Goal: Task Accomplishment & Management: Use online tool/utility

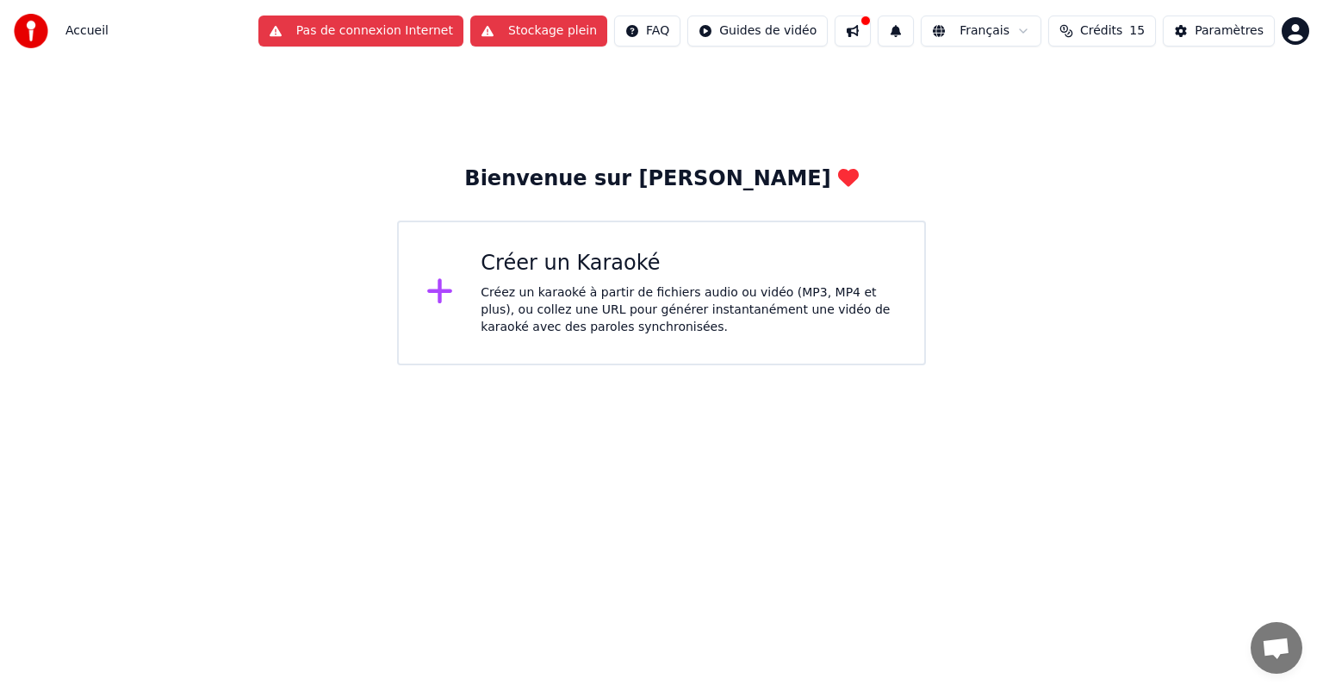
click at [603, 35] on button "Stockage plein" at bounding box center [538, 31] width 137 height 31
click at [659, 305] on div "Créez un karaoké à partir de fichiers audio ou vidéo (MP3, MP4 et plus), ou col…" at bounding box center [689, 310] width 416 height 52
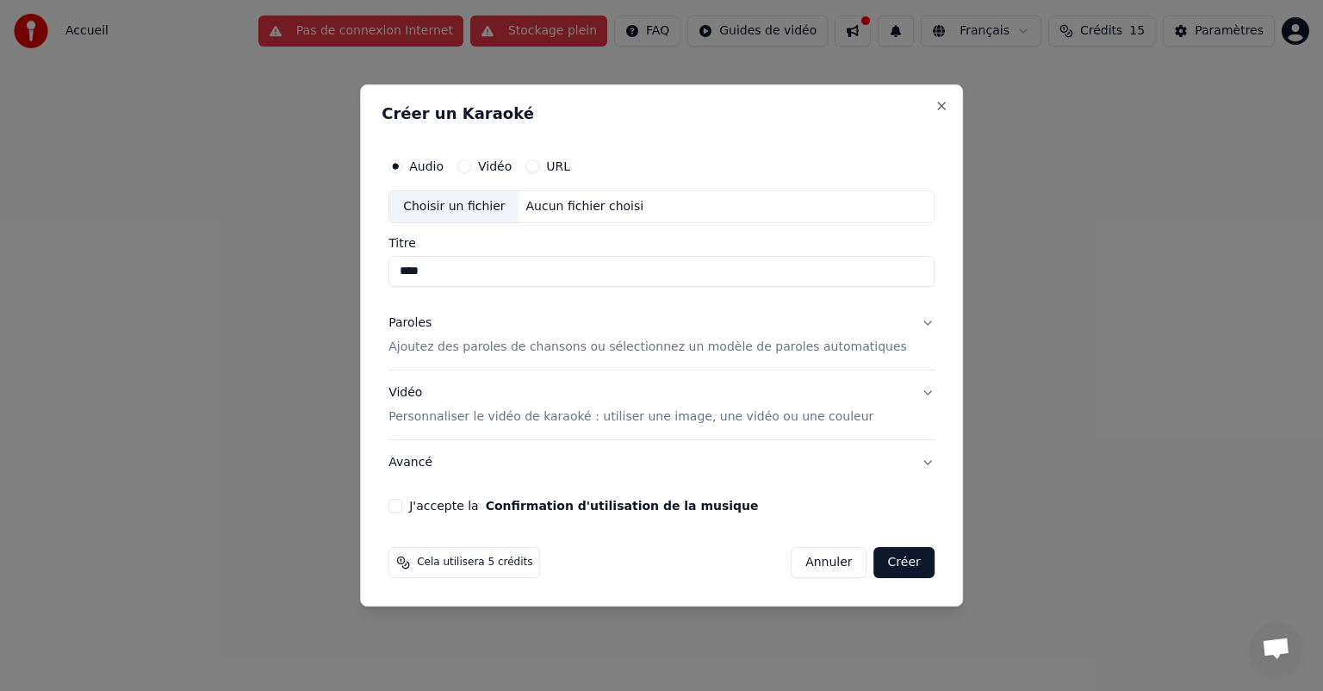
click at [482, 210] on div "Choisir un fichier" at bounding box center [453, 206] width 129 height 31
type input "**********"
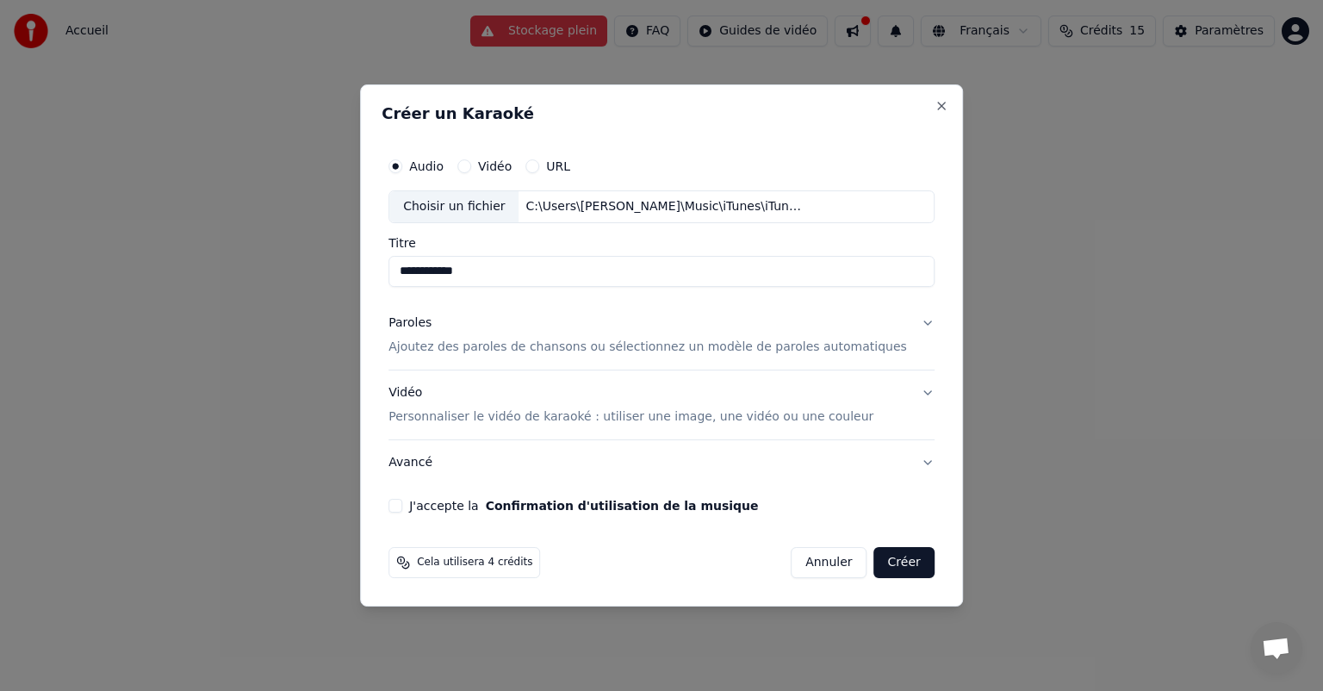
click at [509, 364] on button "Paroles Ajoutez des paroles de chansons ou sélectionnez un modèle de paroles au…" at bounding box center [661, 335] width 546 height 69
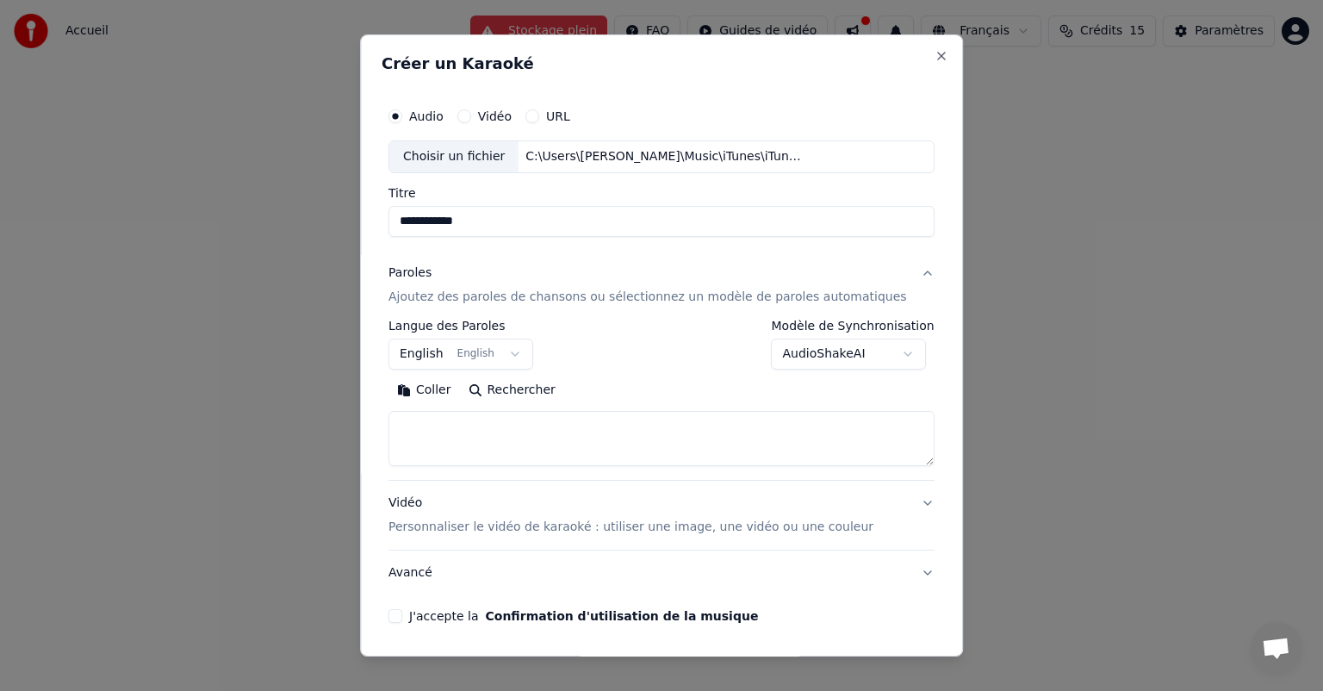
click at [450, 353] on button "English English" at bounding box center [460, 353] width 145 height 31
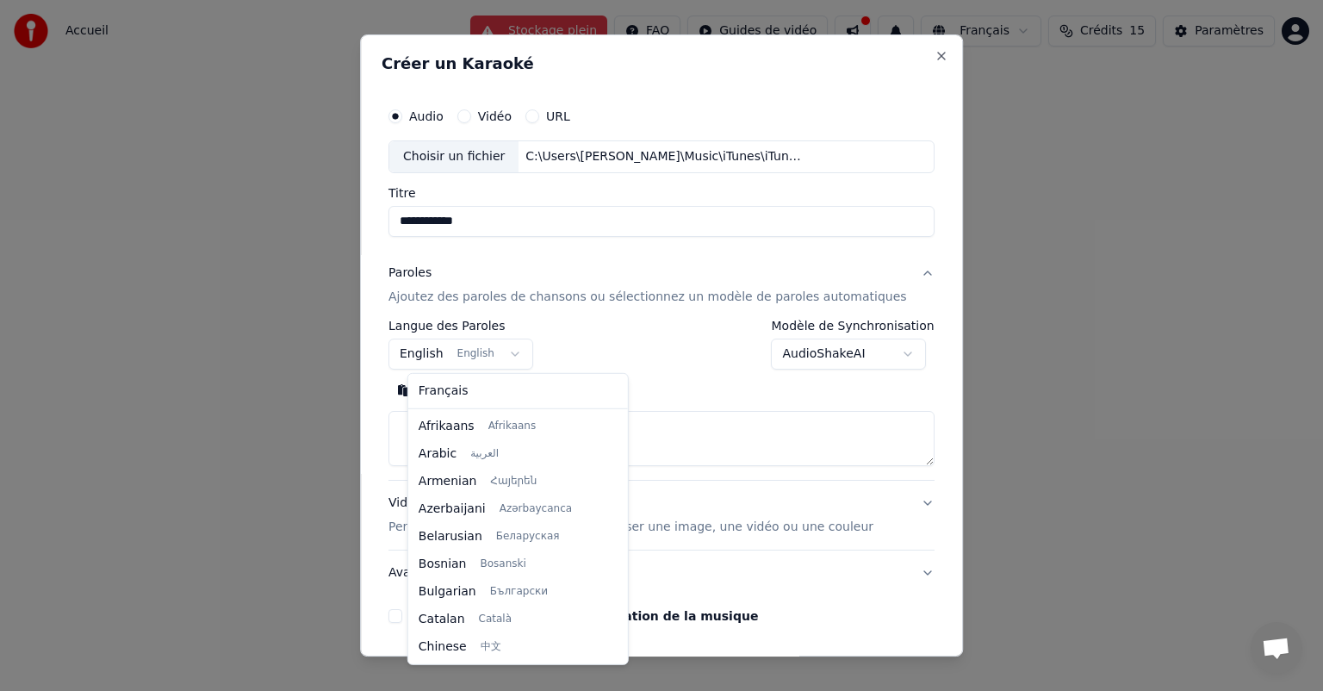
scroll to position [138, 0]
select select "**"
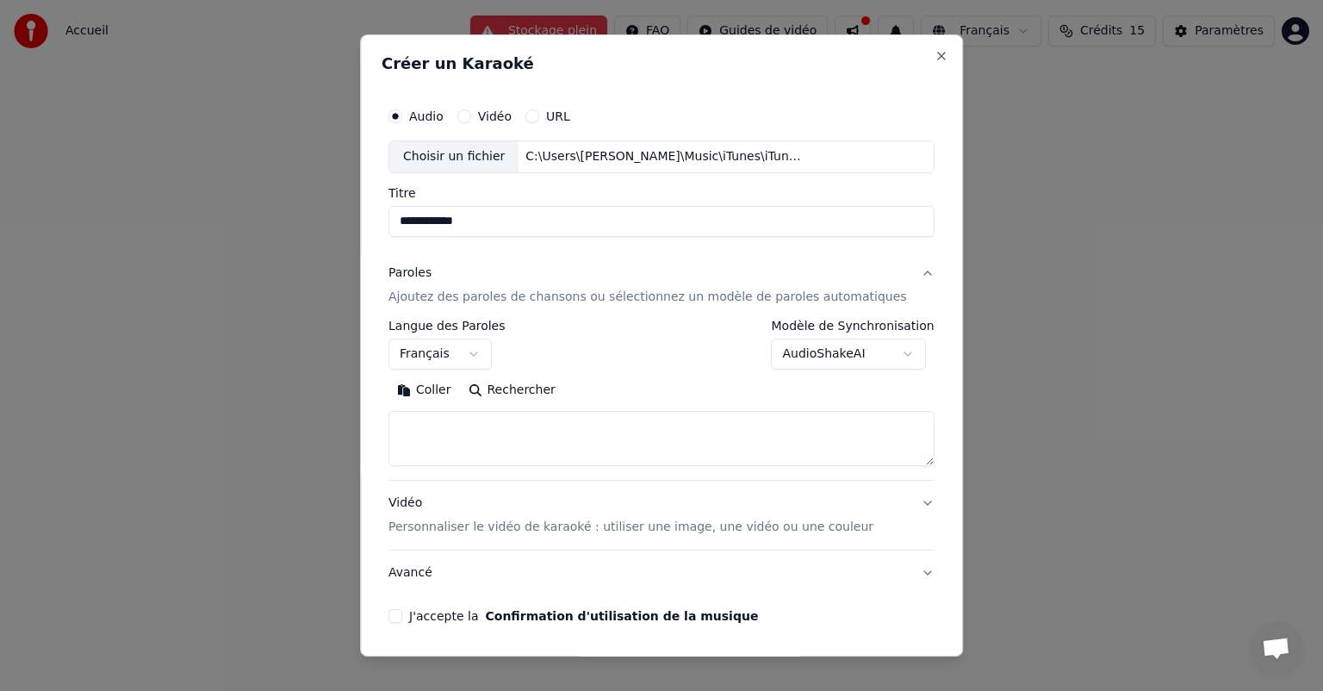
click at [505, 441] on textarea at bounding box center [661, 438] width 546 height 55
paste textarea "**********"
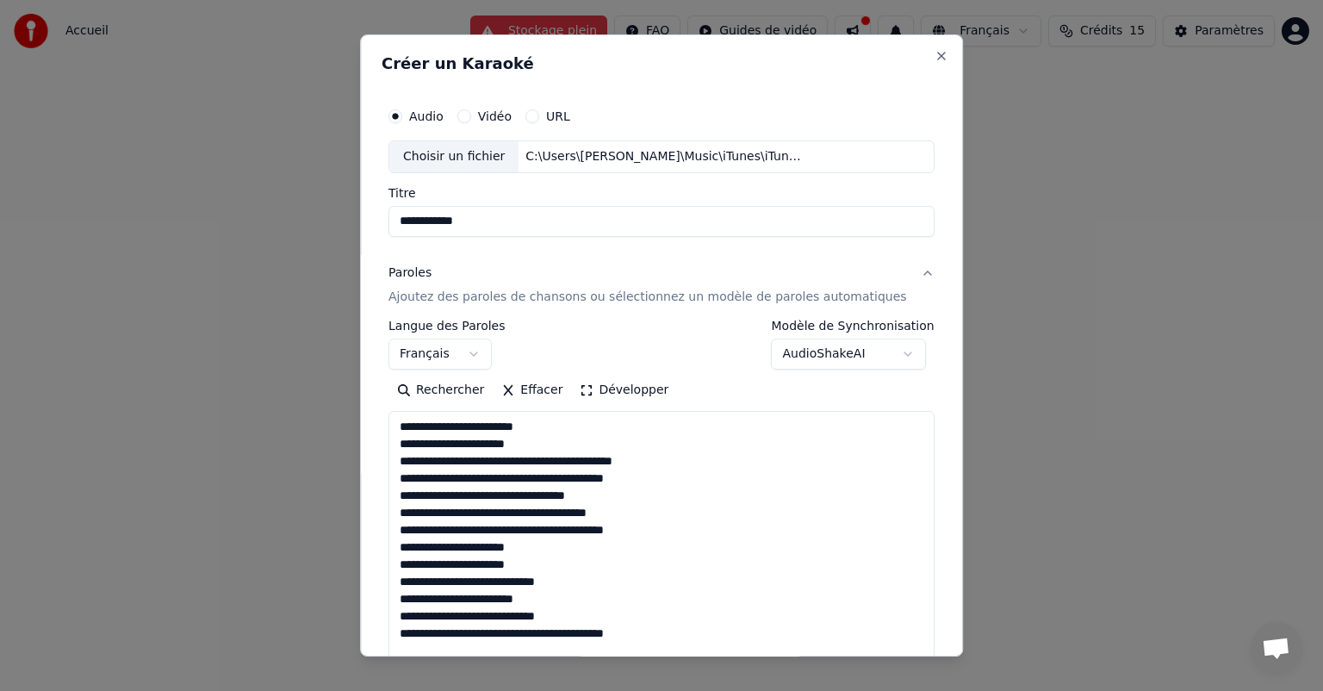
scroll to position [984, 0]
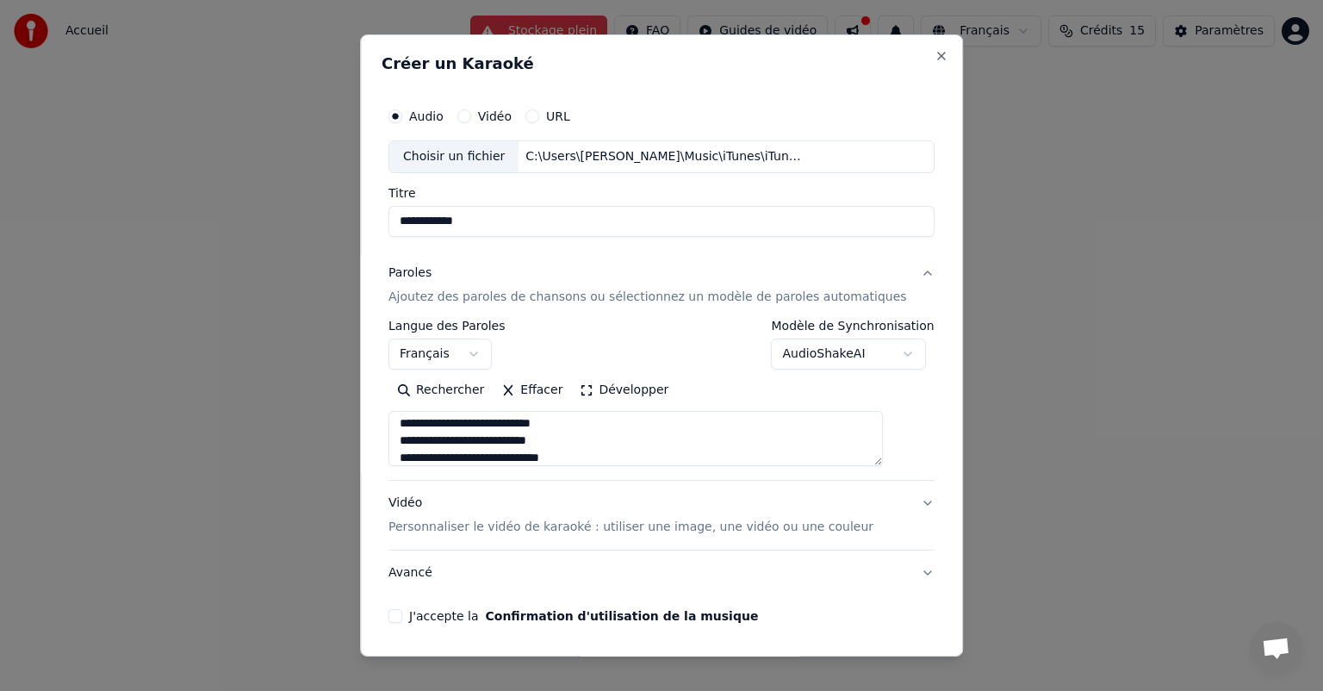
type textarea "**********"
click at [402, 617] on button "J'accepte la Confirmation d'utilisation de la musique" at bounding box center [395, 616] width 14 height 14
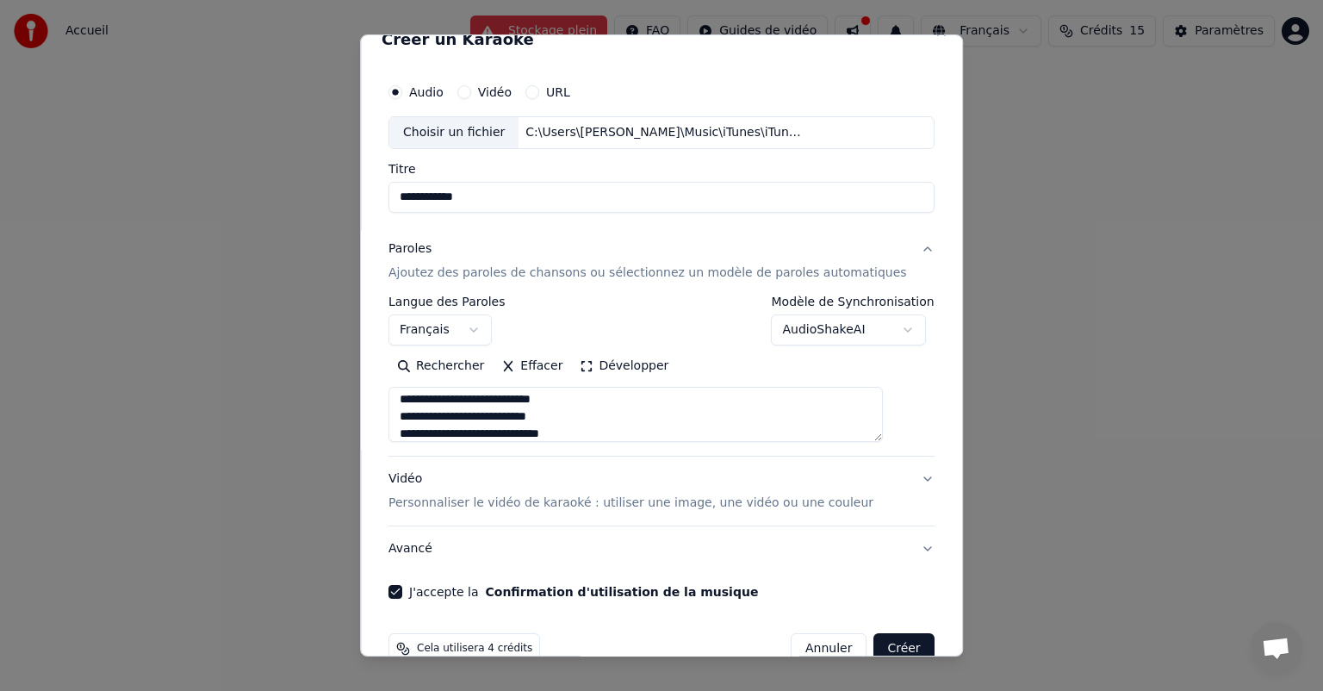
scroll to position [22, 0]
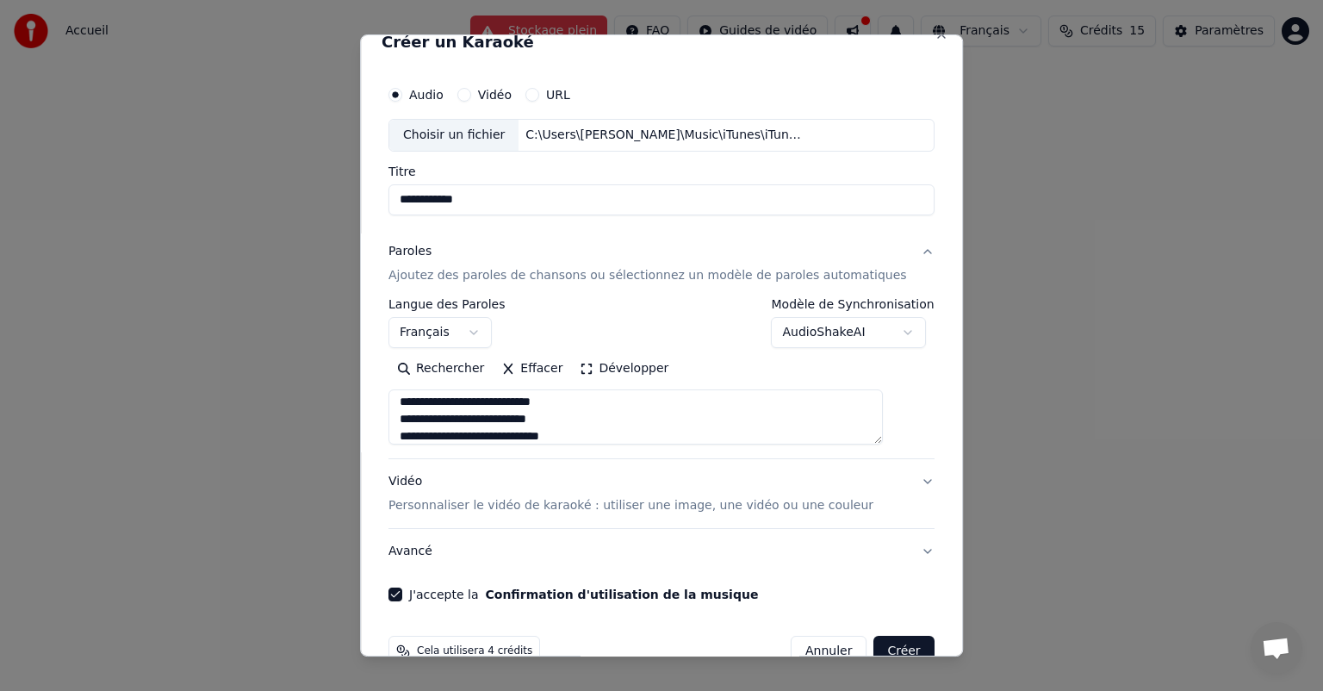
click at [503, 90] on label "Vidéo" at bounding box center [495, 95] width 34 height 12
click at [471, 90] on button "Vidéo" at bounding box center [464, 95] width 14 height 14
click at [433, 93] on label "Audio" at bounding box center [426, 95] width 34 height 12
click at [402, 93] on button "Audio" at bounding box center [395, 95] width 14 height 14
click at [506, 96] on label "Vidéo" at bounding box center [495, 95] width 34 height 12
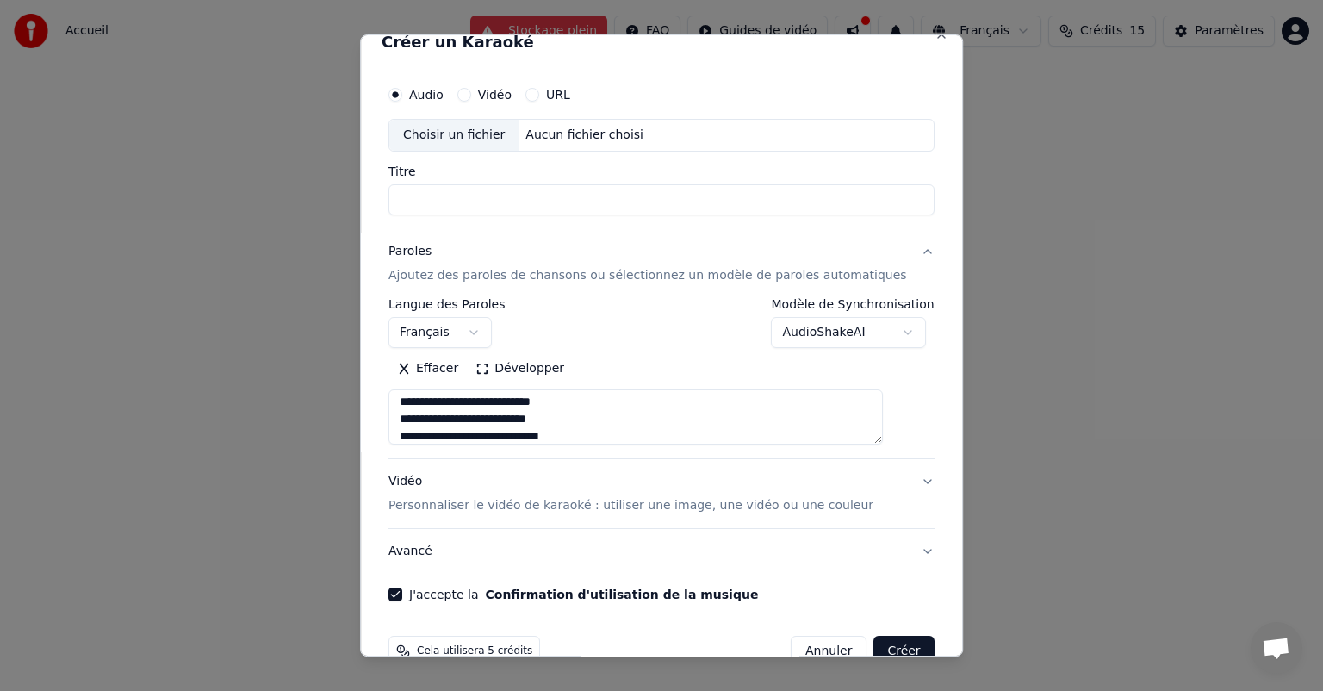
click at [471, 96] on button "Vidéo" at bounding box center [464, 95] width 14 height 14
click at [468, 136] on div "Choisir un fichier" at bounding box center [453, 135] width 129 height 31
click at [442, 90] on label "Audio" at bounding box center [426, 95] width 34 height 12
click at [402, 90] on button "Audio" at bounding box center [395, 95] width 14 height 14
click at [490, 96] on div "Vidéo" at bounding box center [484, 95] width 54 height 14
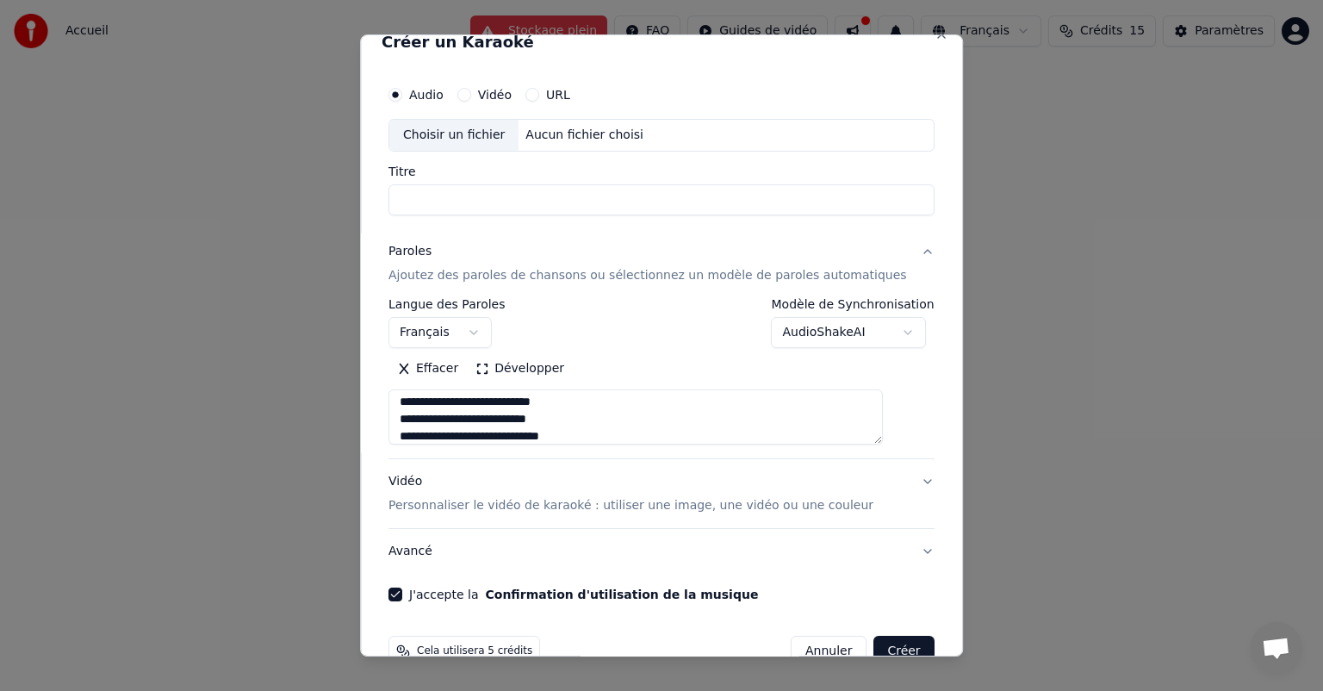
click at [447, 133] on div "Choisir un fichier" at bounding box center [453, 135] width 129 height 31
type input "**********"
click at [706, 506] on p "Personnaliser le vidéo de karaoké : utiliser une image, une vidéo ou une couleur" at bounding box center [630, 505] width 485 height 17
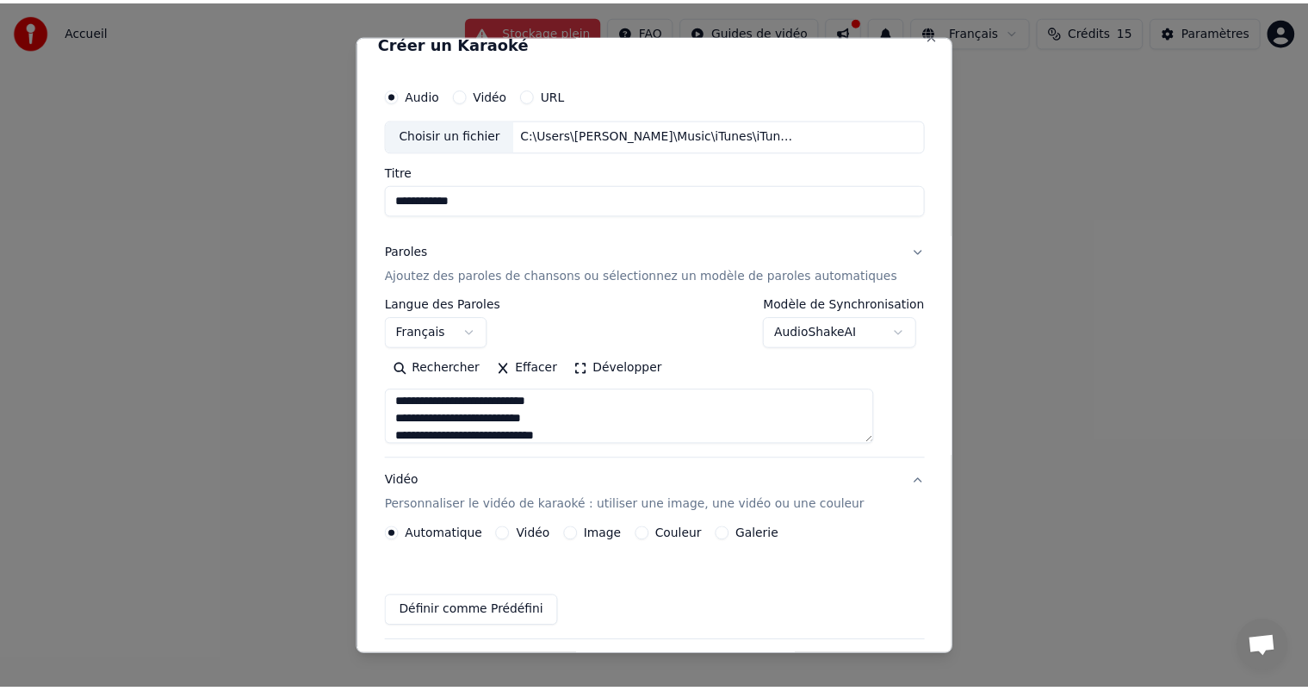
scroll to position [13, 0]
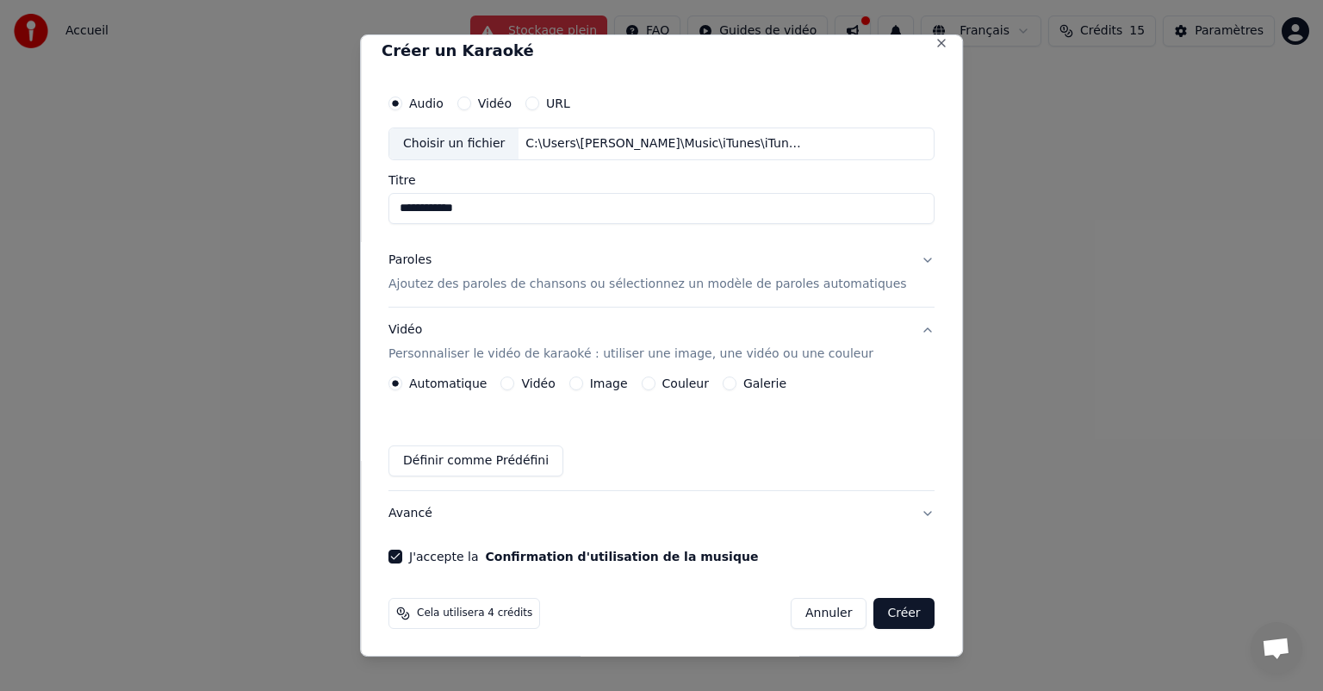
click at [883, 621] on button "Créer" at bounding box center [904, 613] width 60 height 31
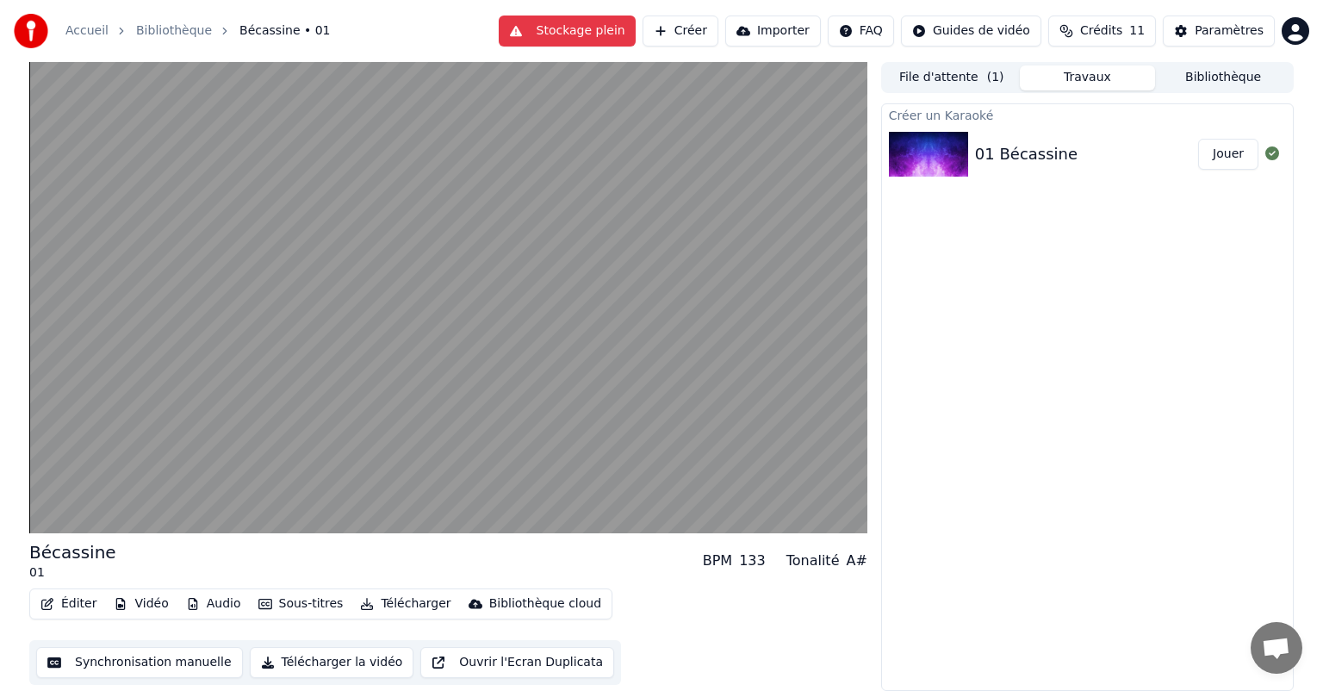
click at [951, 392] on div "Créer un Karaoké 01 Bécassine Jouer" at bounding box center [1087, 396] width 412 height 587
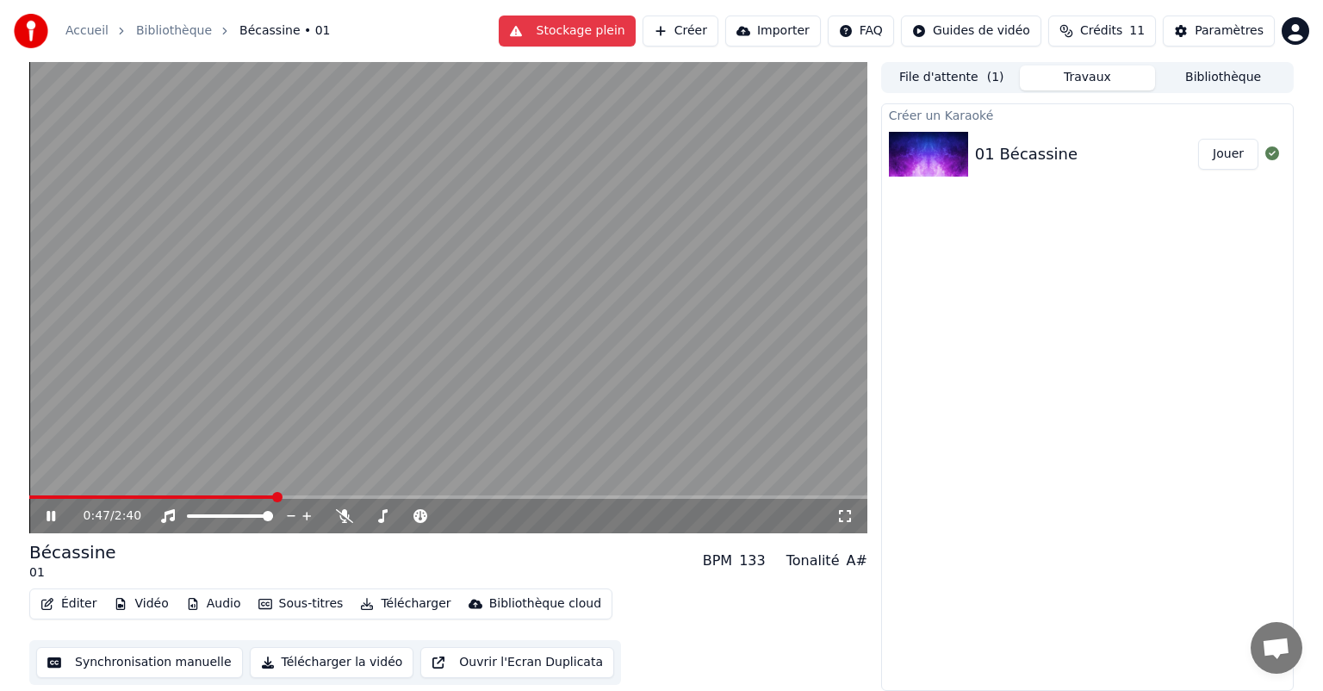
click at [53, 510] on icon at bounding box center [63, 516] width 40 height 14
click at [155, 660] on button "Synchronisation manuelle" at bounding box center [139, 662] width 207 height 31
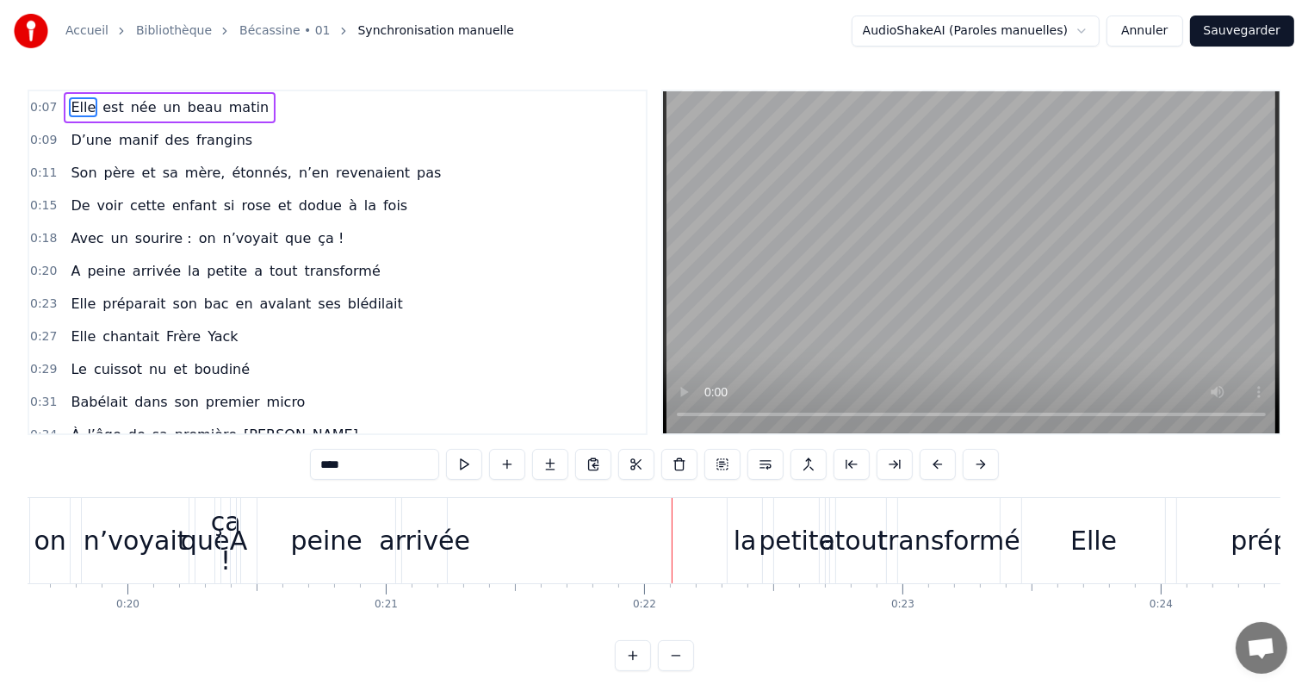
scroll to position [0, 5058]
drag, startPoint x: 251, startPoint y: 543, endPoint x: 280, endPoint y: 542, distance: 28.4
click at [280, 542] on div "A peine arrivée la petite a tout transformé" at bounding box center [629, 540] width 768 height 85
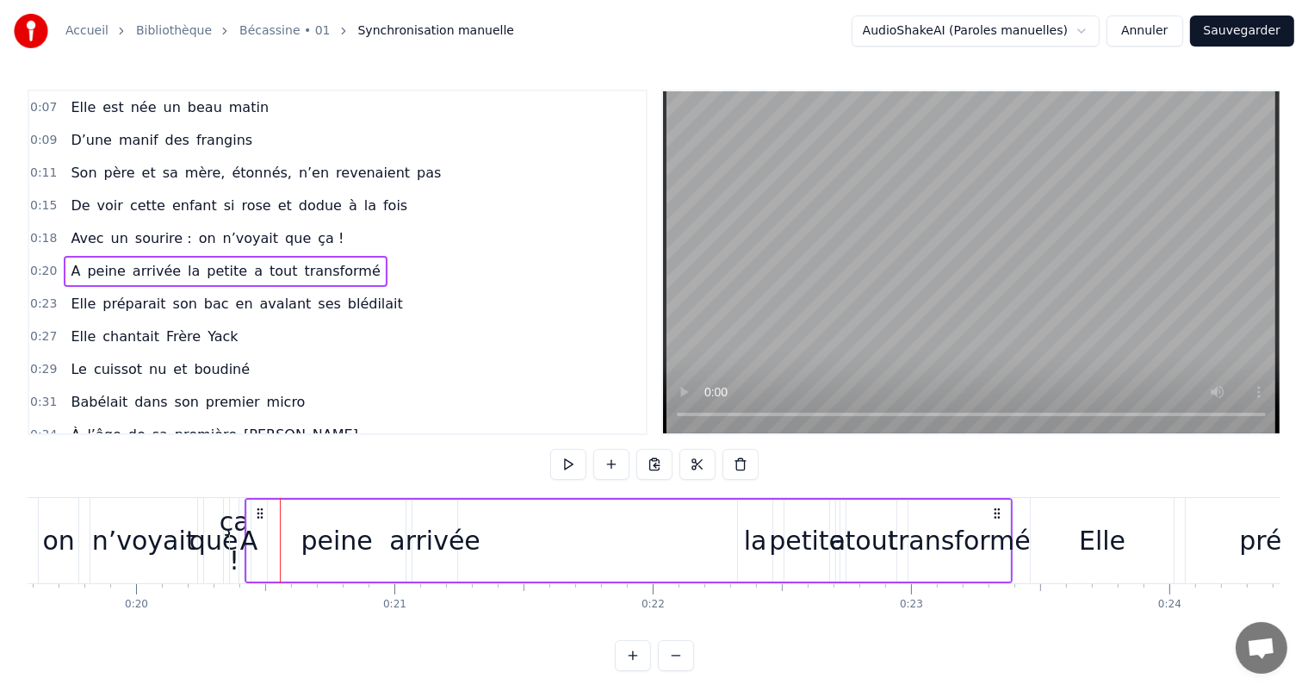
drag, startPoint x: 249, startPoint y: 540, endPoint x: 339, endPoint y: 547, distance: 90.7
click at [339, 547] on div "A peine arrivée la petite a tout transformé" at bounding box center [629, 540] width 768 height 85
drag, startPoint x: 251, startPoint y: 542, endPoint x: 288, endPoint y: 543, distance: 37.0
click at [288, 543] on div "A peine arrivée la petite a tout transformé" at bounding box center [629, 540] width 768 height 85
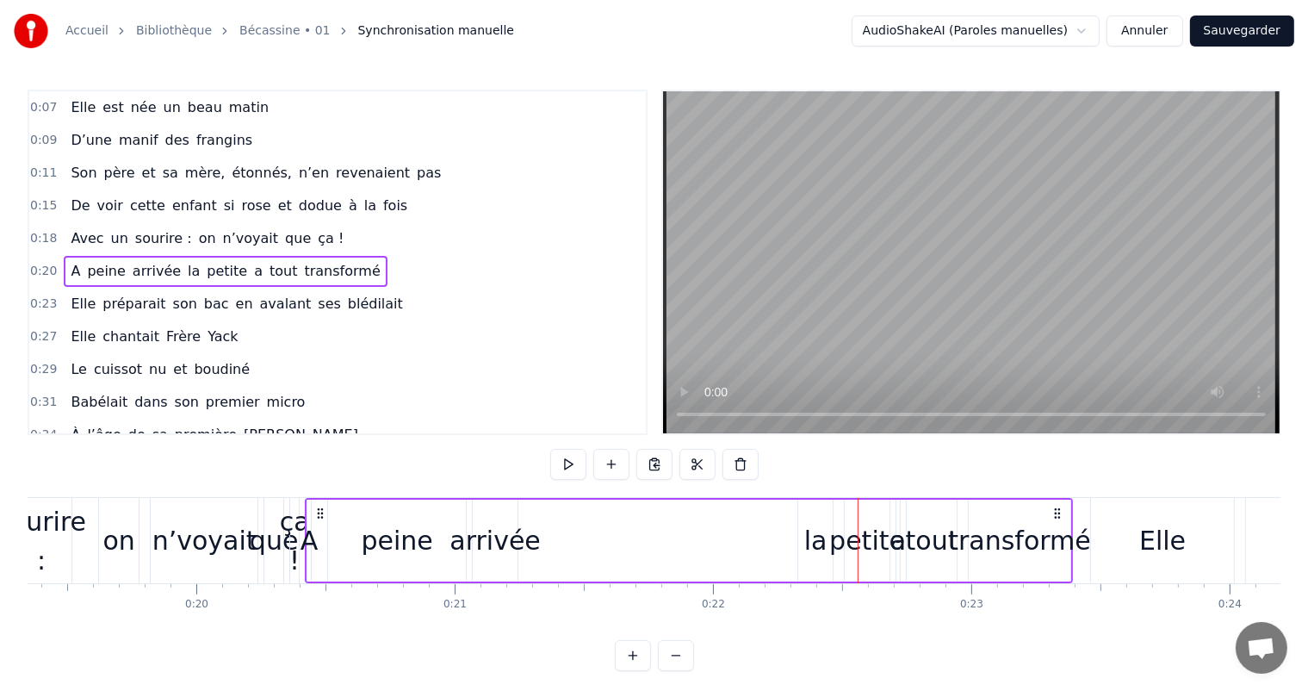
scroll to position [0, 5161]
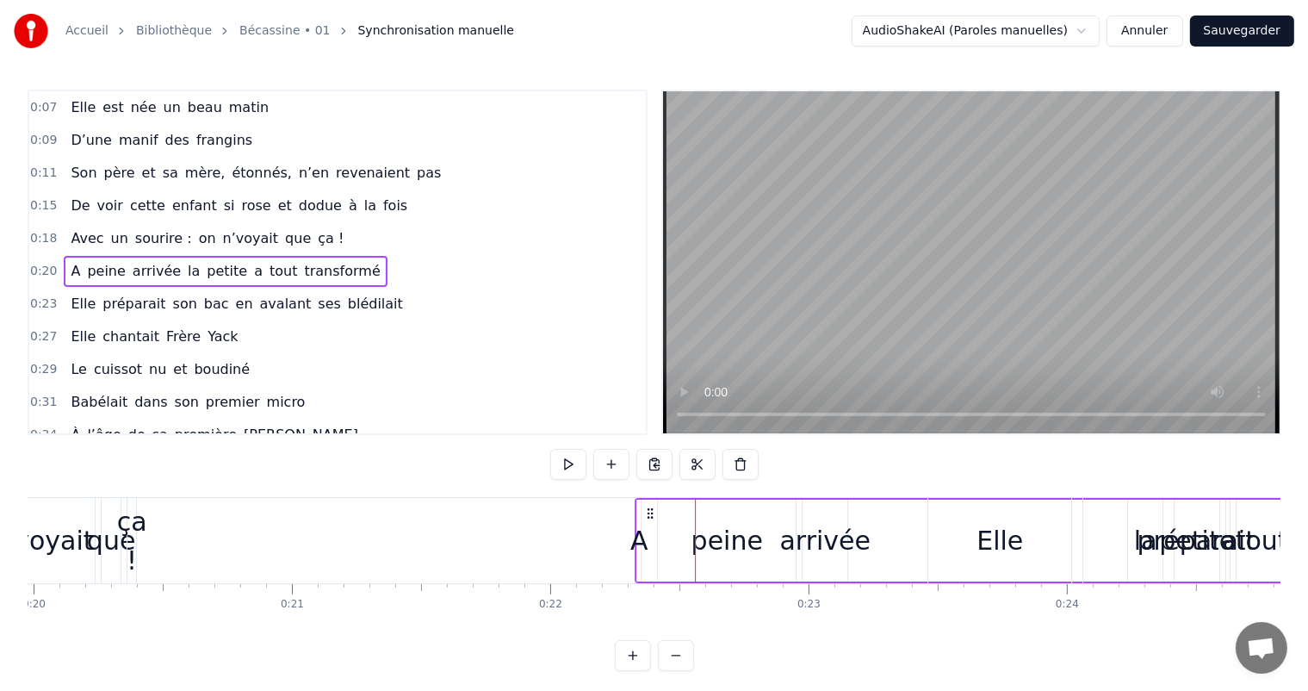
drag, startPoint x: 158, startPoint y: 512, endPoint x: 651, endPoint y: 558, distance: 494.7
click at [651, 558] on div "A peine arrivée la petite a tout transformé" at bounding box center [1019, 540] width 768 height 85
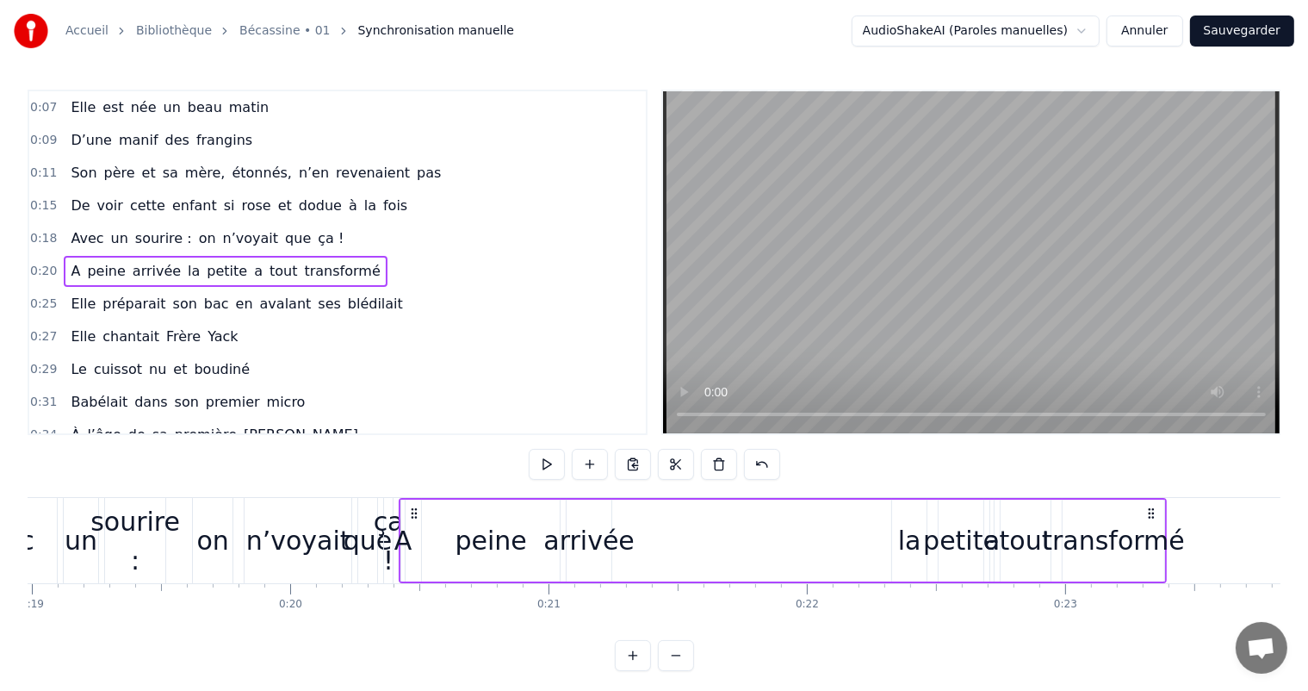
scroll to position [0, 5044]
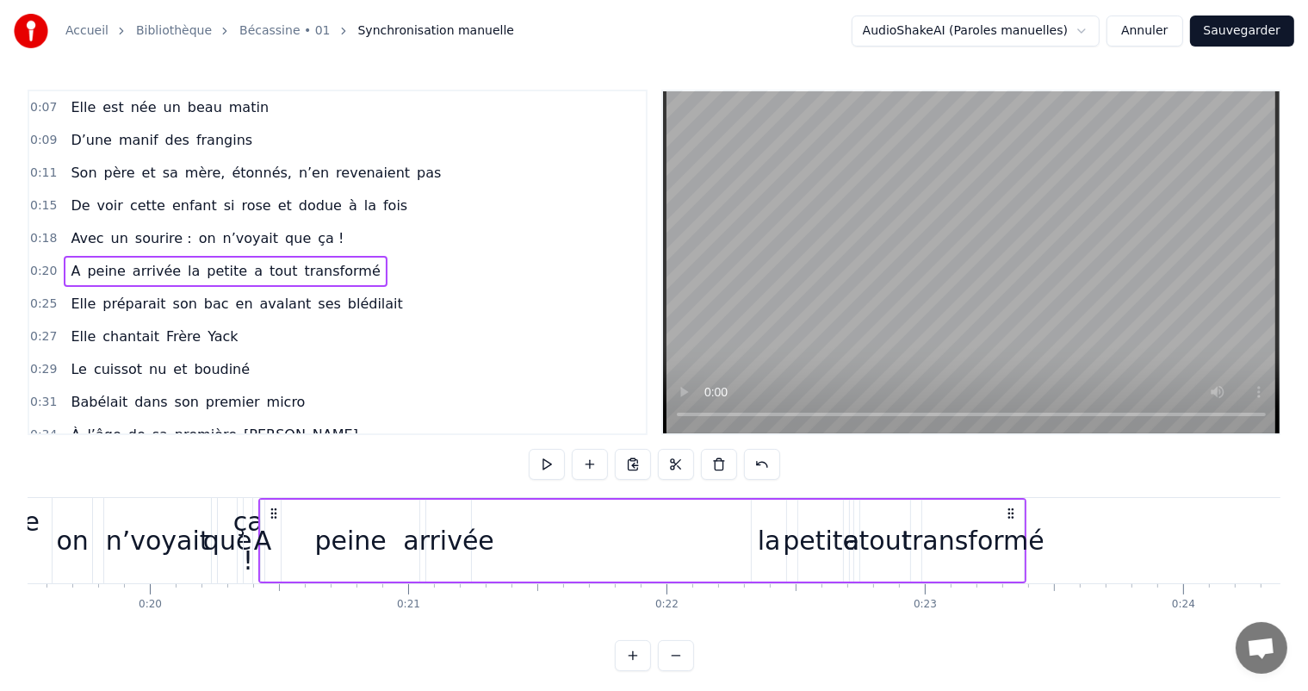
drag, startPoint x: 261, startPoint y: 548, endPoint x: 293, endPoint y: 549, distance: 31.9
click at [293, 549] on div "A peine arrivée la petite a tout transformé" at bounding box center [642, 540] width 768 height 85
drag, startPoint x: 293, startPoint y: 549, endPoint x: 330, endPoint y: 550, distance: 37.0
click at [330, 550] on div "peine" at bounding box center [351, 540] width 138 height 82
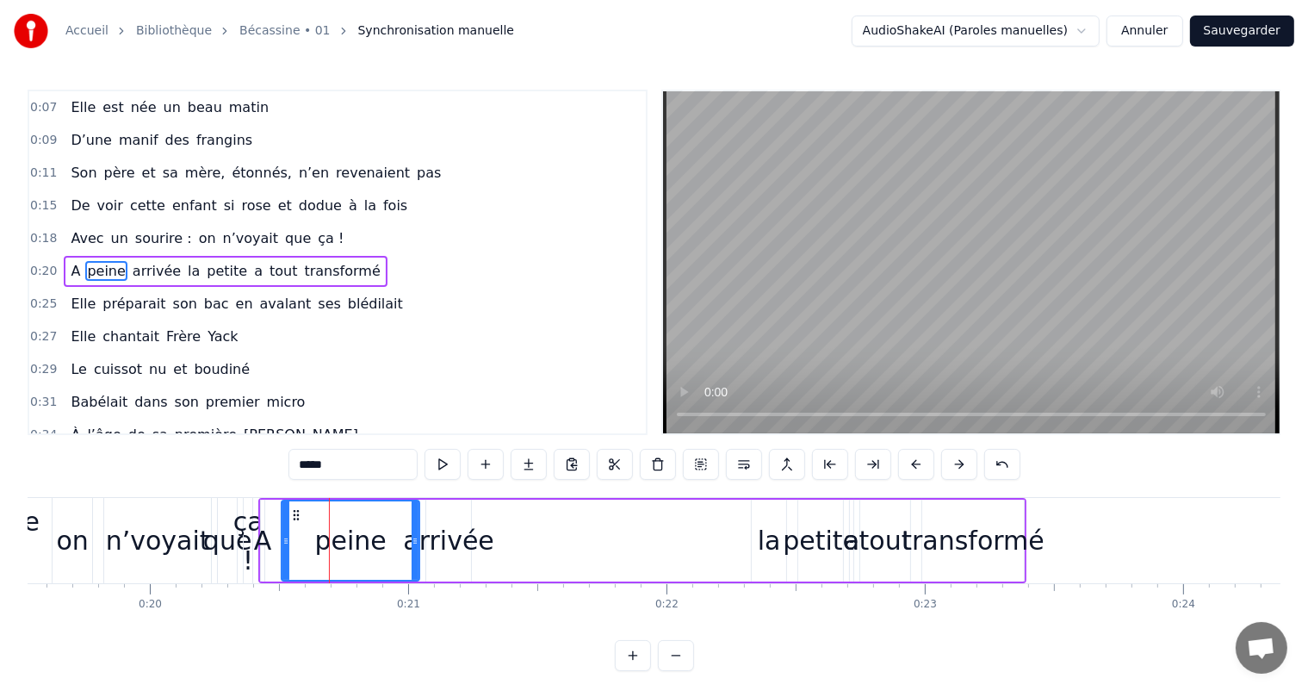
scroll to position [3, 0]
drag, startPoint x: 264, startPoint y: 541, endPoint x: 281, endPoint y: 541, distance: 16.4
click at [281, 541] on div "A peine arrivée la petite a tout transformé" at bounding box center [642, 540] width 768 height 85
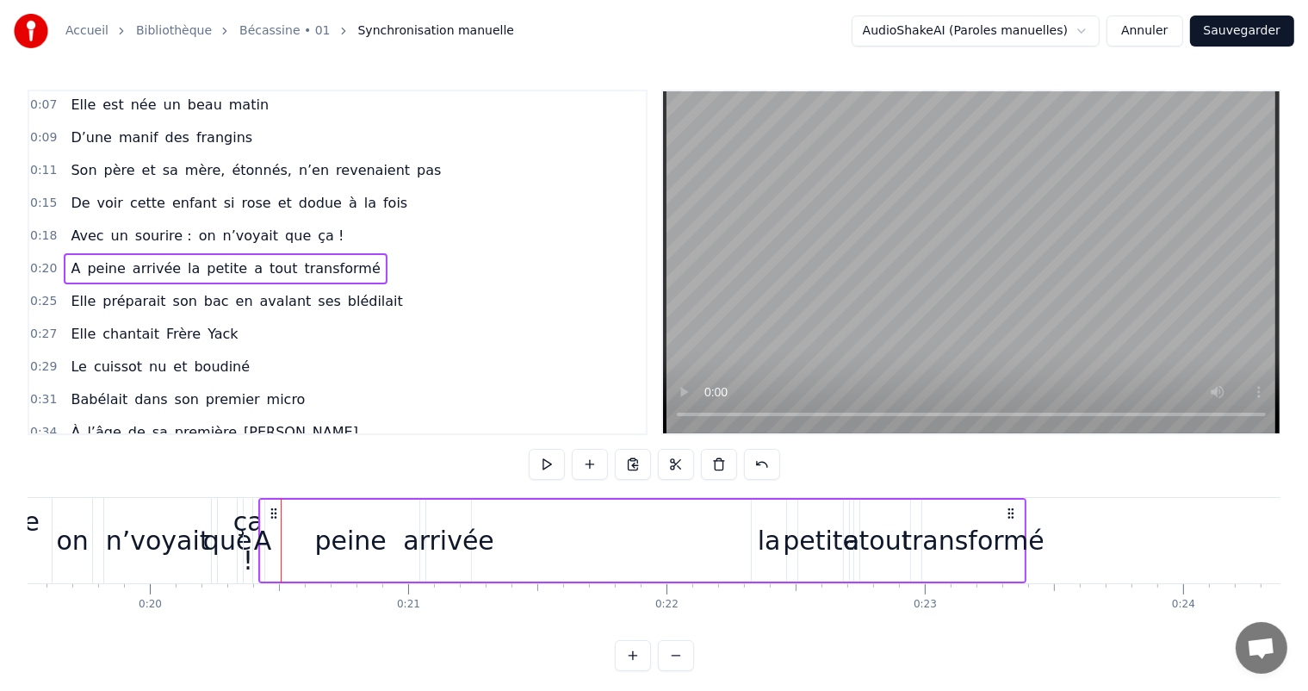
drag, startPoint x: 289, startPoint y: 541, endPoint x: 332, endPoint y: 548, distance: 42.8
click at [332, 548] on div "peine" at bounding box center [351, 540] width 138 height 82
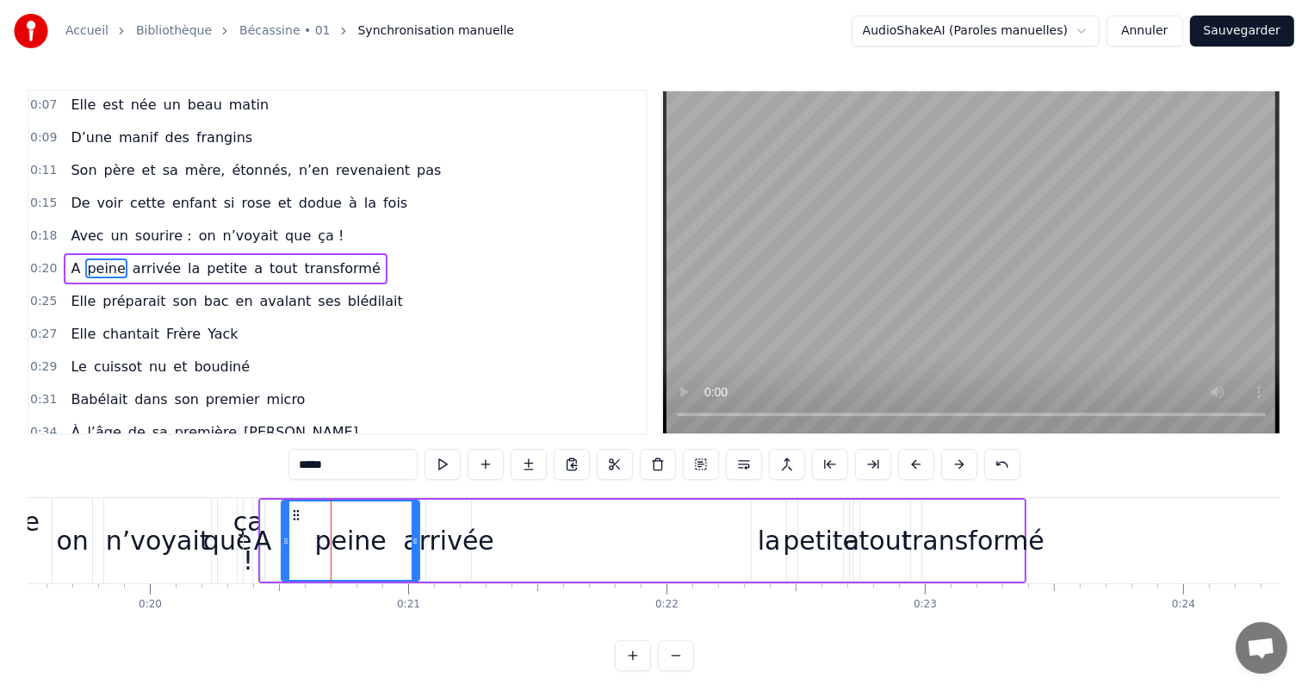
click at [482, 500] on div "A peine arrivée la petite a tout transformé" at bounding box center [642, 540] width 768 height 85
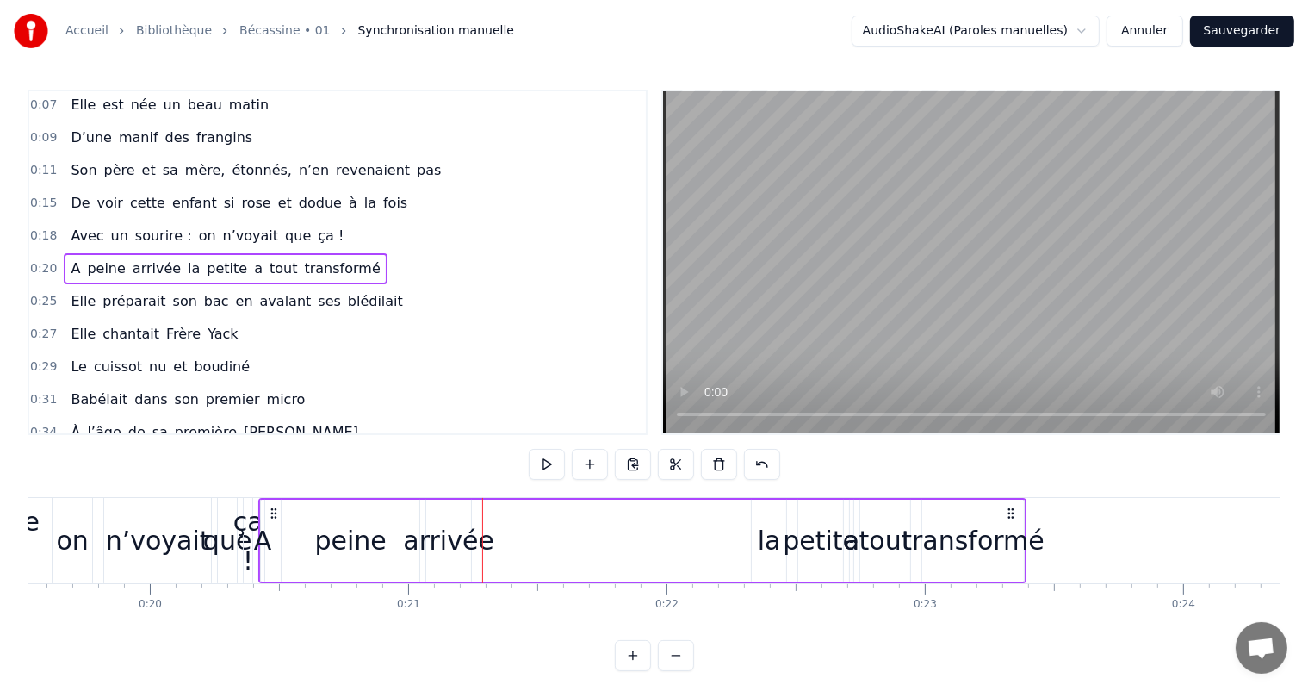
drag, startPoint x: 480, startPoint y: 500, endPoint x: 518, endPoint y: 503, distance: 38.0
click at [518, 503] on div "A peine arrivée la petite a tout transformé" at bounding box center [642, 540] width 768 height 85
click at [518, 503] on div at bounding box center [518, 540] width 1 height 85
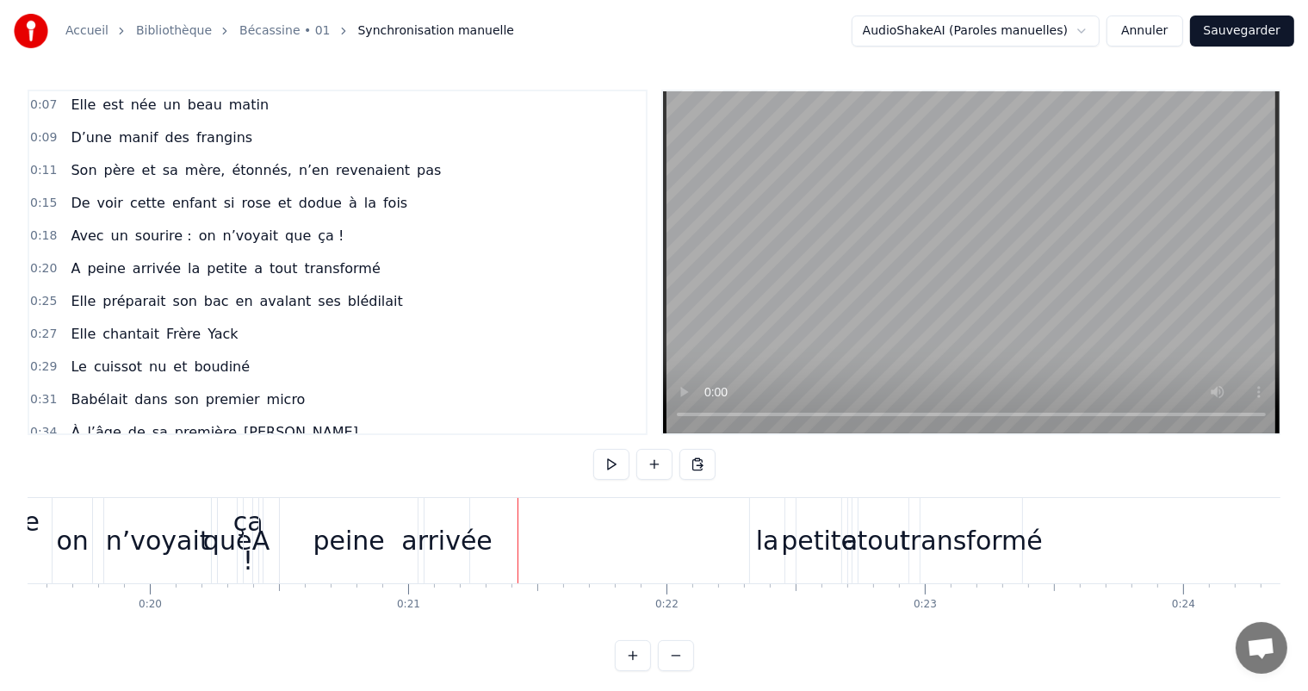
click at [257, 541] on div "A" at bounding box center [261, 540] width 18 height 39
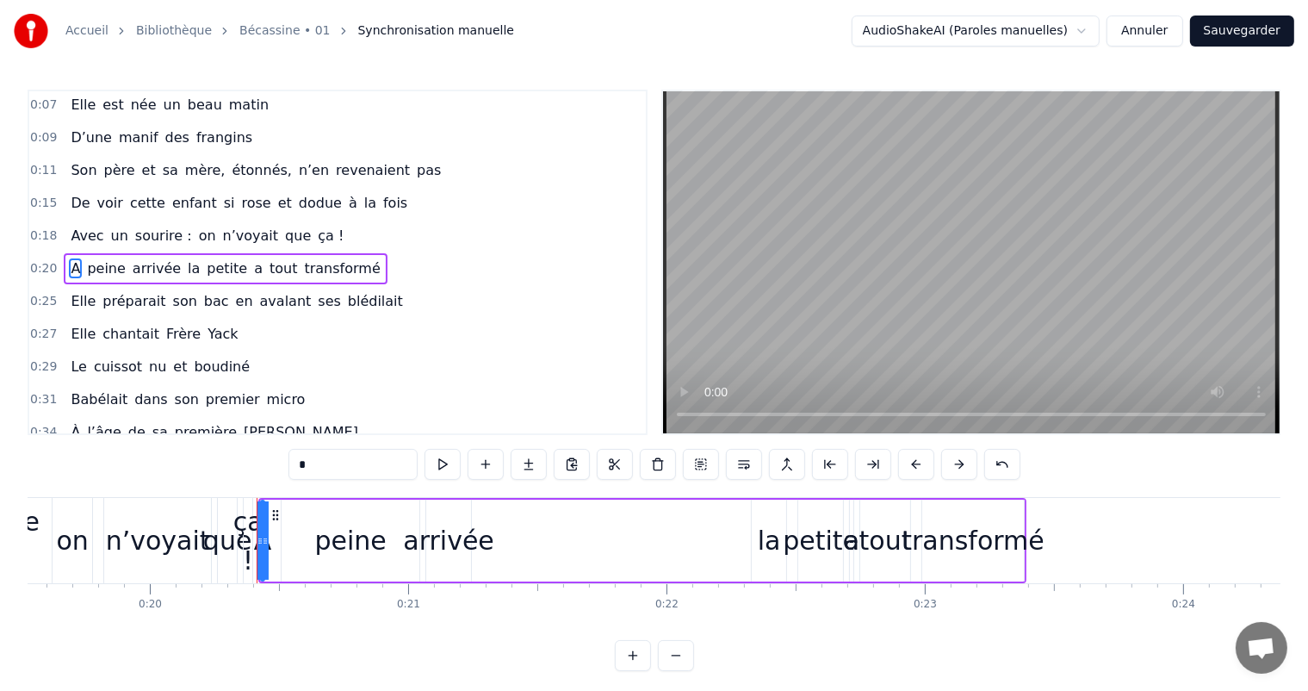
drag, startPoint x: 257, startPoint y: 541, endPoint x: 295, endPoint y: 542, distance: 37.9
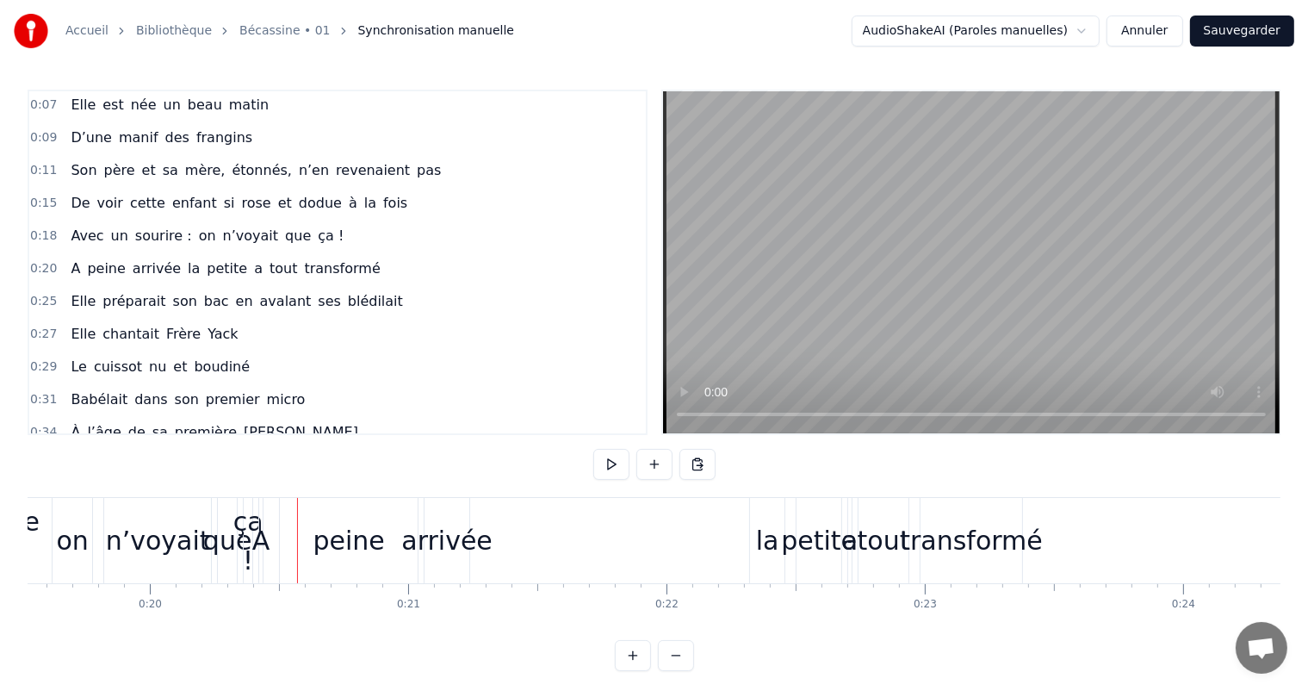
click at [261, 540] on div "A" at bounding box center [261, 540] width 18 height 39
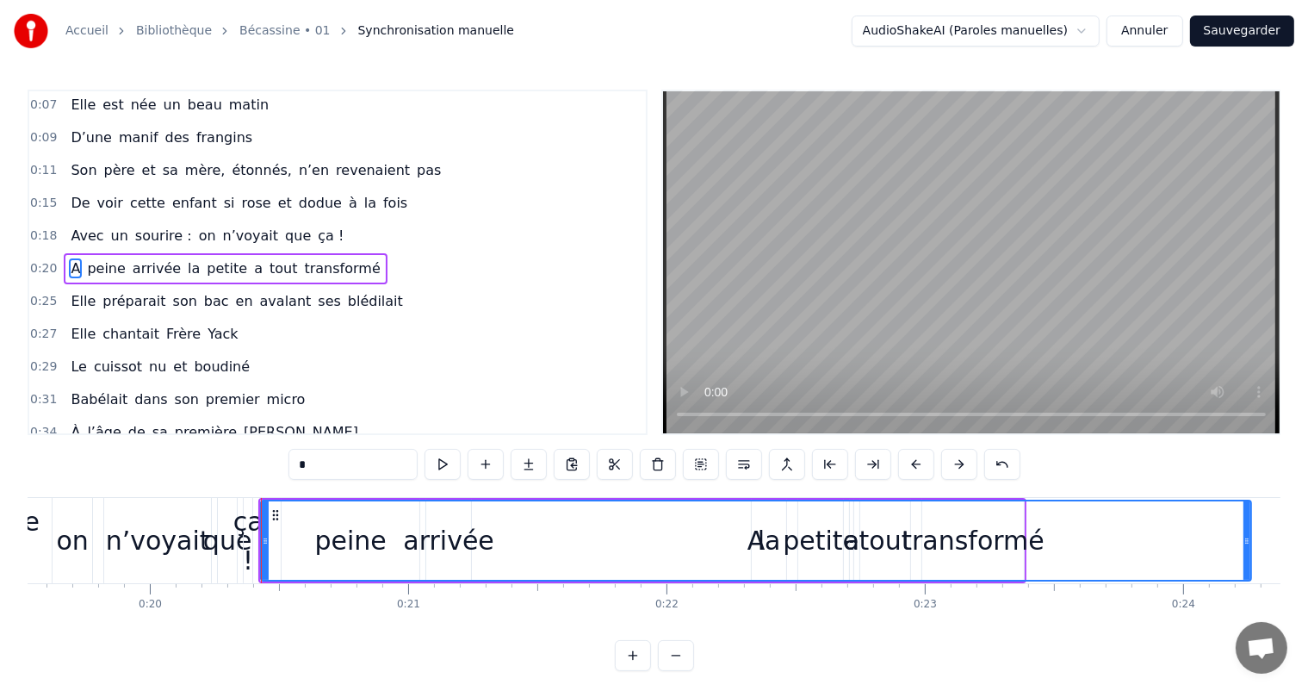
drag, startPoint x: 262, startPoint y: 503, endPoint x: 1249, endPoint y: 449, distance: 988.3
click at [1249, 449] on div "0:07 [PERSON_NAME] est née un beau matin 0:09 D’une manif des frangins 0:11 Son…" at bounding box center [654, 380] width 1253 height 581
click at [358, 536] on div "A" at bounding box center [756, 540] width 989 height 78
click at [313, 537] on div "A" at bounding box center [756, 540] width 989 height 78
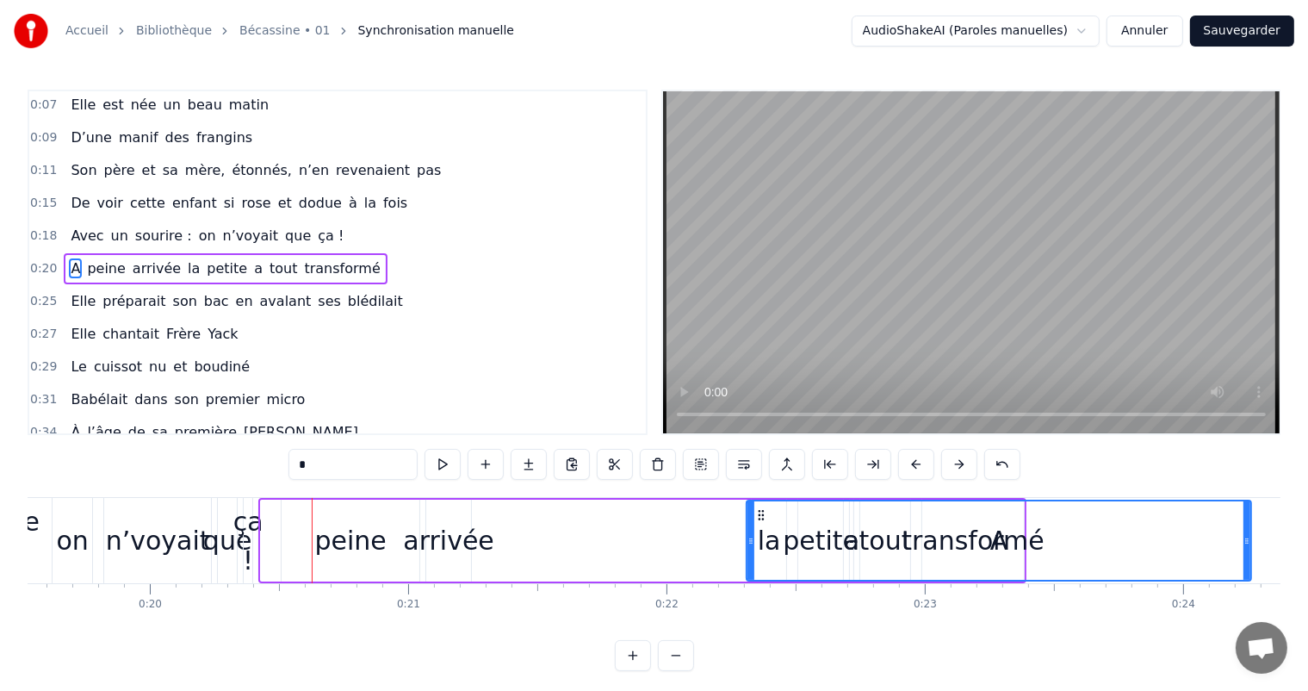
drag, startPoint x: 262, startPoint y: 539, endPoint x: 747, endPoint y: 575, distance: 487.0
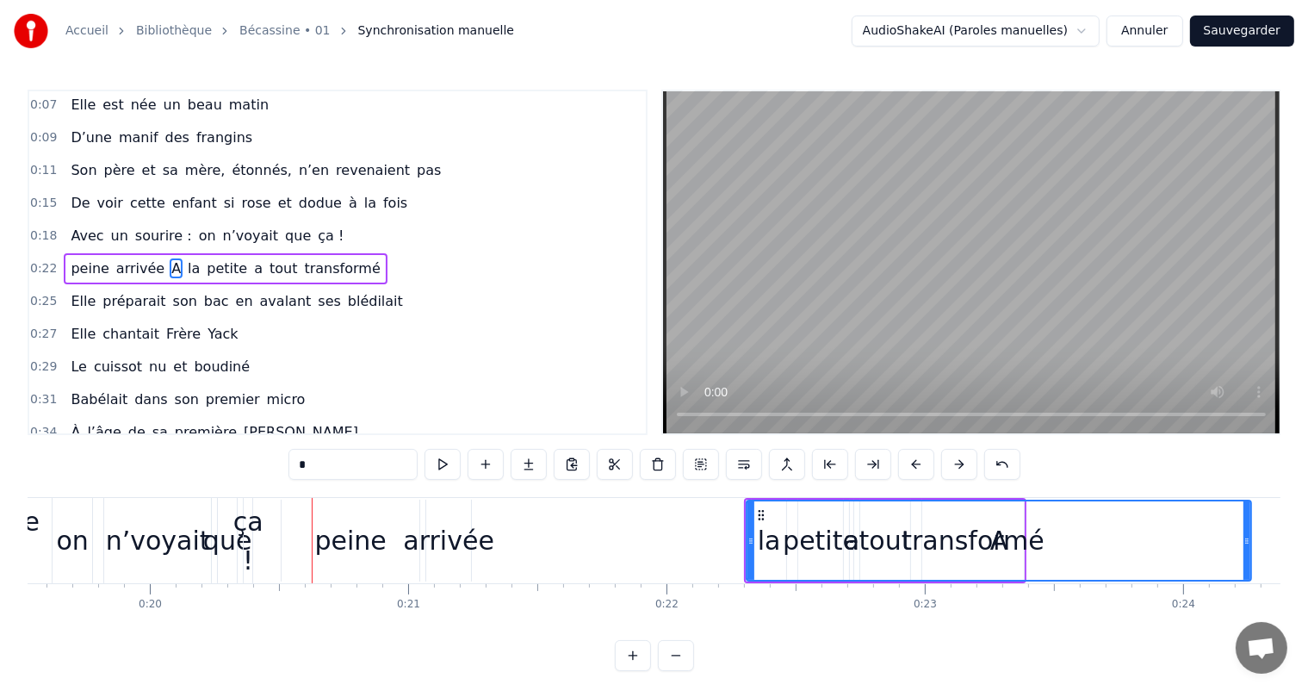
click at [1023, 548] on div "A" at bounding box center [998, 540] width 503 height 78
drag, startPoint x: 1026, startPoint y: 509, endPoint x: 940, endPoint y: 518, distance: 85.7
click at [940, 518] on div "A" at bounding box center [998, 540] width 503 height 78
drag, startPoint x: 1030, startPoint y: 518, endPoint x: 962, endPoint y: 524, distance: 68.2
click at [962, 524] on div "A" at bounding box center [998, 540] width 503 height 78
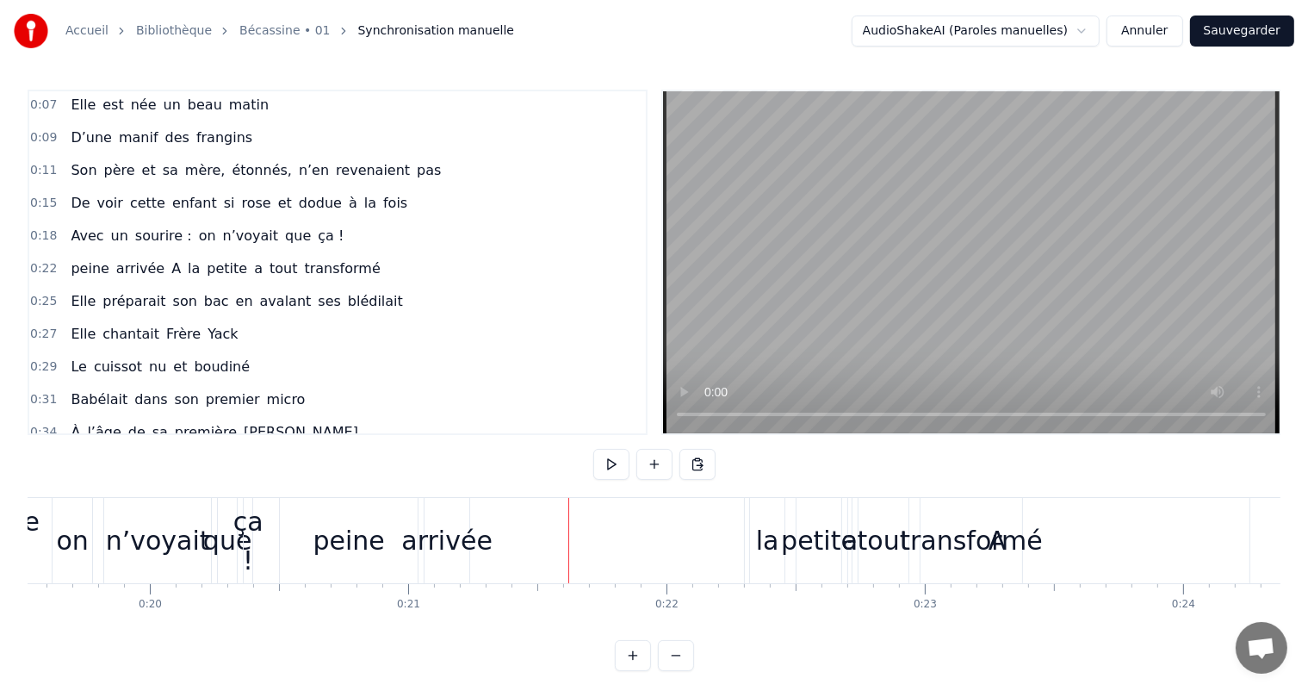
click at [338, 526] on div "peine" at bounding box center [348, 540] width 71 height 39
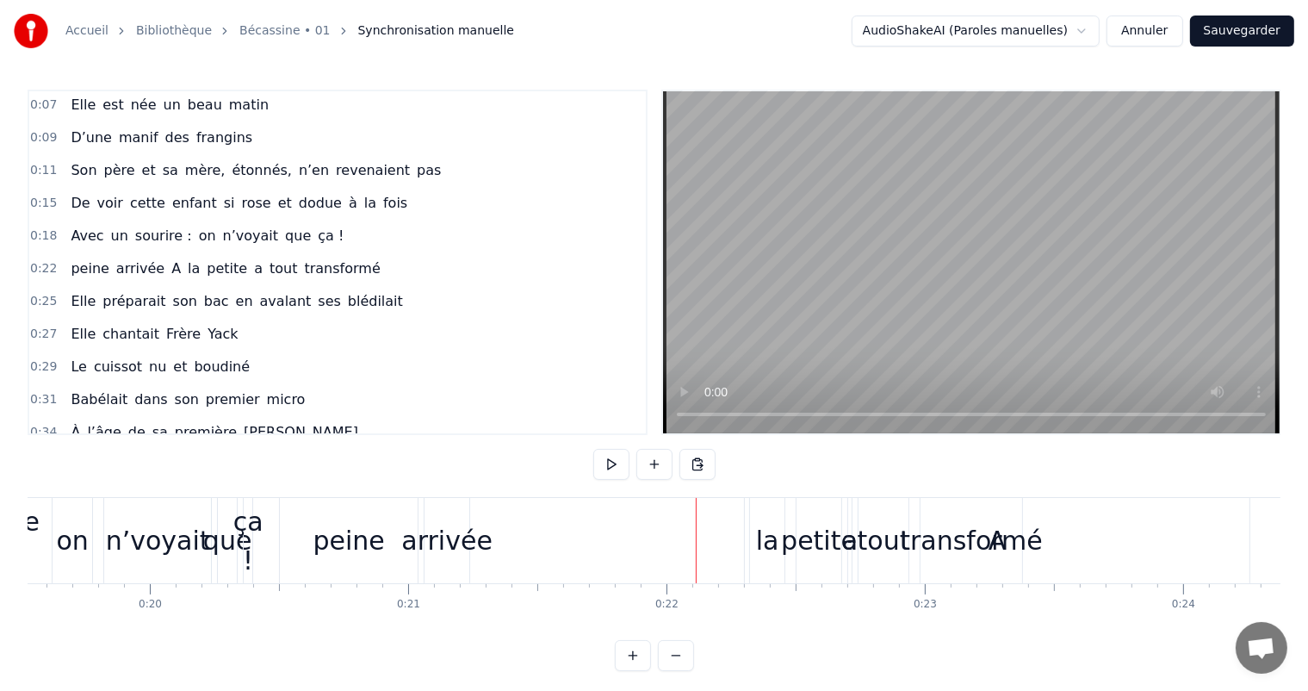
click at [772, 537] on div "la" at bounding box center [767, 540] width 23 height 39
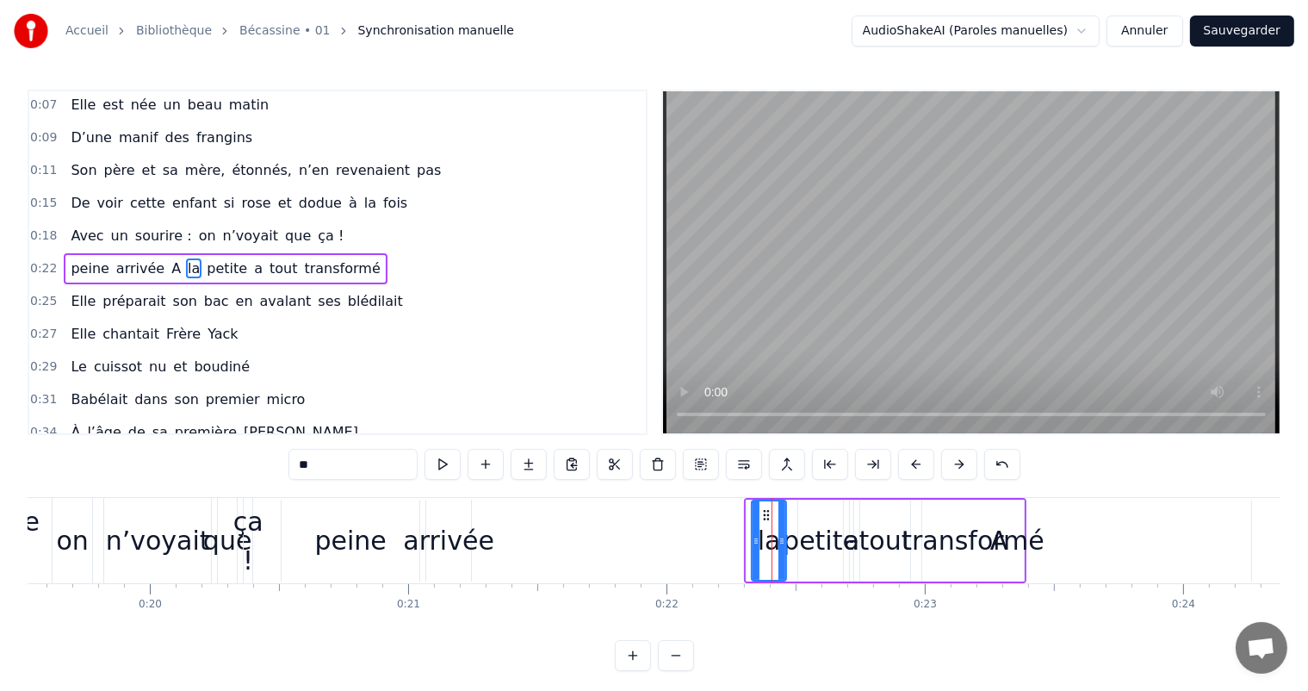
drag, startPoint x: 772, startPoint y: 537, endPoint x: 847, endPoint y: 540, distance: 75.8
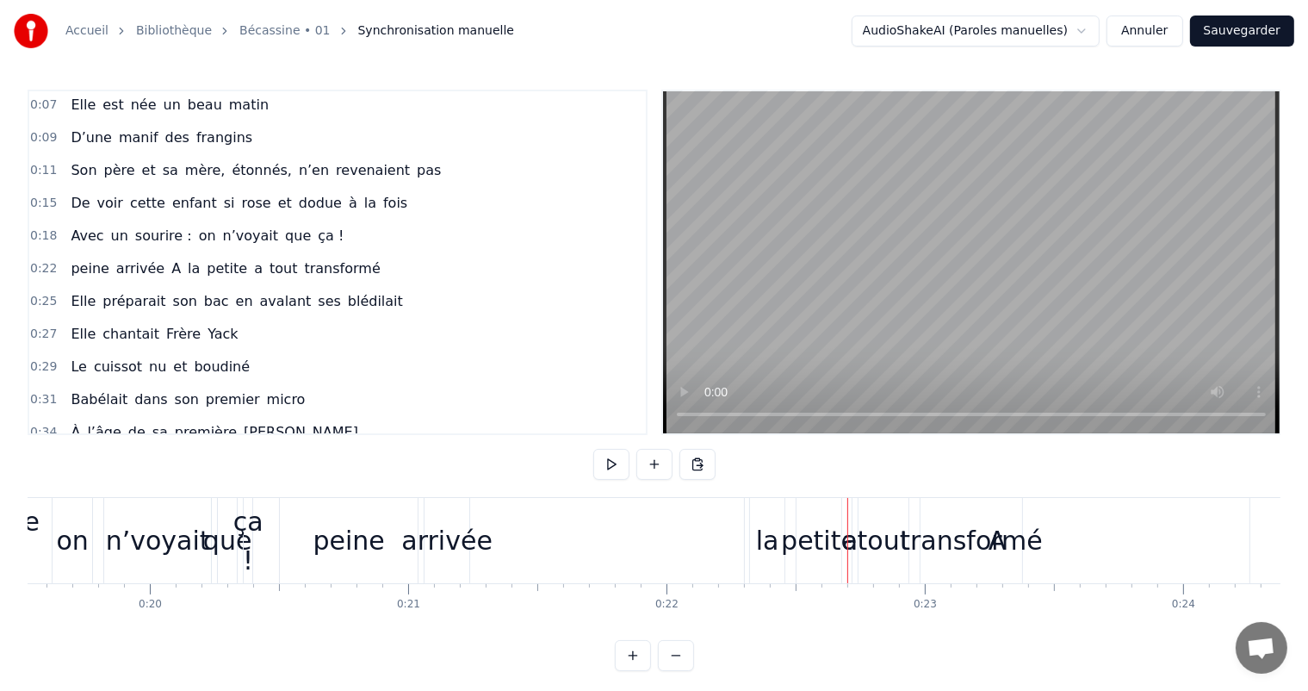
click at [1178, 31] on button "Annuler" at bounding box center [1145, 31] width 76 height 31
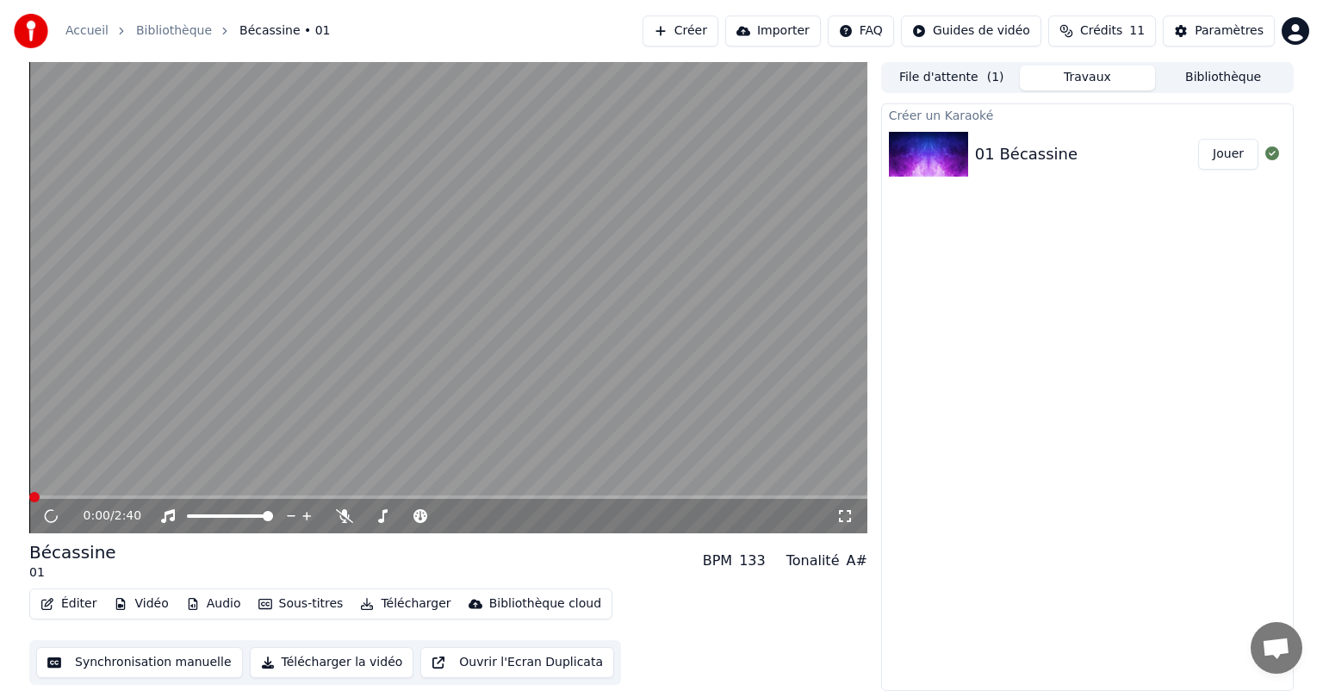
click at [151, 663] on button "Synchronisation manuelle" at bounding box center [139, 662] width 207 height 31
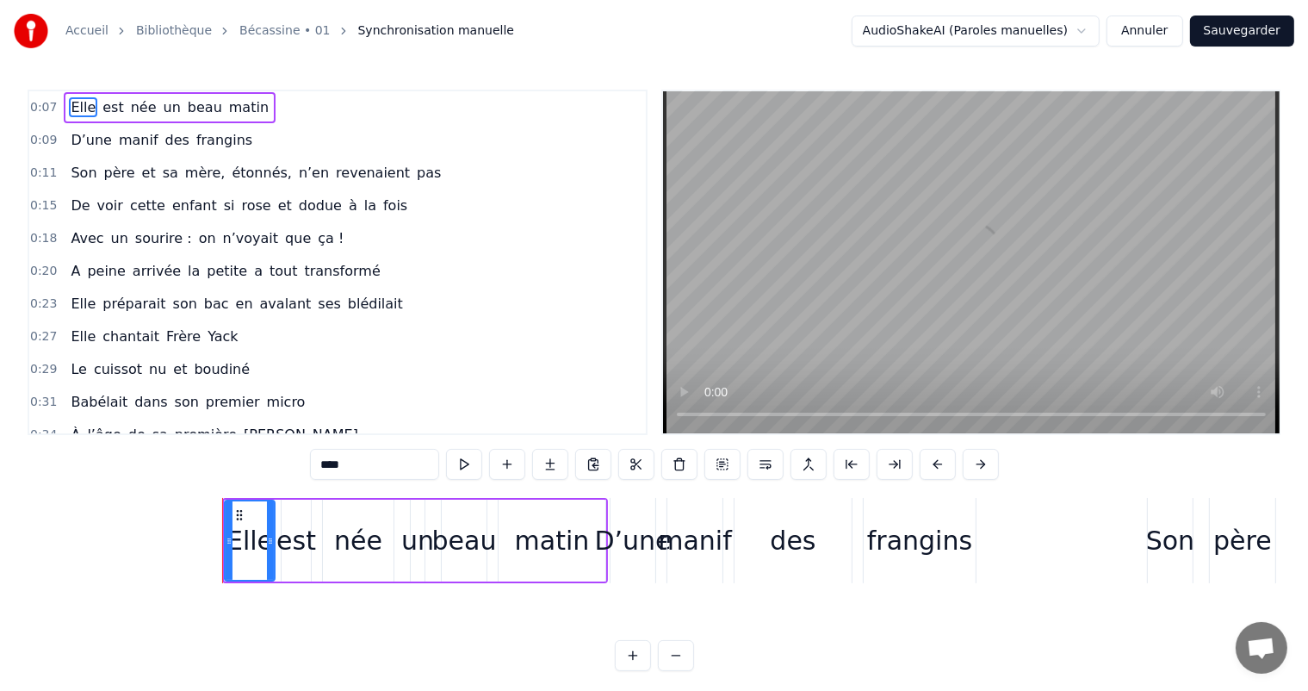
scroll to position [0, 1933]
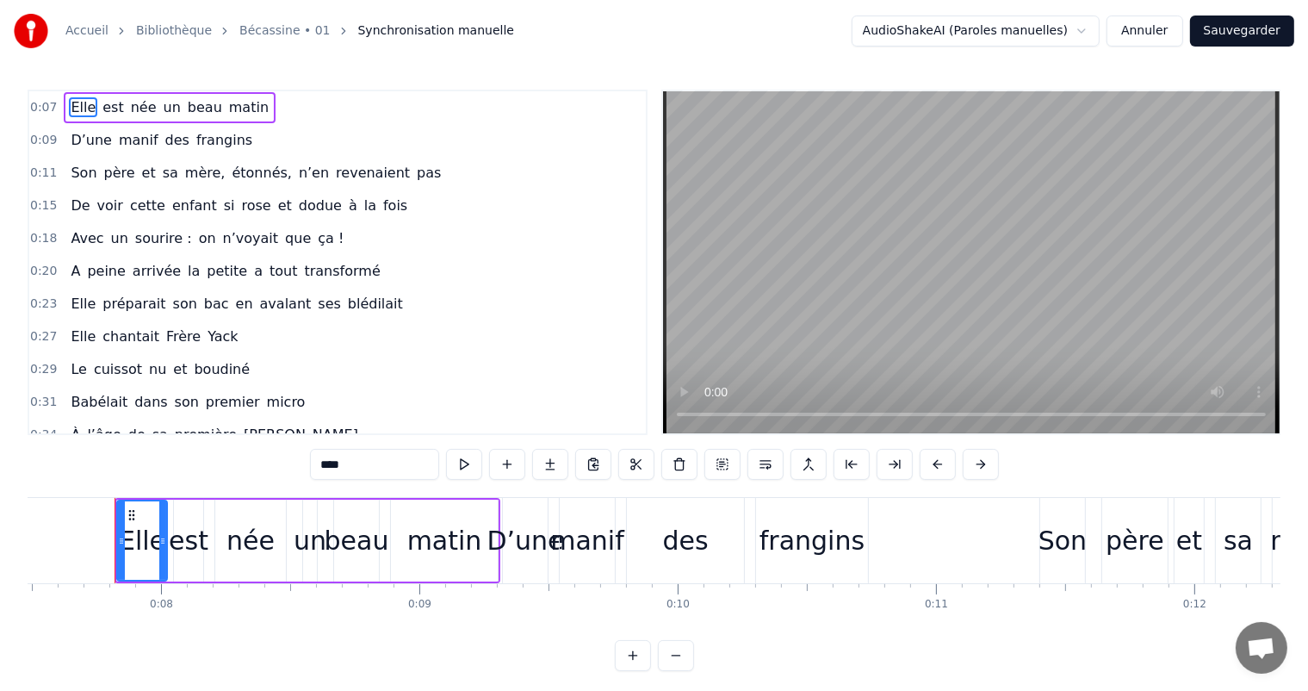
click at [47, 138] on span "0:09" at bounding box center [43, 140] width 27 height 17
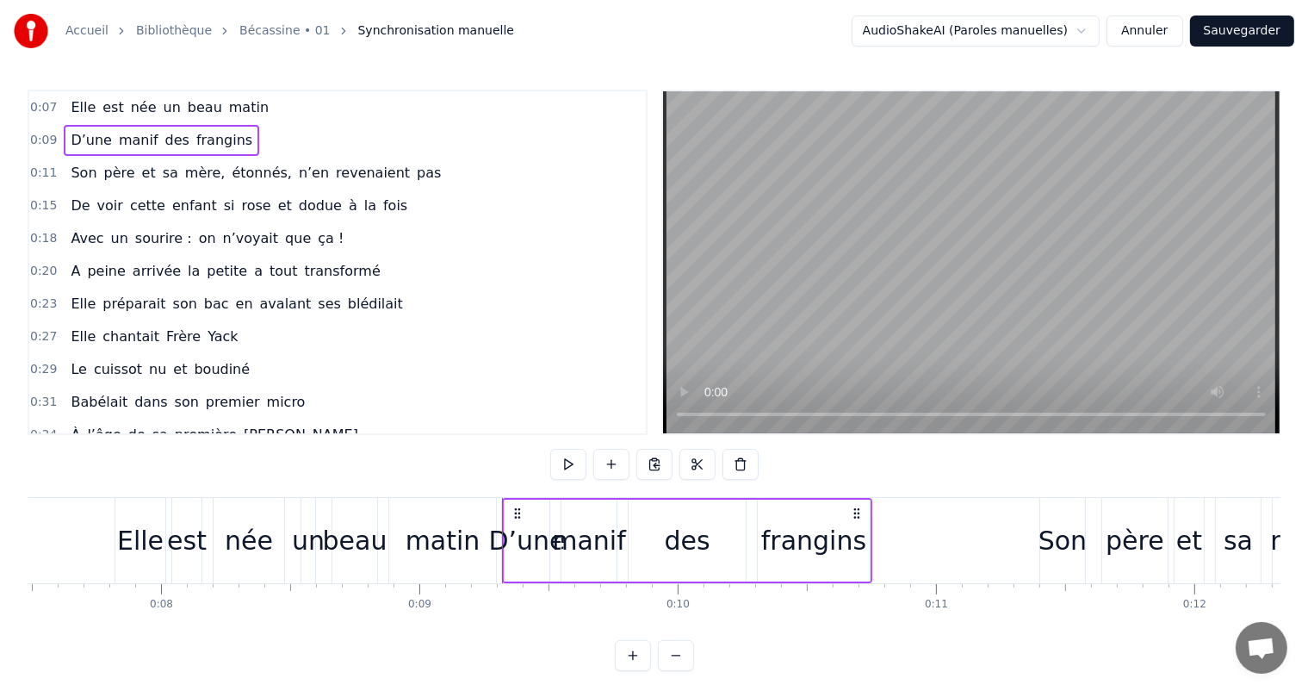
click at [41, 263] on span "0:20" at bounding box center [43, 271] width 27 height 17
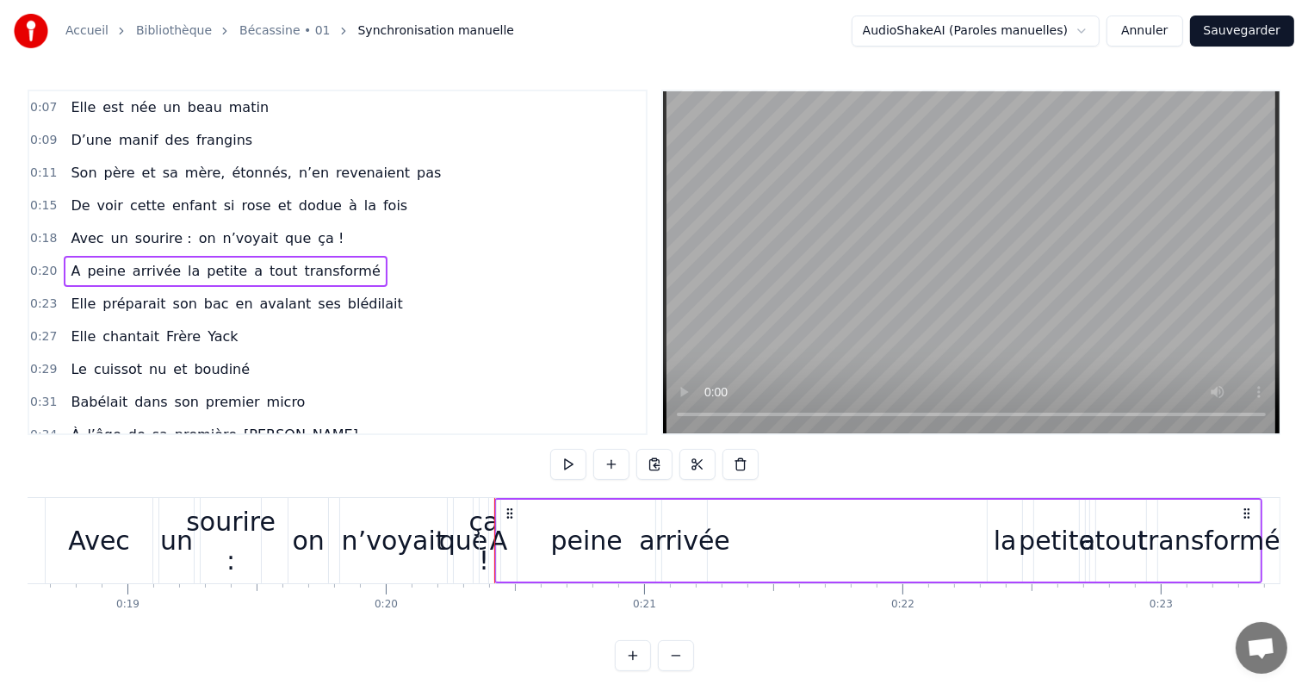
scroll to position [0, 5188]
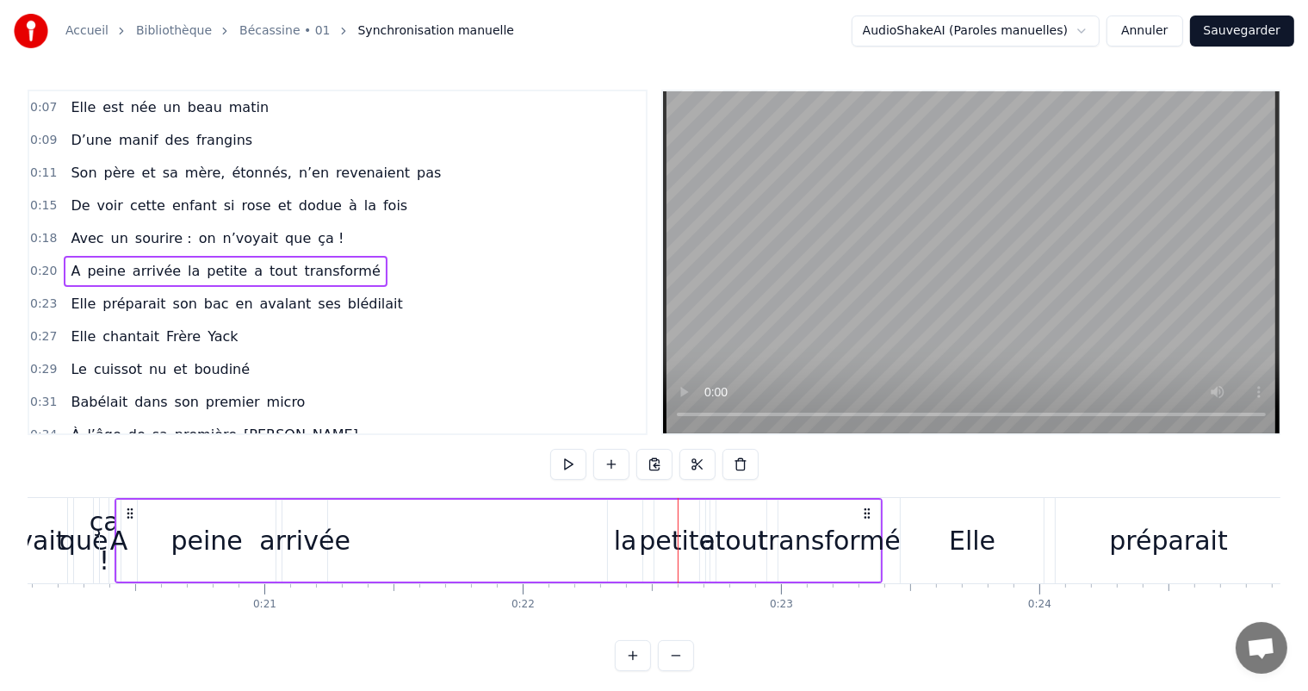
click at [44, 267] on span "0:20" at bounding box center [43, 271] width 27 height 17
drag, startPoint x: 106, startPoint y: 251, endPoint x: 99, endPoint y: 273, distance: 22.6
click at [99, 273] on div "A peine arrivée la petite a tout transformé" at bounding box center [225, 271] width 323 height 31
click at [118, 514] on div "A" at bounding box center [118, 540] width 3 height 82
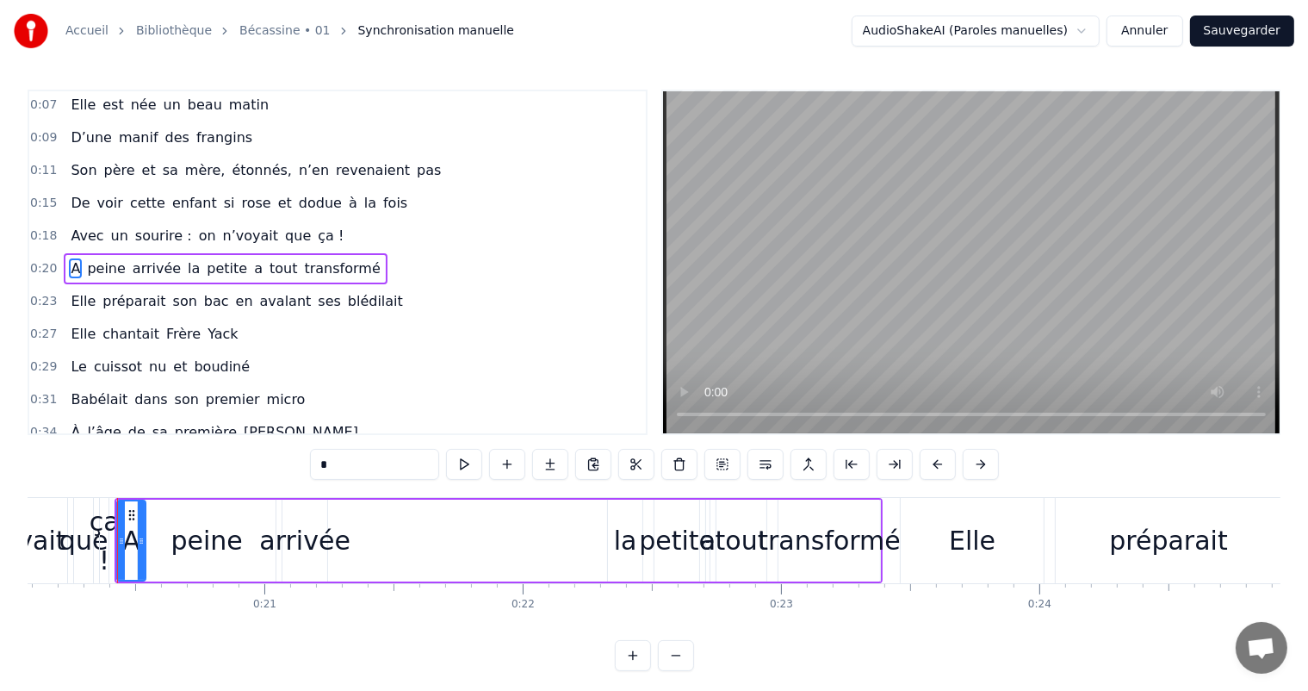
drag, startPoint x: 118, startPoint y: 514, endPoint x: 143, endPoint y: 500, distance: 28.5
click at [143, 501] on div at bounding box center [141, 540] width 7 height 78
click at [186, 548] on div "peine" at bounding box center [206, 540] width 71 height 39
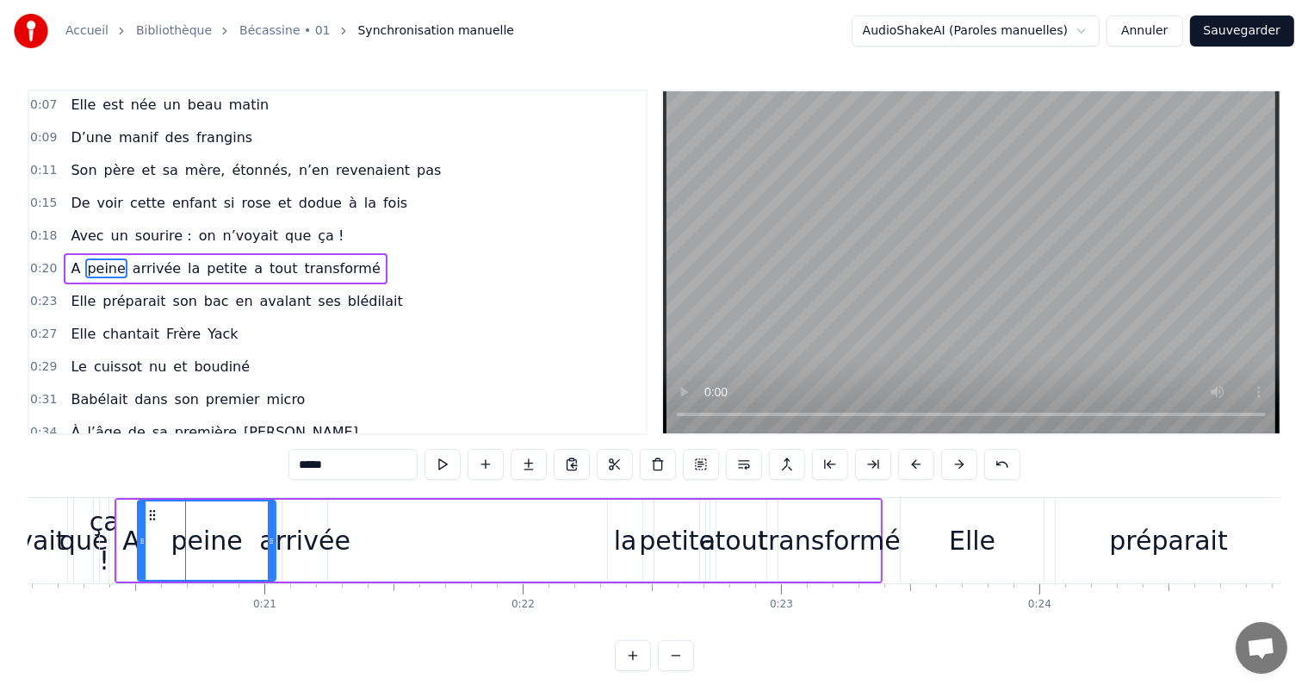
click at [310, 555] on div "arrivée" at bounding box center [304, 540] width 91 height 39
type input "*******"
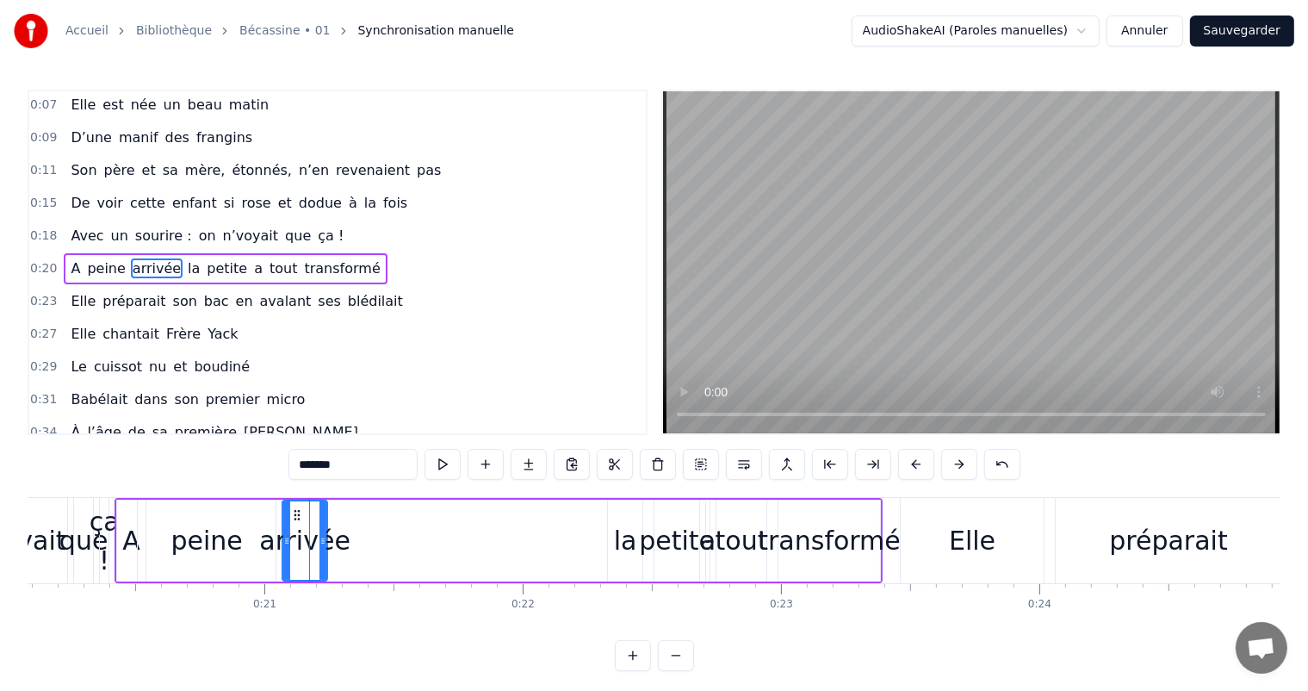
drag, startPoint x: 637, startPoint y: 513, endPoint x: 678, endPoint y: 517, distance: 40.6
click at [678, 517] on div "A peine arrivée la petite a tout transformé" at bounding box center [499, 540] width 768 height 85
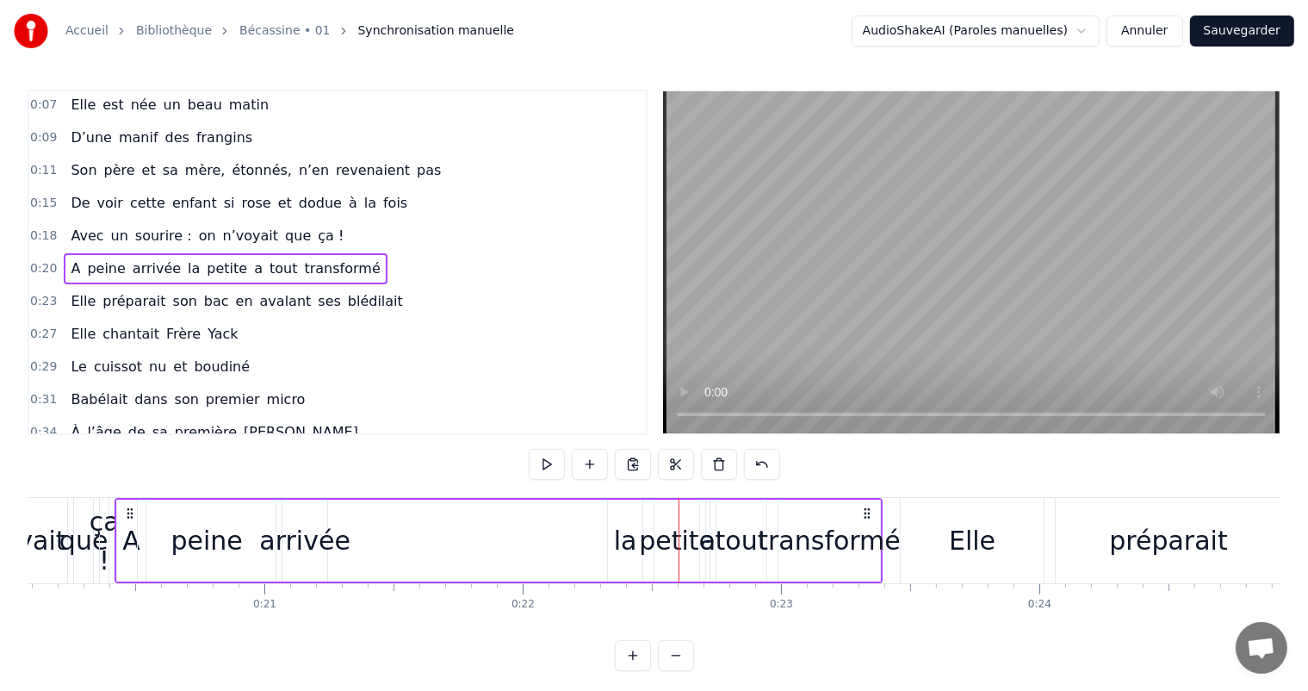
click at [618, 542] on div "la" at bounding box center [625, 540] width 23 height 39
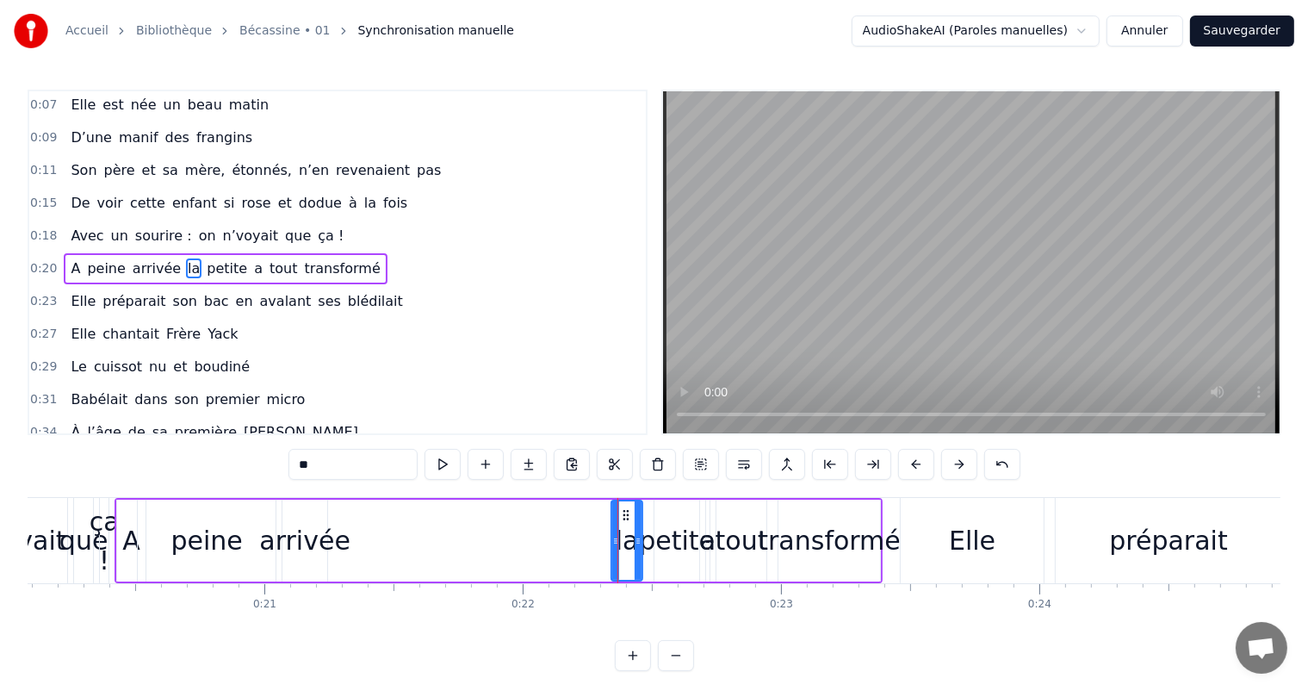
click at [613, 544] on div at bounding box center [615, 540] width 7 height 78
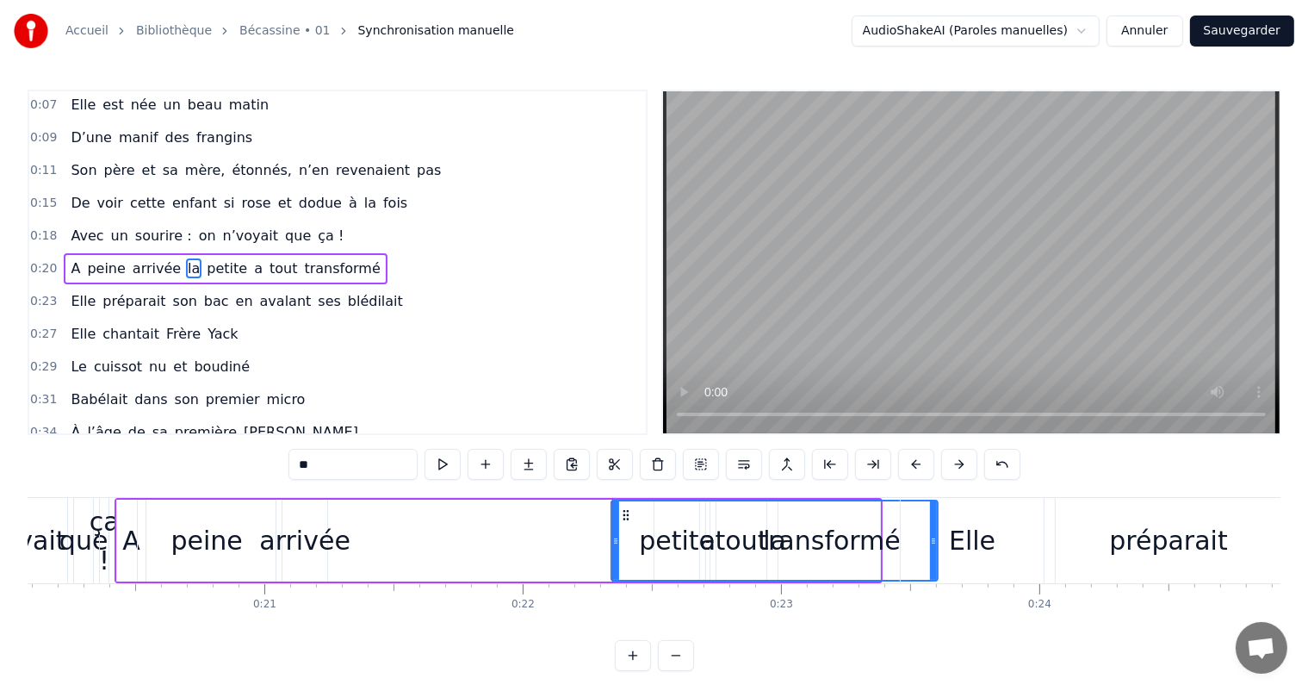
drag, startPoint x: 640, startPoint y: 541, endPoint x: 935, endPoint y: 561, distance: 296.0
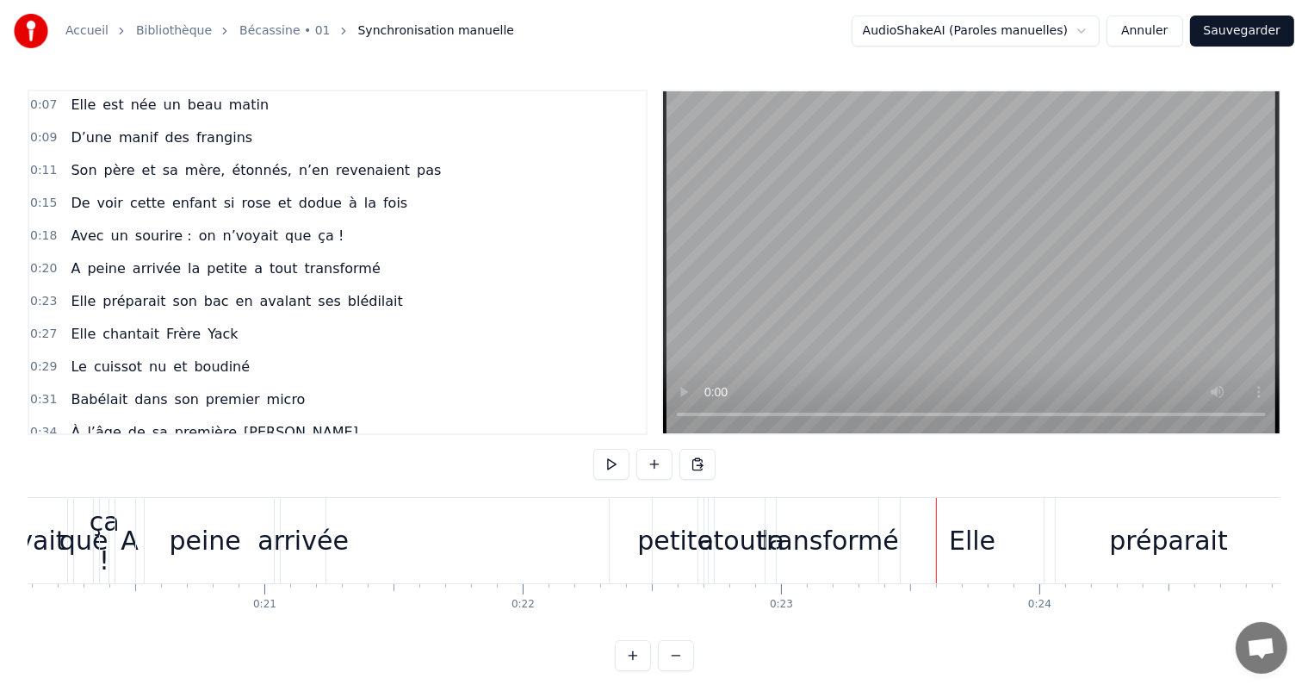
click at [630, 536] on div "la" at bounding box center [773, 540] width 326 height 85
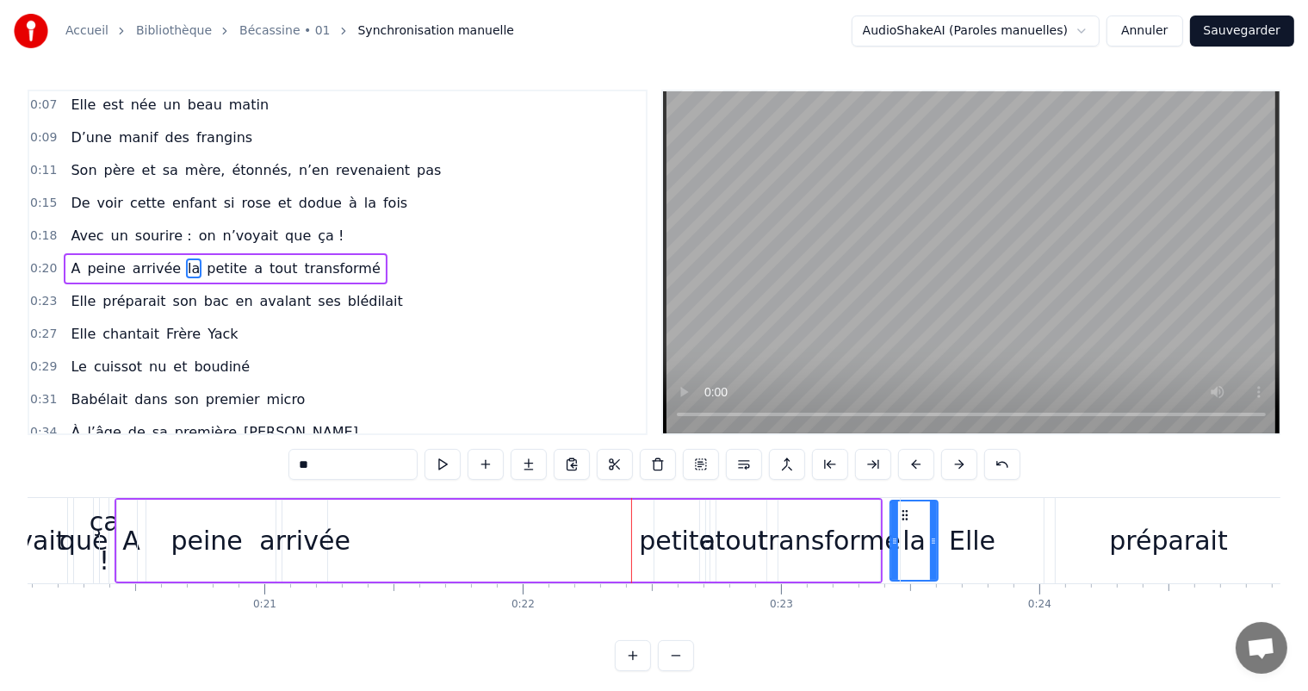
drag, startPoint x: 612, startPoint y: 538, endPoint x: 891, endPoint y: 558, distance: 279.7
click at [697, 537] on div "petite" at bounding box center [677, 540] width 76 height 39
type input "******"
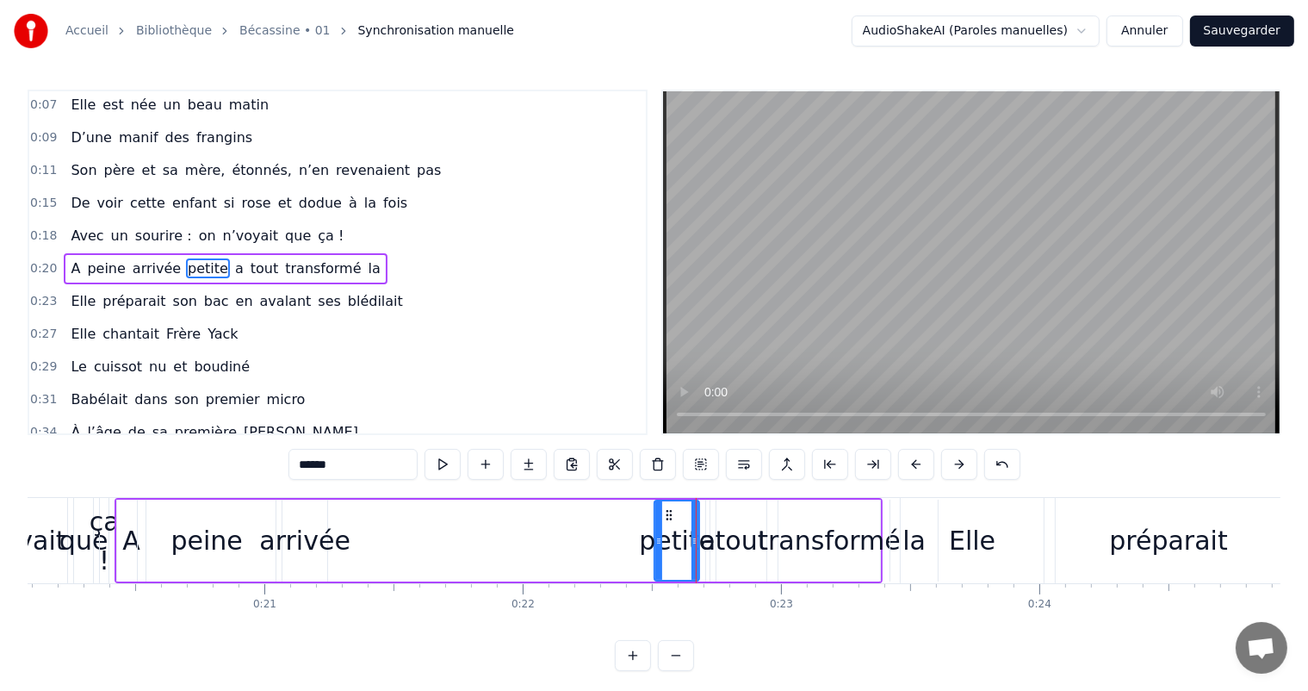
drag, startPoint x: 696, startPoint y: 537, endPoint x: 968, endPoint y: 555, distance: 272.7
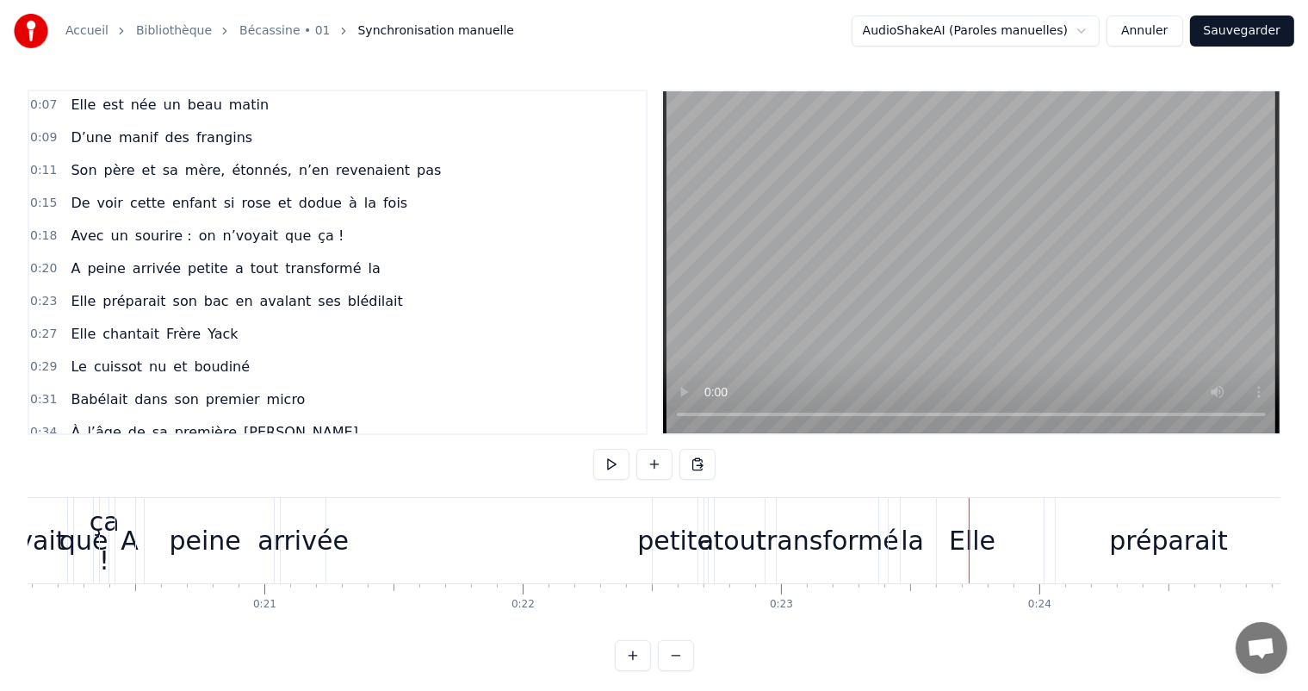
click at [666, 543] on div "petite" at bounding box center [675, 540] width 76 height 39
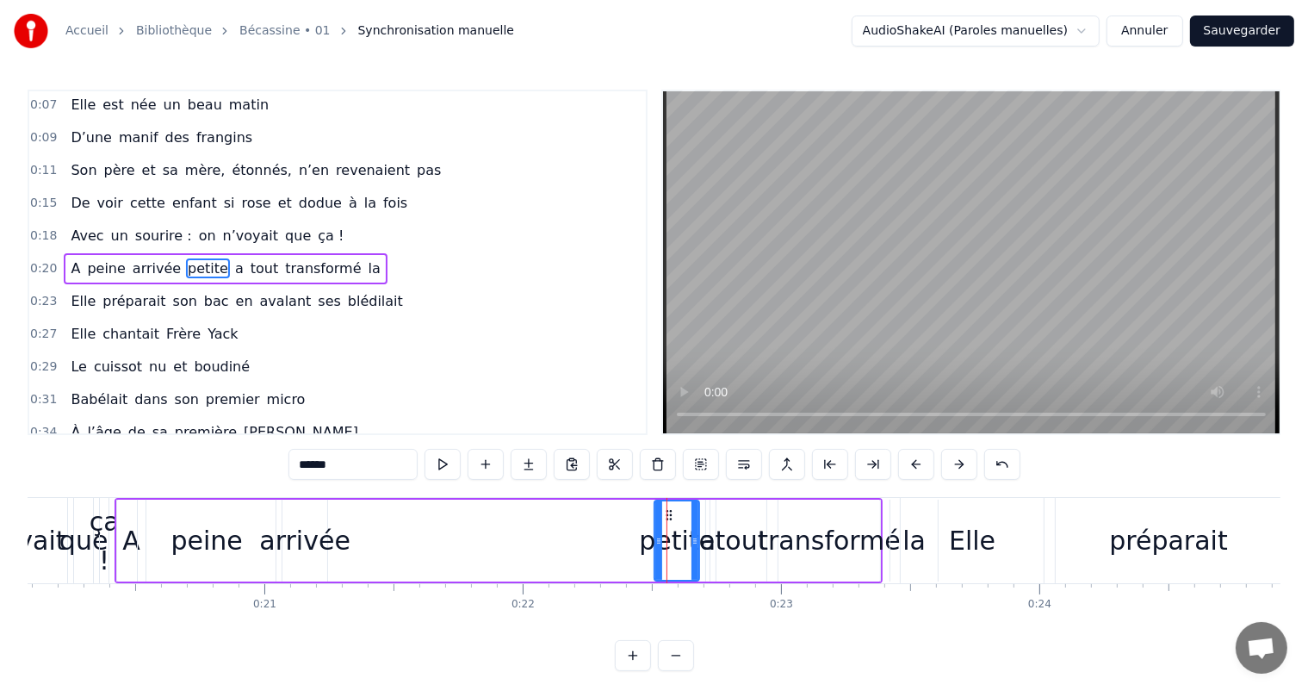
click at [372, 523] on div "A peine arrivée petite a tout transformé la" at bounding box center [499, 540] width 768 height 85
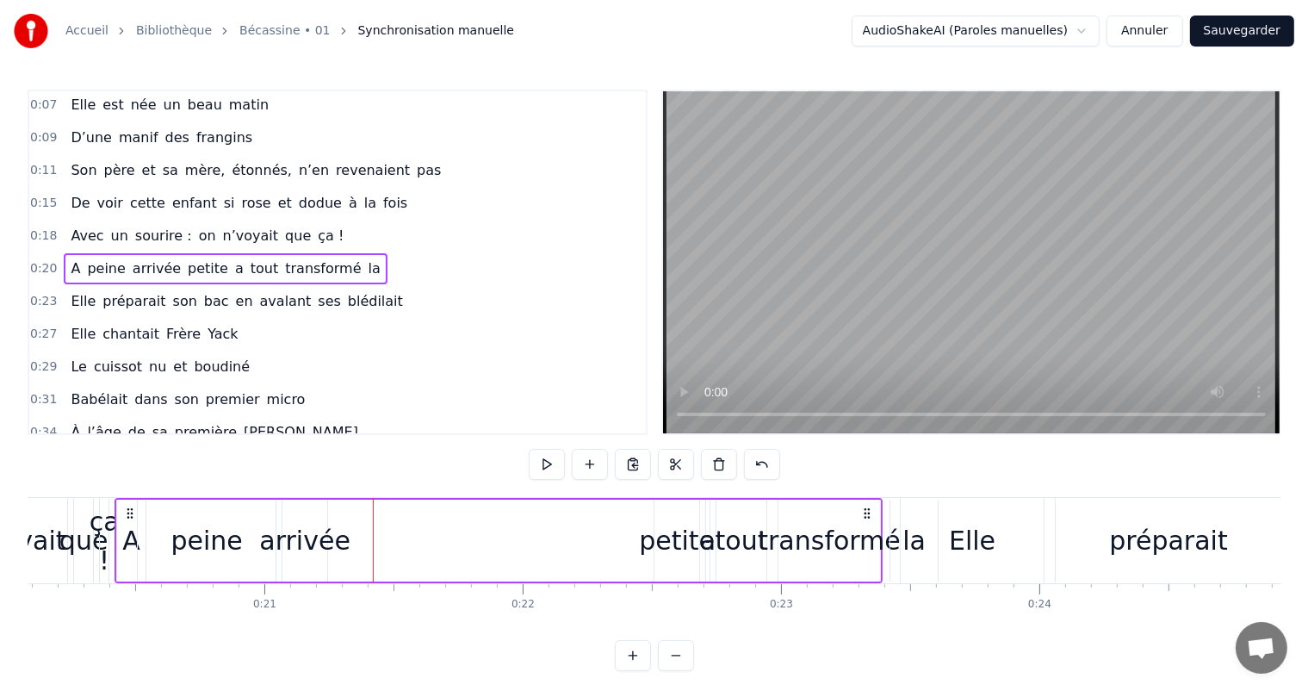
drag, startPoint x: 130, startPoint y: 536, endPoint x: 226, endPoint y: 534, distance: 96.5
click at [226, 534] on div "A peine arrivée petite a tout transformé la" at bounding box center [499, 540] width 768 height 85
click at [125, 537] on div "A" at bounding box center [131, 540] width 18 height 39
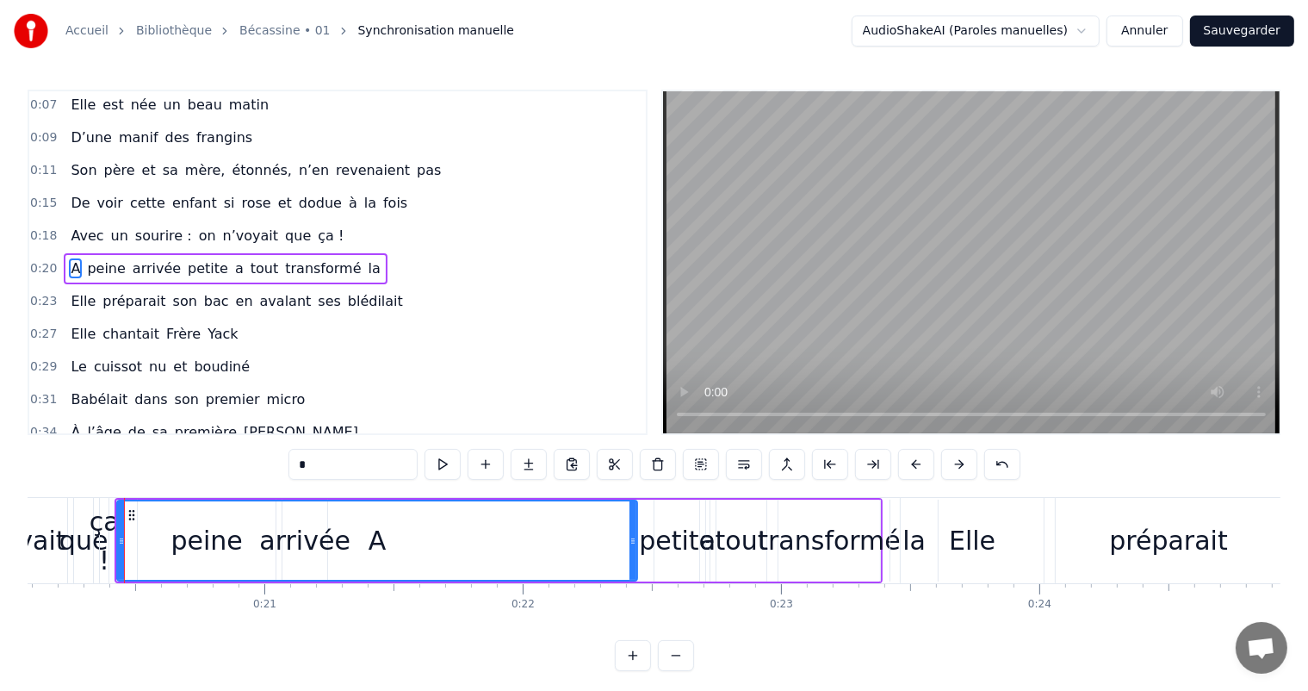
drag, startPoint x: 139, startPoint y: 537, endPoint x: 630, endPoint y: 544, distance: 491.7
click at [630, 544] on icon at bounding box center [632, 541] width 7 height 14
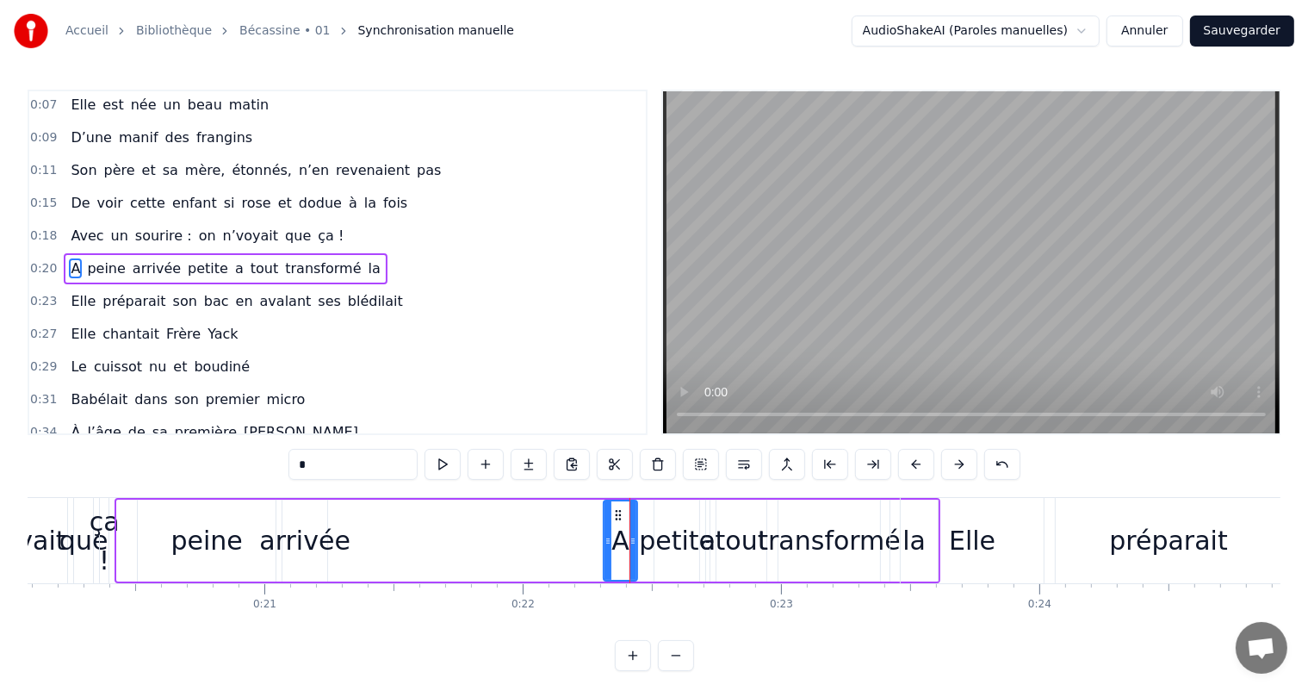
drag, startPoint x: 118, startPoint y: 532, endPoint x: 605, endPoint y: 495, distance: 487.9
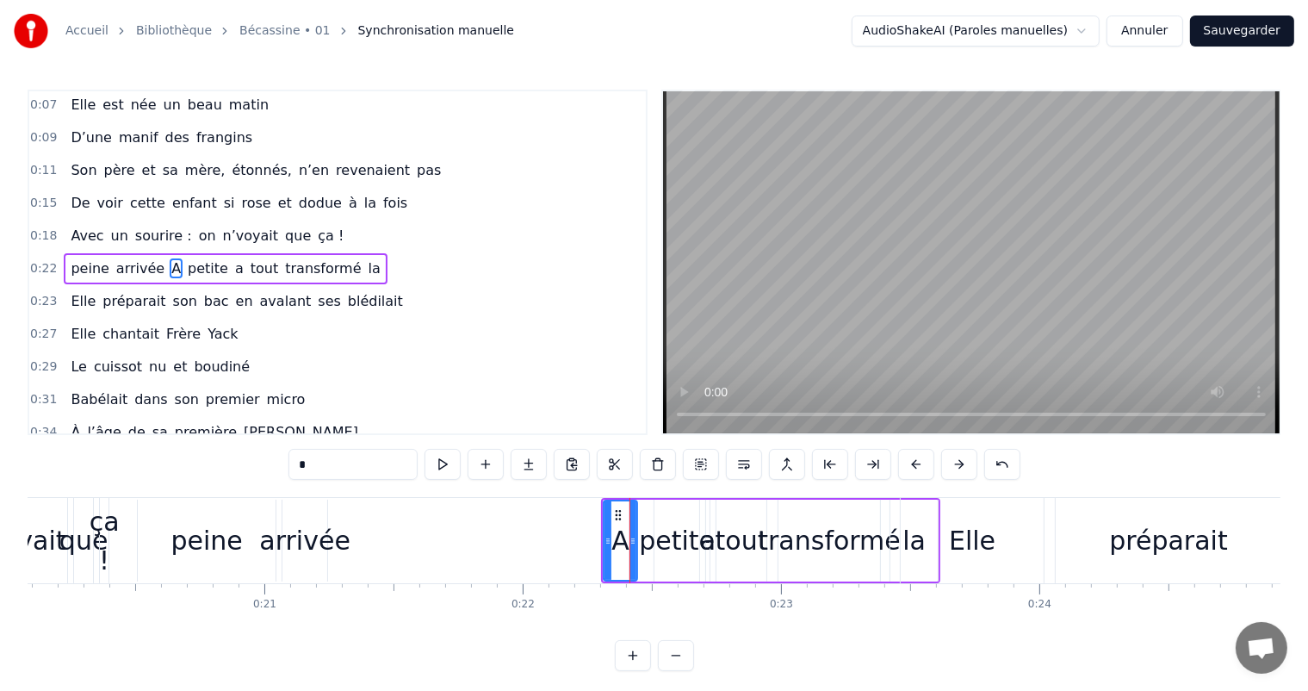
click at [660, 548] on div "petite" at bounding box center [677, 540] width 76 height 39
type input "******"
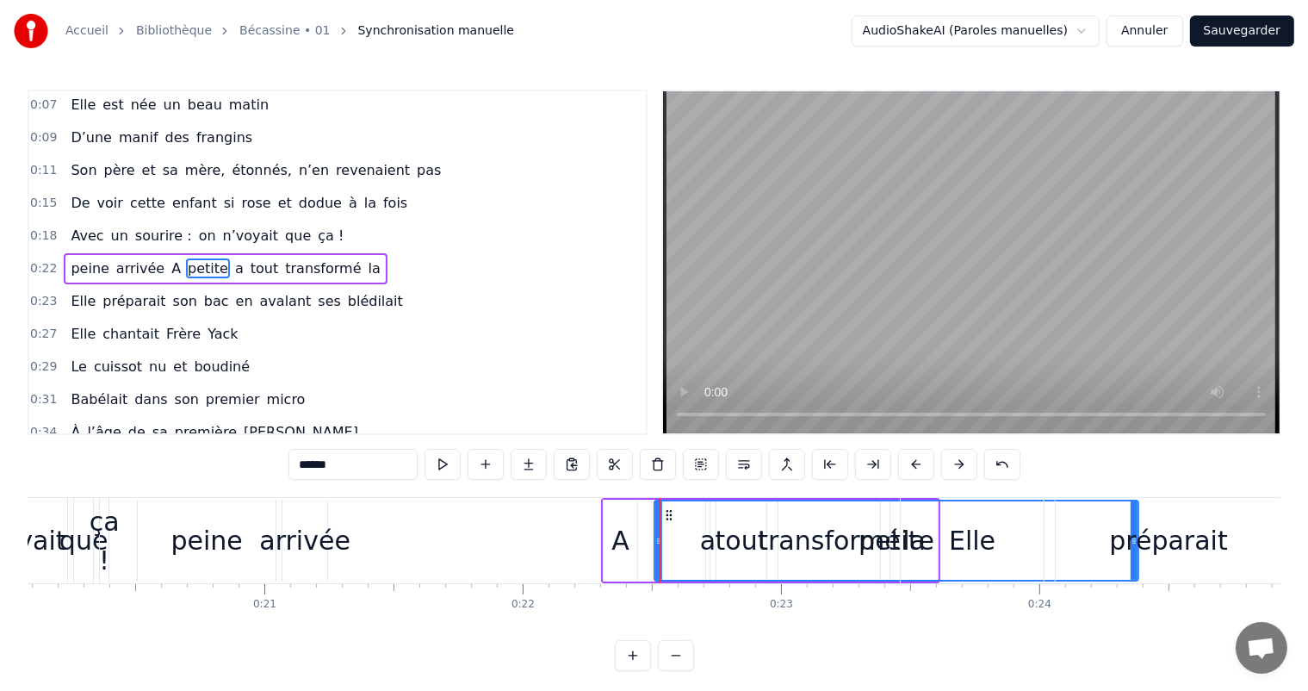
drag, startPoint x: 696, startPoint y: 538, endPoint x: 1135, endPoint y: 533, distance: 439.2
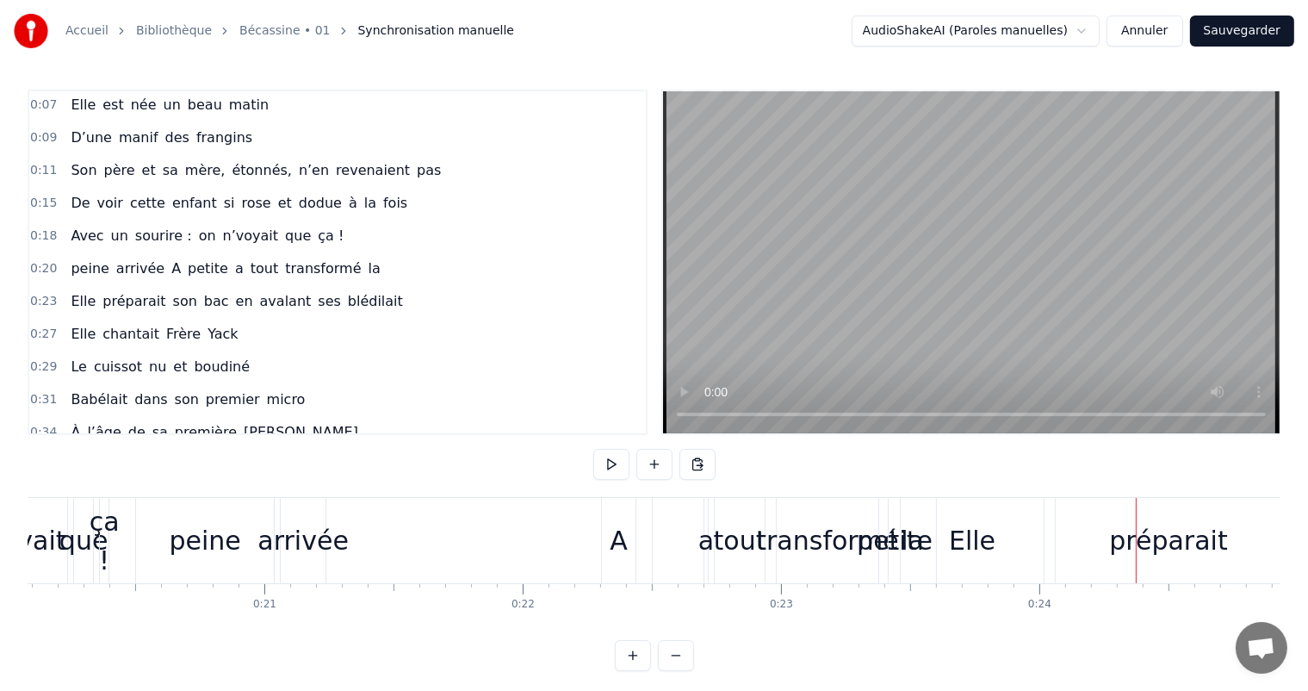
click at [886, 543] on div "transformé" at bounding box center [827, 540] width 143 height 39
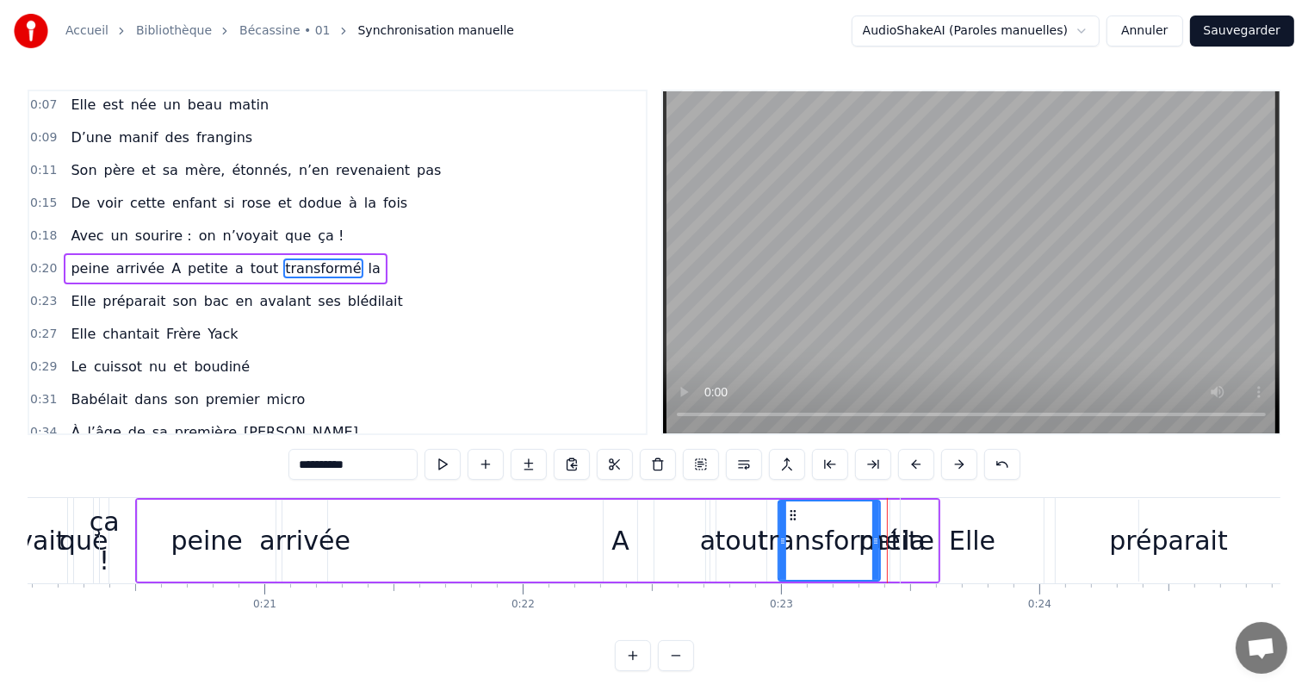
click at [892, 544] on div "la" at bounding box center [913, 540] width 47 height 82
type input "**"
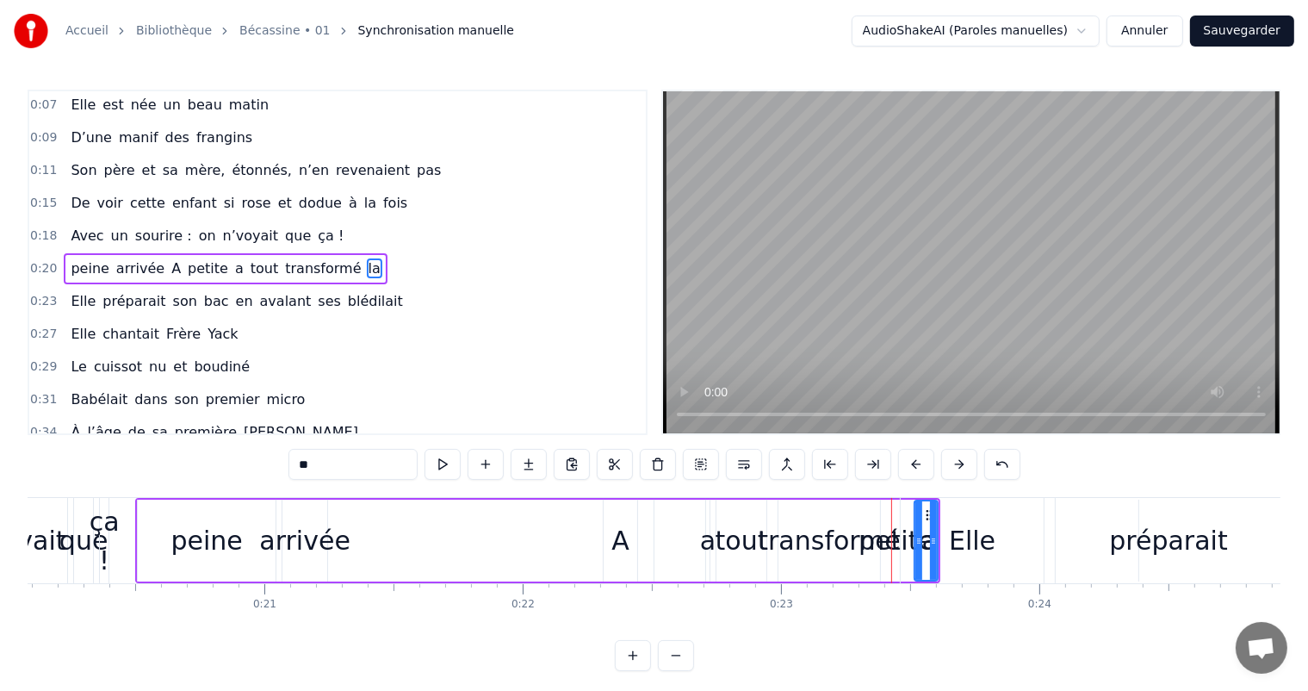
drag, startPoint x: 892, startPoint y: 544, endPoint x: 916, endPoint y: 544, distance: 24.1
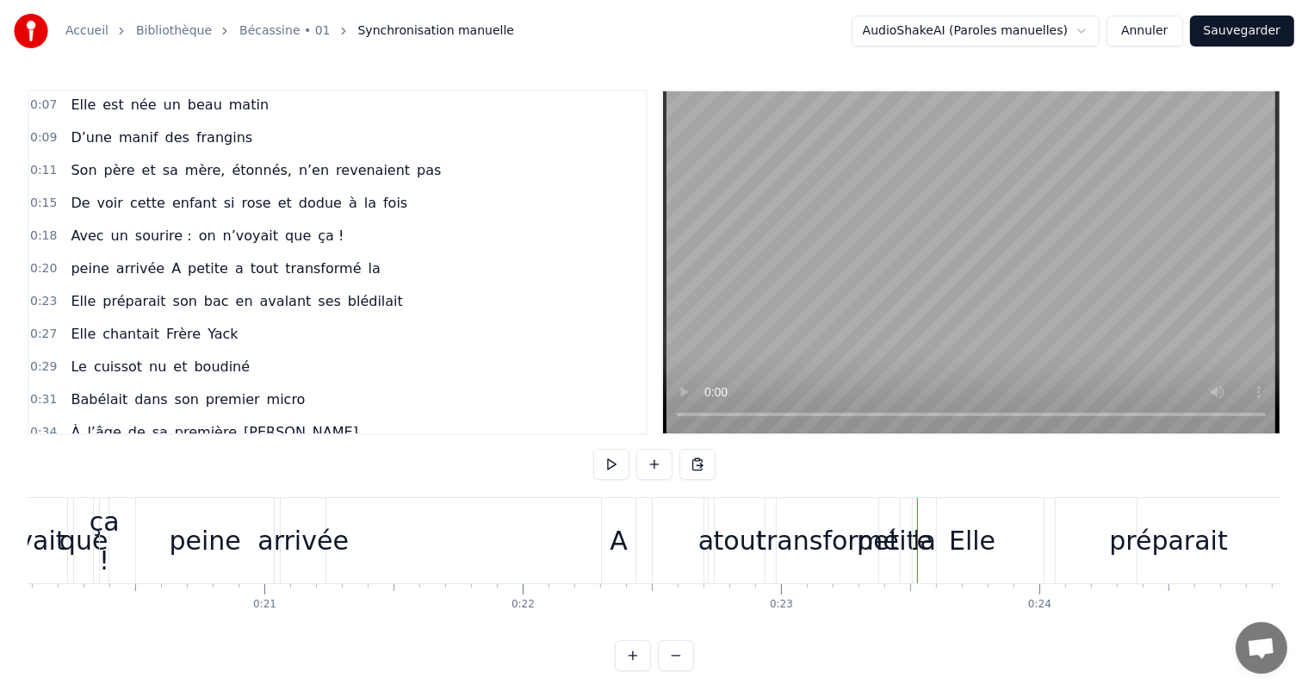
click at [1136, 27] on button "Annuler" at bounding box center [1145, 31] width 76 height 31
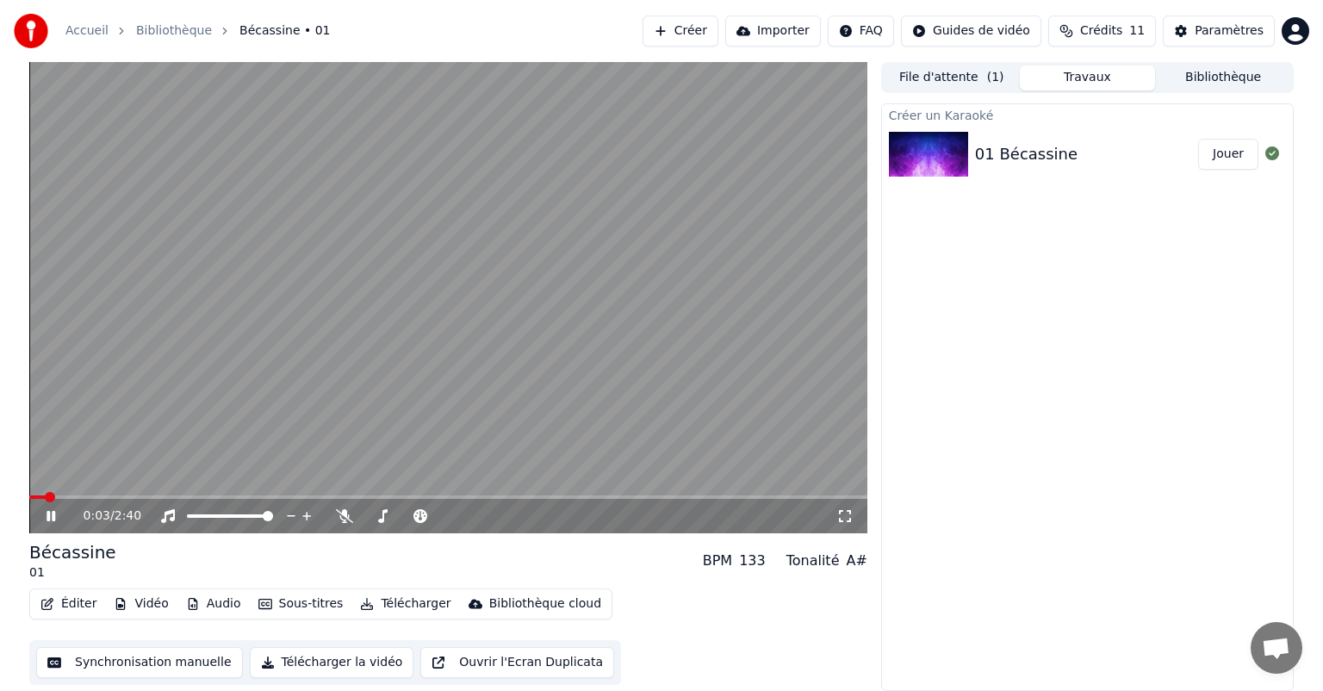
click at [139, 658] on button "Synchronisation manuelle" at bounding box center [139, 662] width 207 height 31
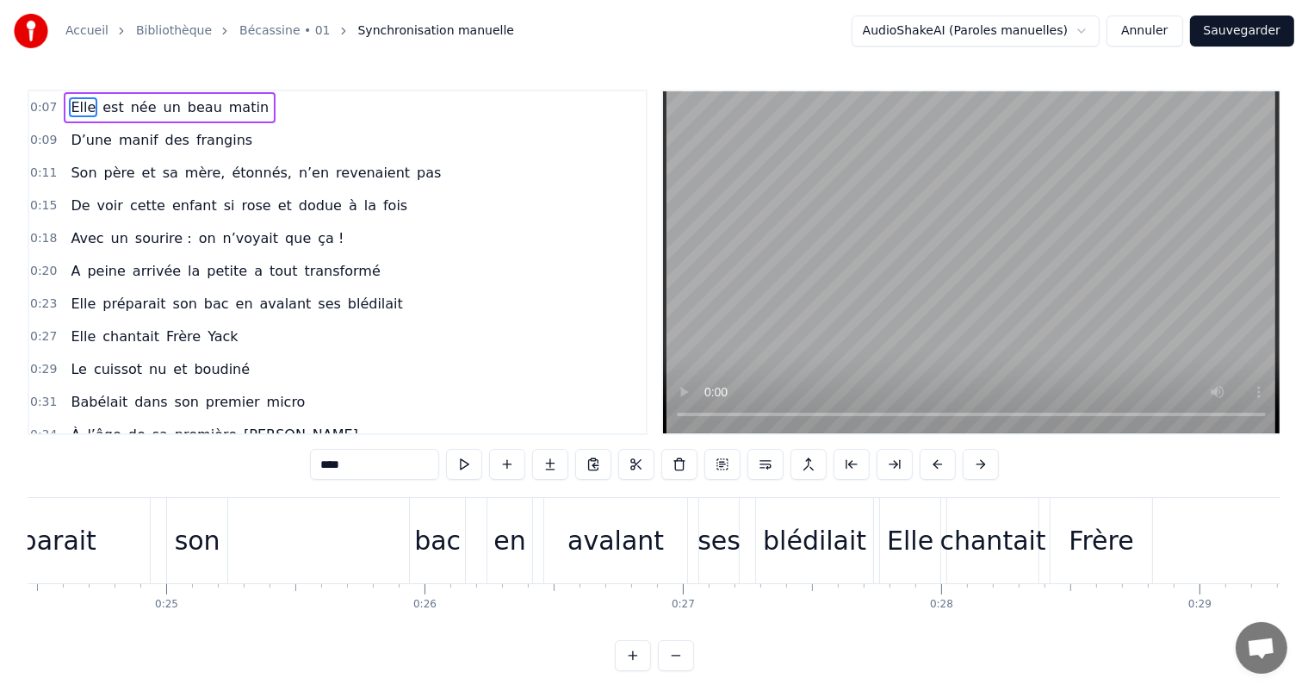
scroll to position [0, 5223]
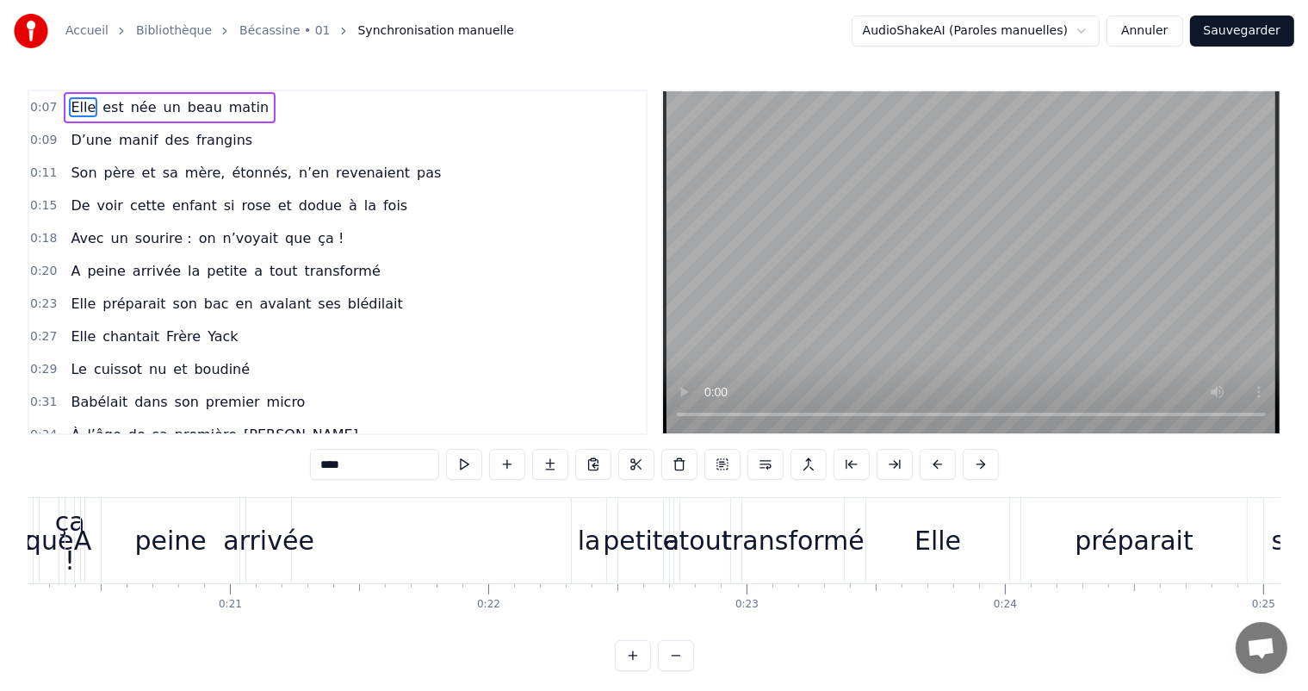
click at [355, 466] on input "****" at bounding box center [374, 464] width 129 height 31
click at [177, 565] on div "peine" at bounding box center [171, 540] width 138 height 85
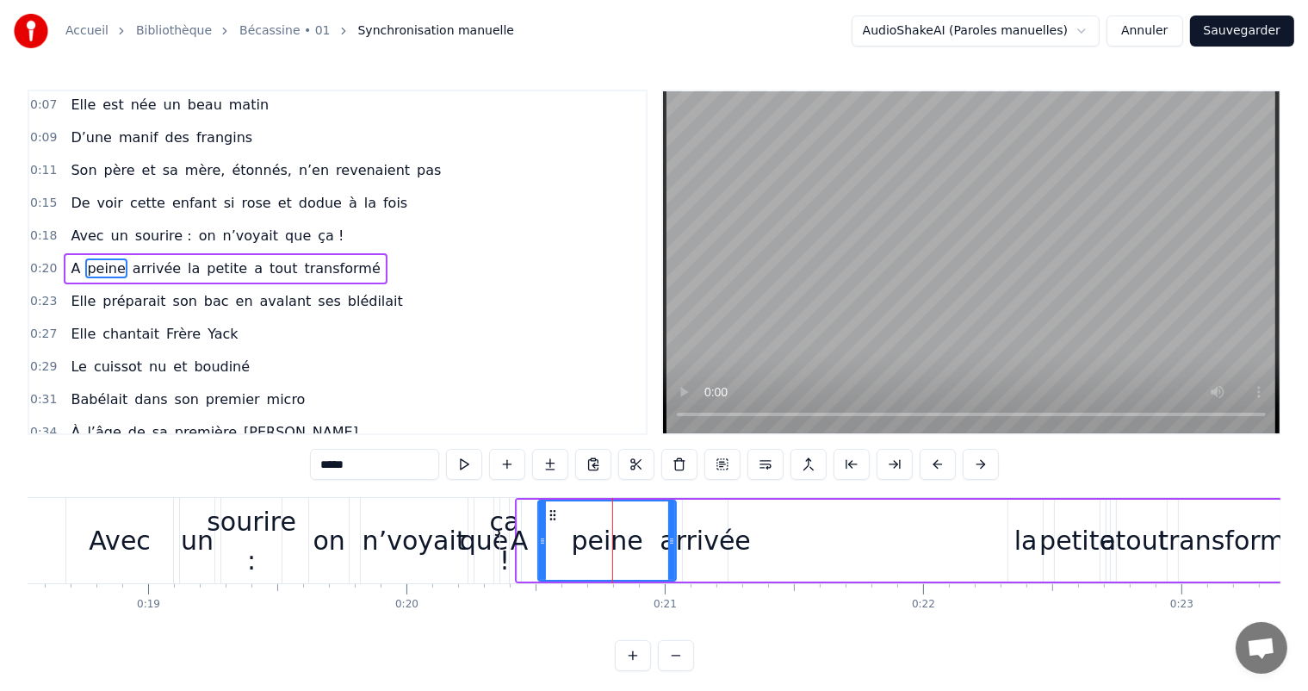
scroll to position [0, 4881]
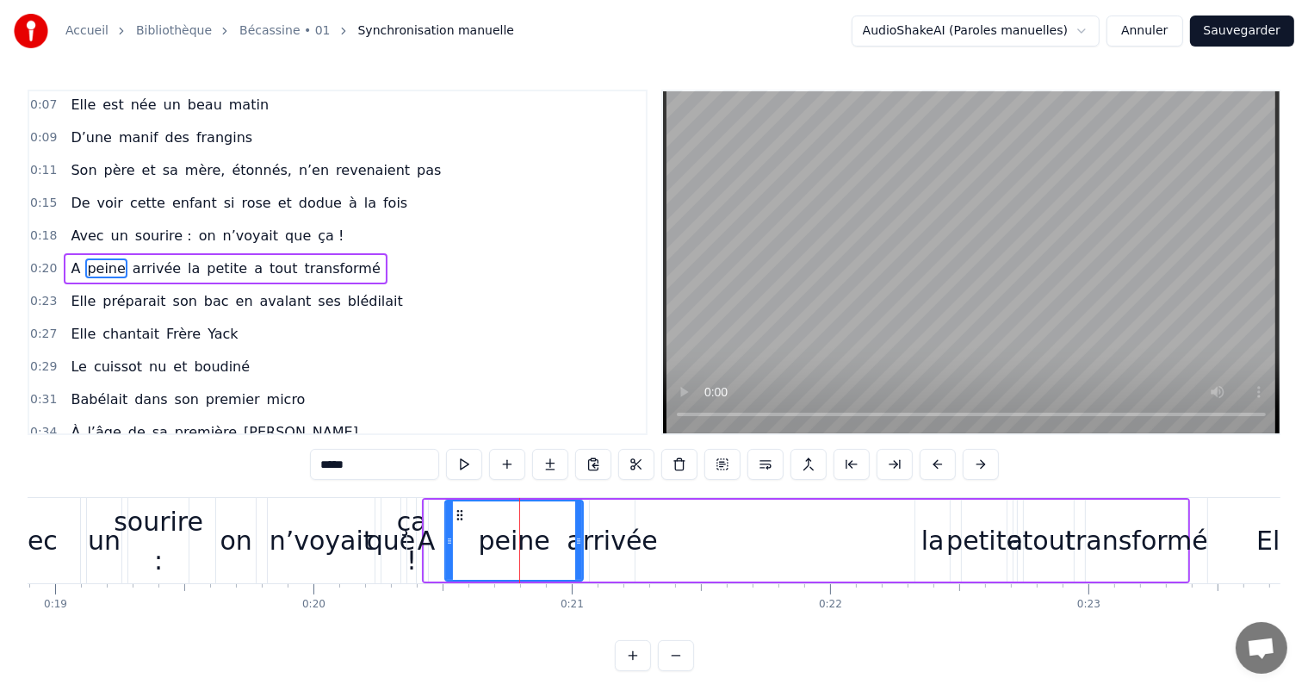
click at [430, 544] on div "A" at bounding box center [427, 540] width 18 height 39
type input "*"
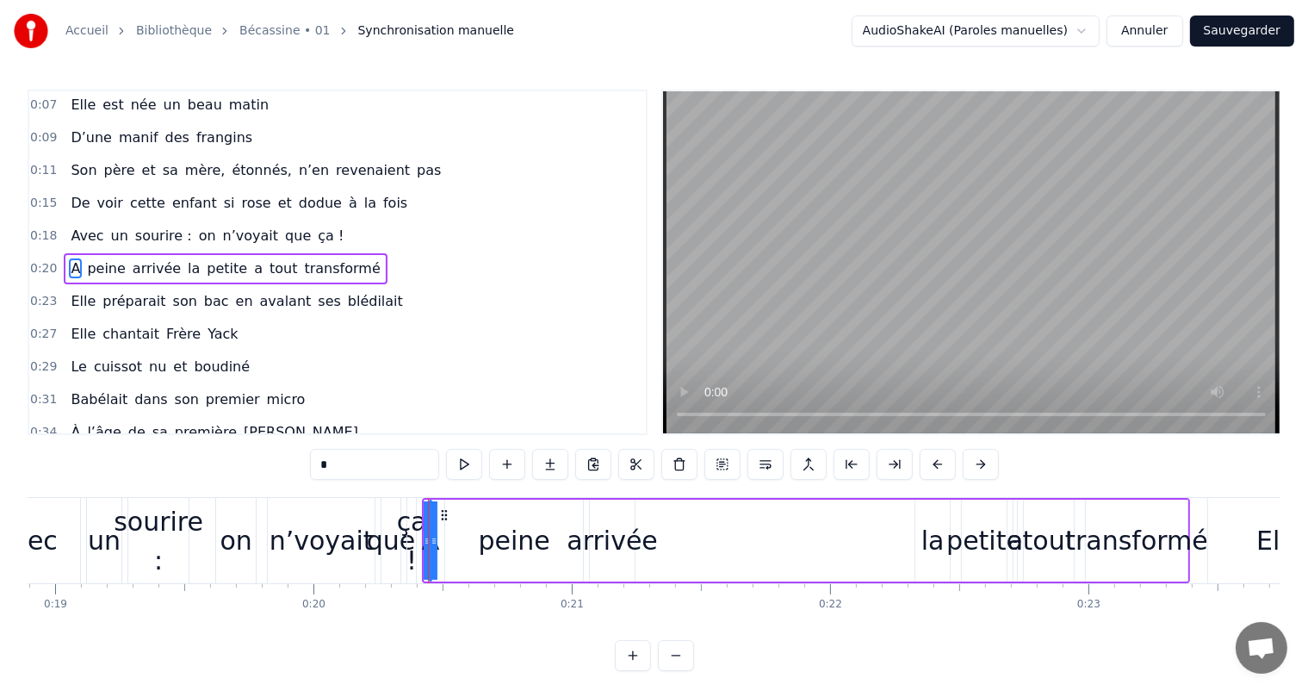
drag, startPoint x: 430, startPoint y: 537, endPoint x: 466, endPoint y: 537, distance: 36.2
click at [466, 537] on div "A peine arrivée la petite a tout transformé" at bounding box center [806, 540] width 768 height 85
click at [427, 543] on div "A" at bounding box center [430, 540] width 18 height 39
drag, startPoint x: 432, startPoint y: 538, endPoint x: 460, endPoint y: 541, distance: 27.7
click at [460, 541] on div "A peine arrivée la petite a tout transformé" at bounding box center [808, 540] width 763 height 85
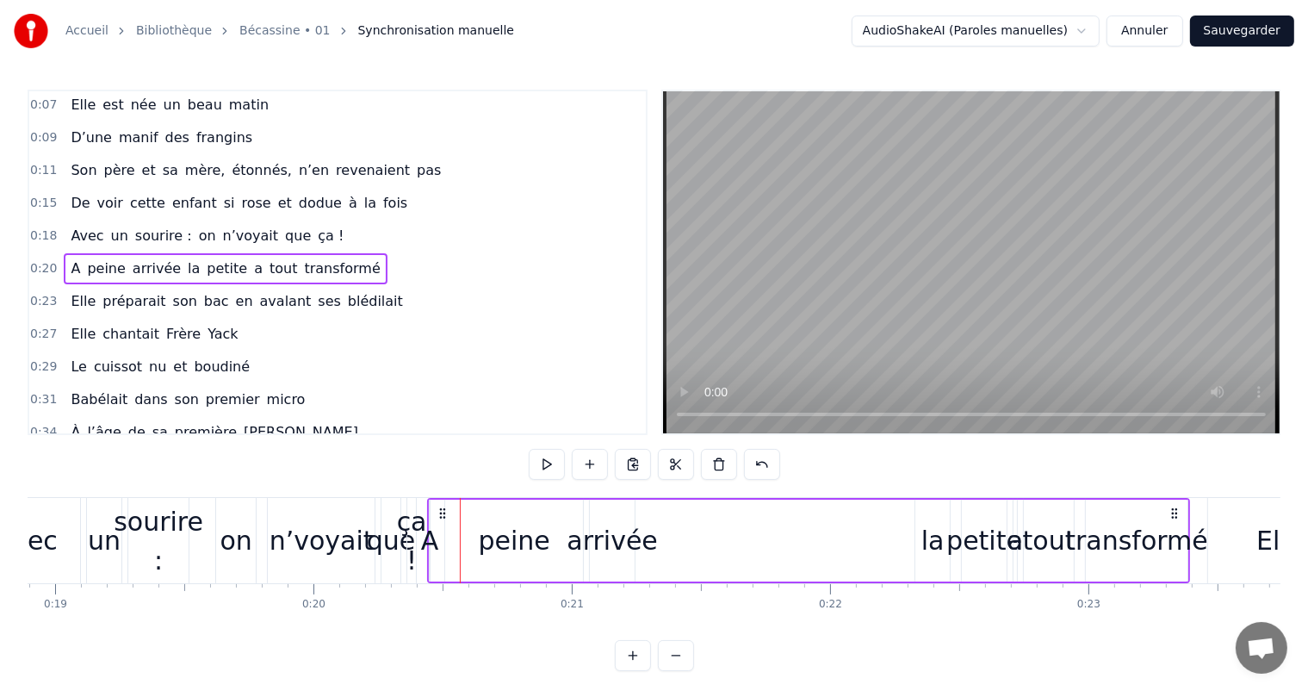
click at [430, 536] on div "A" at bounding box center [430, 540] width 18 height 39
click at [430, 536] on icon at bounding box center [427, 541] width 7 height 14
click at [460, 535] on div "peine" at bounding box center [514, 540] width 138 height 82
type input "*****"
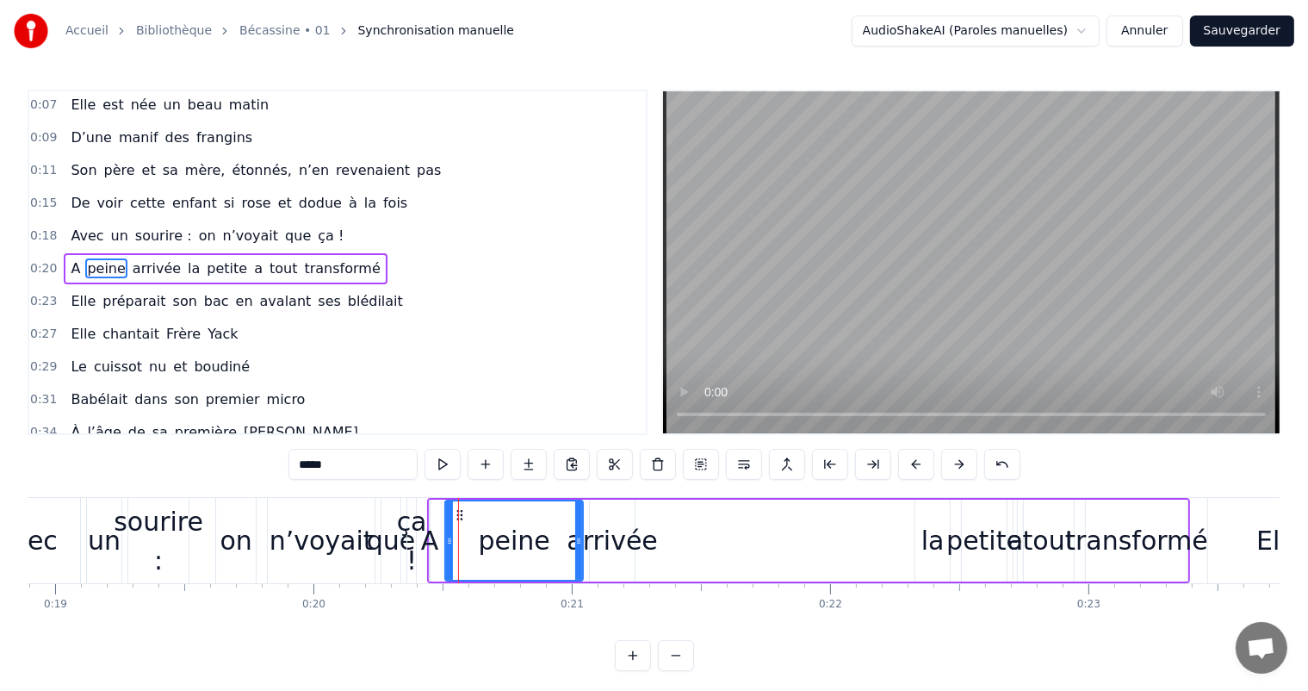
click at [437, 508] on div "A peine arrivée la petite a tout transformé" at bounding box center [808, 540] width 763 height 85
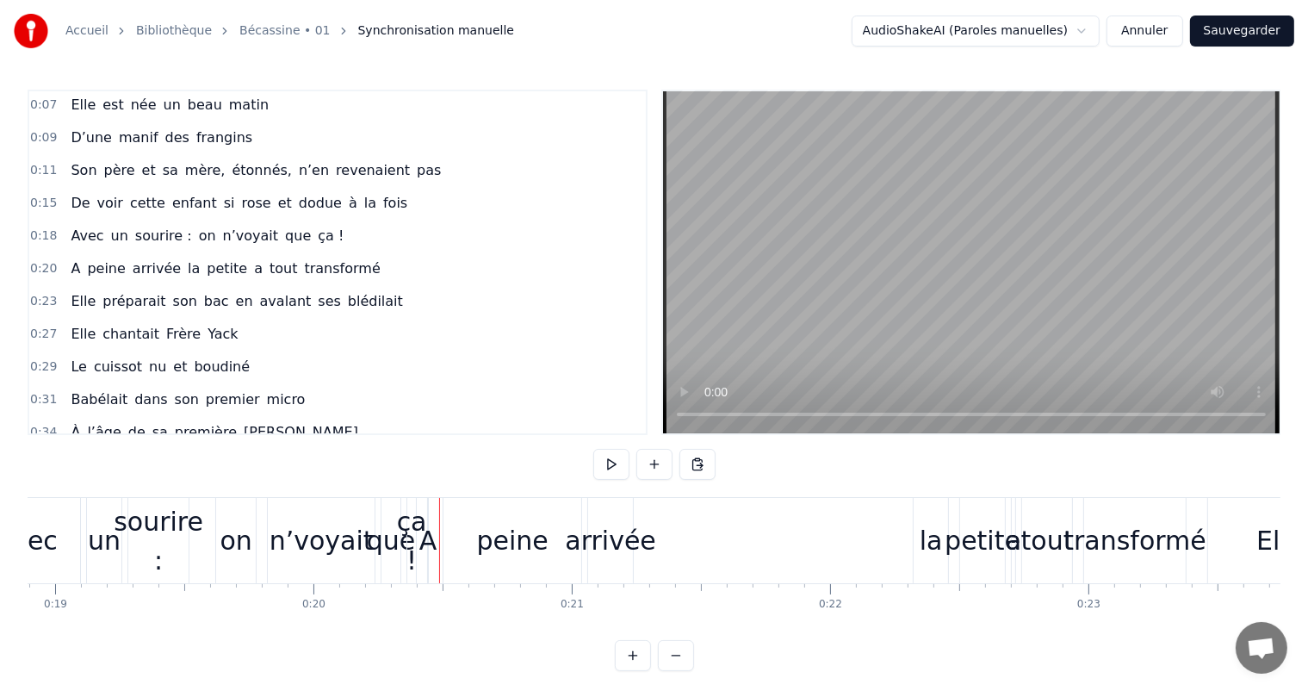
click at [420, 522] on div "A" at bounding box center [428, 540] width 18 height 39
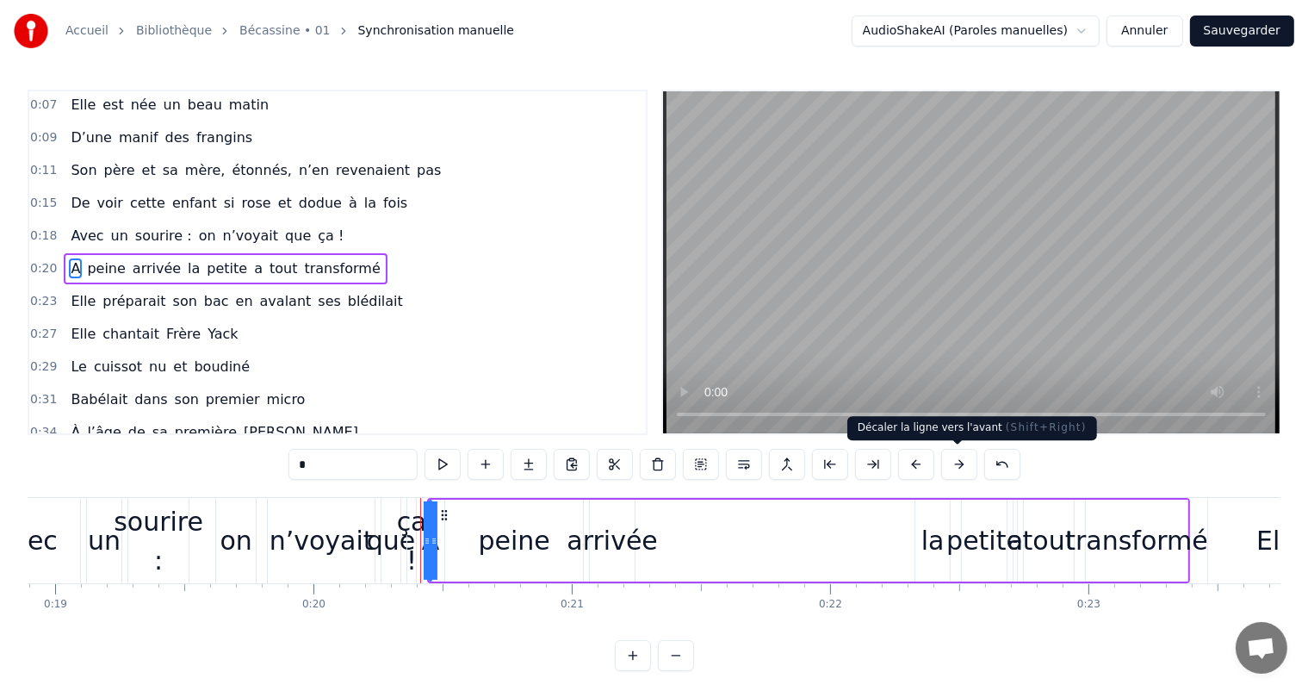
click at [958, 462] on button at bounding box center [959, 464] width 36 height 31
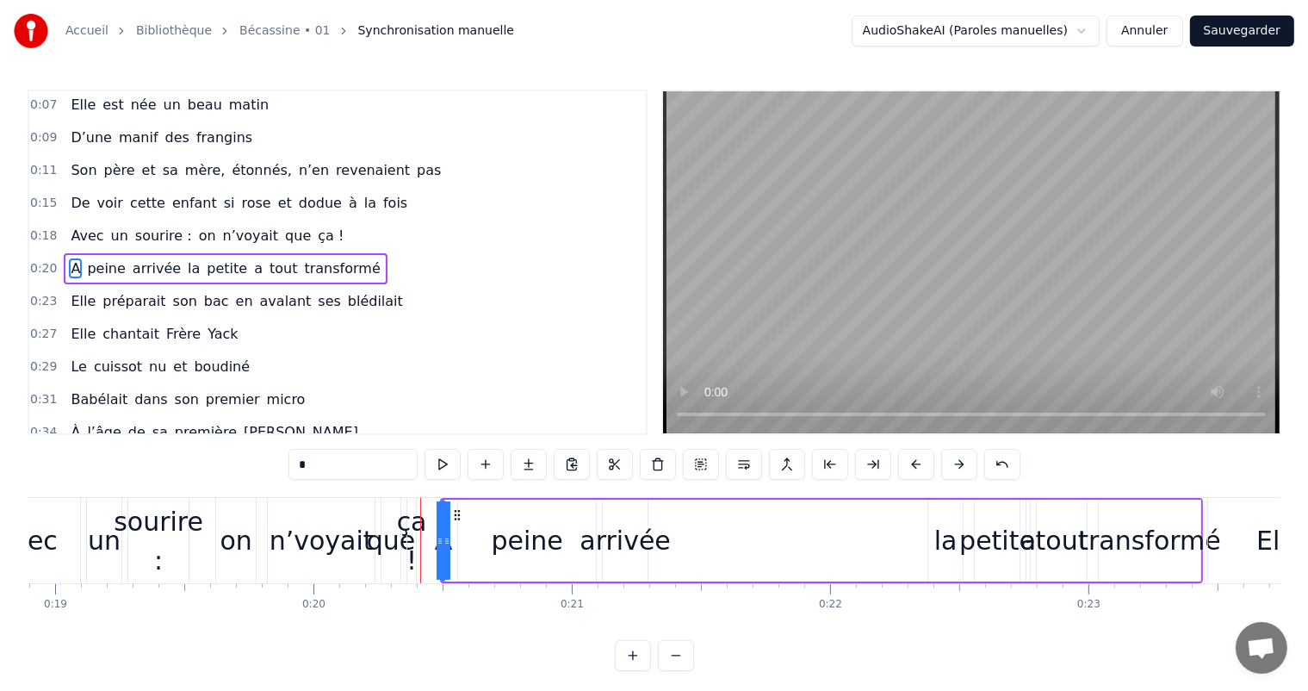
click at [958, 462] on button at bounding box center [959, 464] width 36 height 31
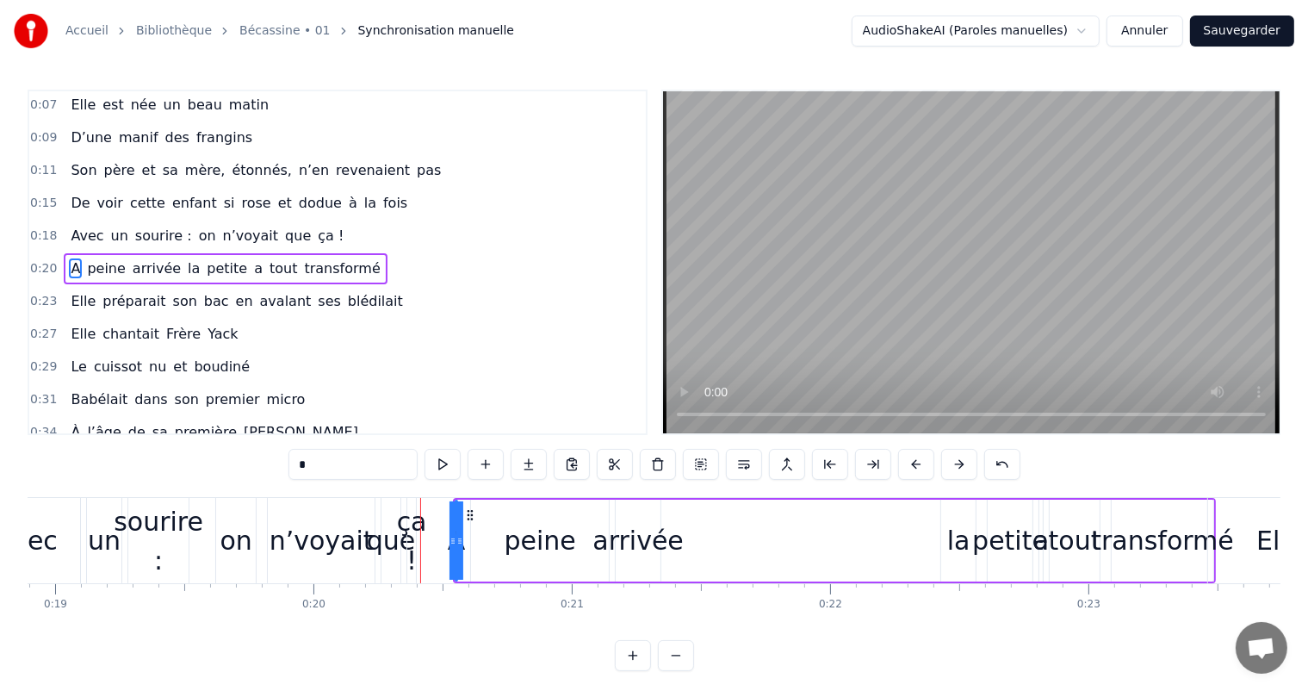
click at [958, 462] on button at bounding box center [959, 464] width 36 height 31
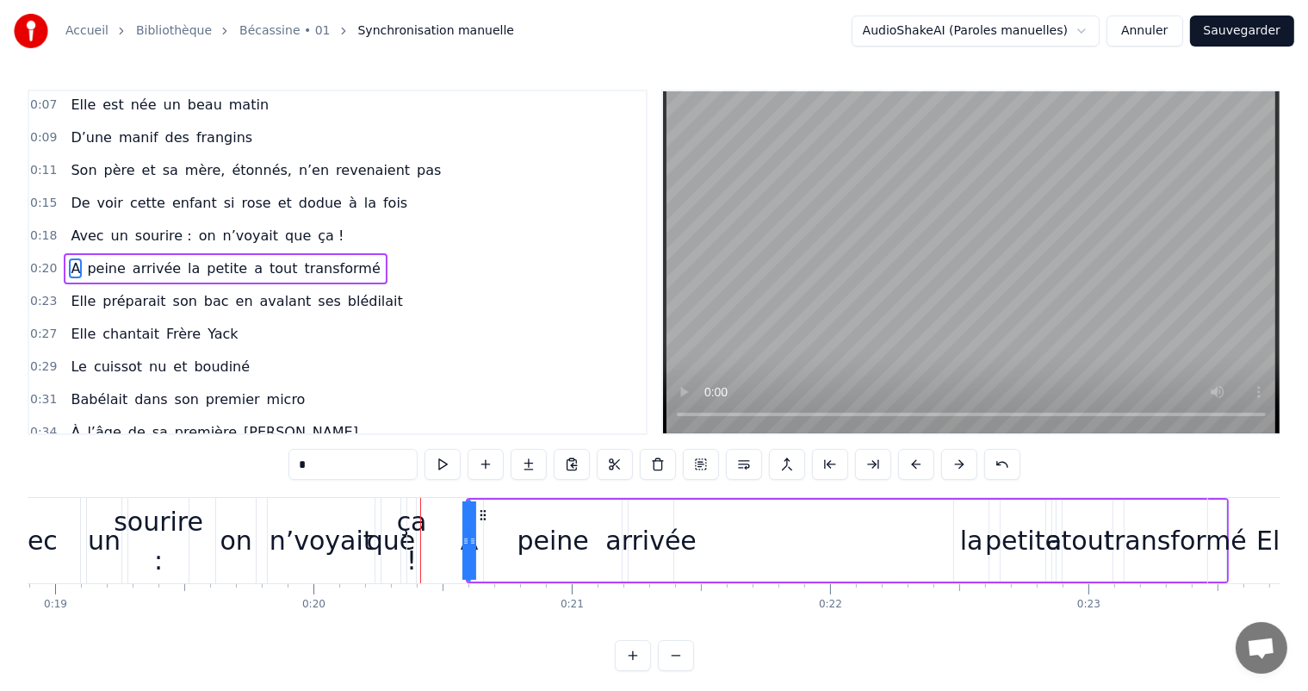
click at [958, 462] on button at bounding box center [959, 464] width 36 height 31
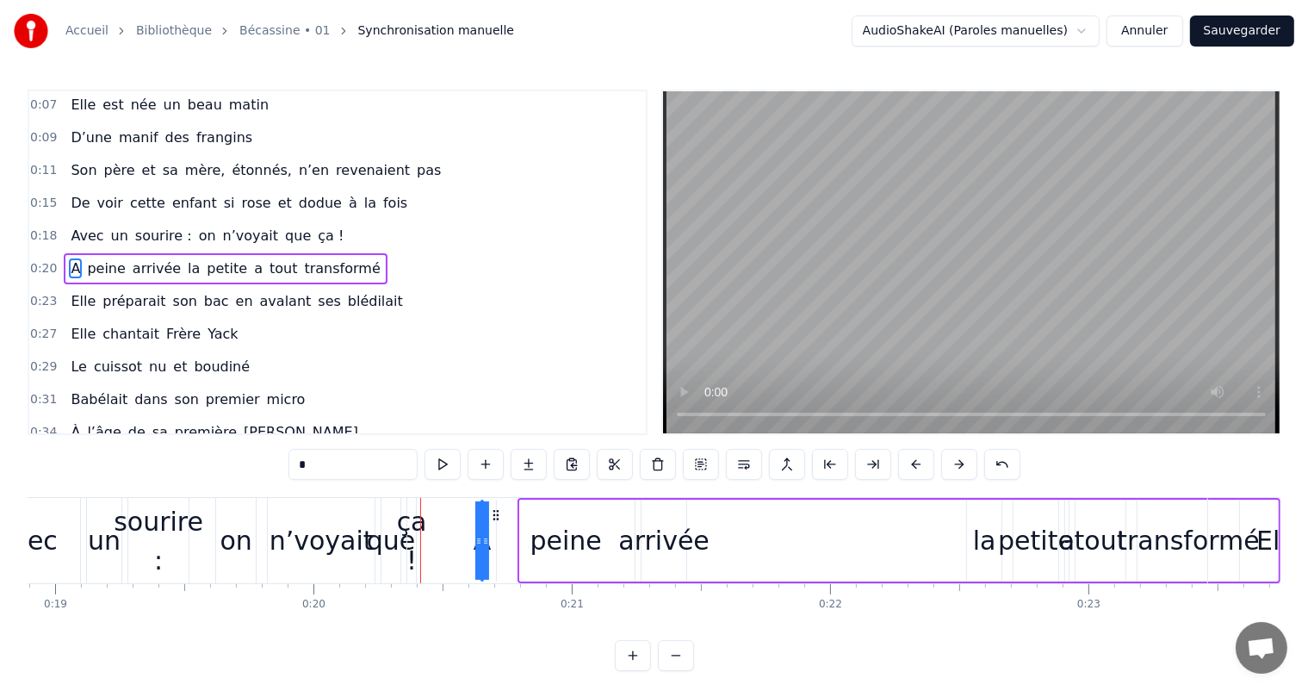
click at [958, 462] on button at bounding box center [959, 464] width 36 height 31
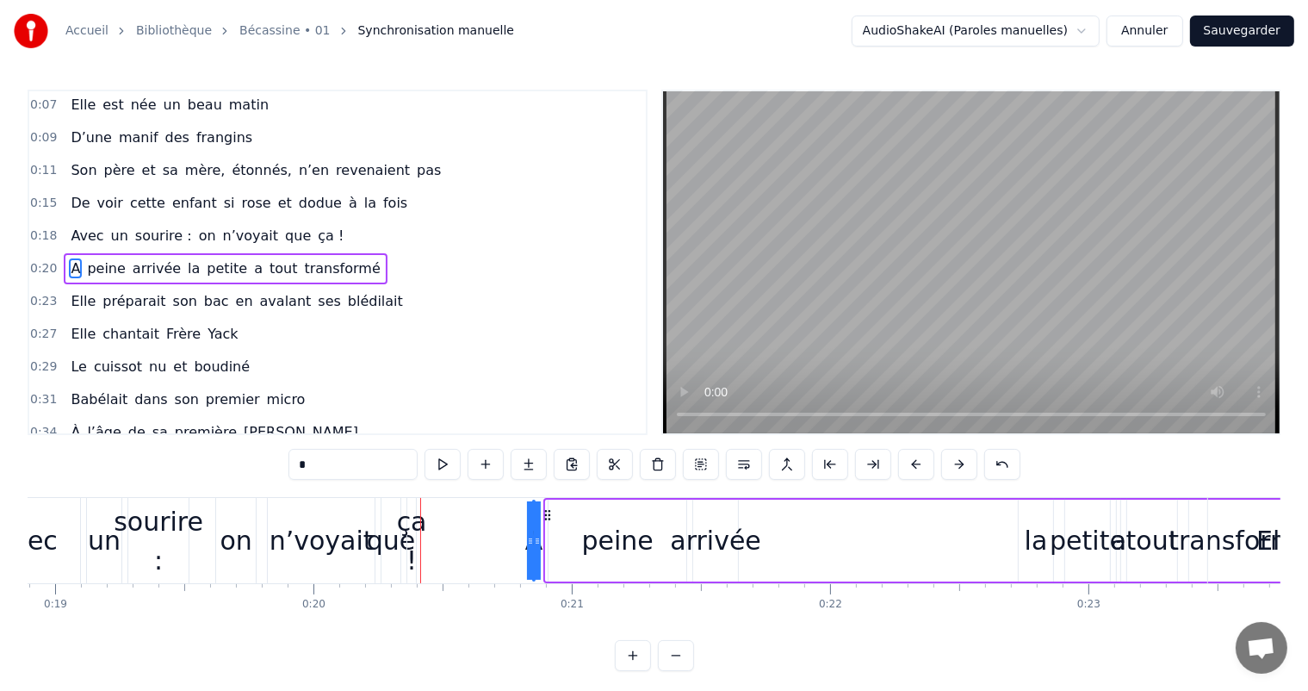
click at [958, 462] on button at bounding box center [959, 464] width 36 height 31
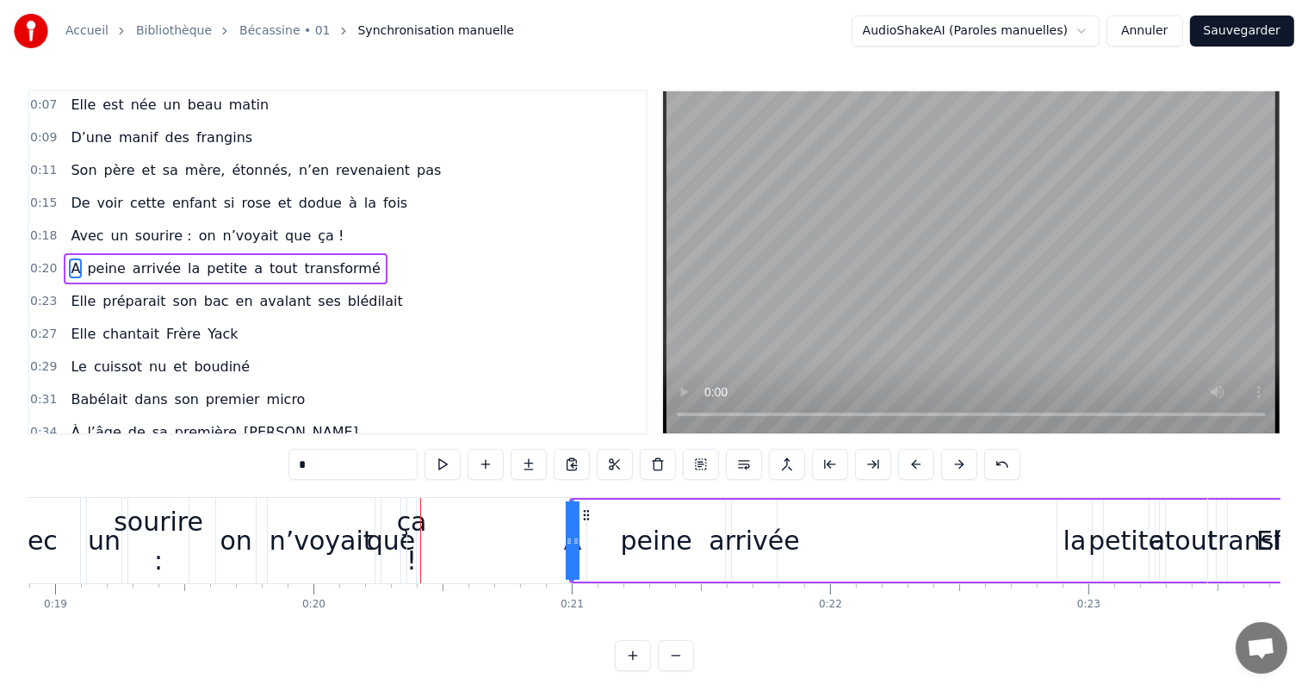
click at [958, 462] on button at bounding box center [959, 464] width 36 height 31
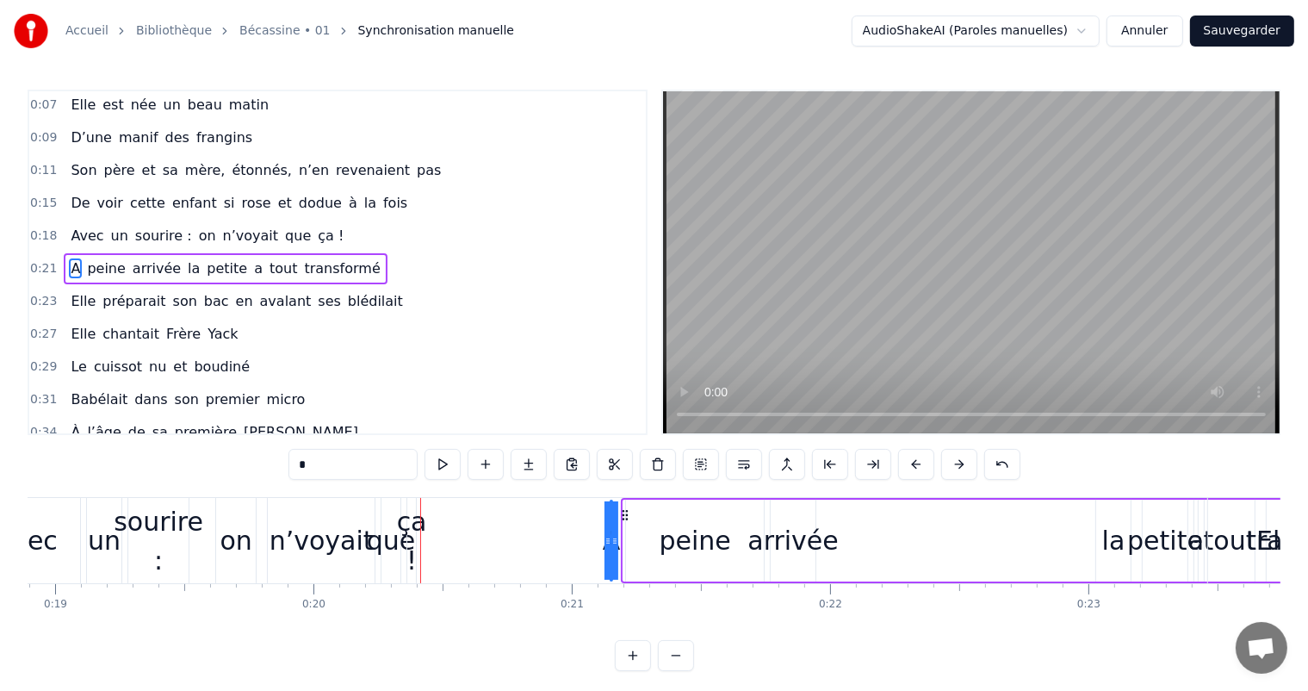
click at [958, 462] on button at bounding box center [959, 464] width 36 height 31
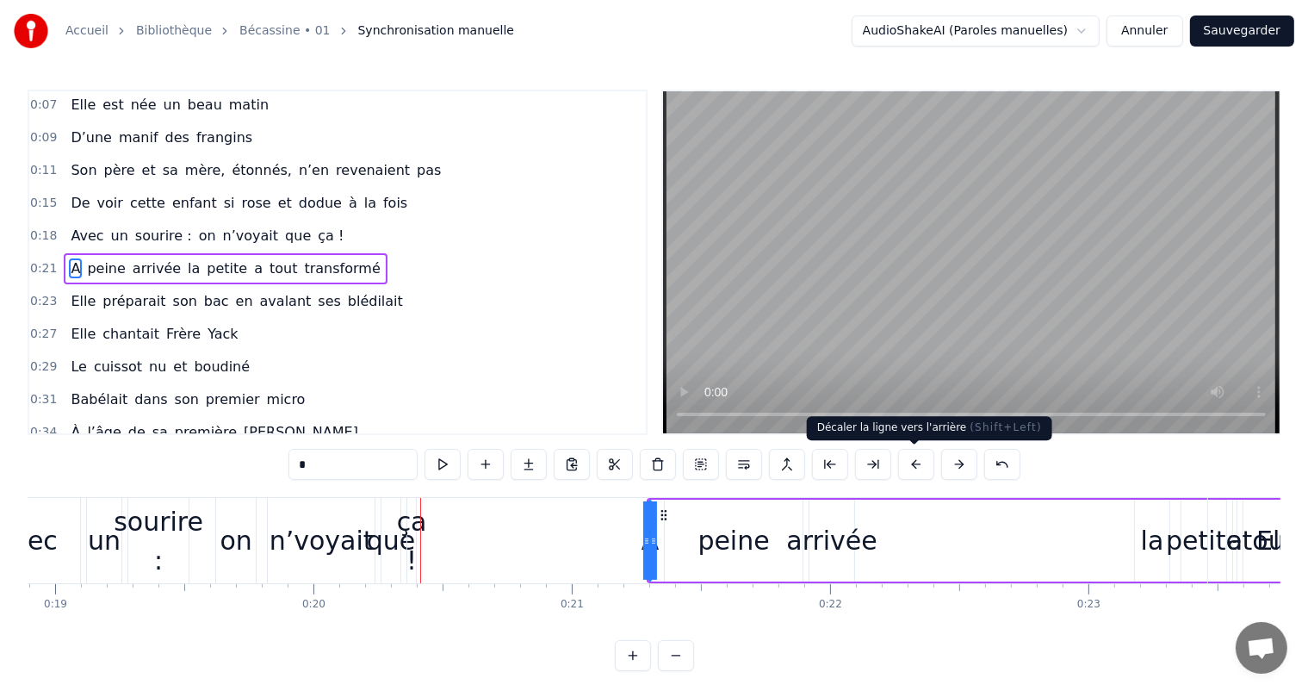
drag, startPoint x: 958, startPoint y: 462, endPoint x: 920, endPoint y: 462, distance: 38.8
click at [920, 462] on div "*" at bounding box center [654, 464] width 732 height 31
click at [920, 462] on button at bounding box center [916, 464] width 36 height 31
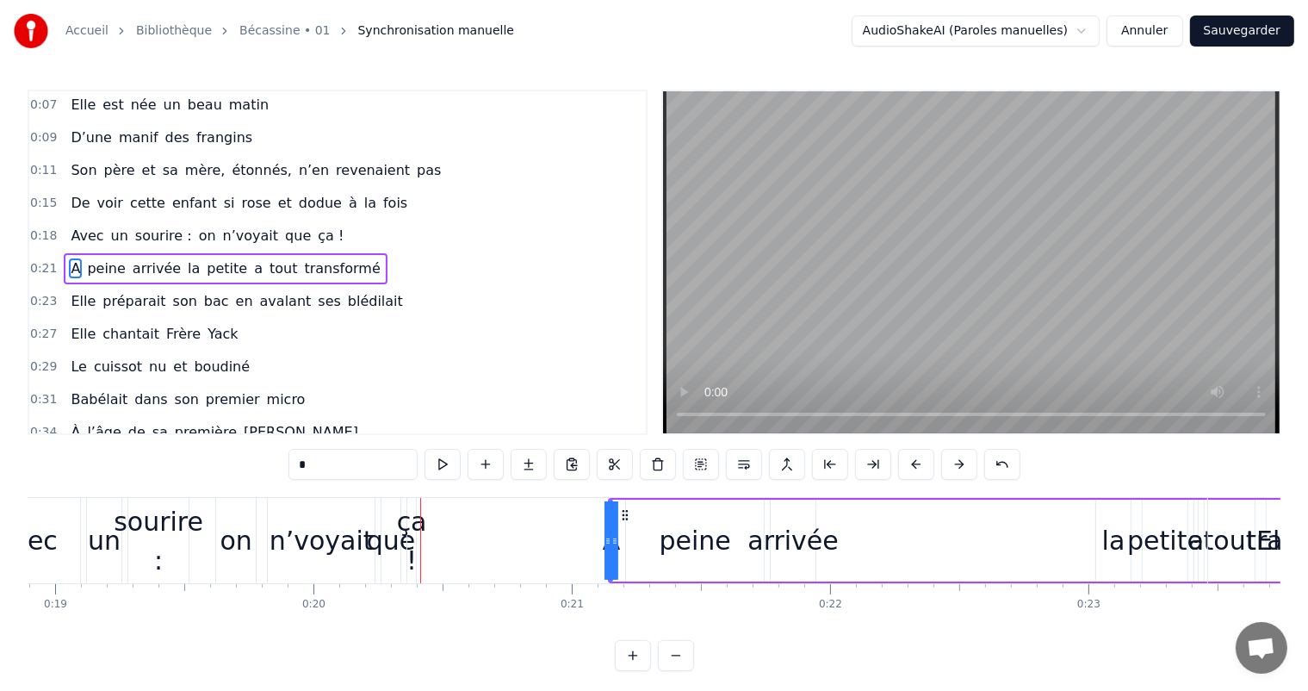
click at [920, 462] on button at bounding box center [916, 464] width 36 height 31
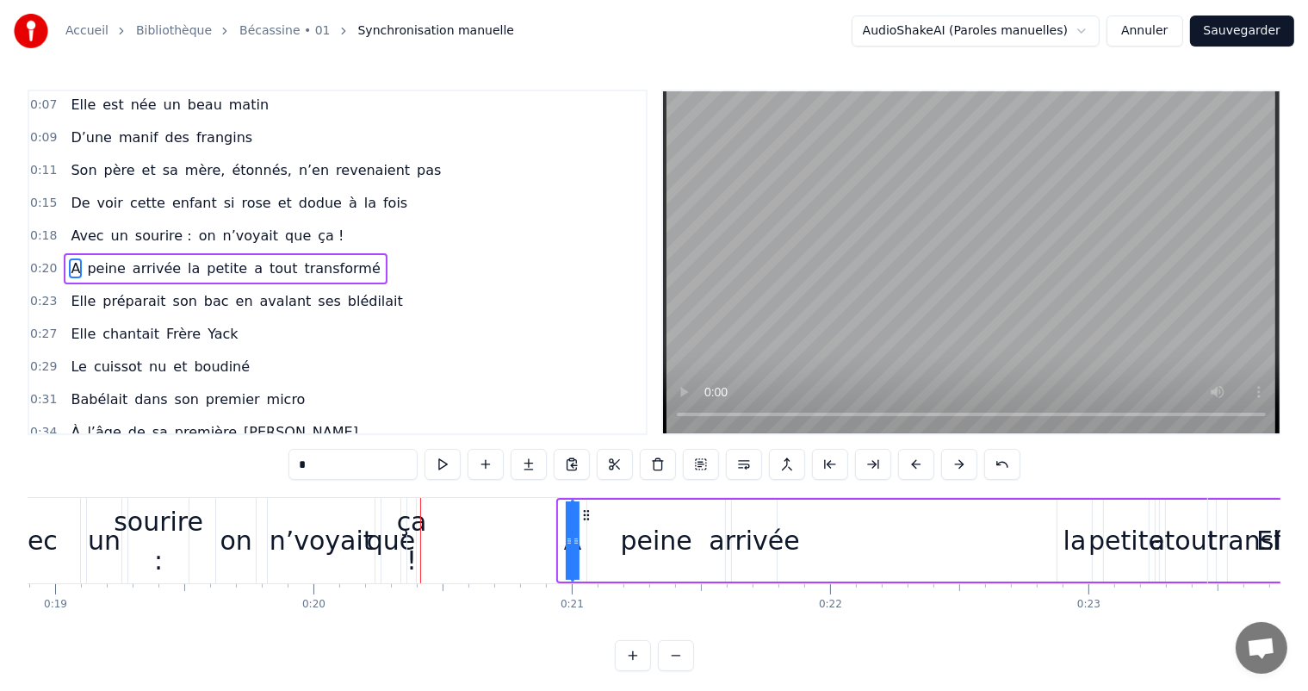
click at [920, 462] on button at bounding box center [916, 464] width 36 height 31
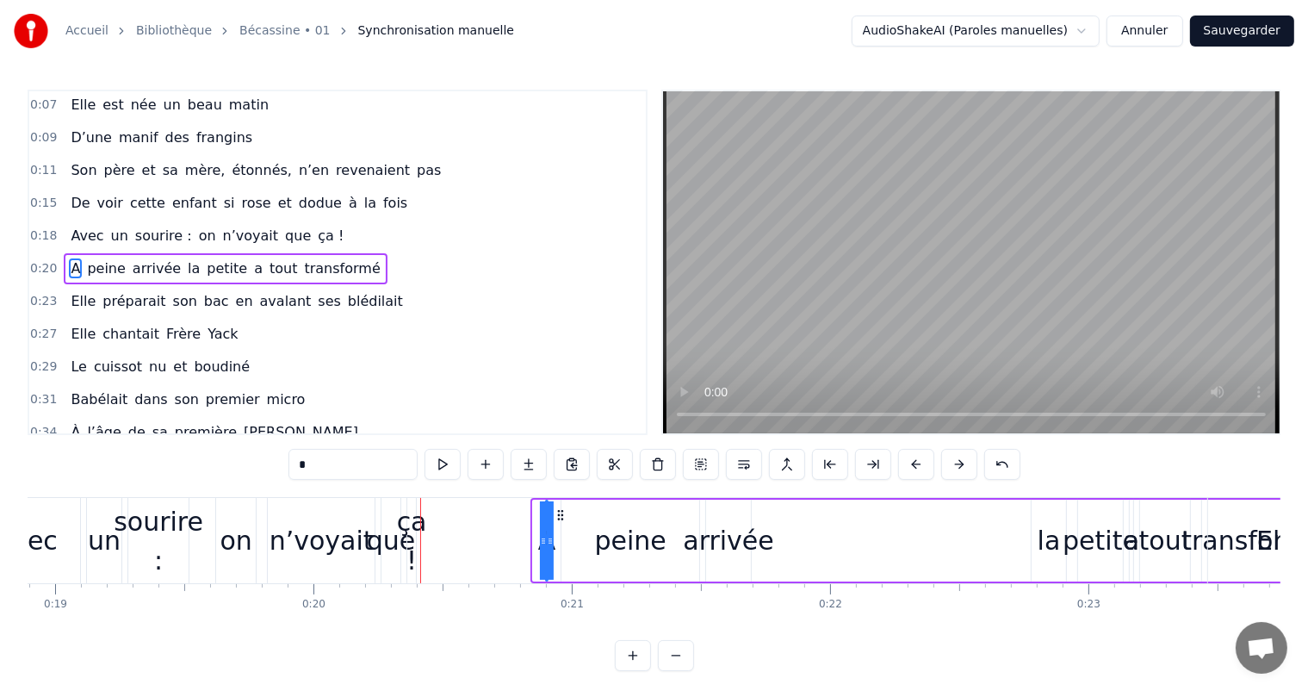
click at [920, 462] on button at bounding box center [916, 464] width 36 height 31
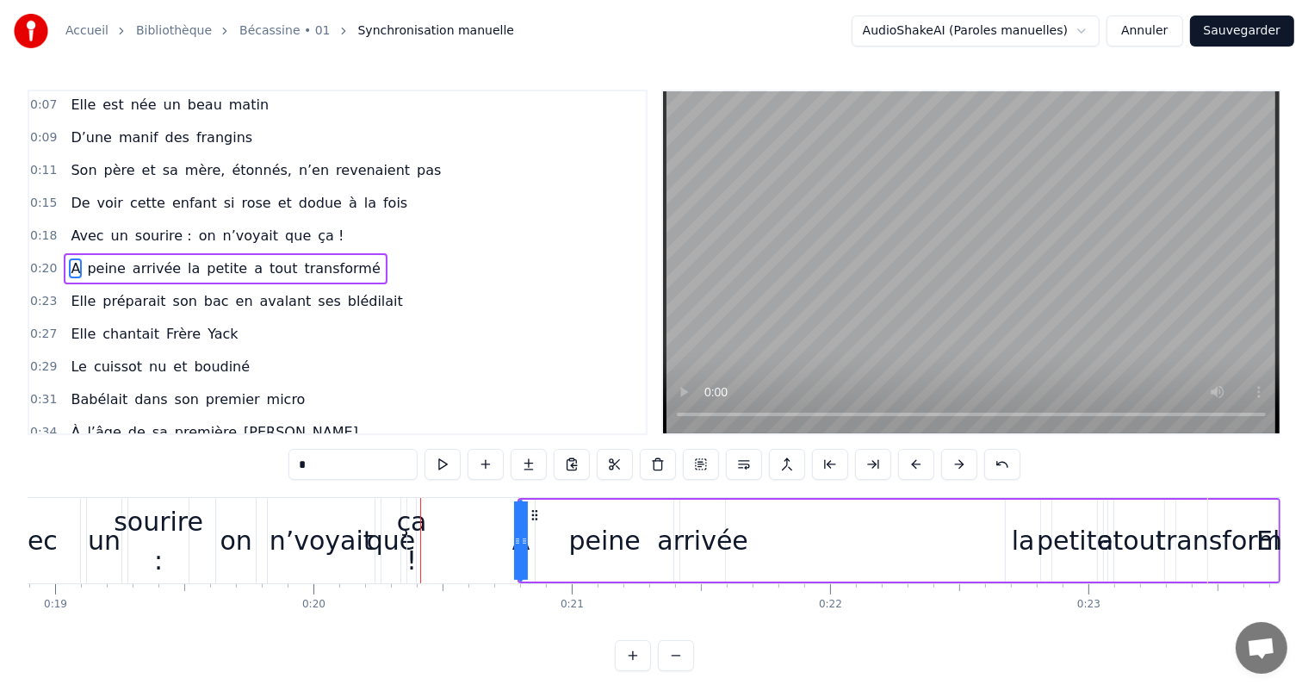
click at [920, 462] on button at bounding box center [916, 464] width 36 height 31
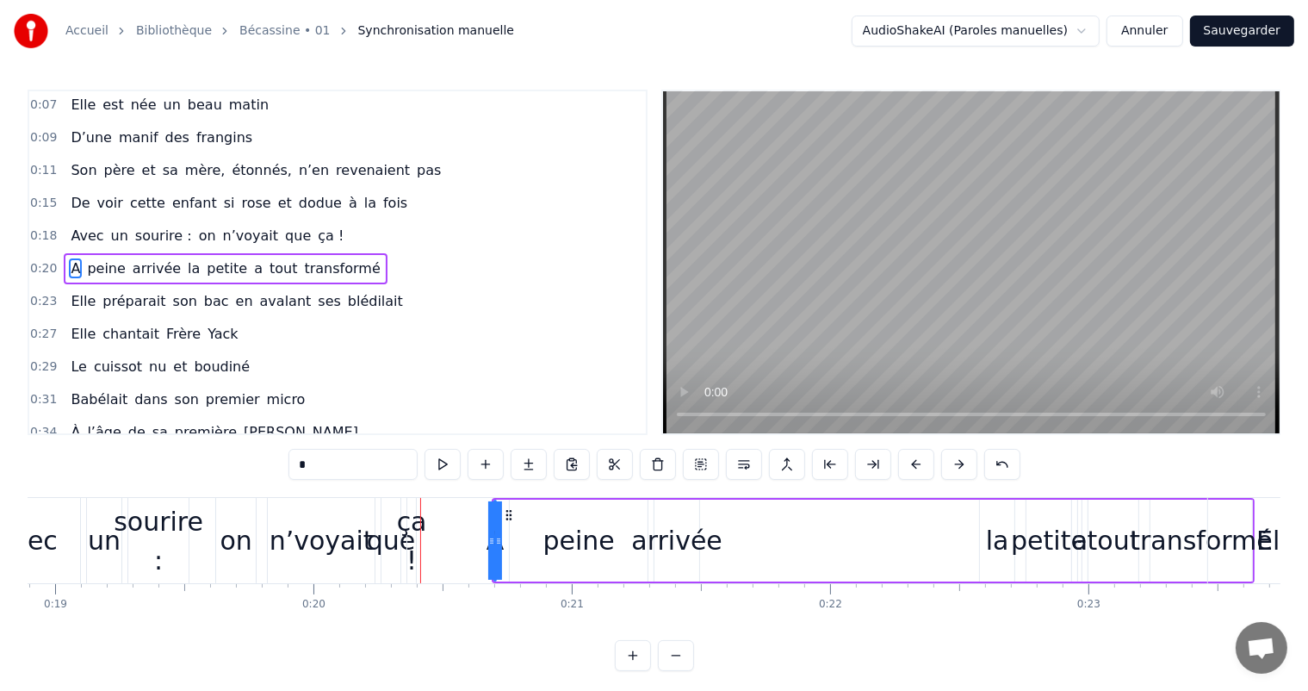
click at [920, 462] on button at bounding box center [916, 464] width 36 height 31
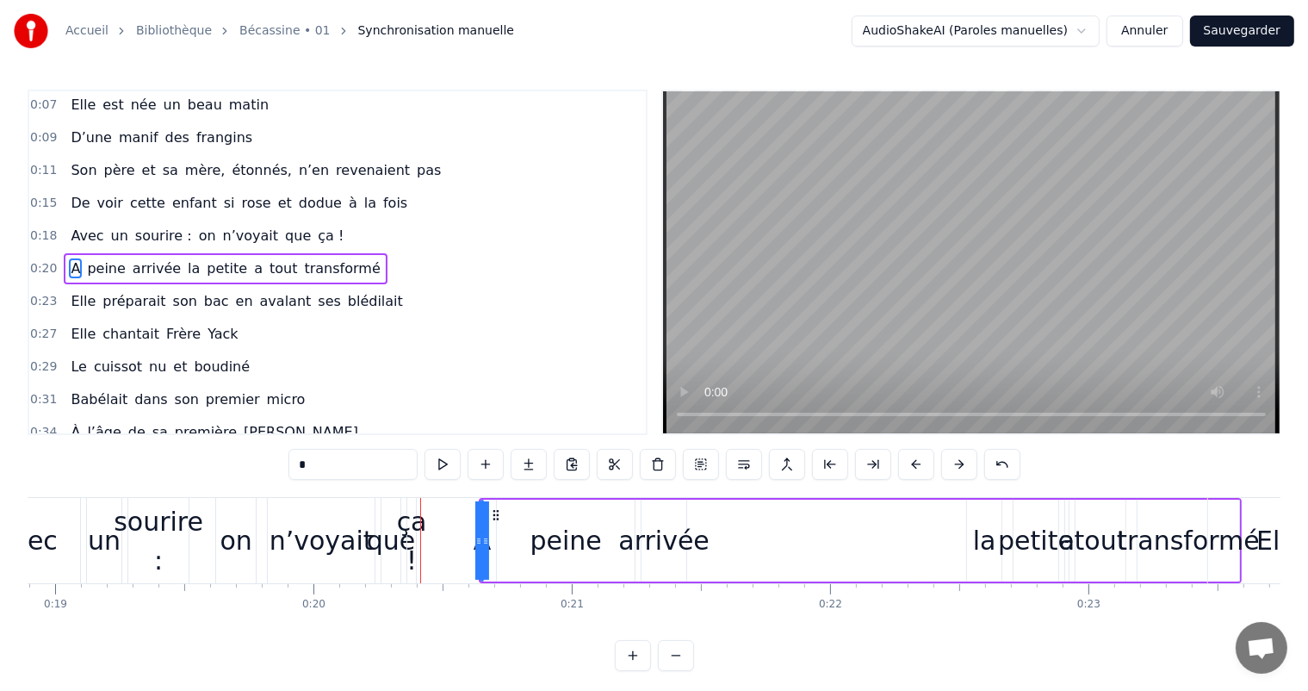
click at [920, 462] on button at bounding box center [916, 464] width 36 height 31
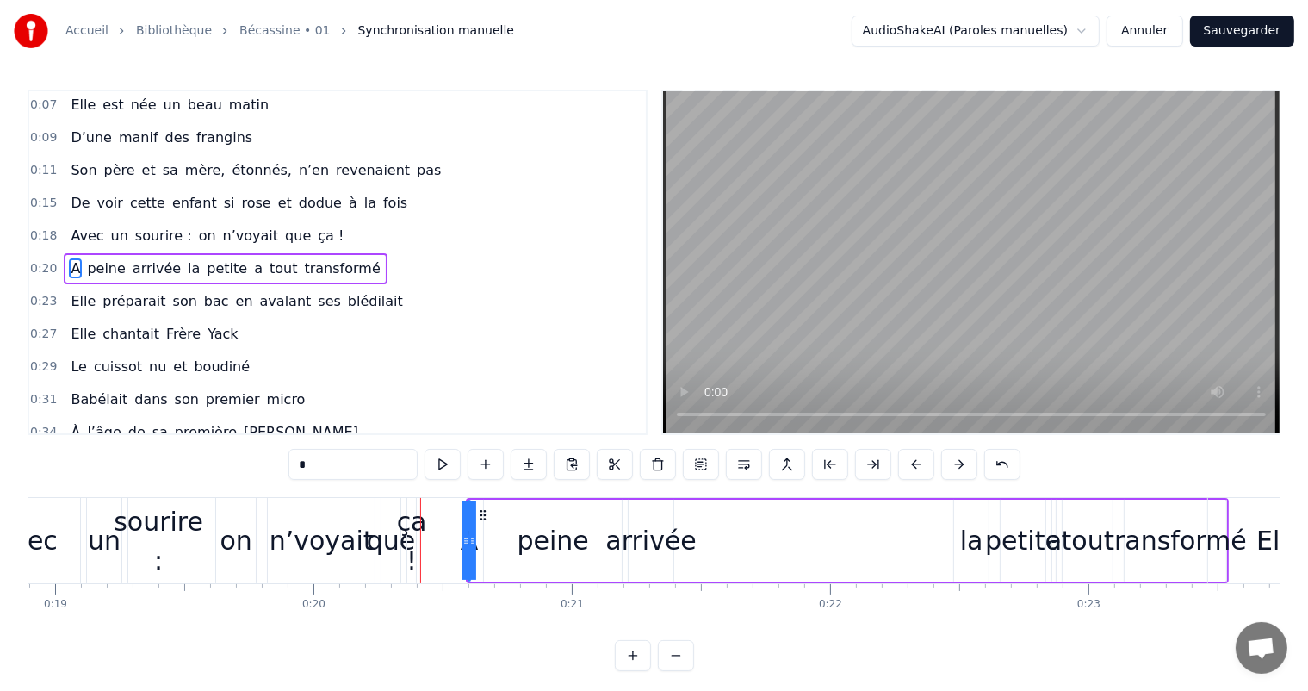
click at [920, 462] on button at bounding box center [916, 464] width 36 height 31
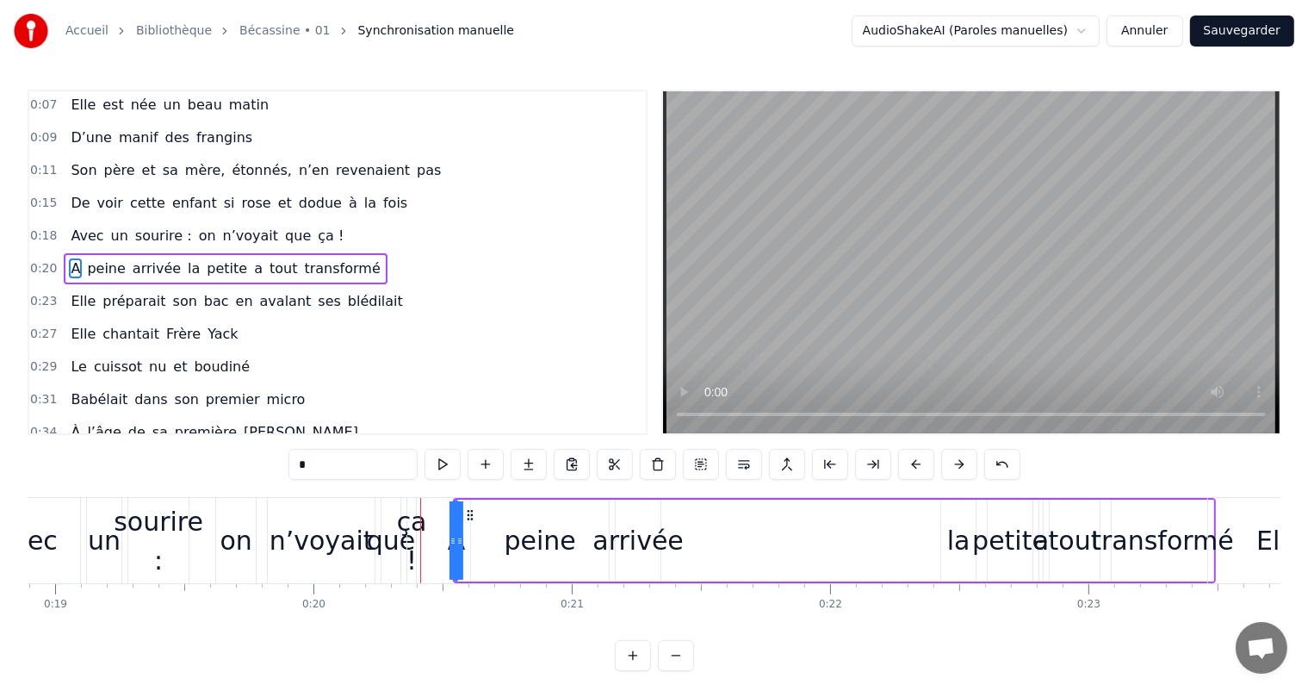
click at [920, 462] on button at bounding box center [916, 464] width 36 height 31
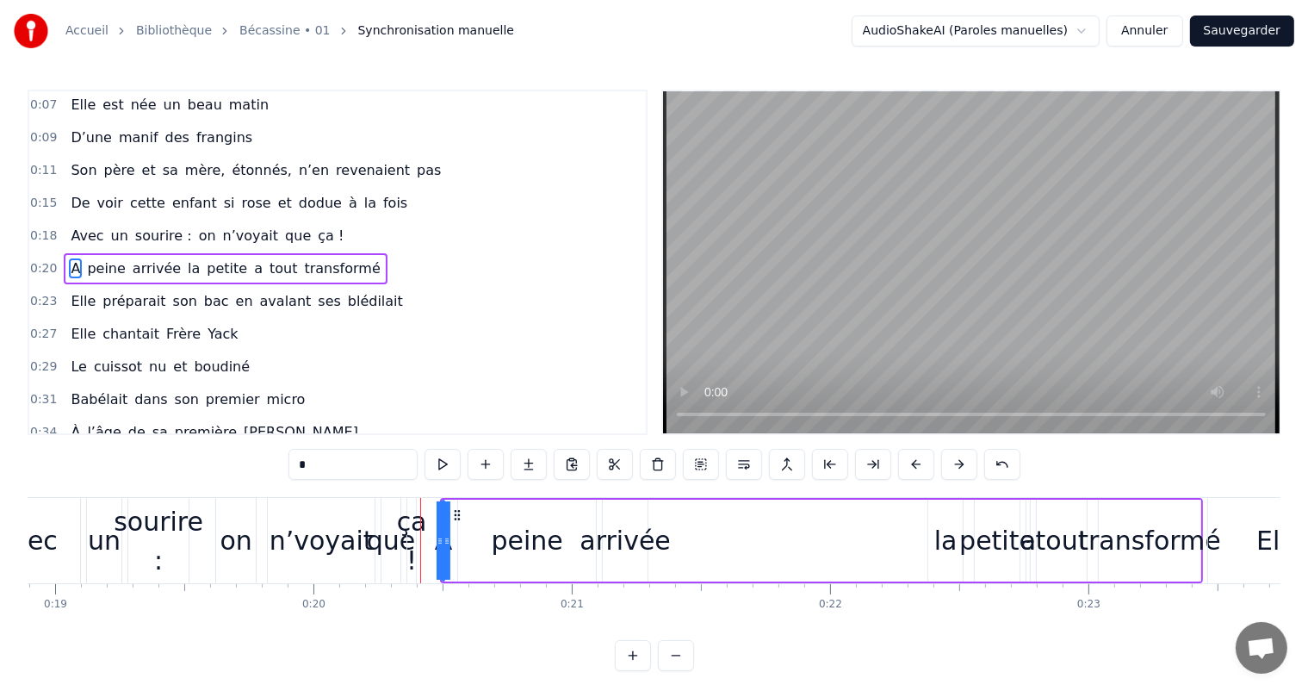
click at [920, 462] on button at bounding box center [916, 464] width 36 height 31
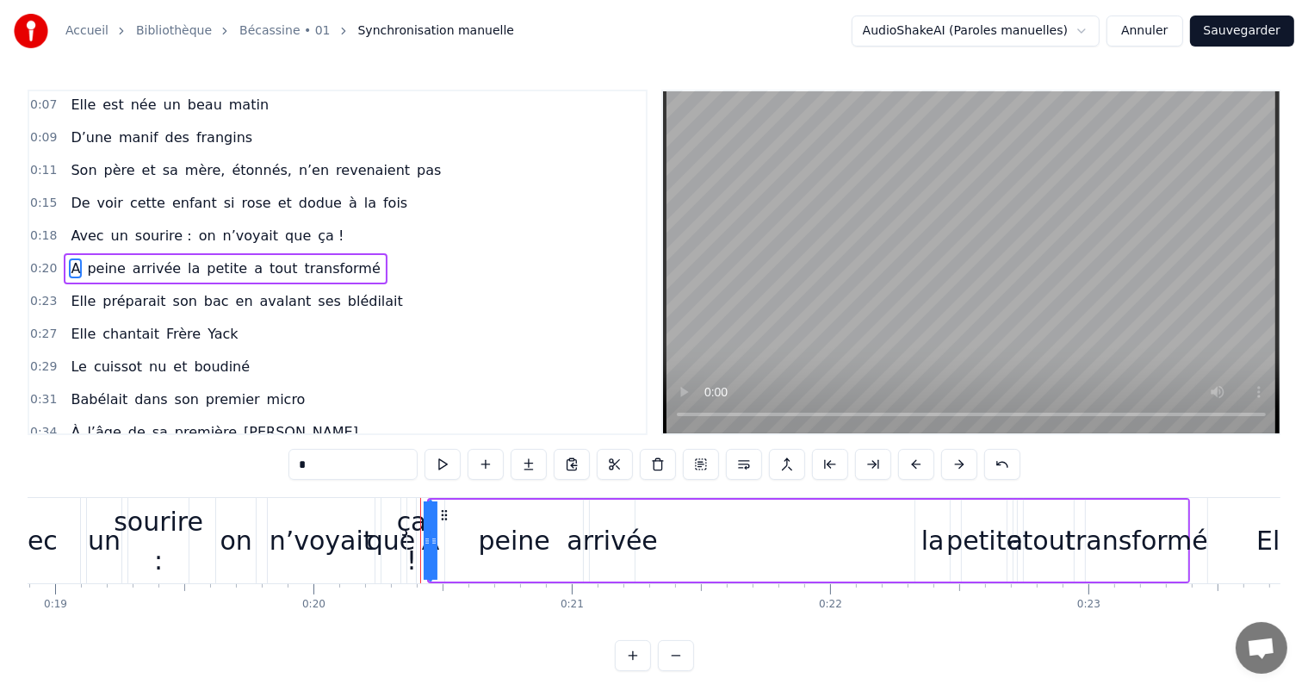
click at [920, 462] on button at bounding box center [916, 464] width 36 height 31
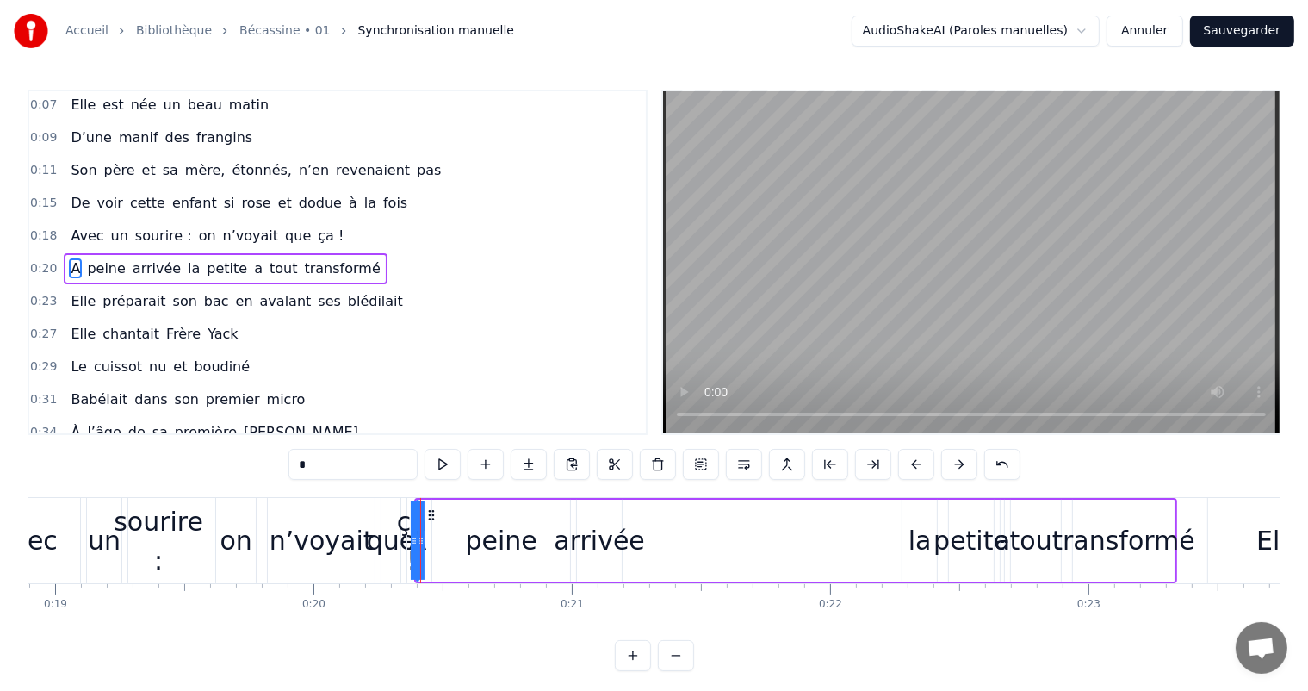
click at [952, 462] on button at bounding box center [959, 464] width 36 height 31
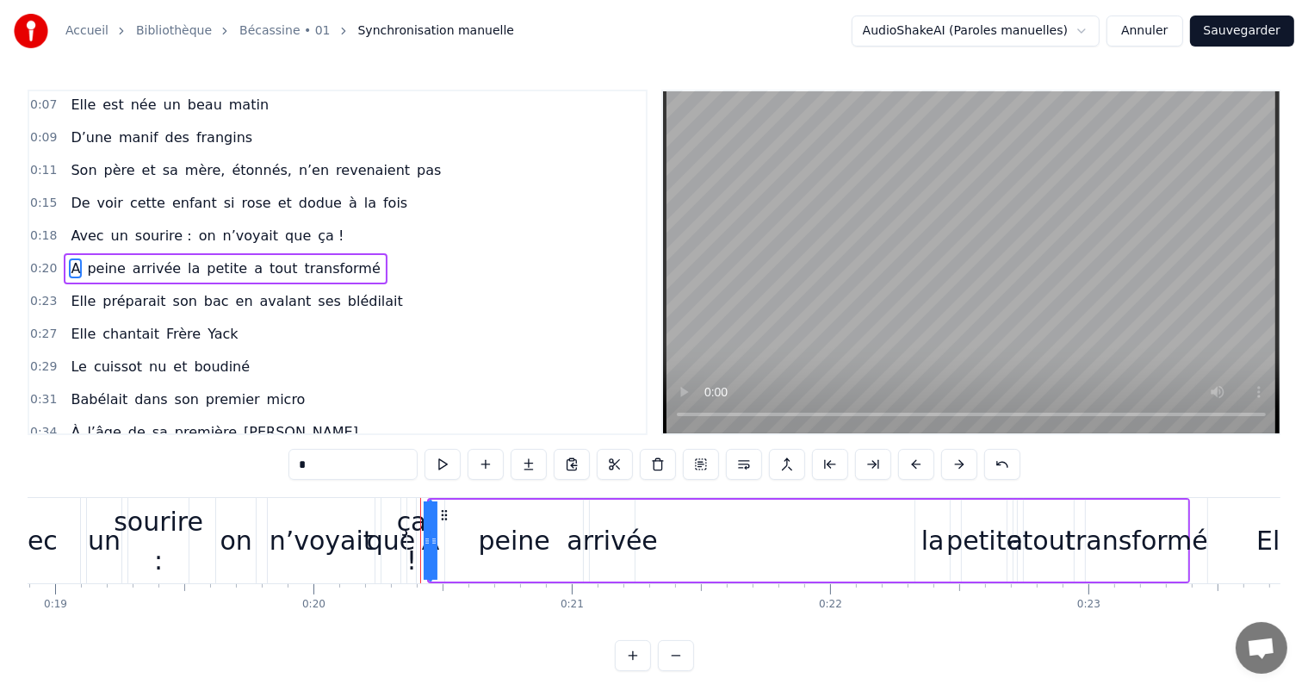
click at [952, 462] on button at bounding box center [959, 464] width 36 height 31
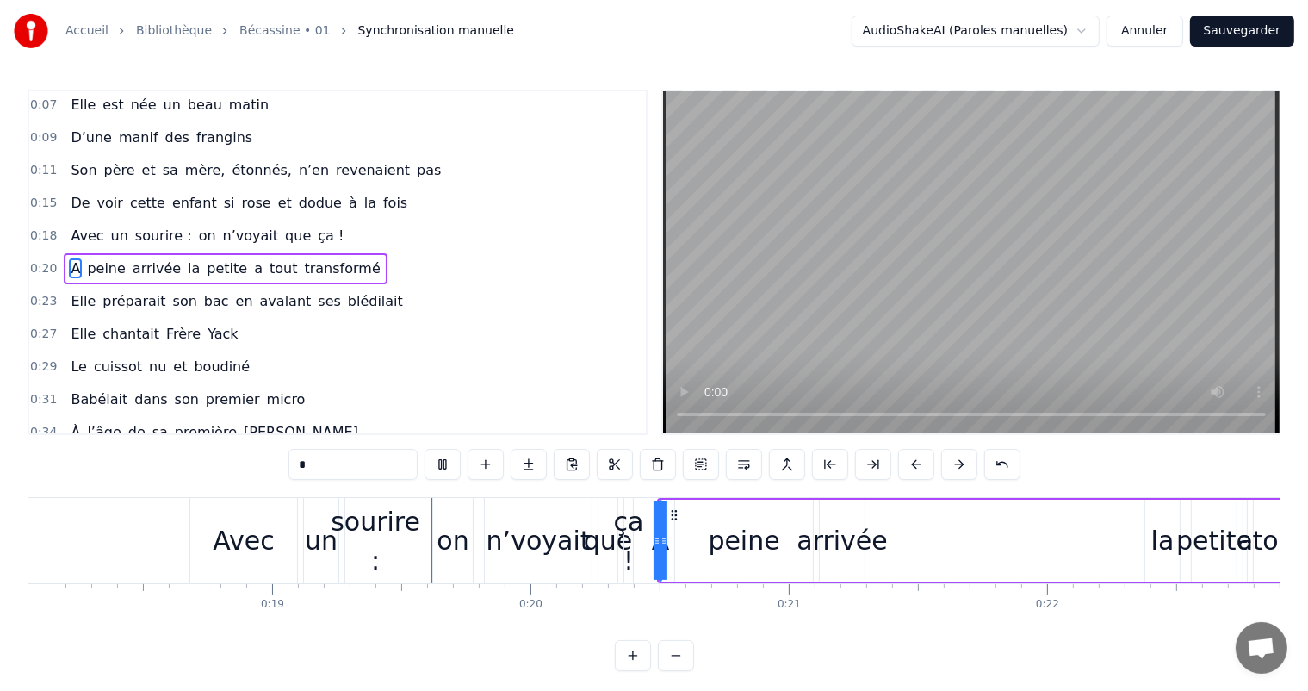
scroll to position [0, 4790]
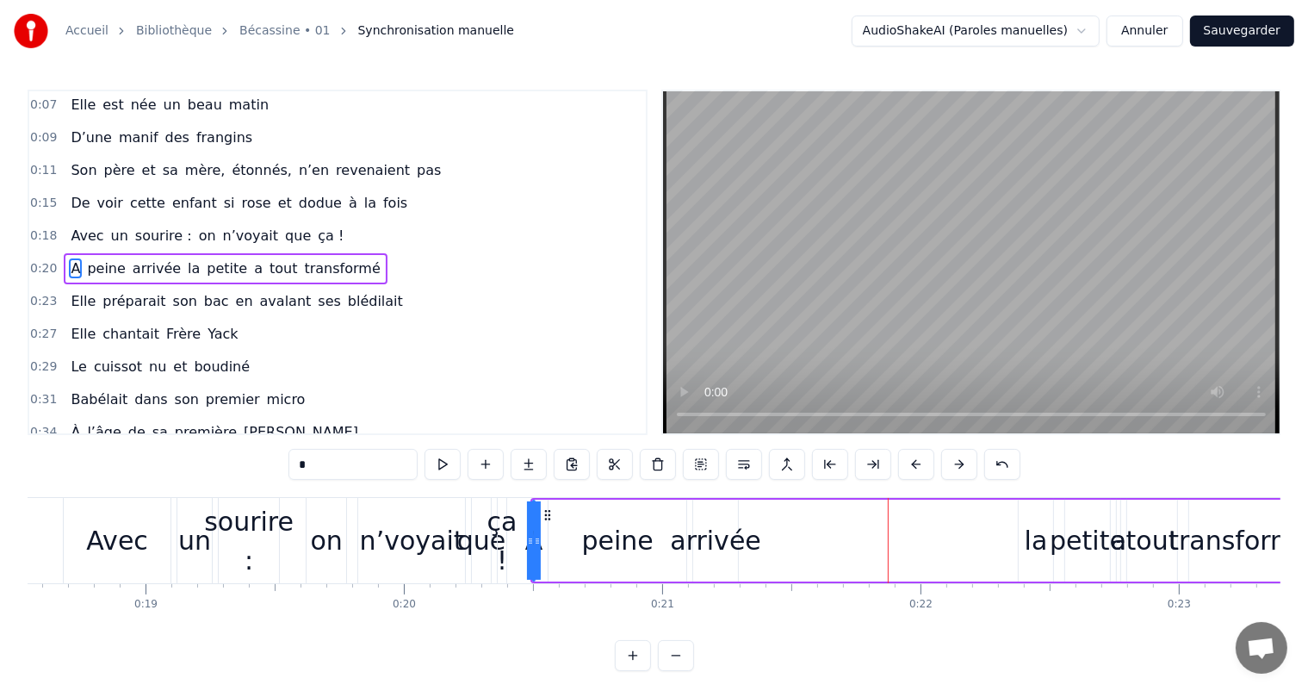
click at [566, 511] on div "peine" at bounding box center [618, 540] width 138 height 82
type input "*****"
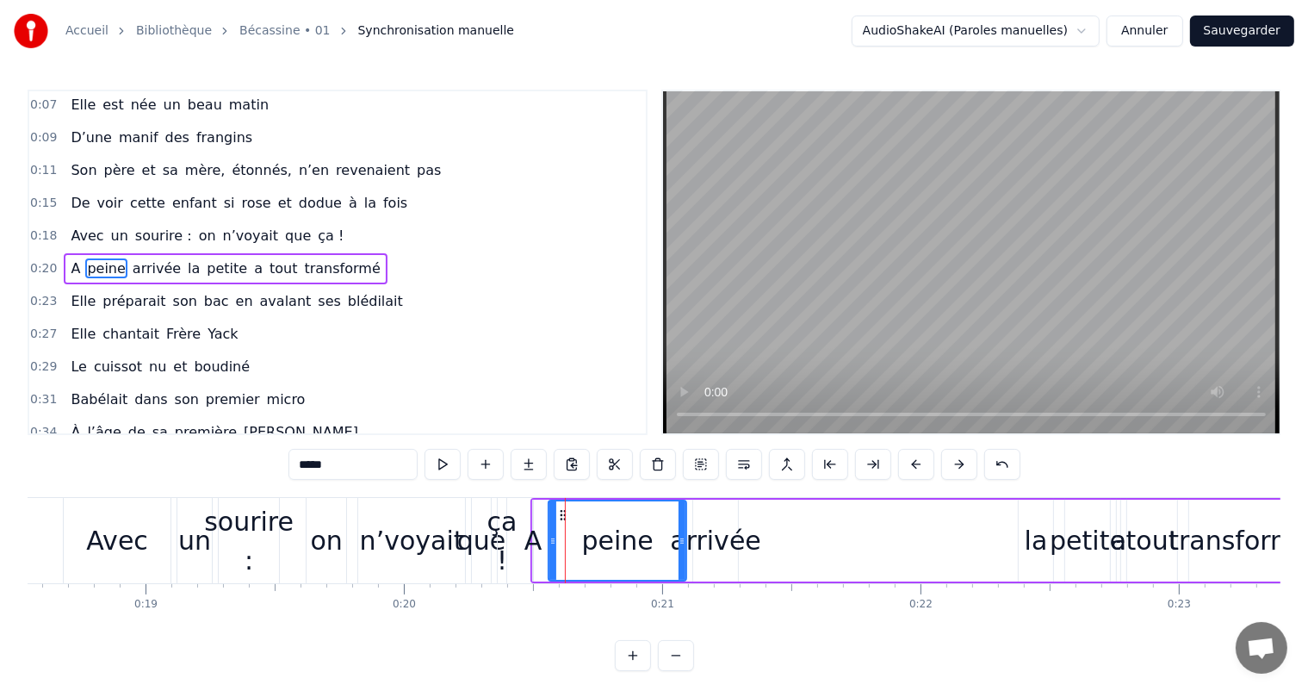
click at [537, 504] on div "A peine arrivée la petite a tout transformé" at bounding box center [911, 540] width 763 height 85
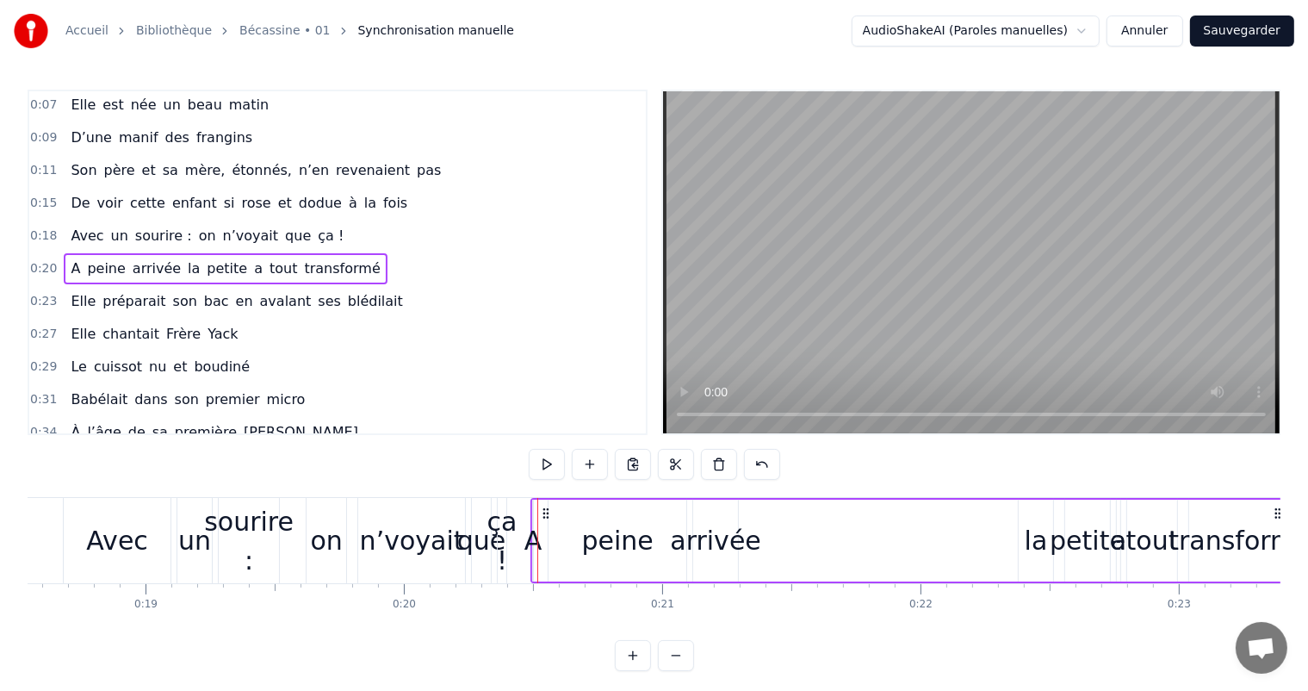
drag, startPoint x: 572, startPoint y: 495, endPoint x: 532, endPoint y: 536, distance: 57.2
click at [532, 536] on div "0:07 [PERSON_NAME] est née un beau matin 0:09 D’une manif des frangins 0:11 Son…" at bounding box center [654, 380] width 1253 height 581
click at [532, 536] on div "A" at bounding box center [533, 540] width 18 height 39
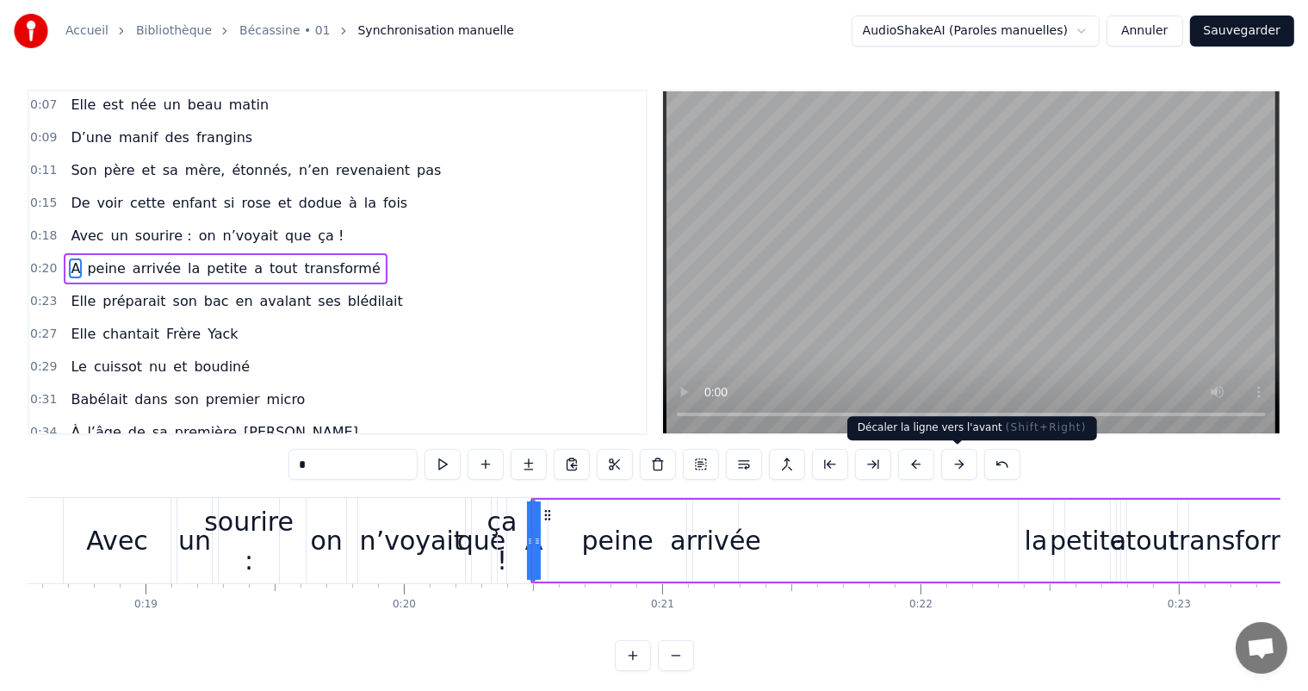
click at [954, 468] on button at bounding box center [959, 464] width 36 height 31
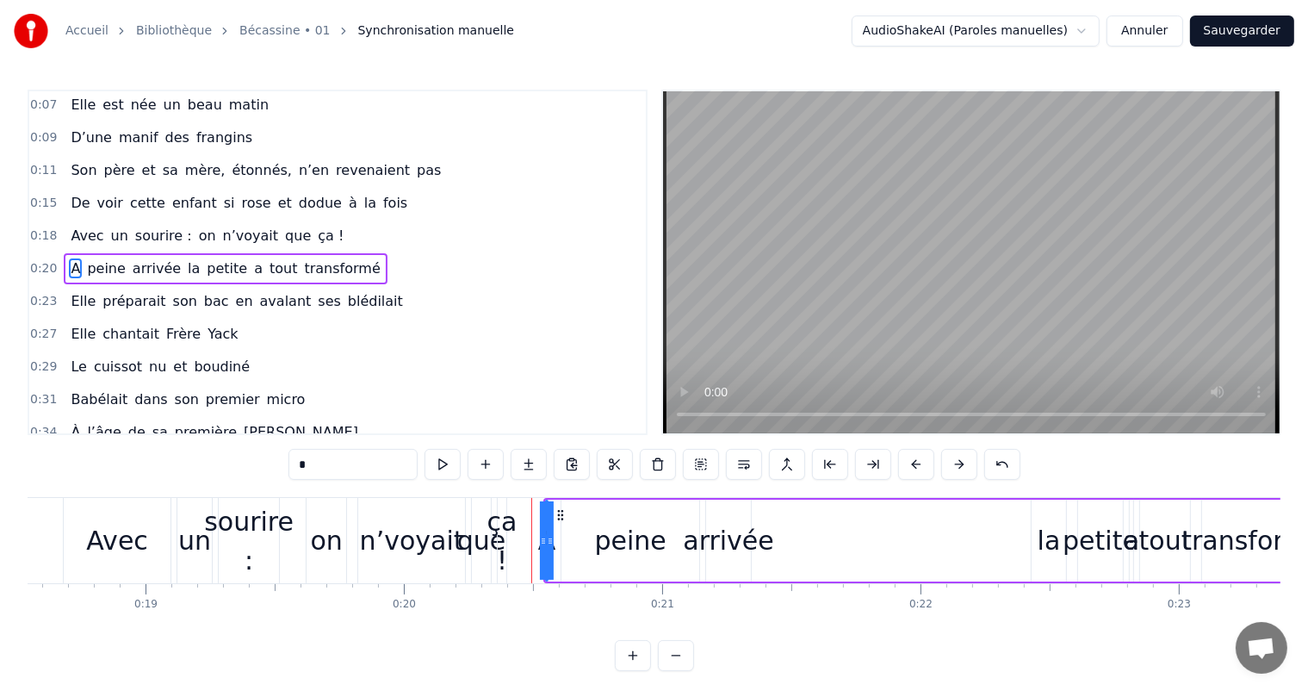
click at [954, 468] on button at bounding box center [959, 464] width 36 height 31
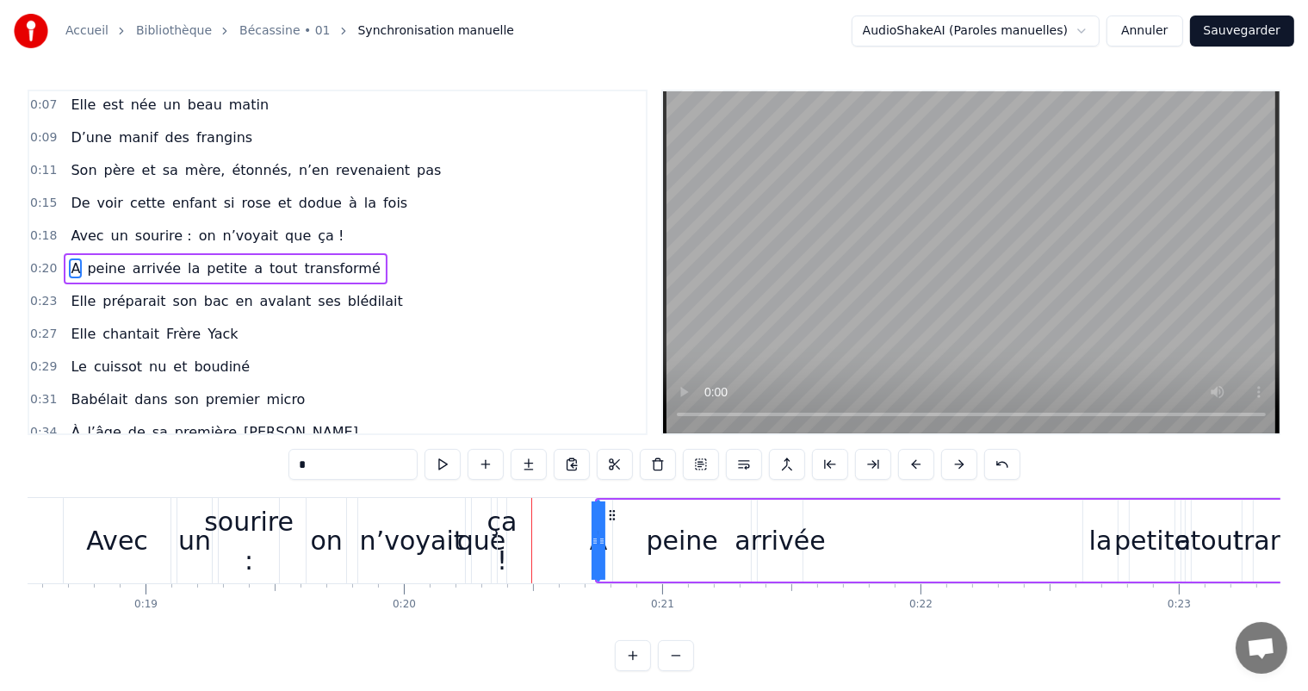
click at [954, 468] on button at bounding box center [959, 464] width 36 height 31
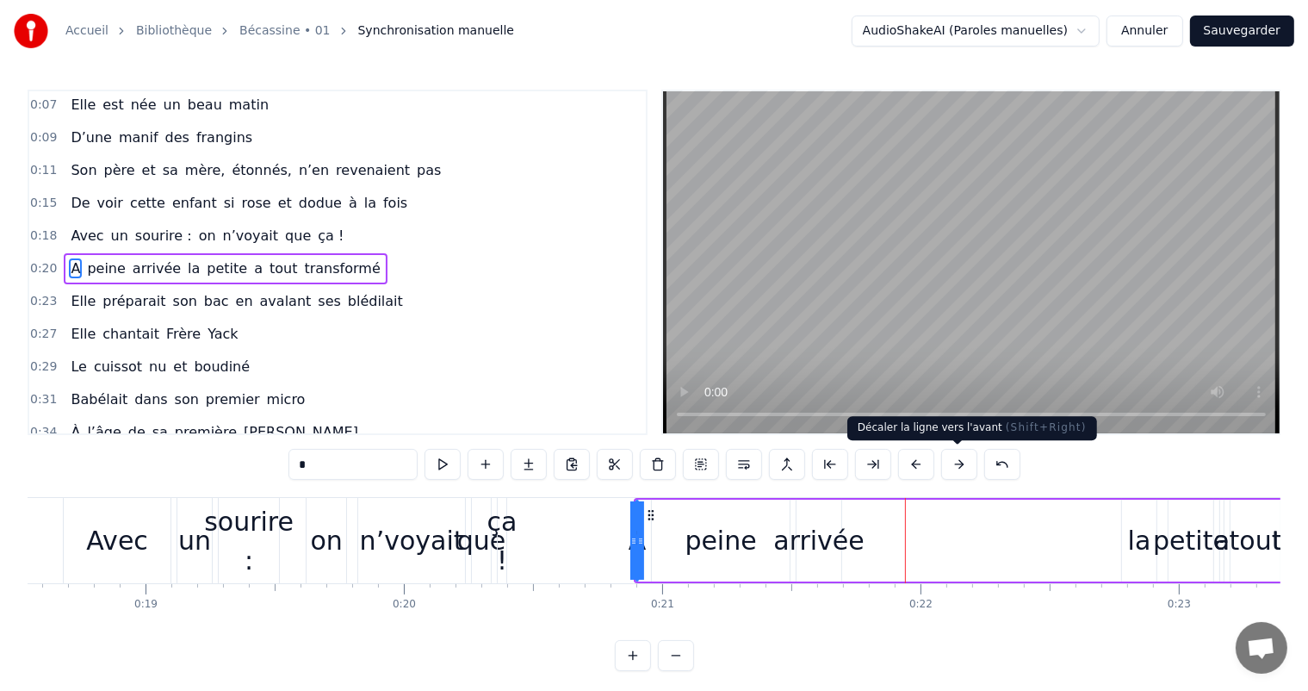
click at [953, 456] on button at bounding box center [959, 464] width 36 height 31
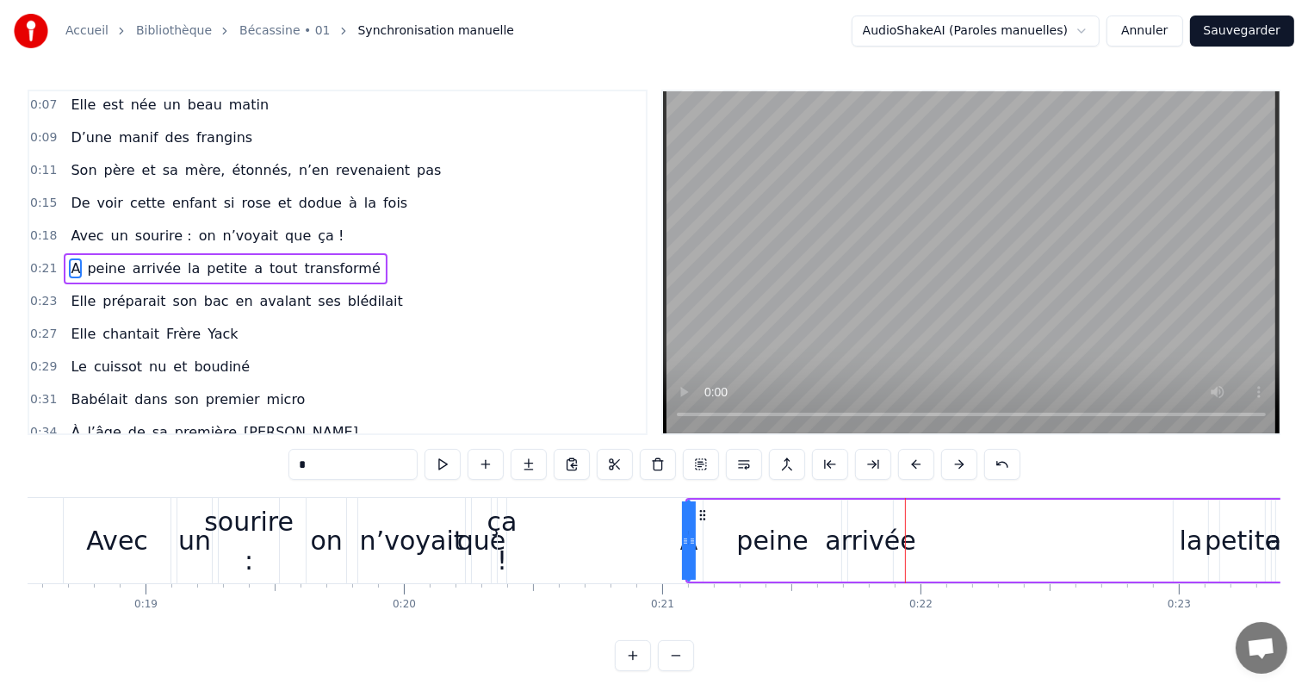
click at [953, 456] on button at bounding box center [959, 464] width 36 height 31
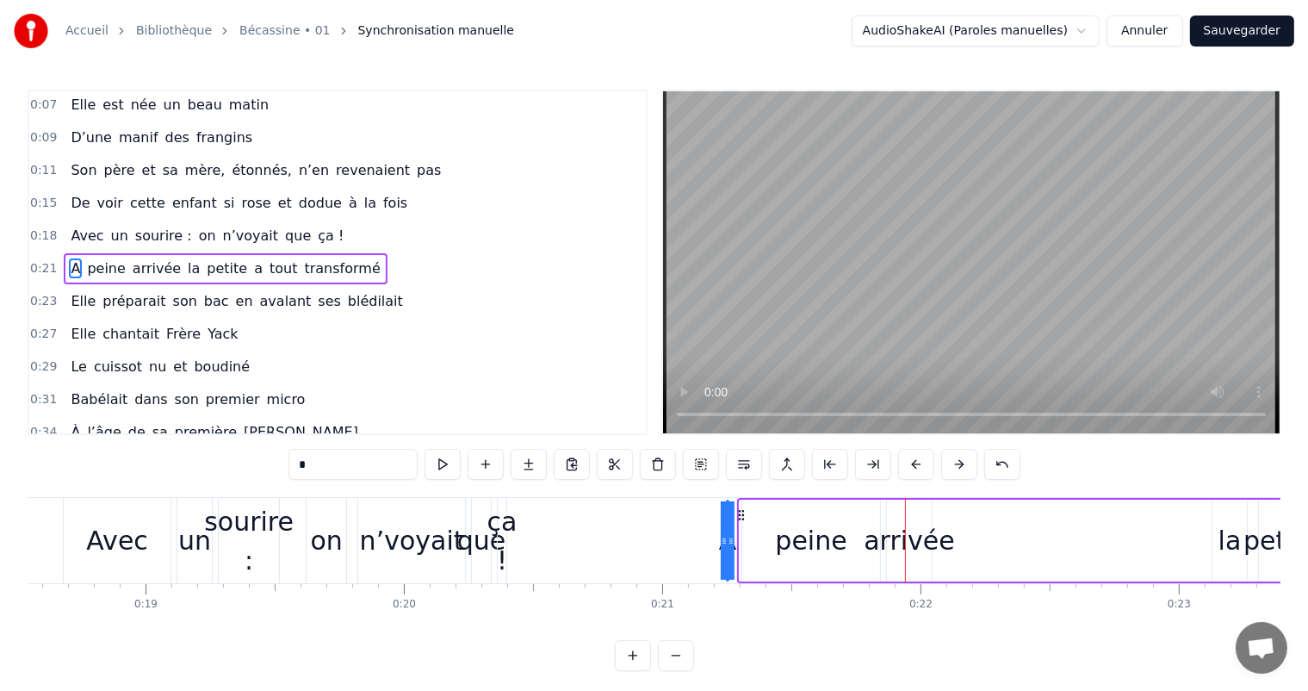
click at [953, 456] on button at bounding box center [959, 464] width 36 height 31
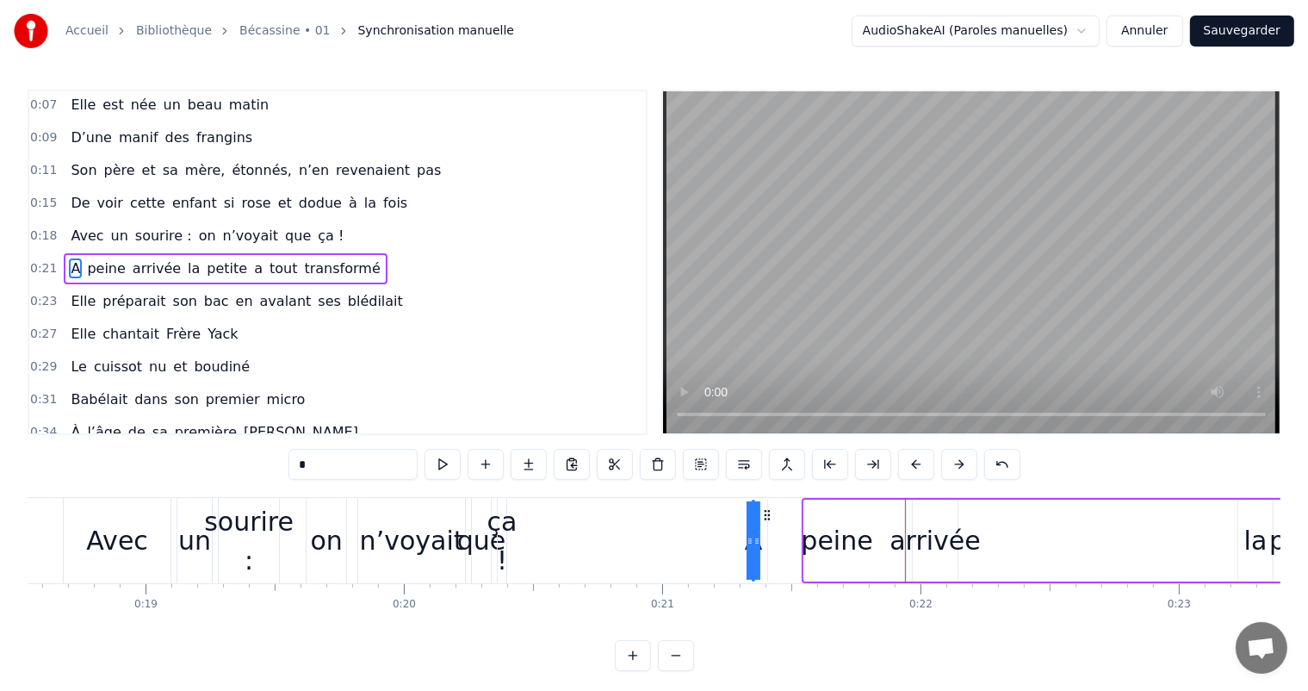
click at [953, 456] on button at bounding box center [959, 464] width 36 height 31
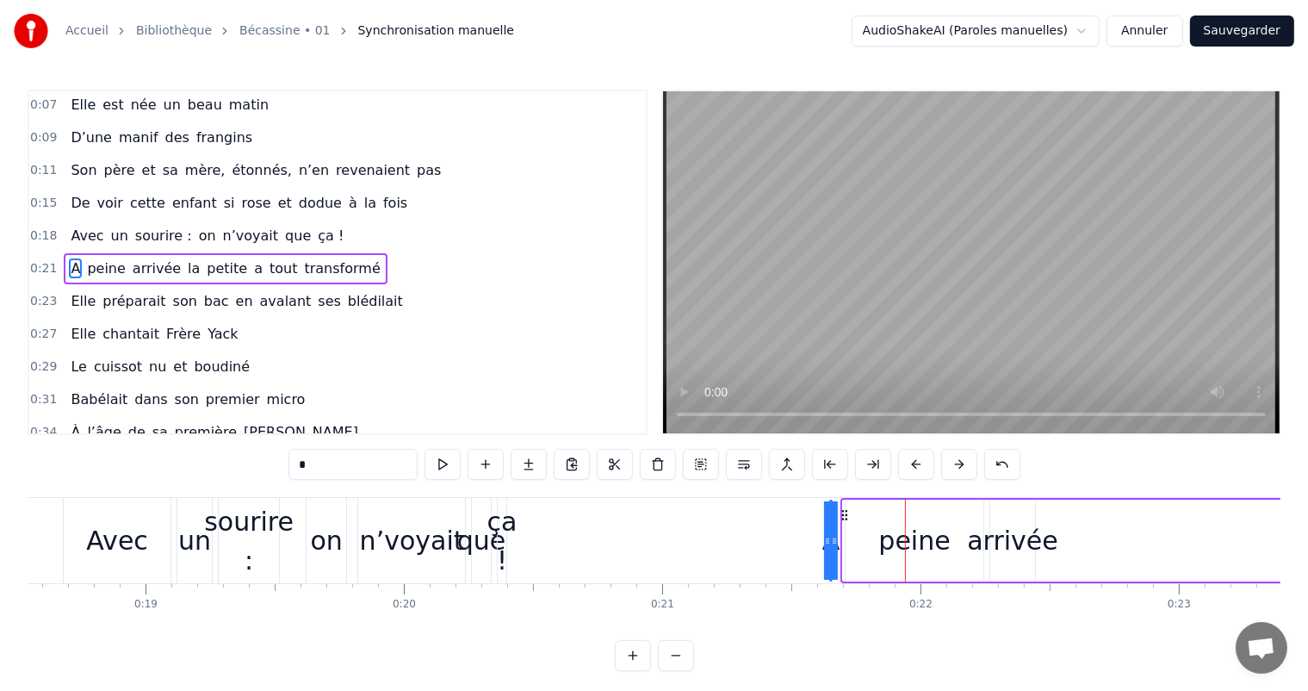
click at [953, 456] on button at bounding box center [959, 464] width 36 height 31
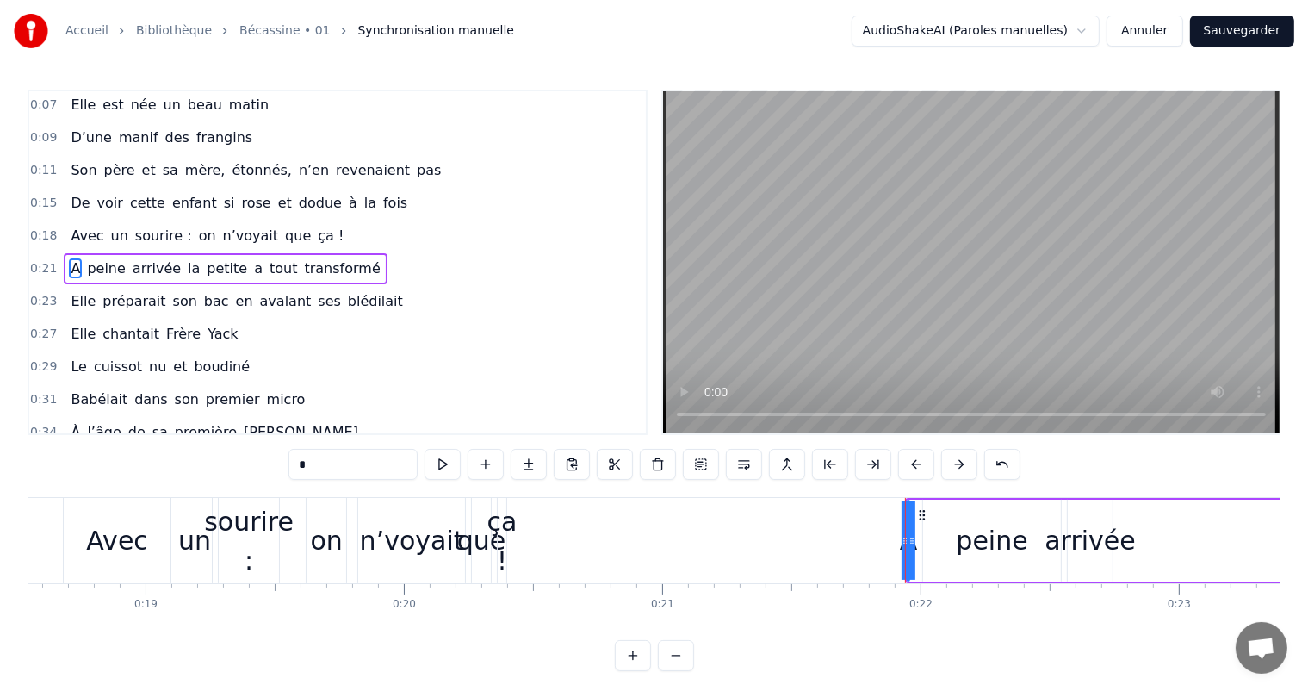
click at [953, 456] on button at bounding box center [959, 464] width 36 height 31
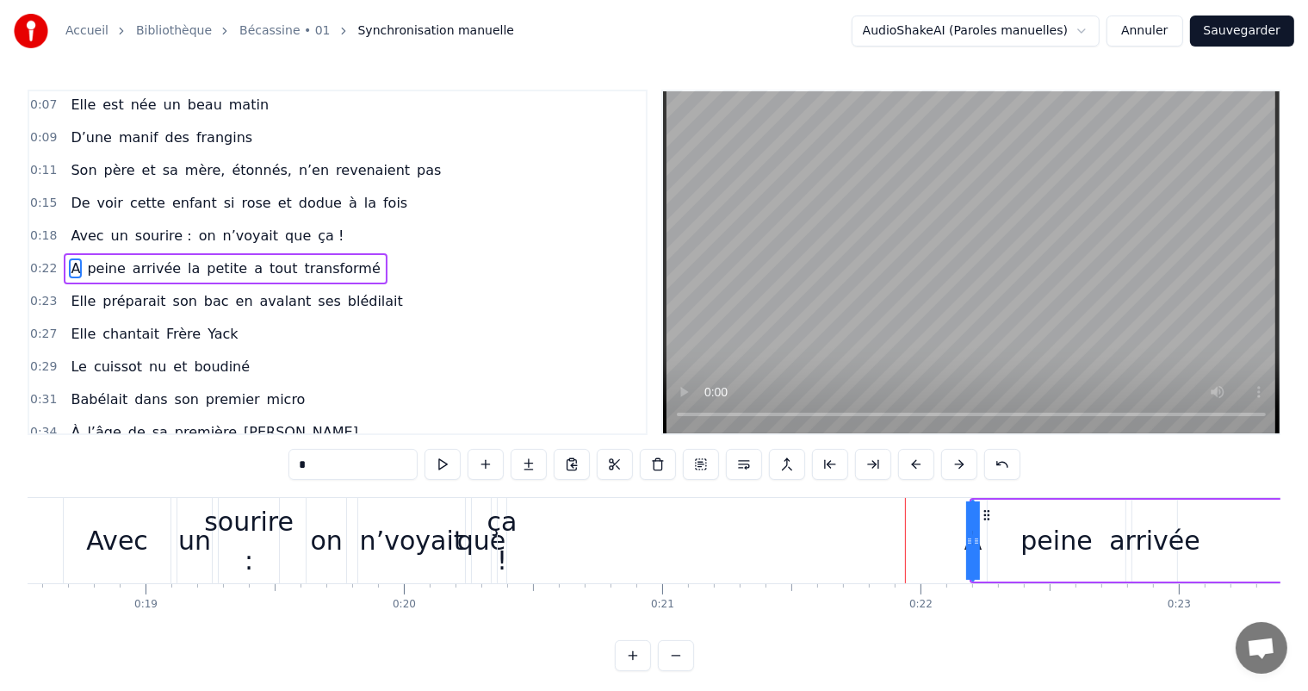
click at [953, 456] on button at bounding box center [959, 464] width 36 height 31
click at [513, 524] on div "ça !" at bounding box center [502, 541] width 30 height 78
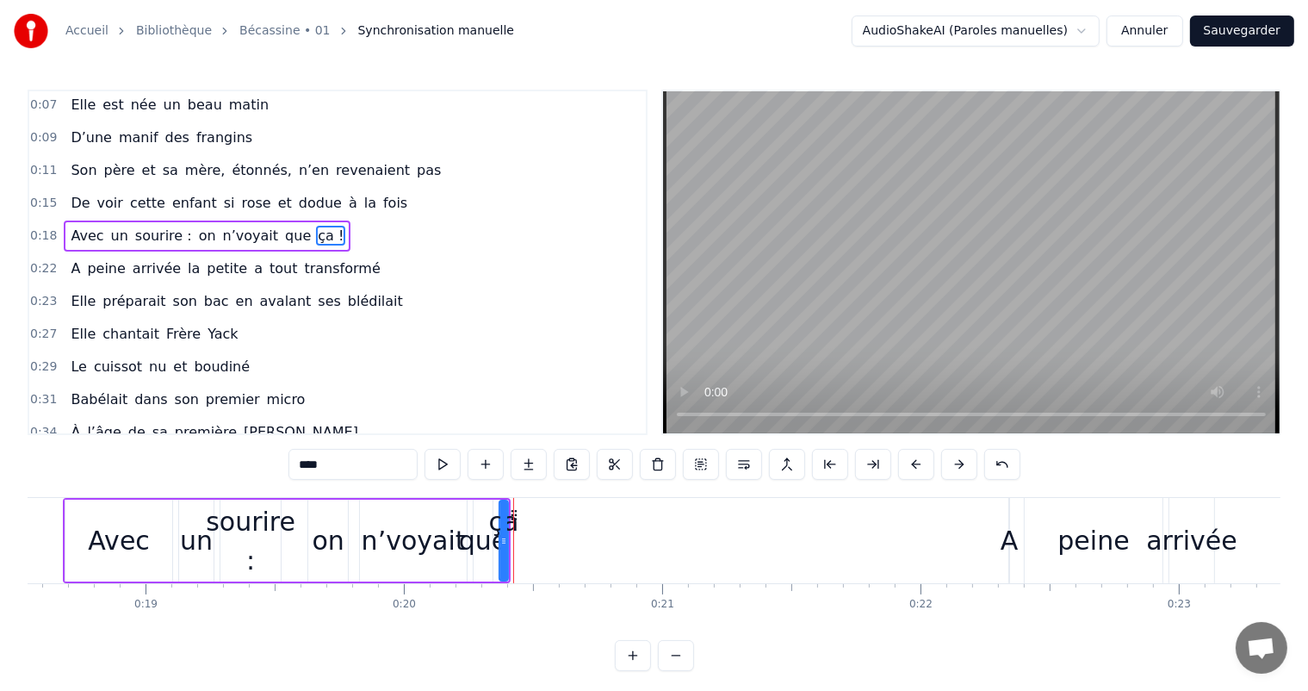
scroll to position [0, 0]
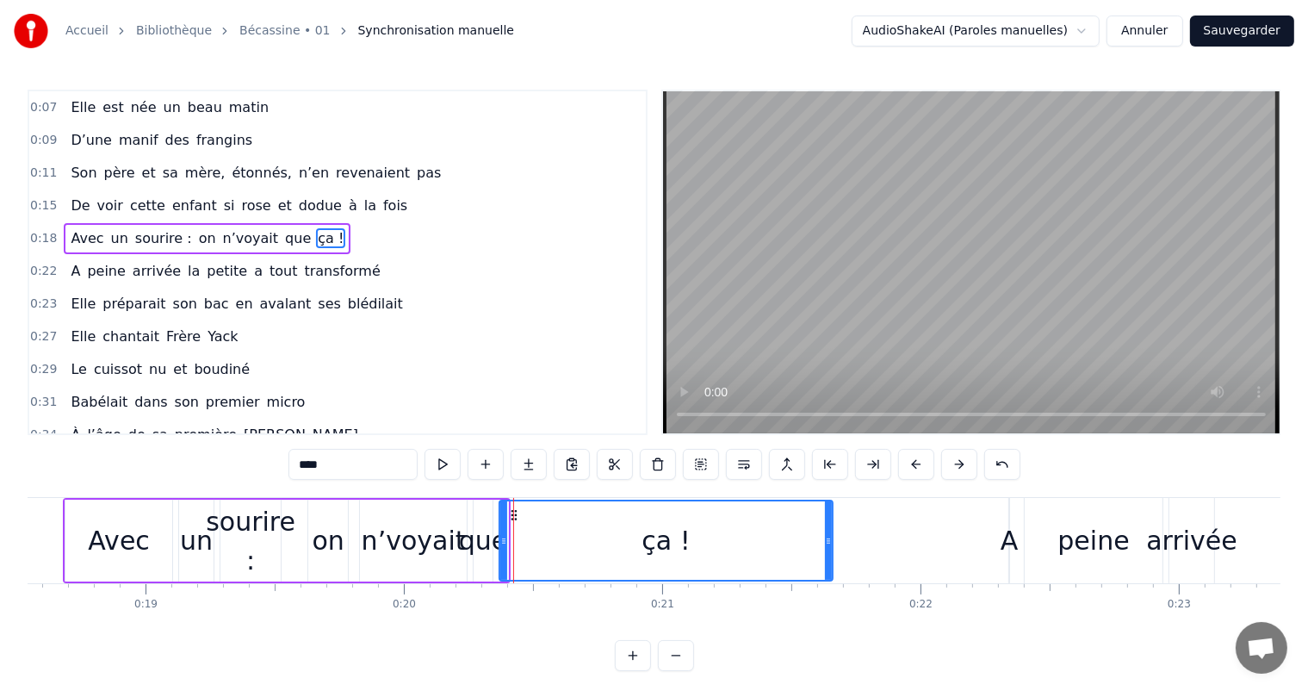
drag, startPoint x: 505, startPoint y: 539, endPoint x: 832, endPoint y: 549, distance: 326.5
click at [832, 549] on div at bounding box center [828, 540] width 7 height 78
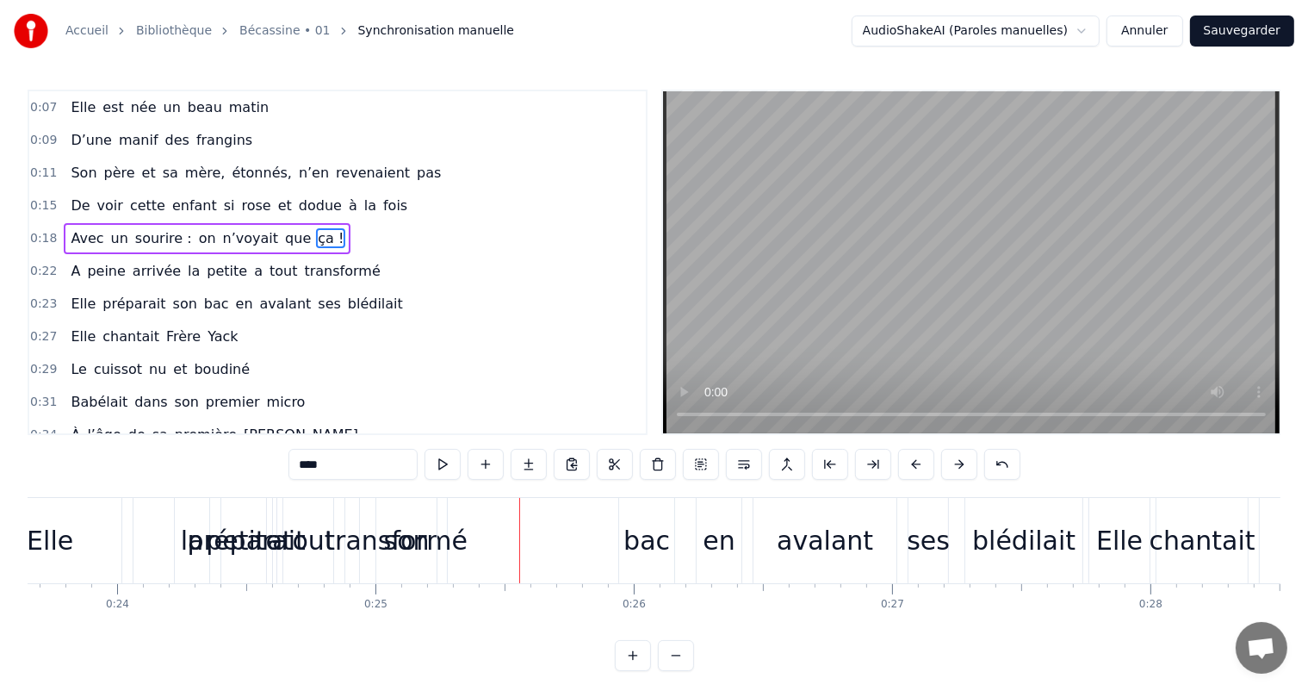
scroll to position [0, 6102]
click at [224, 498] on div "préparait" at bounding box center [254, 540] width 227 height 85
type input "*********"
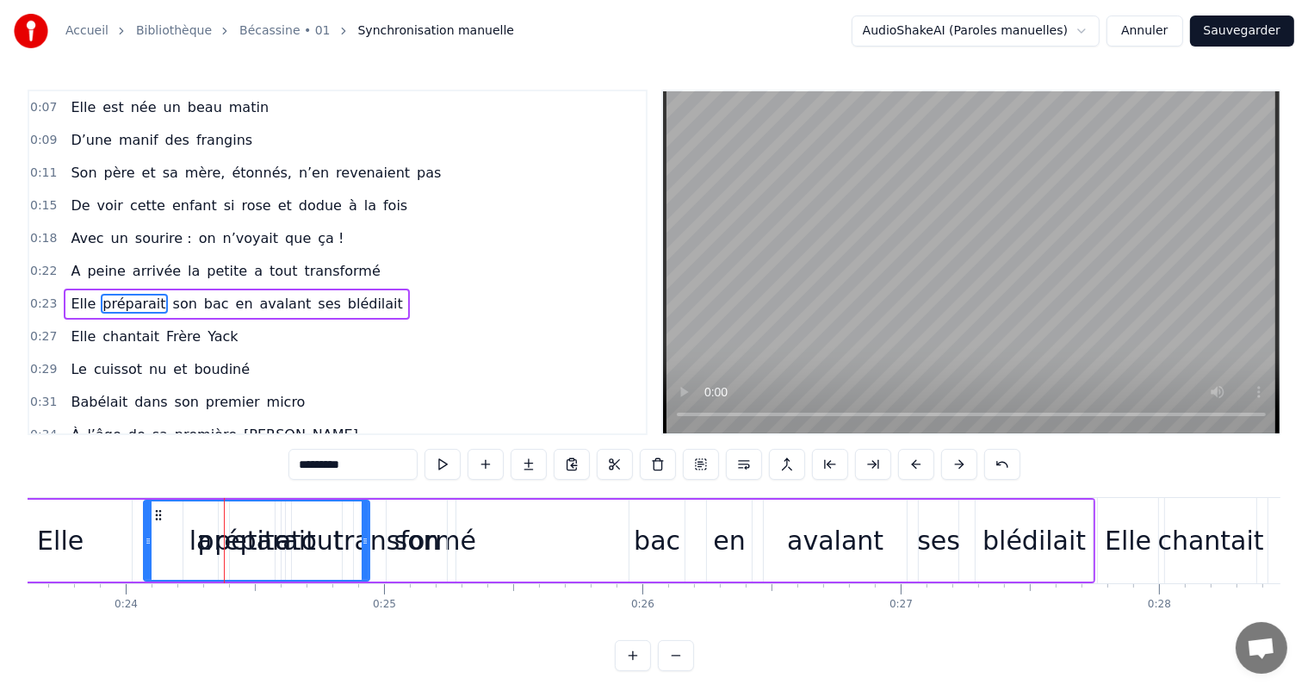
scroll to position [34, 0]
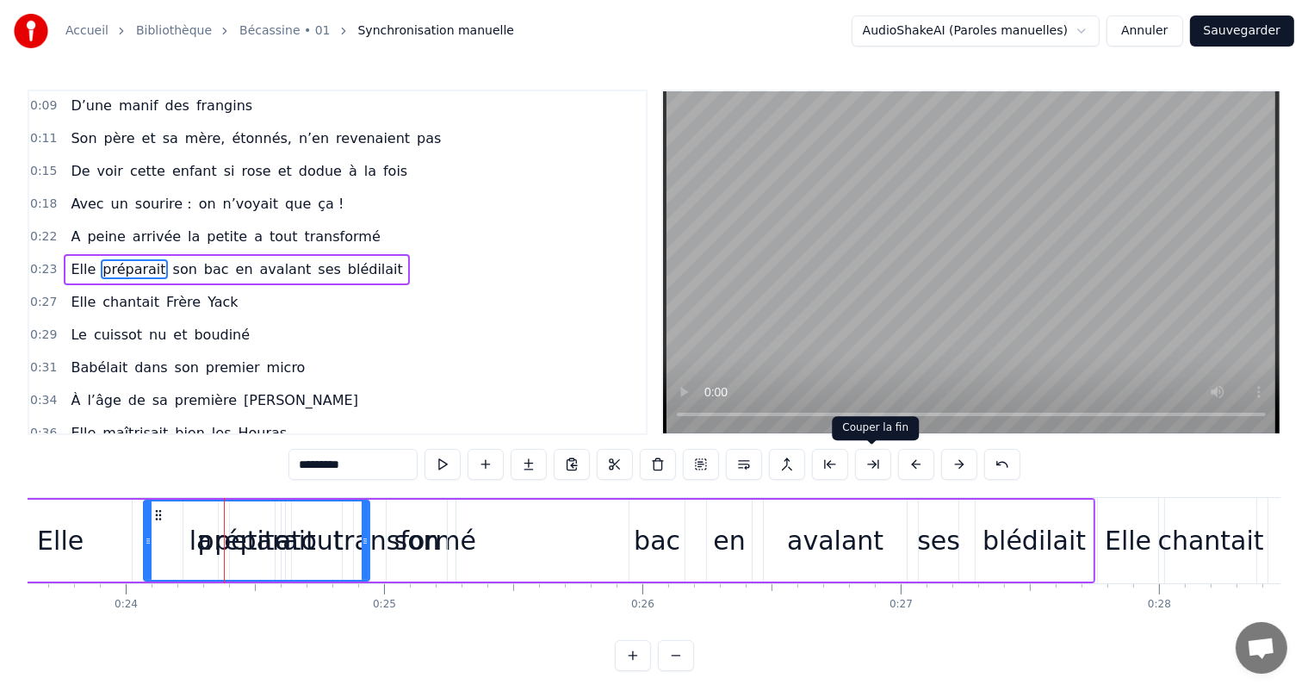
click at [878, 464] on button at bounding box center [873, 464] width 36 height 31
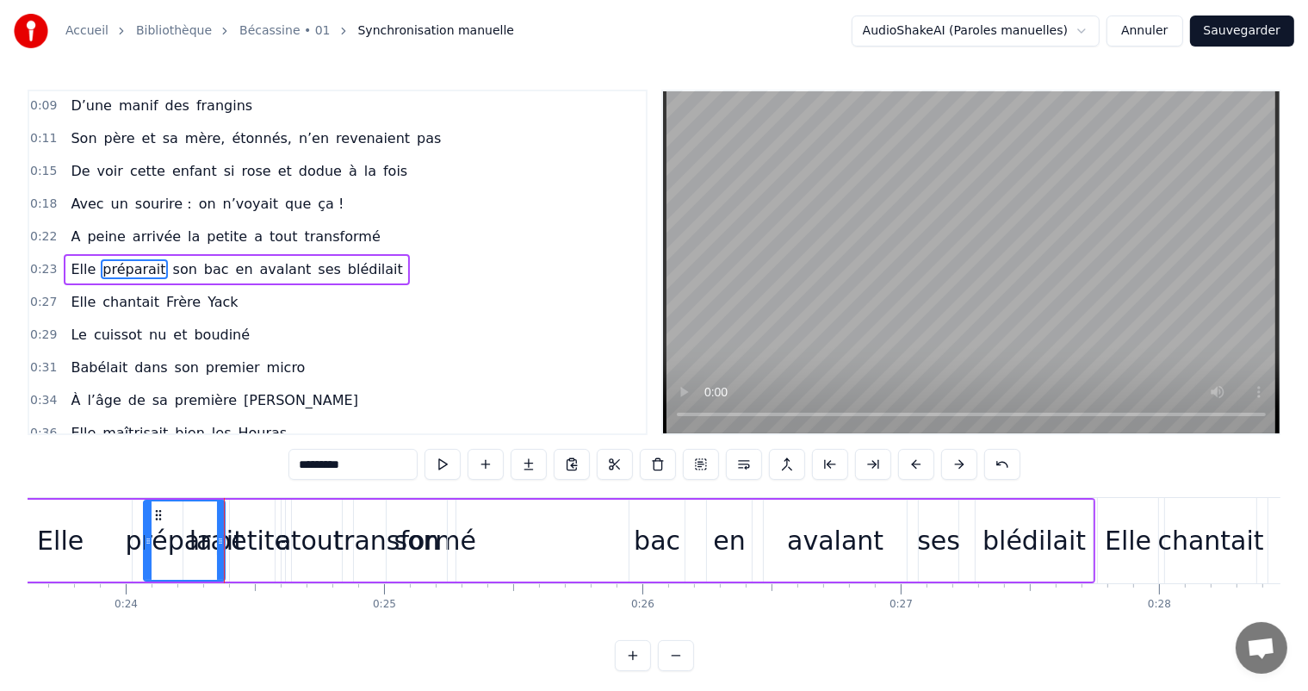
click at [878, 464] on button at bounding box center [873, 464] width 36 height 31
click at [1133, 34] on button "Annuler" at bounding box center [1145, 31] width 76 height 31
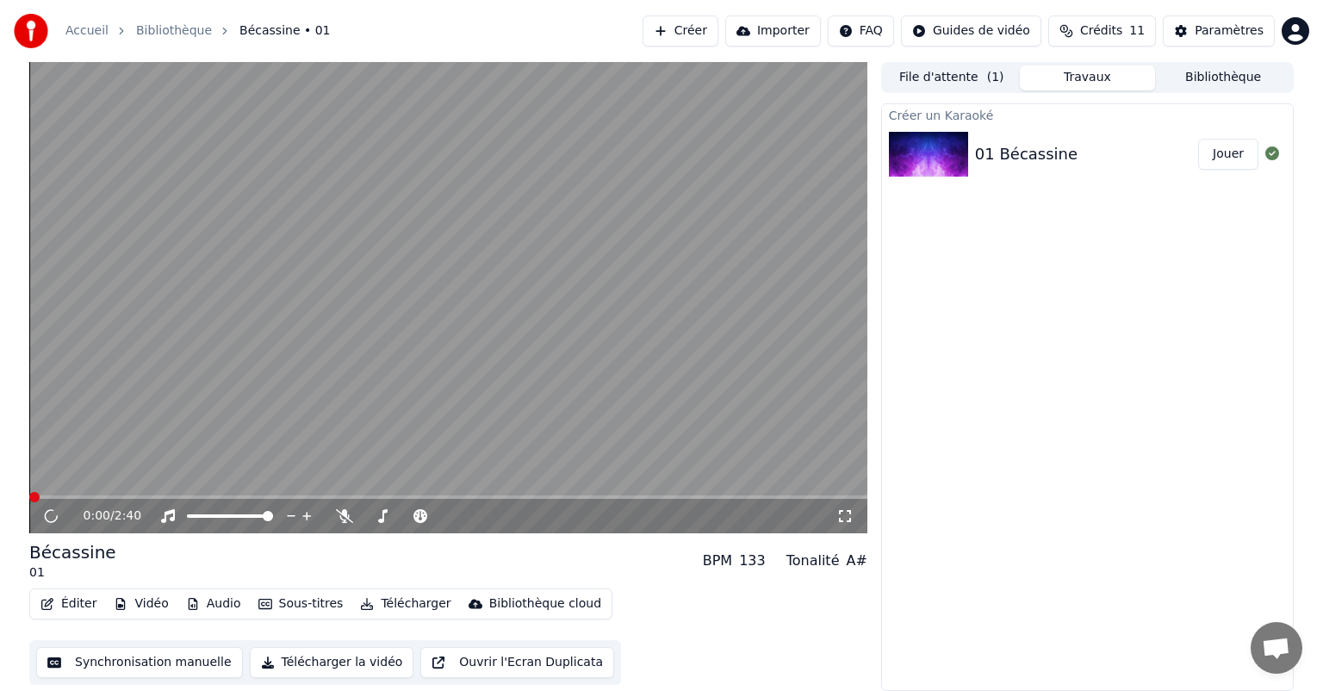
click at [140, 660] on button "Synchronisation manuelle" at bounding box center [139, 662] width 207 height 31
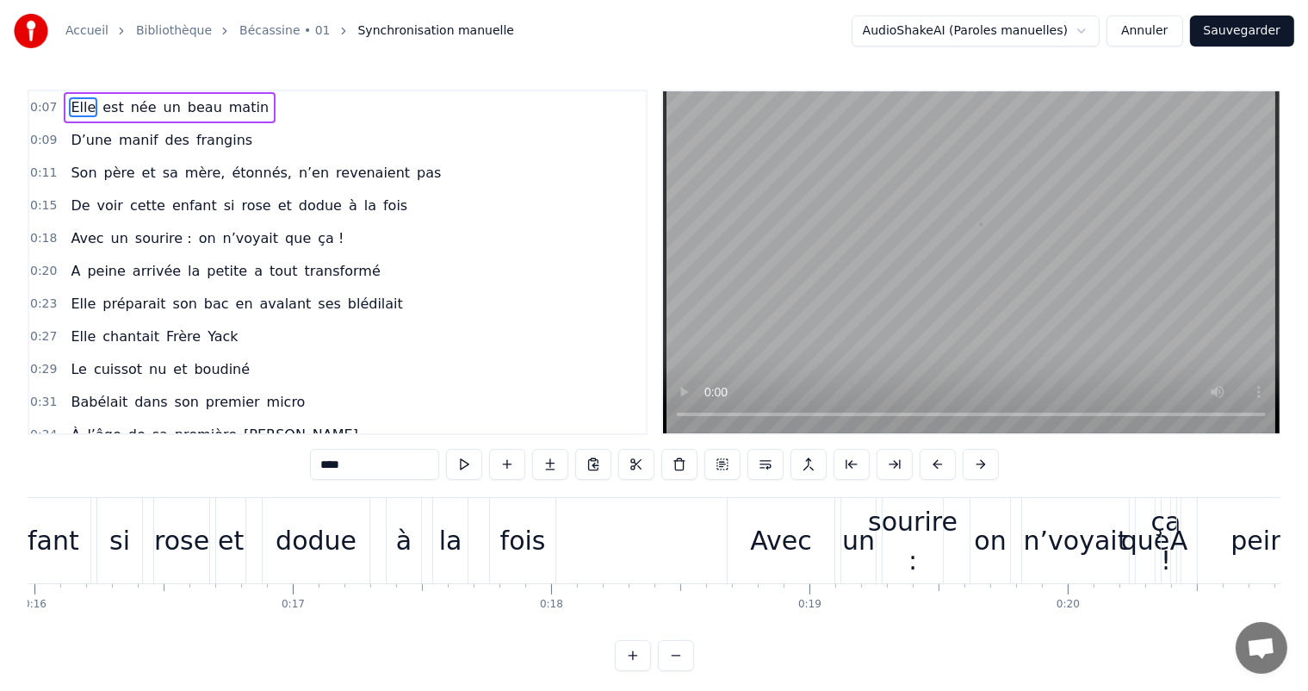
scroll to position [0, 5223]
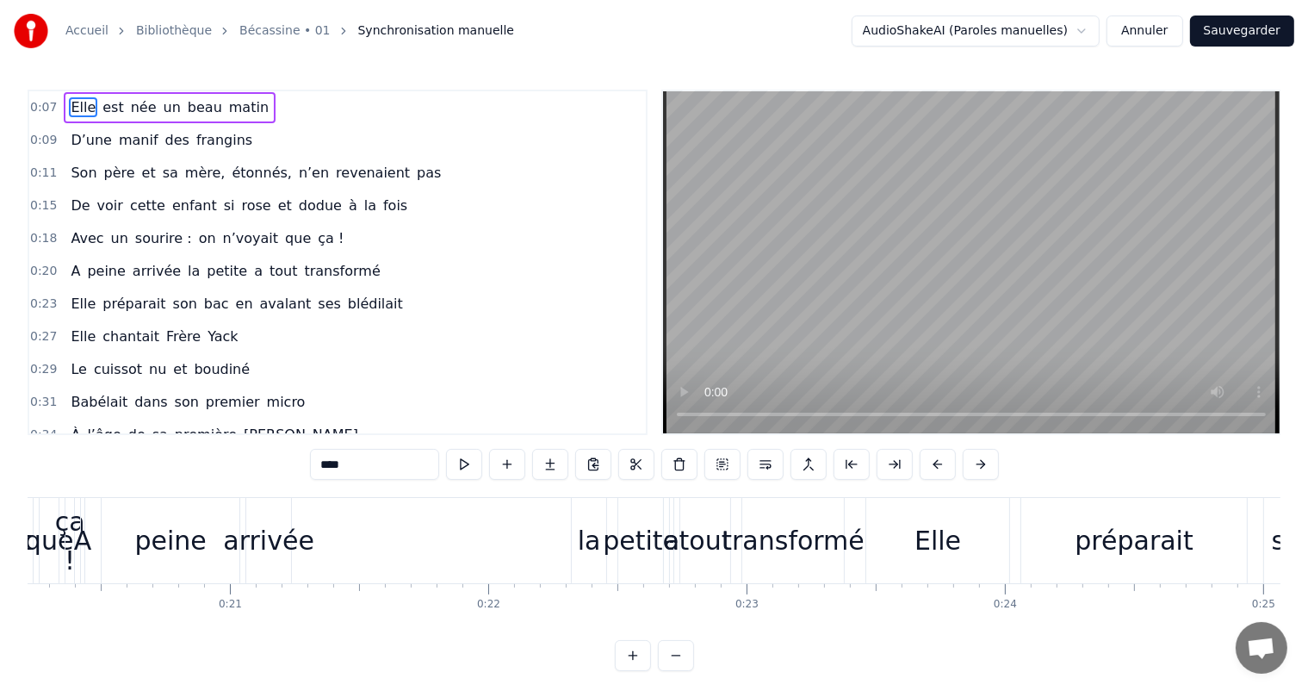
click at [87, 534] on div "A" at bounding box center [83, 540] width 18 height 39
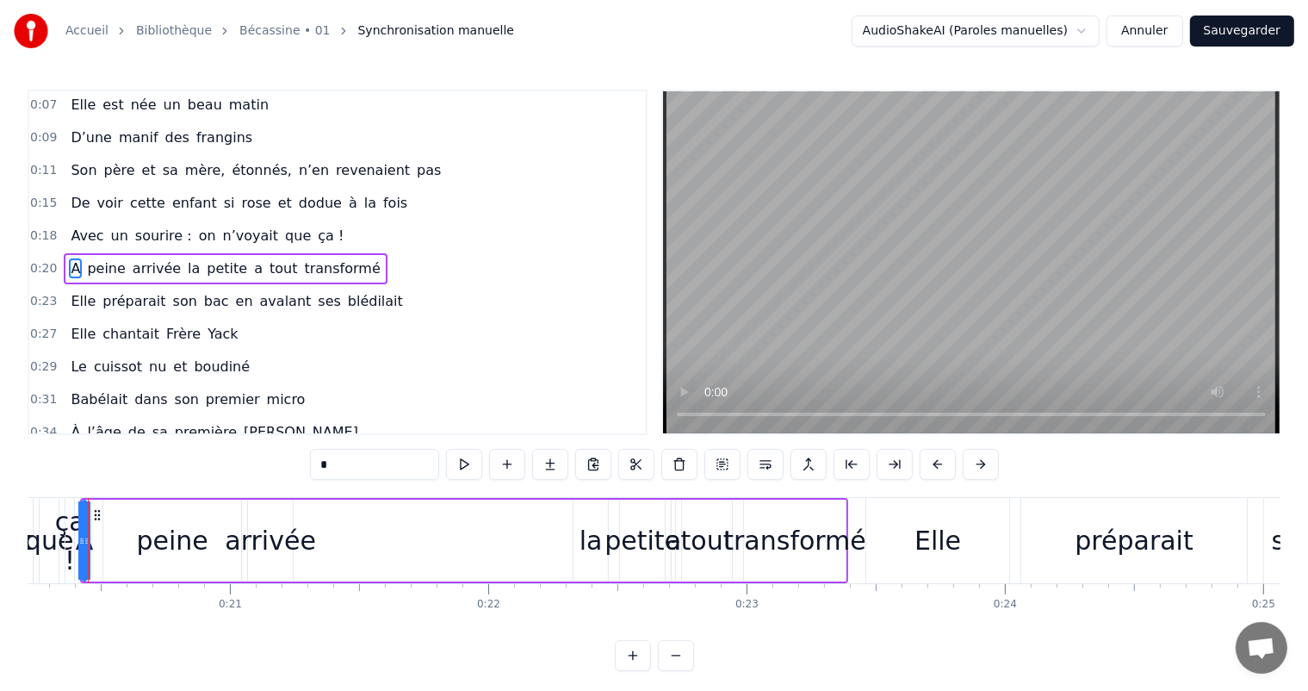
scroll to position [0, 5196]
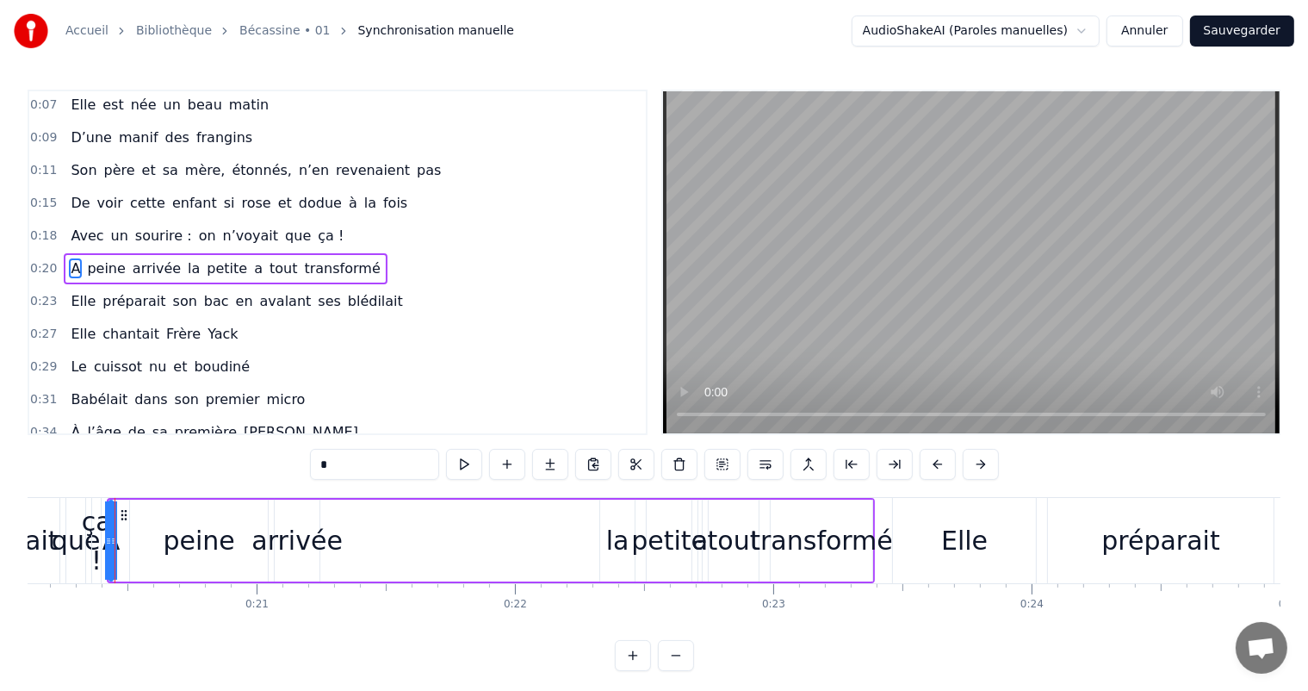
click at [984, 505] on div "Elle" at bounding box center [964, 540] width 143 height 85
type input "****"
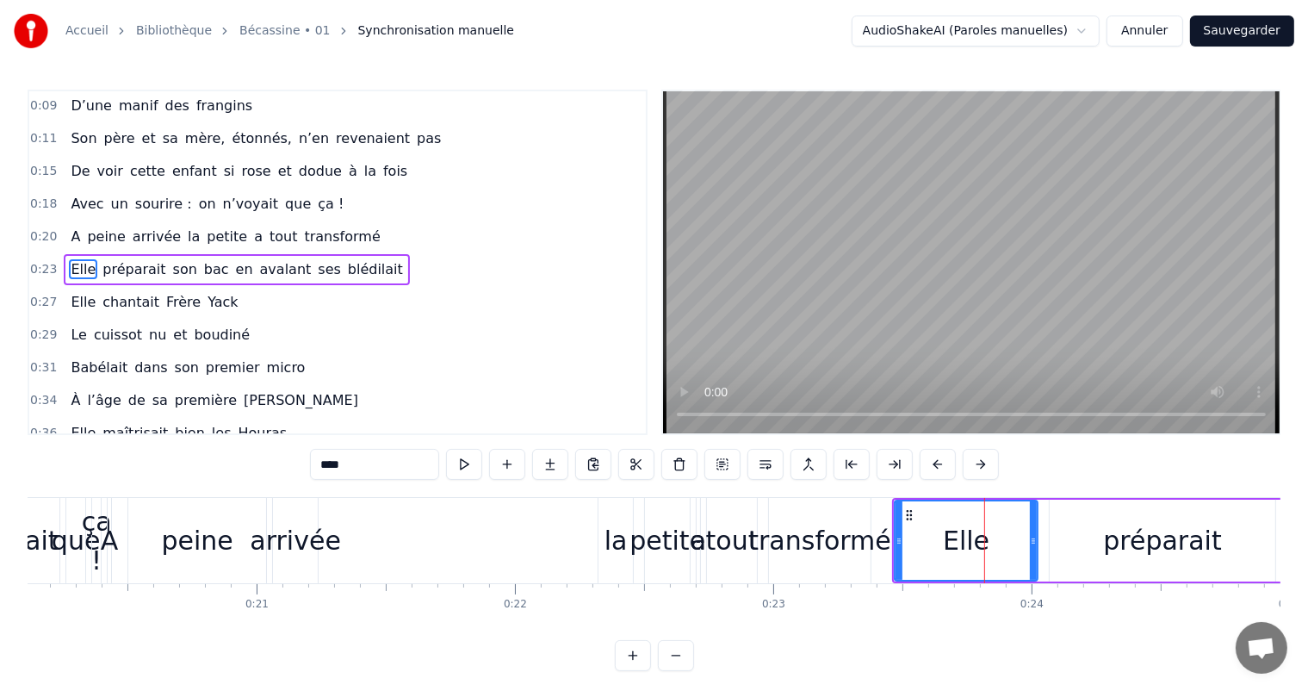
click at [984, 505] on div at bounding box center [984, 540] width 1 height 85
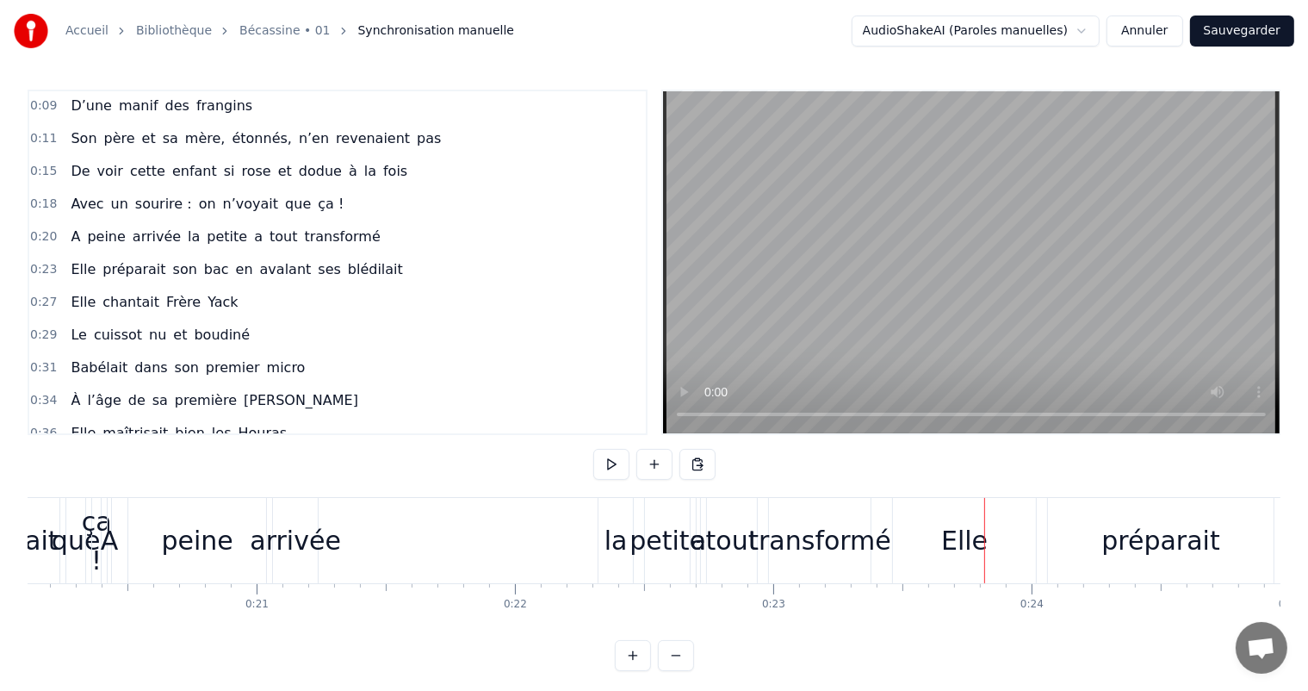
click at [954, 535] on div "Elle" at bounding box center [964, 540] width 47 height 39
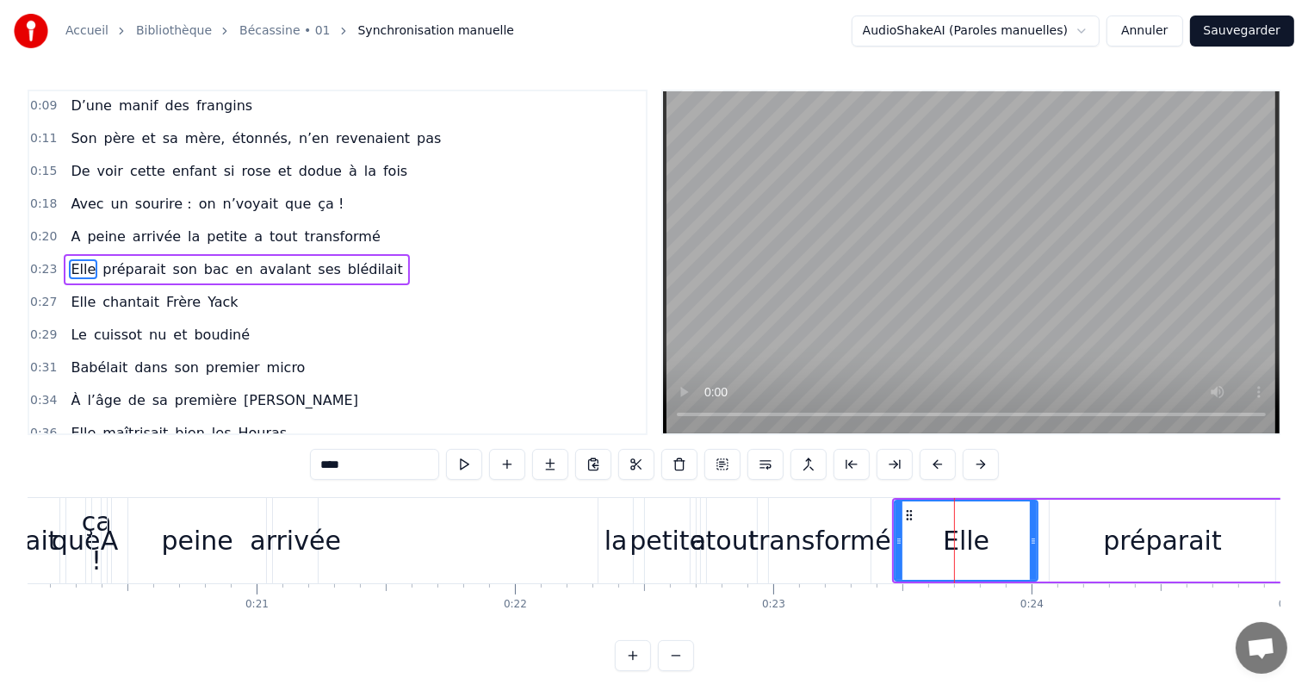
click at [980, 466] on button at bounding box center [981, 464] width 36 height 31
click at [980, 466] on div "****" at bounding box center [654, 464] width 689 height 31
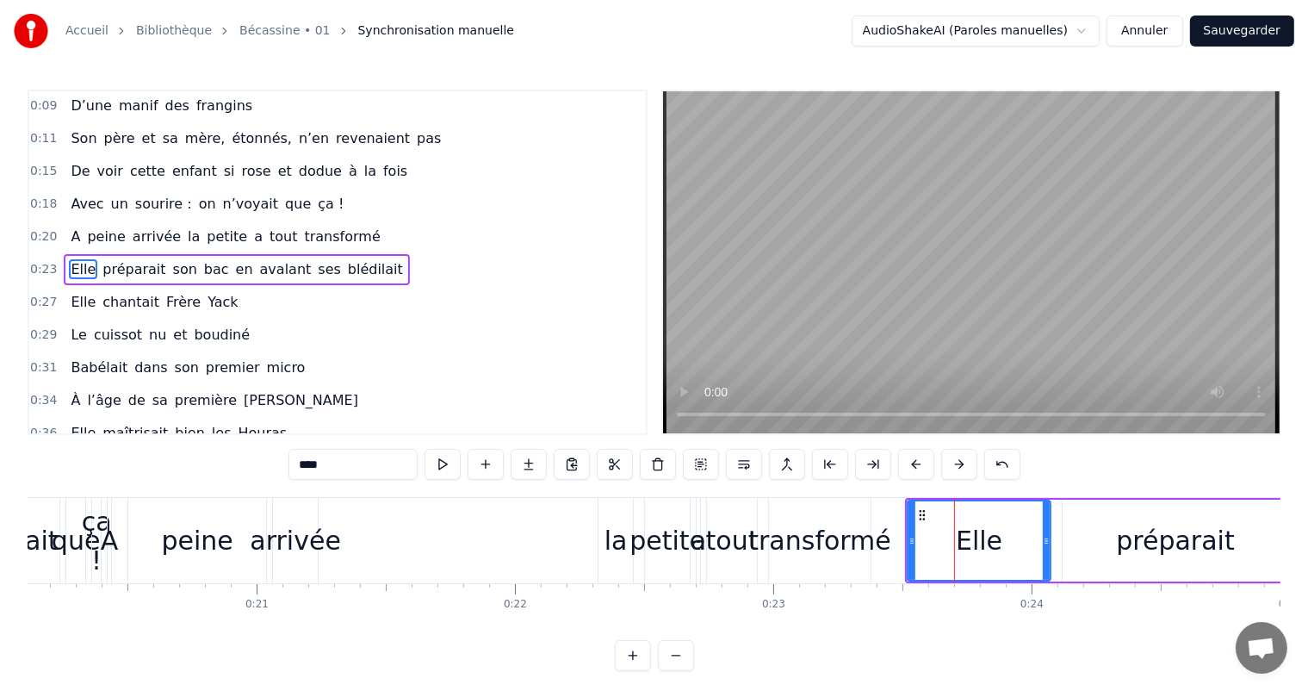
click at [980, 466] on div "****" at bounding box center [654, 464] width 732 height 31
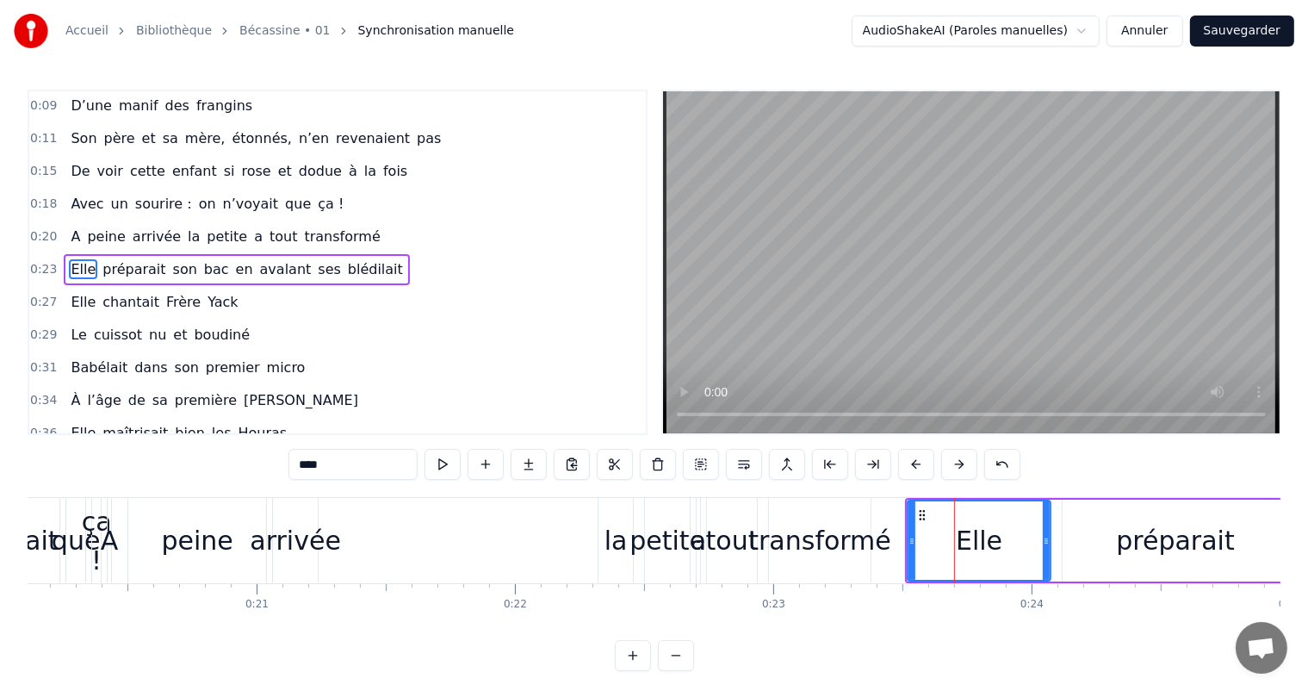
click at [980, 466] on div "****" at bounding box center [654, 464] width 732 height 31
click at [957, 465] on button at bounding box center [959, 464] width 36 height 31
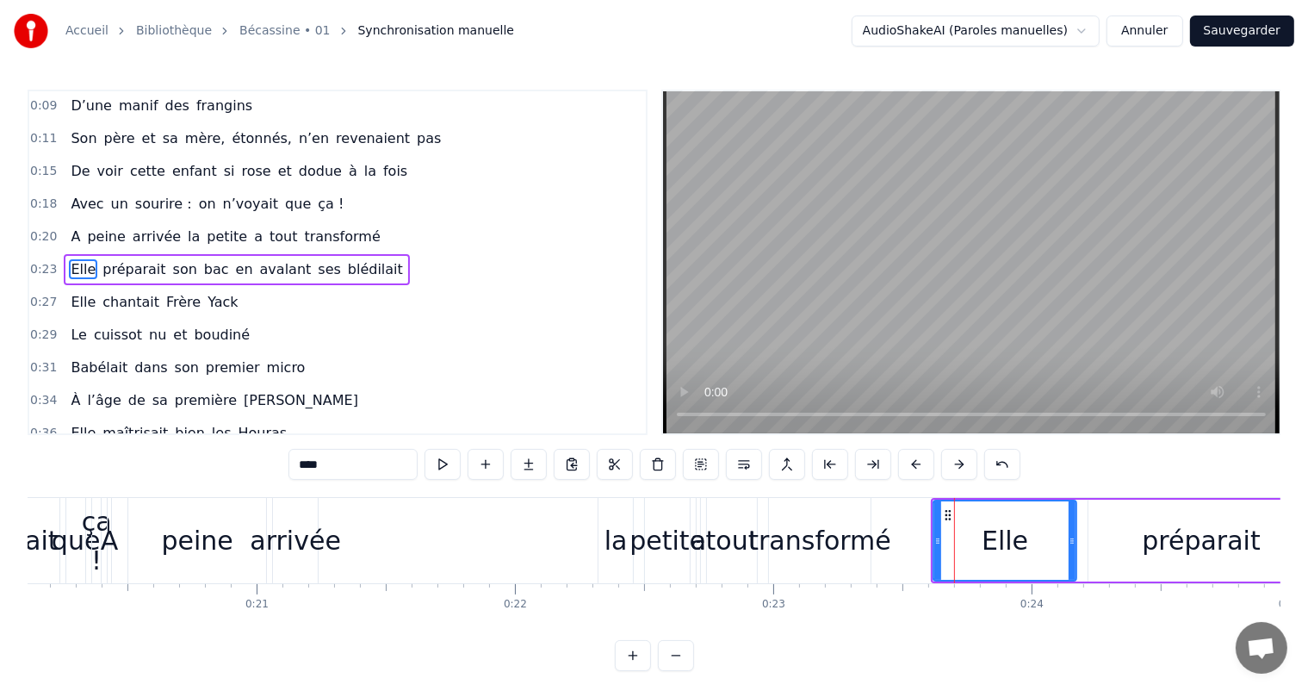
click at [957, 465] on button at bounding box center [959, 464] width 36 height 31
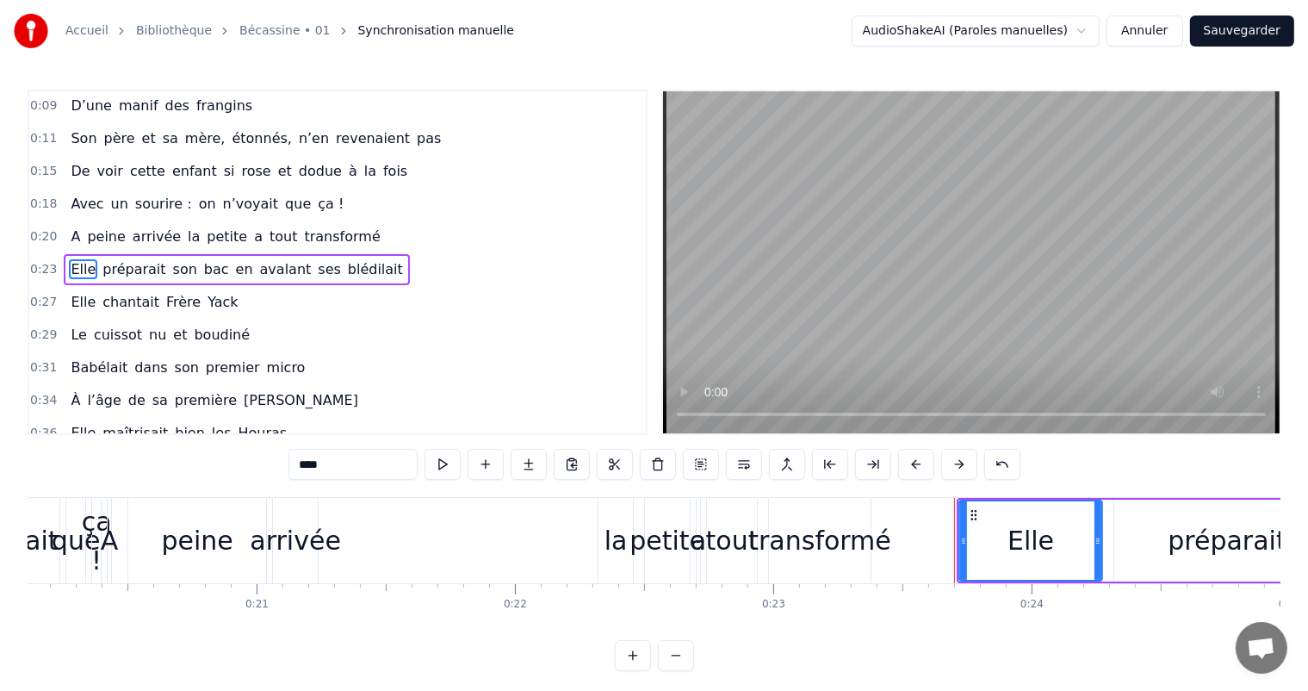
click at [957, 465] on button at bounding box center [959, 464] width 36 height 31
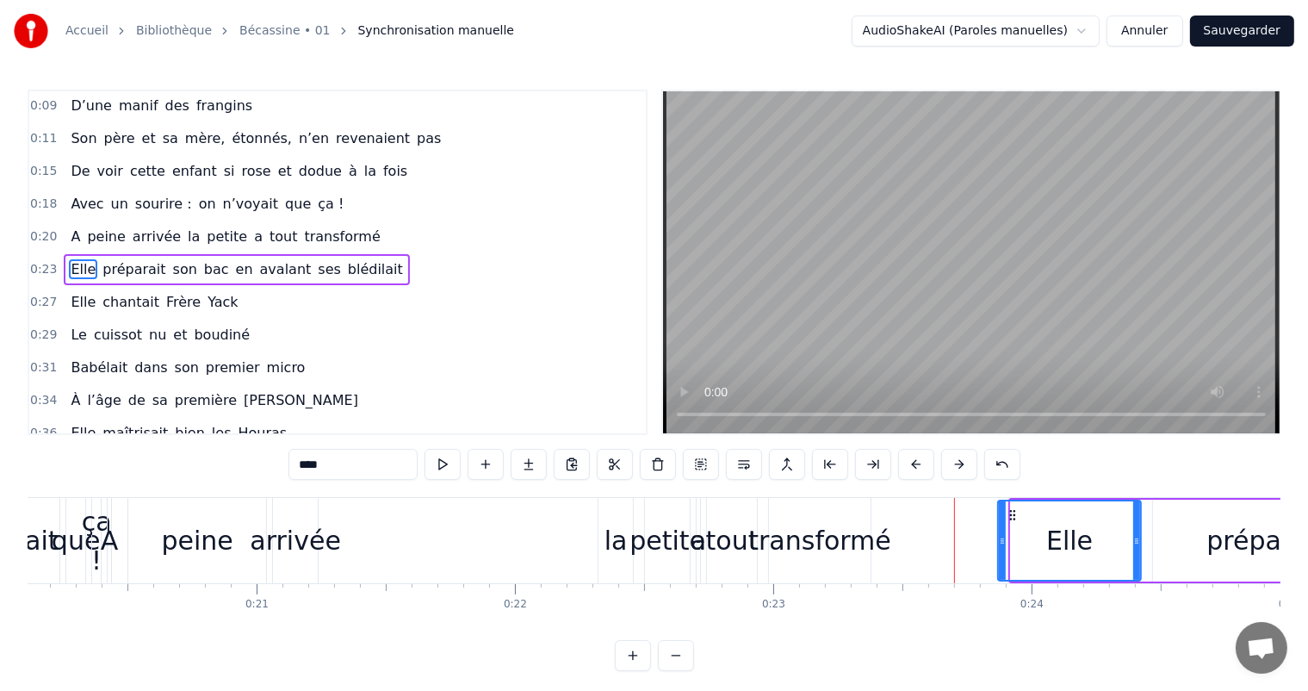
click at [957, 465] on button at bounding box center [959, 464] width 36 height 31
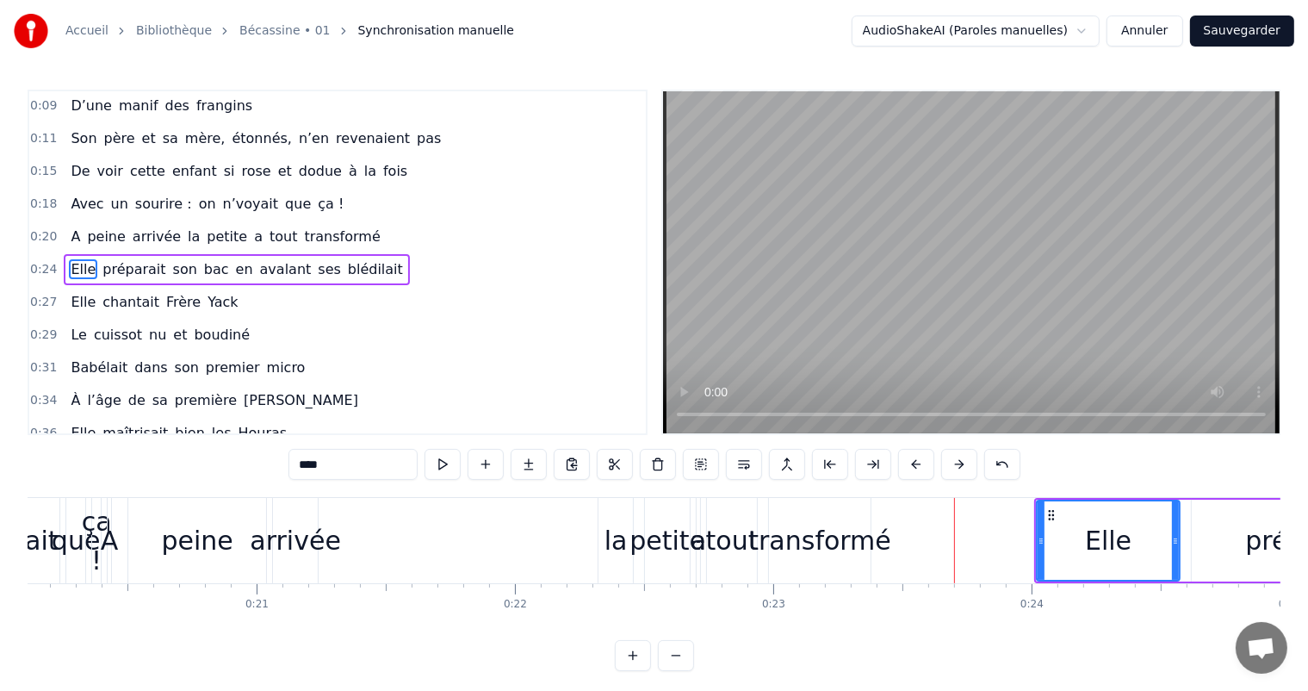
click at [957, 465] on button at bounding box center [959, 464] width 36 height 31
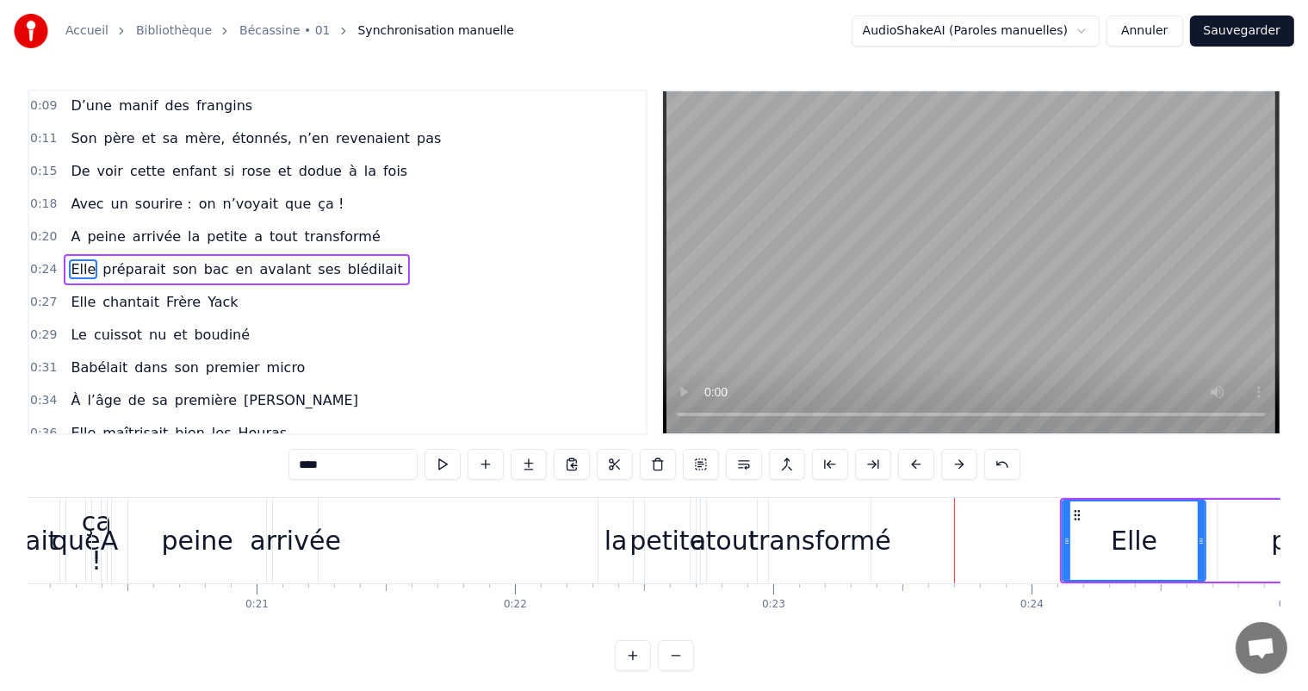
click at [957, 465] on button at bounding box center [959, 464] width 36 height 31
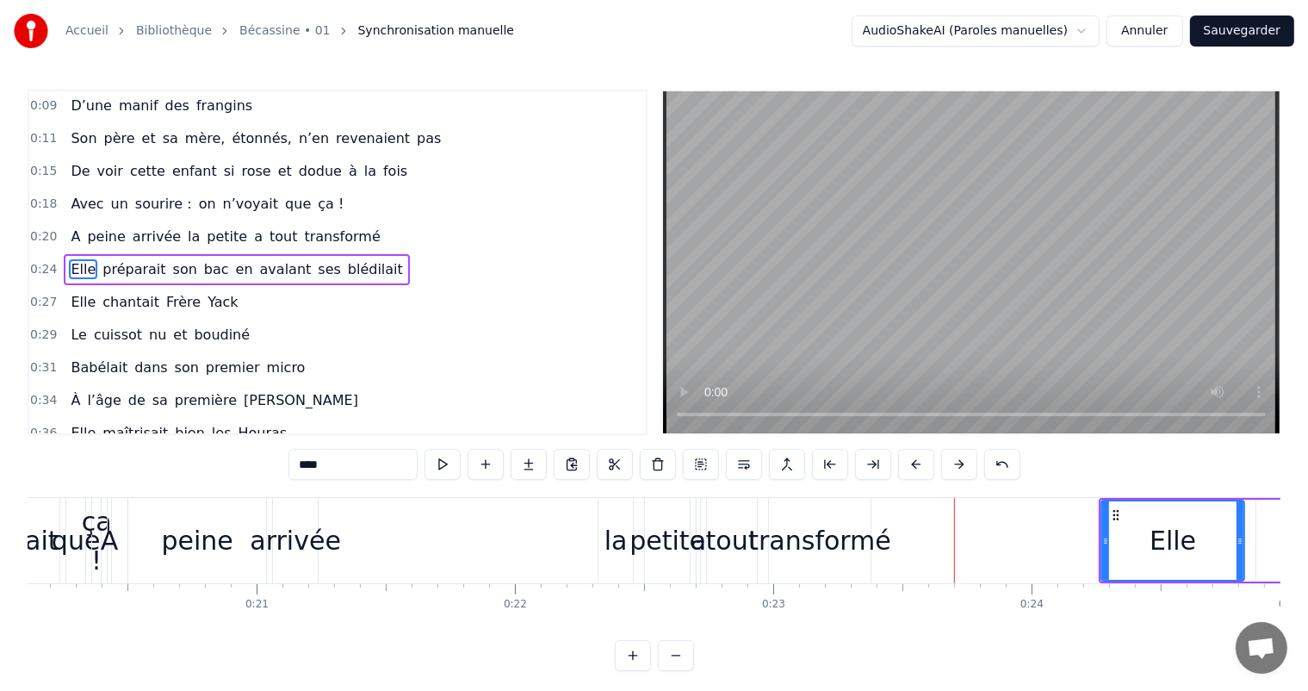
click at [957, 465] on button at bounding box center [959, 464] width 36 height 31
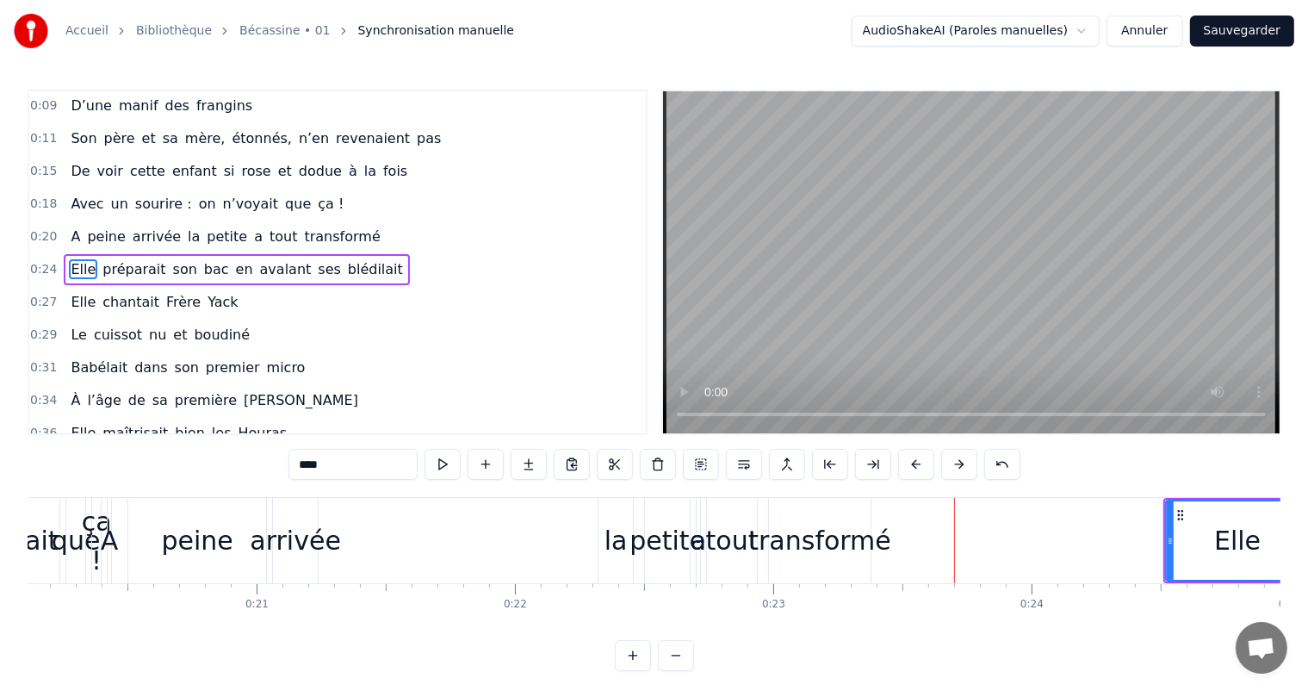
click at [957, 465] on button at bounding box center [959, 464] width 36 height 31
click at [107, 538] on div "A" at bounding box center [110, 540] width 18 height 39
type input "*"
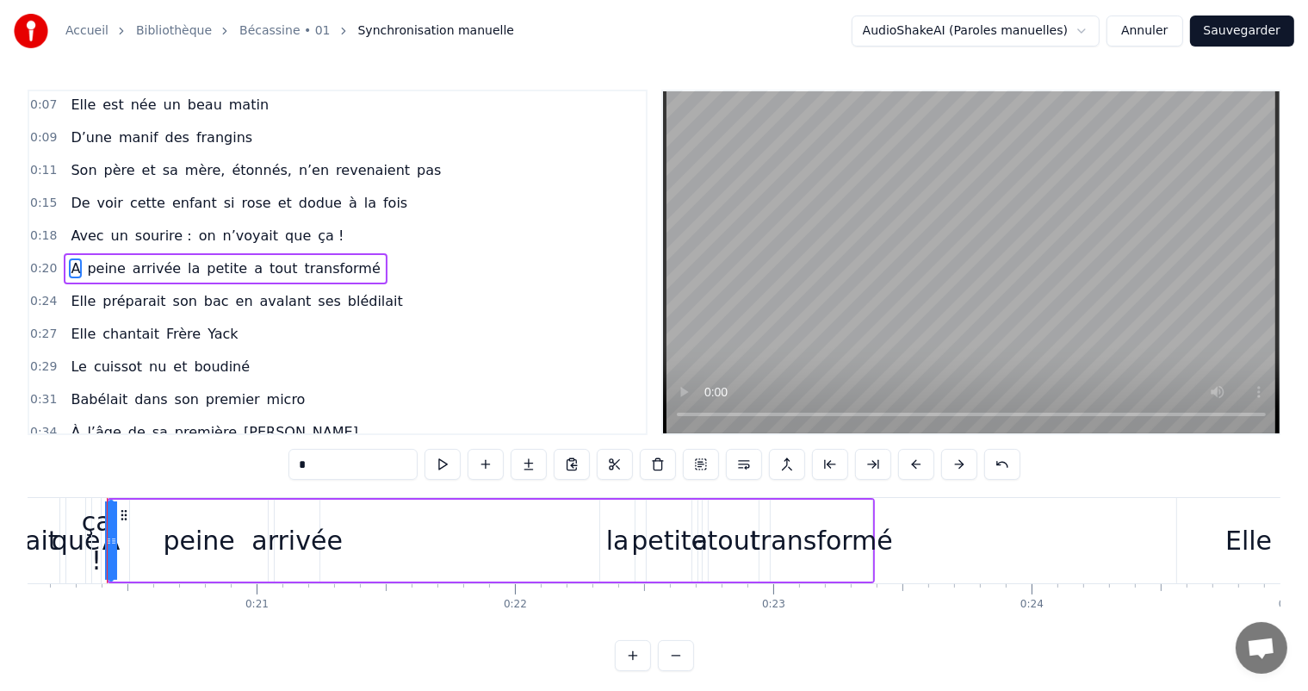
scroll to position [0, 5189]
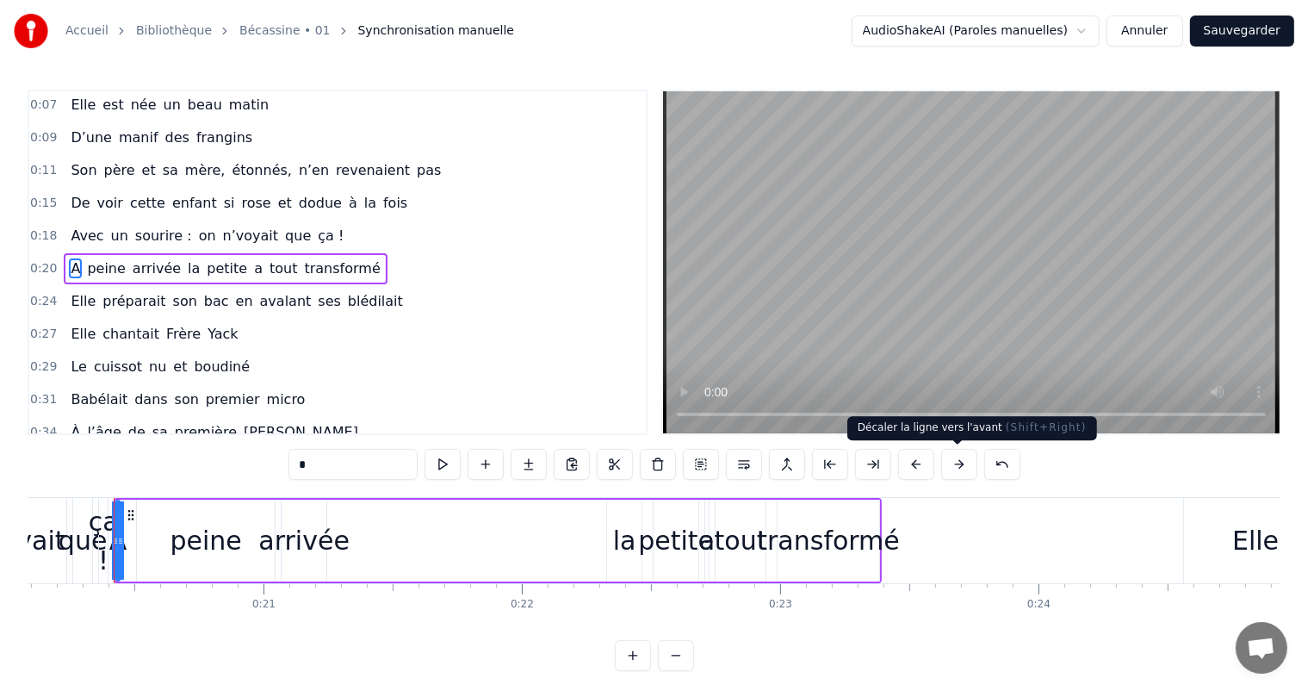
click at [952, 464] on button at bounding box center [959, 464] width 36 height 31
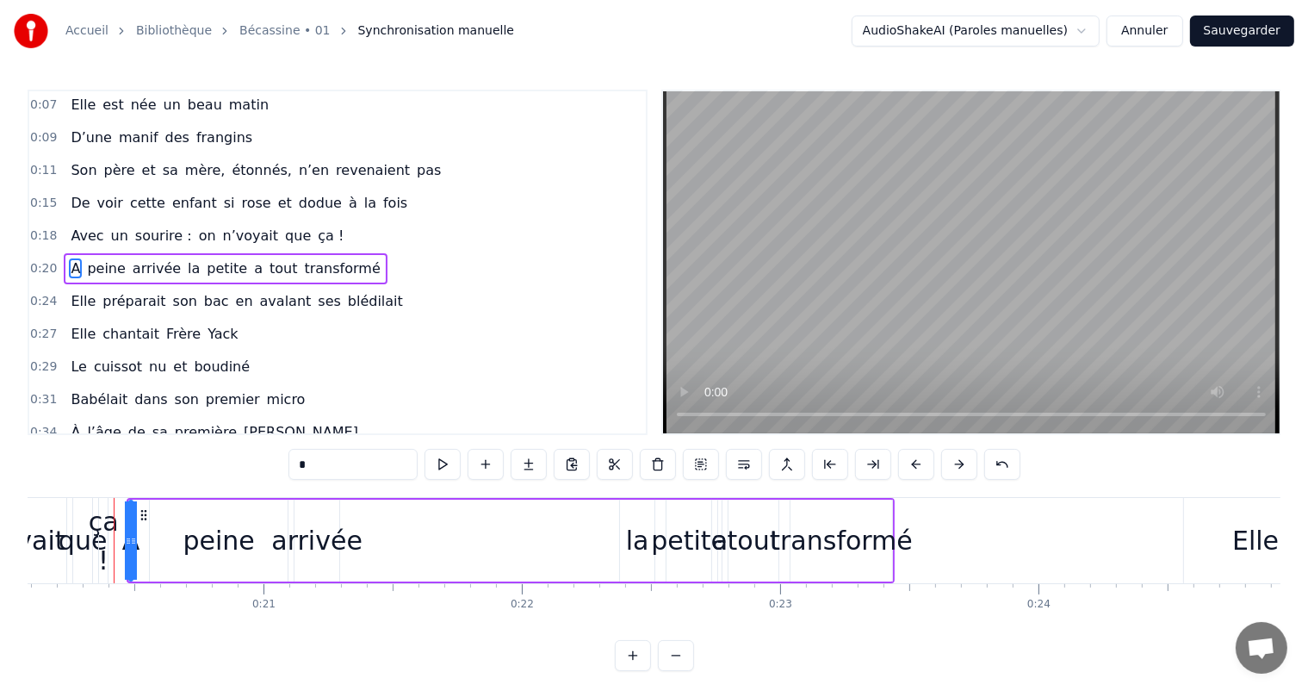
click at [952, 464] on button at bounding box center [959, 464] width 36 height 31
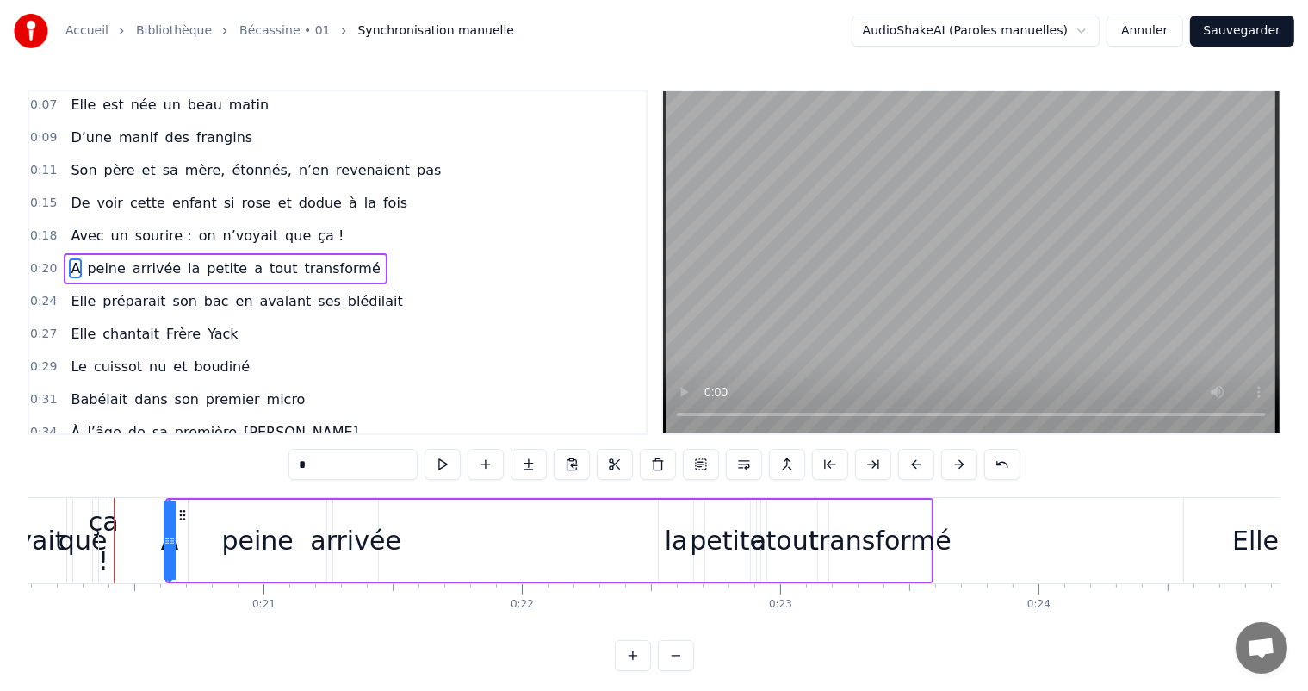
click at [952, 464] on button at bounding box center [959, 464] width 36 height 31
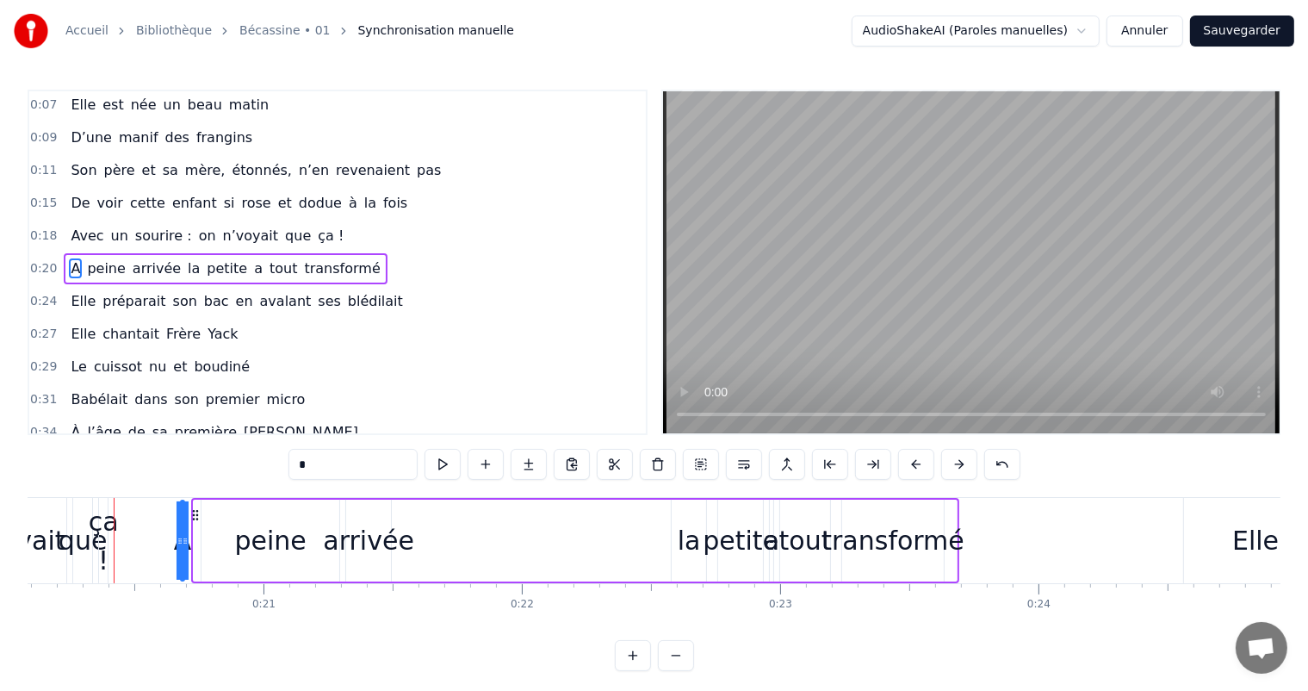
click at [952, 464] on button at bounding box center [959, 464] width 36 height 31
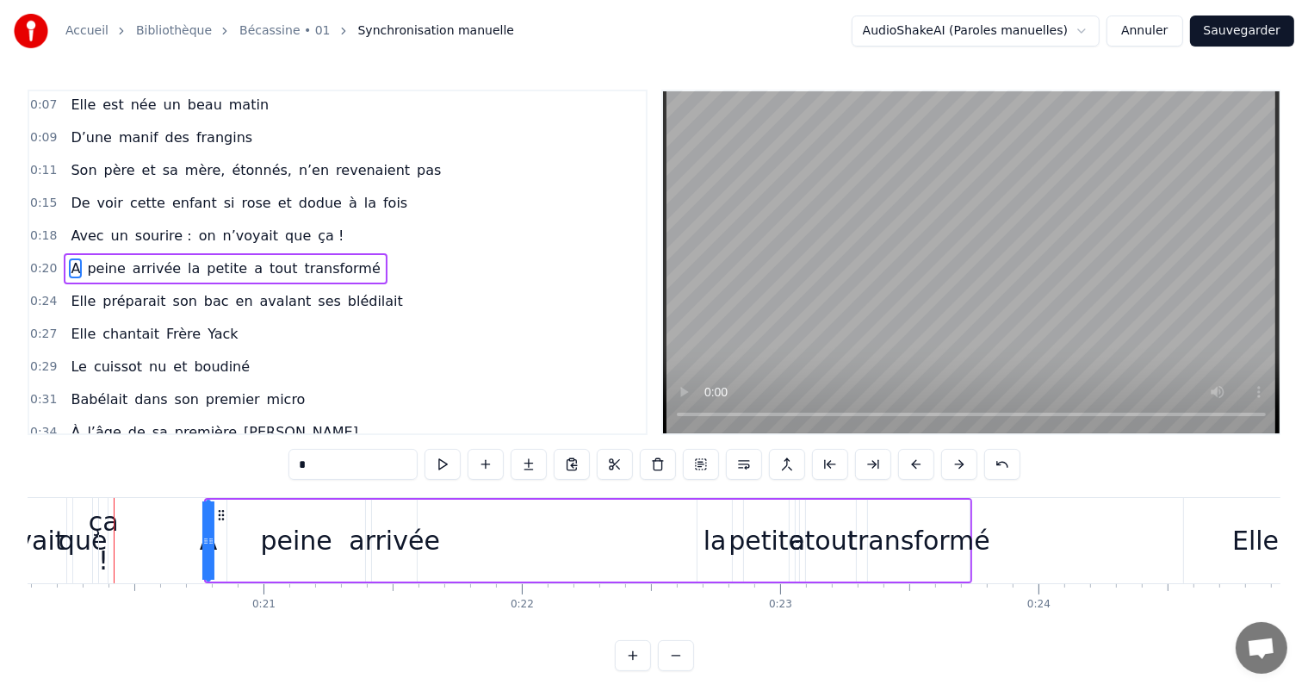
click at [952, 464] on button at bounding box center [959, 464] width 36 height 31
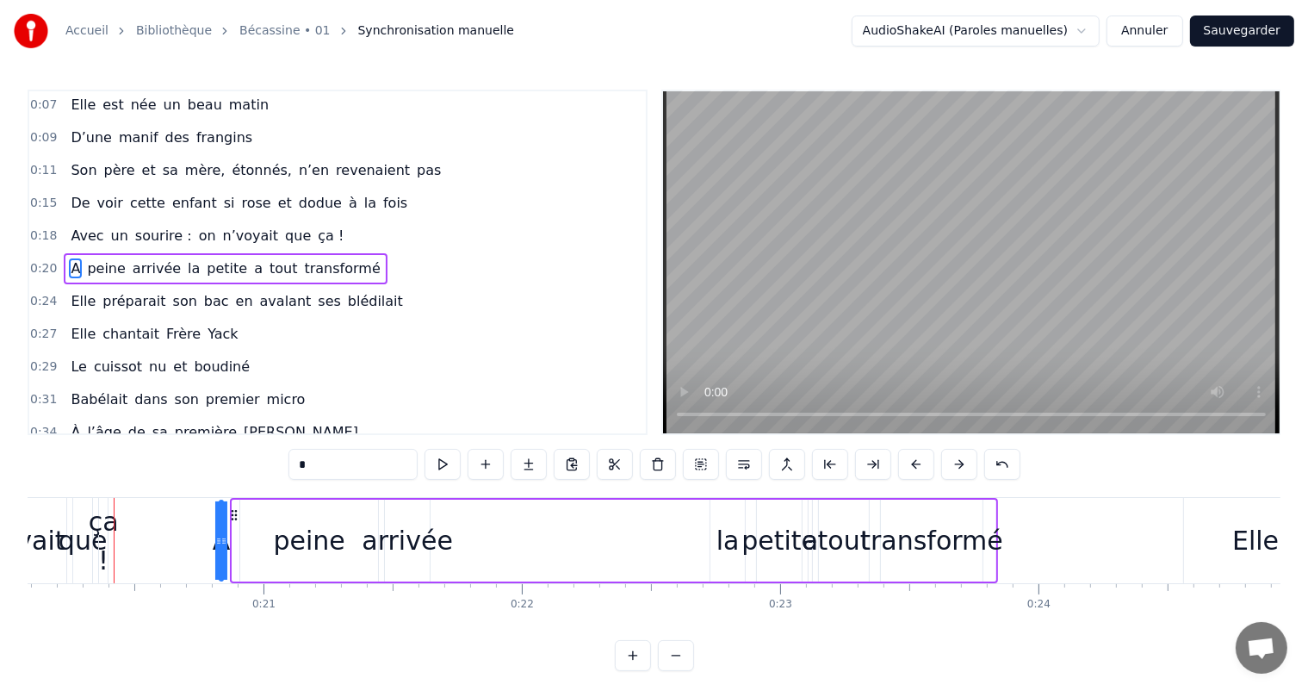
click at [952, 464] on button at bounding box center [959, 464] width 36 height 31
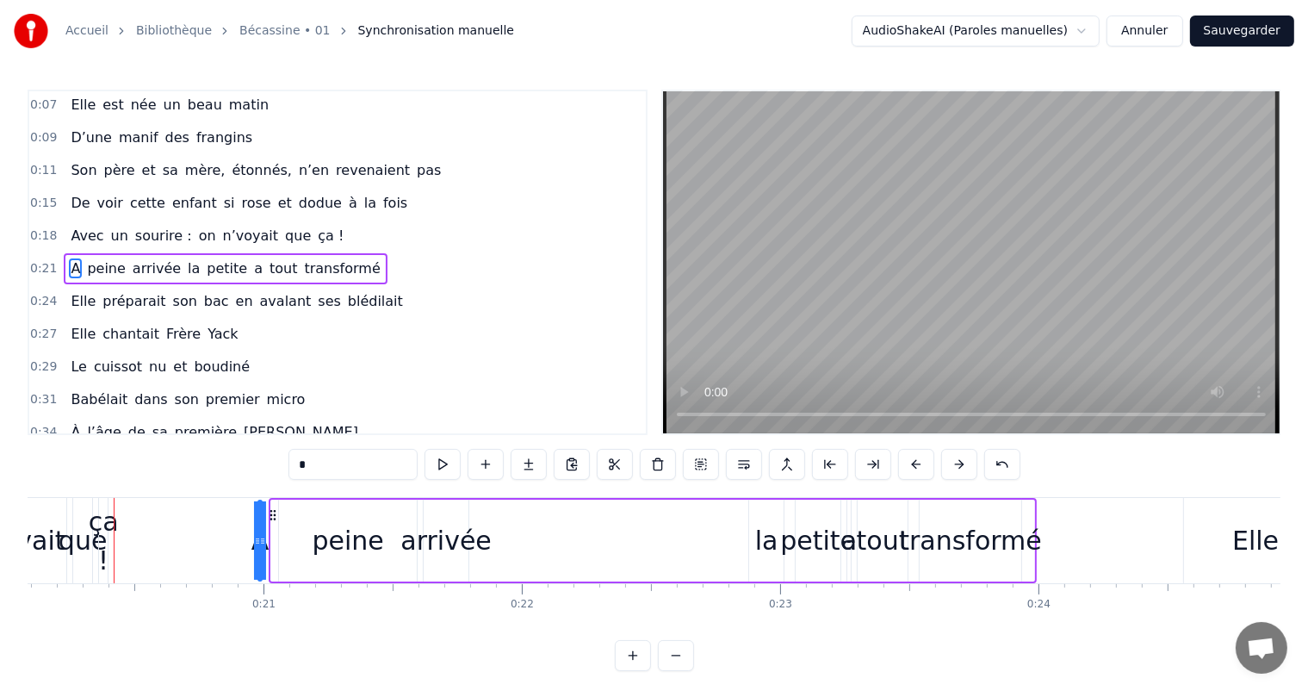
click at [952, 464] on button at bounding box center [959, 464] width 36 height 31
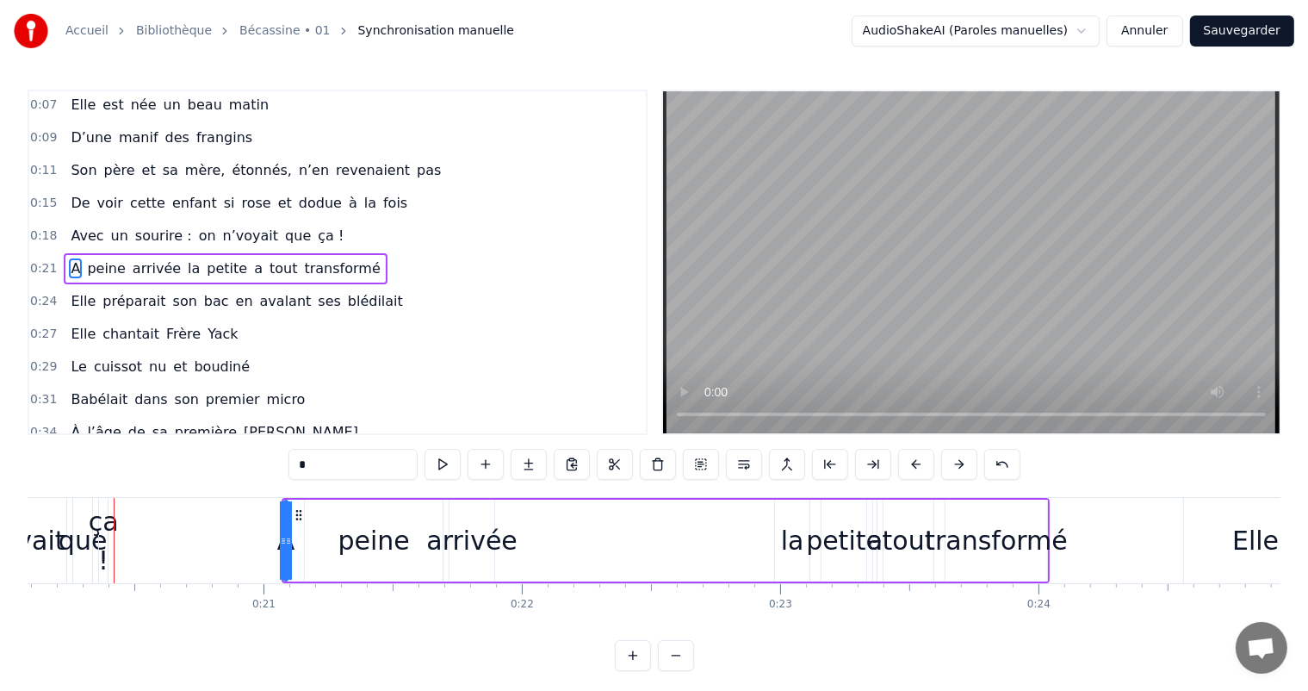
click at [952, 464] on button at bounding box center [959, 464] width 36 height 31
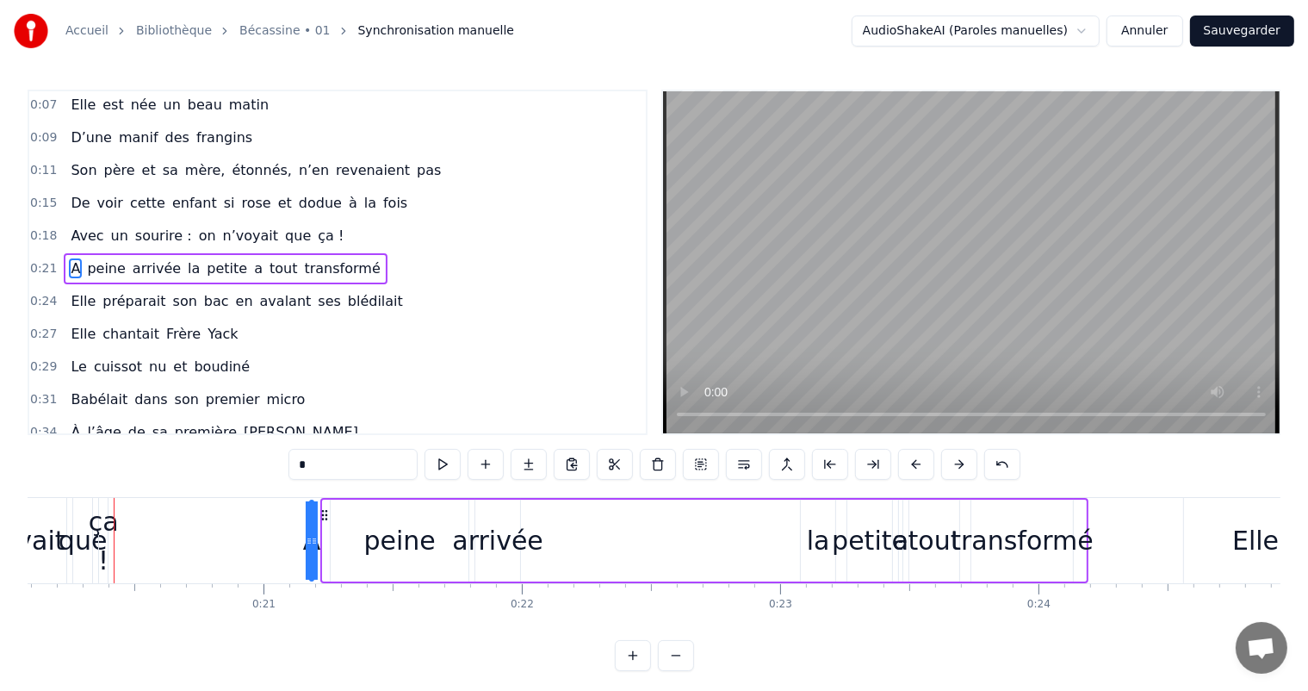
click at [952, 464] on button at bounding box center [959, 464] width 36 height 31
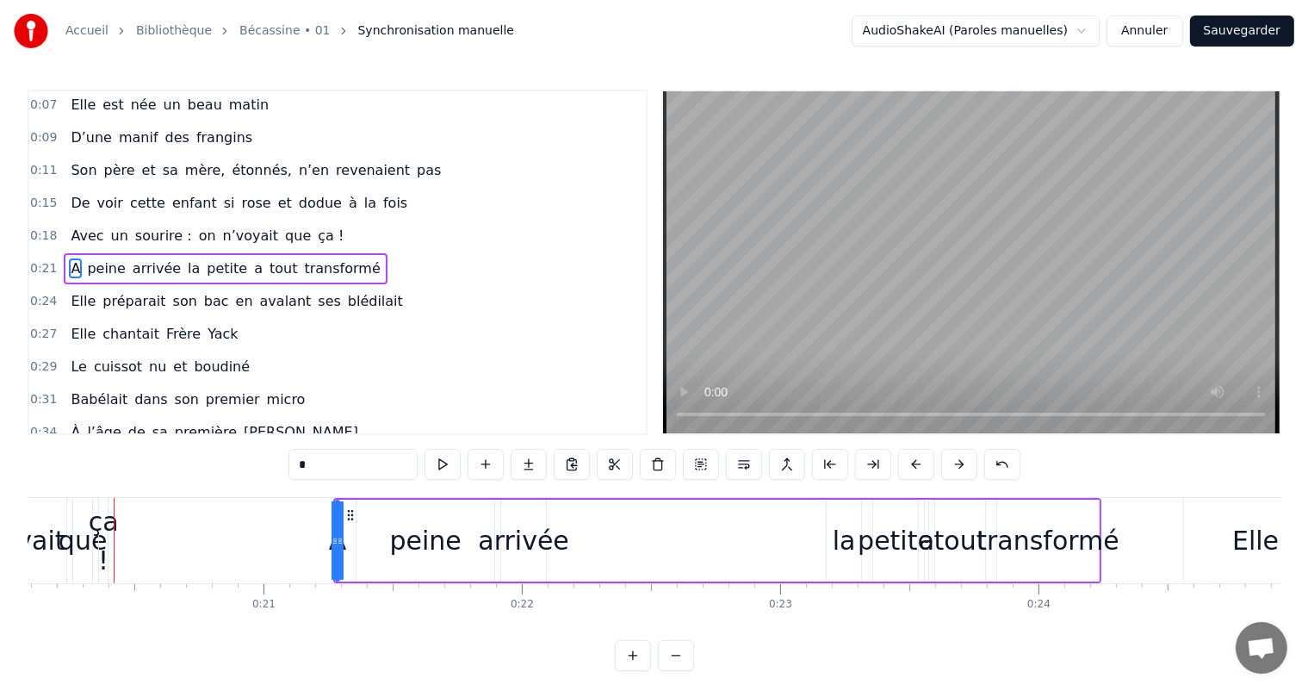
click at [952, 464] on button at bounding box center [959, 464] width 36 height 31
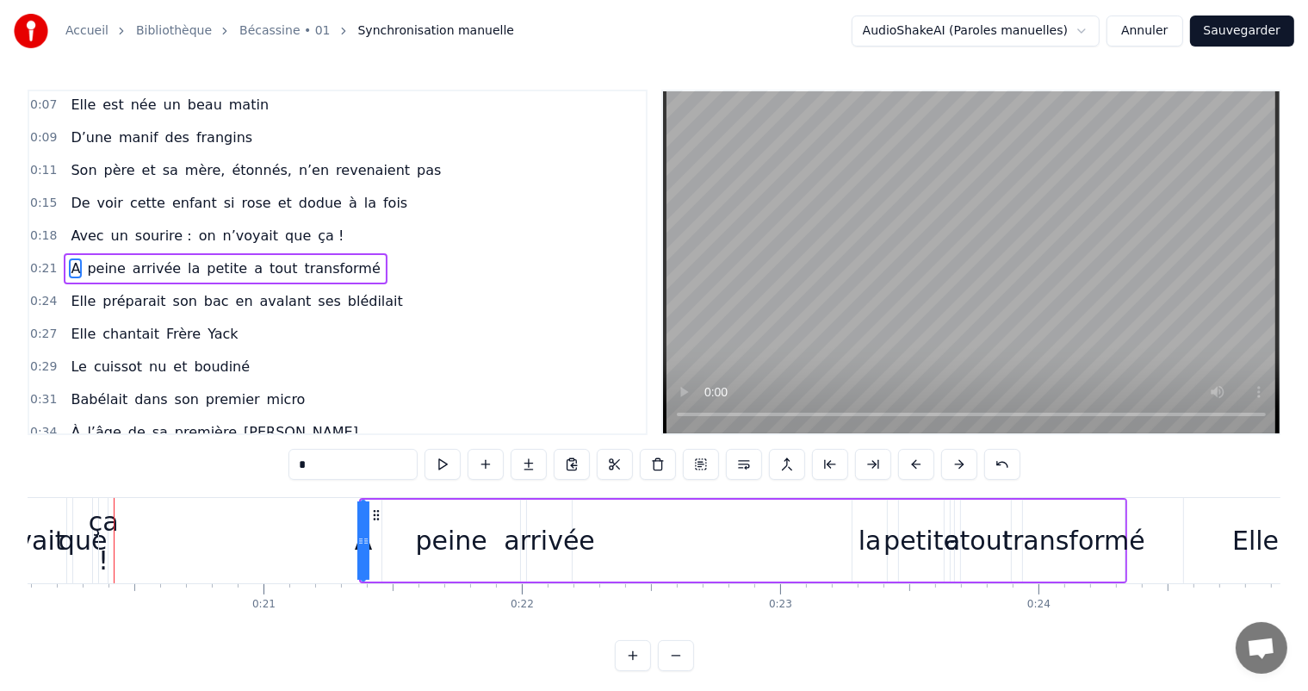
click at [952, 464] on button at bounding box center [959, 464] width 36 height 31
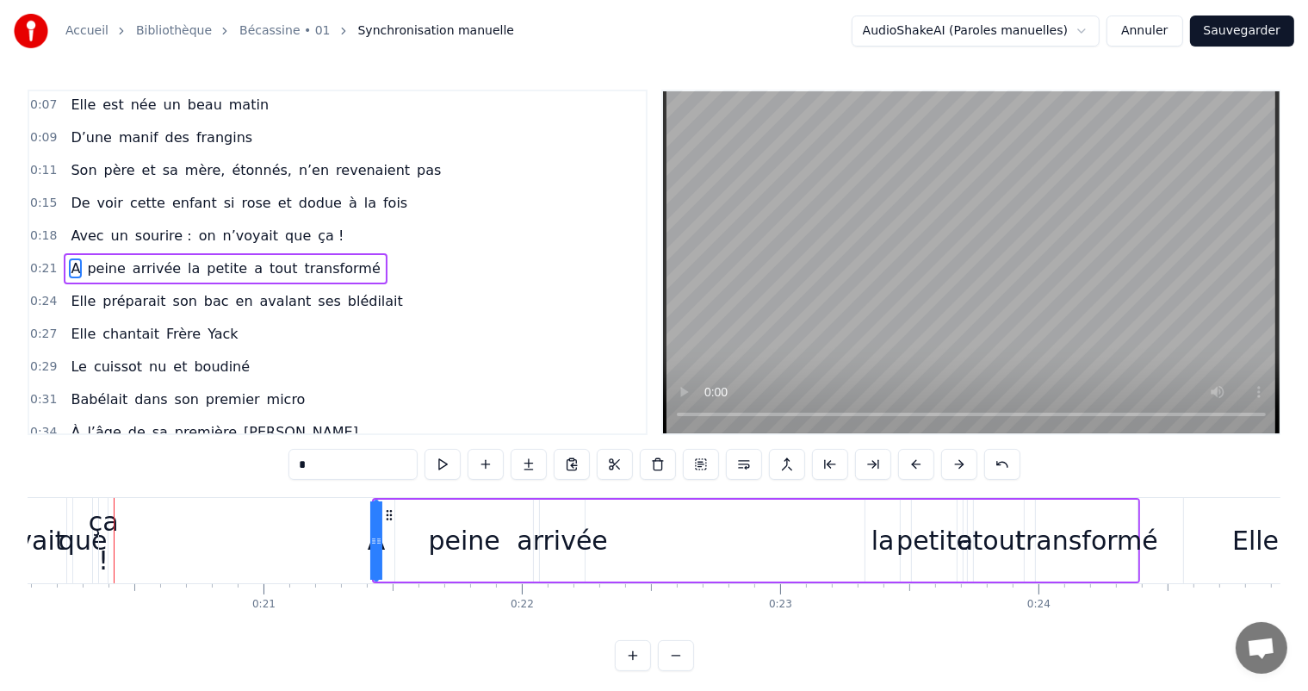
click at [952, 464] on button at bounding box center [959, 464] width 36 height 31
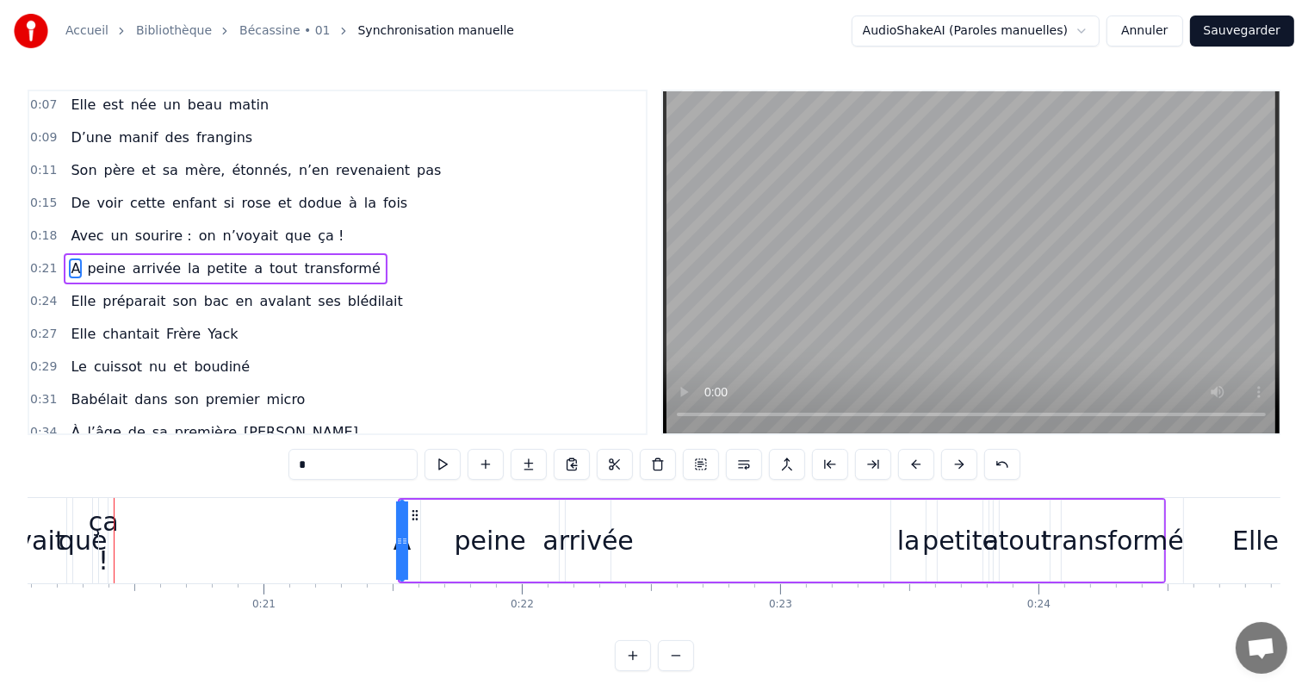
click at [952, 464] on button at bounding box center [959, 464] width 36 height 31
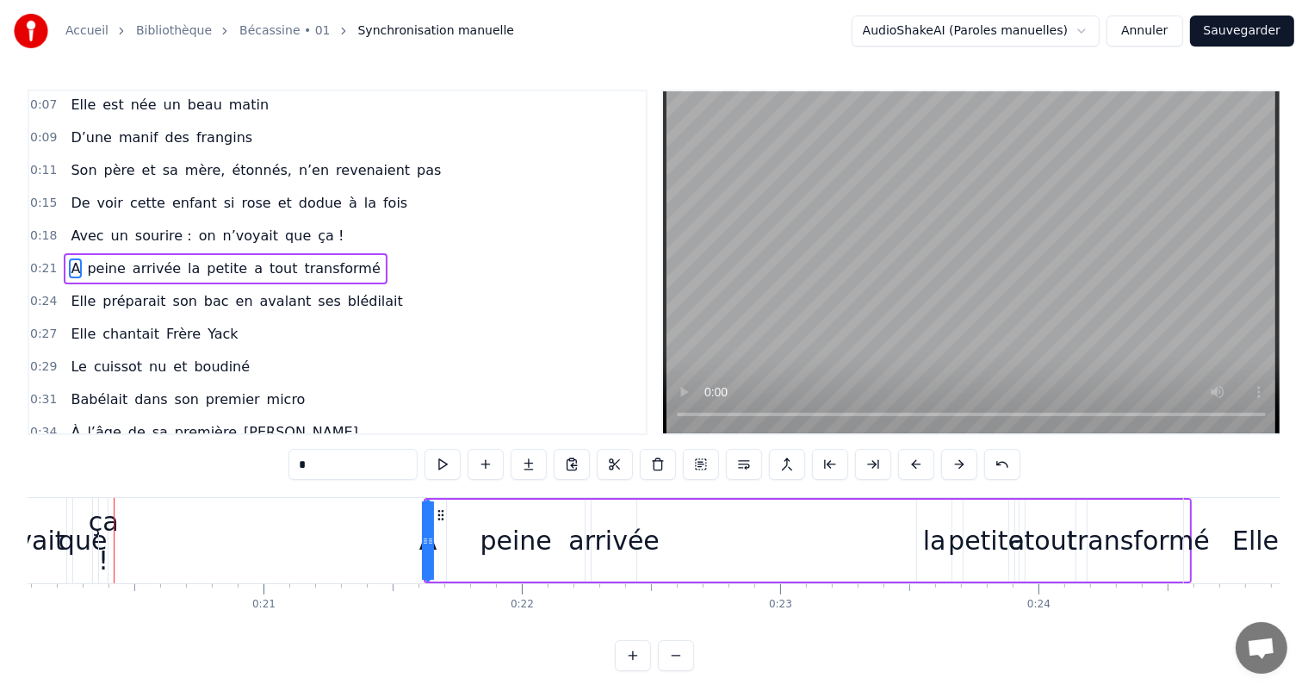
click at [952, 464] on button at bounding box center [959, 464] width 36 height 31
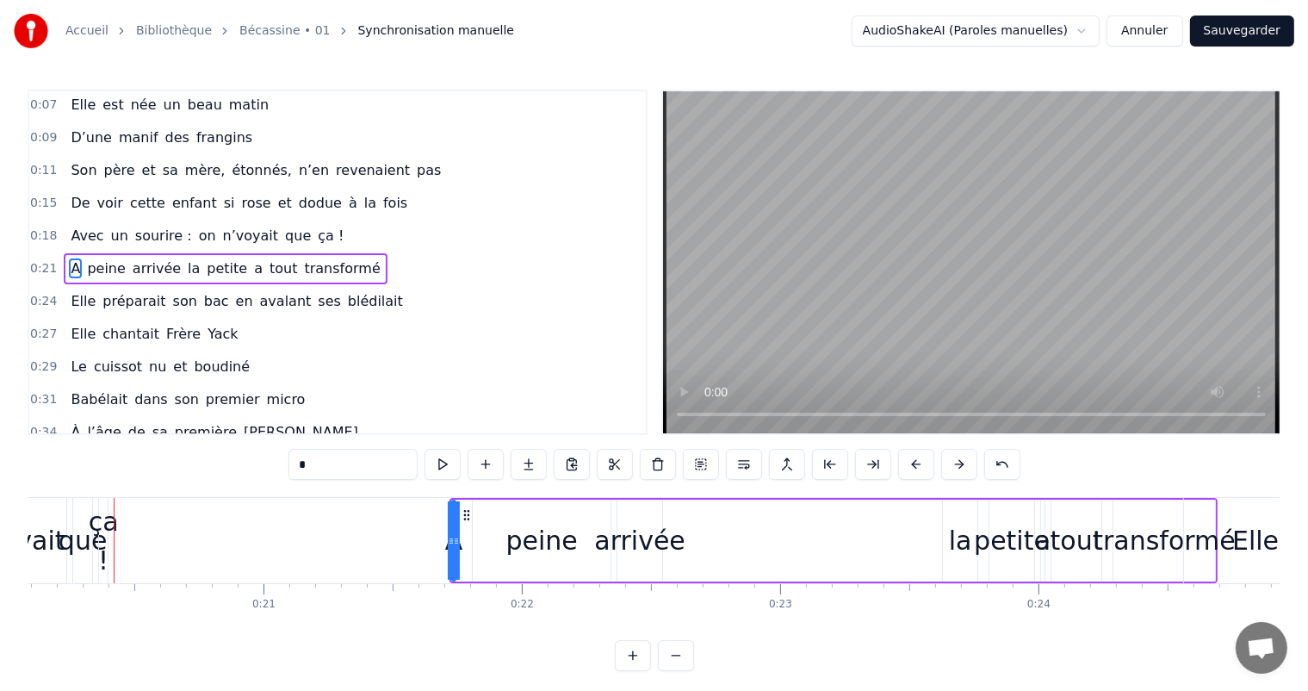
click at [952, 464] on button at bounding box center [959, 464] width 36 height 31
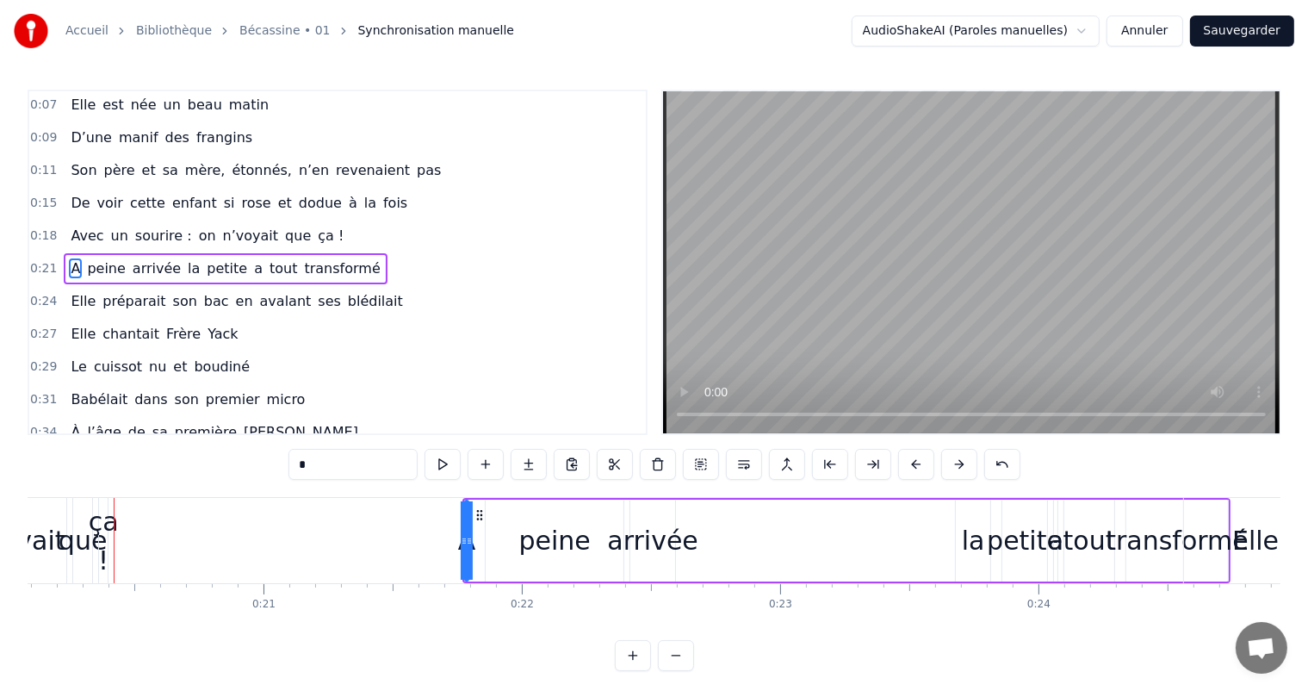
click at [952, 464] on button at bounding box center [959, 464] width 36 height 31
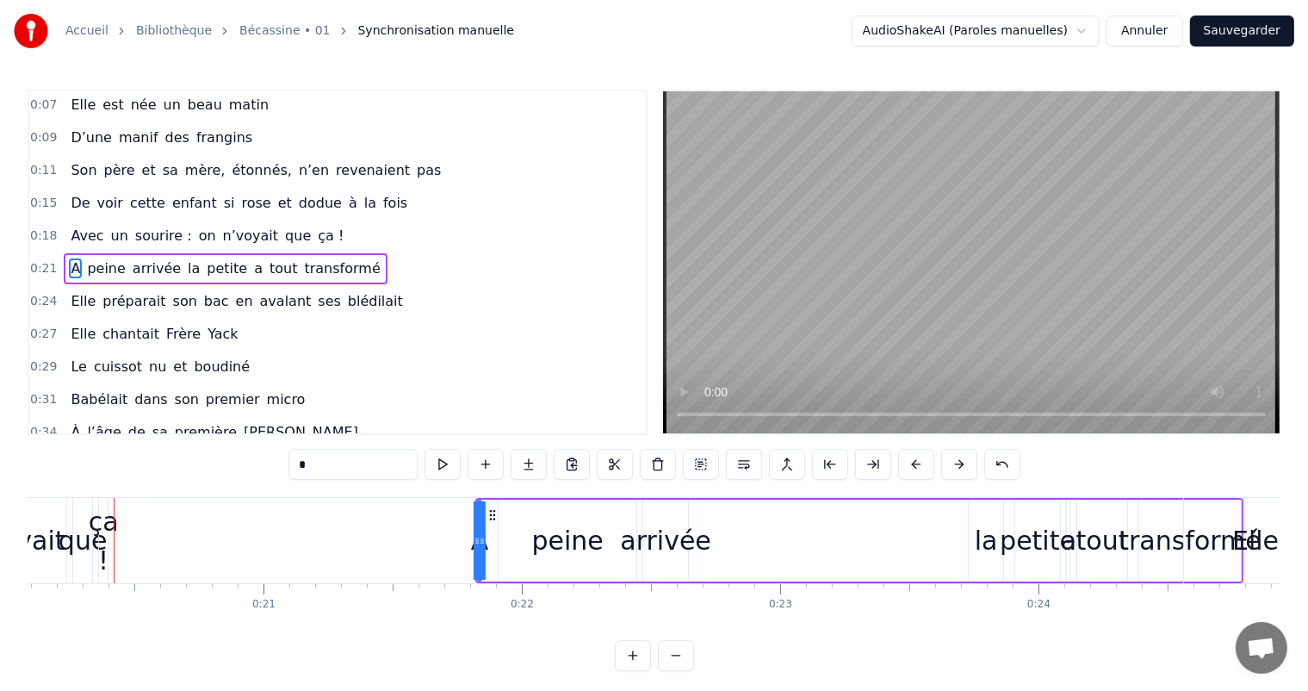
click at [952, 464] on button at bounding box center [959, 464] width 36 height 31
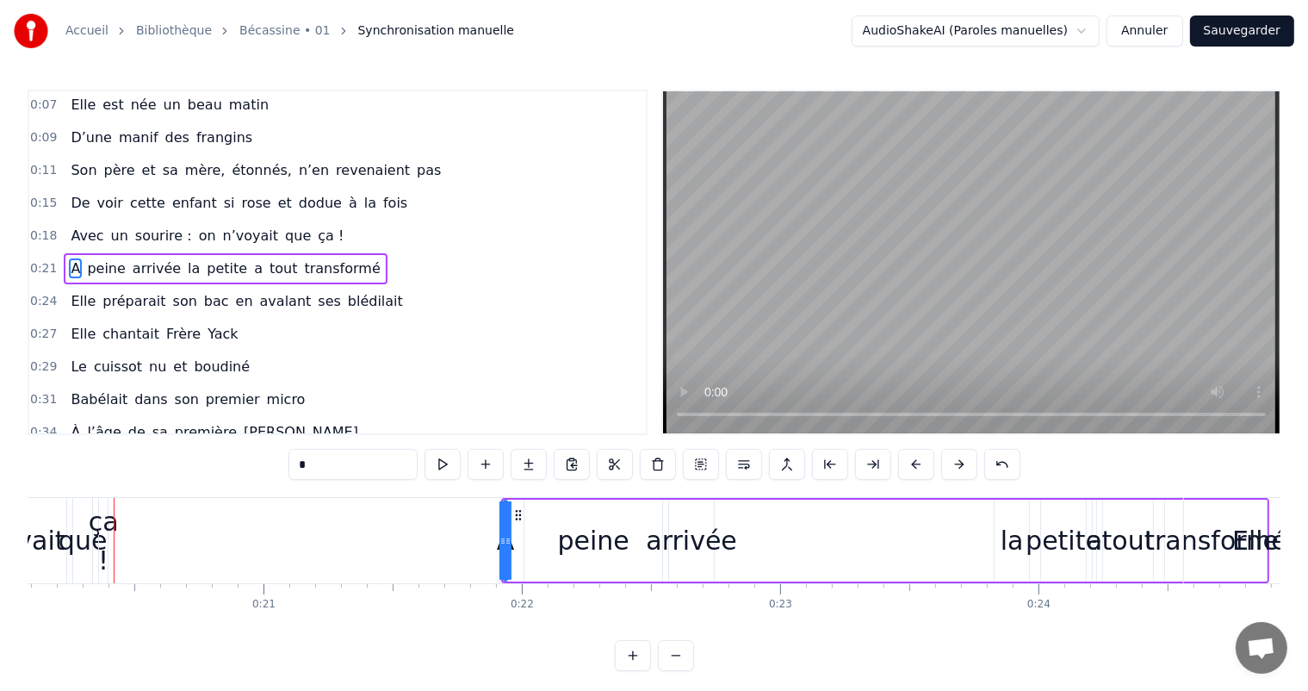
click at [952, 464] on button at bounding box center [959, 464] width 36 height 31
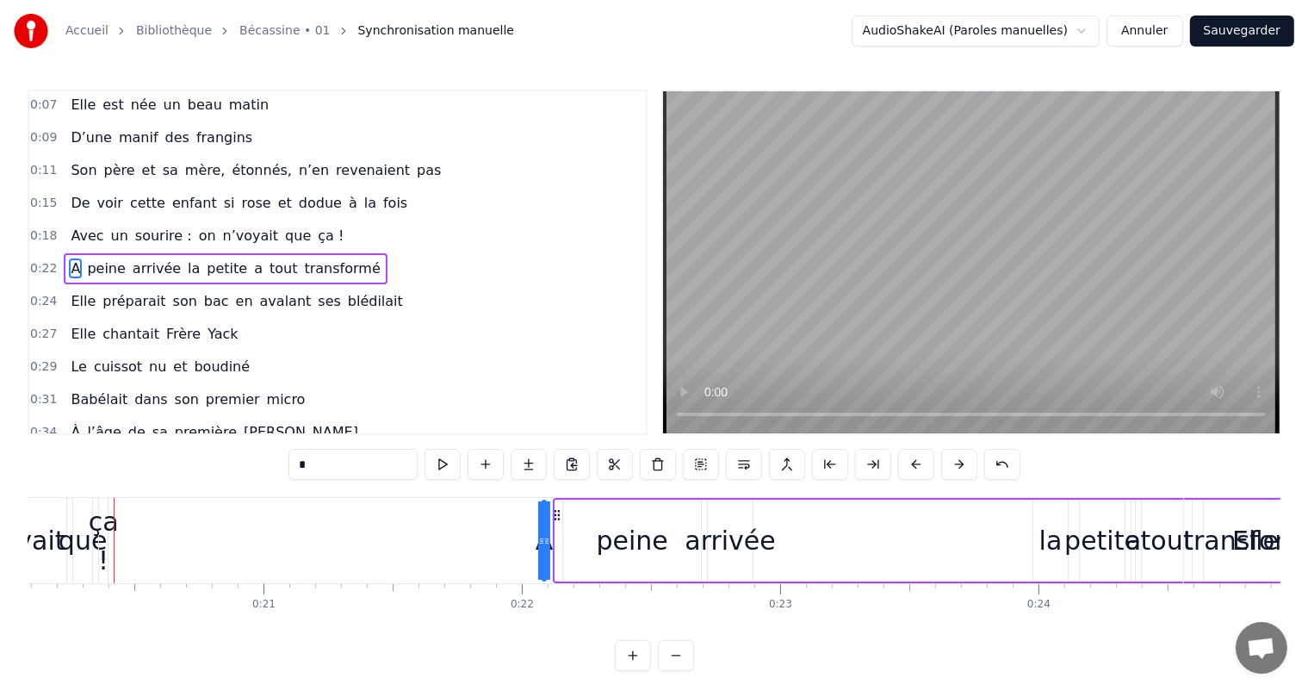
click at [952, 464] on button at bounding box center [959, 464] width 36 height 31
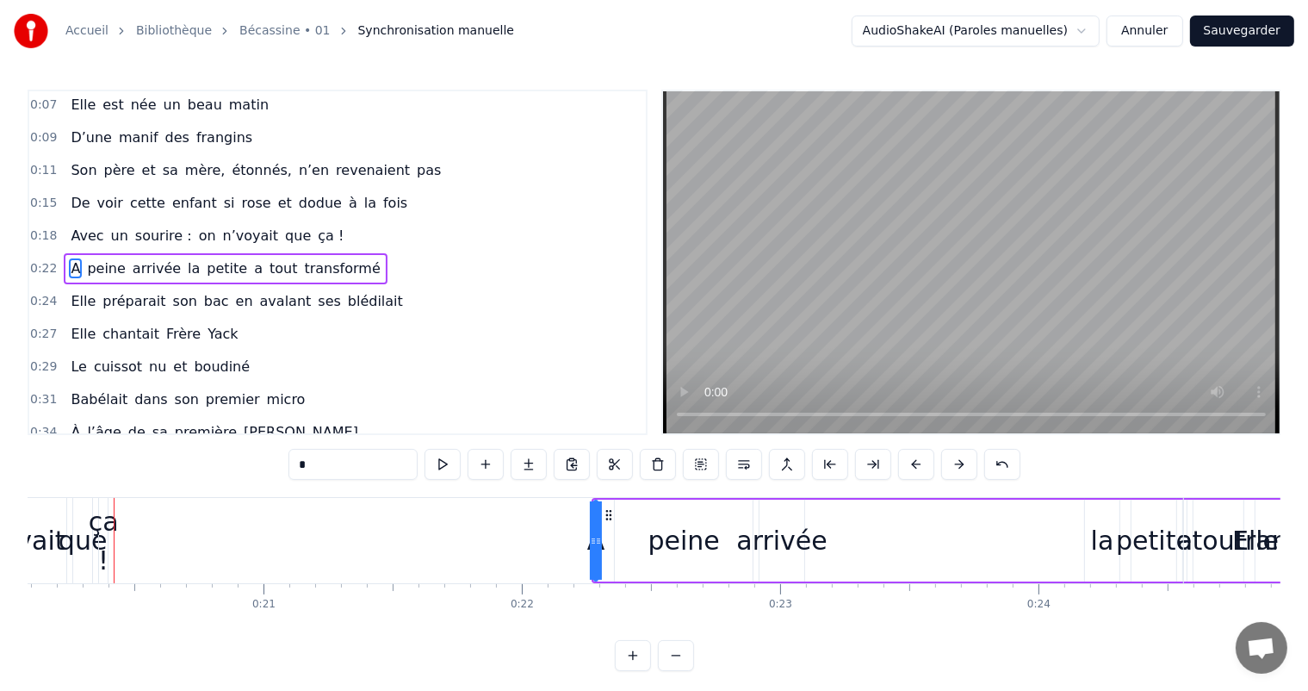
click at [952, 464] on button at bounding box center [959, 464] width 36 height 31
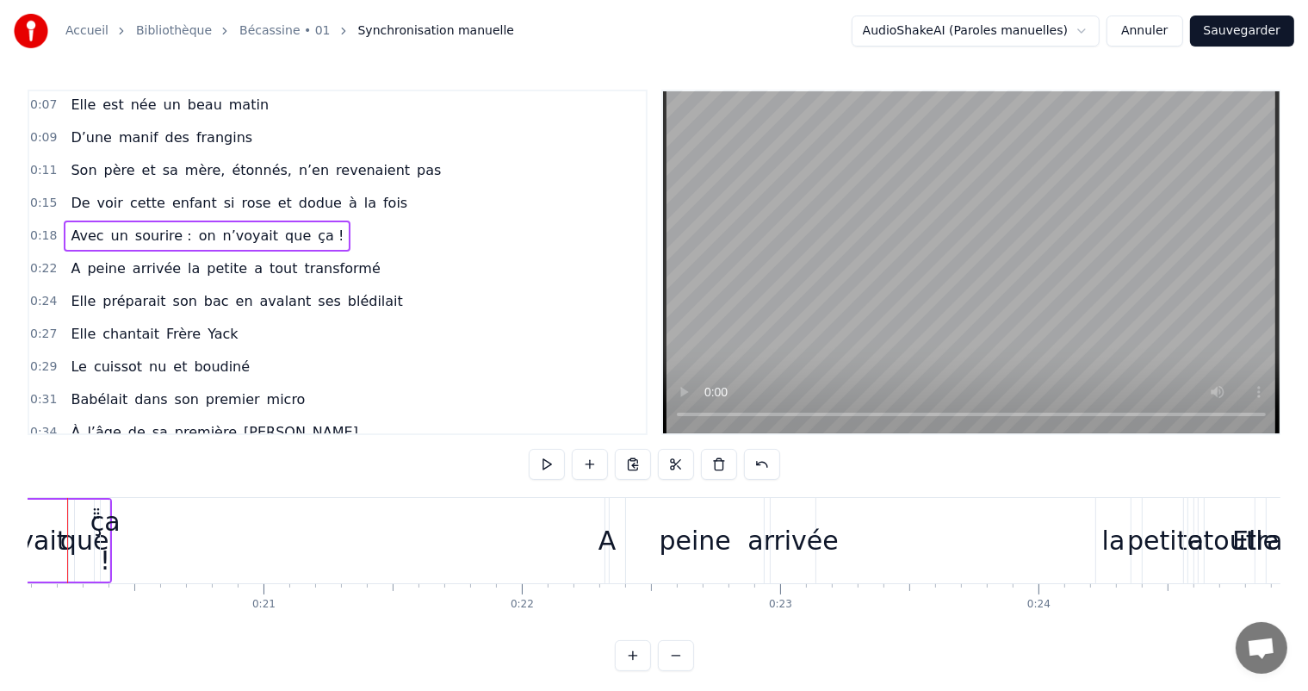
scroll to position [0, 5143]
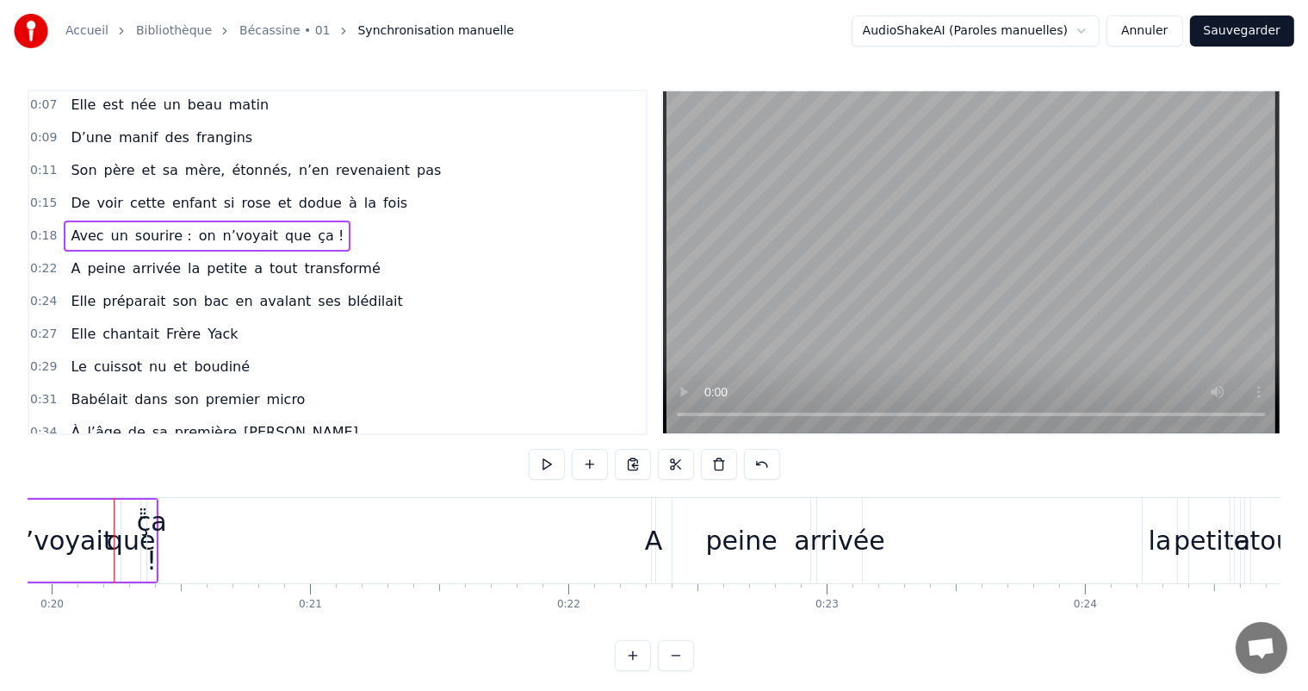
click at [155, 538] on div "ça !" at bounding box center [152, 541] width 30 height 78
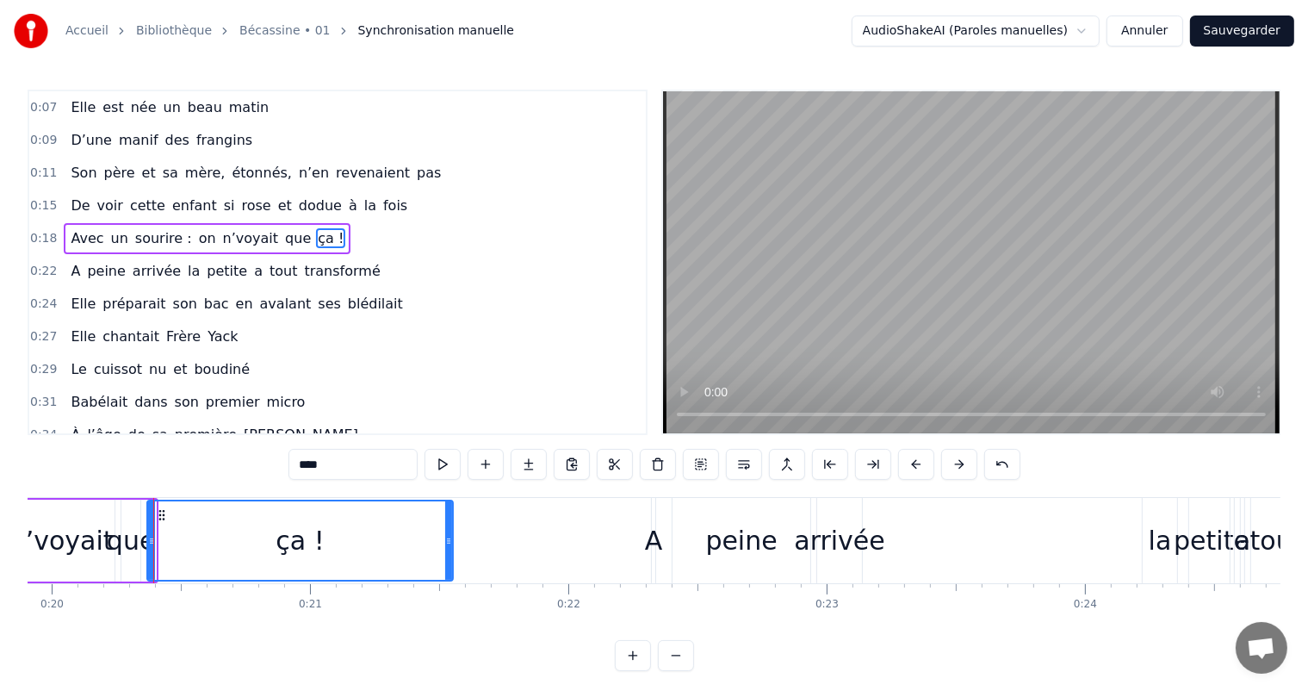
drag, startPoint x: 151, startPoint y: 538, endPoint x: 448, endPoint y: 553, distance: 297.4
click at [448, 553] on div at bounding box center [448, 540] width 7 height 78
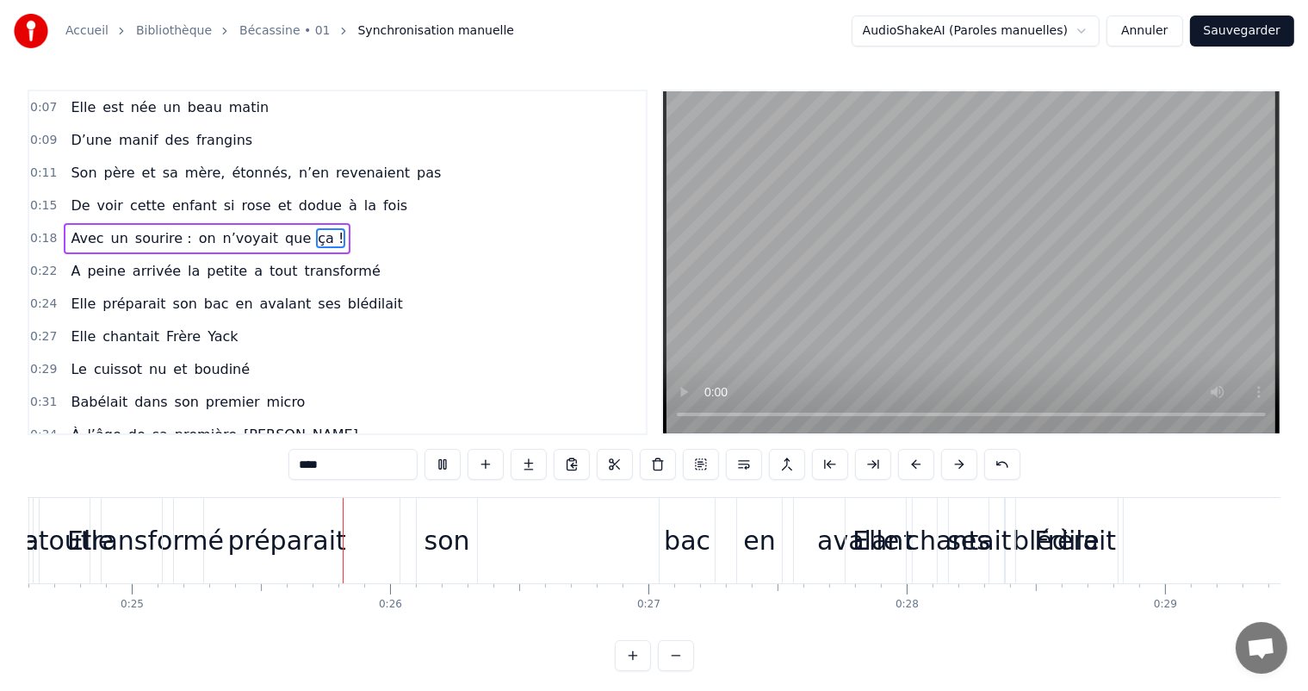
scroll to position [0, 6375]
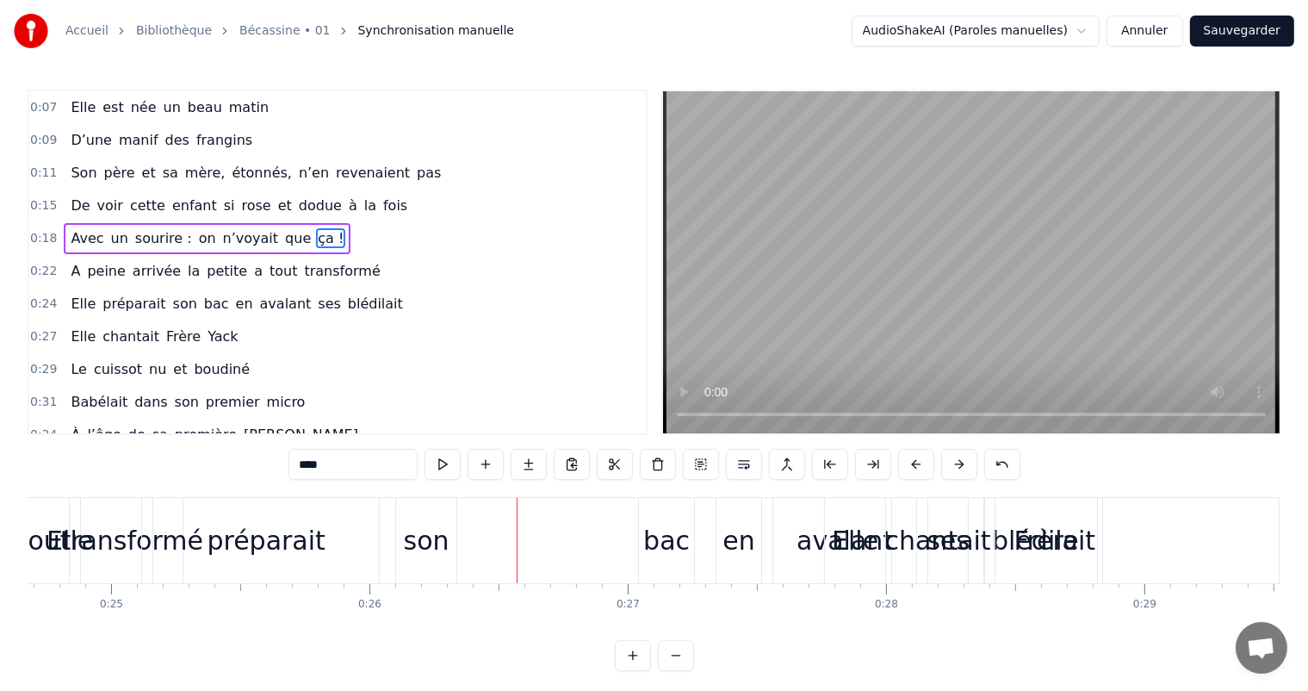
click at [86, 553] on div "Elle" at bounding box center [70, 540] width 47 height 39
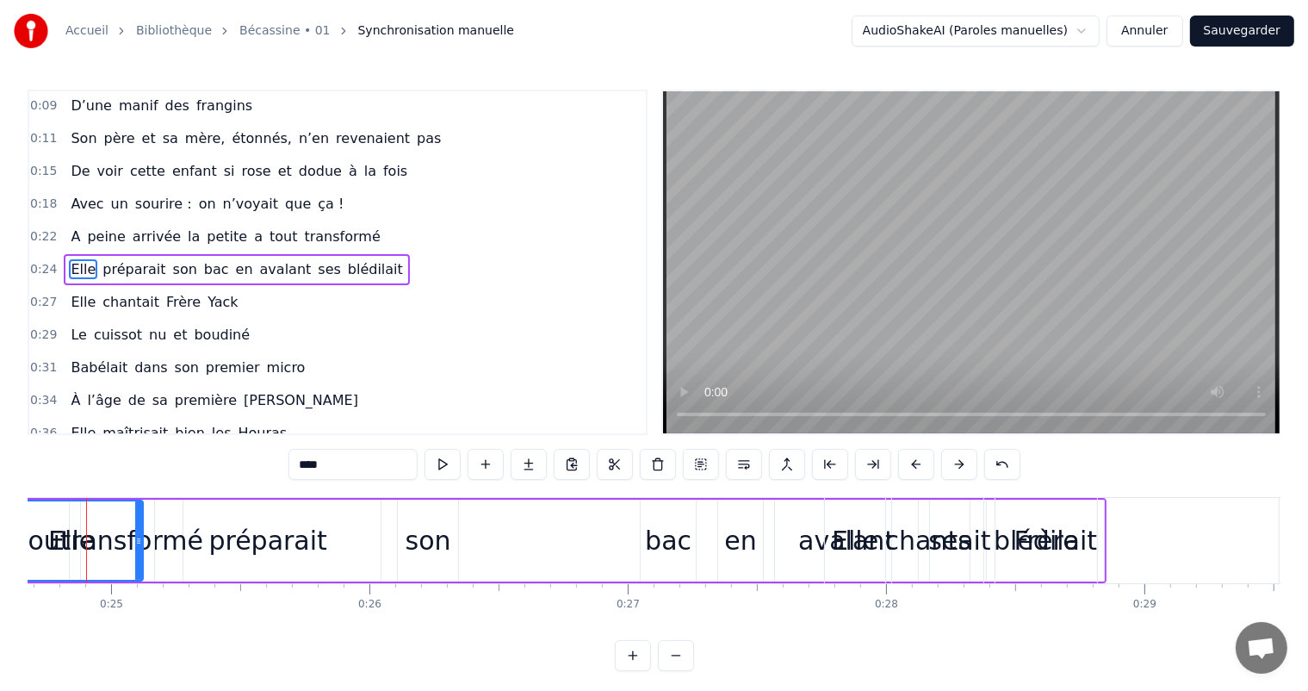
scroll to position [0, 6347]
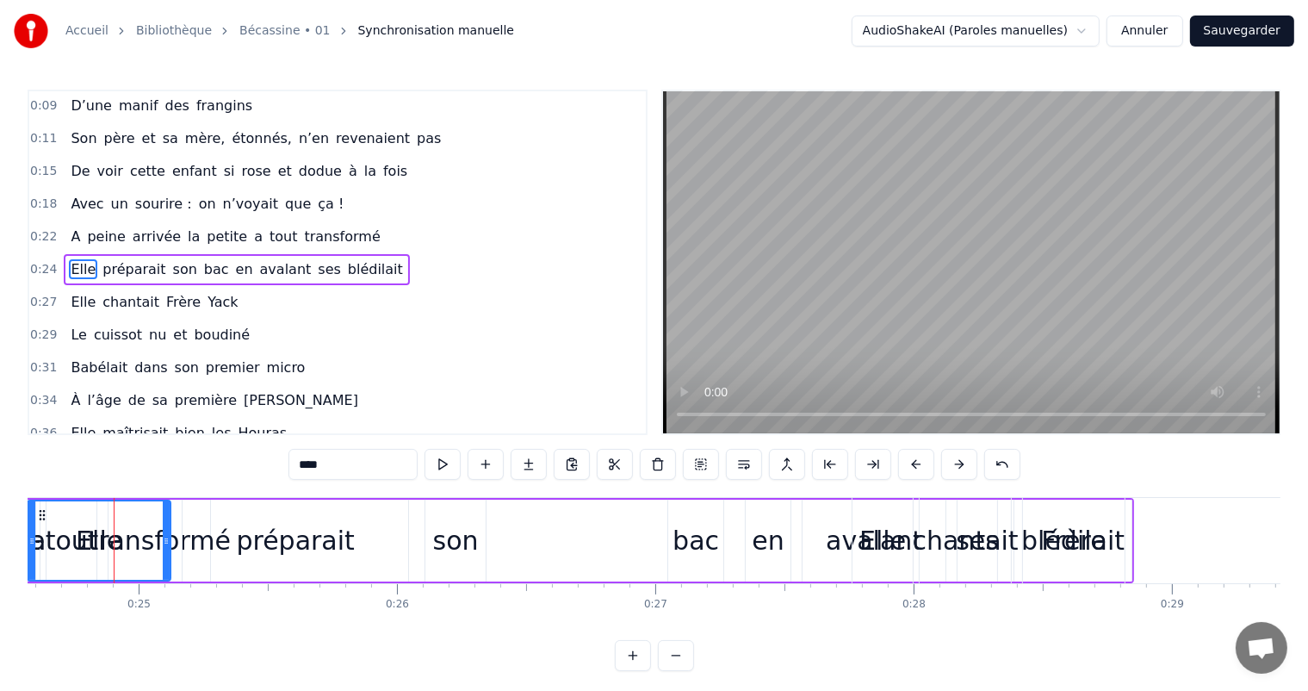
click at [954, 457] on button at bounding box center [959, 464] width 36 height 31
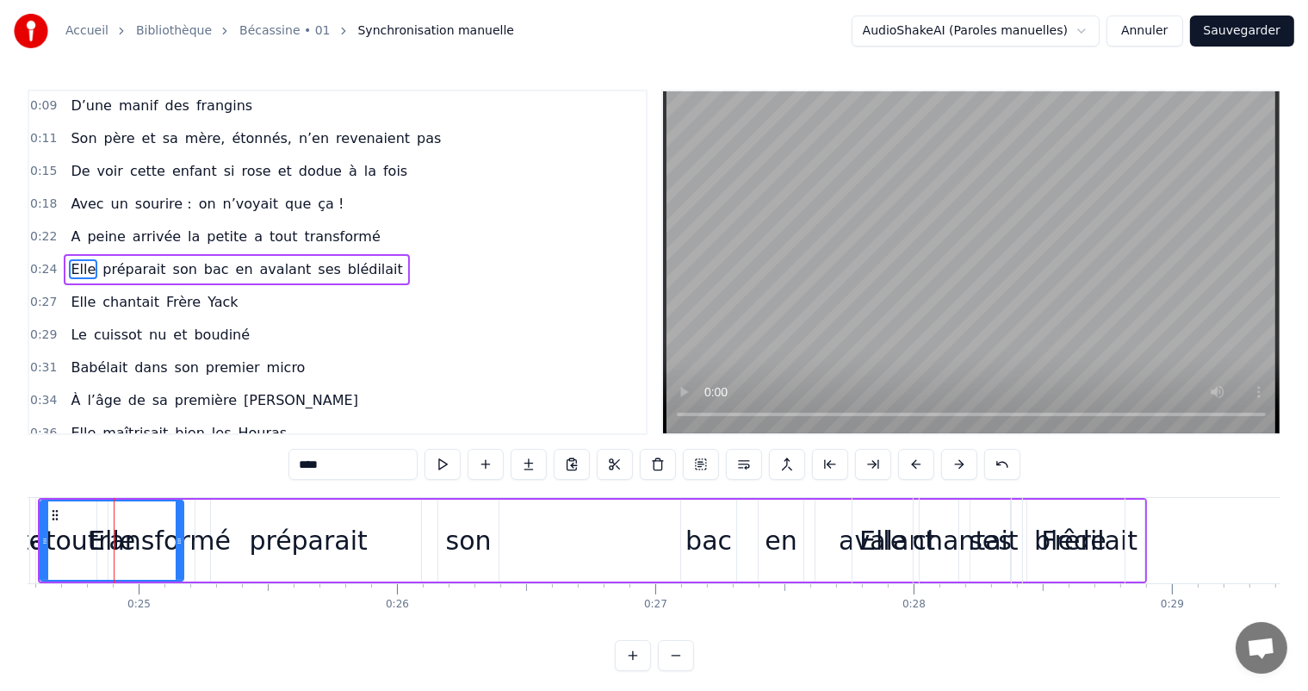
click at [954, 457] on button at bounding box center [959, 464] width 36 height 31
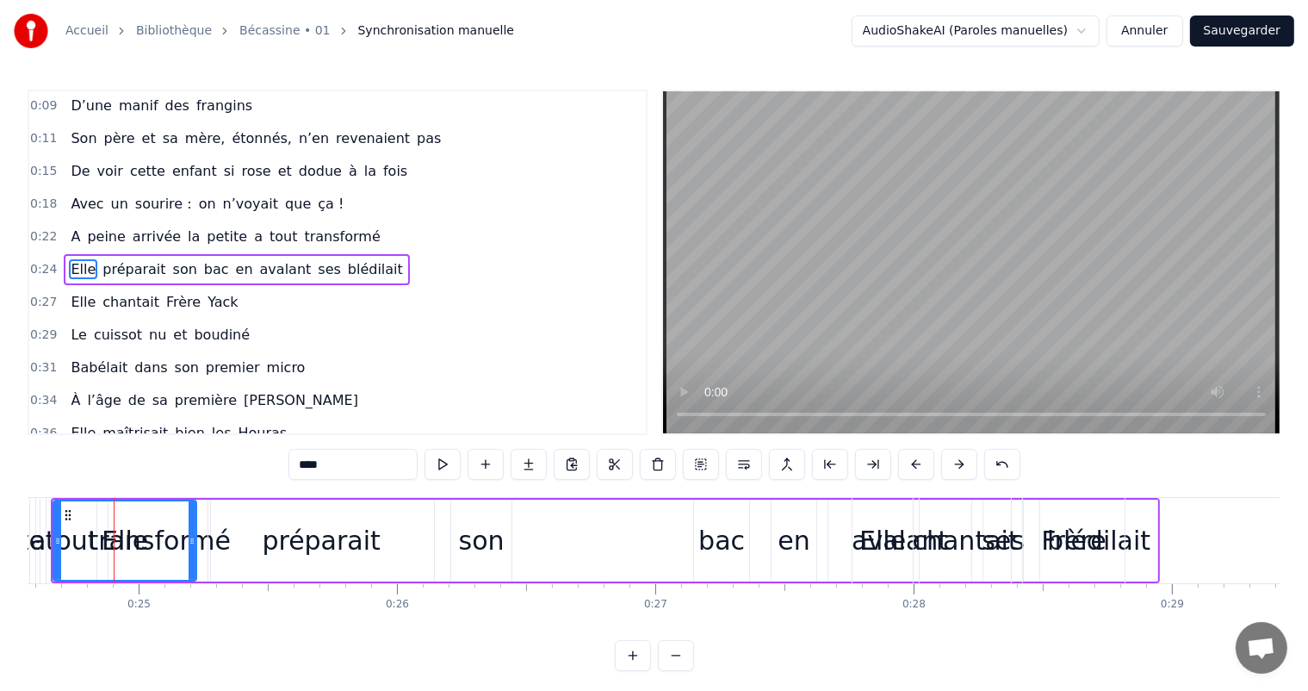
click at [954, 457] on button at bounding box center [959, 464] width 36 height 31
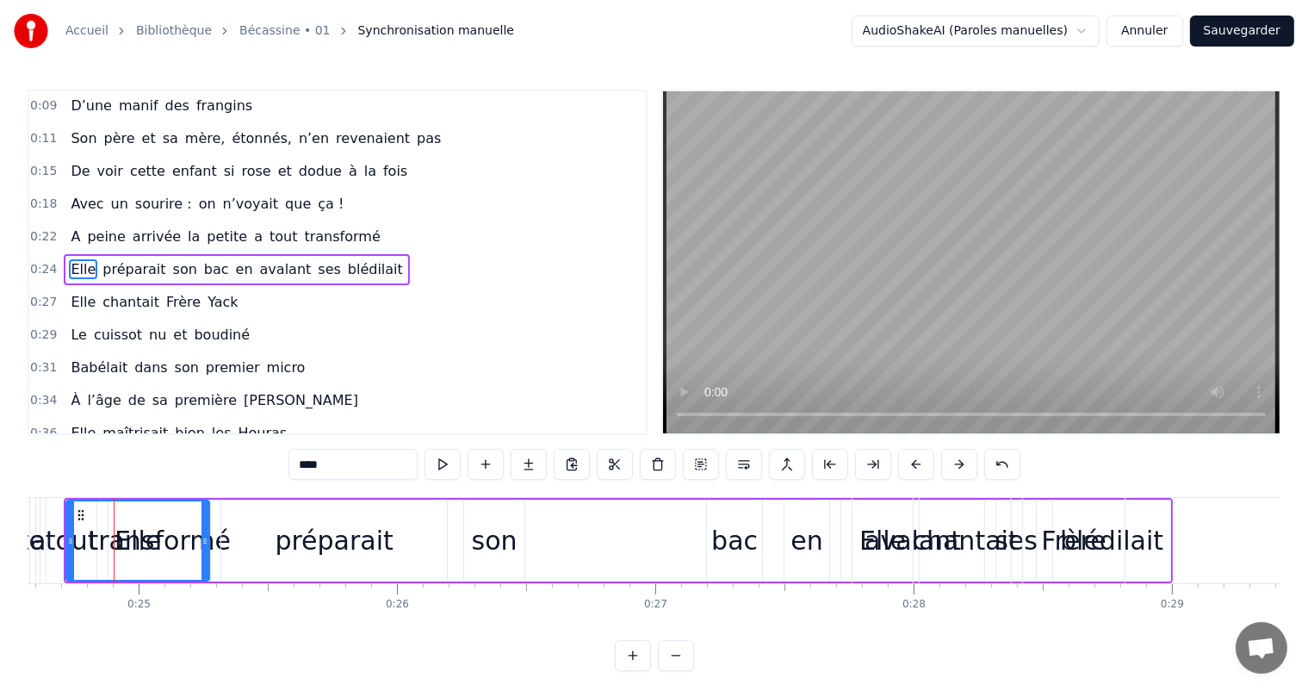
click at [954, 457] on button at bounding box center [959, 464] width 36 height 31
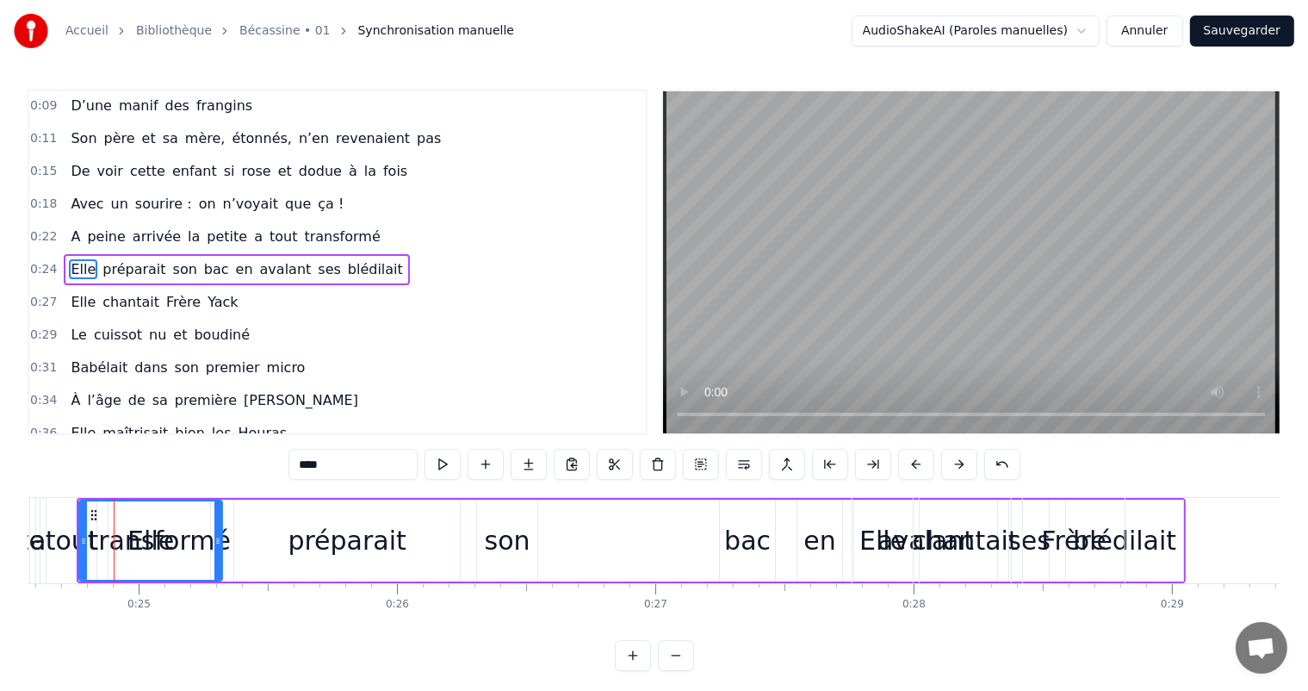
click at [954, 457] on button at bounding box center [959, 464] width 36 height 31
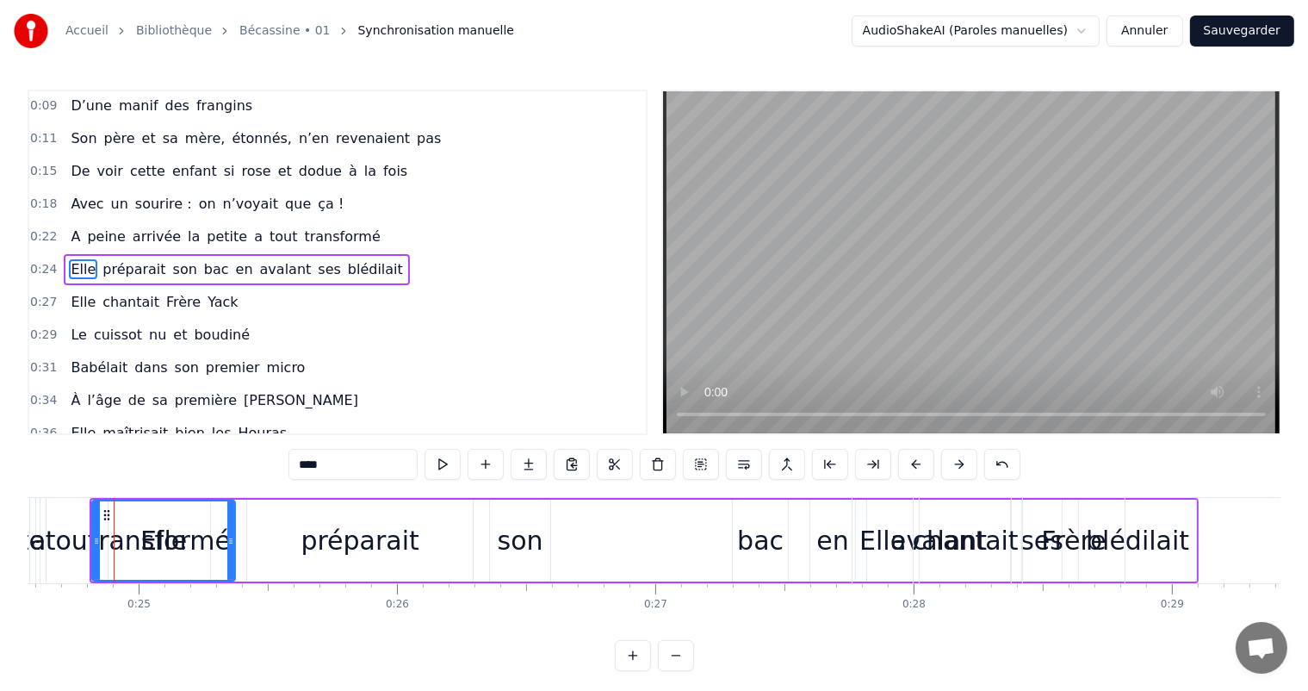
click at [954, 457] on button at bounding box center [959, 464] width 36 height 31
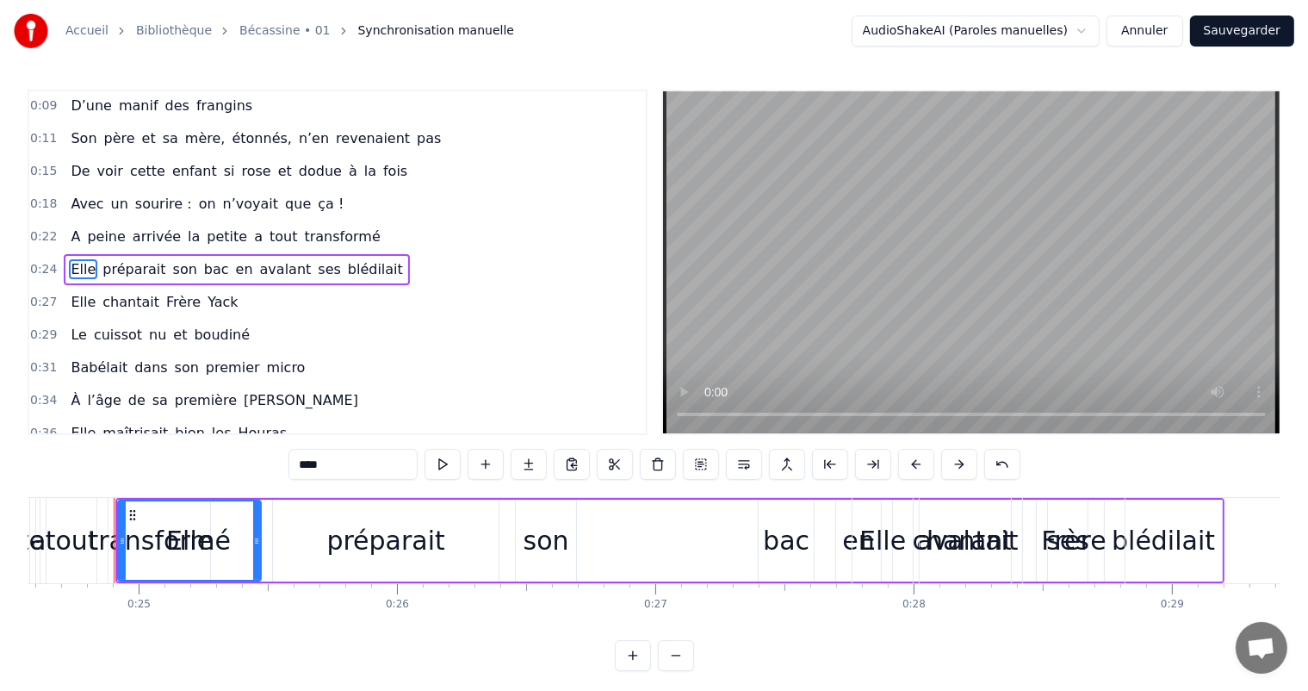
click at [954, 457] on button at bounding box center [959, 464] width 36 height 31
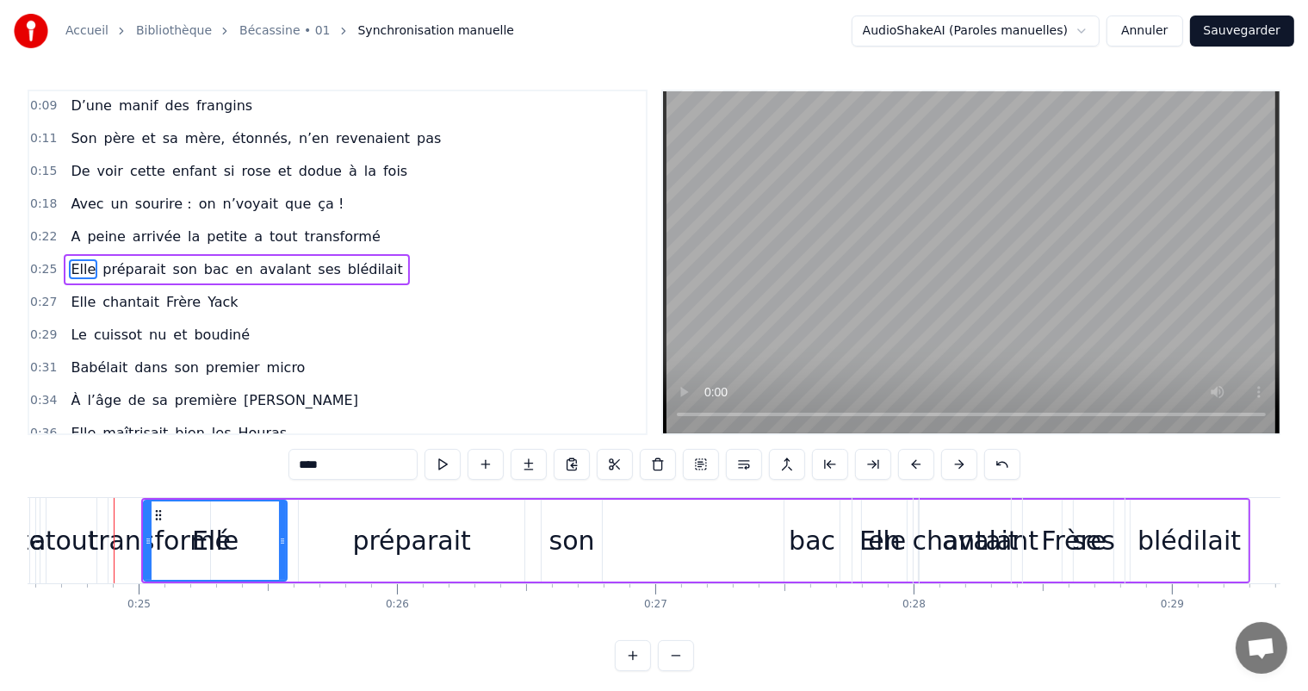
click at [954, 457] on button at bounding box center [959, 464] width 36 height 31
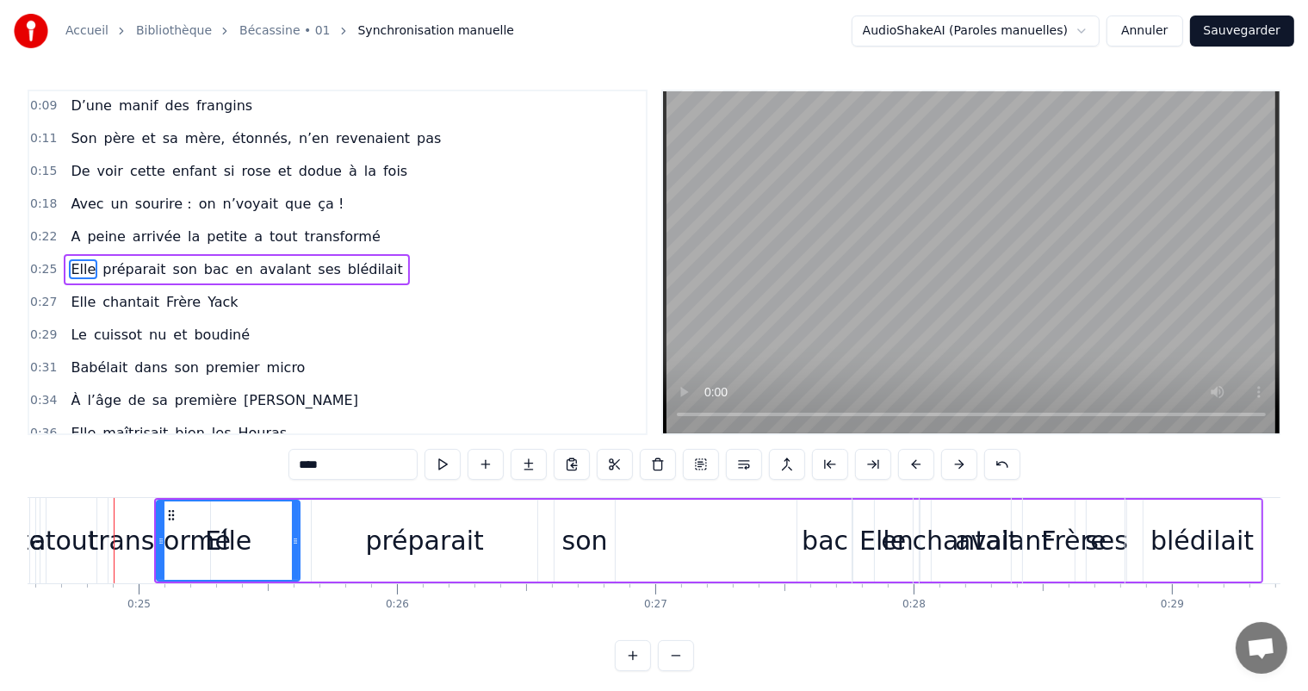
click at [954, 457] on button at bounding box center [959, 464] width 36 height 31
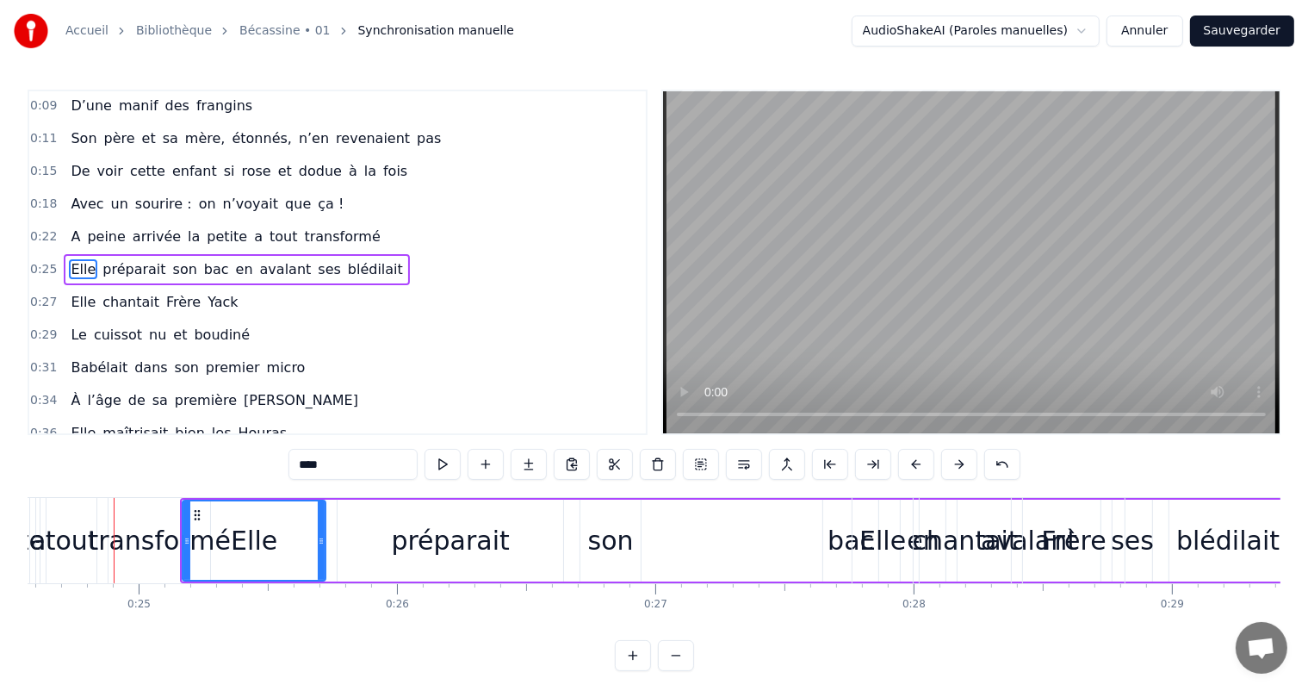
click at [954, 457] on button at bounding box center [959, 464] width 36 height 31
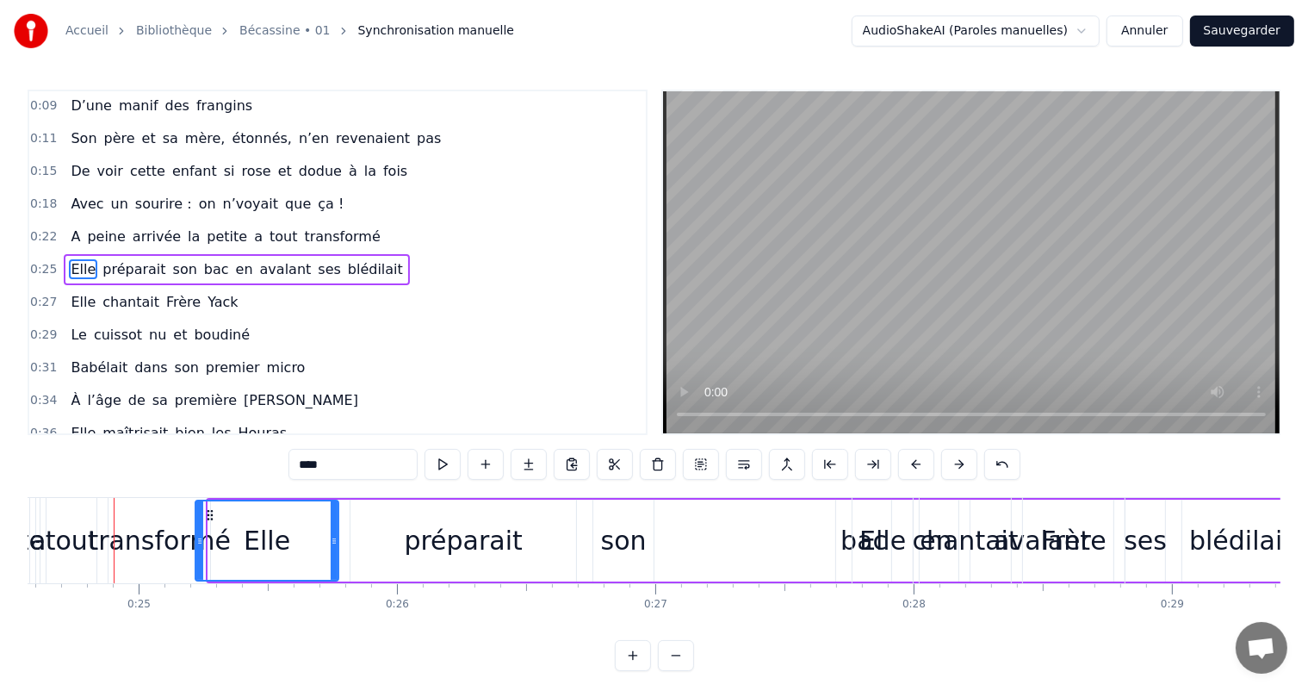
click at [954, 457] on button at bounding box center [959, 464] width 36 height 31
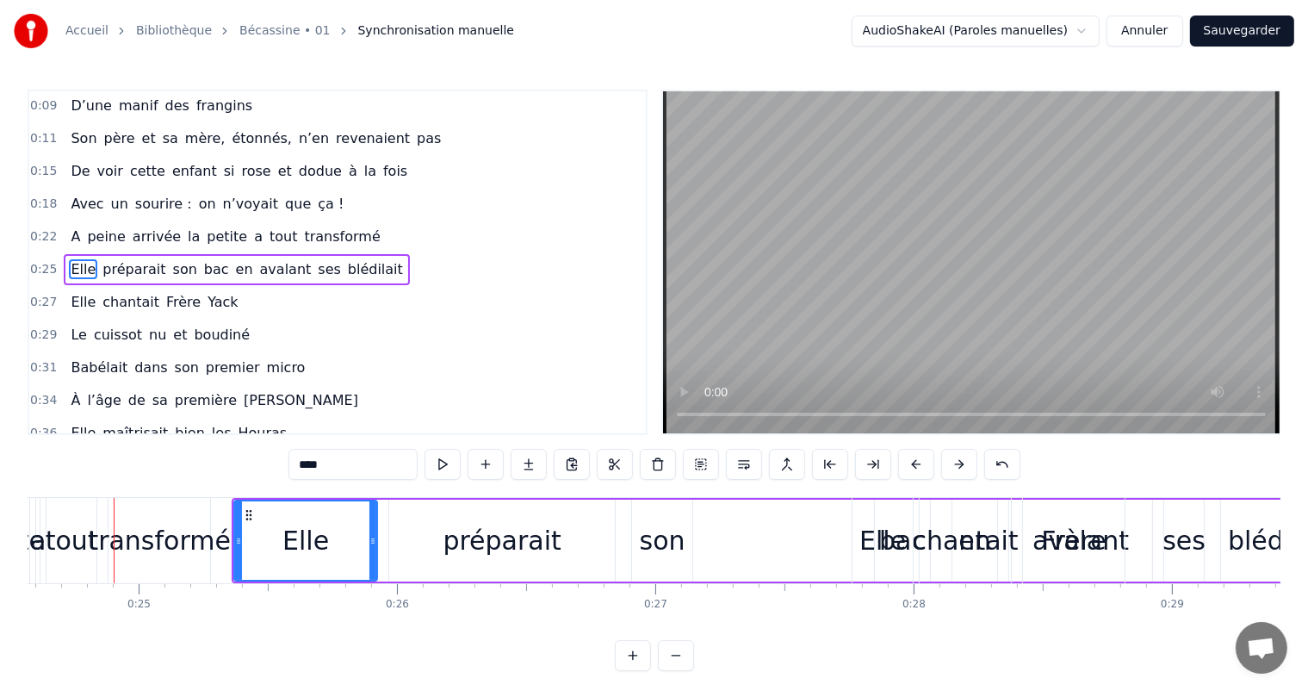
click at [954, 457] on button at bounding box center [959, 464] width 36 height 31
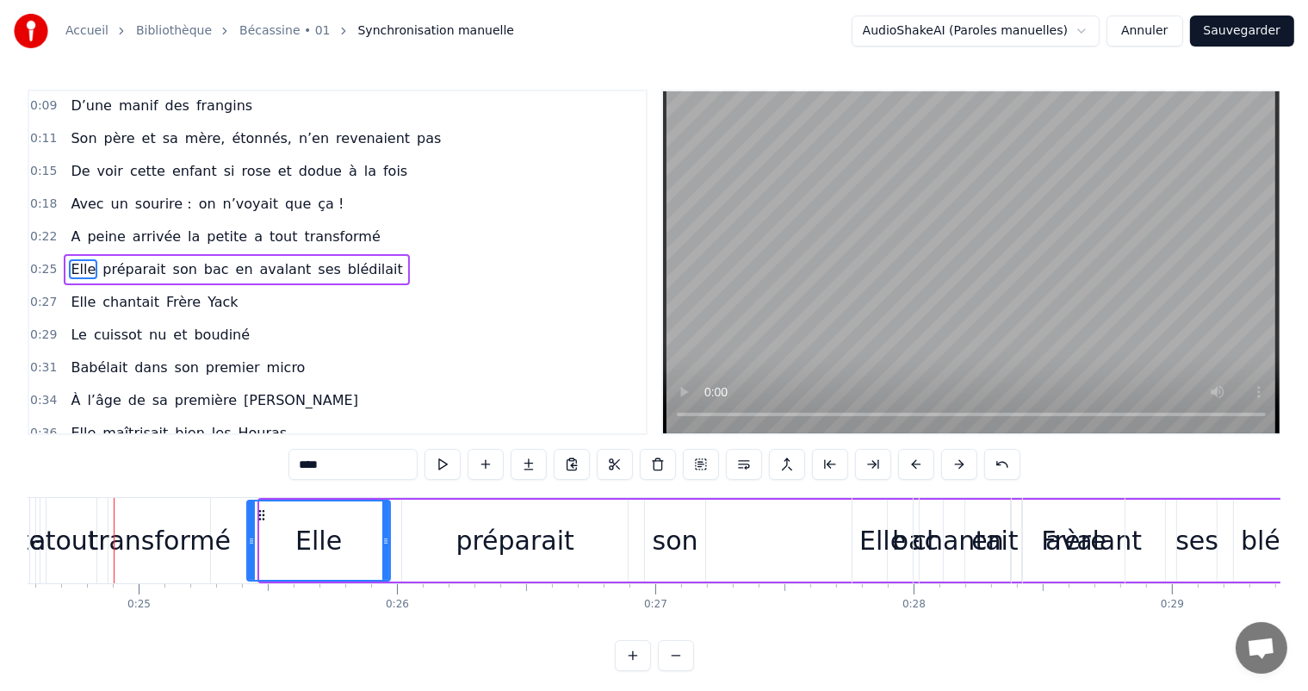
click at [954, 457] on button at bounding box center [959, 464] width 36 height 31
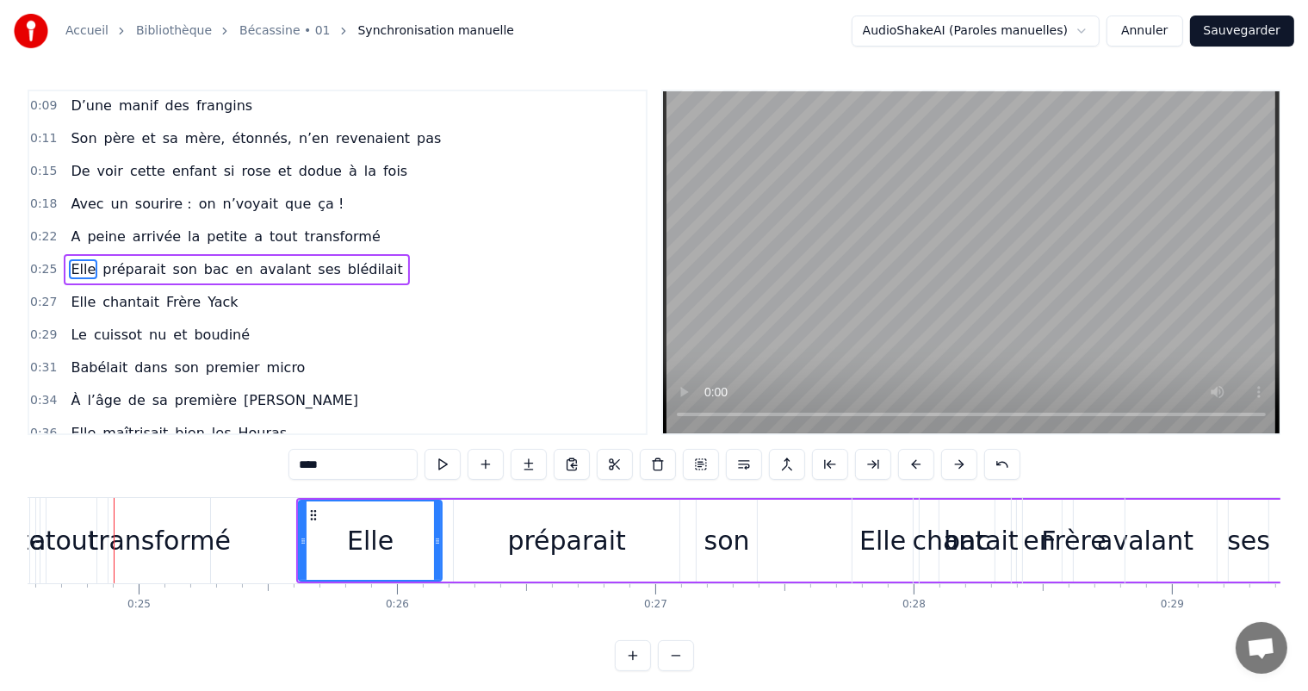
click at [954, 457] on button at bounding box center [959, 464] width 36 height 31
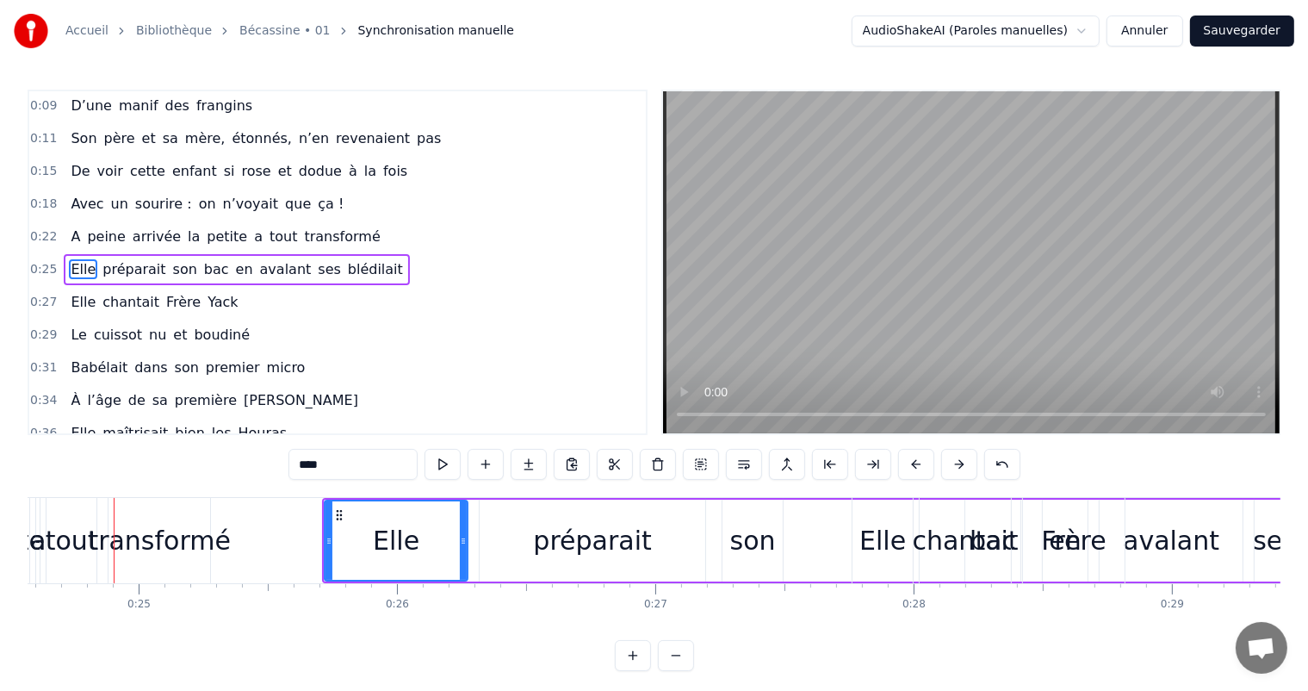
click at [954, 457] on button at bounding box center [959, 464] width 36 height 31
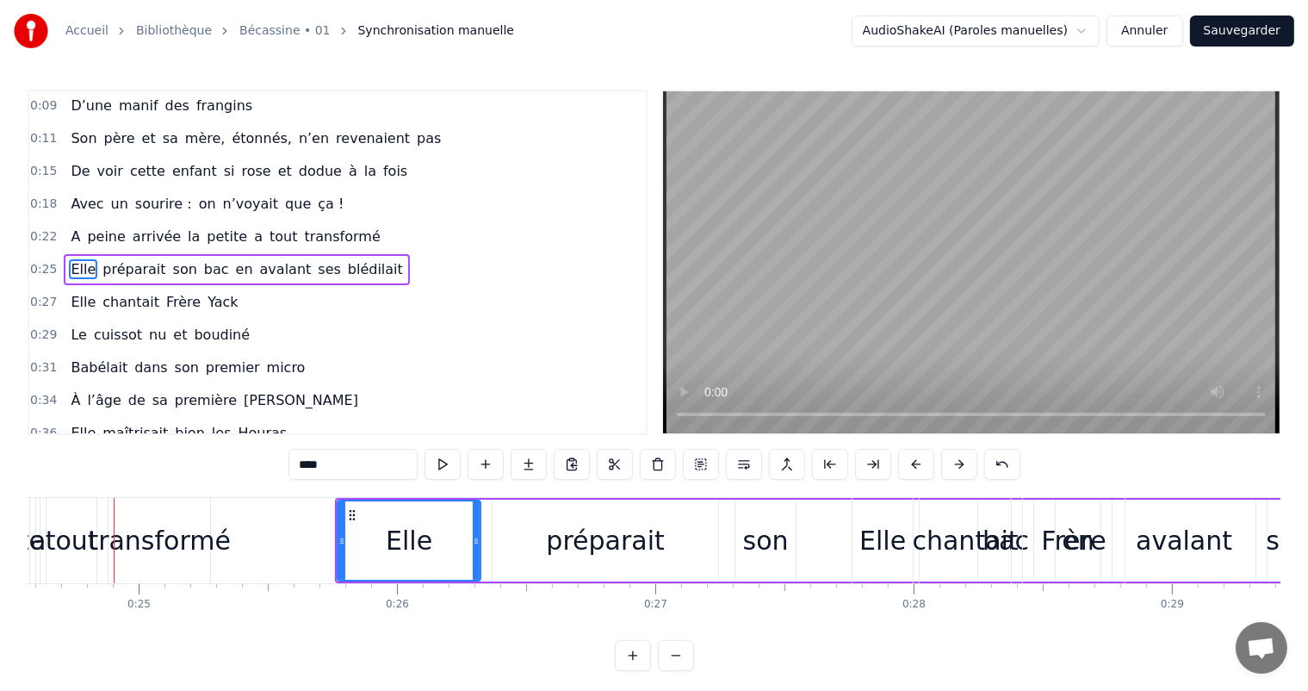
click at [954, 457] on button at bounding box center [959, 464] width 36 height 31
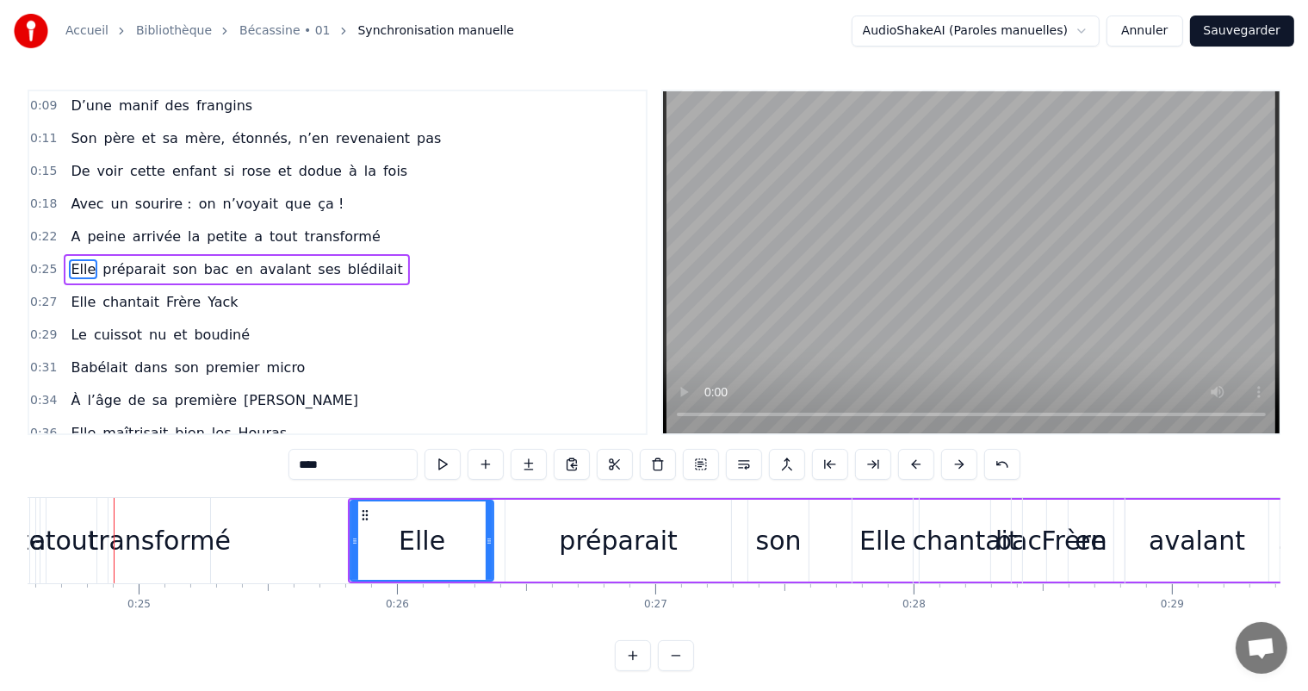
click at [954, 457] on button at bounding box center [959, 464] width 36 height 31
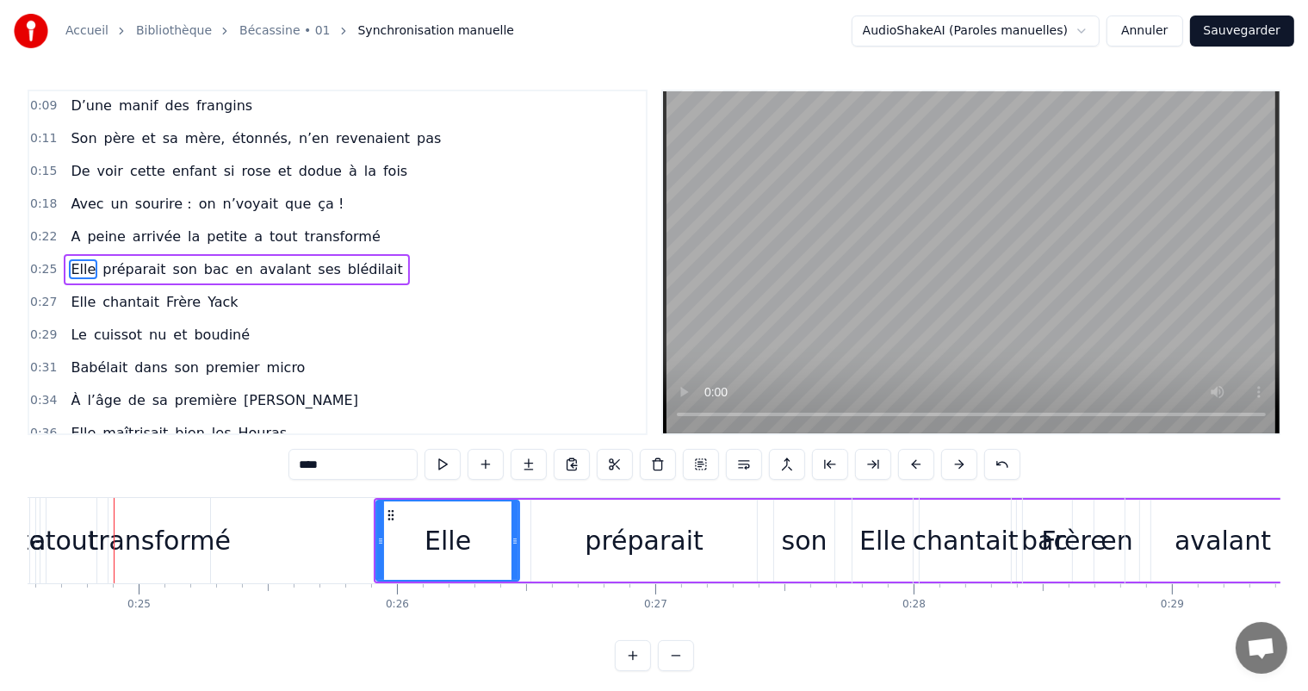
click at [954, 457] on button at bounding box center [959, 464] width 36 height 31
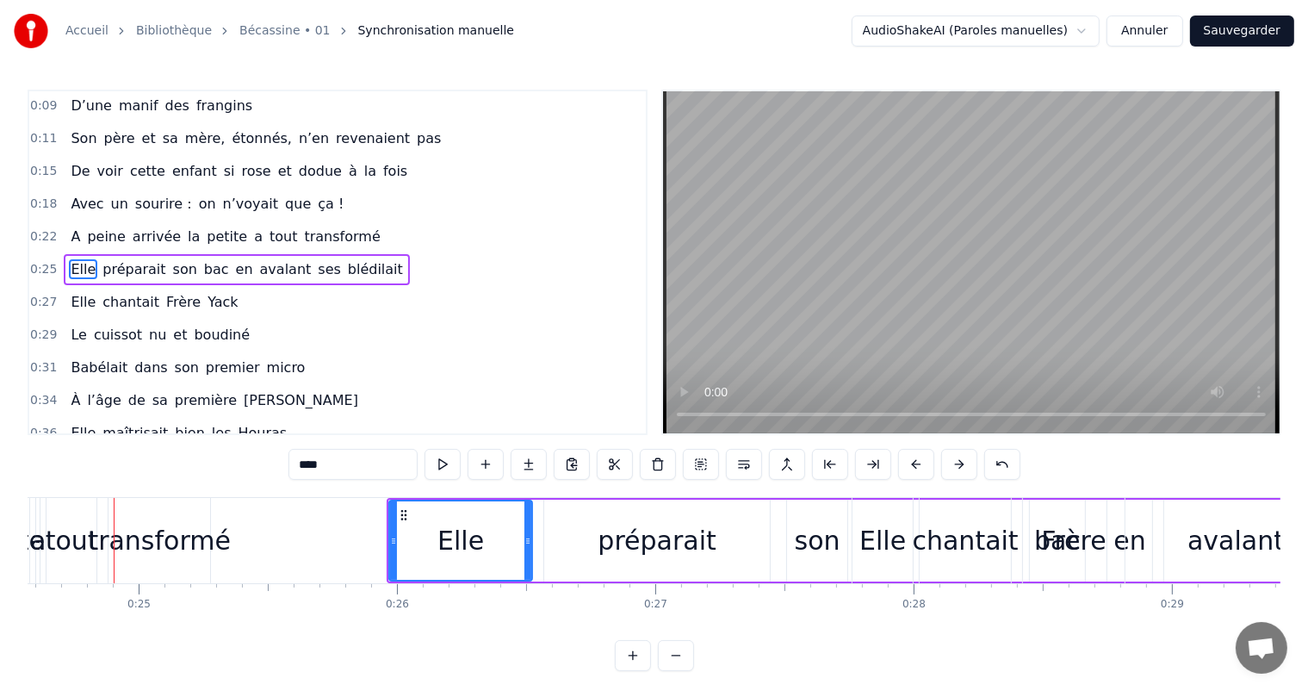
click at [954, 457] on button at bounding box center [959, 464] width 36 height 31
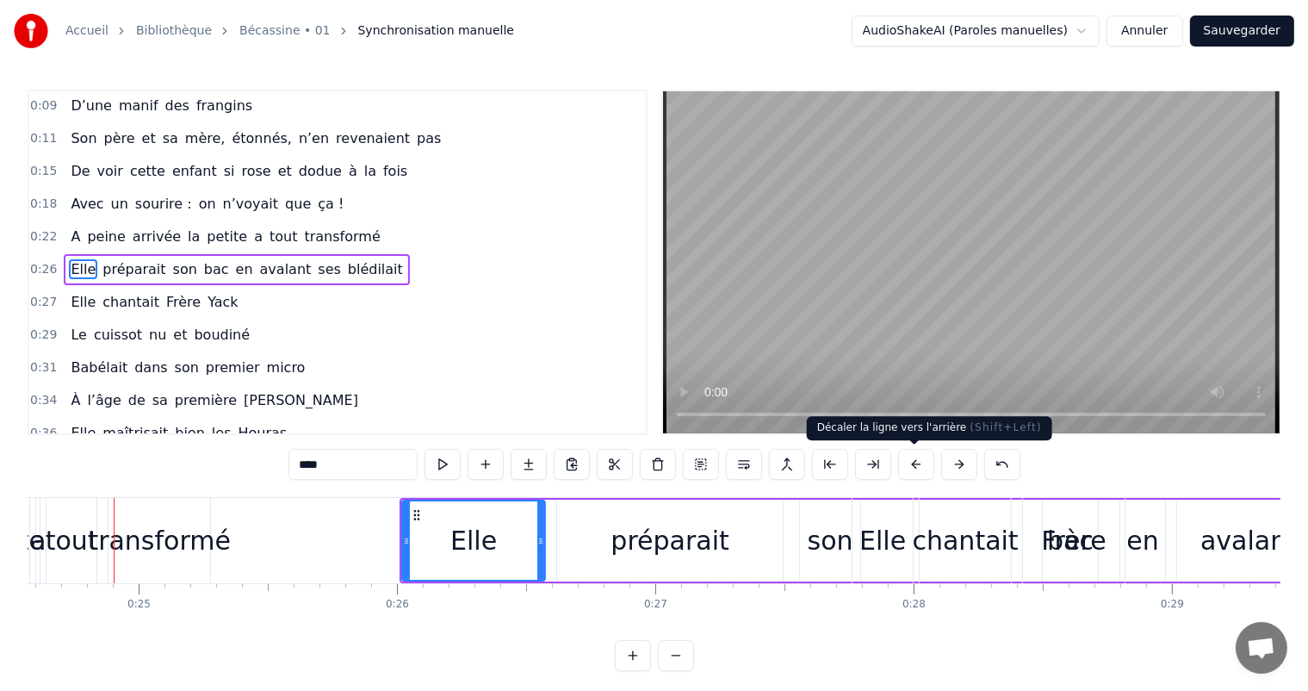
click at [925, 461] on button at bounding box center [916, 464] width 36 height 31
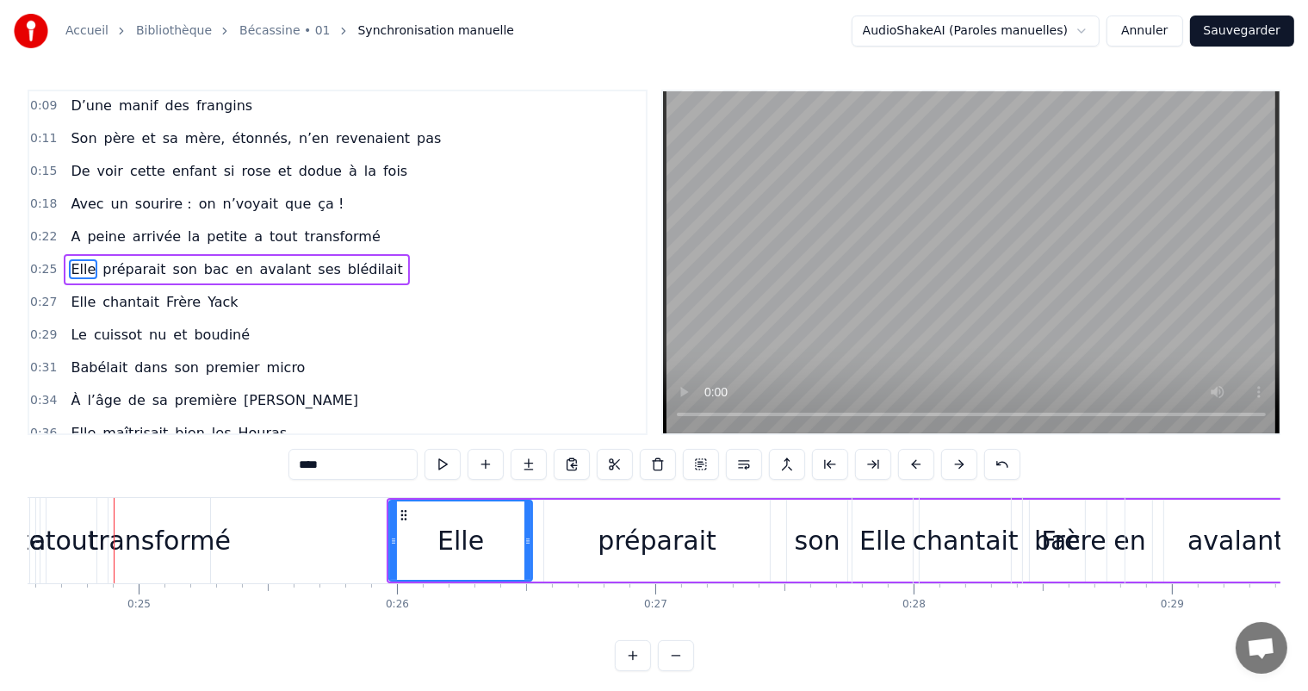
click at [925, 461] on button at bounding box center [916, 464] width 36 height 31
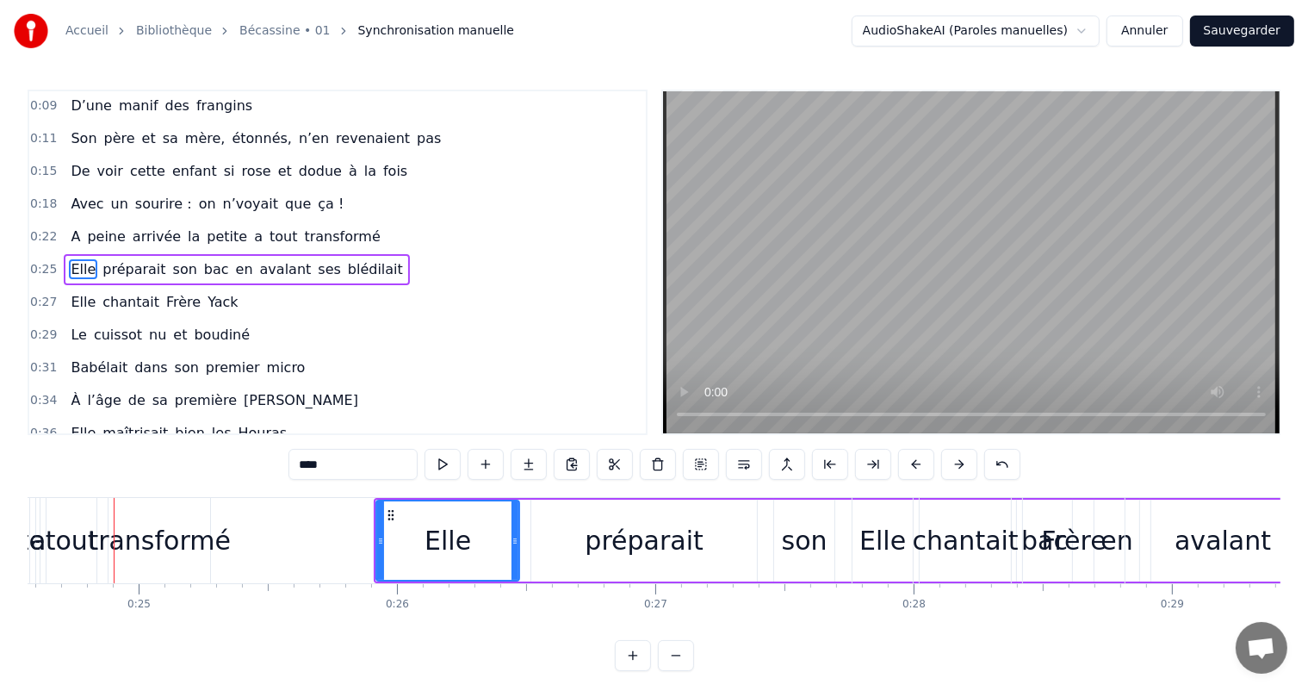
click at [893, 506] on div "Elle" at bounding box center [883, 540] width 60 height 85
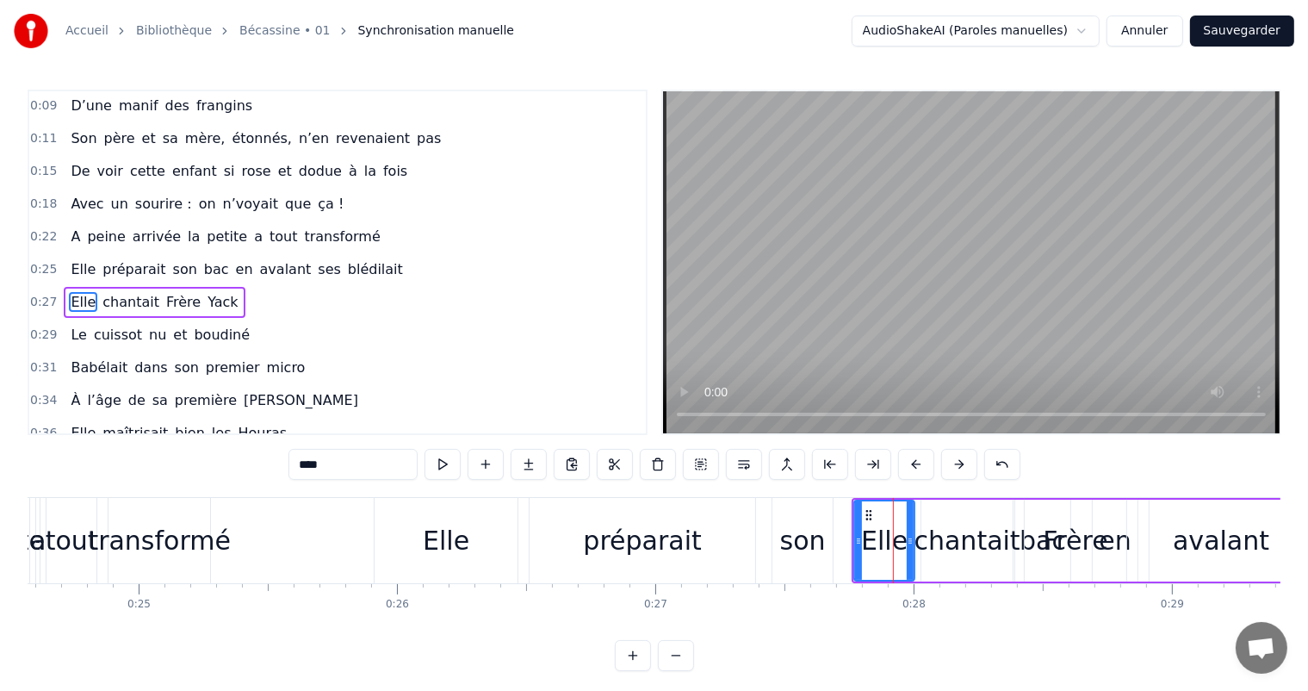
scroll to position [65, 0]
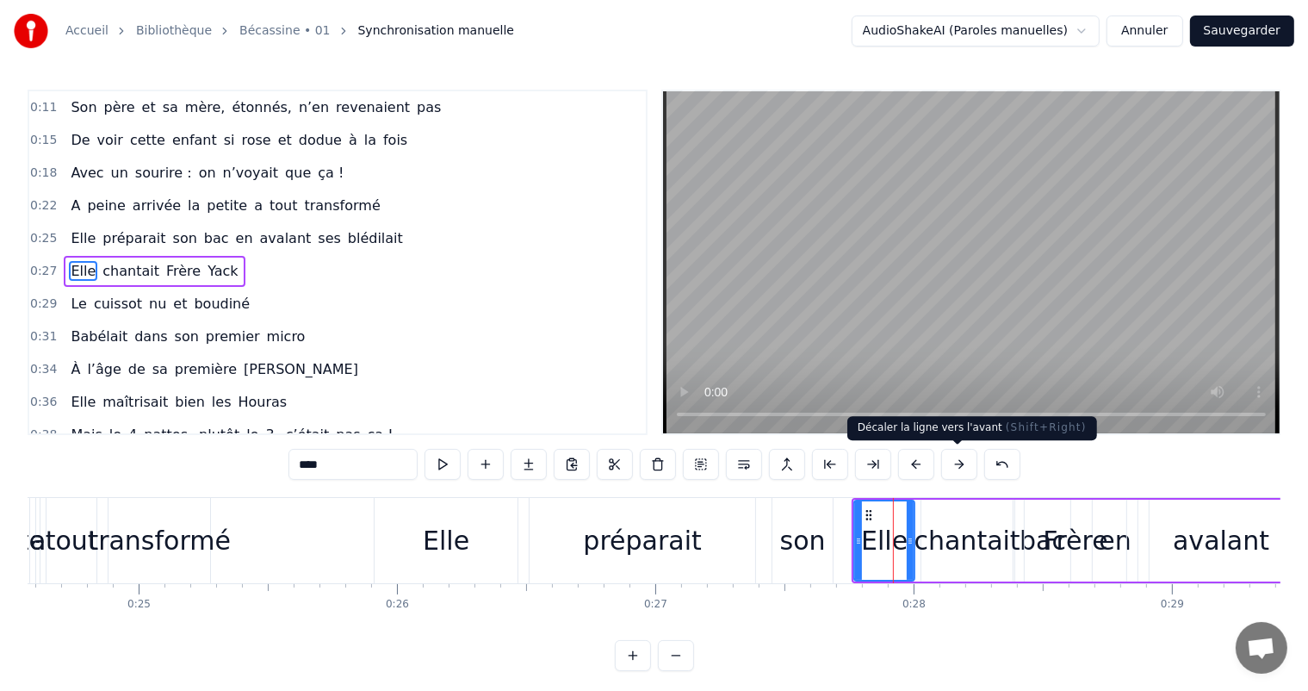
click at [959, 464] on button at bounding box center [959, 464] width 36 height 31
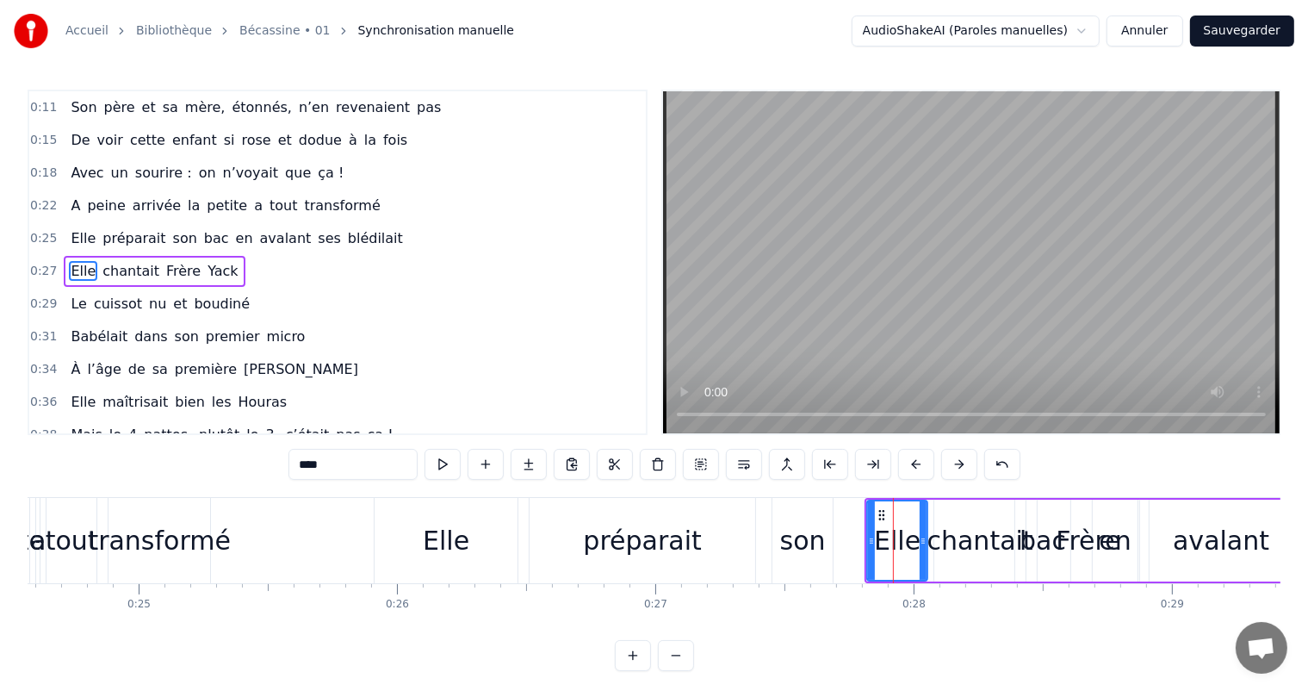
click at [959, 464] on button at bounding box center [959, 464] width 36 height 31
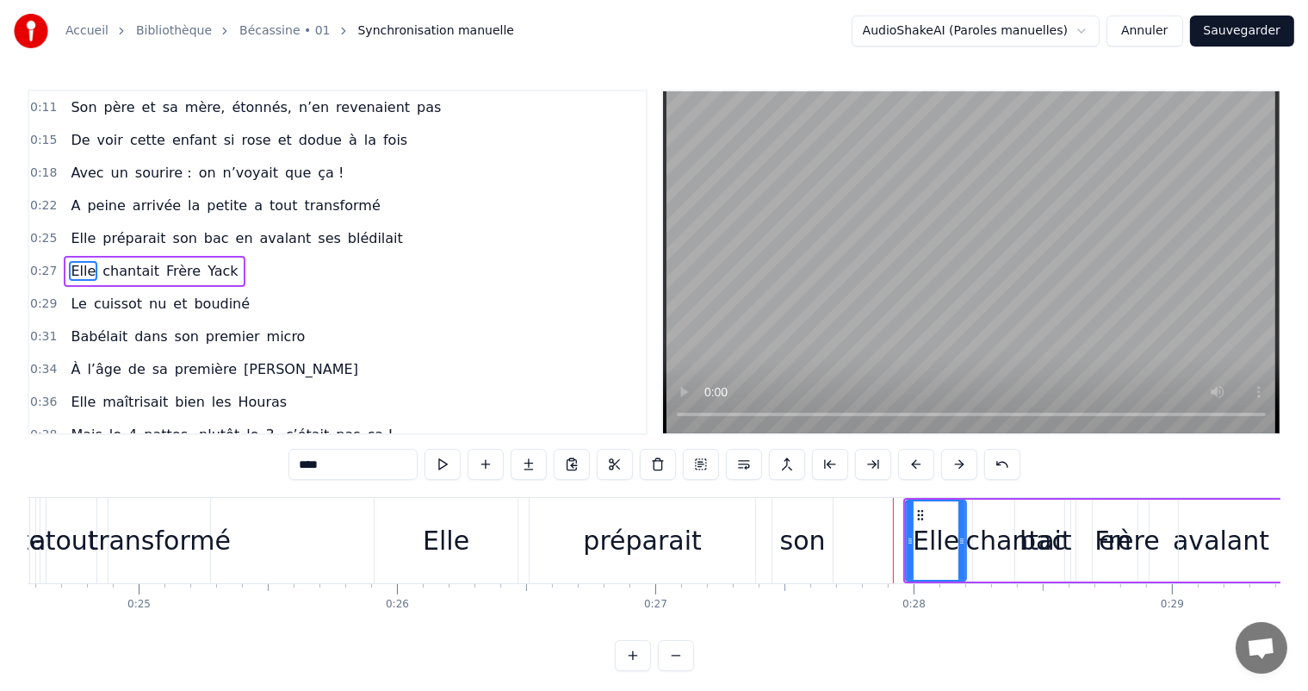
click at [959, 464] on button at bounding box center [959, 464] width 36 height 31
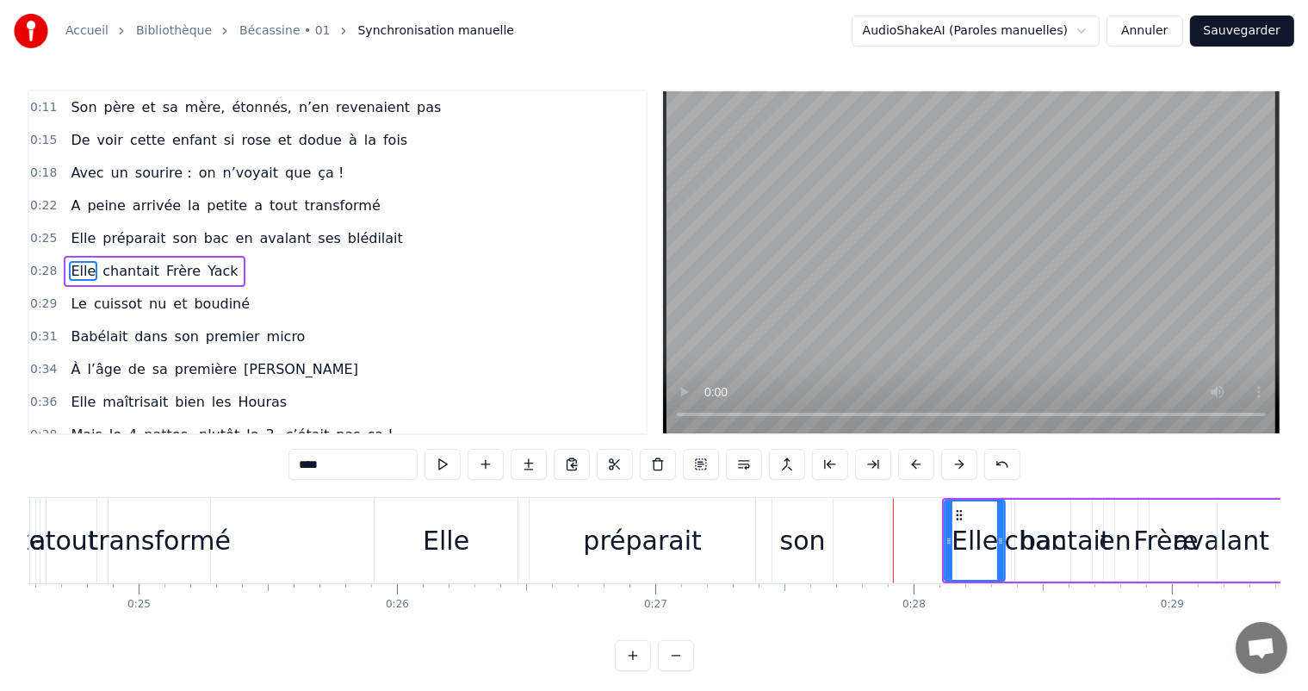
click at [959, 464] on button at bounding box center [959, 464] width 36 height 31
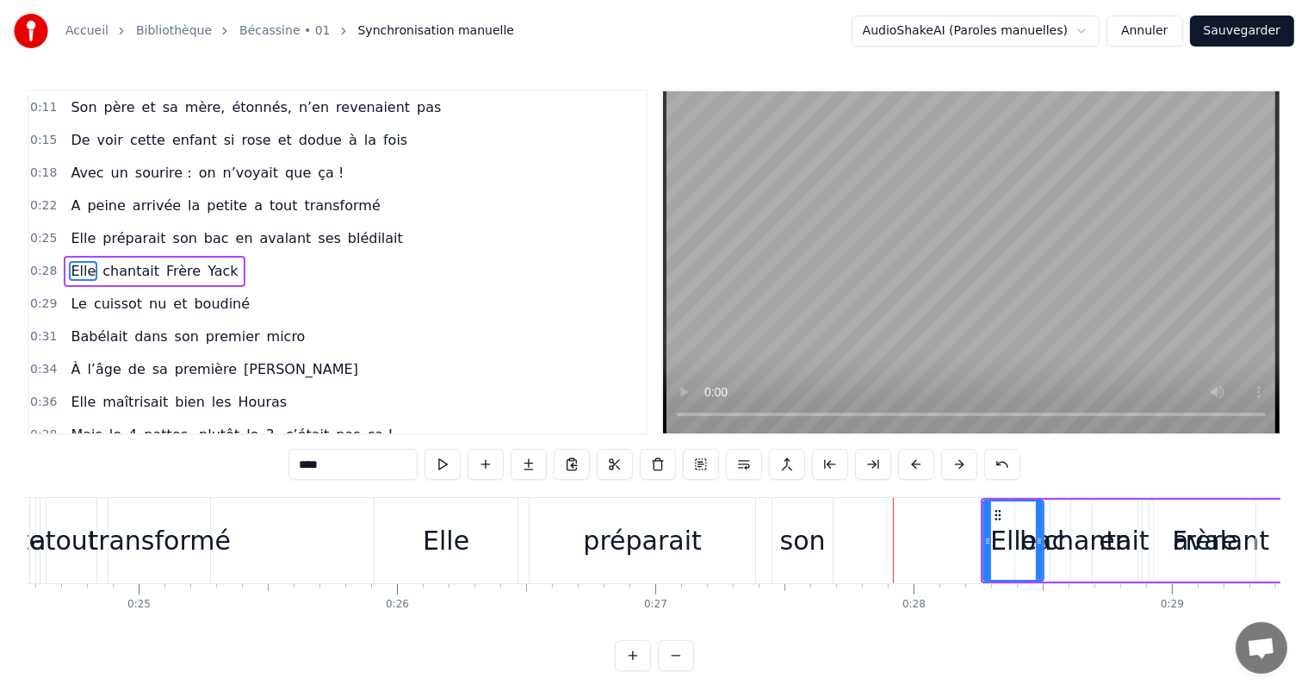
click at [959, 464] on button at bounding box center [959, 464] width 36 height 31
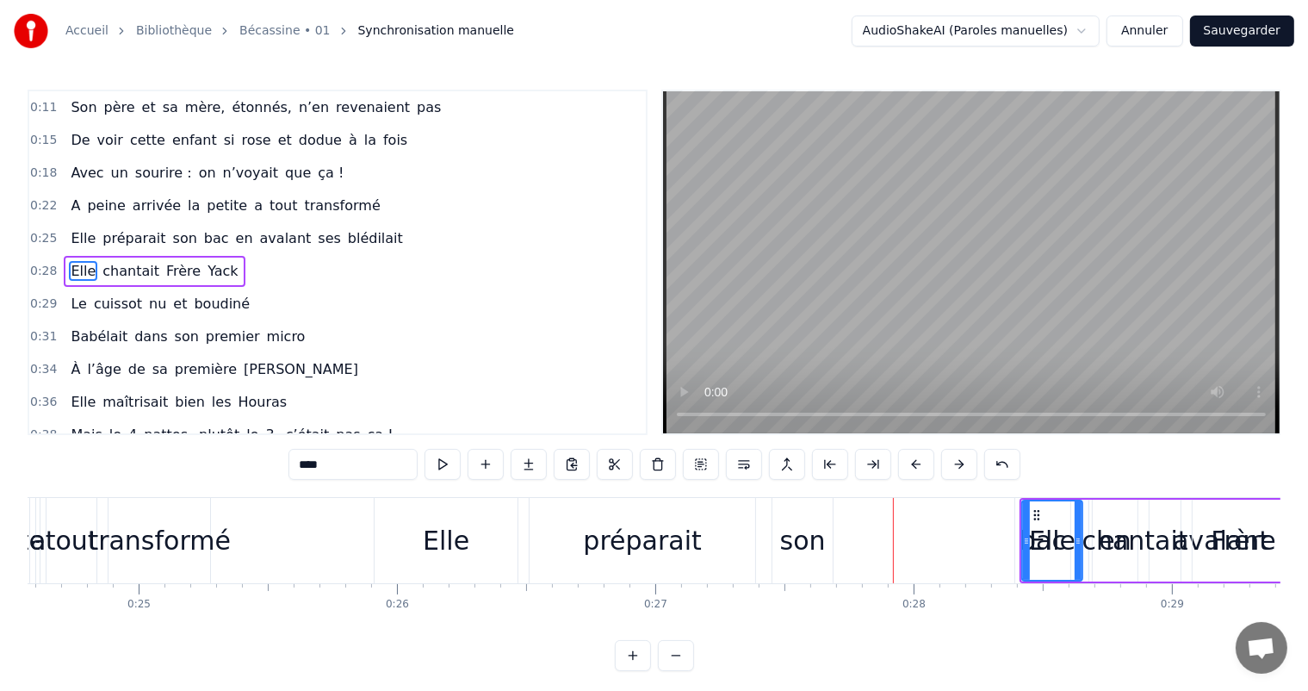
click at [959, 464] on button at bounding box center [959, 464] width 36 height 31
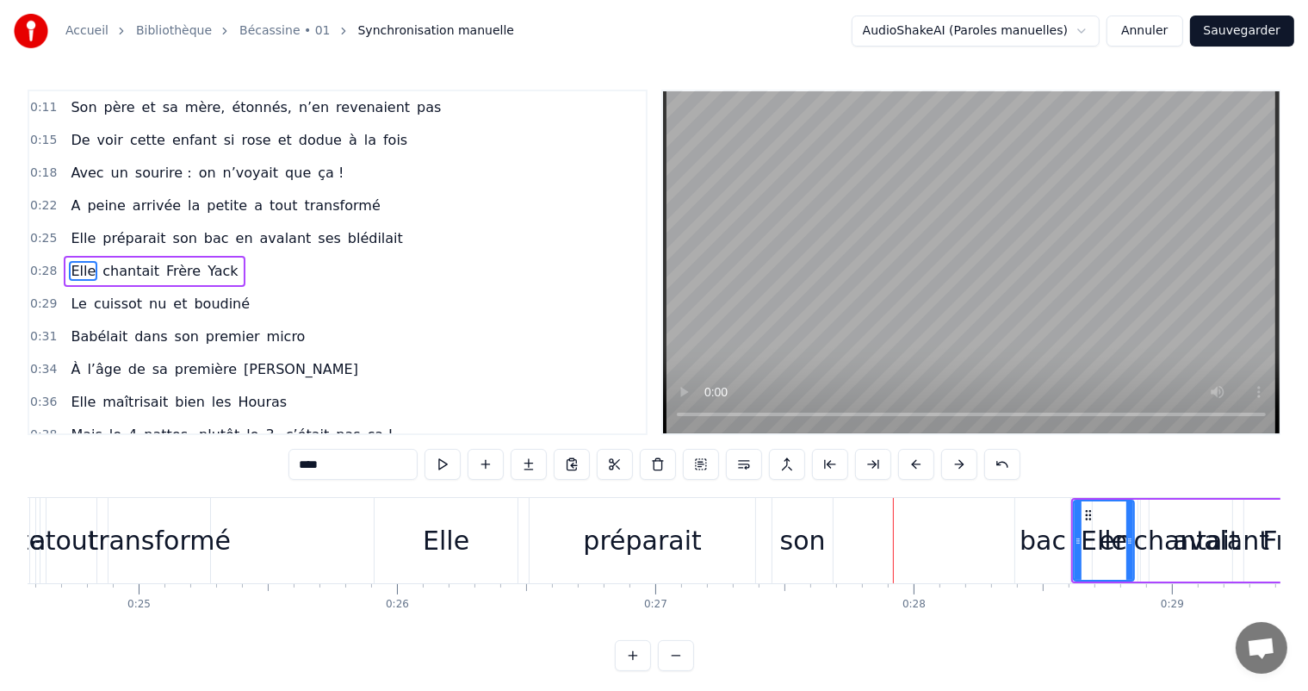
click at [959, 464] on button at bounding box center [959, 464] width 36 height 31
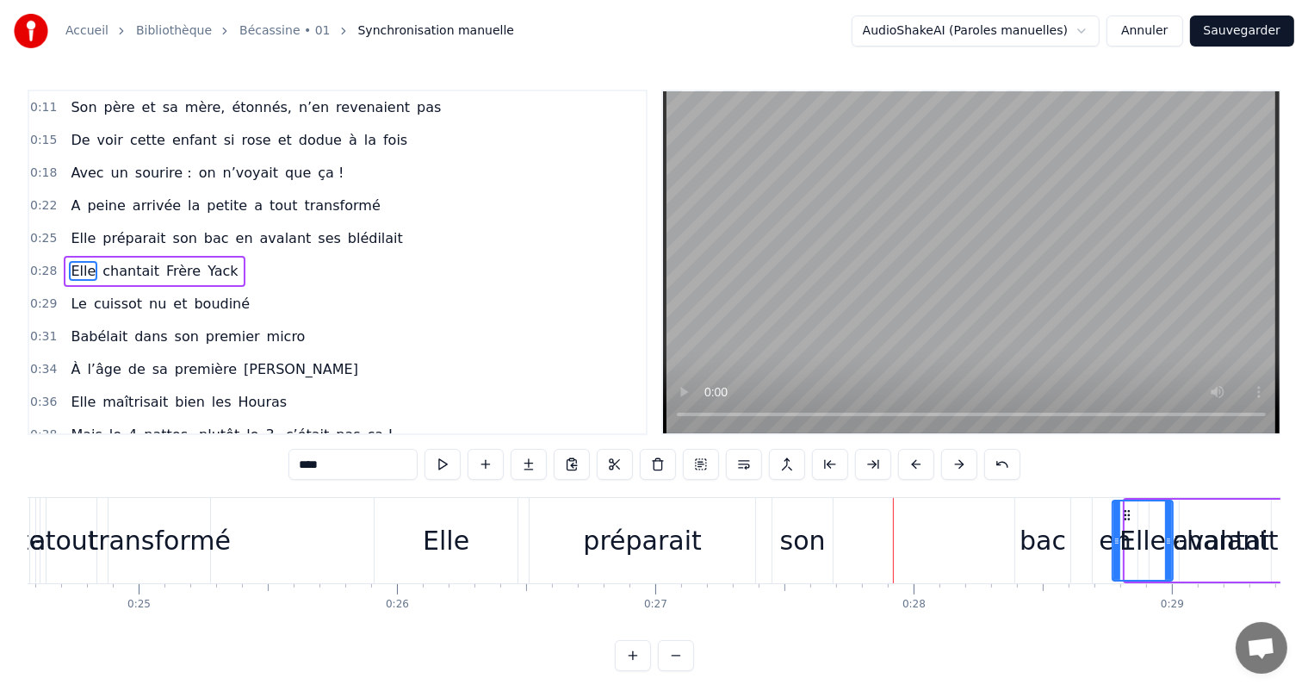
click at [959, 464] on button at bounding box center [959, 464] width 36 height 31
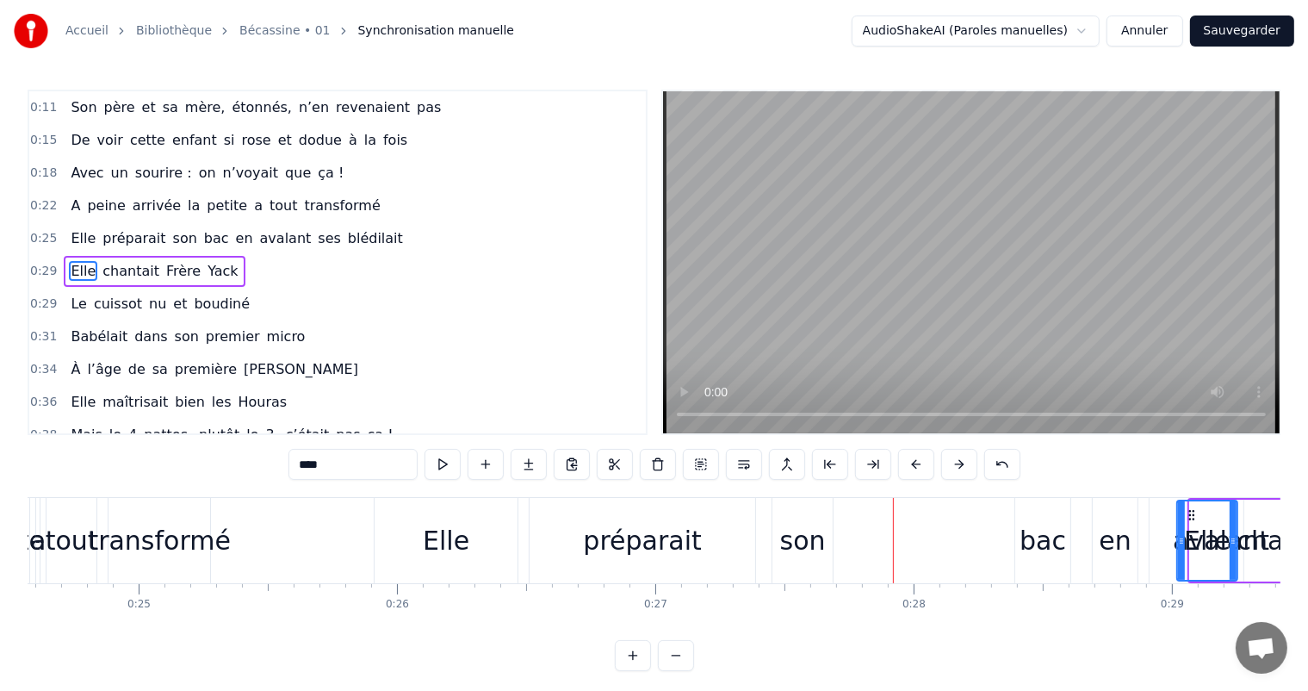
click at [959, 464] on button at bounding box center [959, 464] width 36 height 31
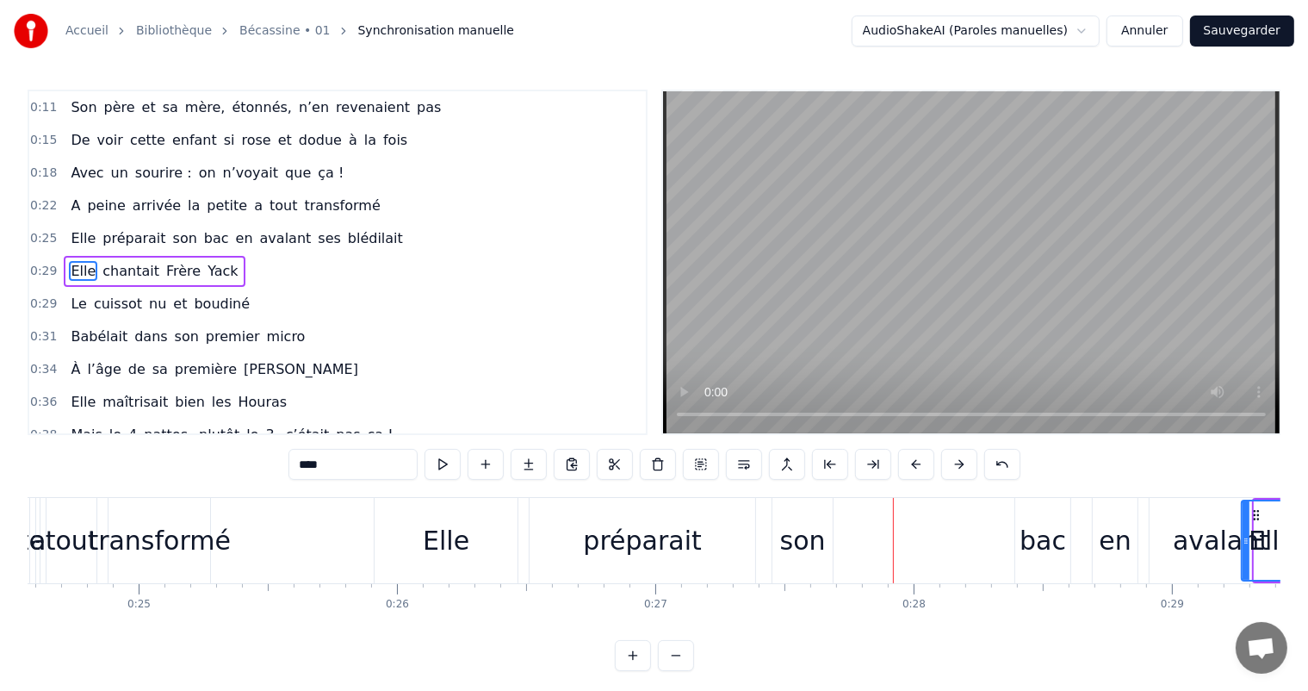
click at [959, 464] on button at bounding box center [959, 464] width 36 height 31
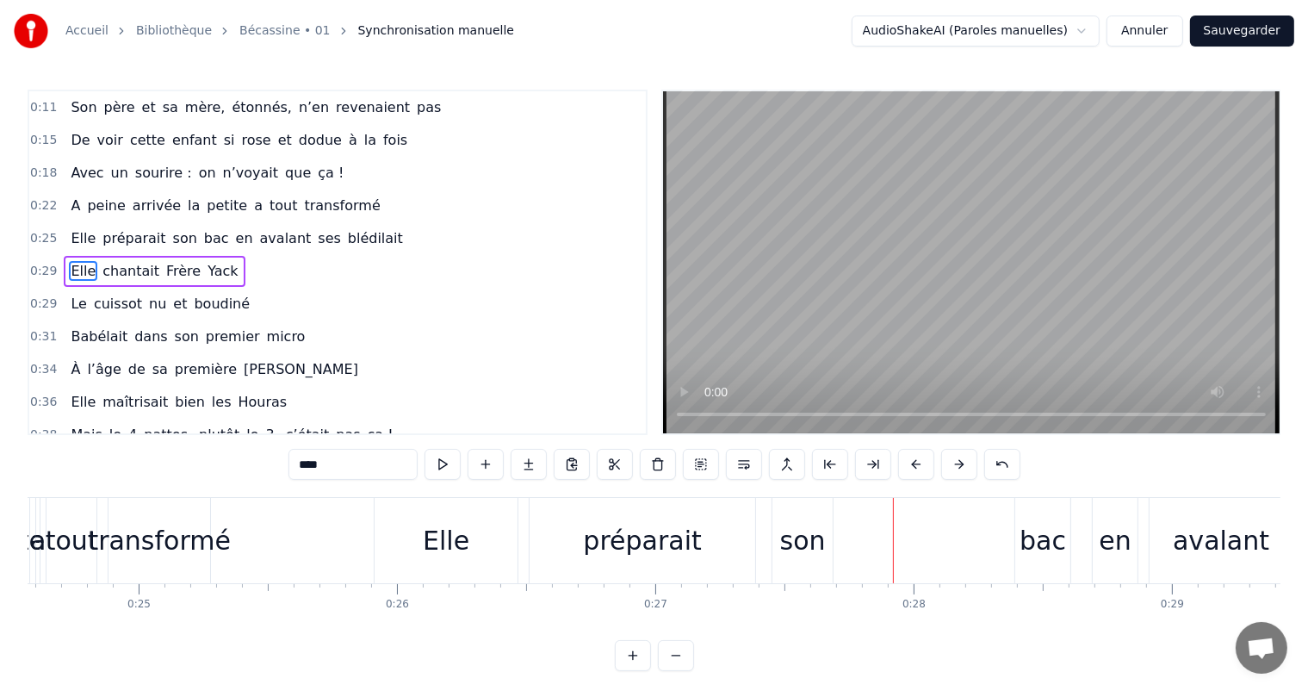
click at [959, 464] on button at bounding box center [959, 464] width 36 height 31
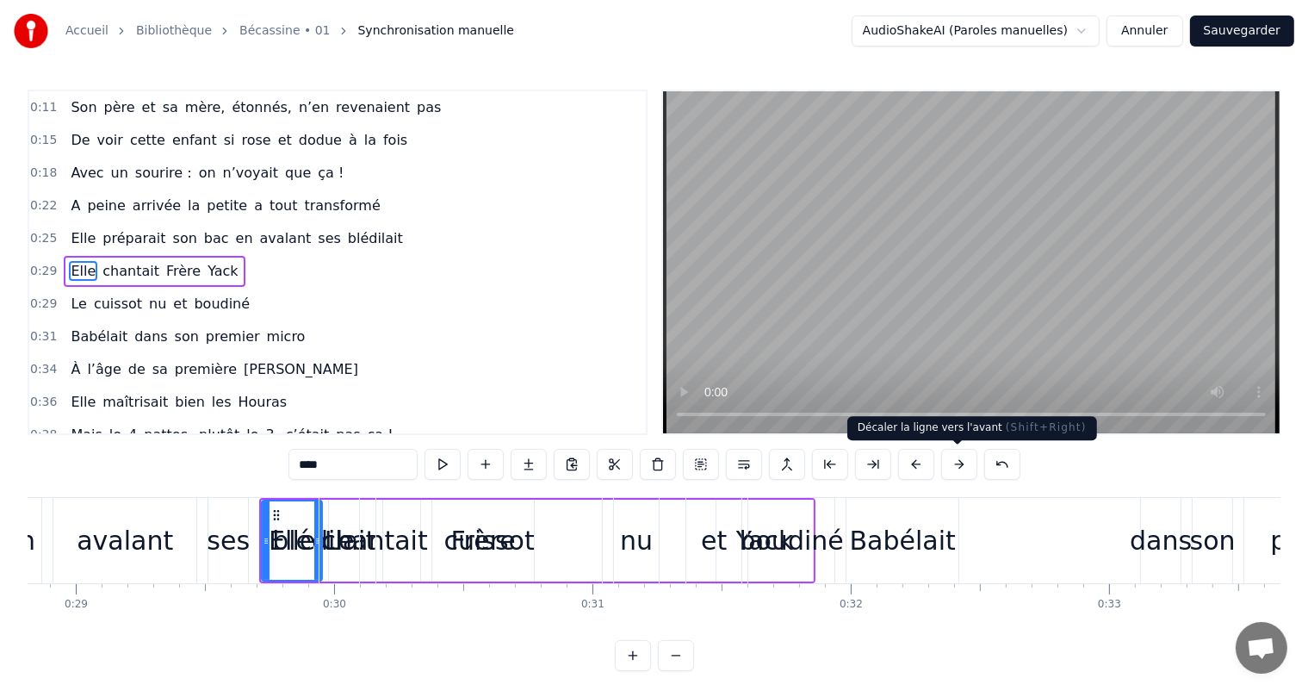
click at [957, 462] on button at bounding box center [959, 464] width 36 height 31
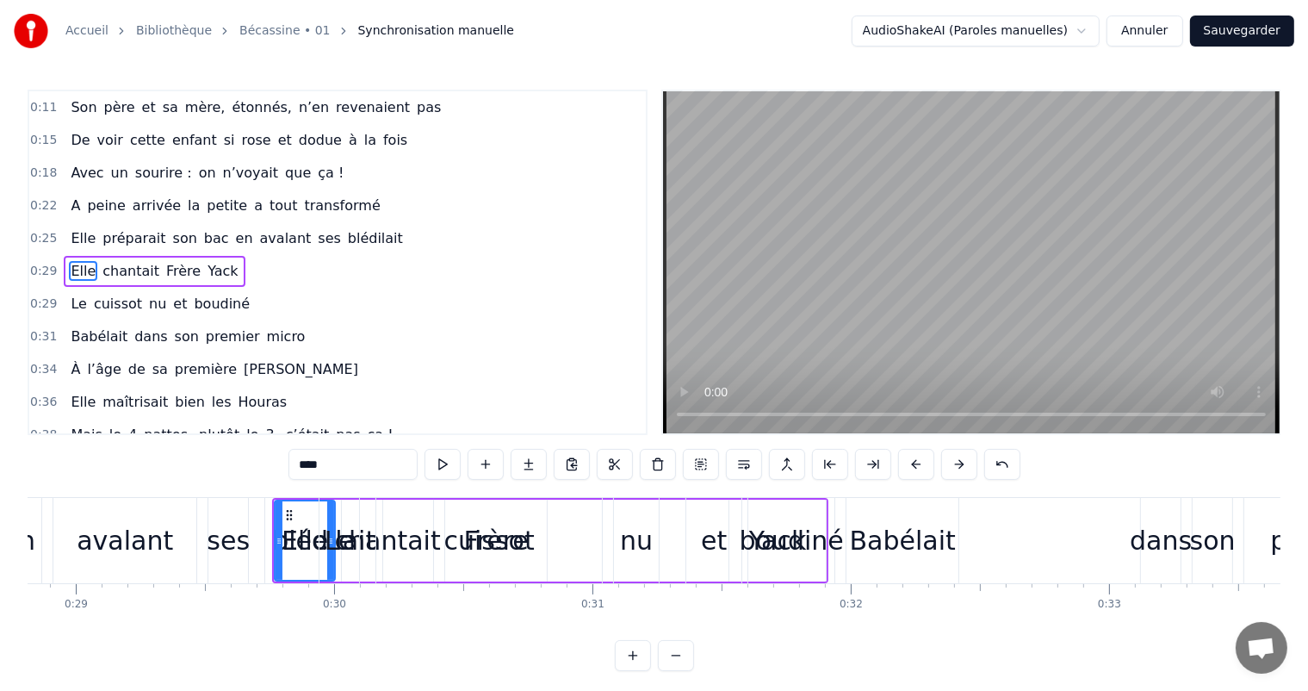
click at [957, 462] on button at bounding box center [959, 464] width 36 height 31
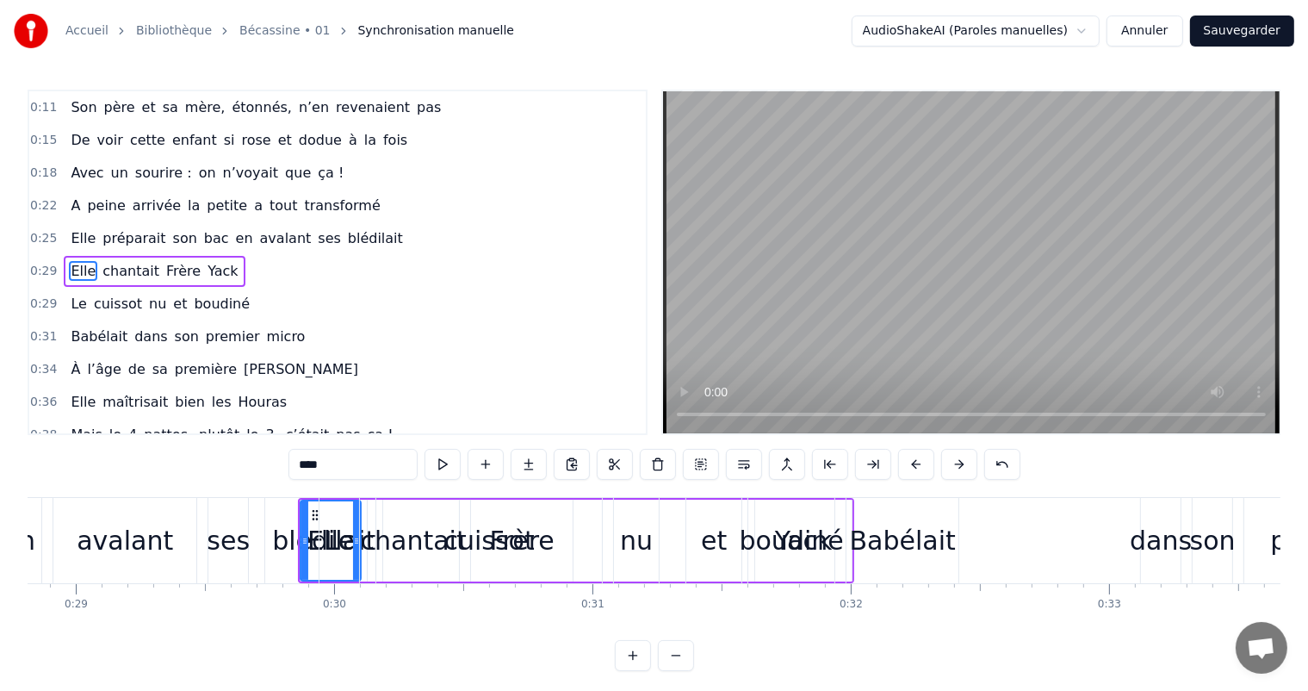
click at [957, 462] on button at bounding box center [959, 464] width 36 height 31
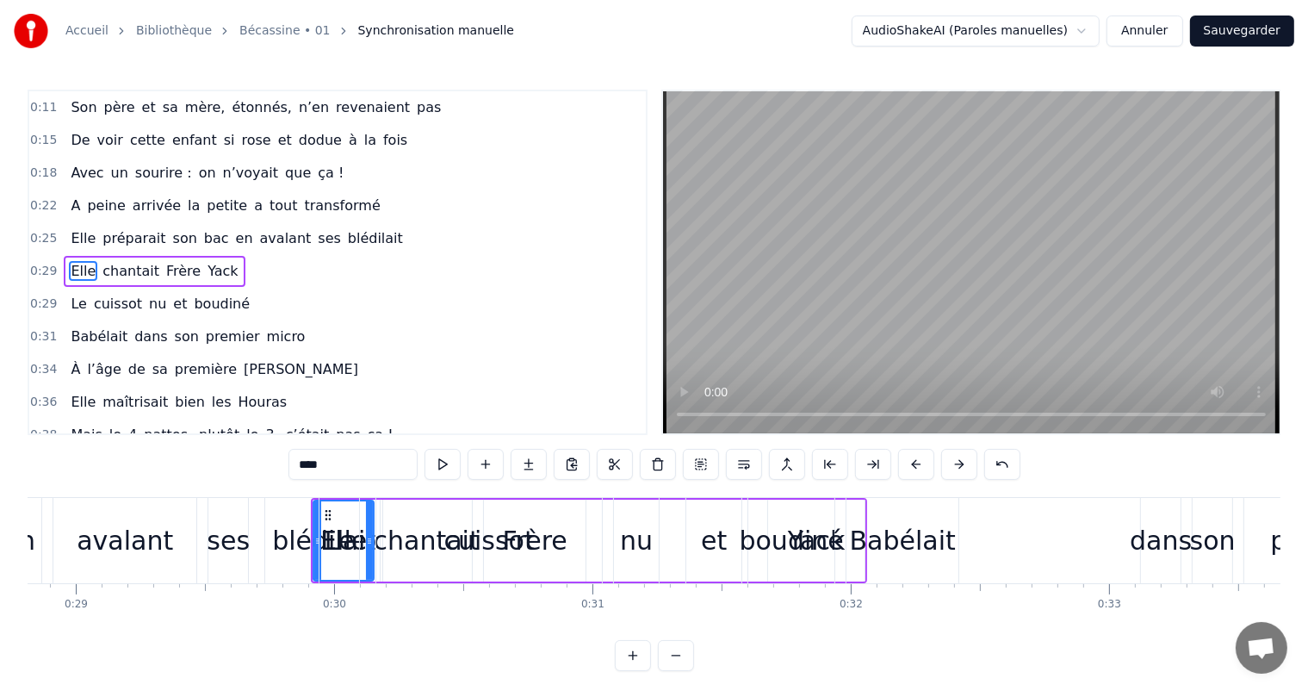
click at [957, 462] on button at bounding box center [959, 464] width 36 height 31
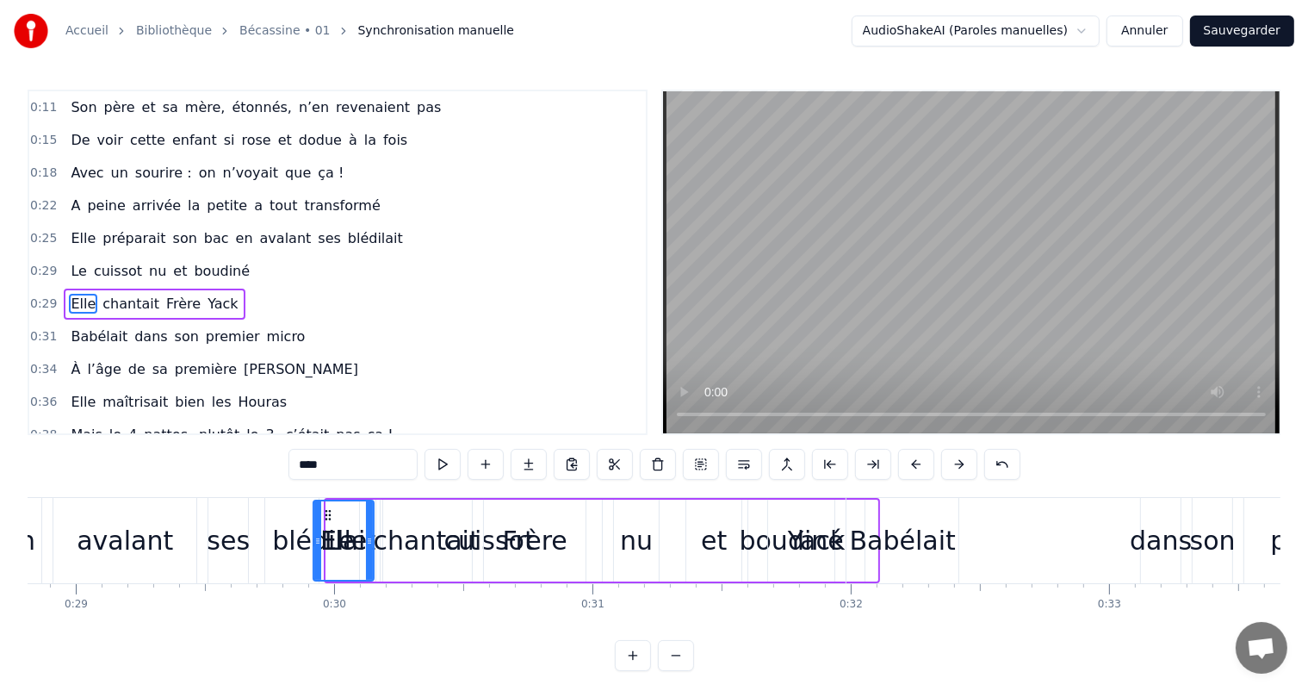
click at [957, 462] on button at bounding box center [959, 464] width 36 height 31
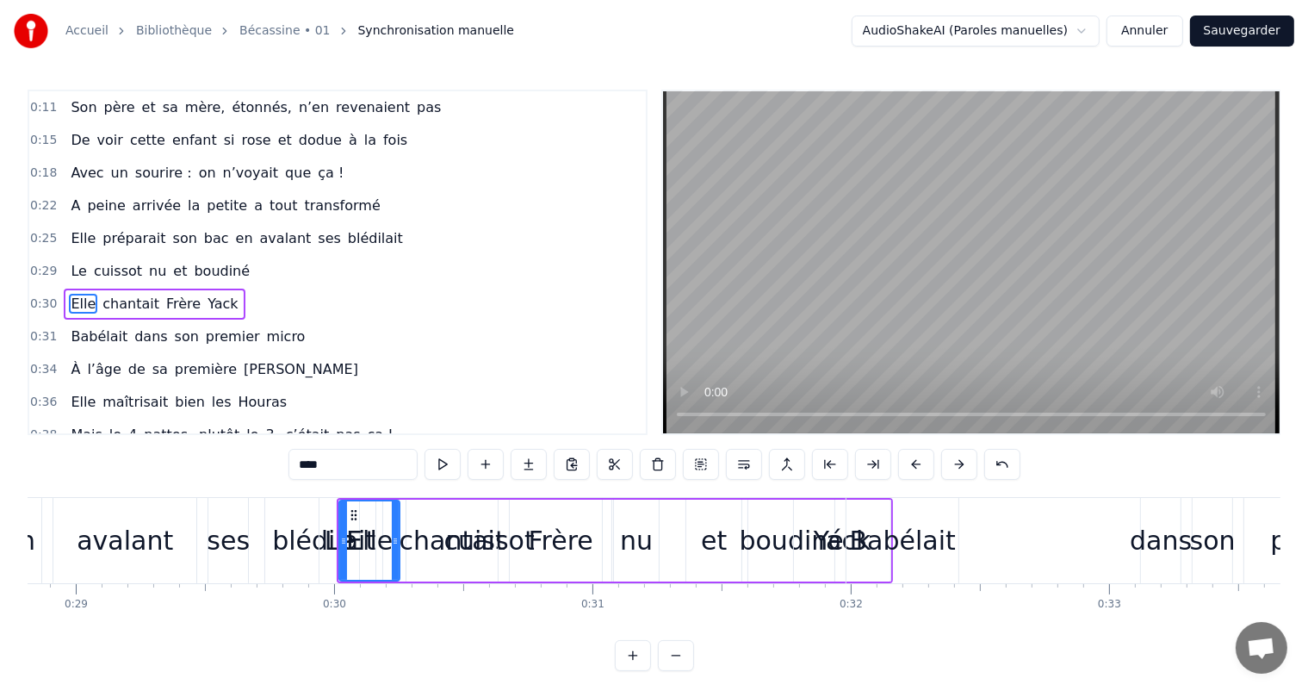
click at [957, 462] on button at bounding box center [959, 464] width 36 height 31
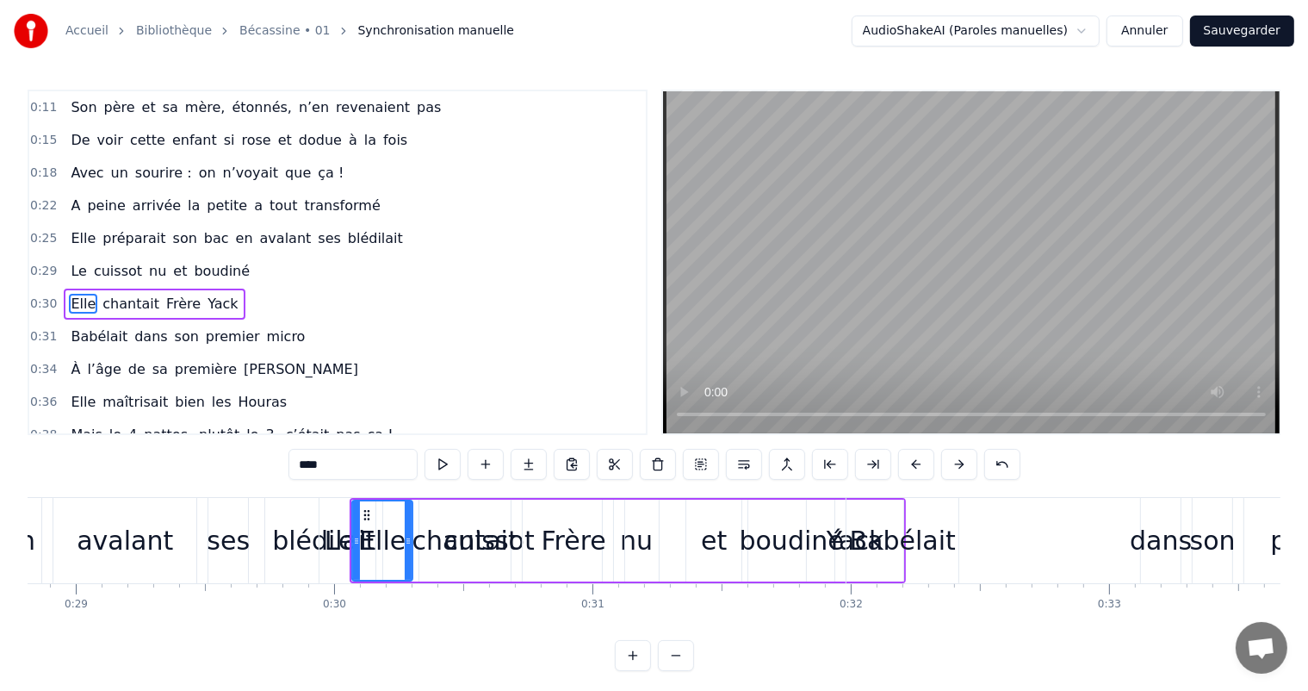
click at [957, 462] on button at bounding box center [959, 464] width 36 height 31
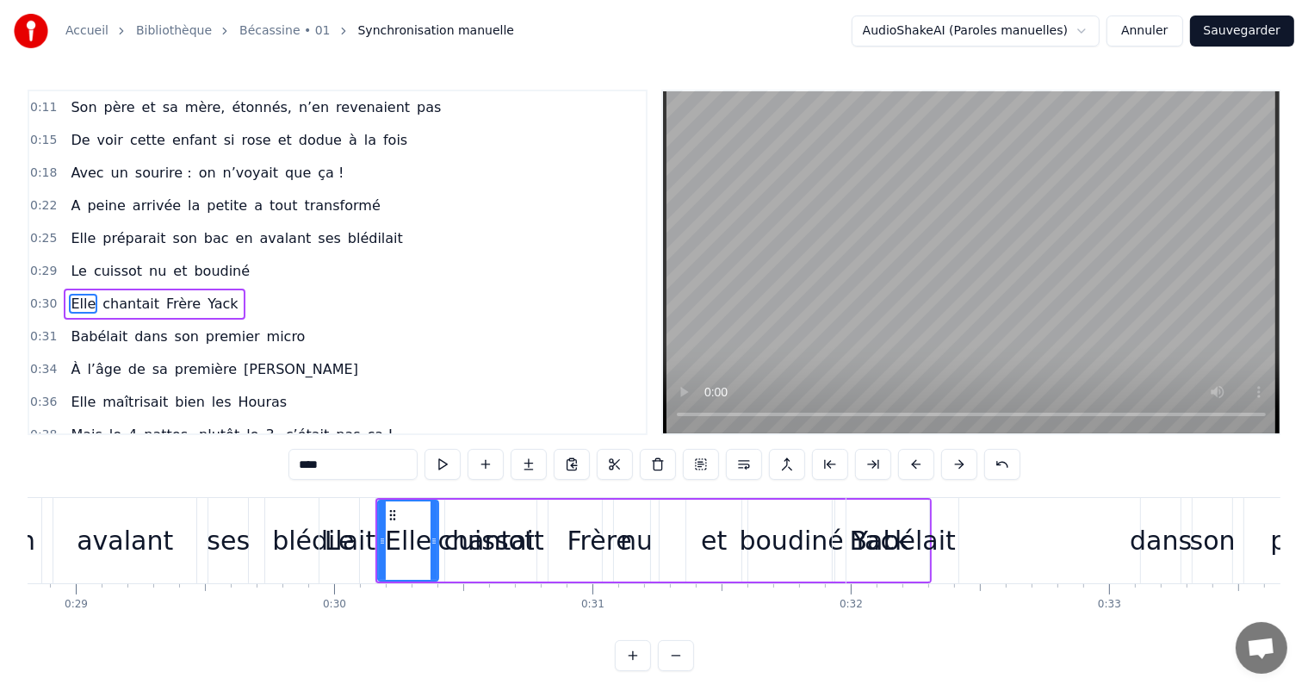
click at [957, 462] on button at bounding box center [959, 464] width 36 height 31
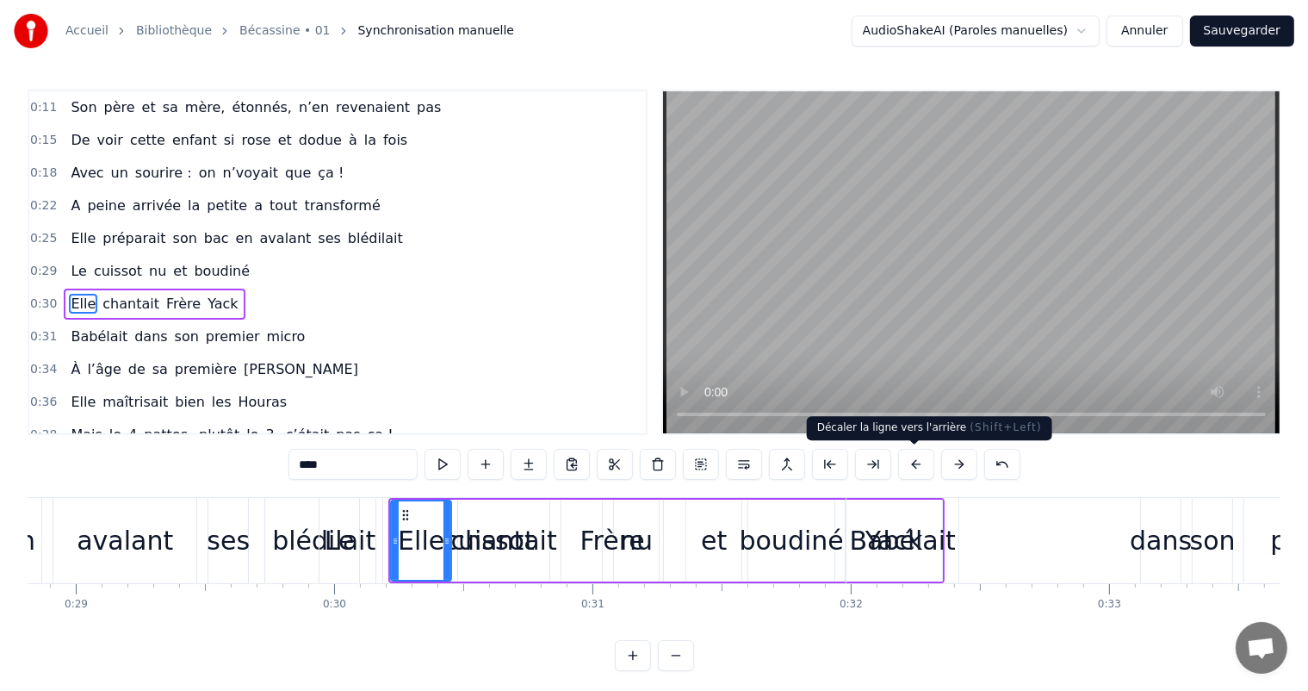
click at [913, 462] on button at bounding box center [916, 464] width 36 height 31
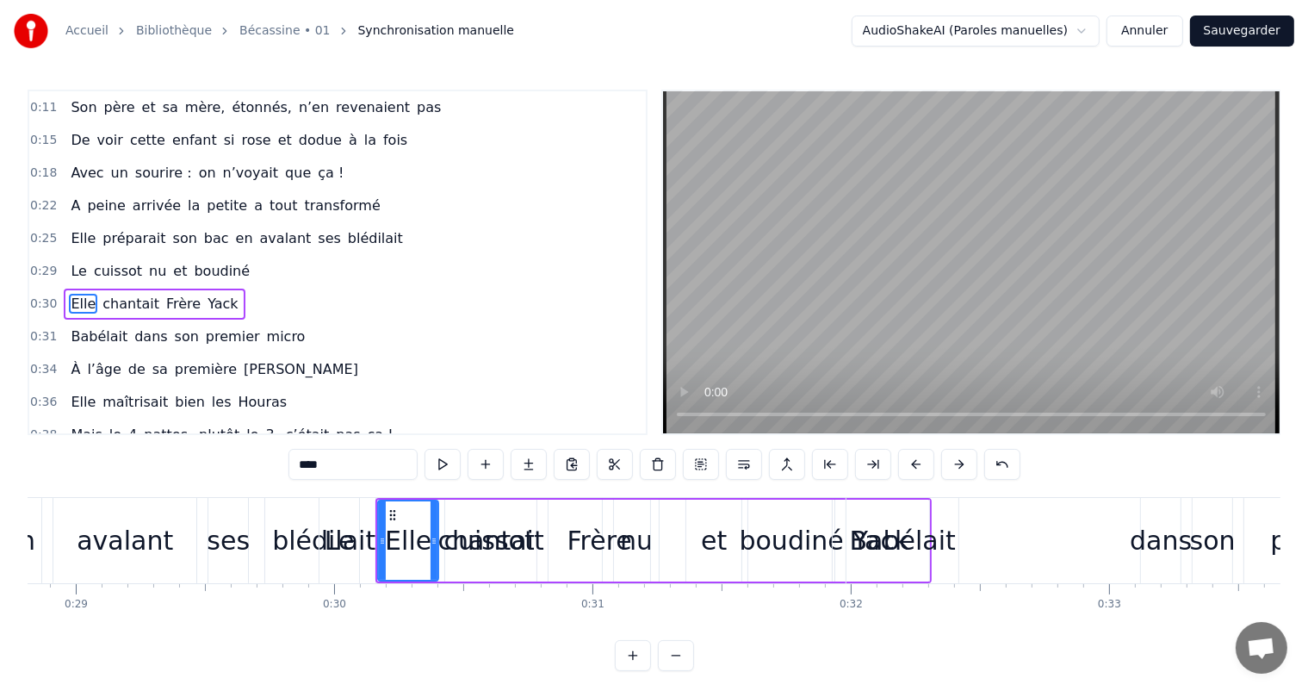
click at [500, 522] on div "chantait" at bounding box center [491, 540] width 106 height 39
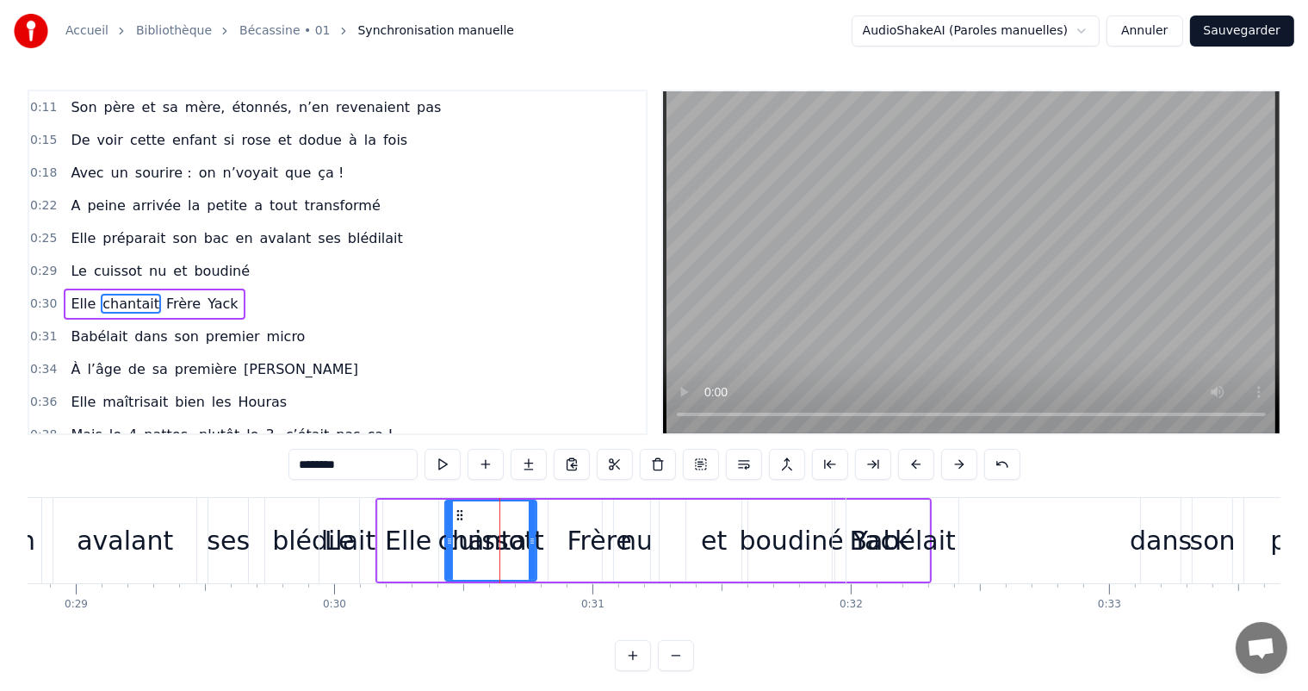
scroll to position [97, 0]
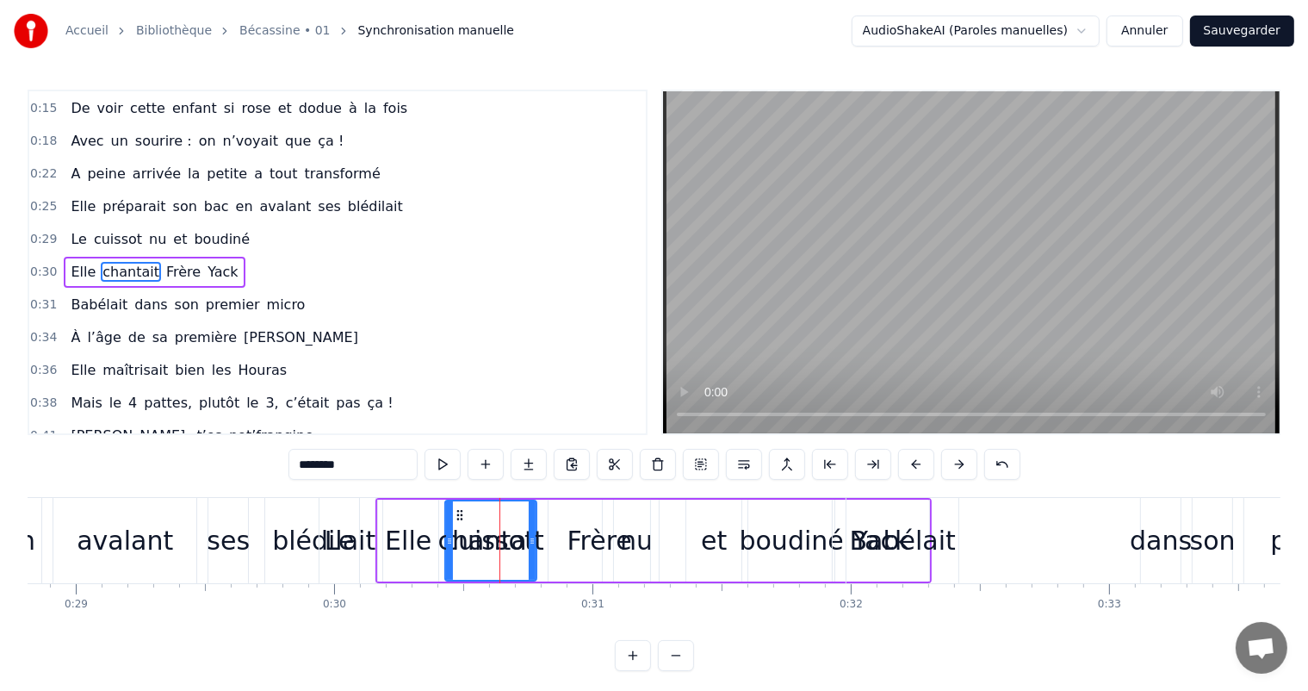
click at [948, 547] on div "Babélait" at bounding box center [902, 540] width 112 height 85
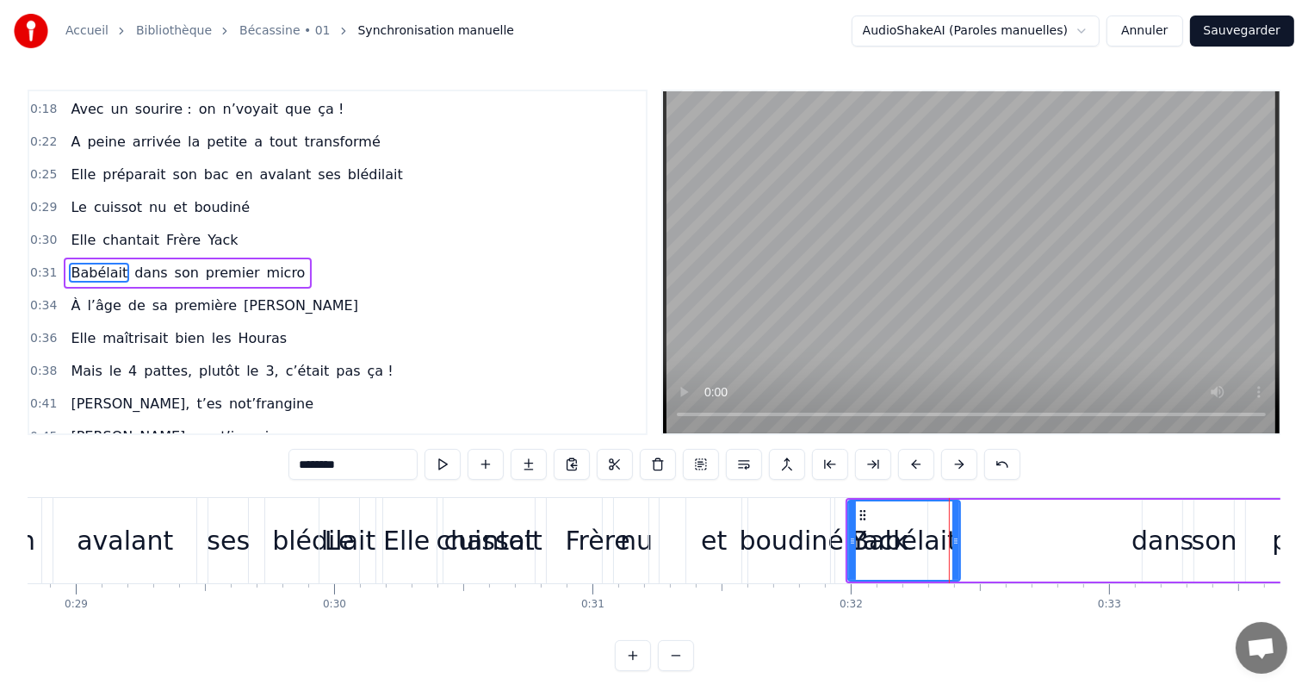
click at [346, 536] on div "Le" at bounding box center [340, 540] width 30 height 39
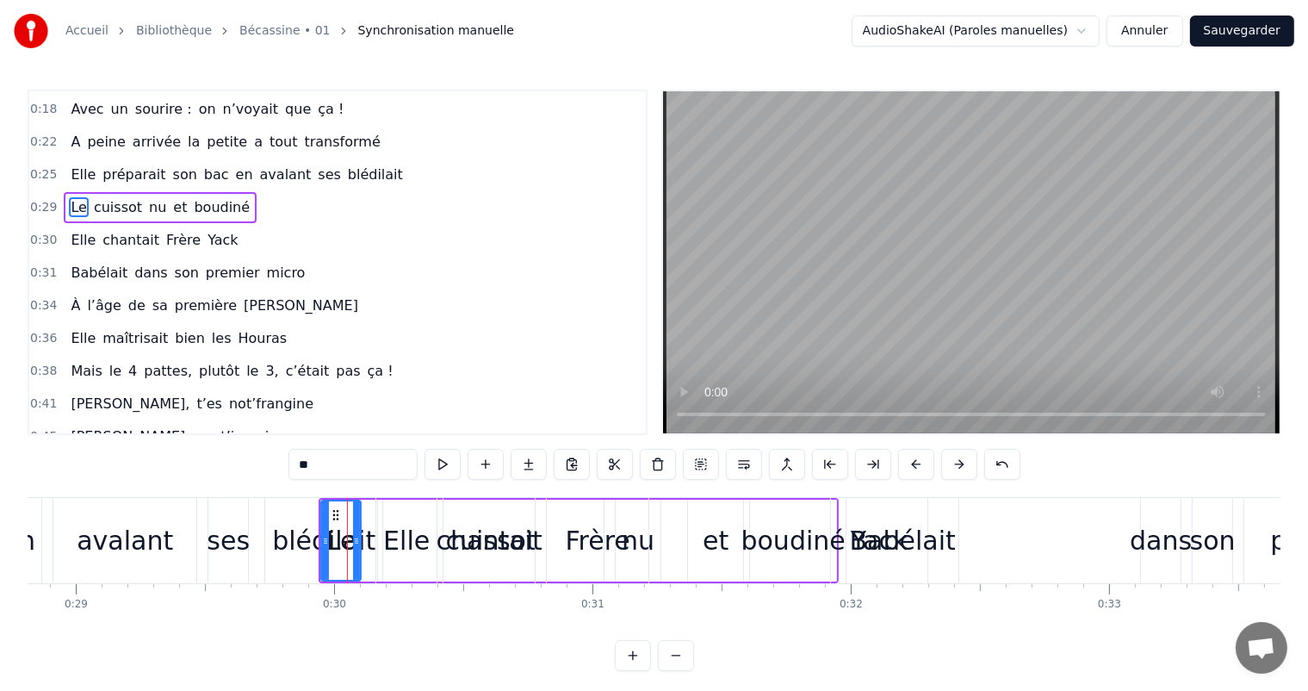
scroll to position [65, 0]
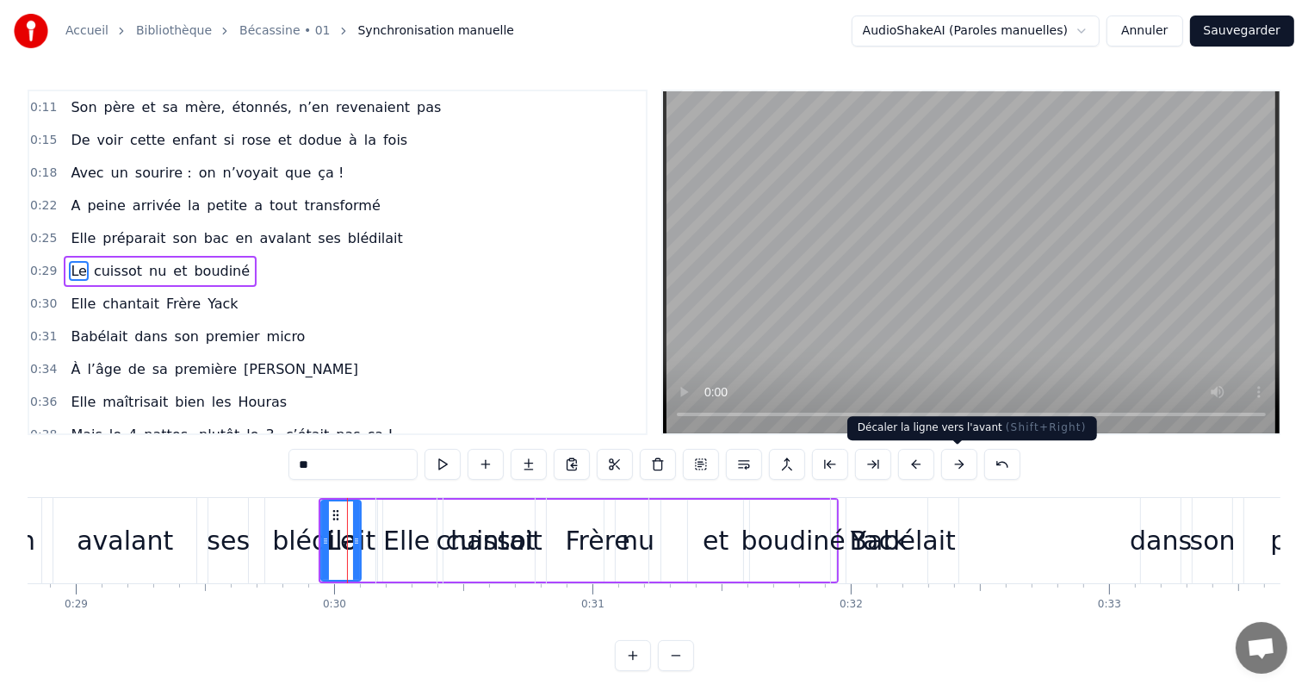
click at [958, 464] on button at bounding box center [959, 464] width 36 height 31
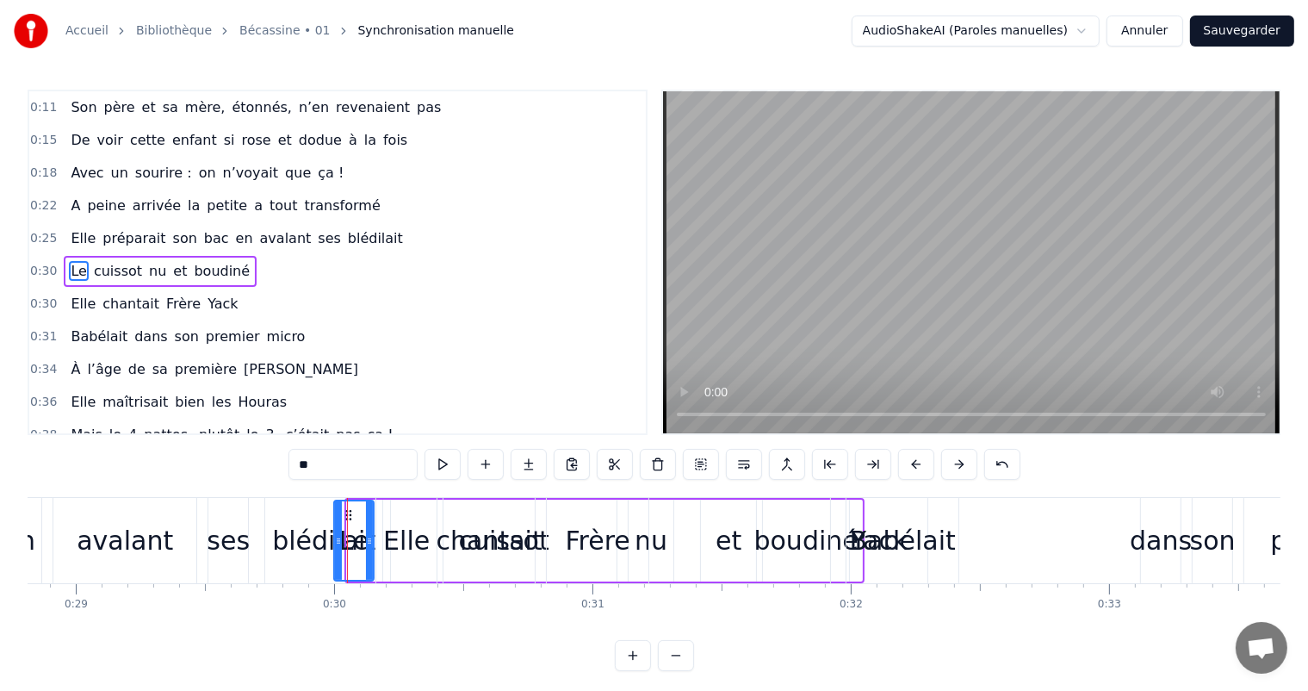
click at [958, 464] on button at bounding box center [959, 464] width 36 height 31
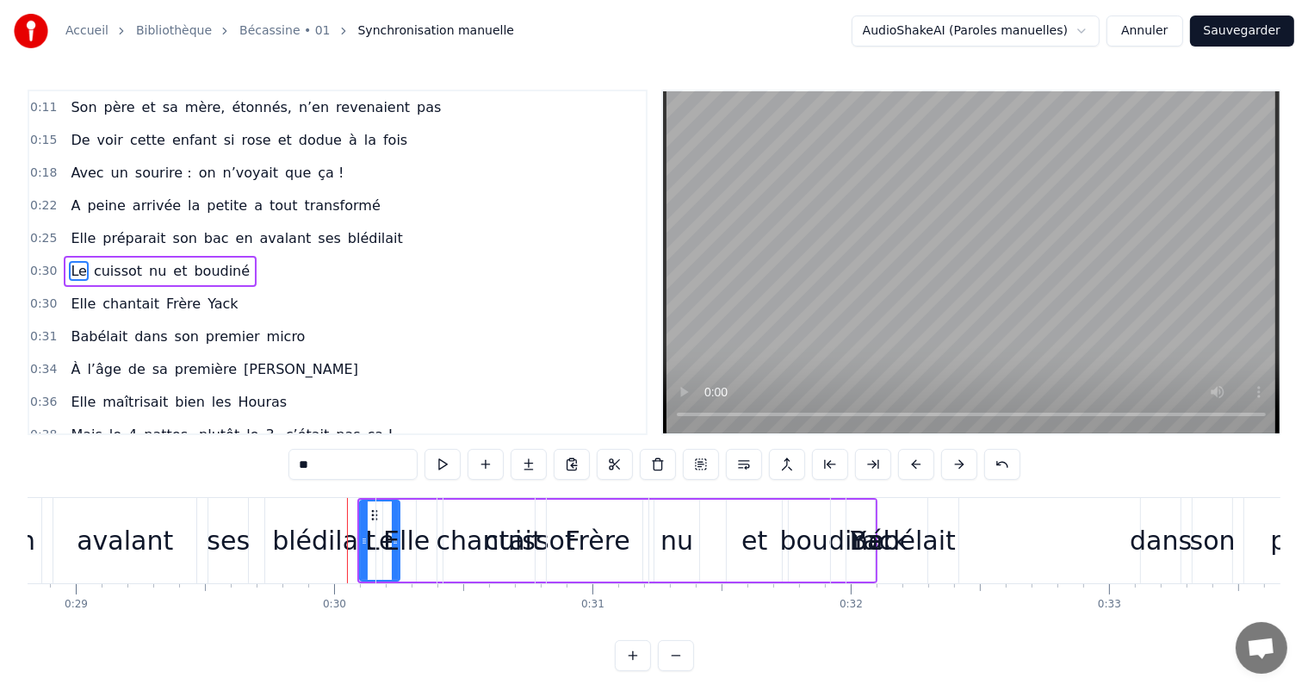
click at [958, 464] on button at bounding box center [959, 464] width 36 height 31
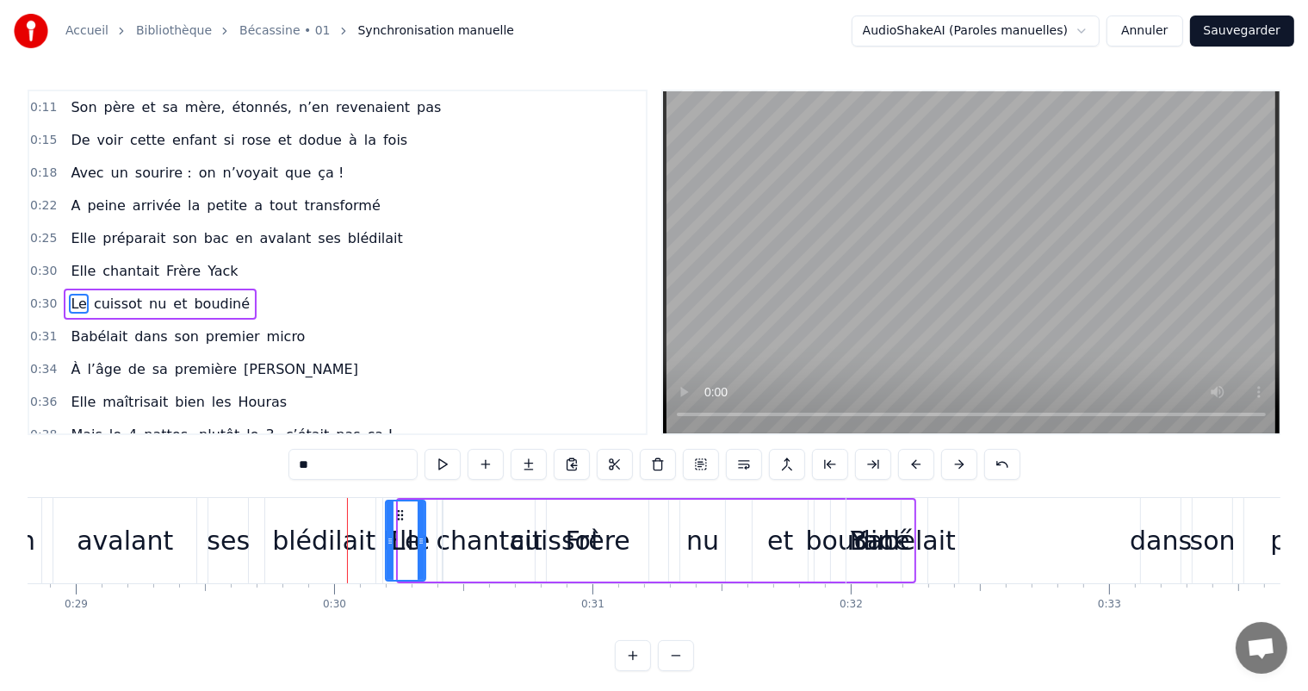
click at [958, 464] on button at bounding box center [959, 464] width 36 height 31
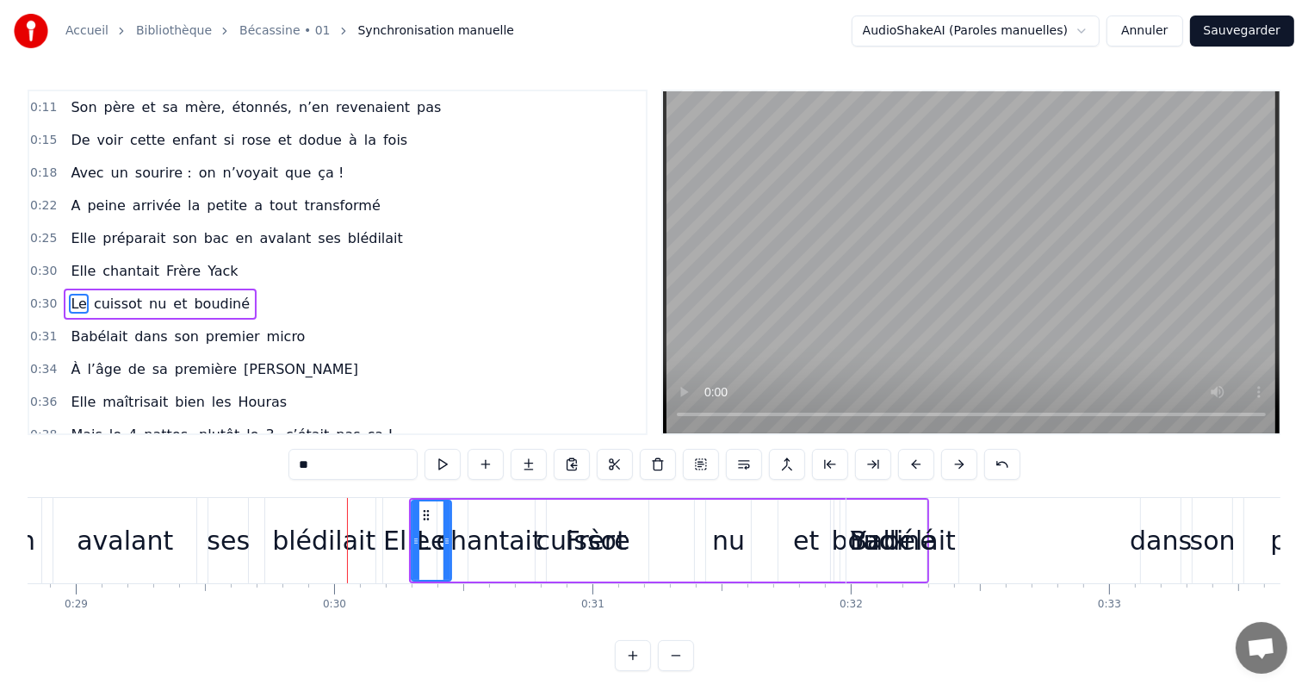
click at [958, 464] on button at bounding box center [959, 464] width 36 height 31
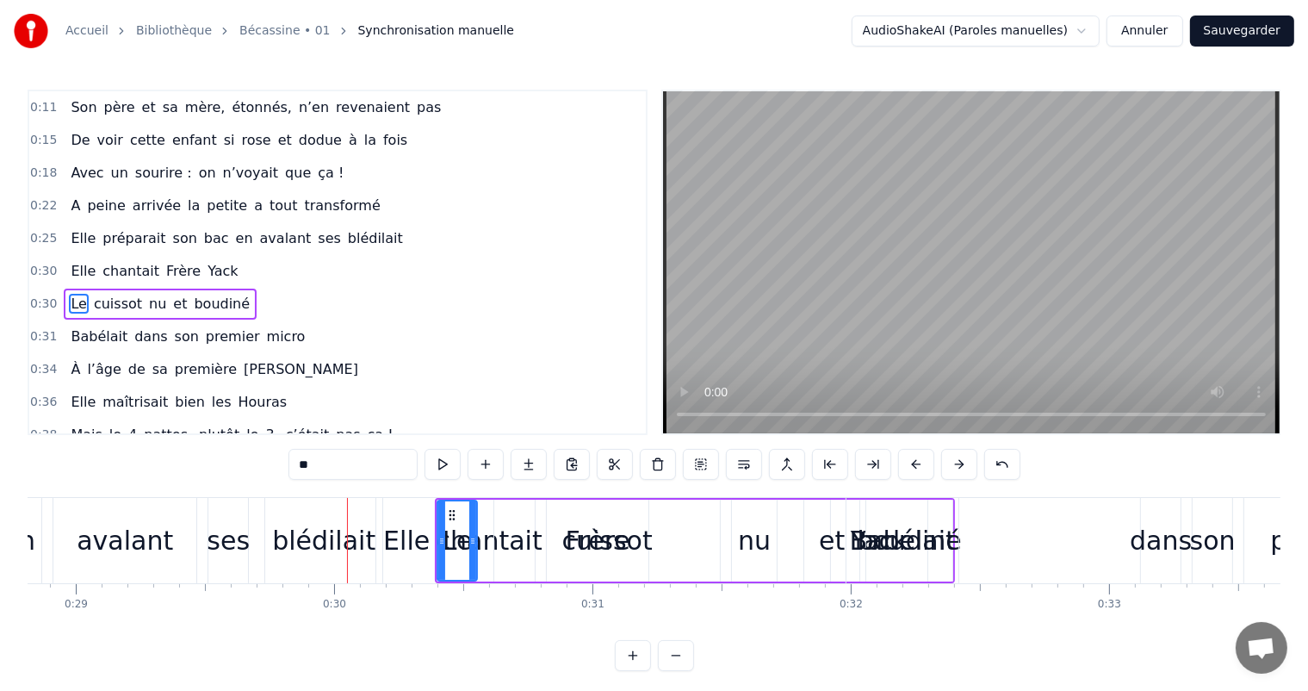
click at [958, 464] on button at bounding box center [959, 464] width 36 height 31
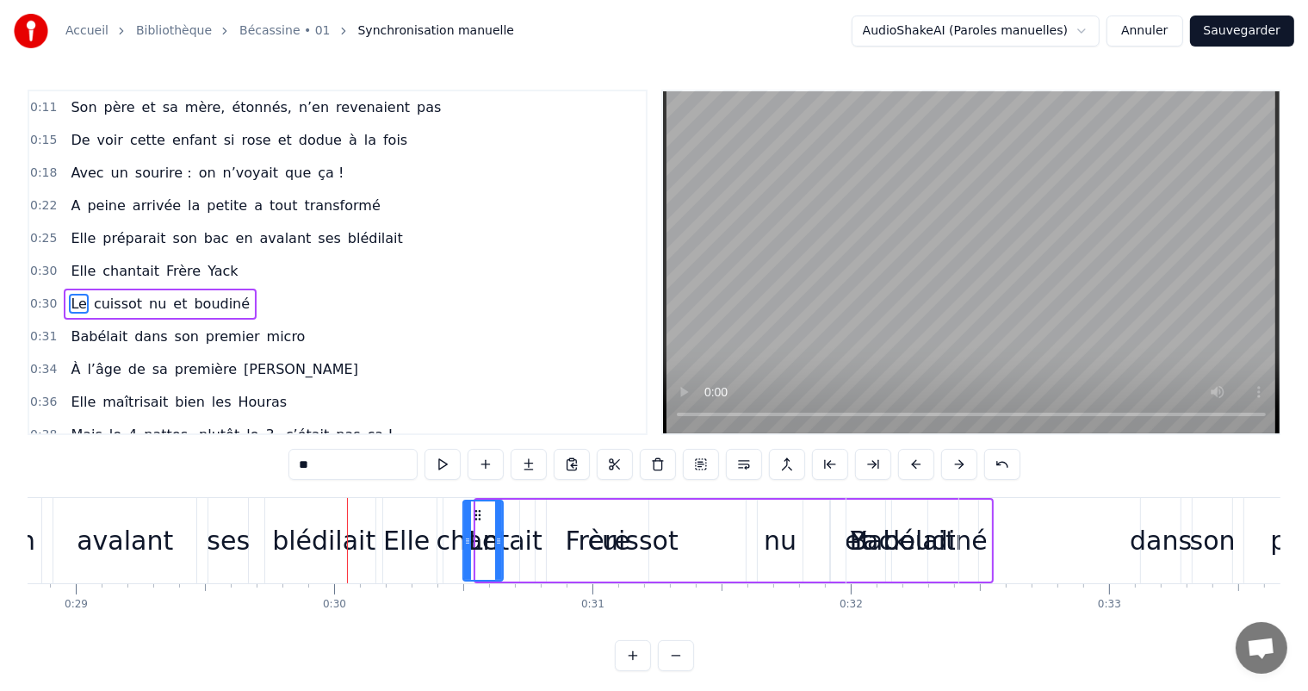
click at [958, 464] on button at bounding box center [959, 464] width 36 height 31
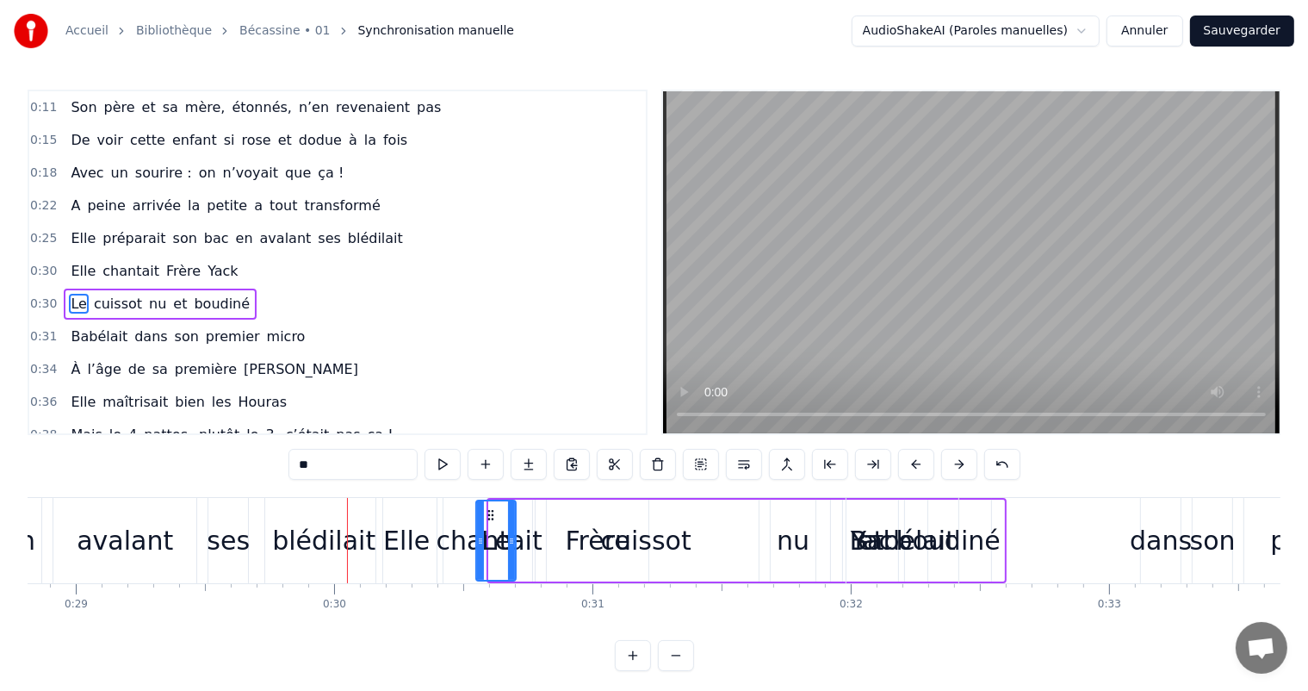
click at [958, 464] on button at bounding box center [959, 464] width 36 height 31
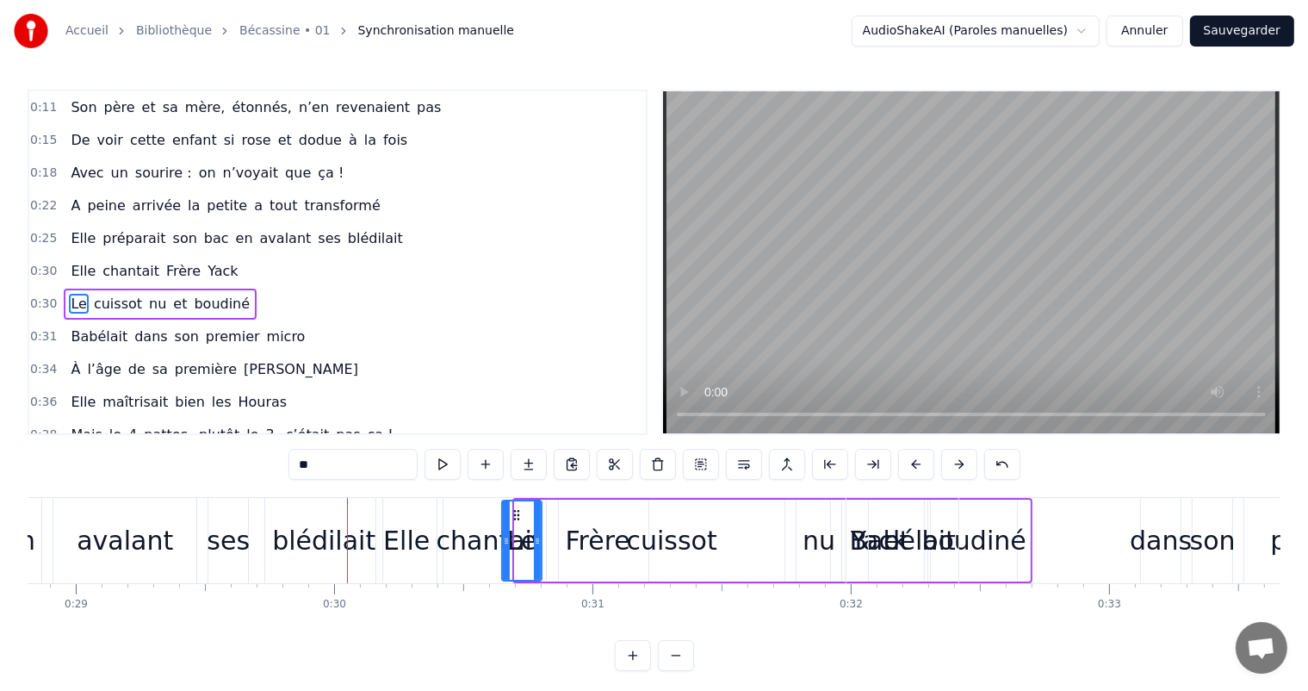
click at [958, 464] on button at bounding box center [959, 464] width 36 height 31
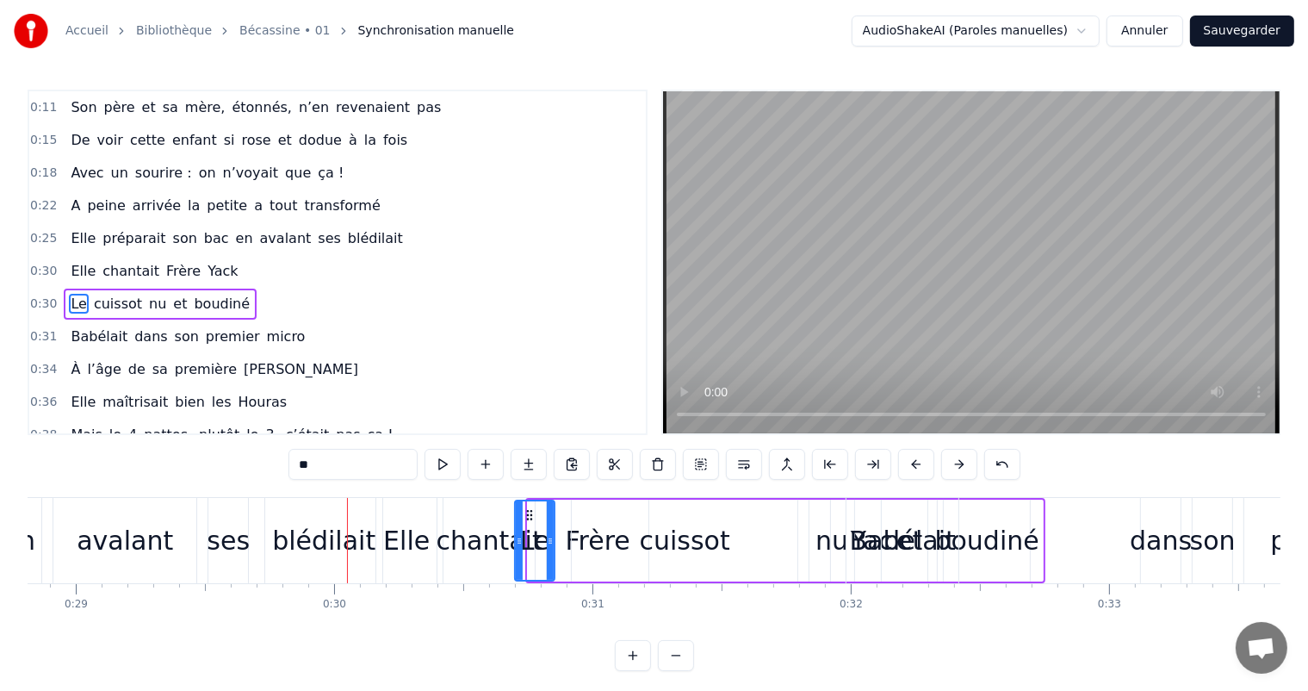
click at [958, 464] on button at bounding box center [959, 464] width 36 height 31
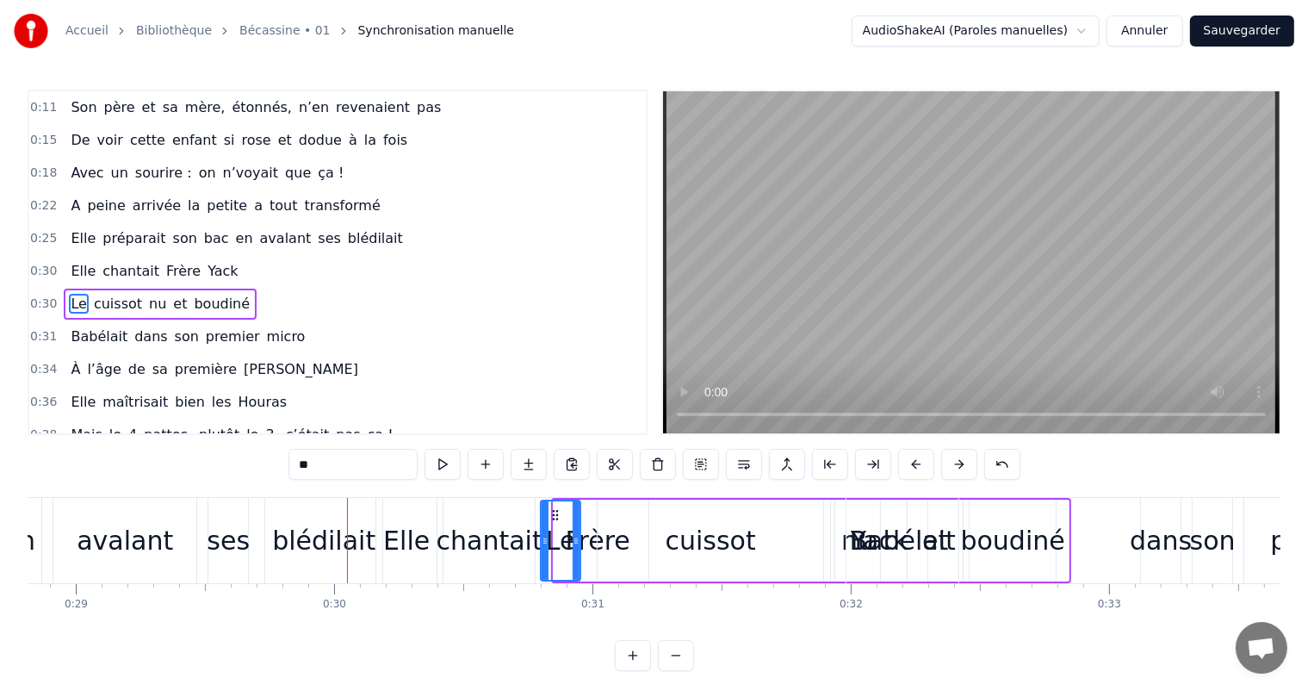
click at [958, 464] on button at bounding box center [959, 464] width 36 height 31
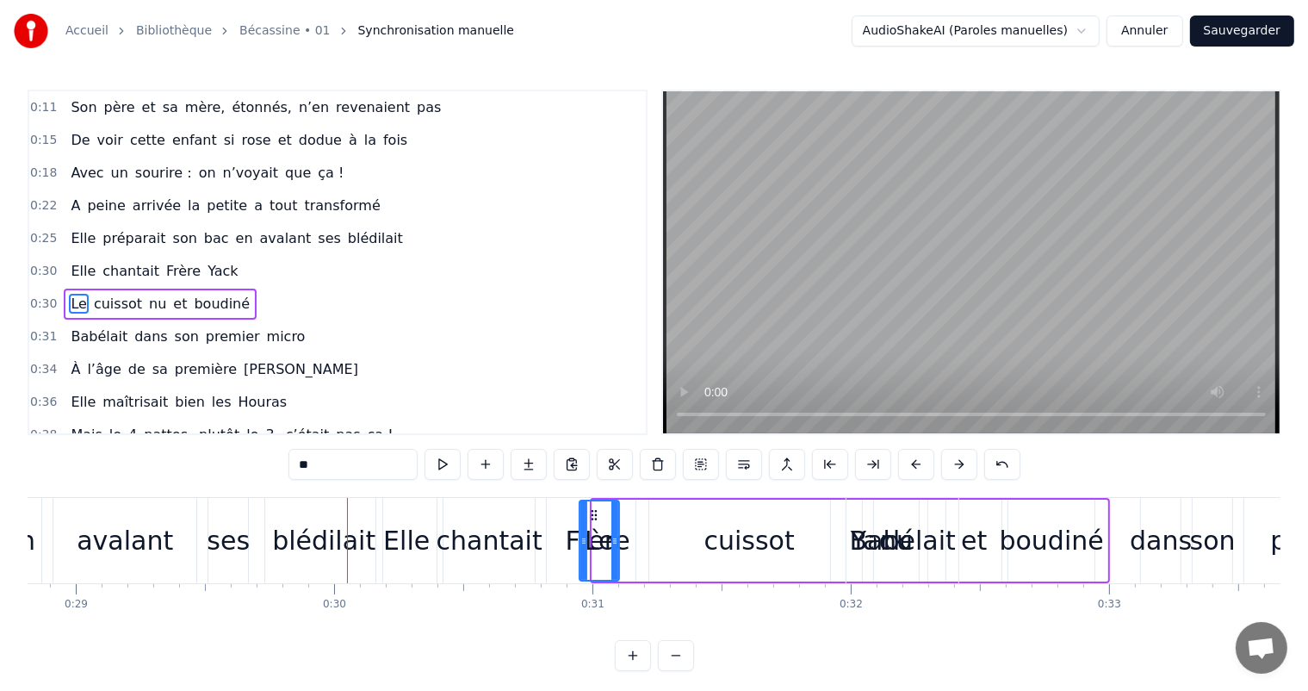
click at [958, 464] on button at bounding box center [959, 464] width 36 height 31
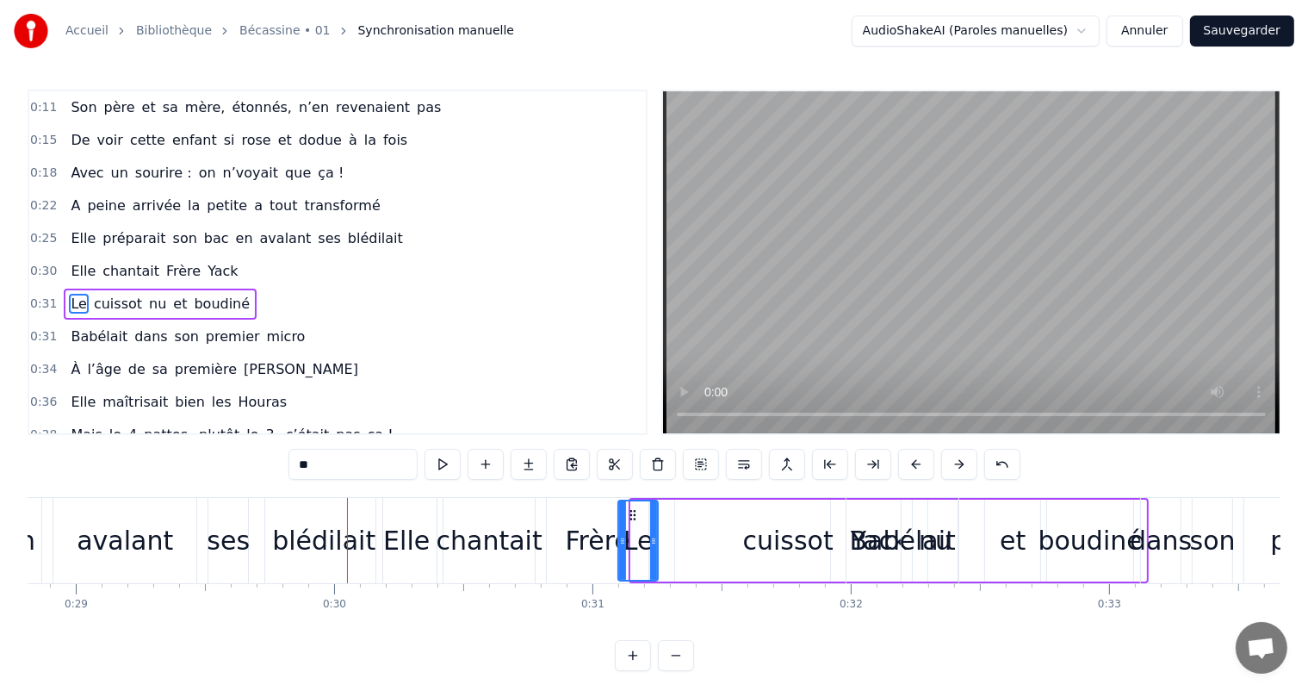
click at [958, 464] on button at bounding box center [959, 464] width 36 height 31
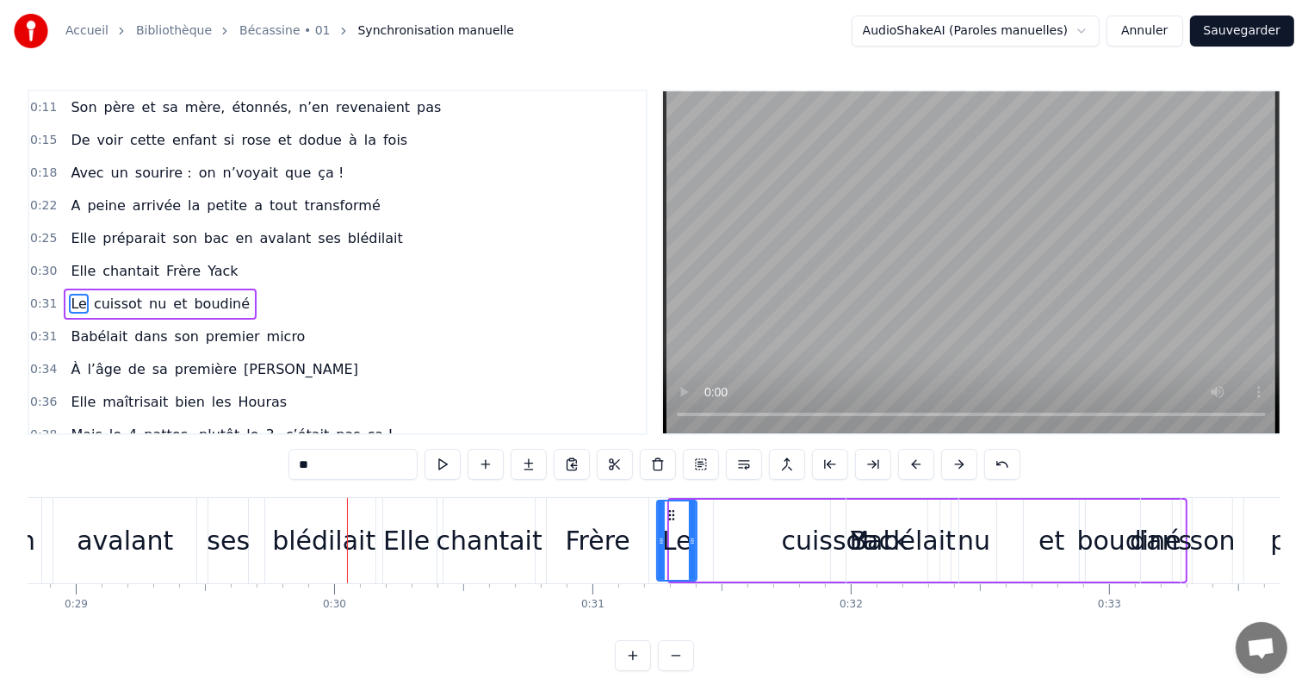
click at [958, 464] on button at bounding box center [959, 464] width 36 height 31
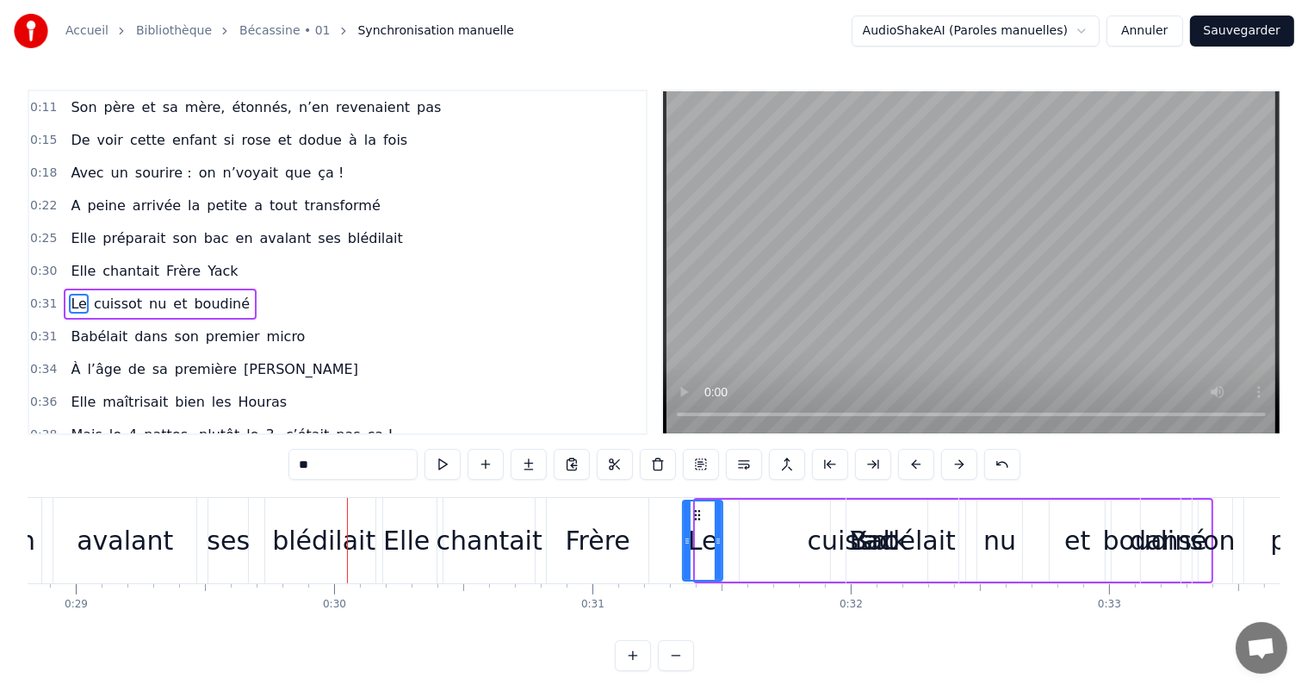
click at [958, 464] on button at bounding box center [959, 464] width 36 height 31
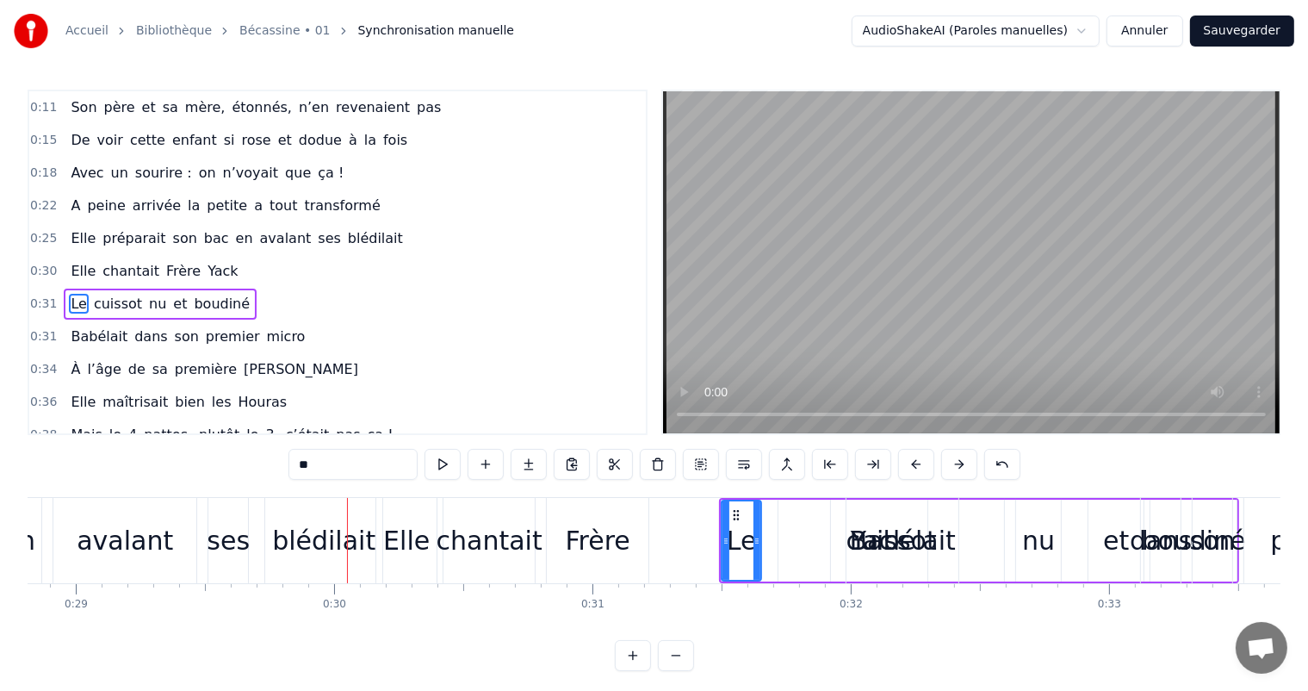
click at [958, 464] on button at bounding box center [959, 464] width 36 height 31
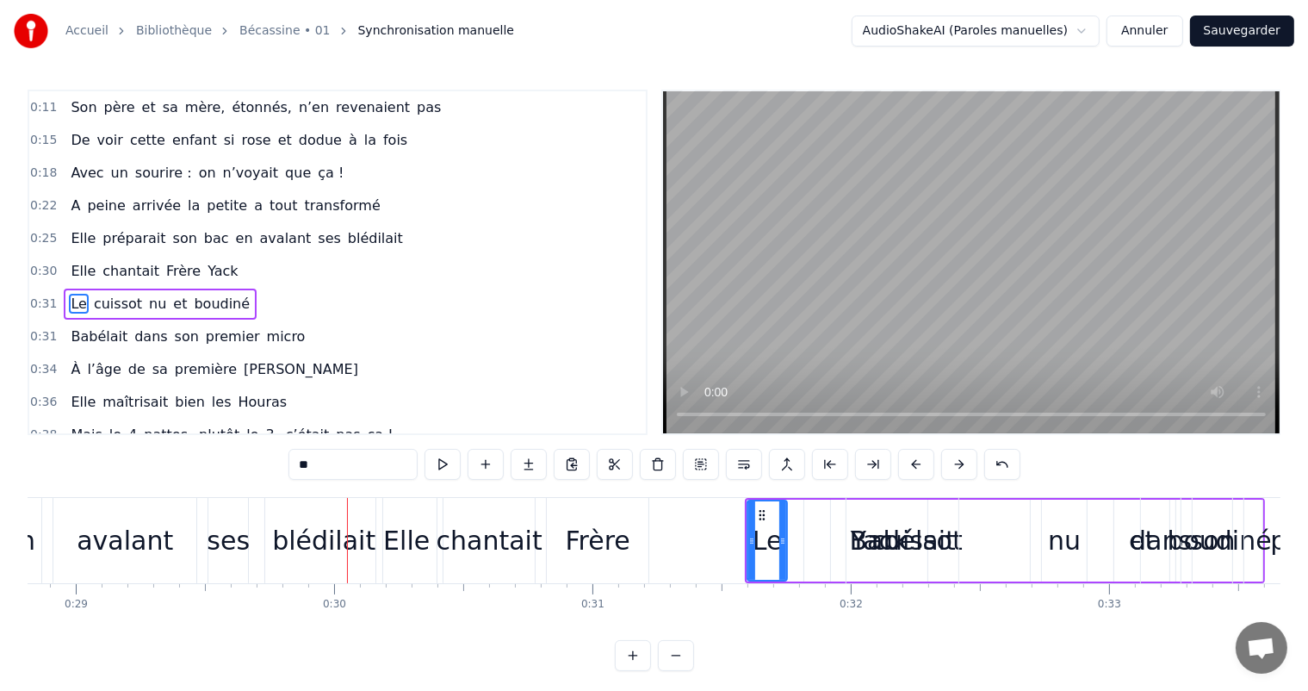
click at [958, 464] on button at bounding box center [959, 464] width 36 height 31
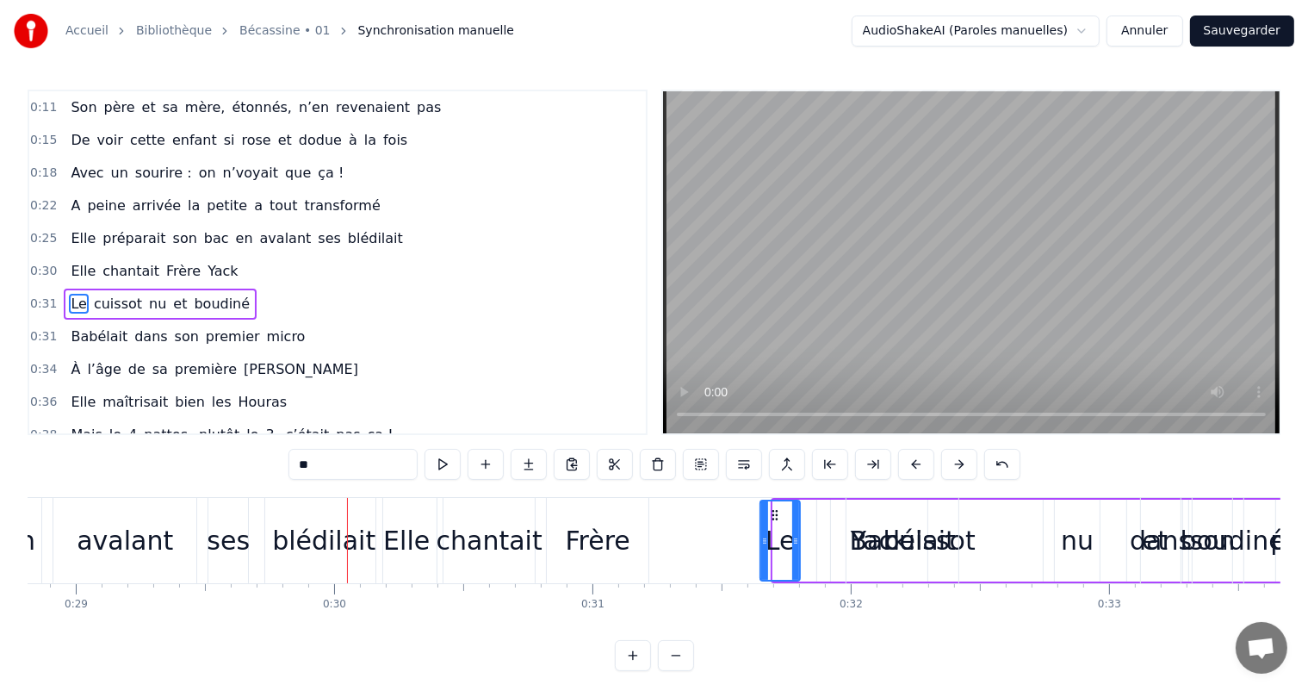
click at [958, 464] on button at bounding box center [959, 464] width 36 height 31
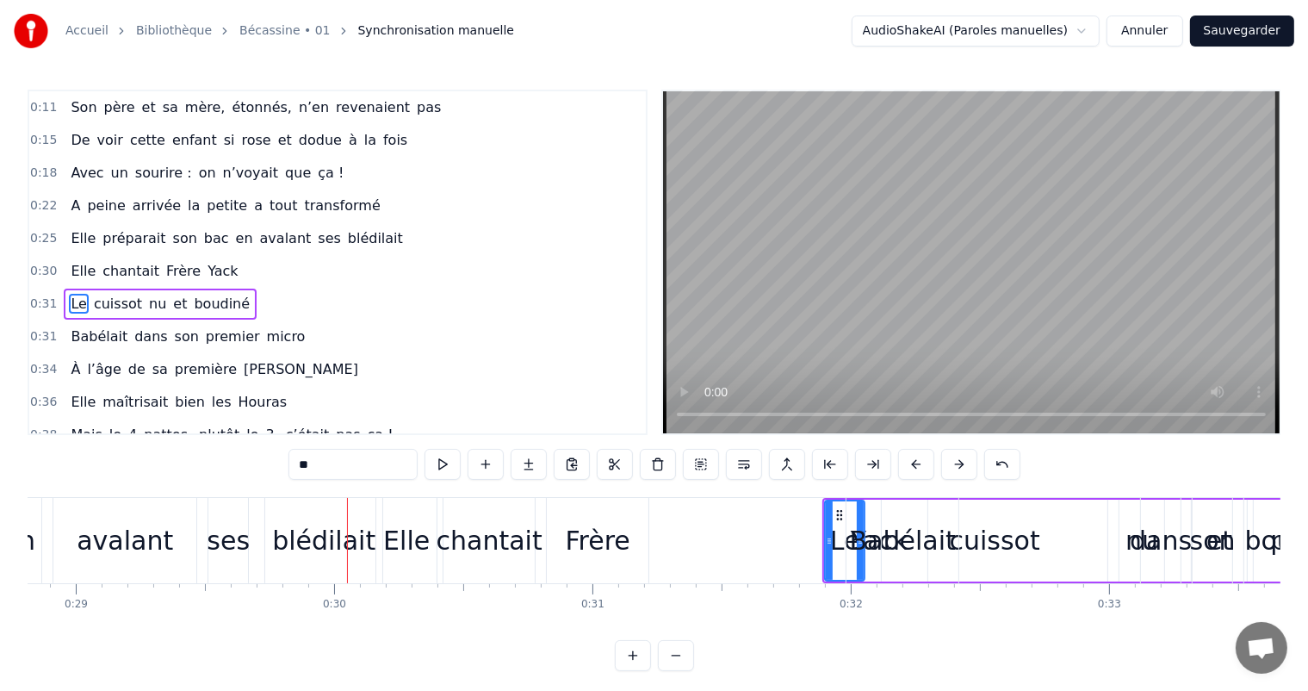
click at [958, 464] on button at bounding box center [959, 464] width 36 height 31
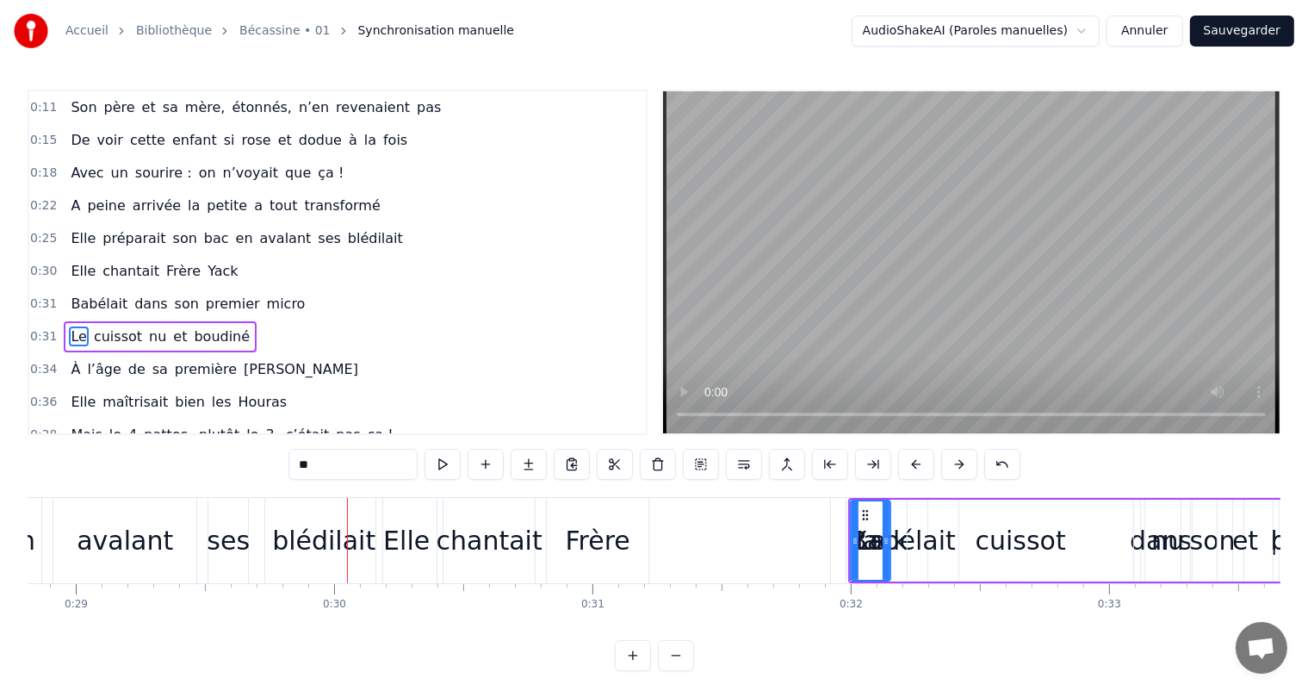
click at [958, 464] on button at bounding box center [959, 464] width 36 height 31
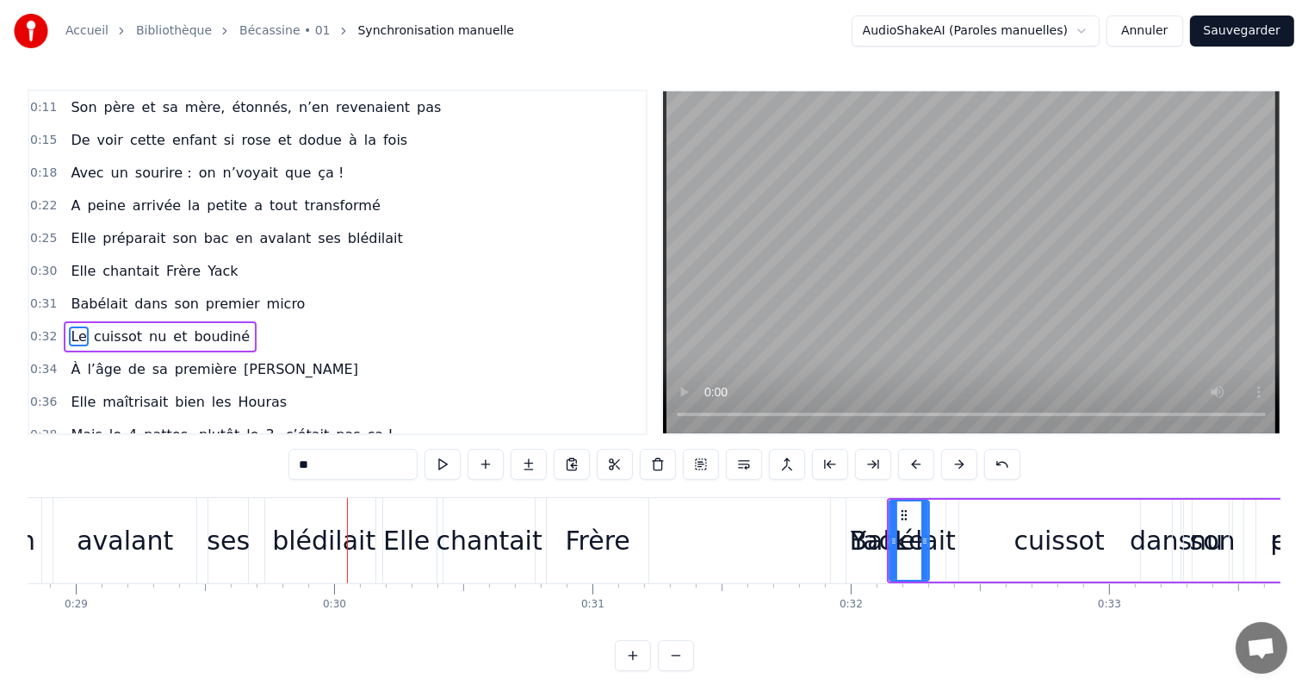
click at [958, 464] on button at bounding box center [959, 464] width 36 height 31
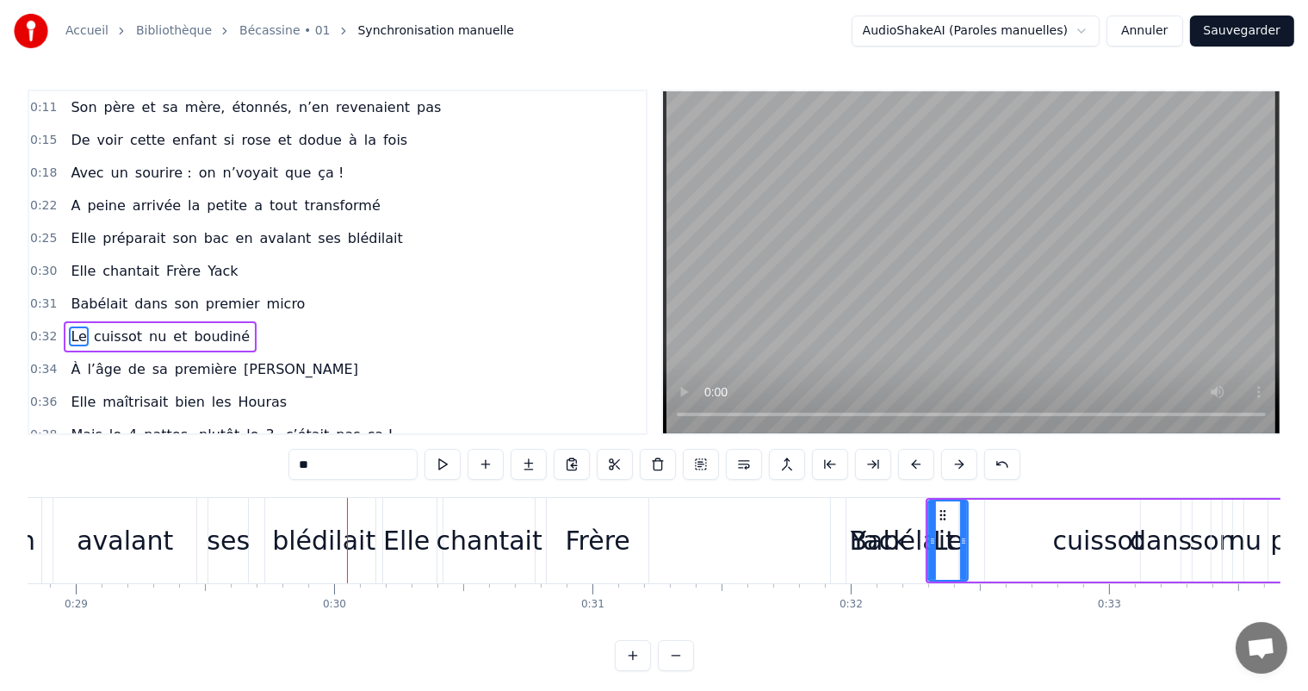
click at [958, 464] on button at bounding box center [959, 464] width 36 height 31
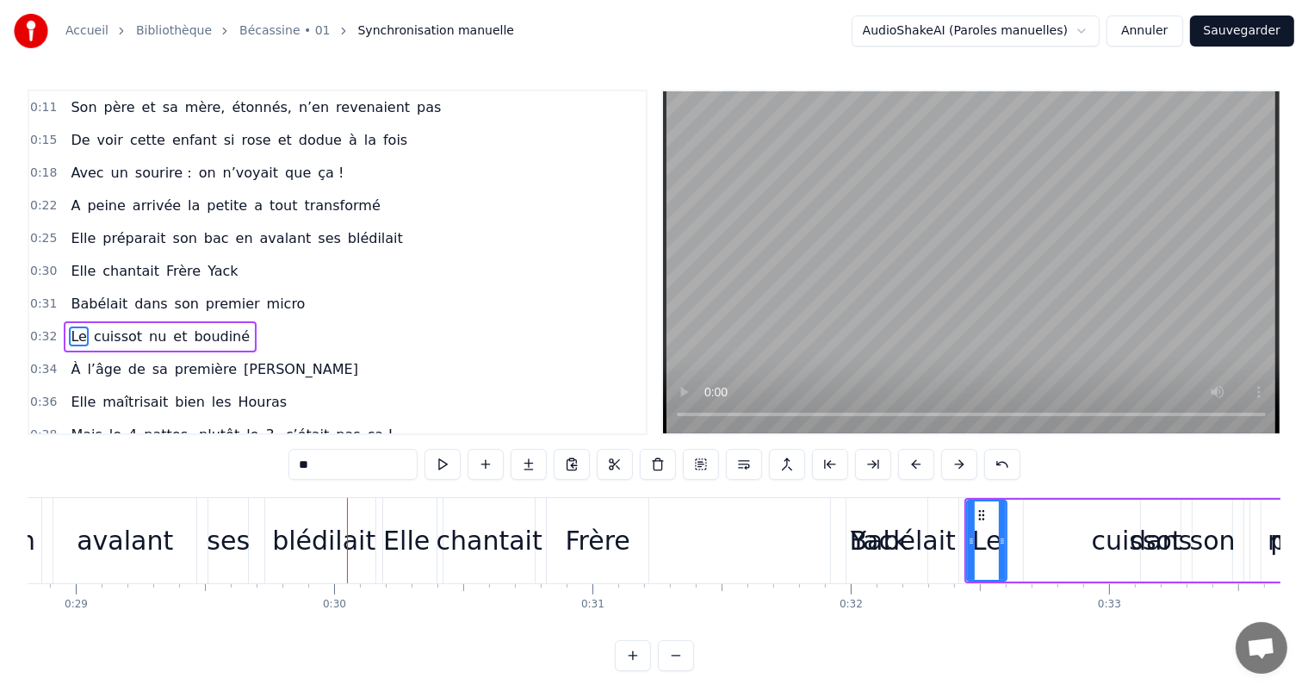
click at [958, 464] on button at bounding box center [959, 464] width 36 height 31
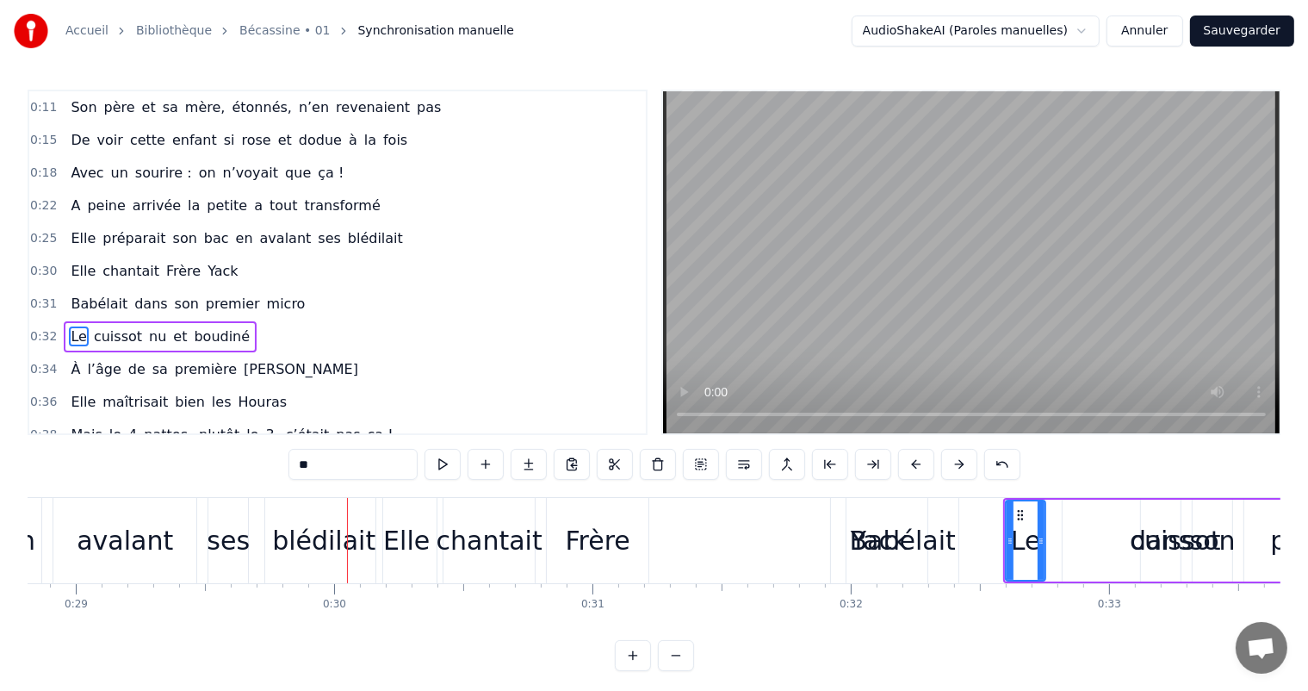
click at [958, 464] on button at bounding box center [959, 464] width 36 height 31
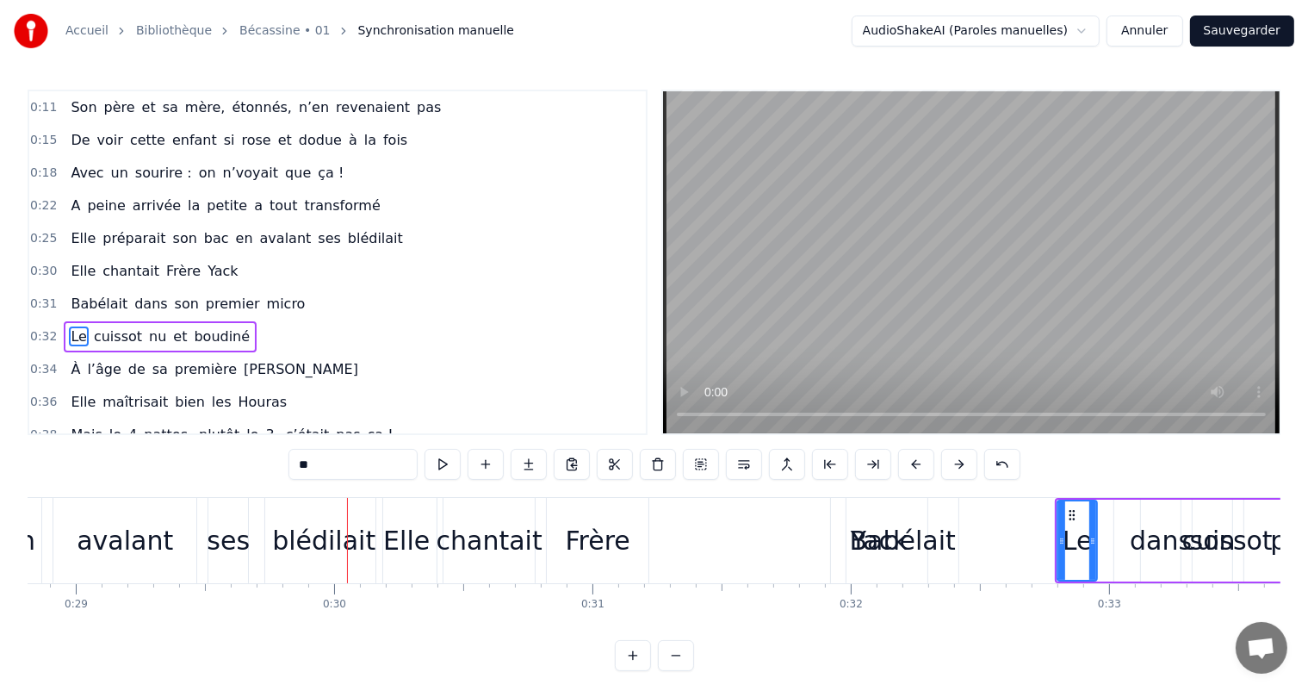
click at [958, 464] on button at bounding box center [959, 464] width 36 height 31
click at [873, 536] on div "Babélait" at bounding box center [903, 540] width 106 height 39
type input "********"
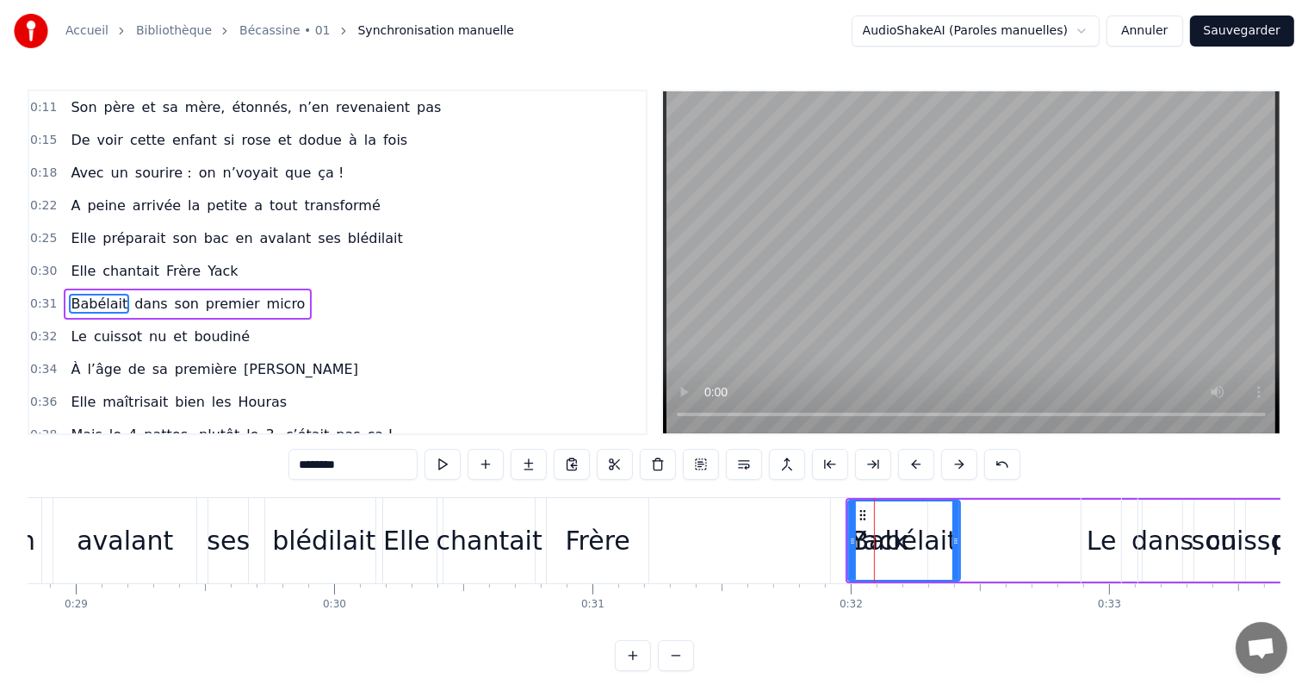
scroll to position [97, 0]
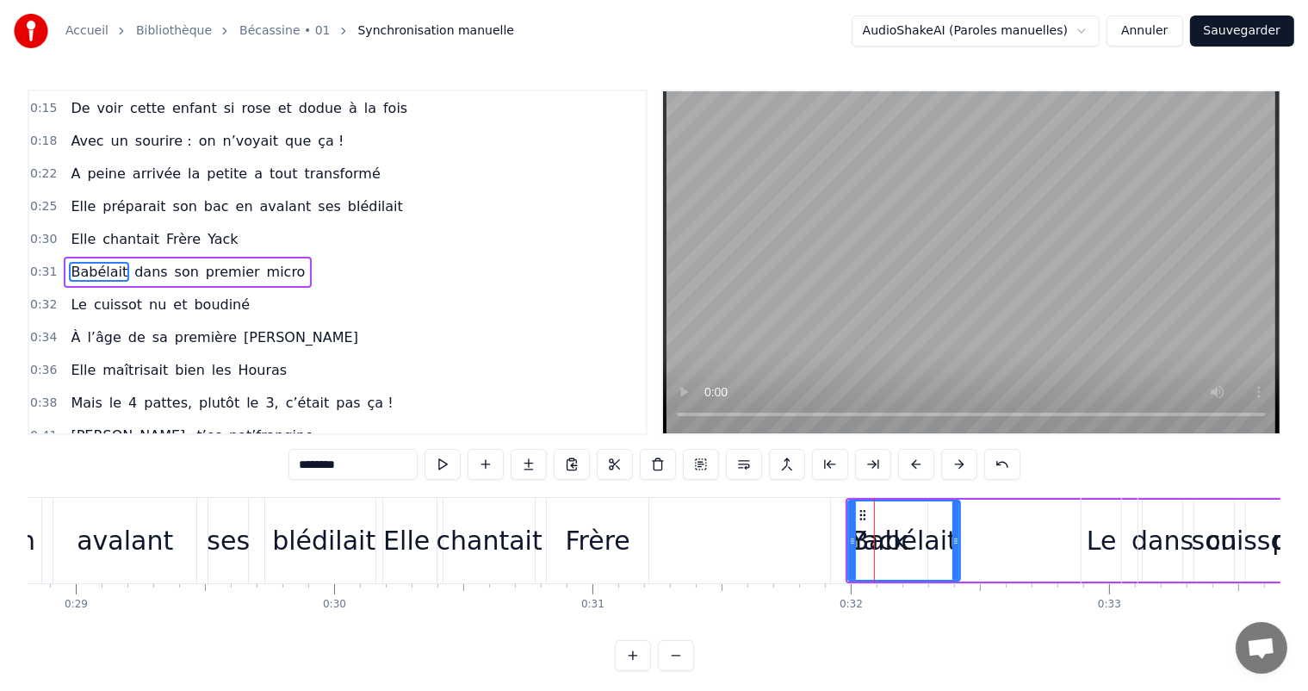
click at [895, 499] on div "Babélait" at bounding box center [904, 540] width 114 height 82
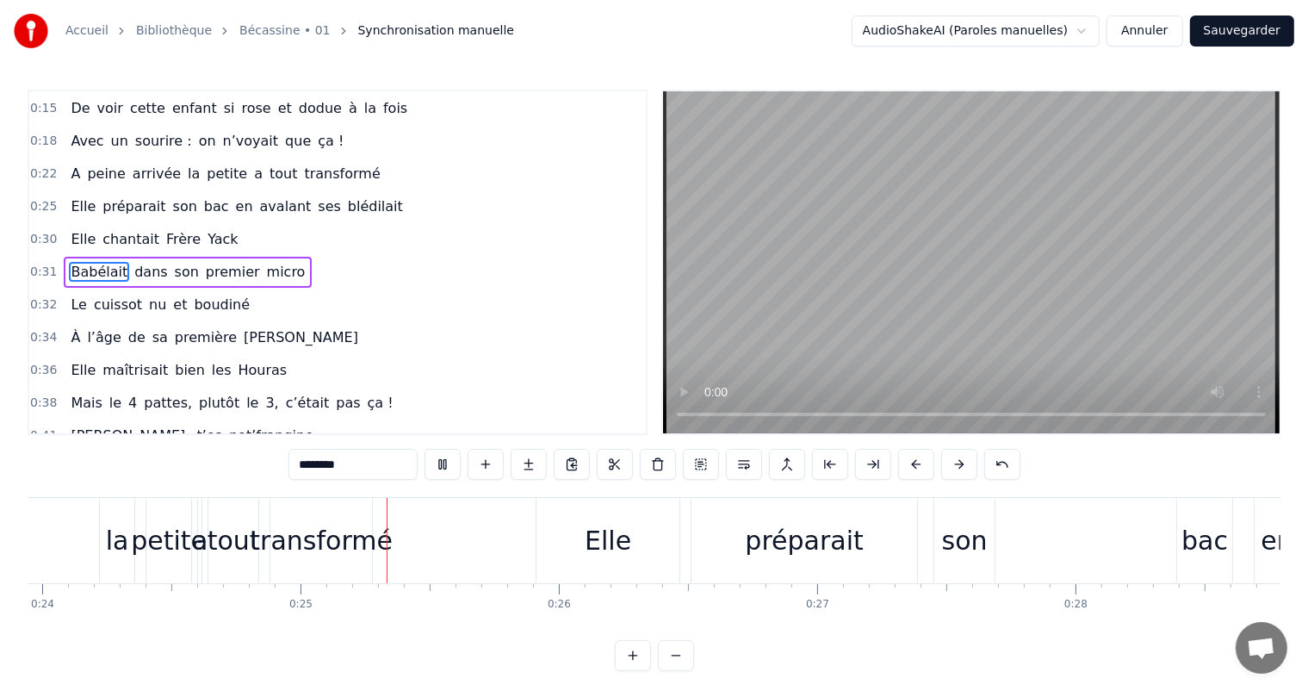
scroll to position [0, 6245]
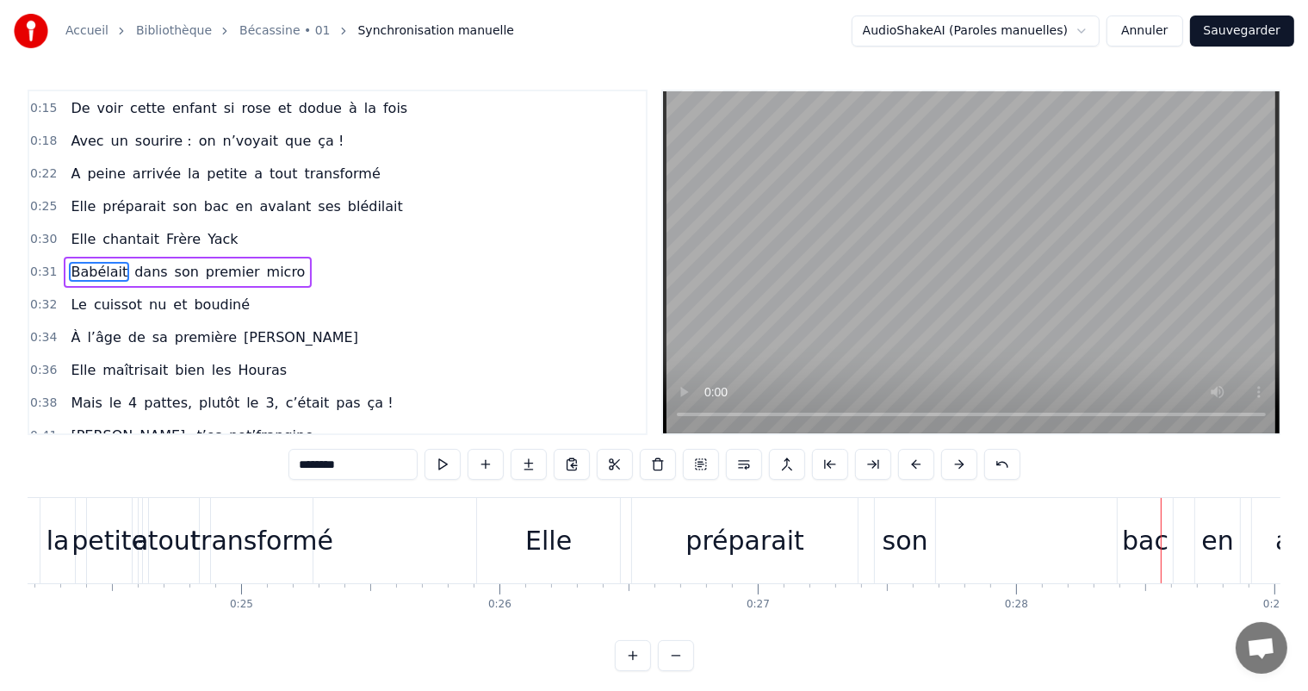
click at [1159, 31] on button "Annuler" at bounding box center [1145, 31] width 76 height 31
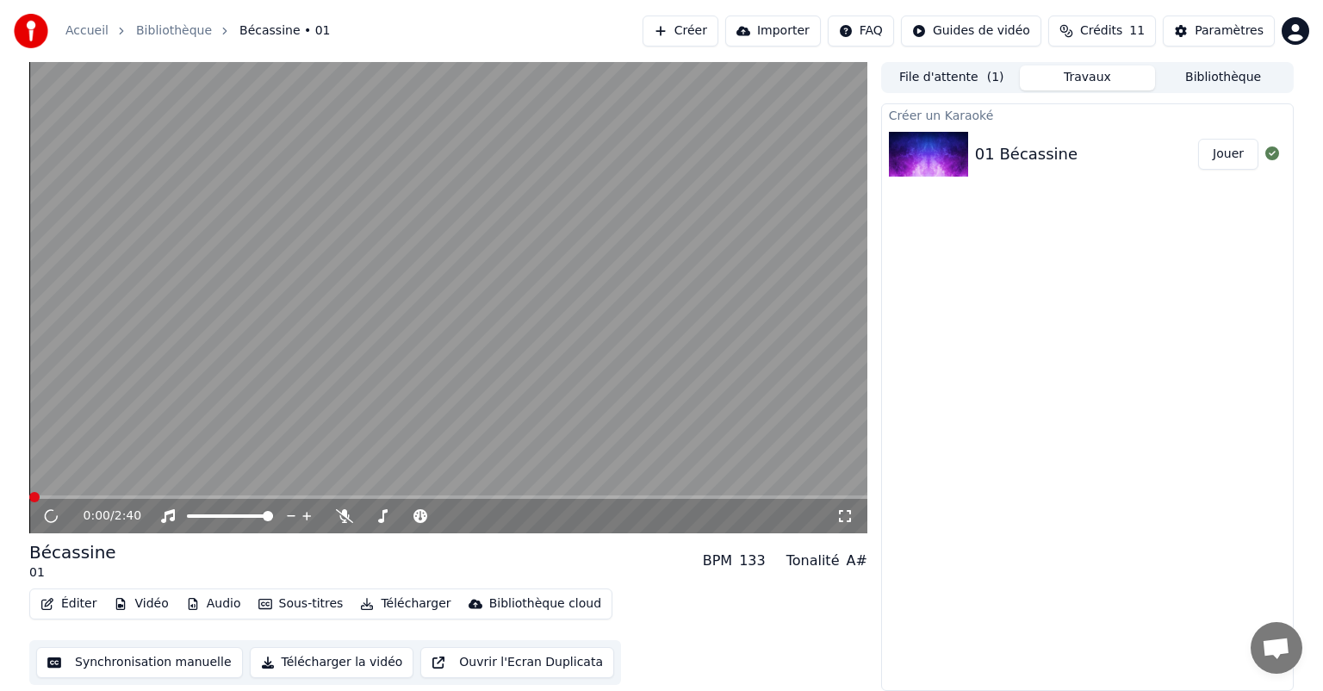
click at [975, 73] on button "File d'attente ( 1 )" at bounding box center [952, 77] width 136 height 25
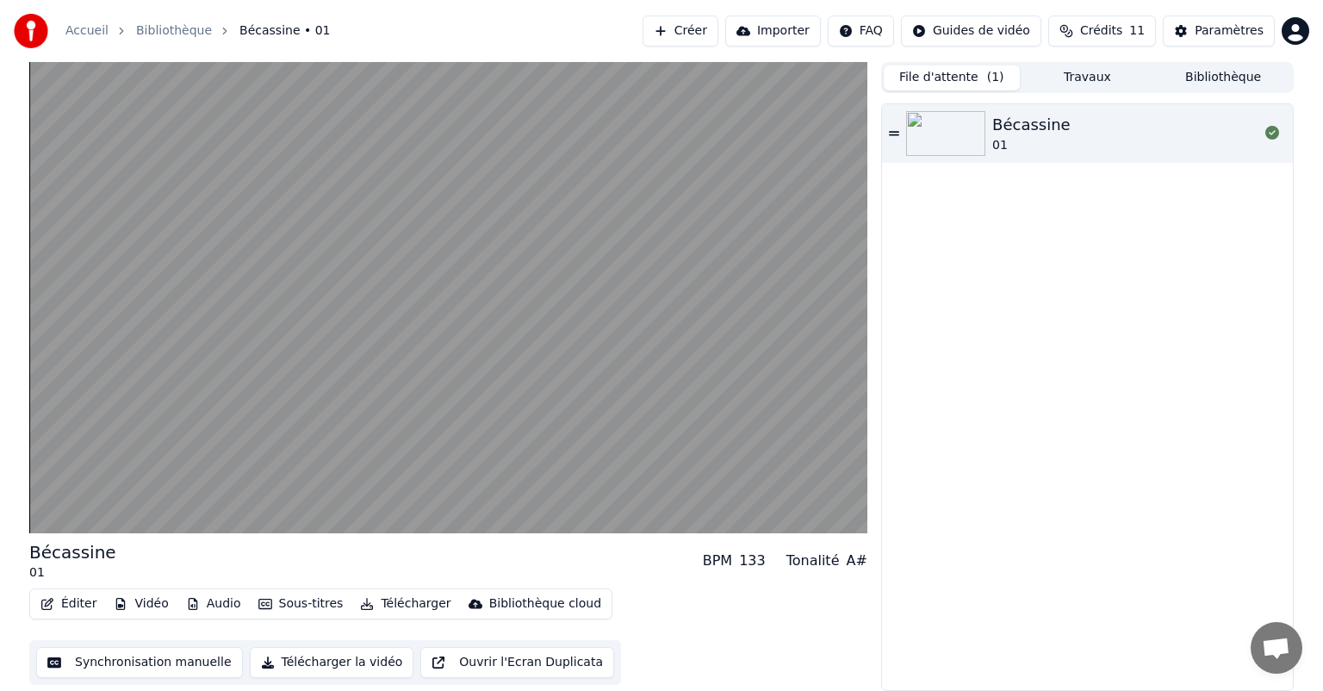
click at [950, 76] on button "File d'attente ( 1 )" at bounding box center [952, 77] width 136 height 25
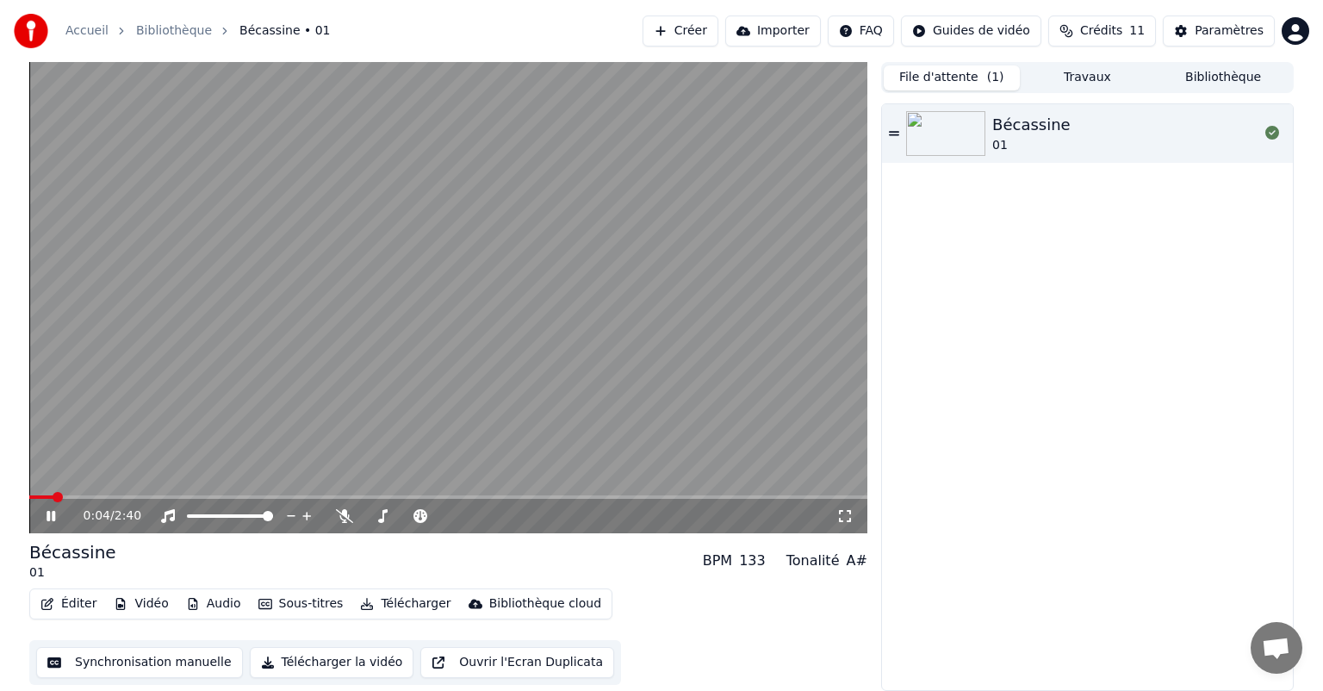
click at [48, 522] on icon at bounding box center [63, 516] width 40 height 14
click at [950, 39] on html "Accueil Bibliothèque Bécassine • 01 Créer Importer FAQ Guides de vidéo Crédits …" at bounding box center [661, 345] width 1323 height 691
click at [929, 92] on div "Guide de synchronisation des paroles" at bounding box center [1002, 96] width 240 height 28
click at [153, 659] on button "Synchronisation manuelle" at bounding box center [139, 662] width 207 height 31
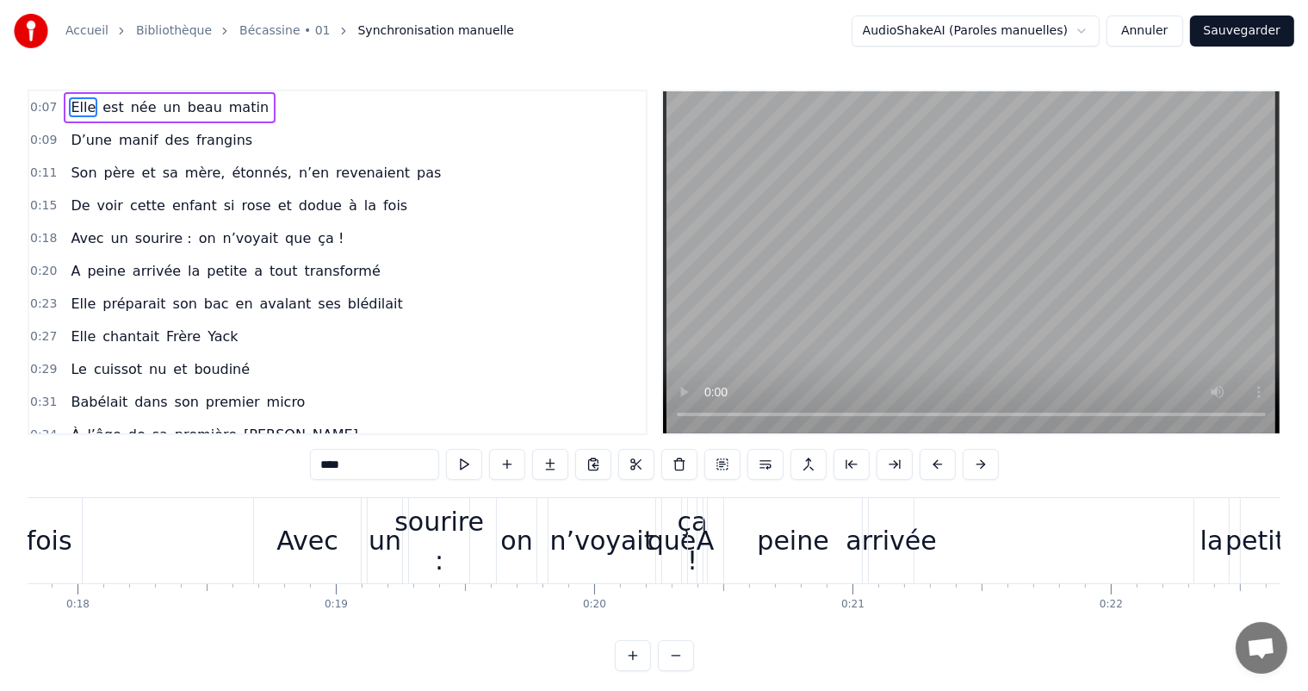
scroll to position [0, 4717]
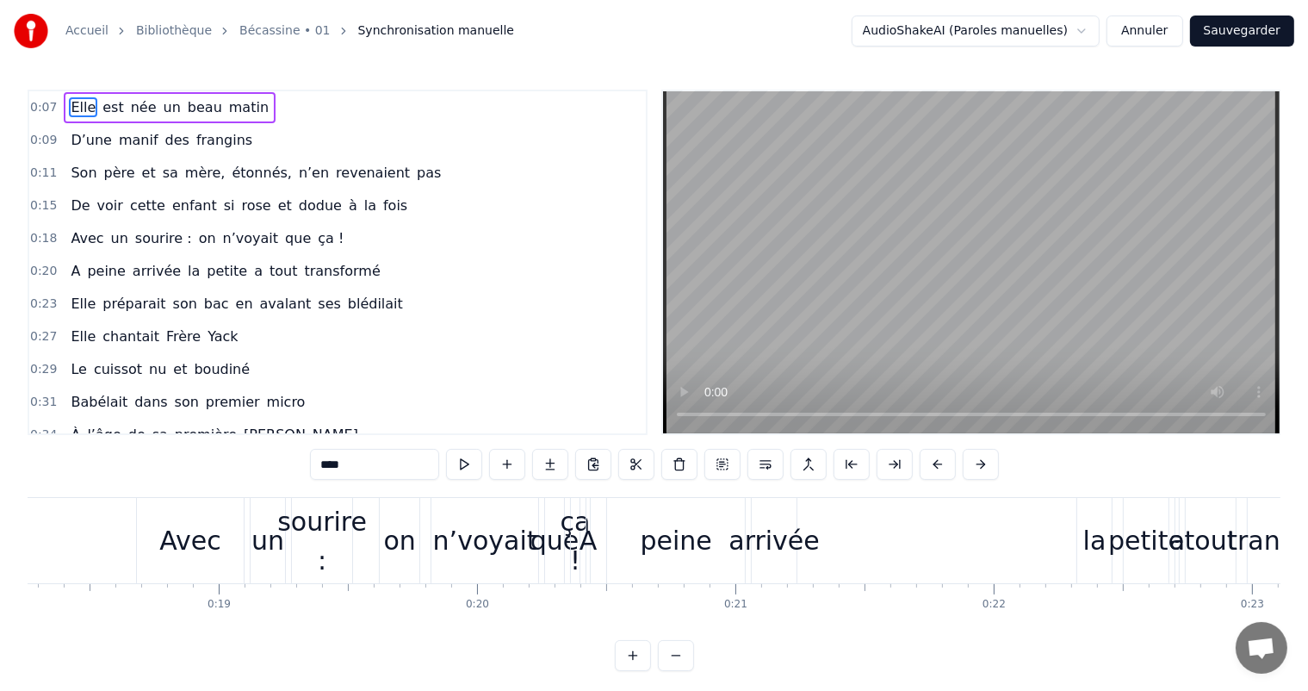
click at [316, 561] on div "sourire :" at bounding box center [322, 541] width 90 height 78
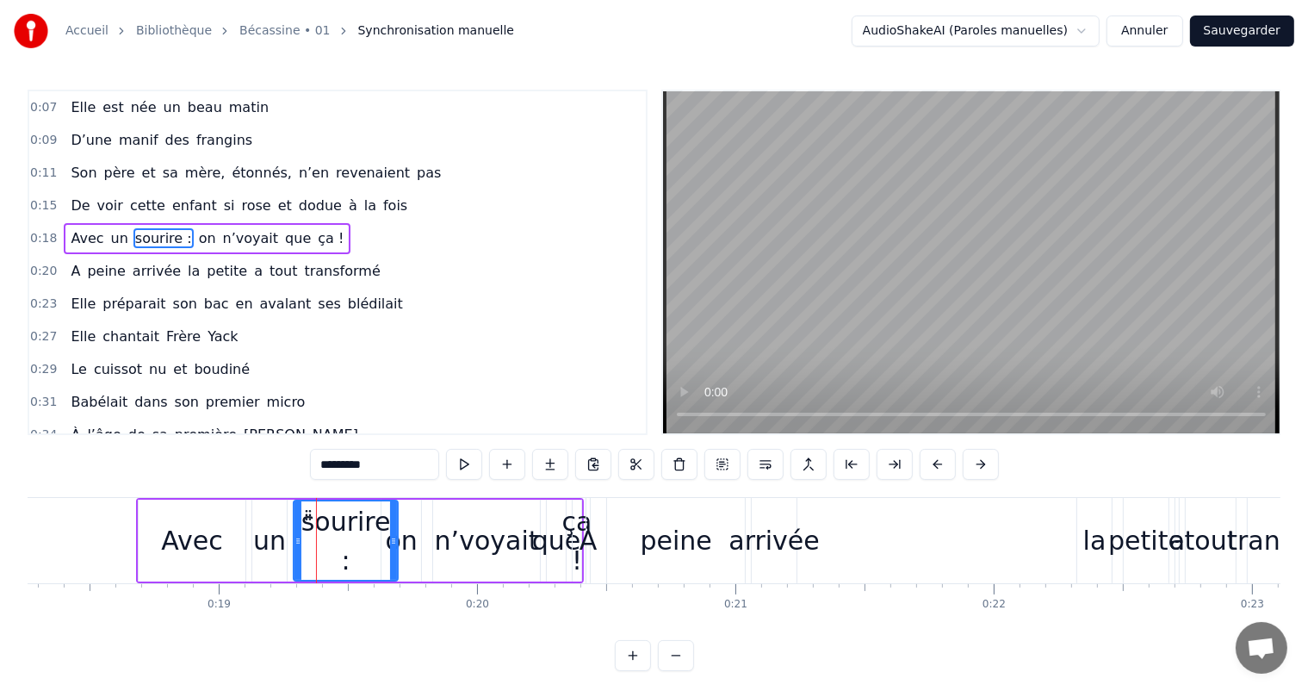
drag, startPoint x: 352, startPoint y: 539, endPoint x: 396, endPoint y: 541, distance: 44.0
click at [396, 541] on icon at bounding box center [393, 541] width 7 height 14
click at [436, 537] on div "n’voyait" at bounding box center [486, 540] width 107 height 82
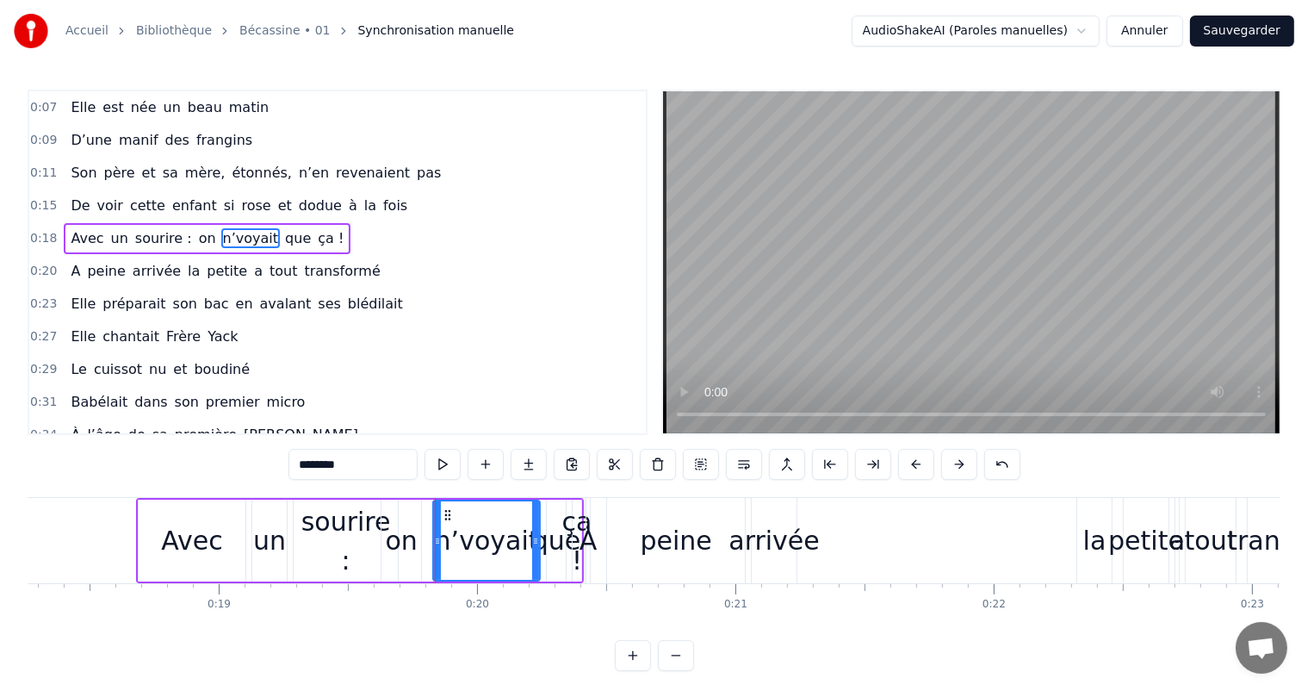
click at [404, 541] on div "on" at bounding box center [401, 540] width 32 height 39
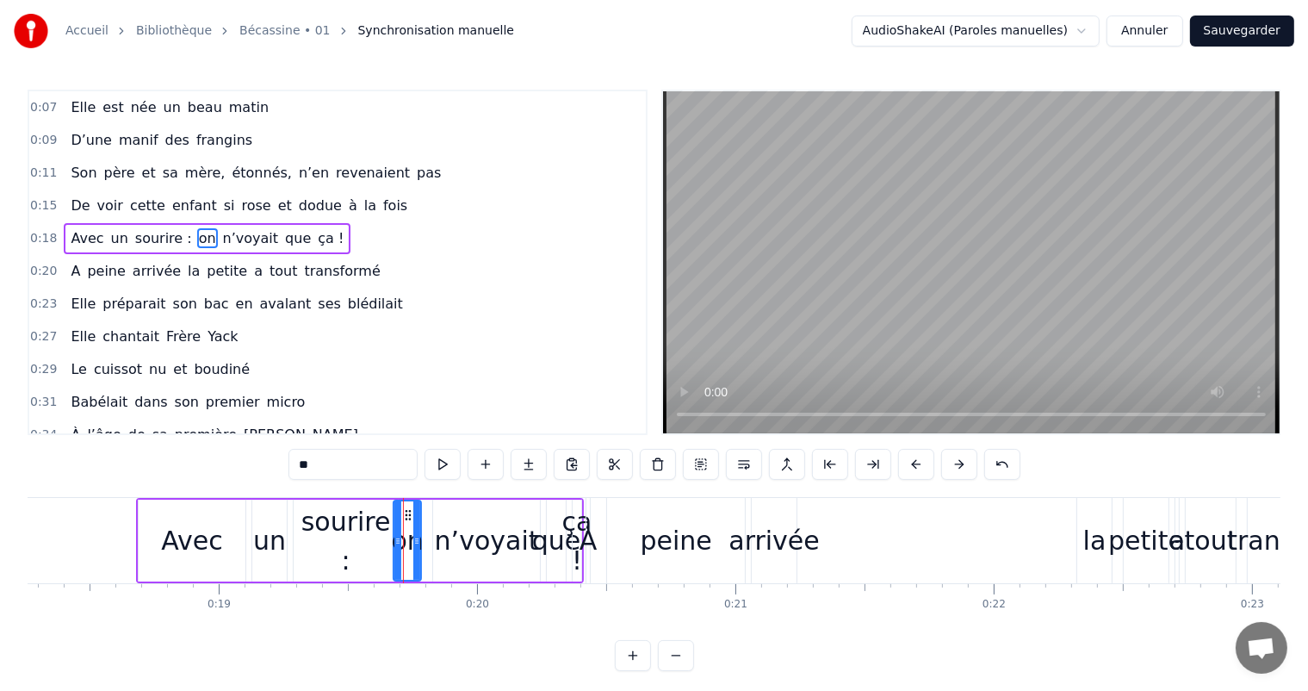
drag, startPoint x: 385, startPoint y: 543, endPoint x: 397, endPoint y: 547, distance: 12.5
click at [397, 547] on div at bounding box center [397, 540] width 7 height 78
drag, startPoint x: 418, startPoint y: 540, endPoint x: 431, endPoint y: 540, distance: 12.9
click at [431, 540] on icon at bounding box center [429, 541] width 7 height 14
click at [589, 541] on div "A" at bounding box center [589, 540] width 18 height 39
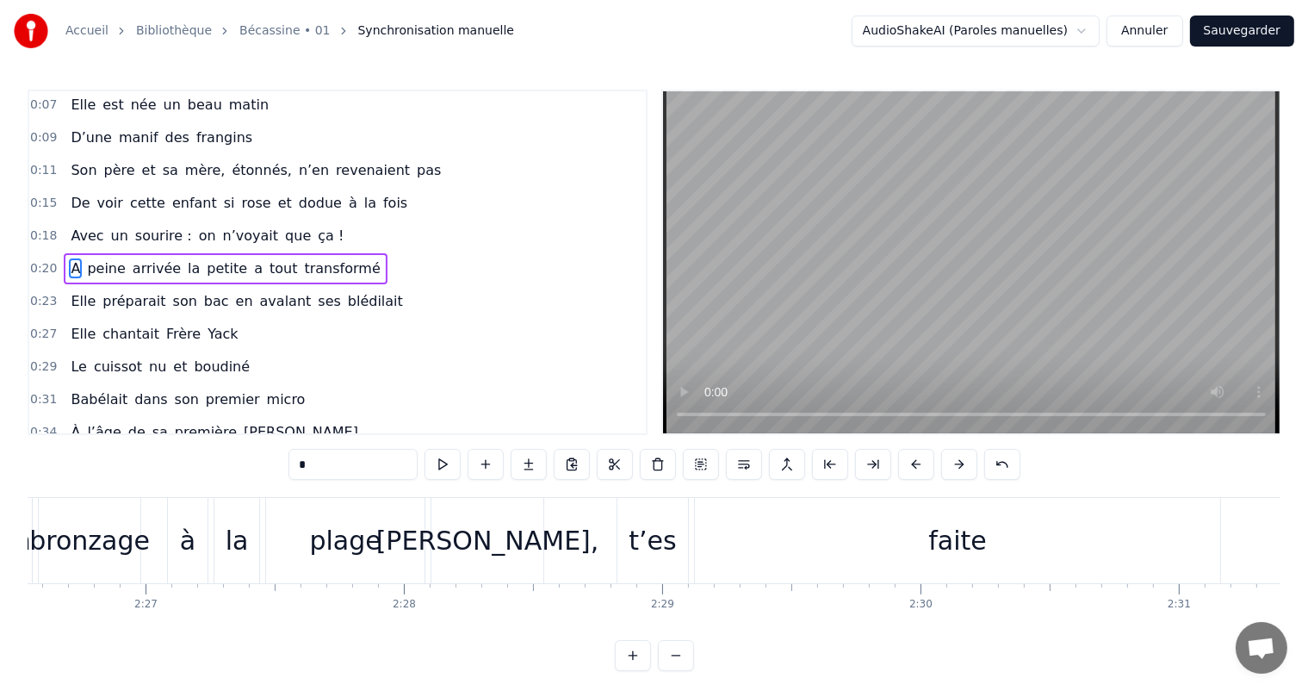
scroll to position [0, 37717]
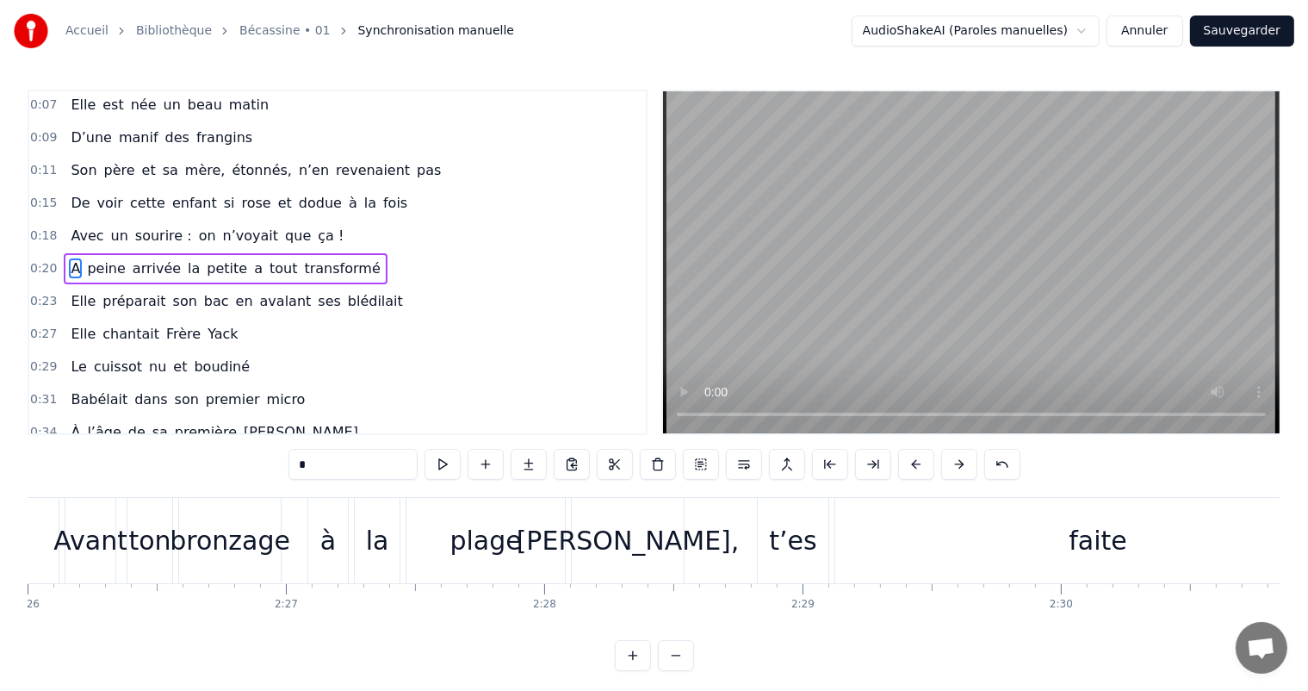
click at [580, 507] on div "[PERSON_NAME]," at bounding box center [628, 540] width 112 height 85
type input "*********"
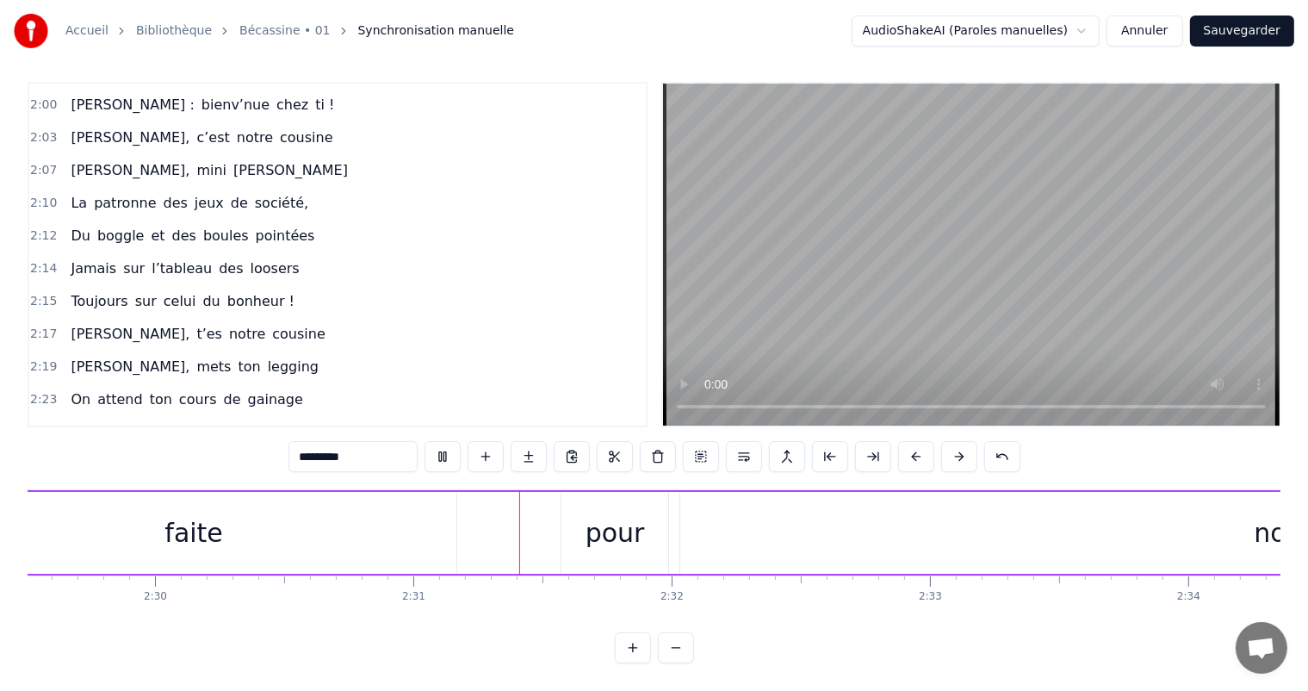
scroll to position [0, 38847]
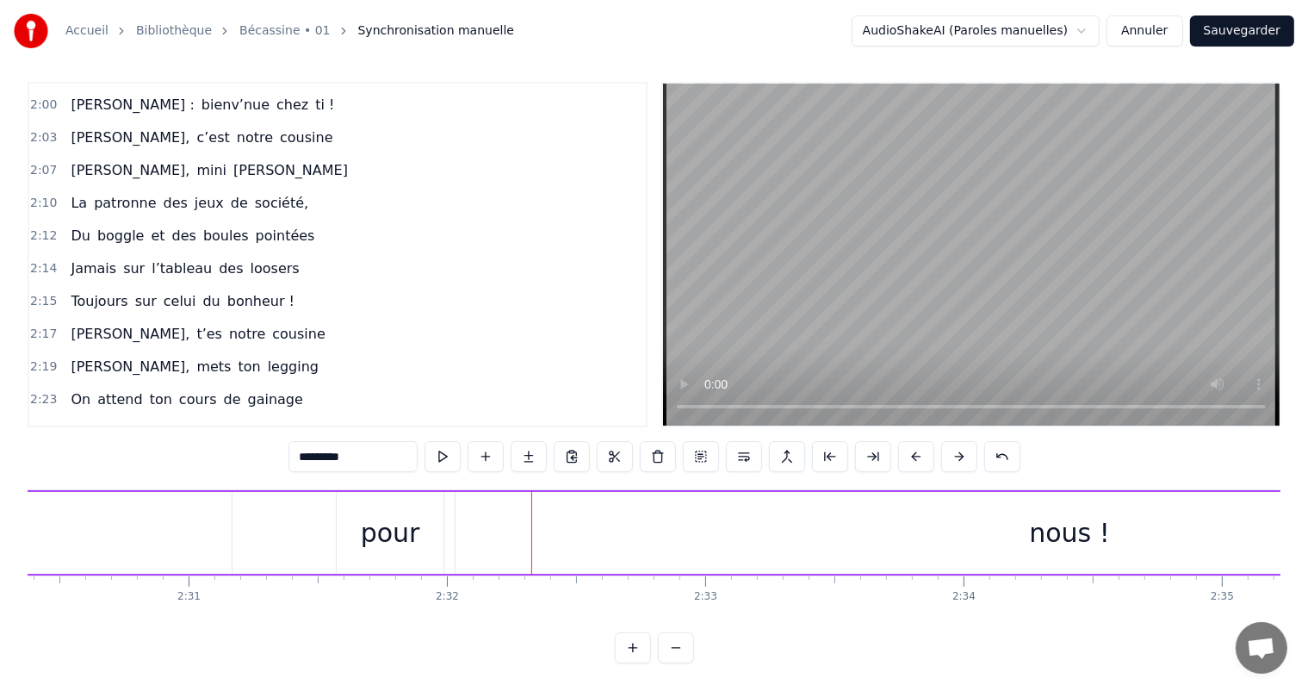
click at [1140, 29] on button "Annuler" at bounding box center [1145, 31] width 76 height 31
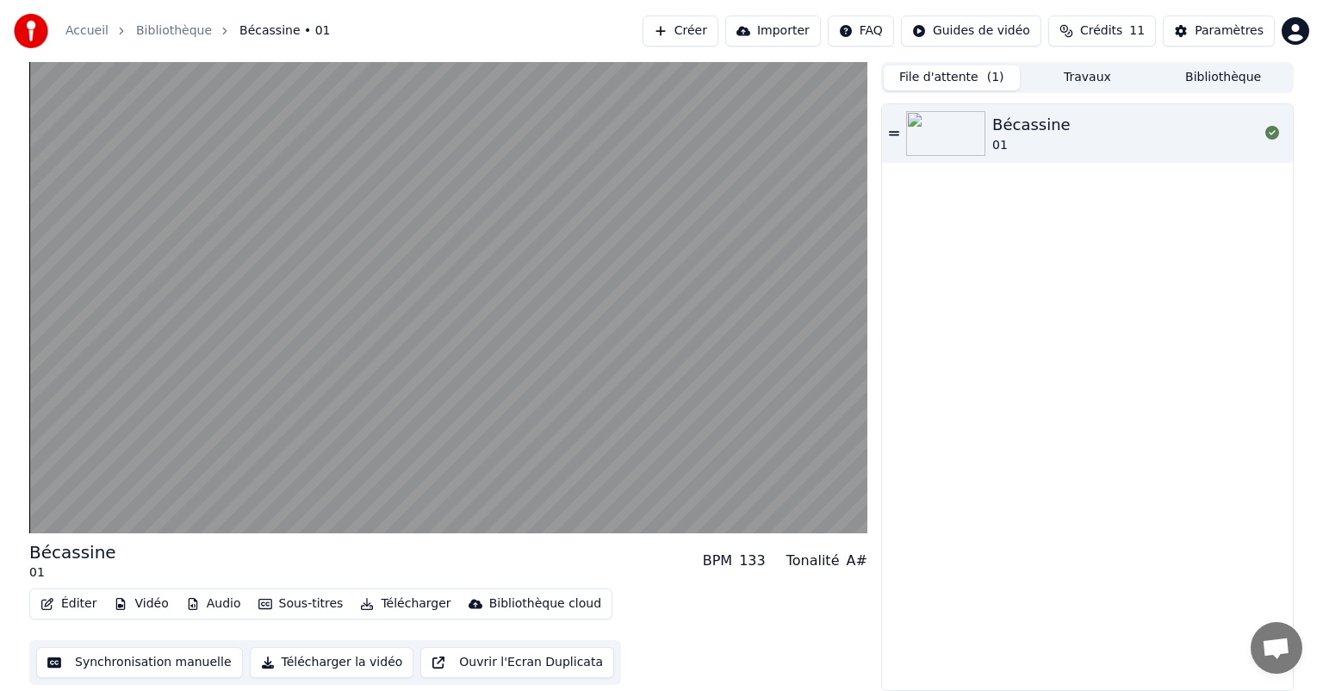
click at [714, 34] on button "Créer" at bounding box center [680, 31] width 76 height 31
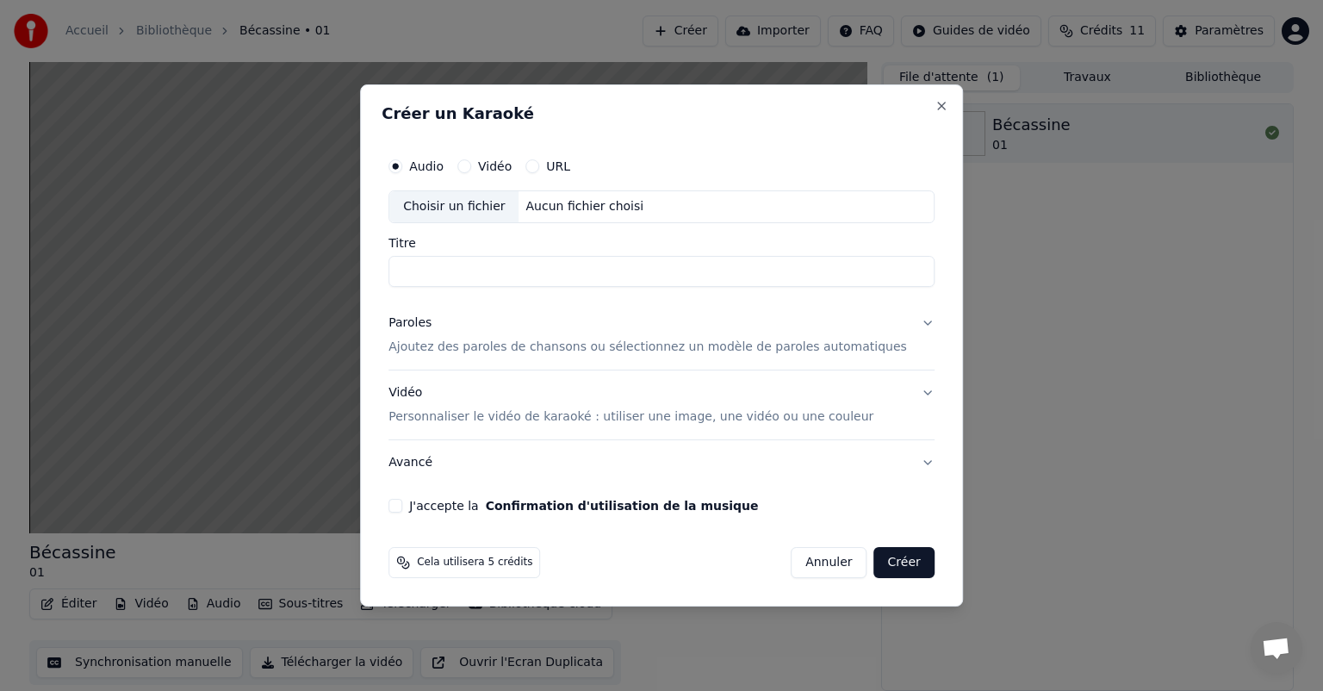
click at [512, 165] on label "Vidéo" at bounding box center [495, 166] width 34 height 12
click at [471, 165] on button "Vidéo" at bounding box center [464, 166] width 14 height 14
click at [505, 267] on input "Titre" at bounding box center [661, 271] width 546 height 31
type input "*"
type input "********"
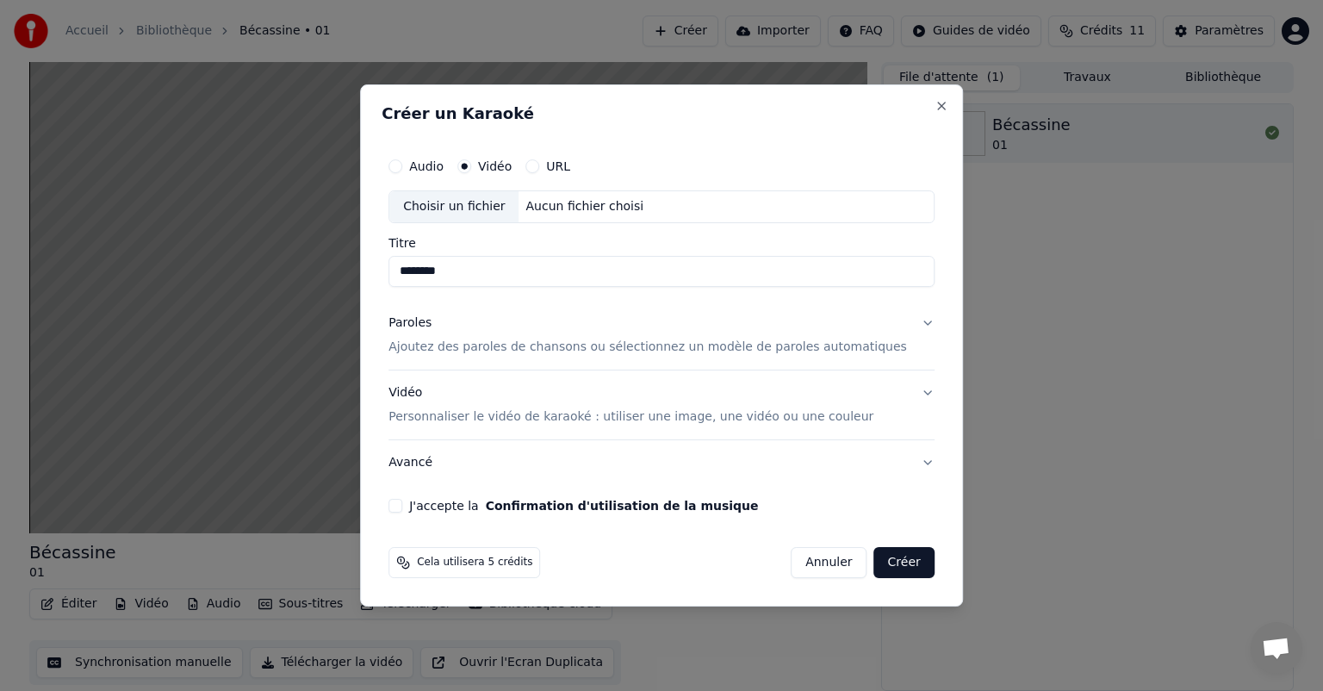
click at [496, 348] on p "Ajoutez des paroles de chansons ou sélectionnez un modèle de paroles automatiqu…" at bounding box center [647, 346] width 518 height 17
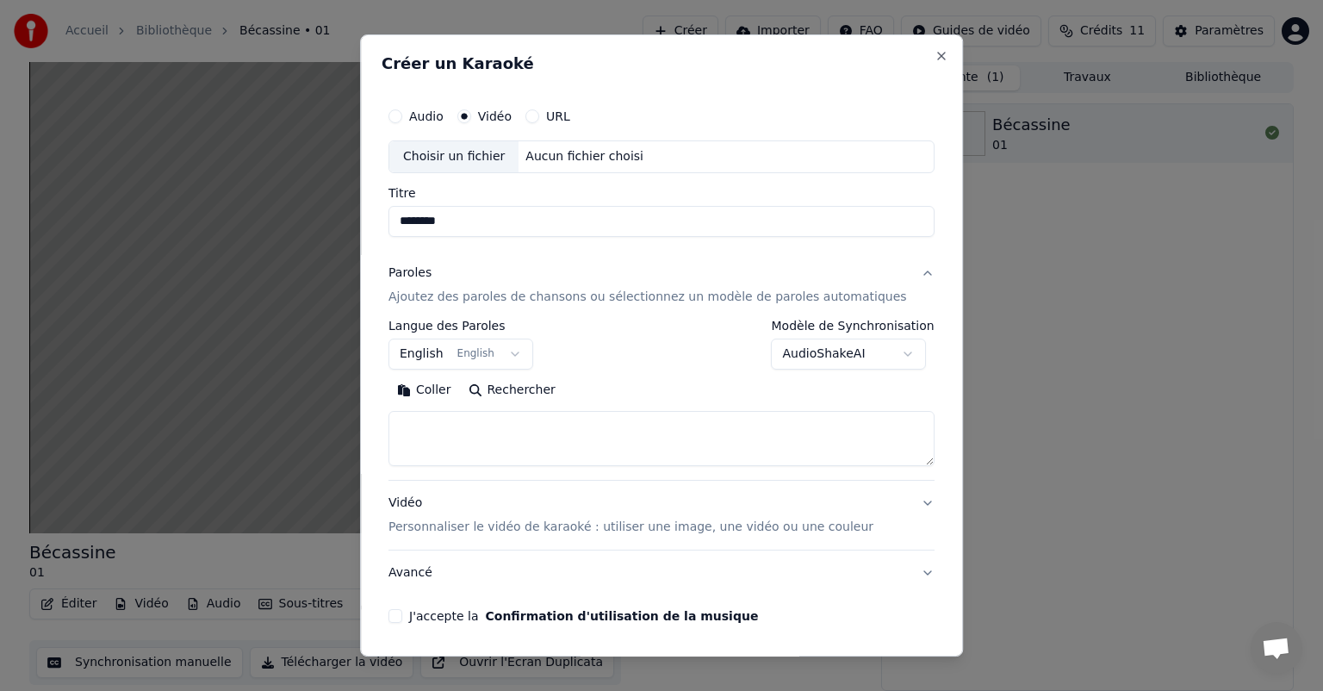
click at [496, 348] on div "**********" at bounding box center [661, 366] width 546 height 230
click at [423, 348] on body "**********" at bounding box center [661, 345] width 1323 height 691
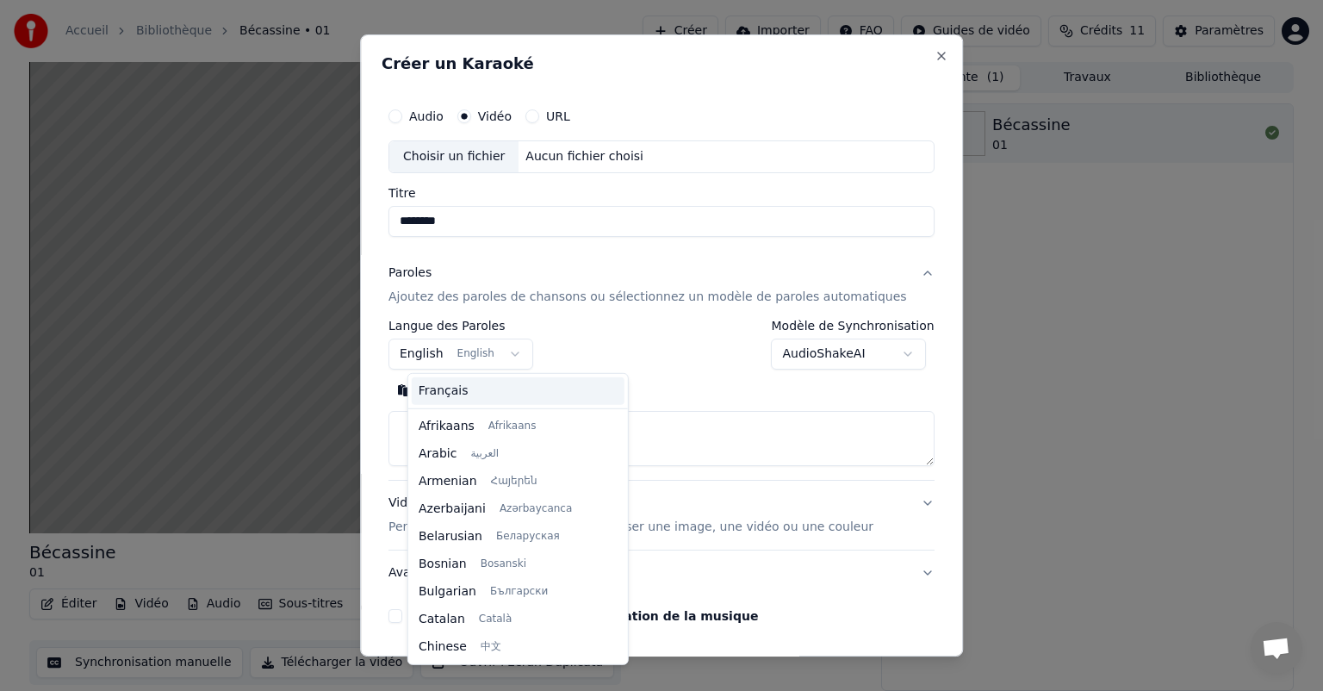
scroll to position [138, 0]
select select "**"
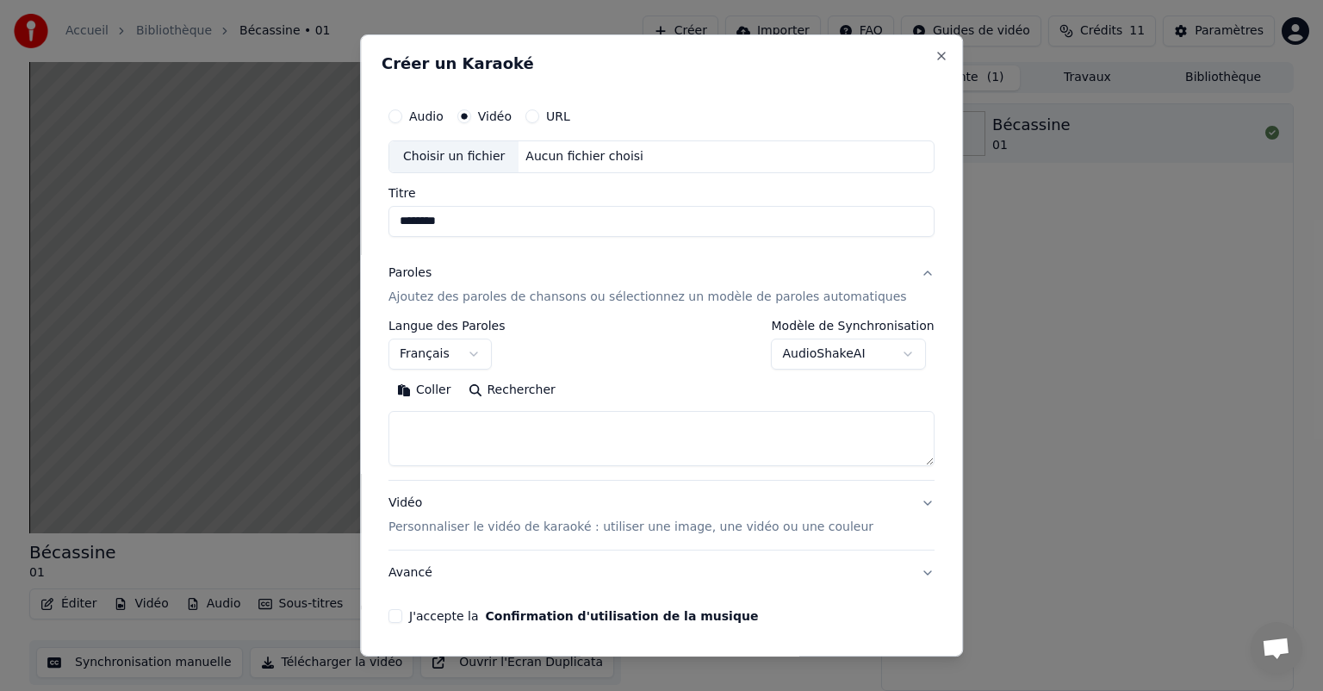
click at [441, 437] on textarea at bounding box center [661, 438] width 546 height 55
paste textarea "**********"
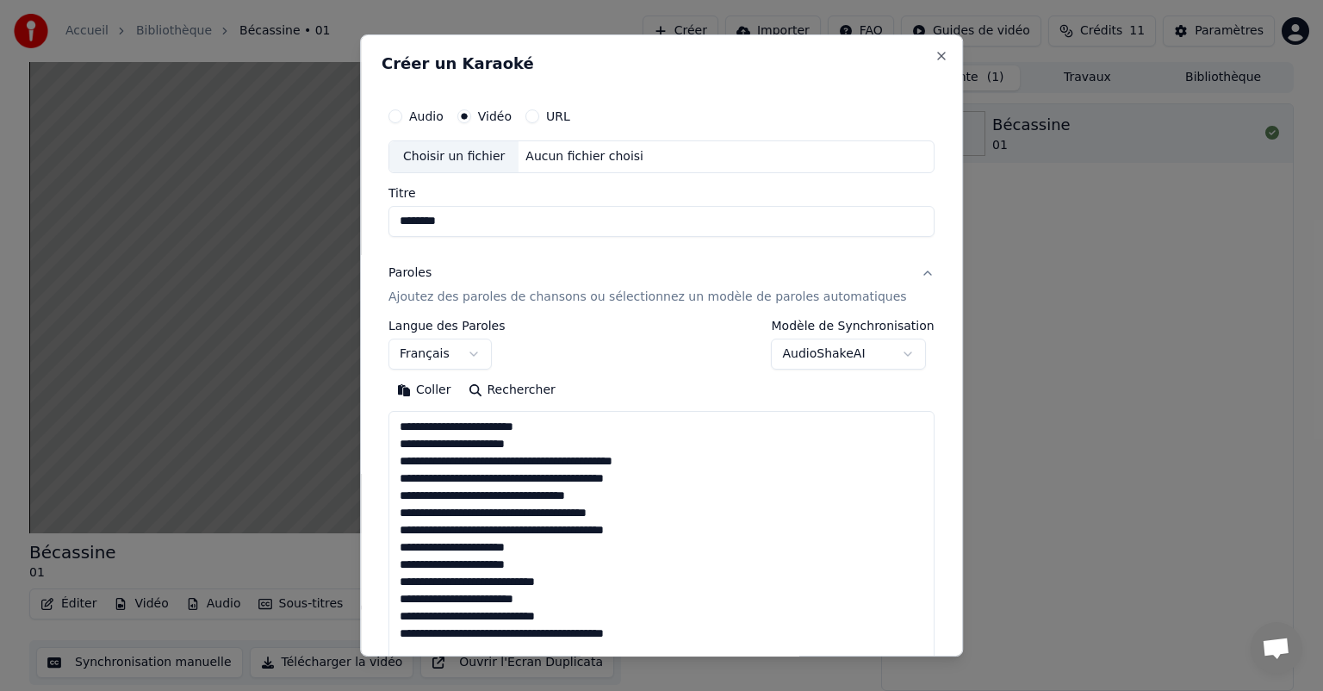
scroll to position [984, 0]
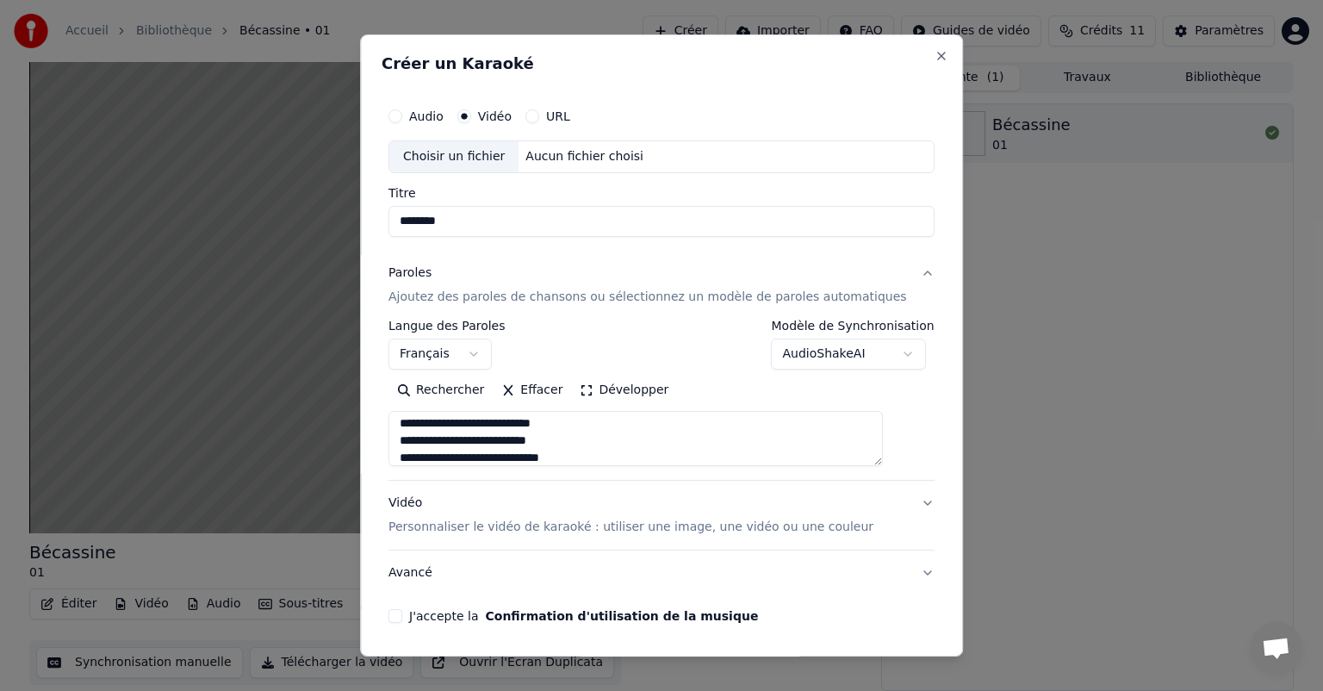
click at [467, 457] on textarea at bounding box center [635, 438] width 494 height 55
click at [750, 431] on textarea at bounding box center [635, 438] width 494 height 55
click at [467, 437] on textarea at bounding box center [635, 438] width 494 height 55
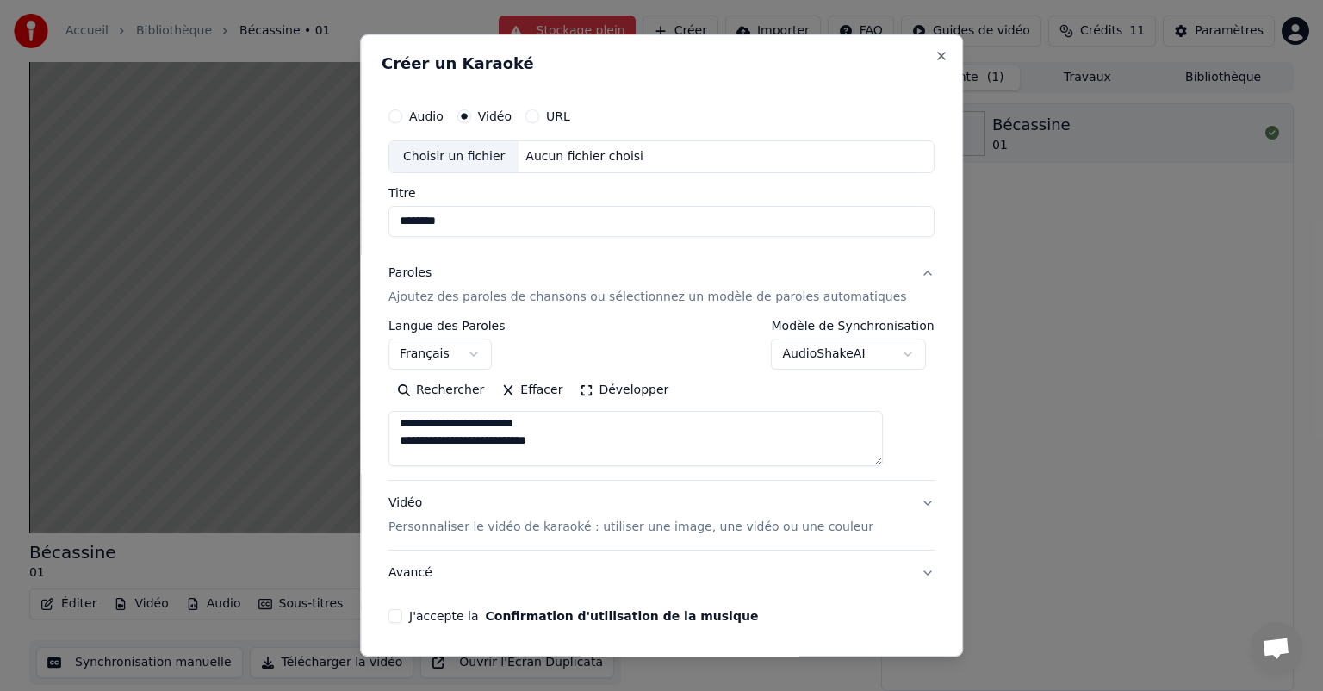
type textarea "**********"
click at [518, 531] on p "Personnaliser le vidéo de karaoké : utiliser une image, une vidéo ou une couleur" at bounding box center [630, 526] width 485 height 17
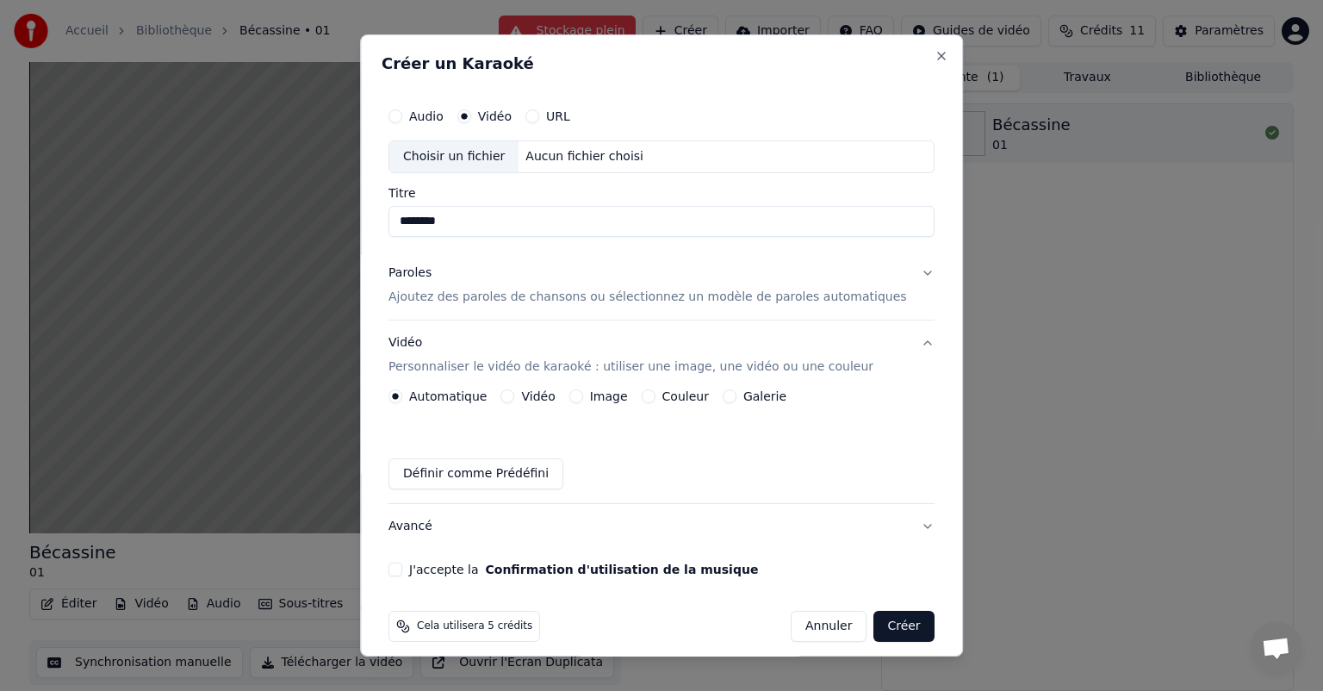
click at [402, 568] on button "J'accepte la Confirmation d'utilisation de la musique" at bounding box center [395, 569] width 14 height 14
click at [441, 117] on label "Audio" at bounding box center [426, 116] width 34 height 12
click at [402, 117] on button "Audio" at bounding box center [395, 116] width 14 height 14
click at [466, 215] on input "Titre" at bounding box center [661, 221] width 546 height 31
click at [444, 297] on p "Ajoutez des paroles de chansons ou sélectionnez un modèle de paroles automatiqu…" at bounding box center [647, 296] width 518 height 17
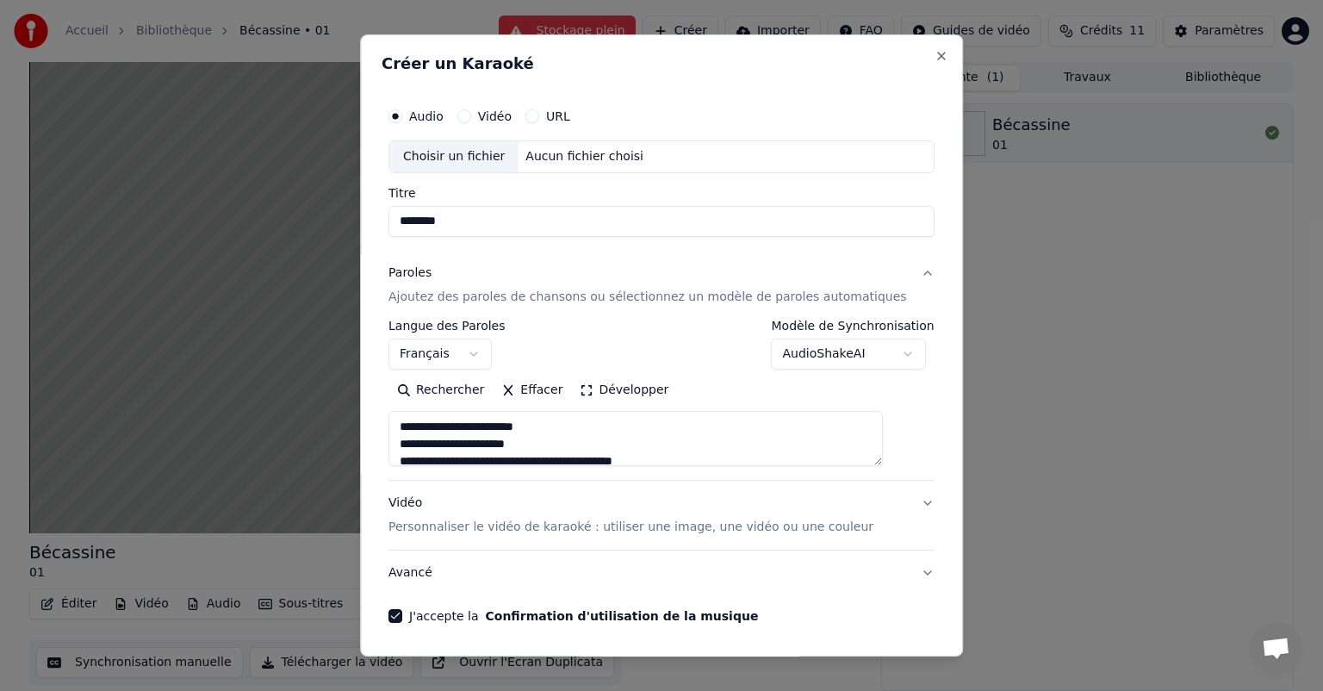
click at [419, 220] on input "********" at bounding box center [661, 221] width 546 height 31
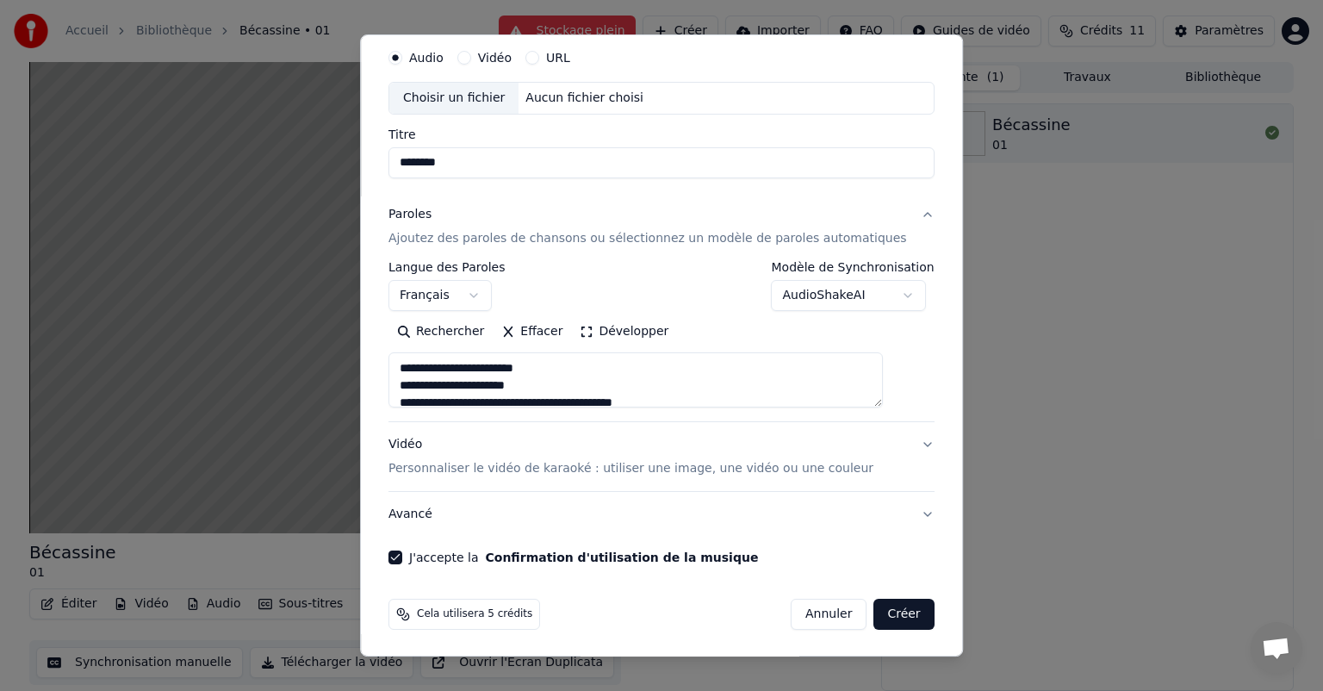
scroll to position [0, 0]
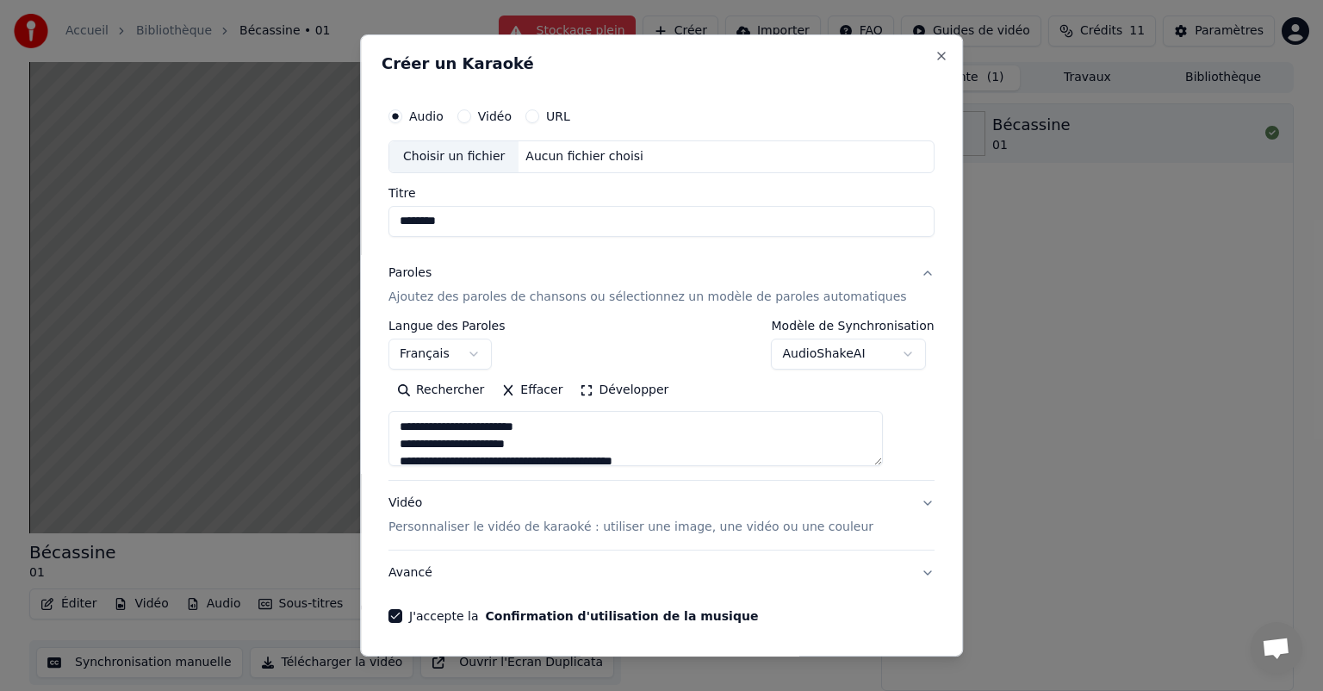
click at [496, 162] on div "Choisir un fichier" at bounding box center [453, 156] width 129 height 31
type input "**********"
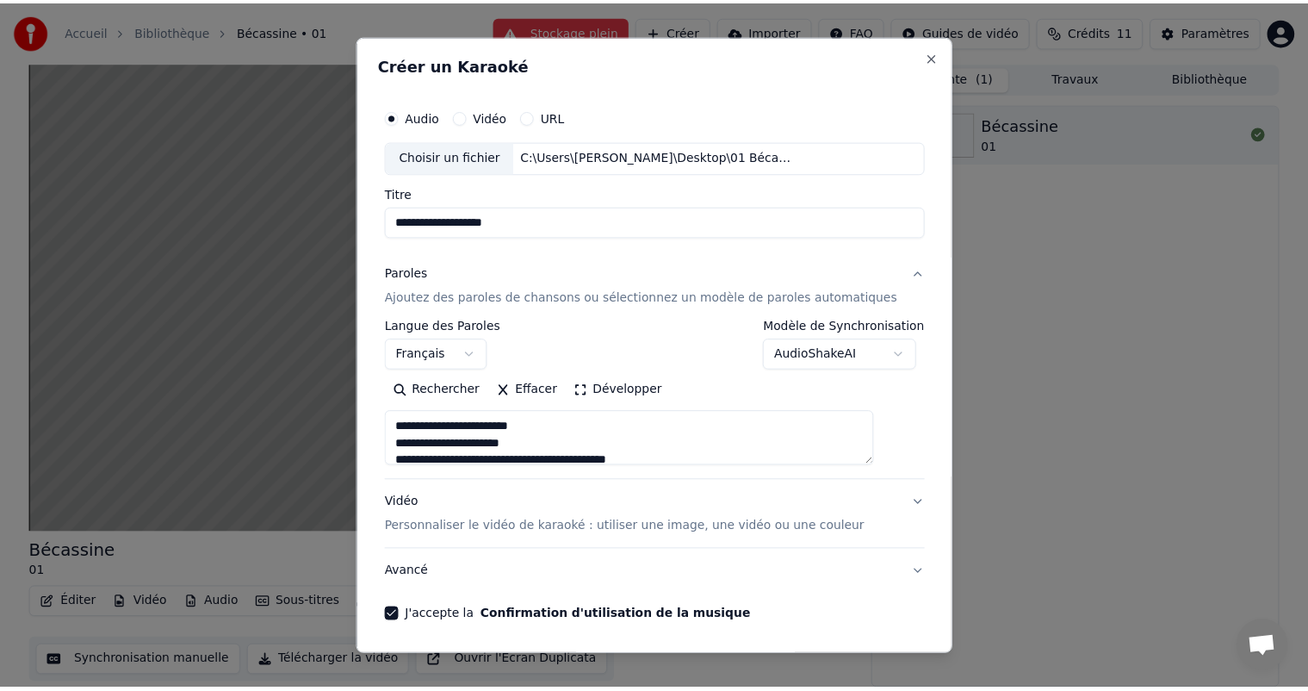
scroll to position [59, 0]
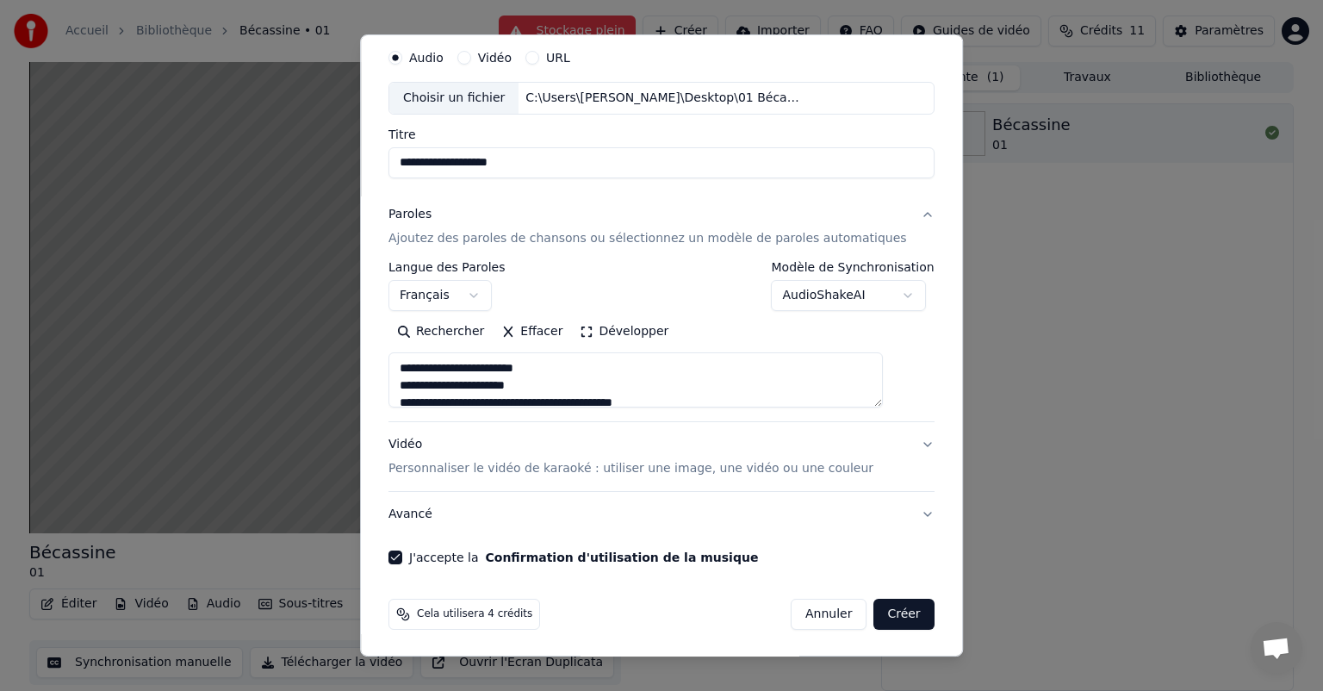
click at [875, 601] on button "Créer" at bounding box center [904, 613] width 60 height 31
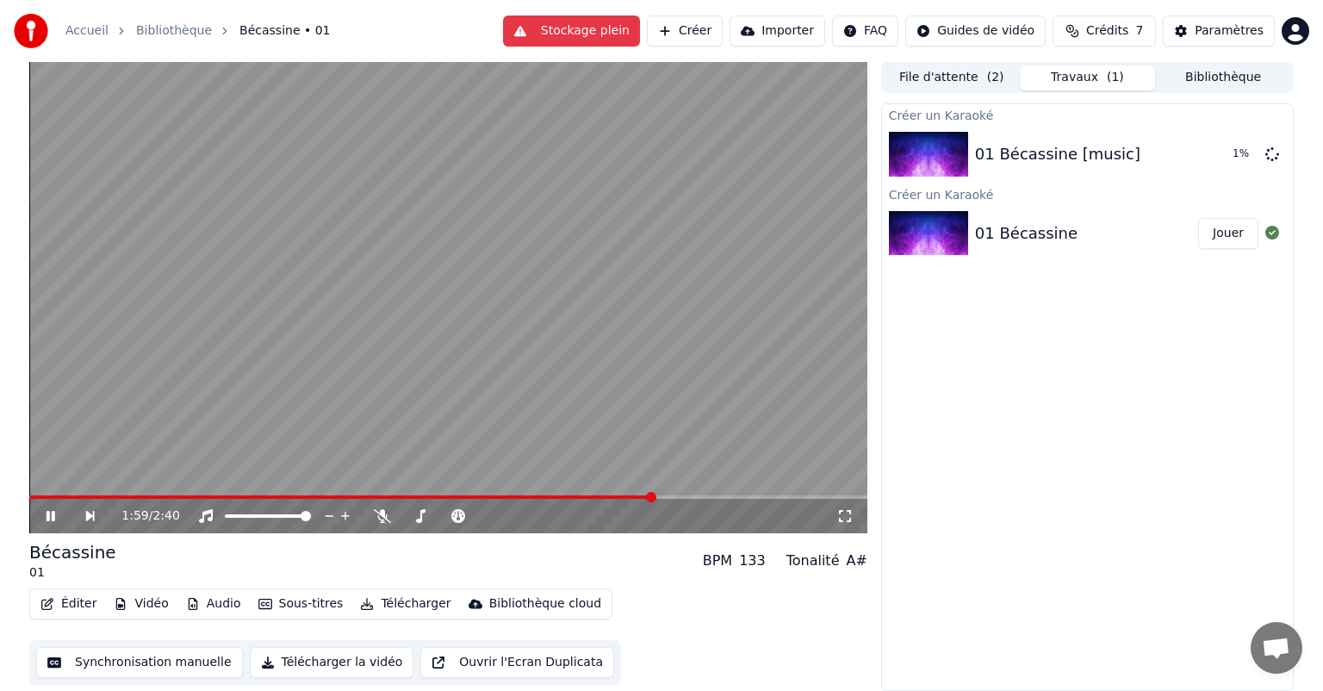
click at [55, 515] on icon at bounding box center [63, 516] width 40 height 14
click at [1217, 149] on button "Jouer" at bounding box center [1228, 154] width 60 height 31
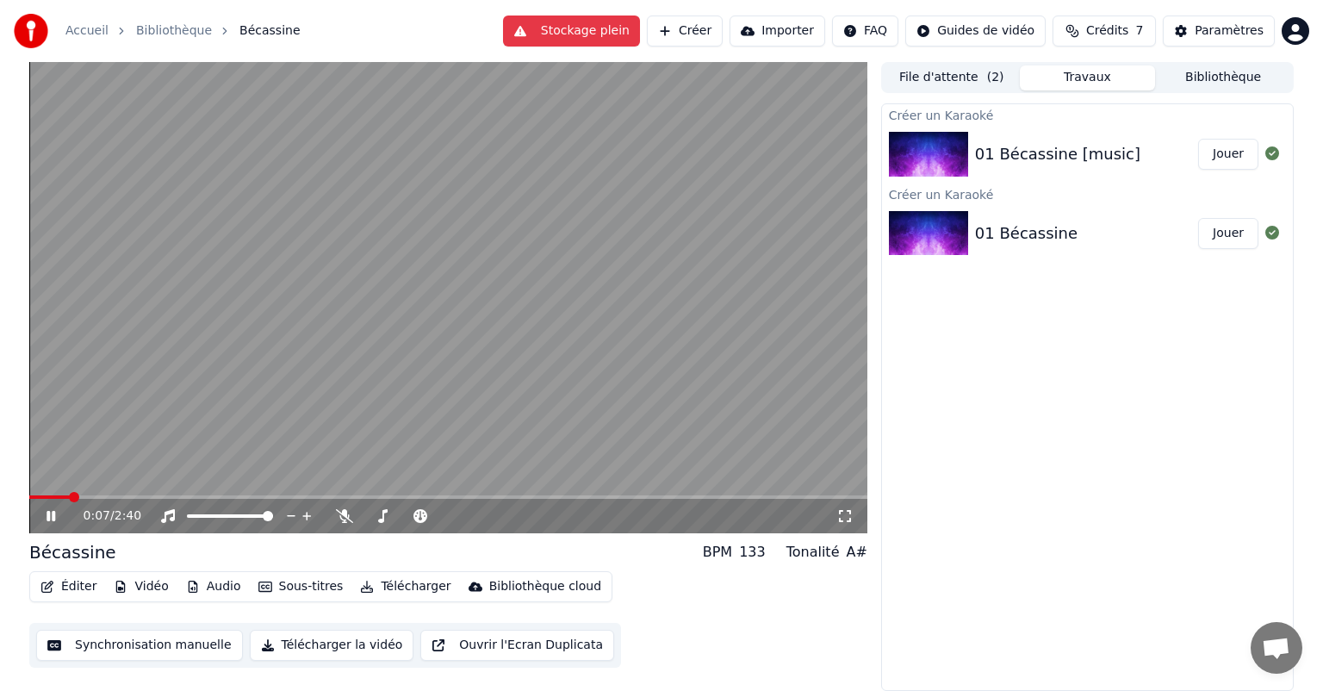
click at [47, 517] on icon at bounding box center [51, 516] width 9 height 10
click at [127, 639] on button "Synchronisation manuelle" at bounding box center [139, 644] width 207 height 31
click at [134, 638] on button "Synchronisation manuelle" at bounding box center [139, 644] width 207 height 31
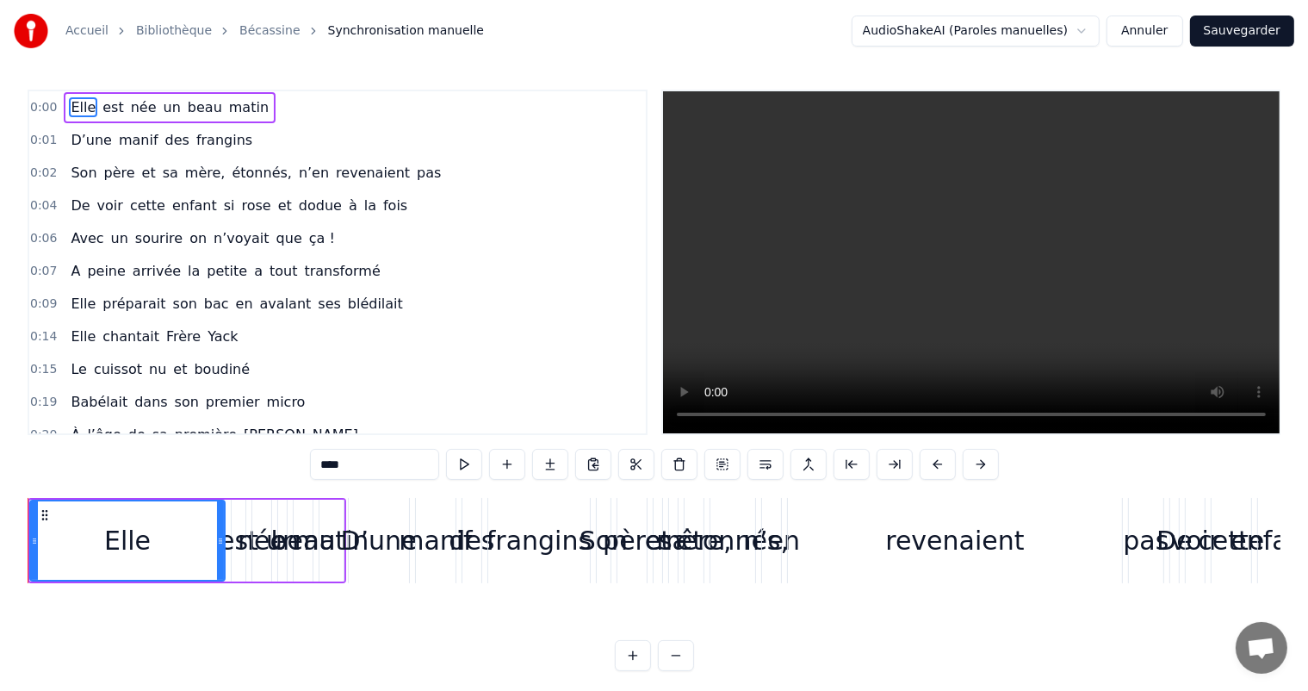
click at [241, 496] on div "0:00 Elle est née un beau matin 0:01 D’une manif des frangins 0:02 Son père et …" at bounding box center [654, 380] width 1253 height 581
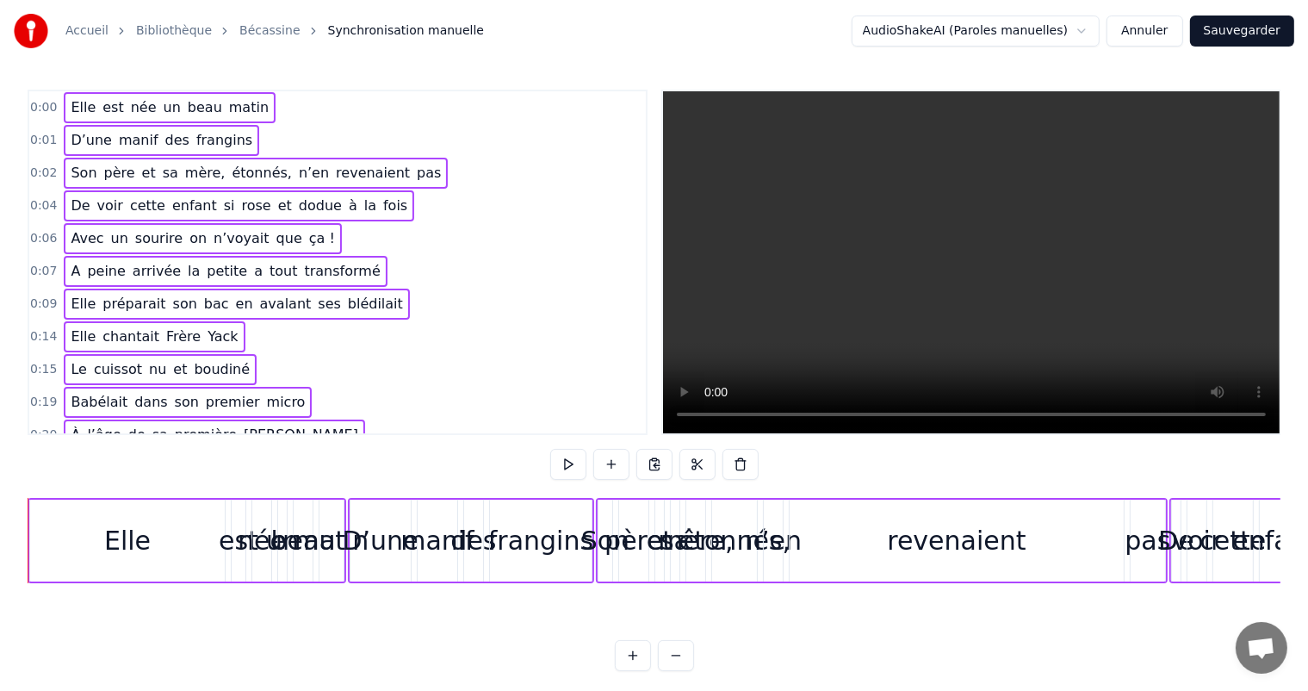
click at [489, 499] on div "frangins" at bounding box center [540, 540] width 103 height 82
click at [137, 95] on div "Elle est née un beau matin" at bounding box center [170, 107] width 212 height 31
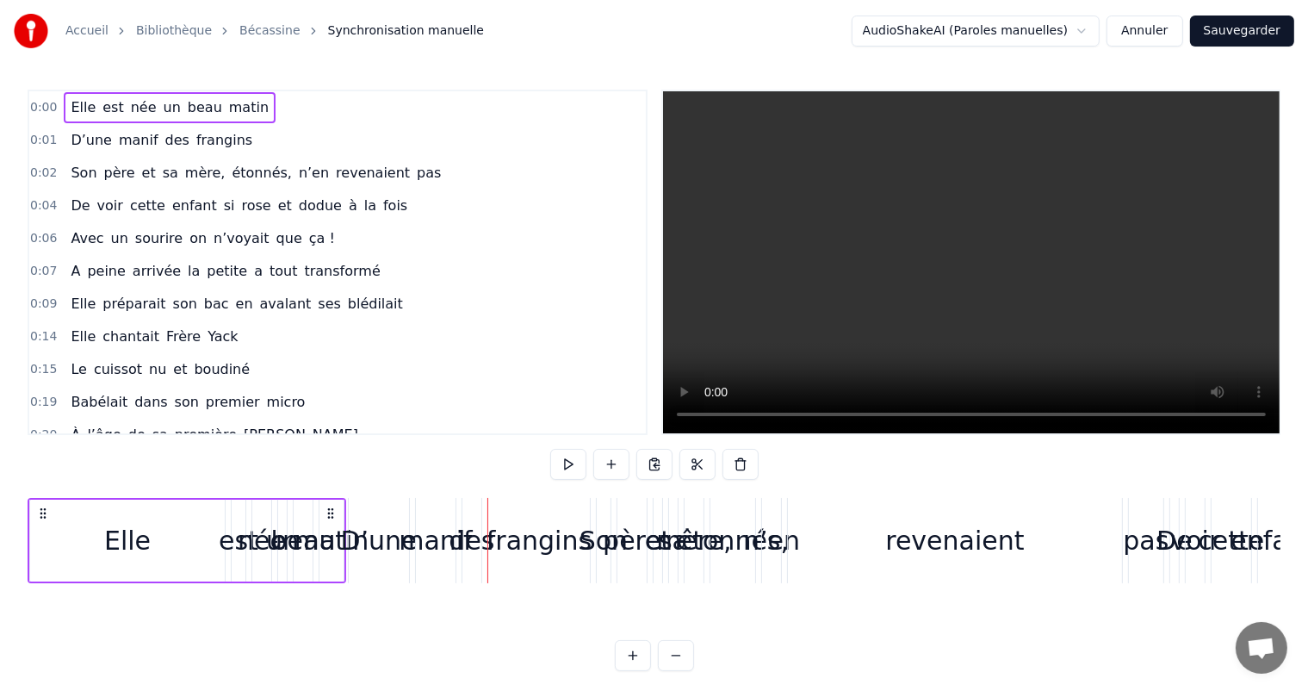
click at [160, 498] on div "Elle est née un beau matin" at bounding box center [187, 540] width 319 height 85
click at [158, 499] on div "Elle" at bounding box center [127, 540] width 196 height 82
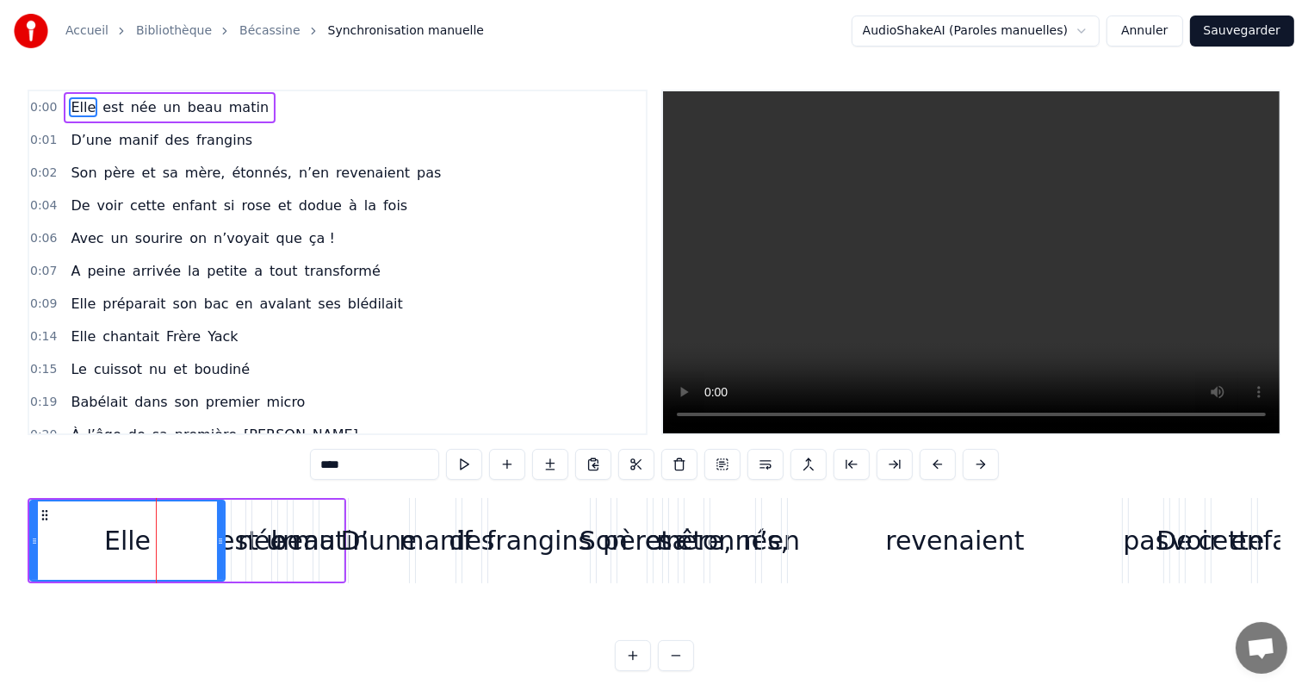
click at [978, 459] on button at bounding box center [981, 464] width 36 height 31
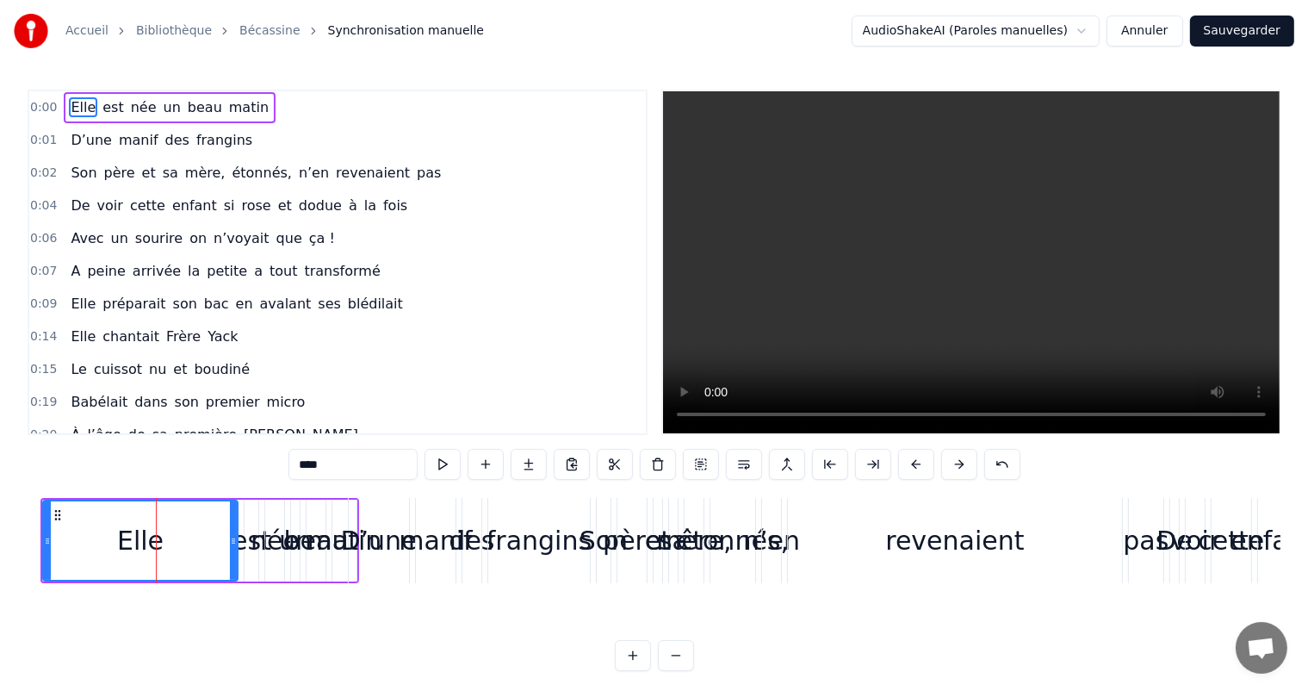
click at [978, 459] on div "****" at bounding box center [654, 464] width 732 height 31
click at [962, 462] on button at bounding box center [959, 464] width 36 height 31
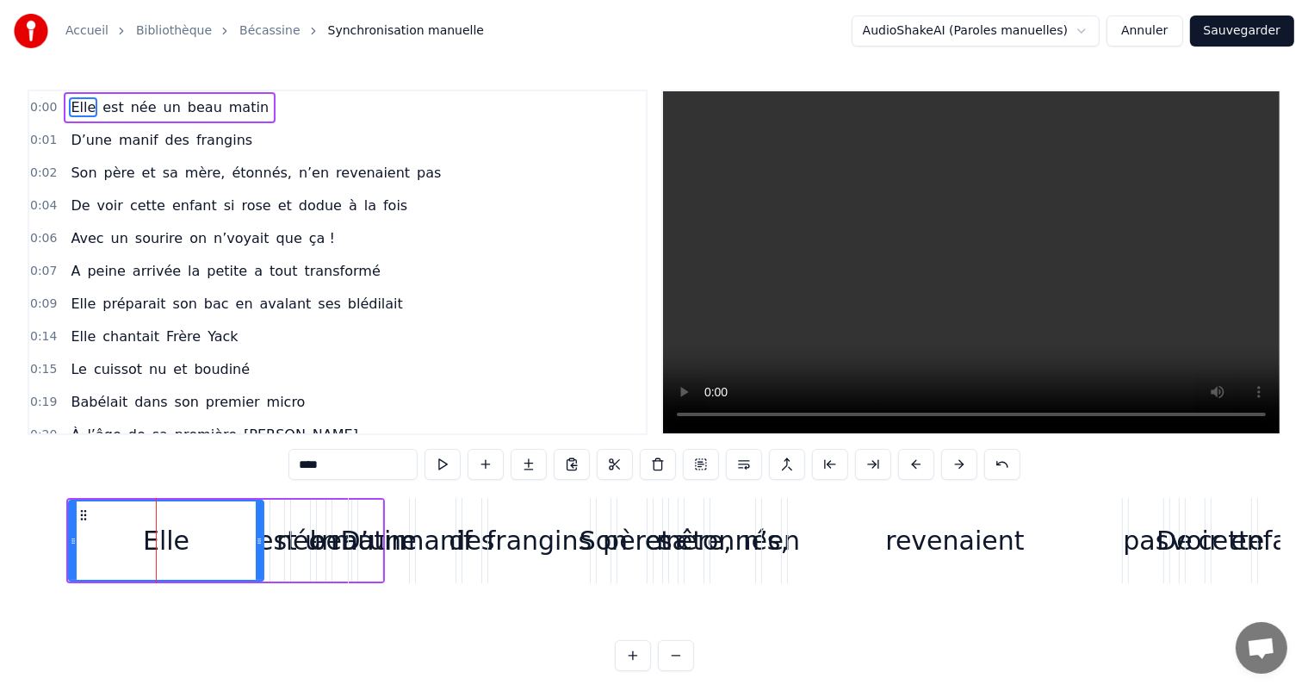
click at [962, 462] on button at bounding box center [959, 464] width 36 height 31
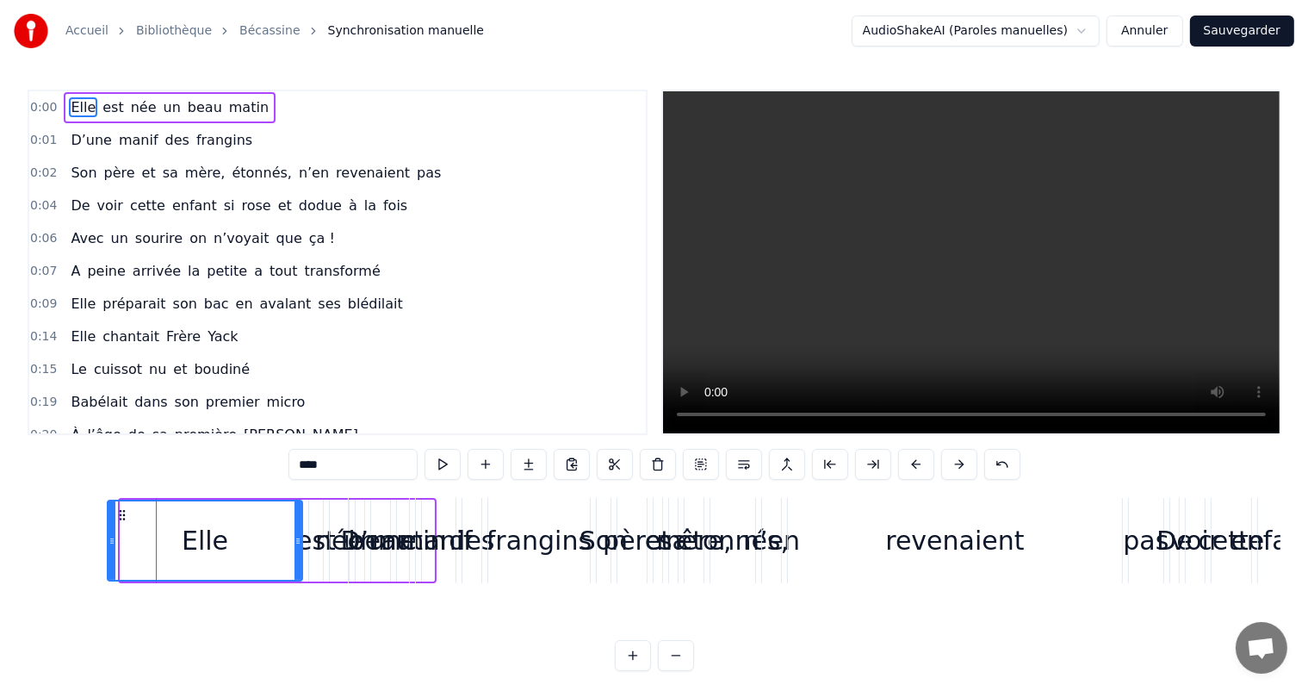
click at [962, 462] on button at bounding box center [959, 464] width 36 height 31
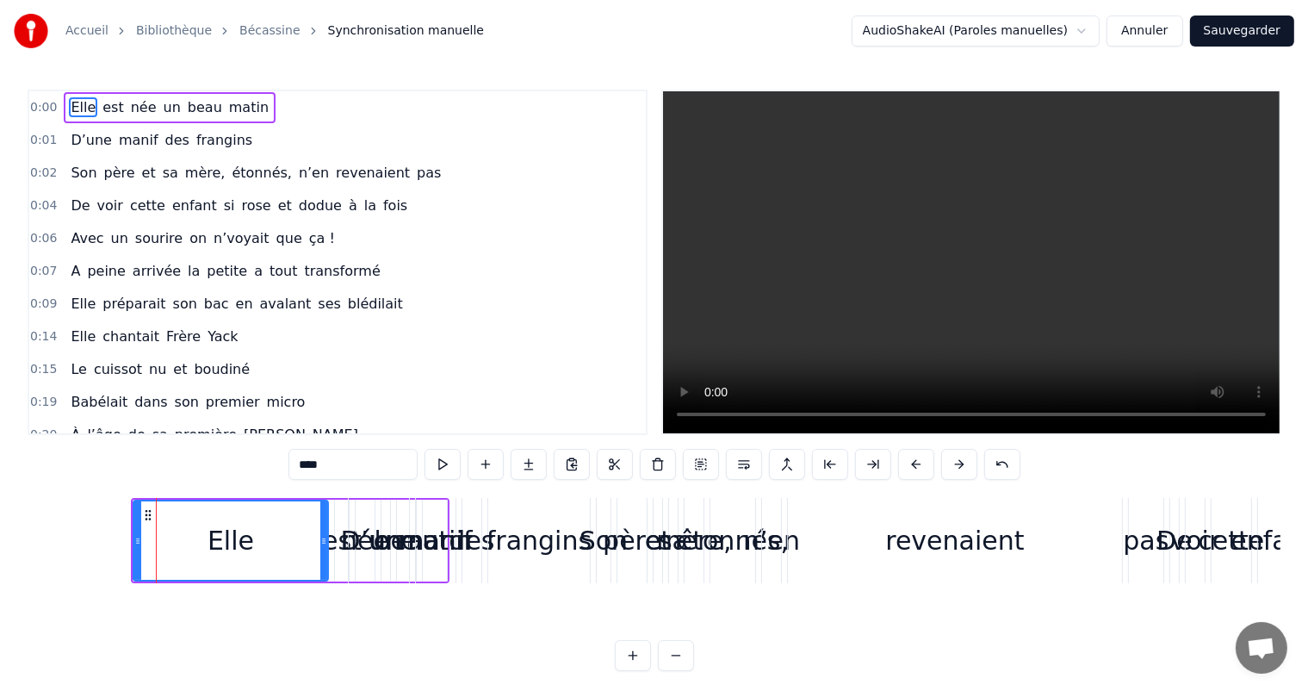
click at [962, 462] on button at bounding box center [959, 464] width 36 height 31
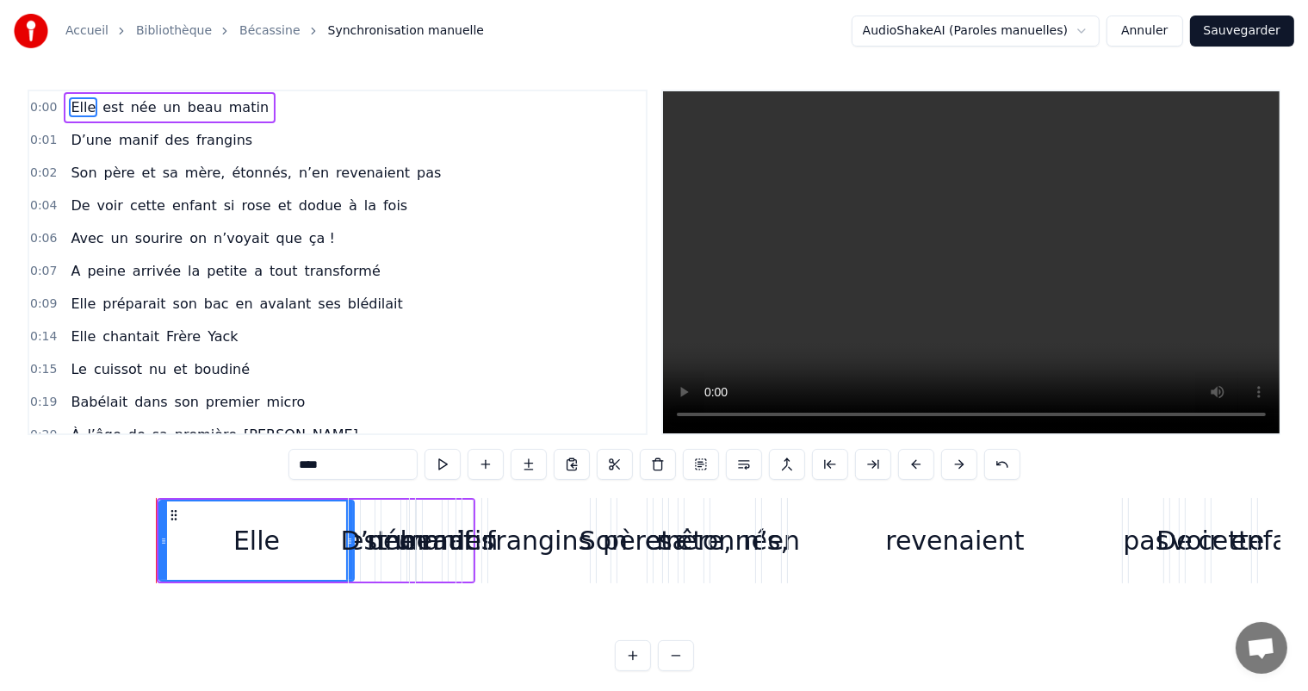
click at [962, 462] on button at bounding box center [959, 464] width 36 height 31
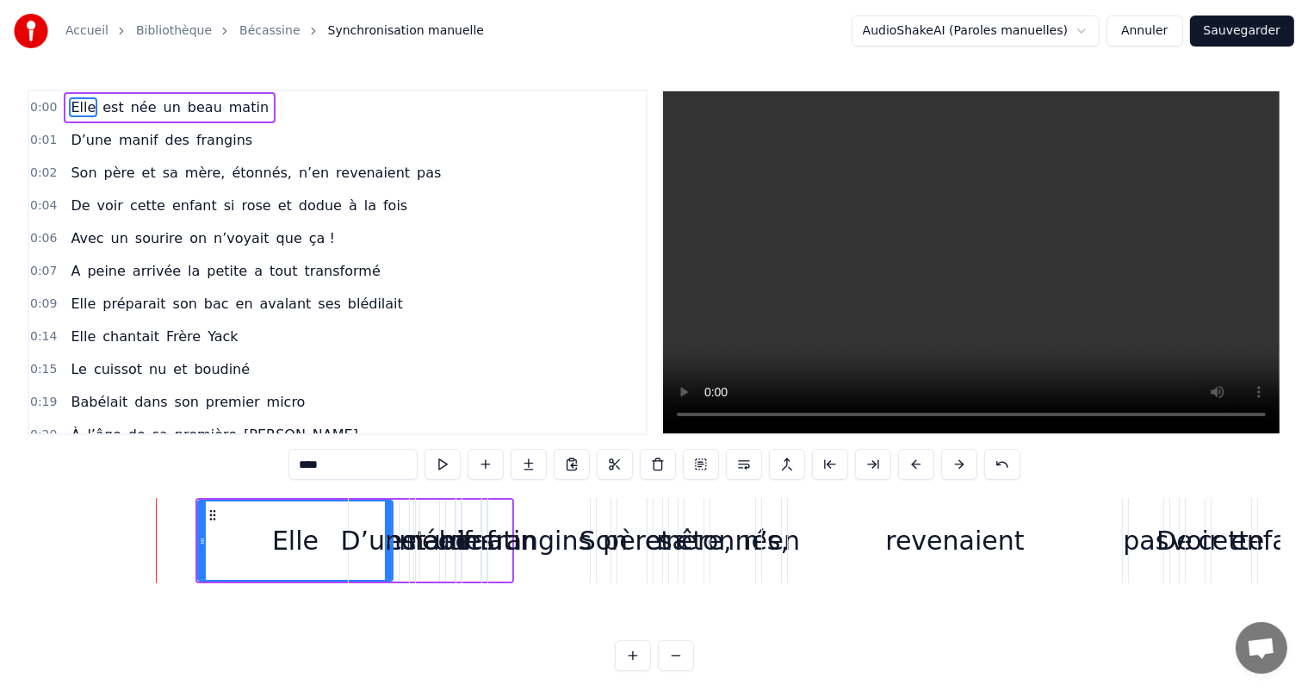
click at [962, 462] on button at bounding box center [959, 464] width 36 height 31
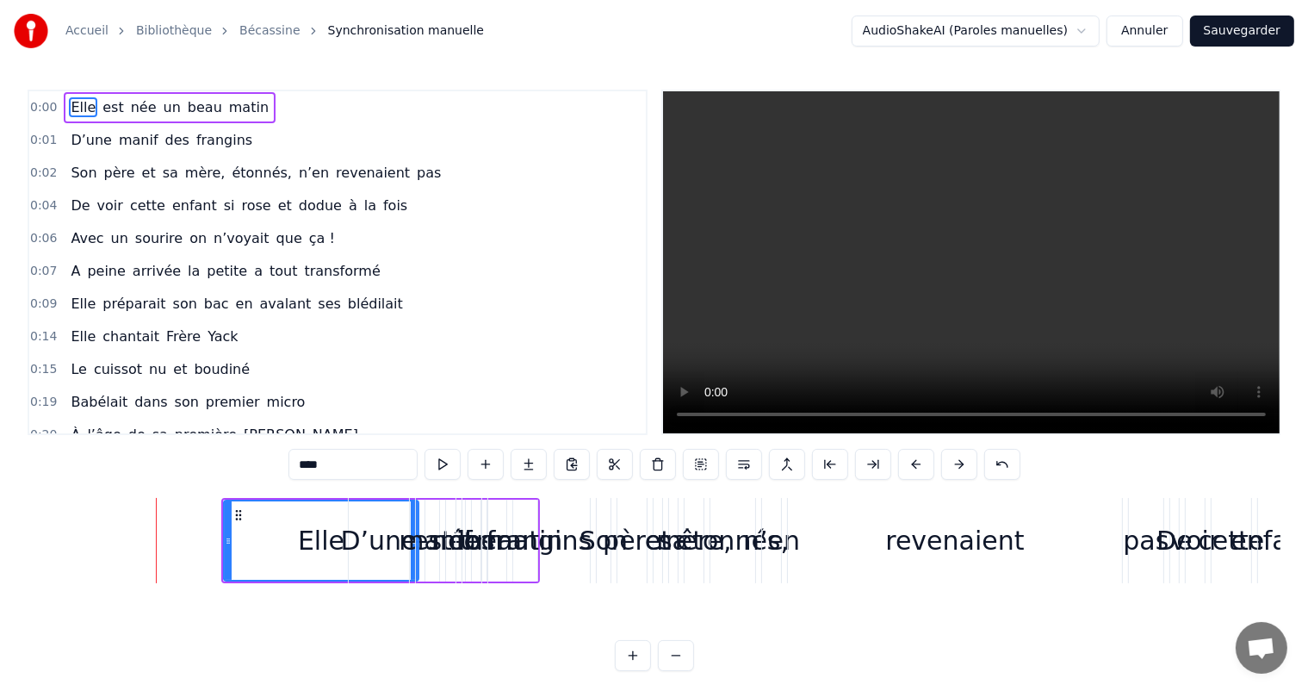
click at [962, 462] on button at bounding box center [959, 464] width 36 height 31
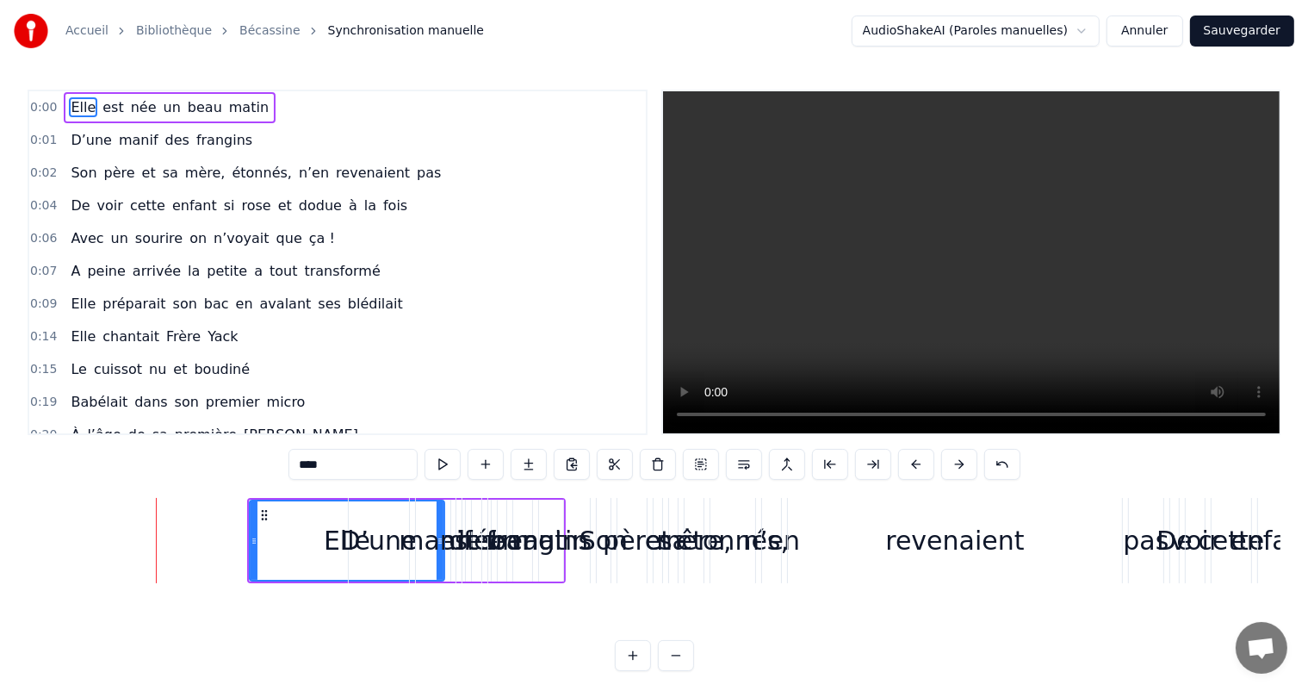
click at [1168, 24] on button "Annuler" at bounding box center [1145, 31] width 76 height 31
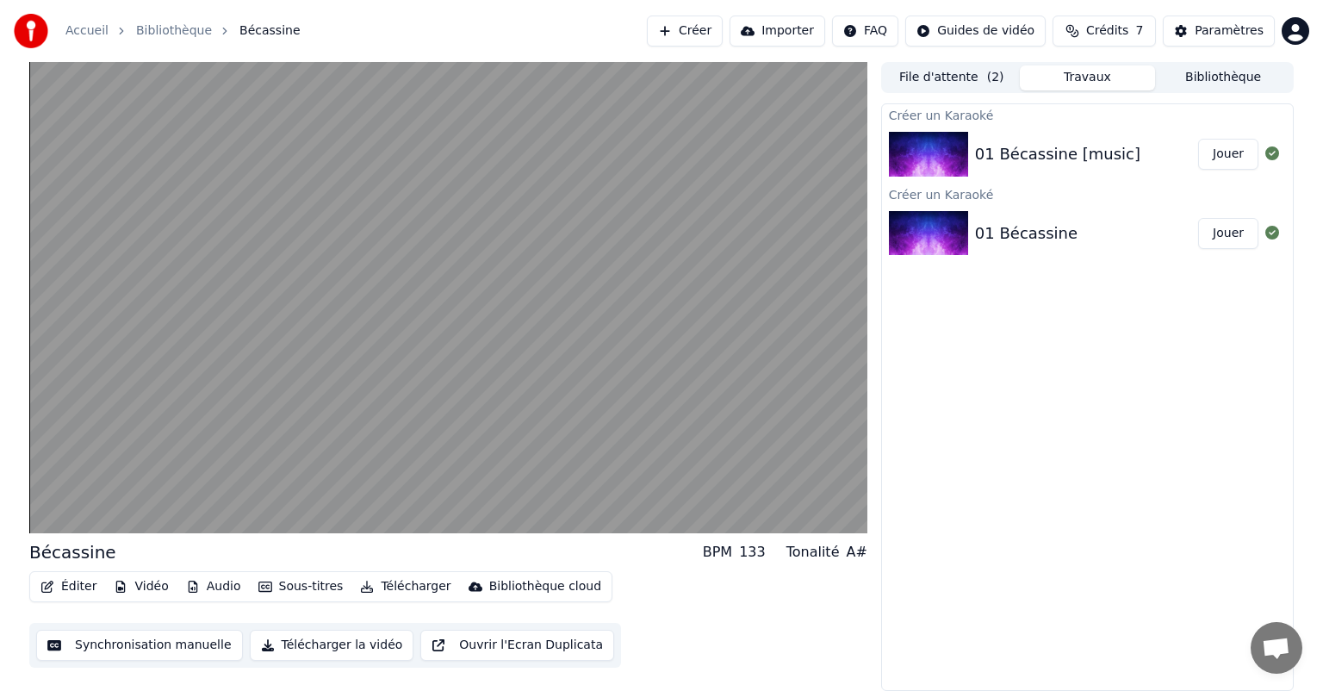
click at [1023, 230] on div "01 Bécassine" at bounding box center [1026, 233] width 102 height 24
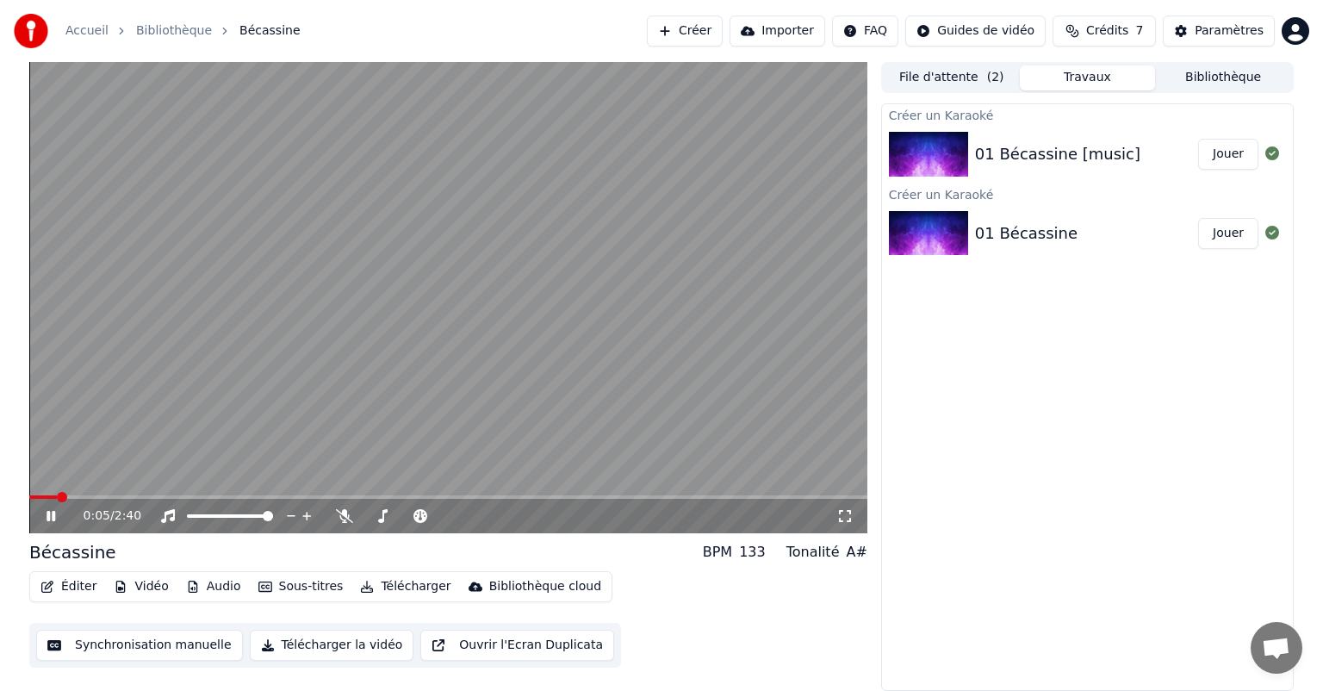
click at [154, 648] on button "Synchronisation manuelle" at bounding box center [139, 644] width 207 height 31
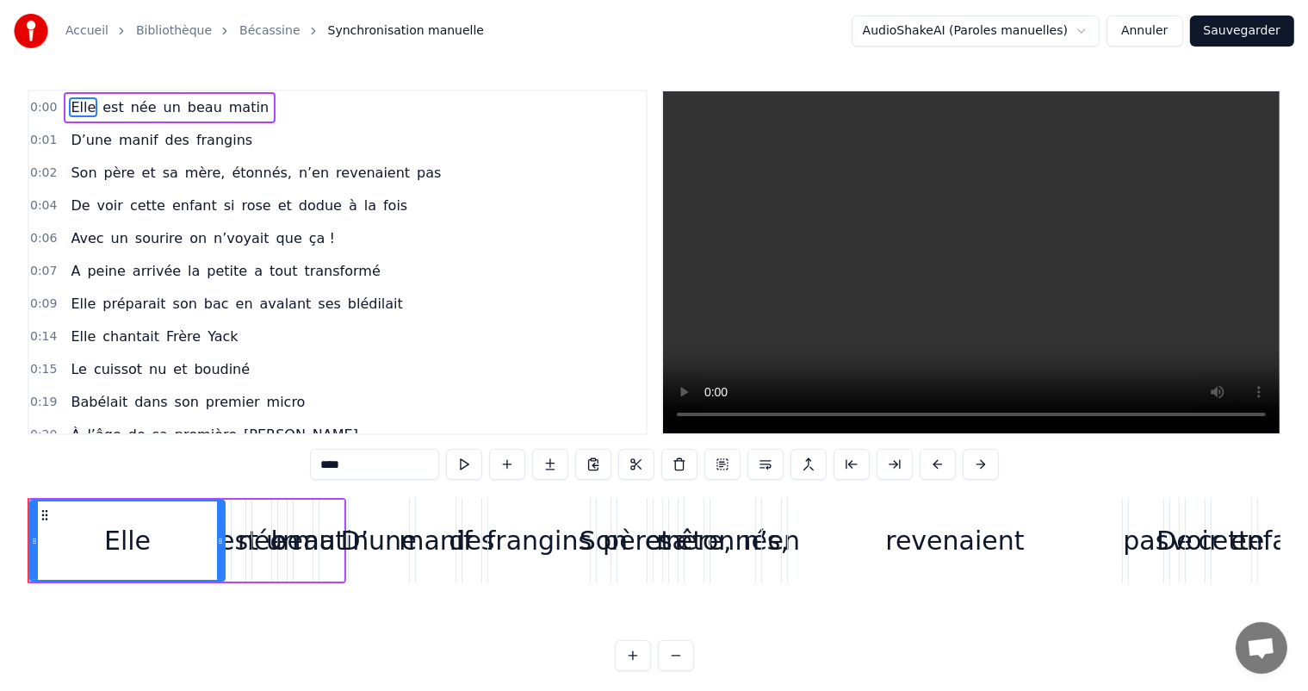
click at [1146, 25] on button "Annuler" at bounding box center [1145, 31] width 76 height 31
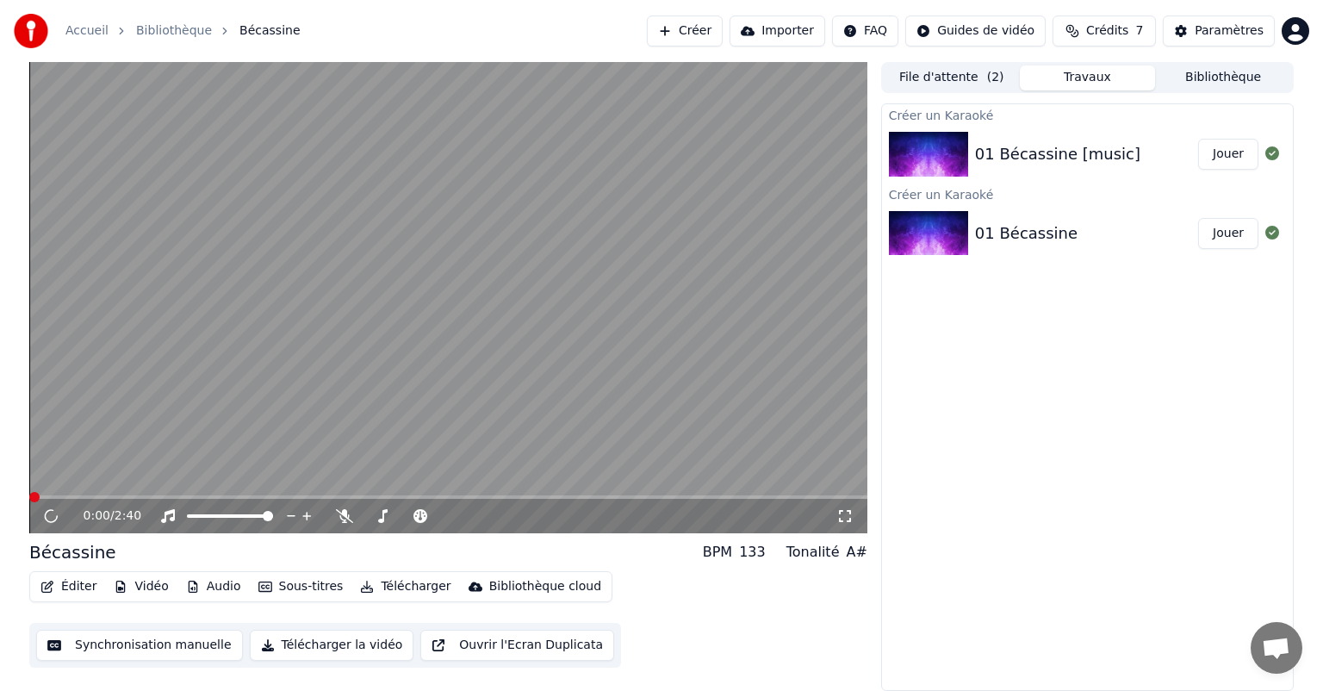
click at [1221, 232] on button "Jouer" at bounding box center [1228, 233] width 60 height 31
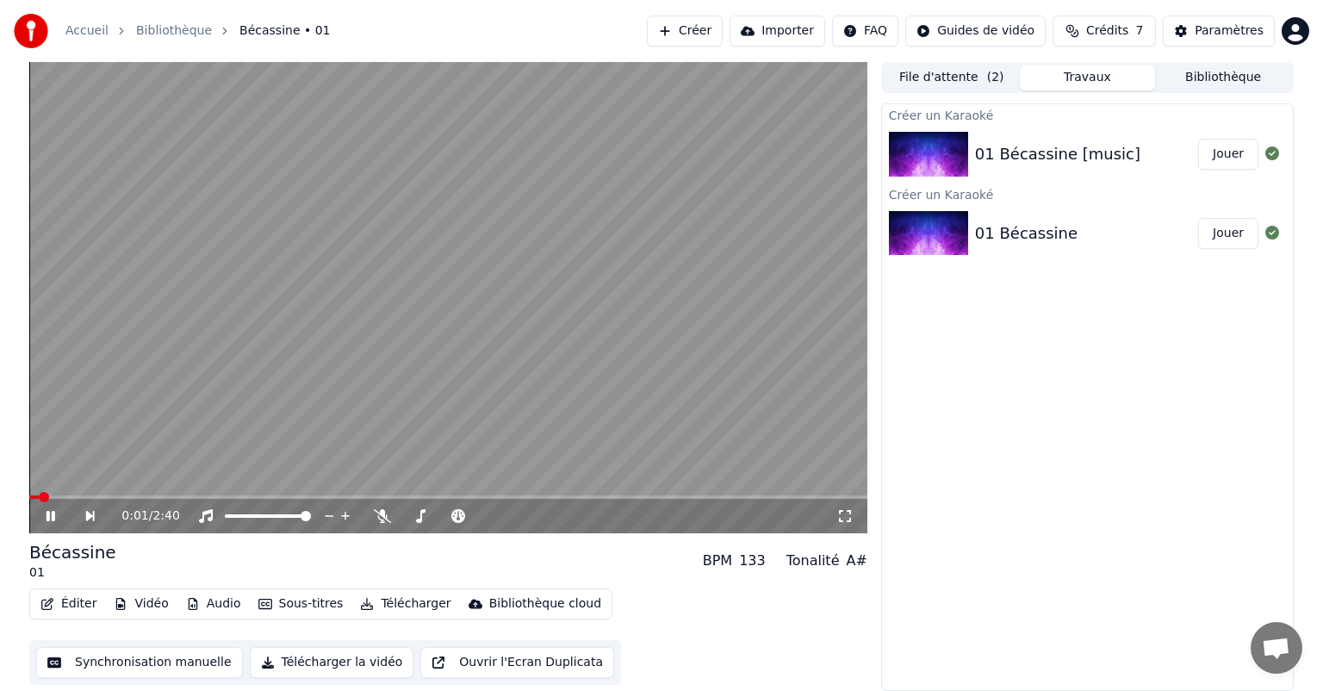
click at [54, 516] on icon at bounding box center [51, 516] width 9 height 10
click at [46, 519] on icon at bounding box center [63, 516] width 40 height 14
click at [140, 660] on button "Synchronisation manuelle" at bounding box center [139, 662] width 207 height 31
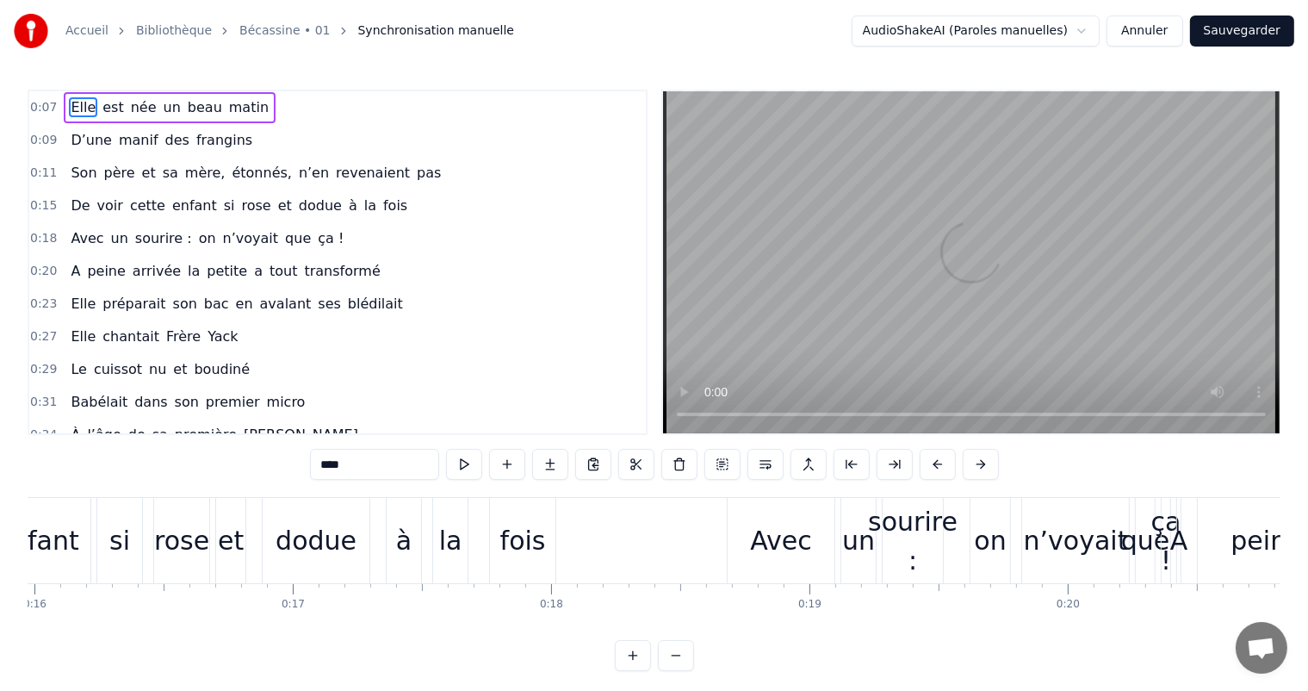
scroll to position [0, 5223]
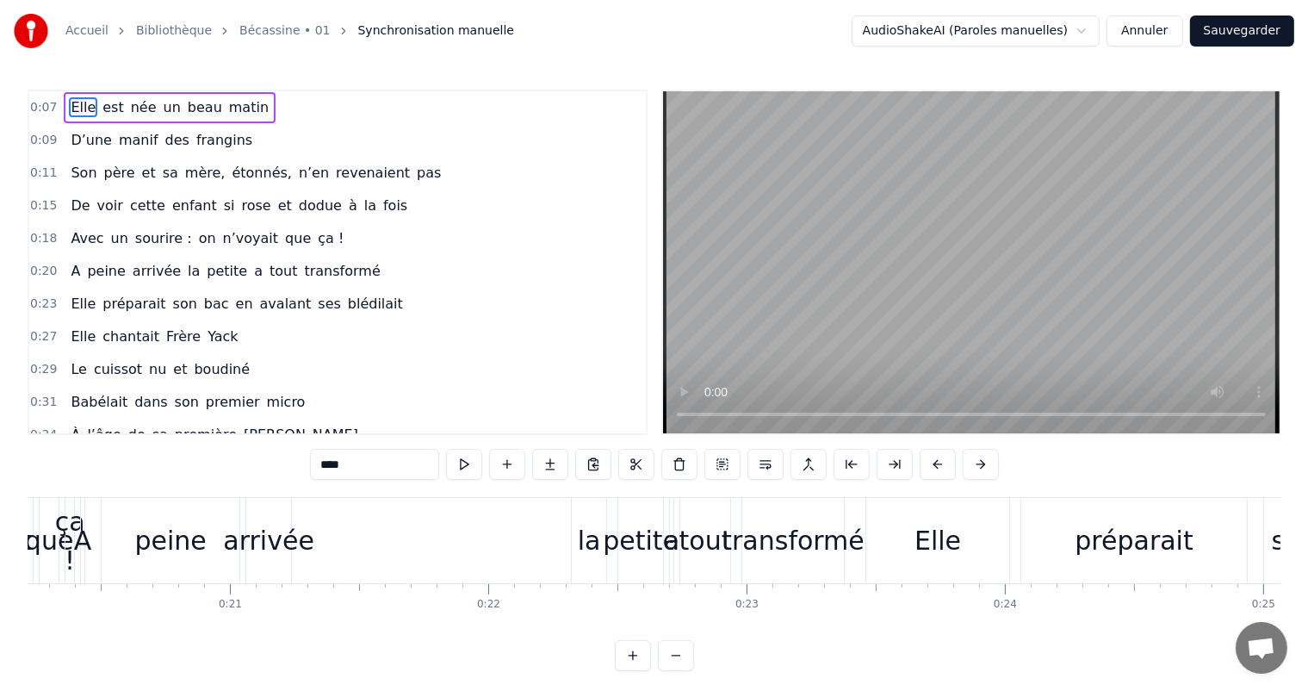
click at [592, 503] on div "la" at bounding box center [589, 540] width 34 height 85
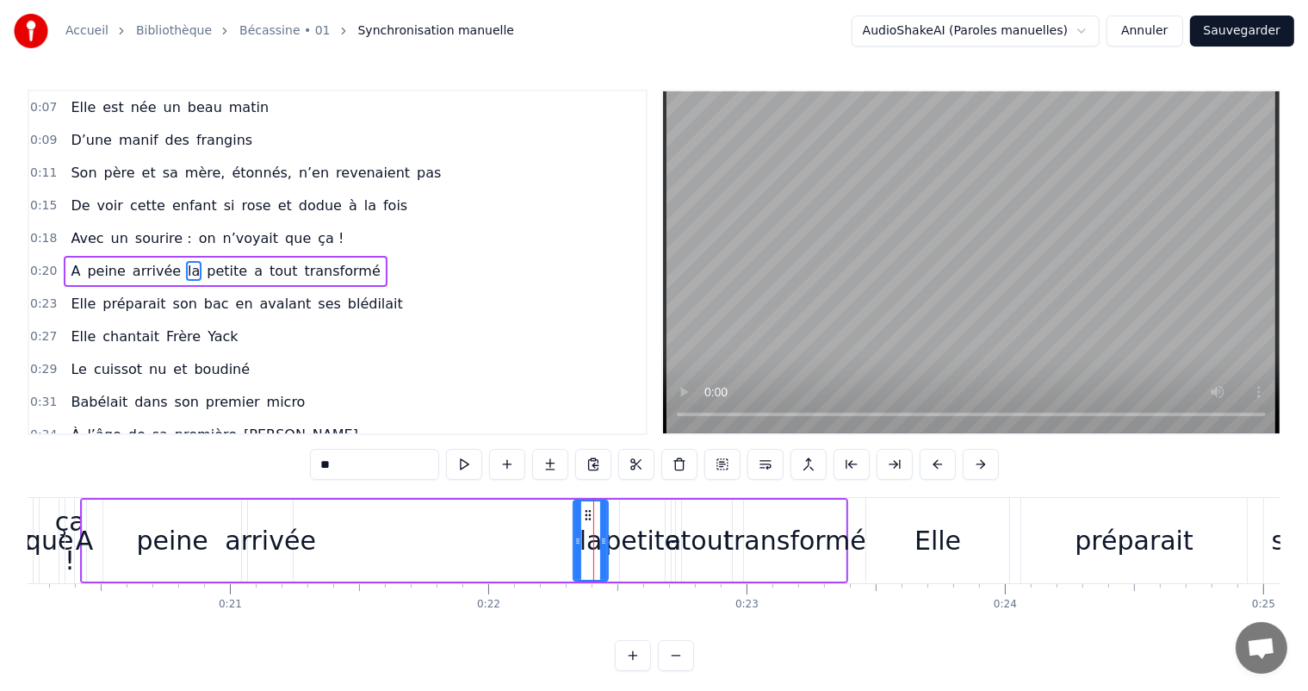
scroll to position [3, 0]
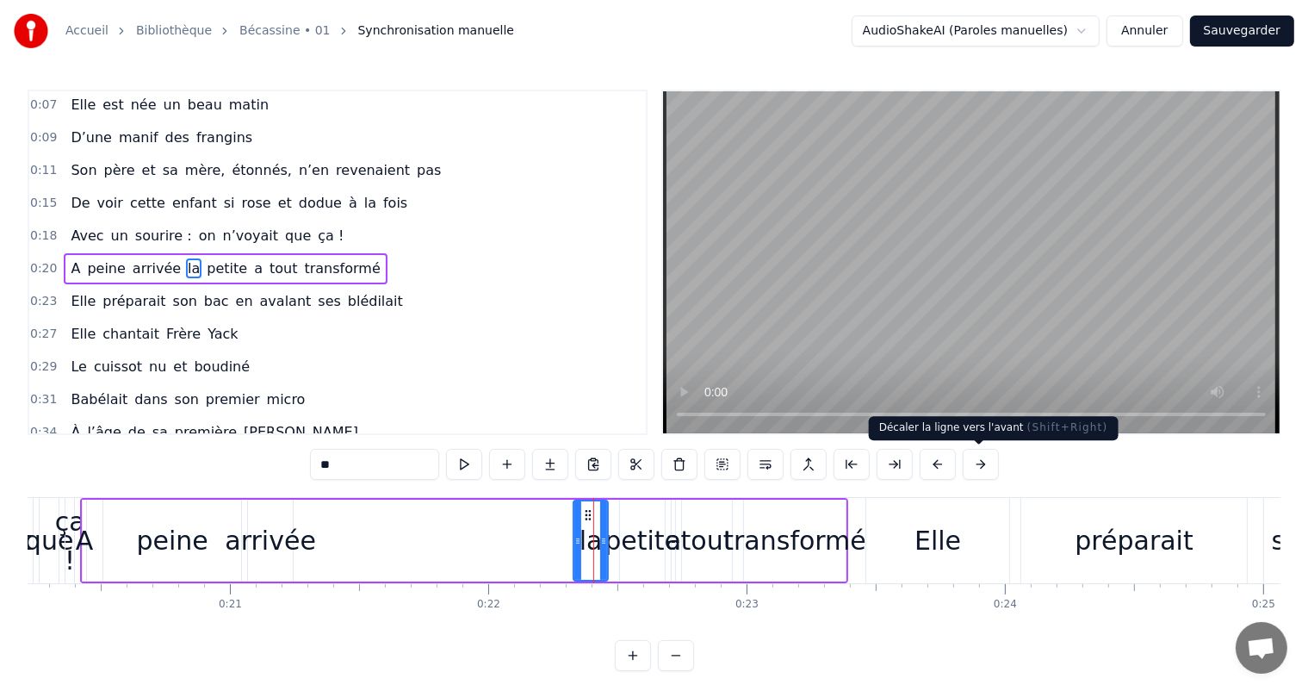
click at [977, 468] on button at bounding box center [981, 464] width 36 height 31
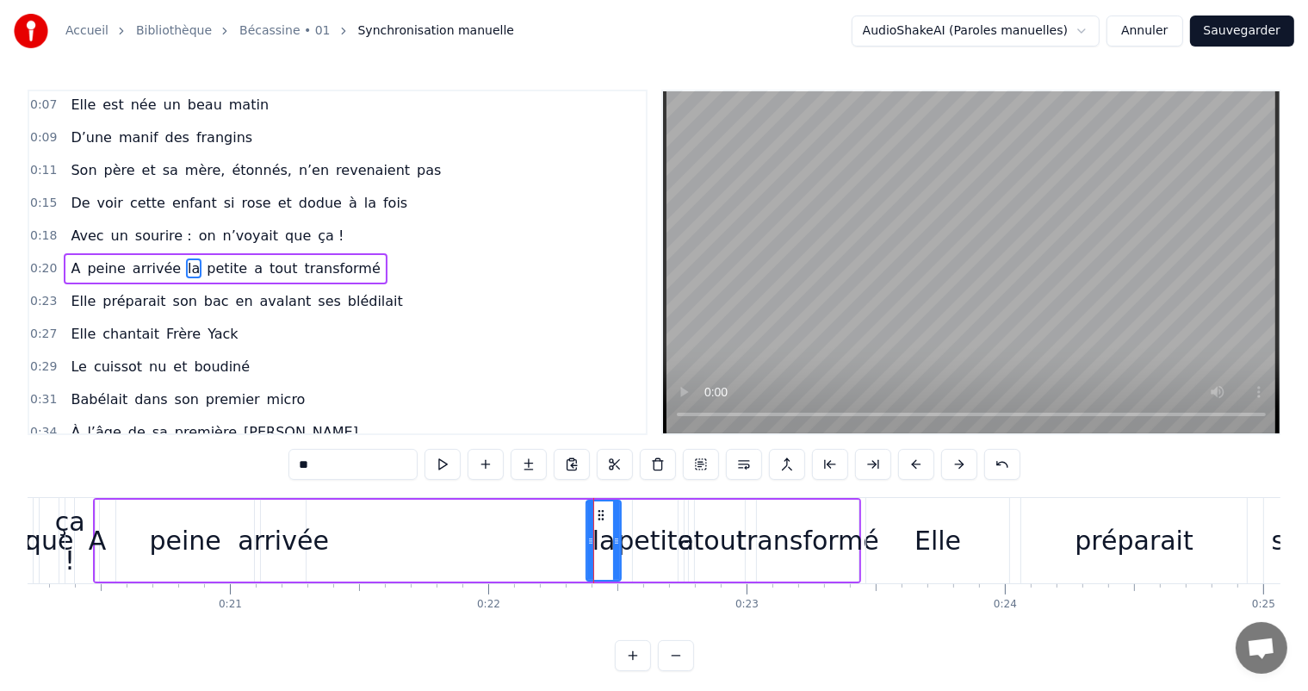
click at [977, 468] on div "**" at bounding box center [654, 464] width 732 height 31
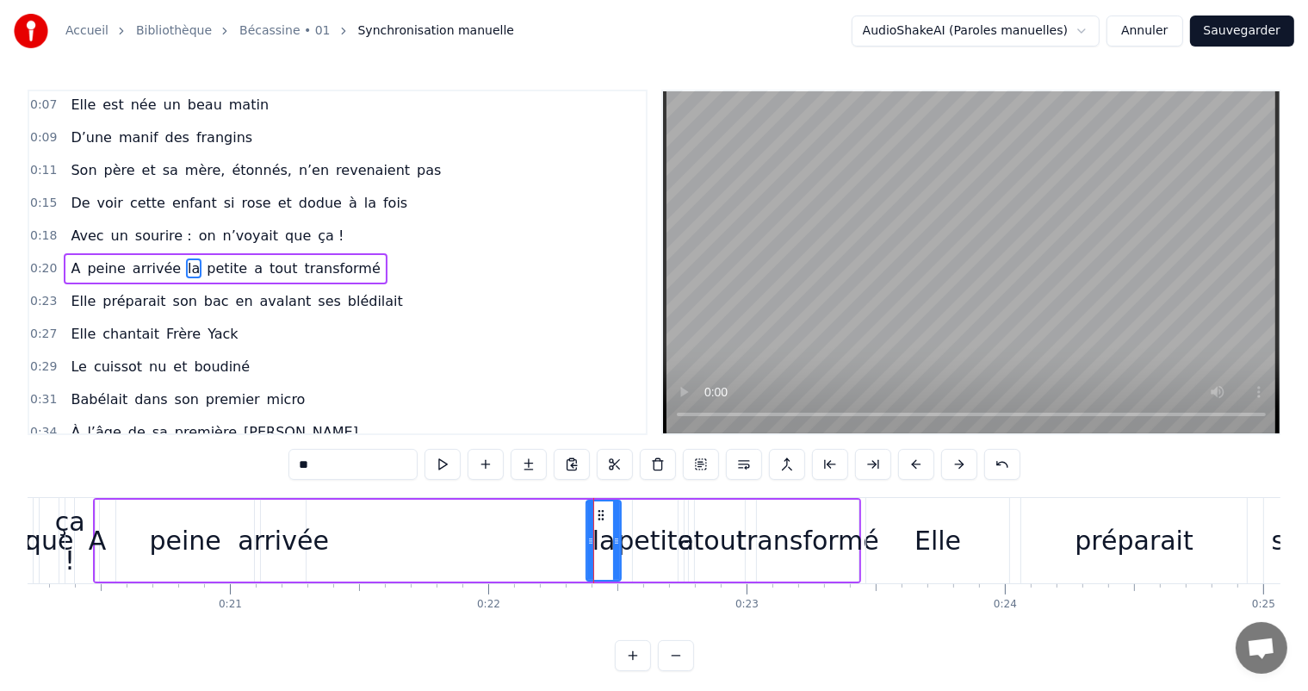
click at [977, 468] on div "**" at bounding box center [654, 464] width 732 height 31
click at [964, 467] on button at bounding box center [959, 464] width 36 height 31
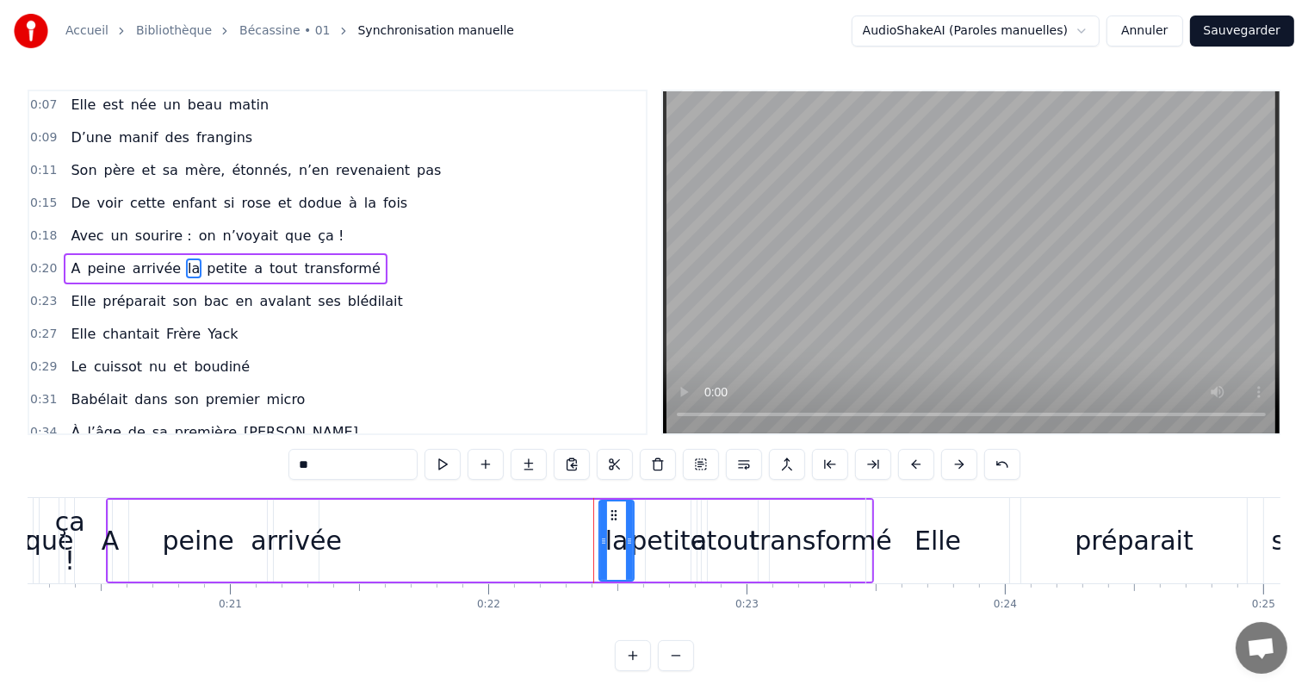
click at [964, 467] on button at bounding box center [959, 464] width 36 height 31
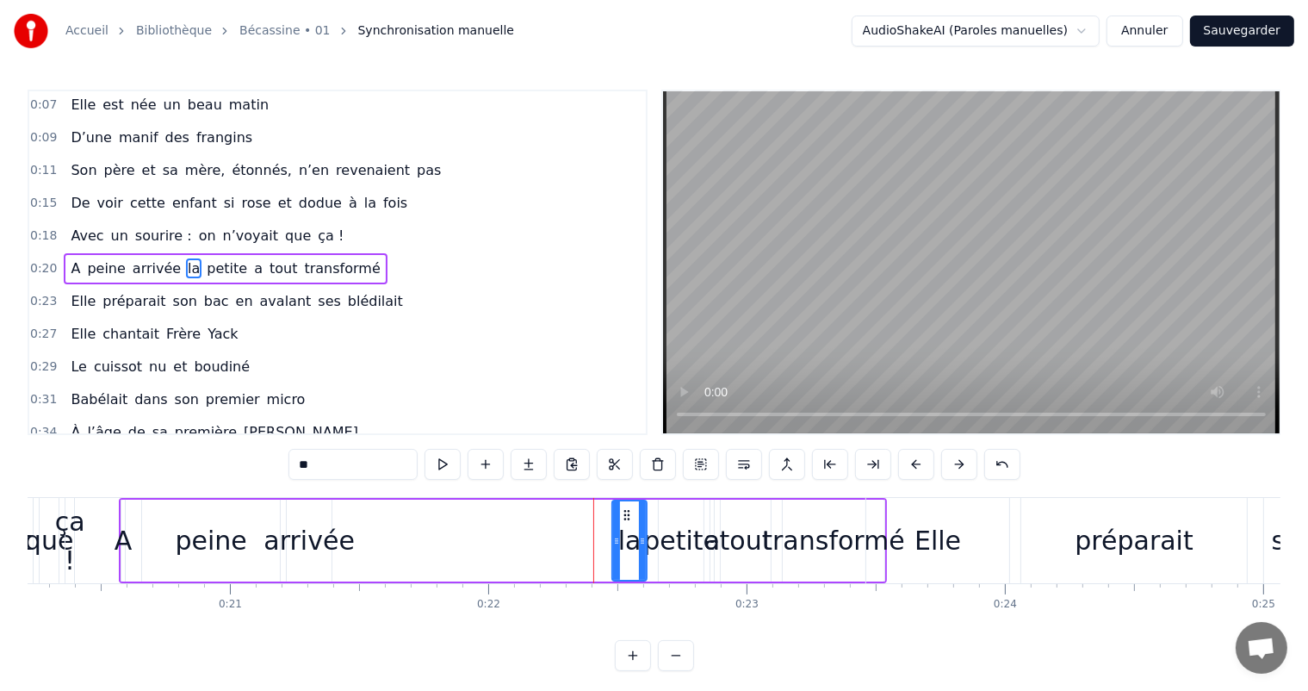
click at [964, 467] on button at bounding box center [959, 464] width 36 height 31
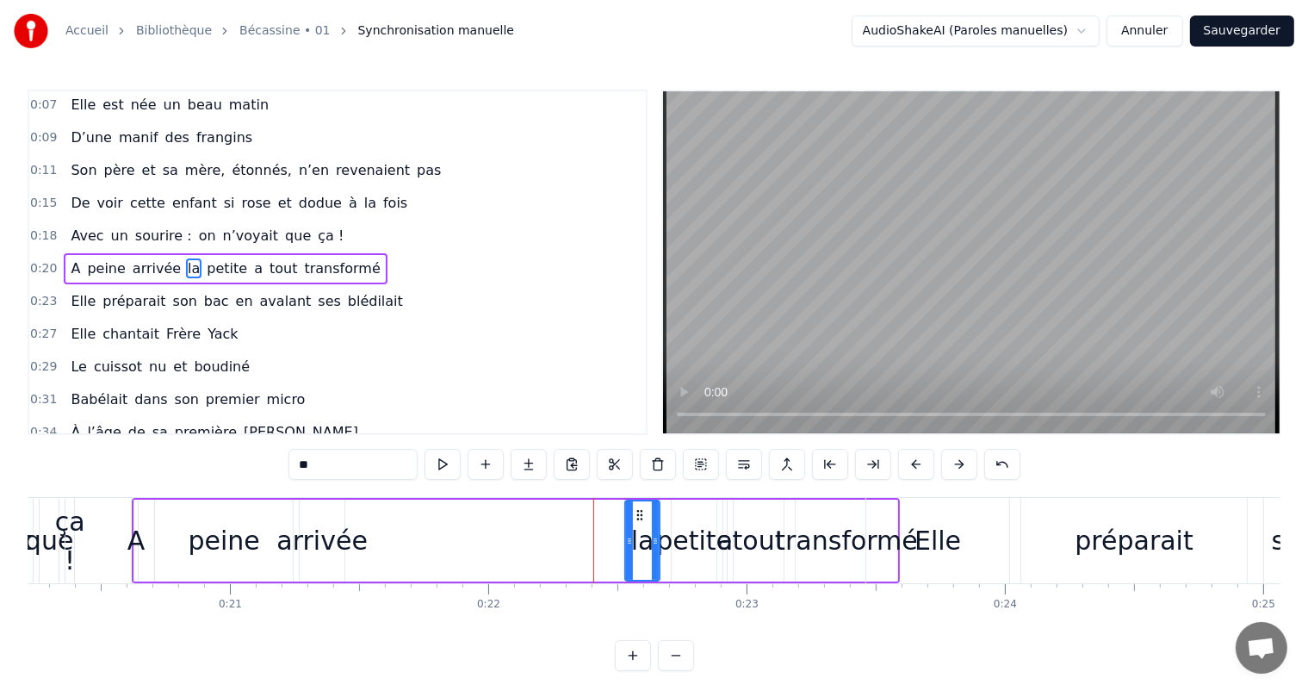
click at [964, 467] on button at bounding box center [959, 464] width 36 height 31
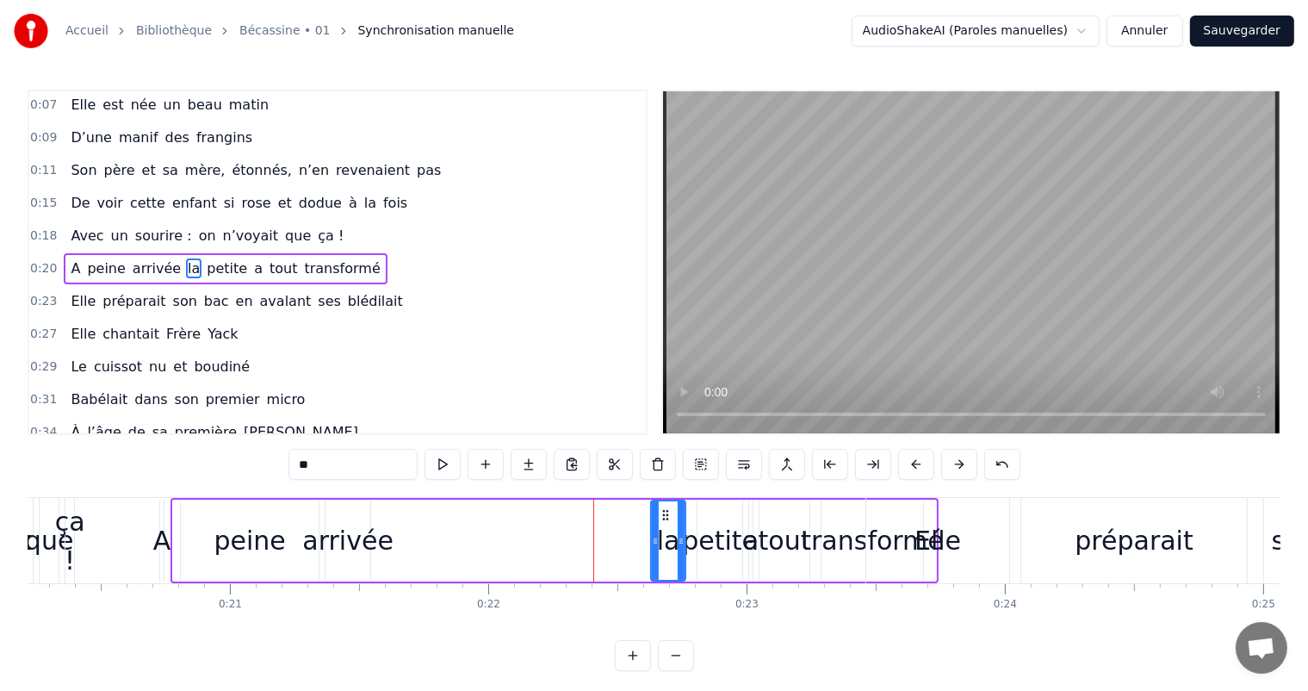
click at [964, 467] on button at bounding box center [959, 464] width 36 height 31
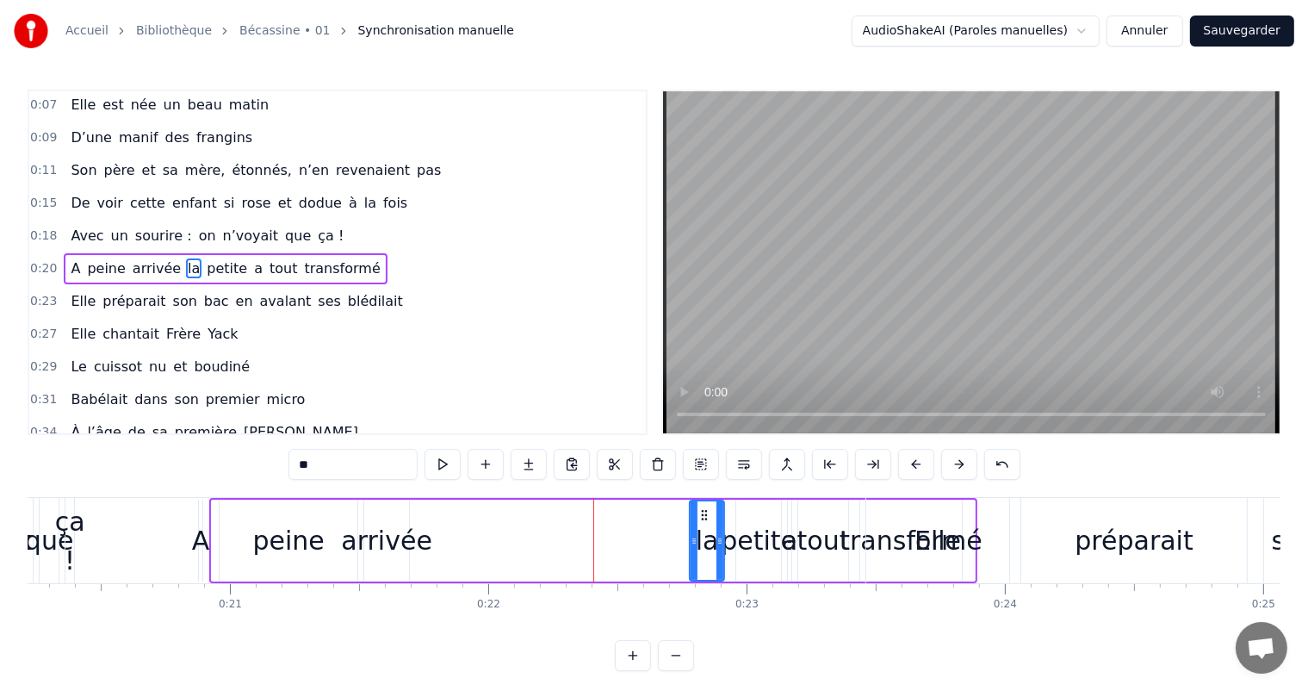
click at [964, 467] on button at bounding box center [959, 464] width 36 height 31
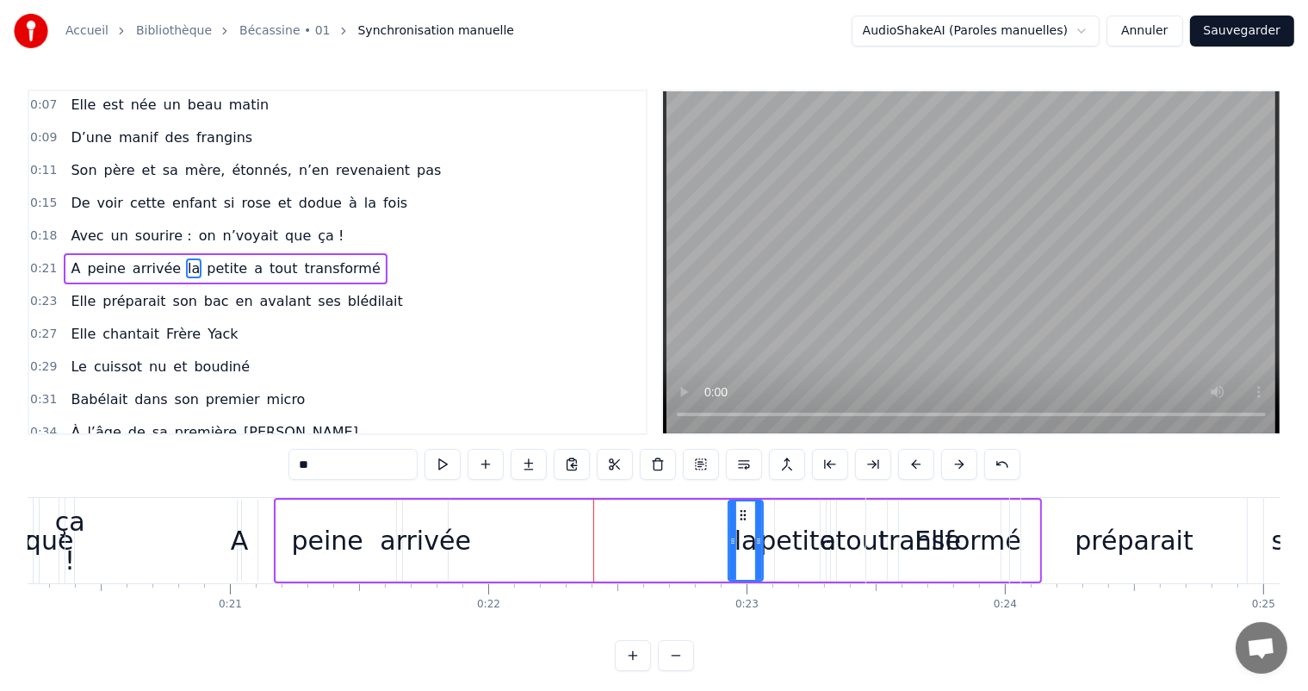
click at [964, 467] on button at bounding box center [959, 464] width 36 height 31
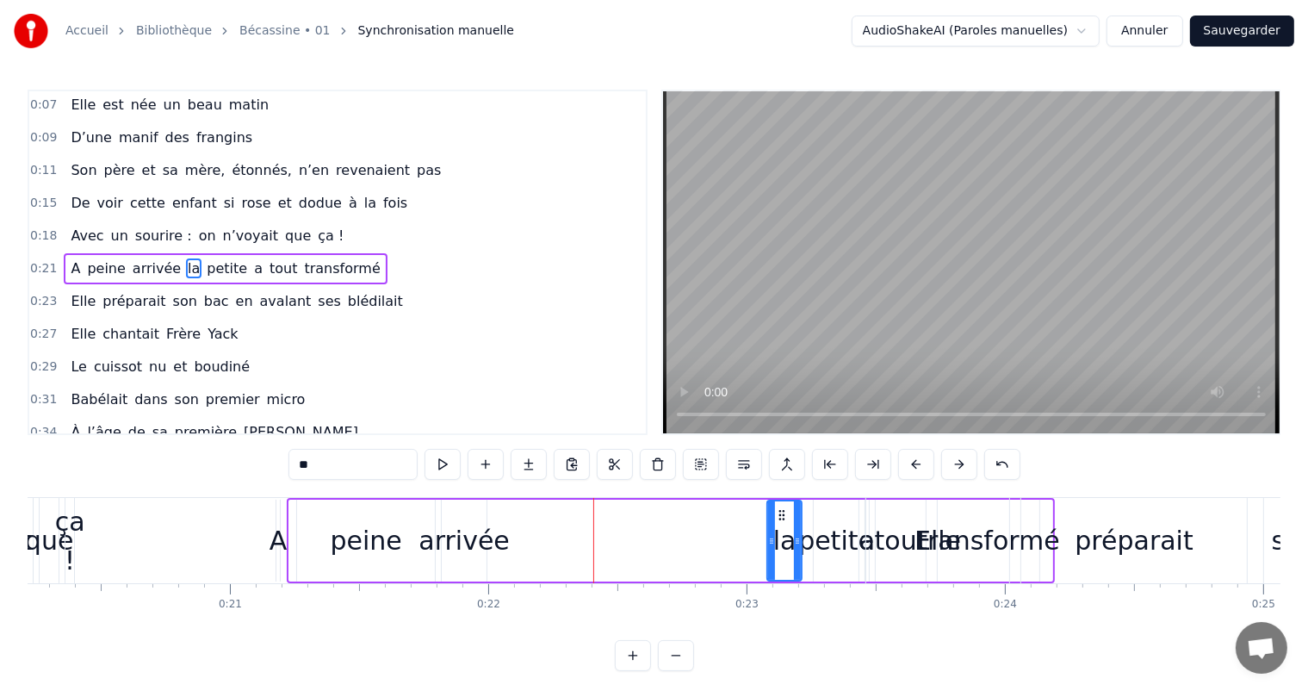
click at [964, 467] on button at bounding box center [959, 464] width 36 height 31
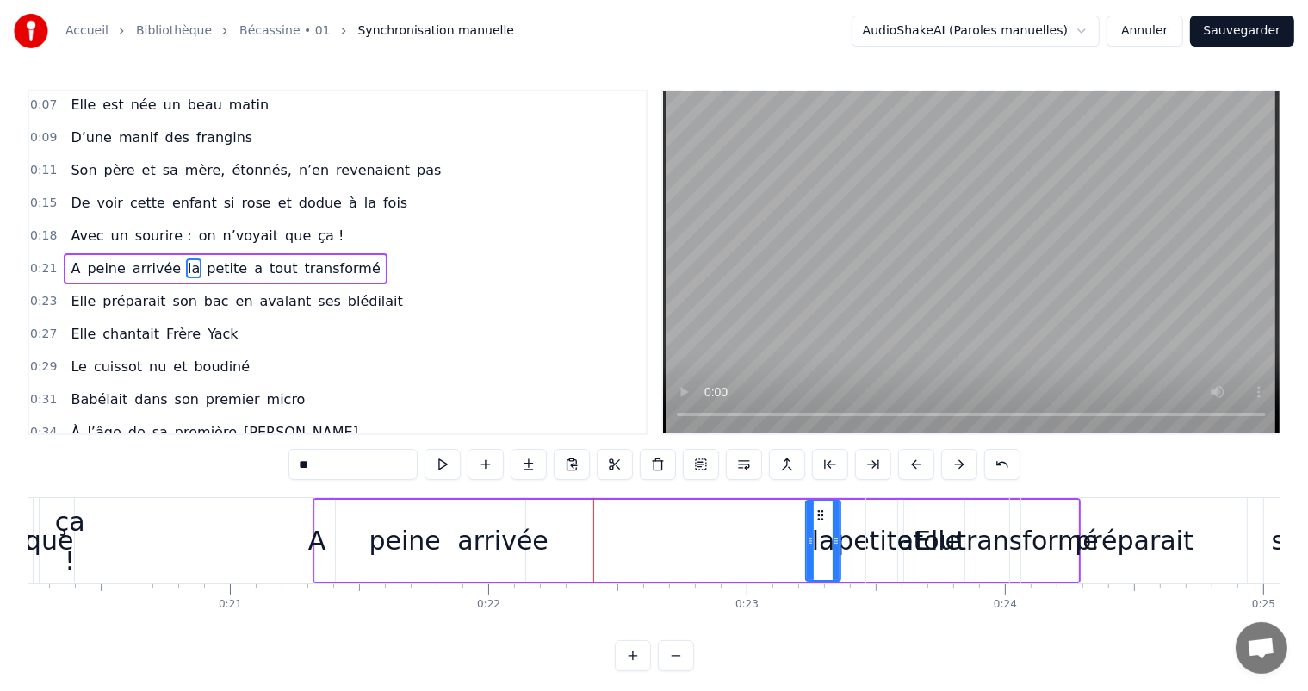
click at [964, 467] on button at bounding box center [959, 464] width 36 height 31
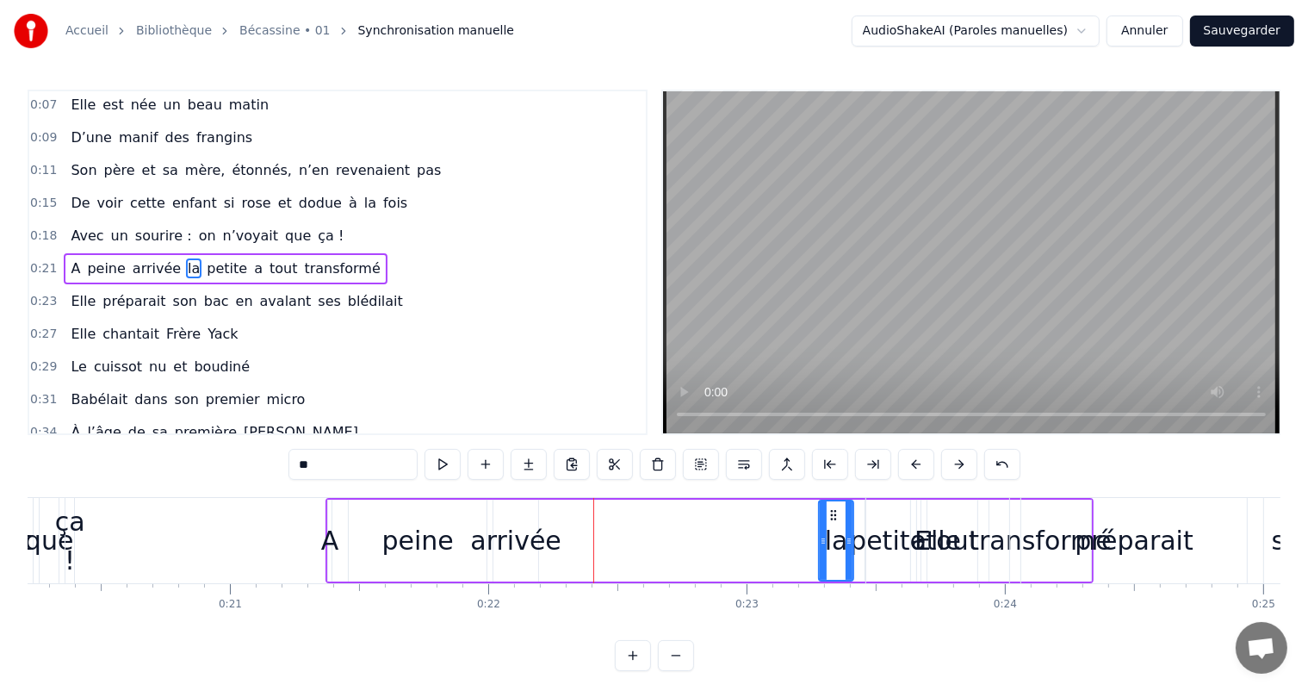
click at [964, 467] on button at bounding box center [959, 464] width 36 height 31
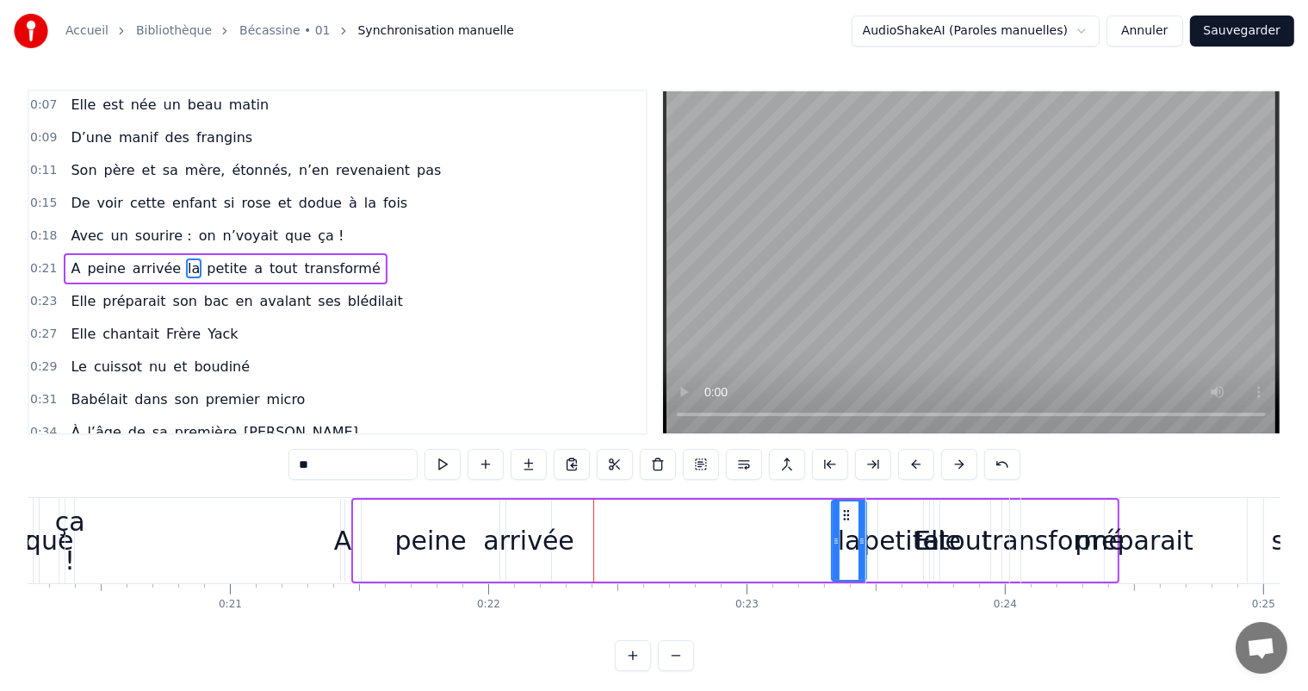
click at [964, 467] on button at bounding box center [959, 464] width 36 height 31
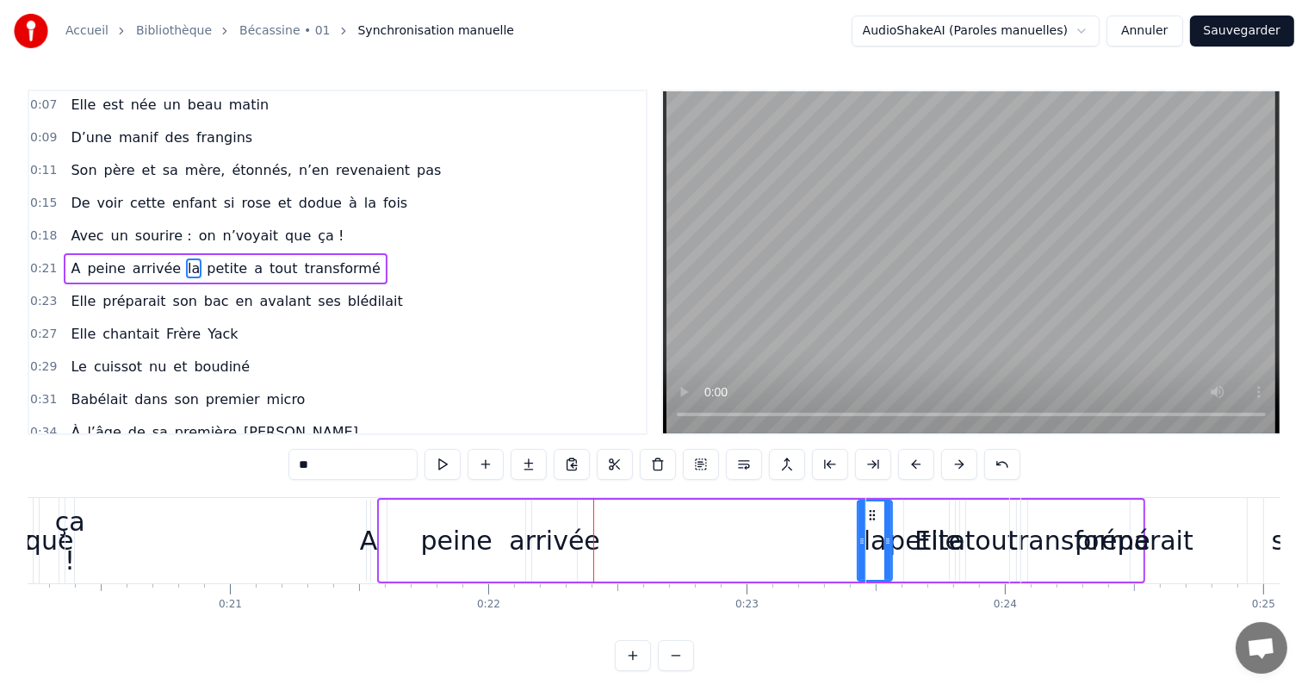
click at [964, 467] on button at bounding box center [959, 464] width 36 height 31
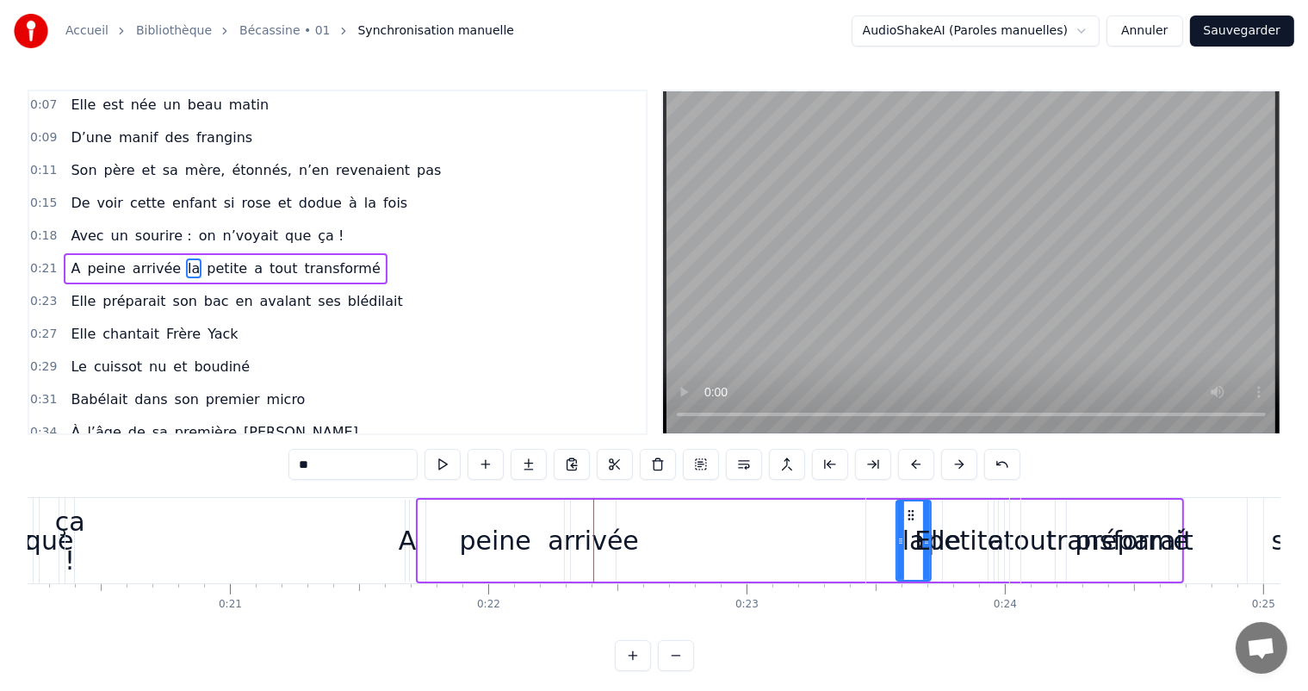
click at [964, 467] on button at bounding box center [959, 464] width 36 height 31
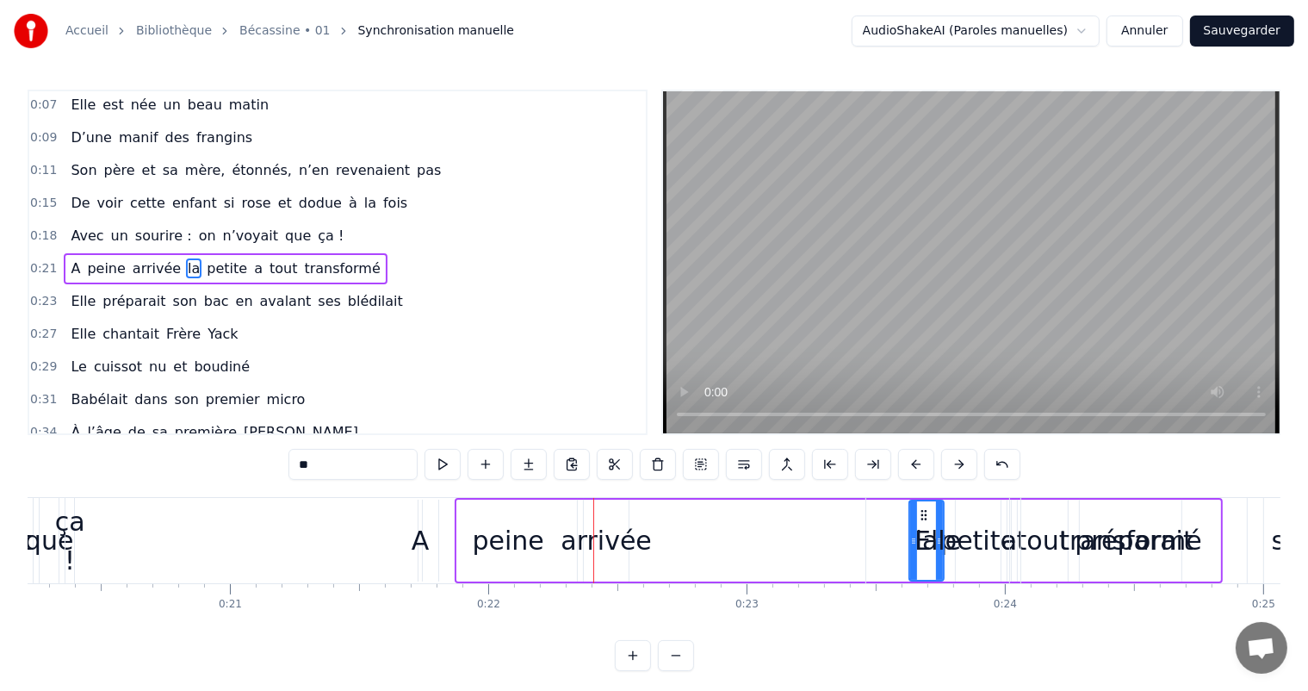
click at [964, 467] on button at bounding box center [959, 464] width 36 height 31
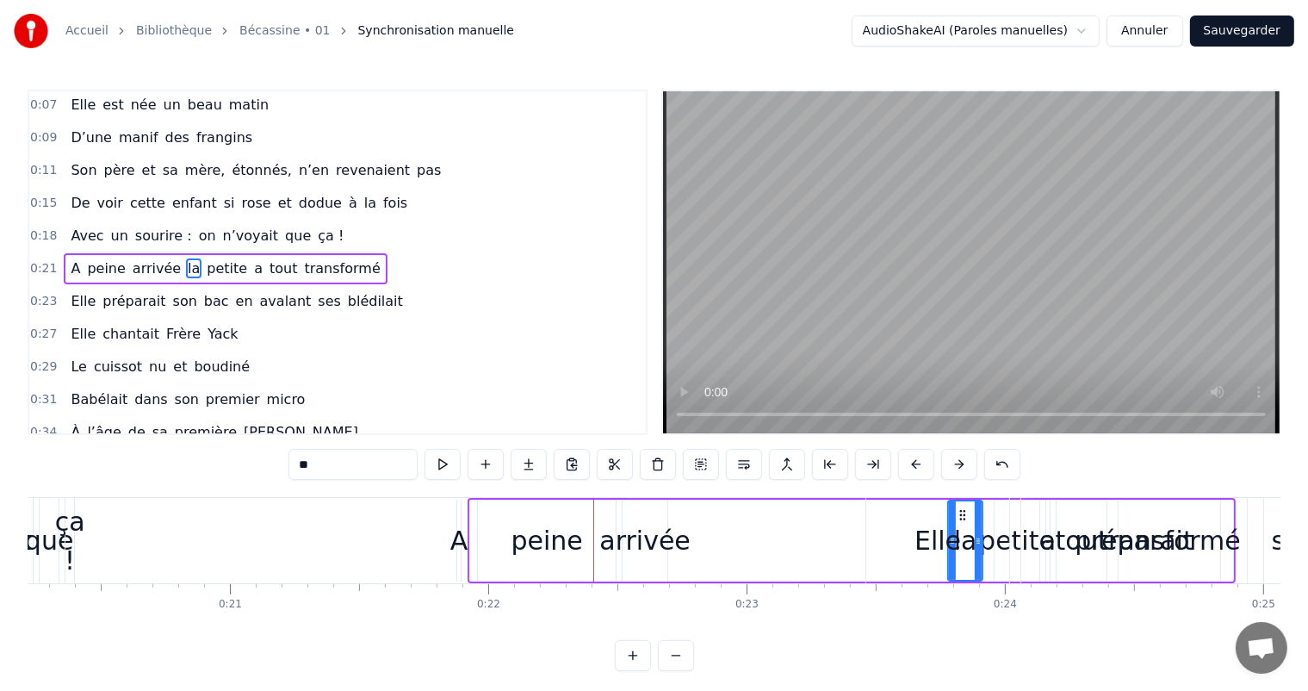
click at [964, 467] on button at bounding box center [959, 464] width 36 height 31
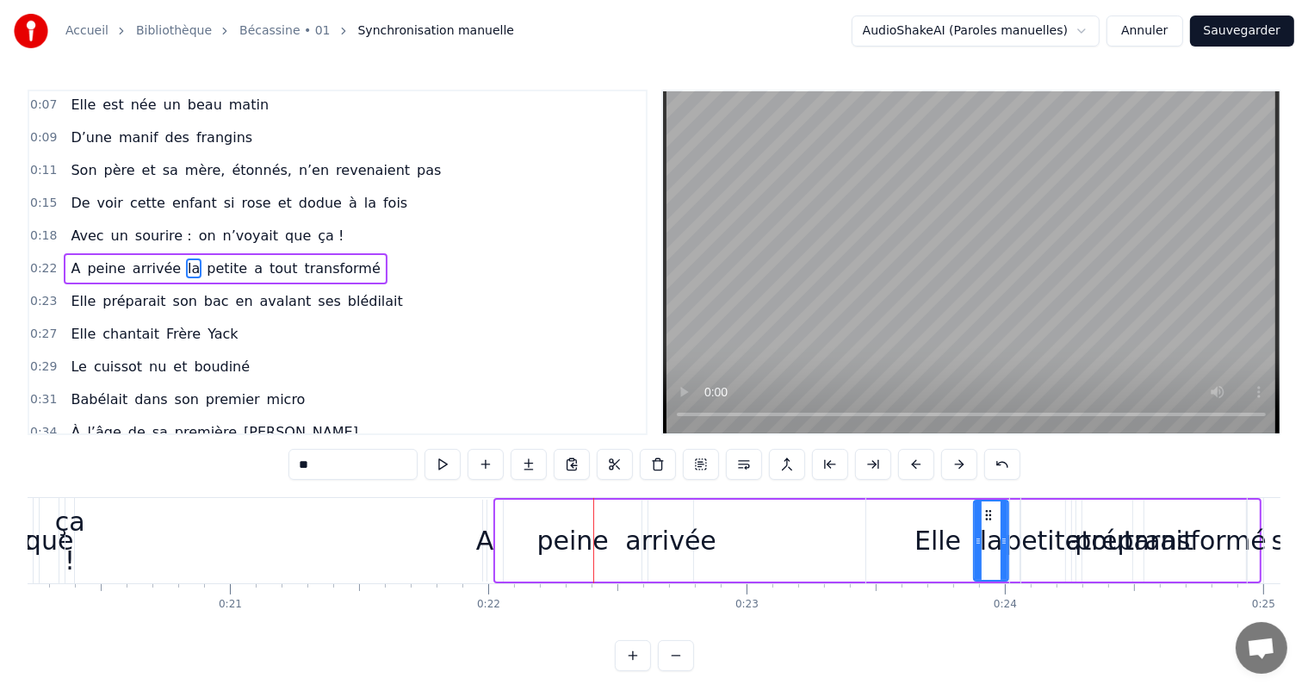
click at [964, 467] on button at bounding box center [959, 464] width 36 height 31
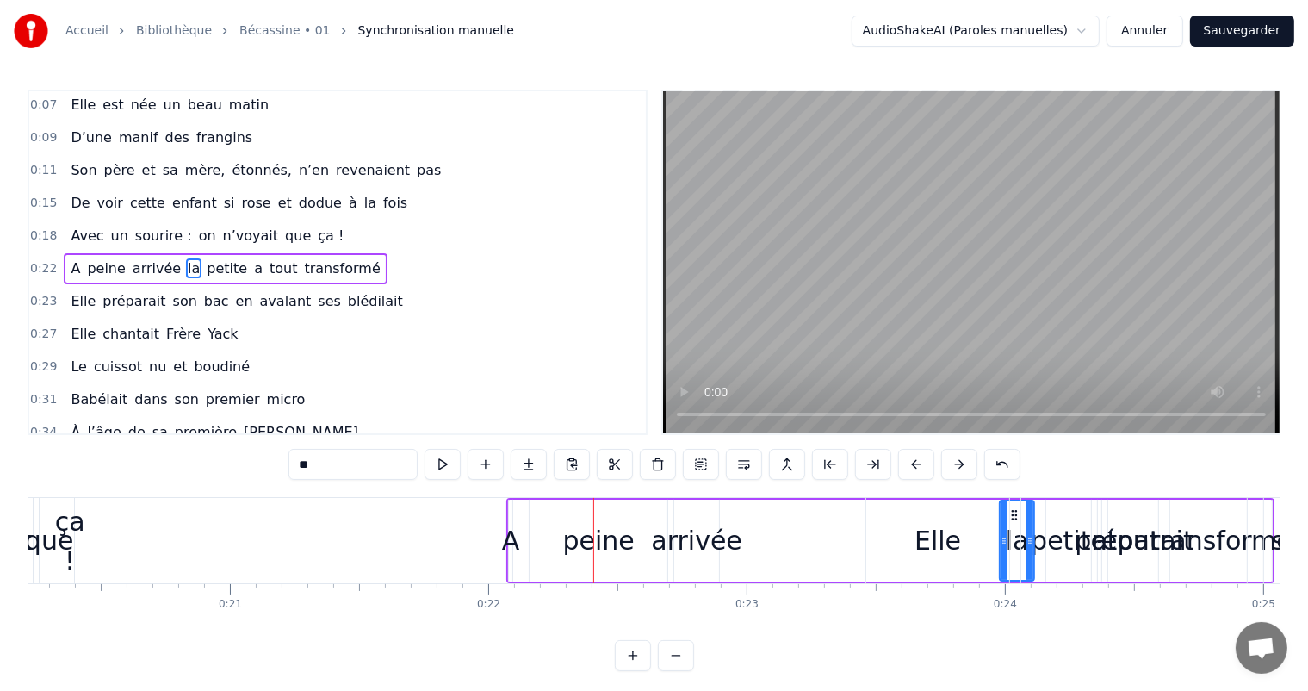
click at [964, 467] on button at bounding box center [959, 464] width 36 height 31
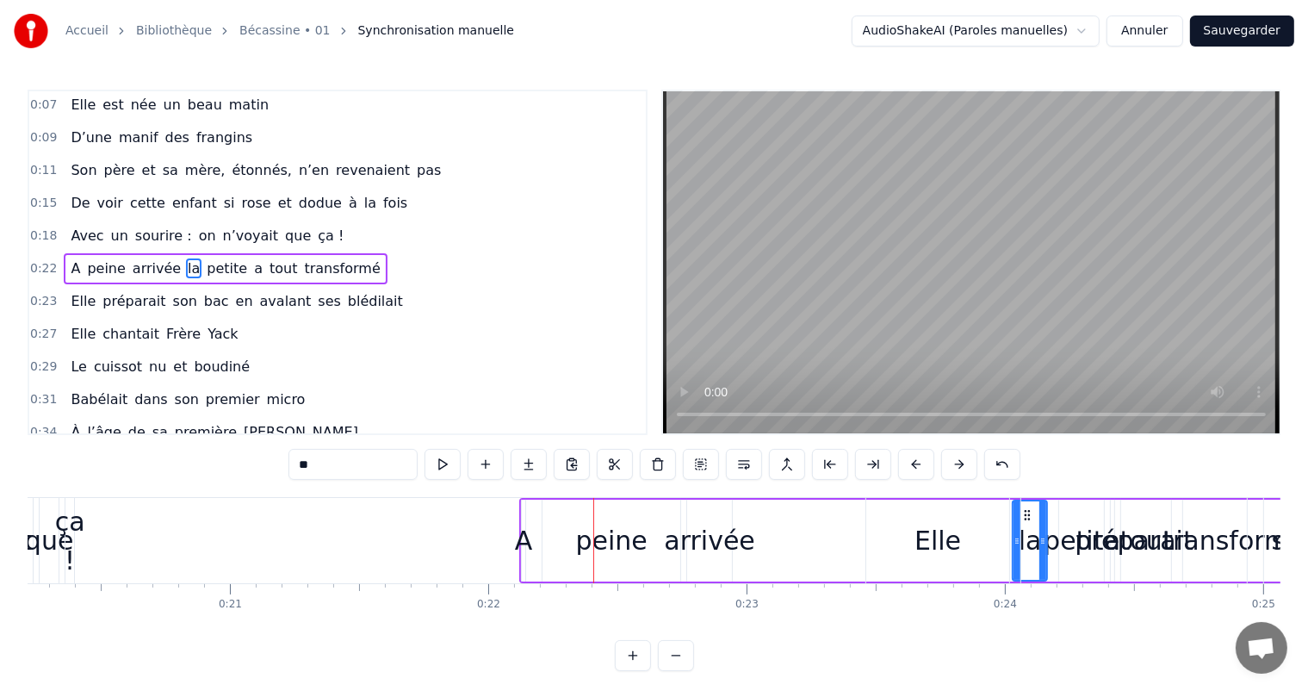
click at [964, 467] on button at bounding box center [959, 464] width 36 height 31
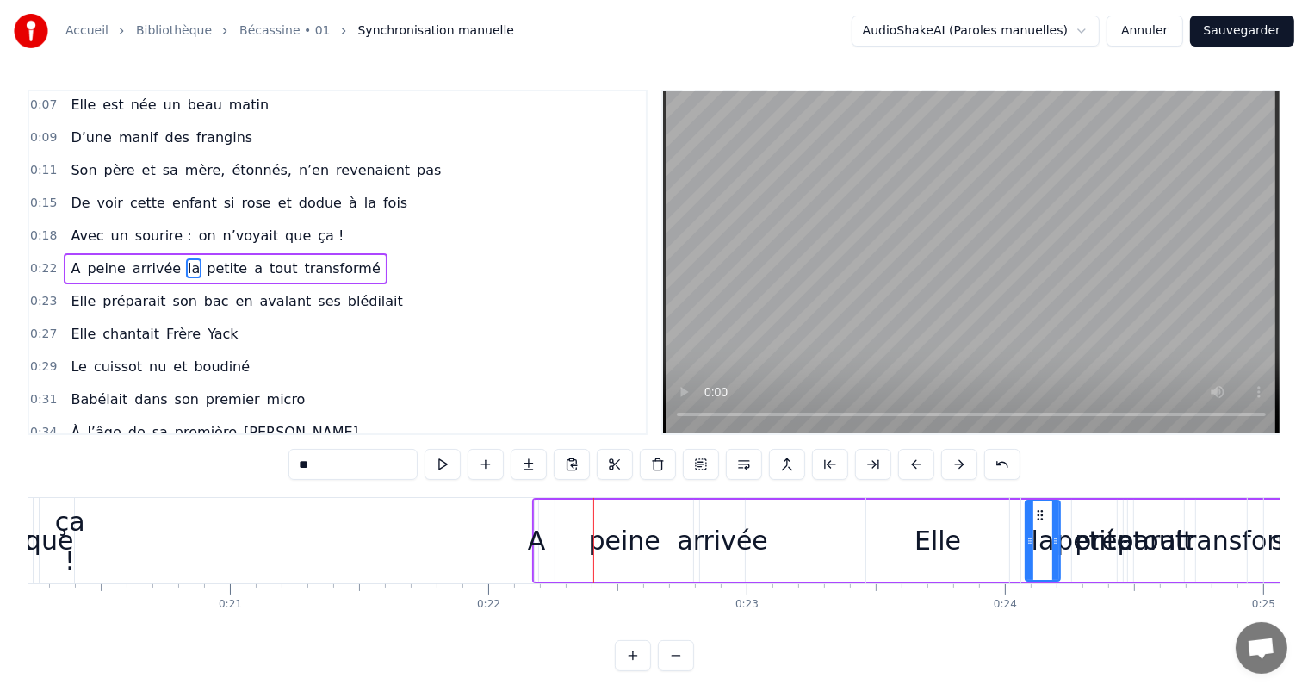
click at [964, 467] on button at bounding box center [959, 464] width 36 height 31
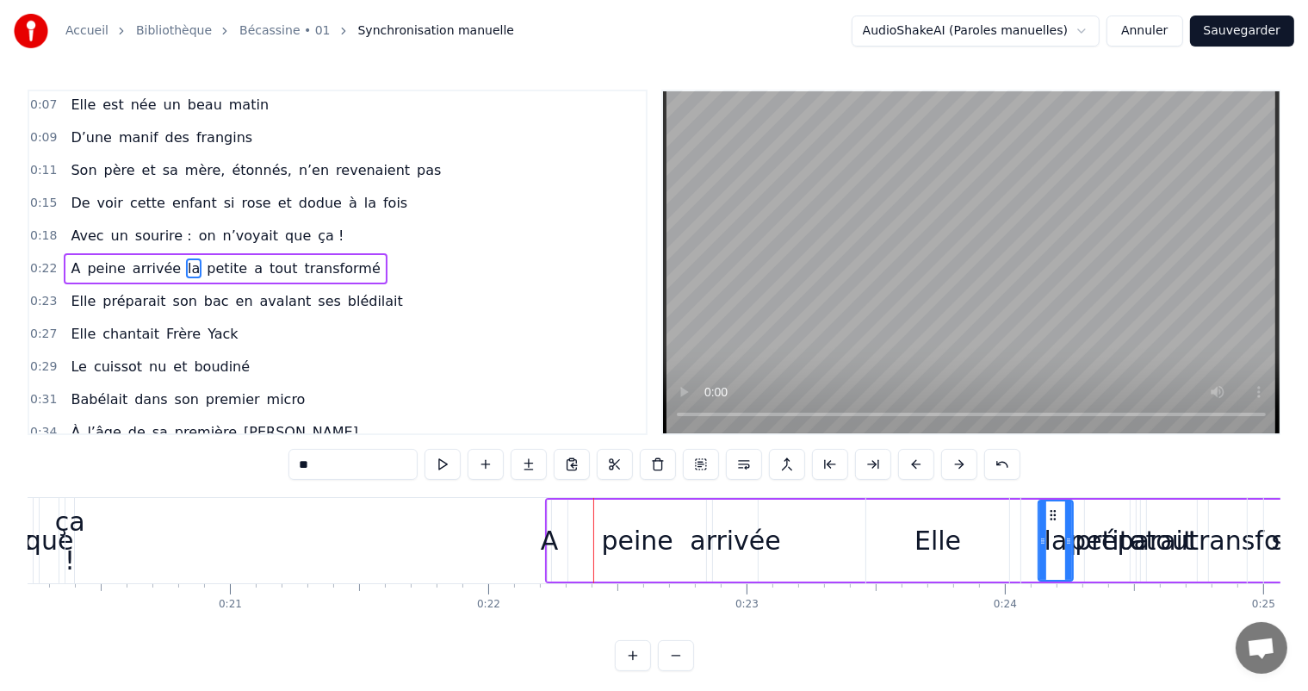
click at [964, 467] on button at bounding box center [959, 464] width 36 height 31
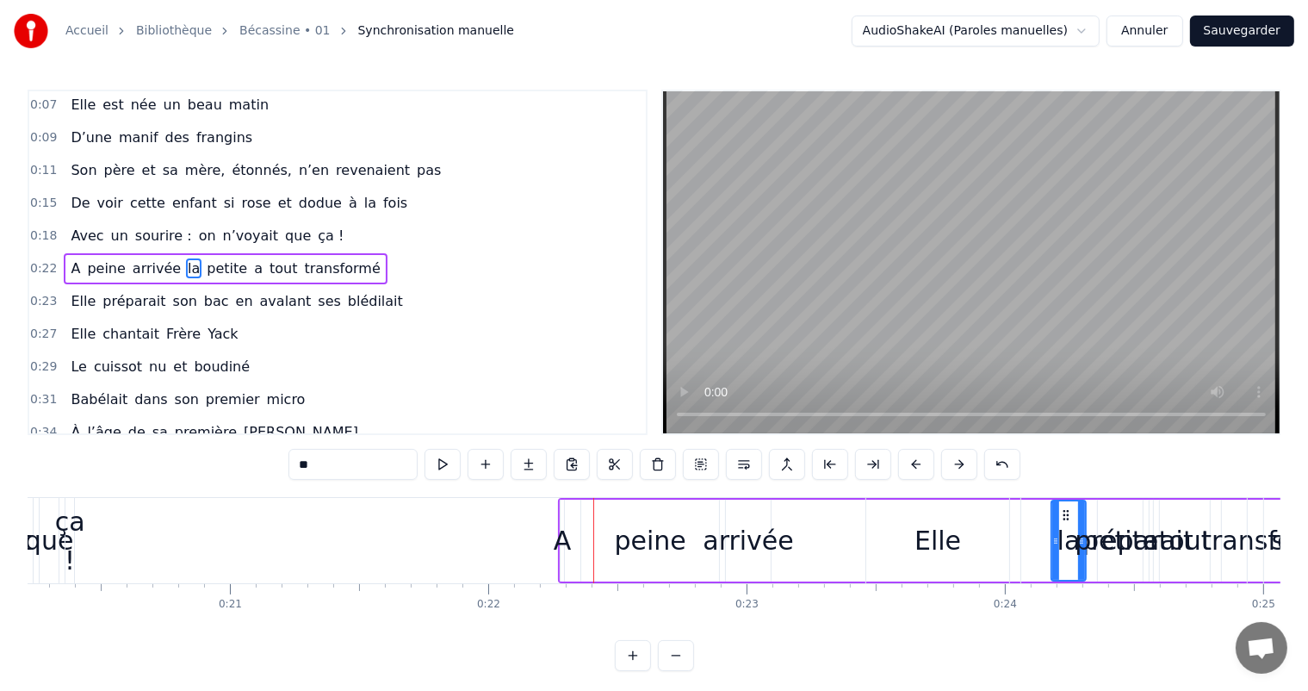
click at [964, 467] on button at bounding box center [959, 464] width 36 height 31
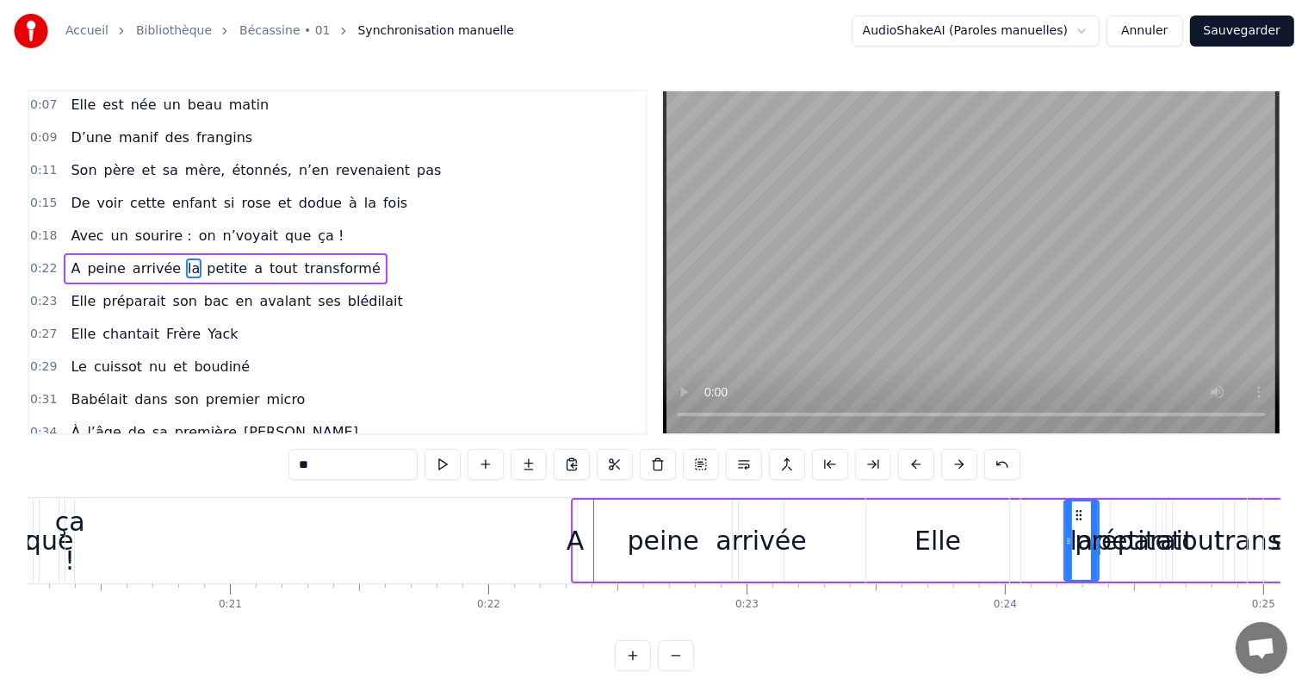
click at [964, 467] on button at bounding box center [959, 464] width 36 height 31
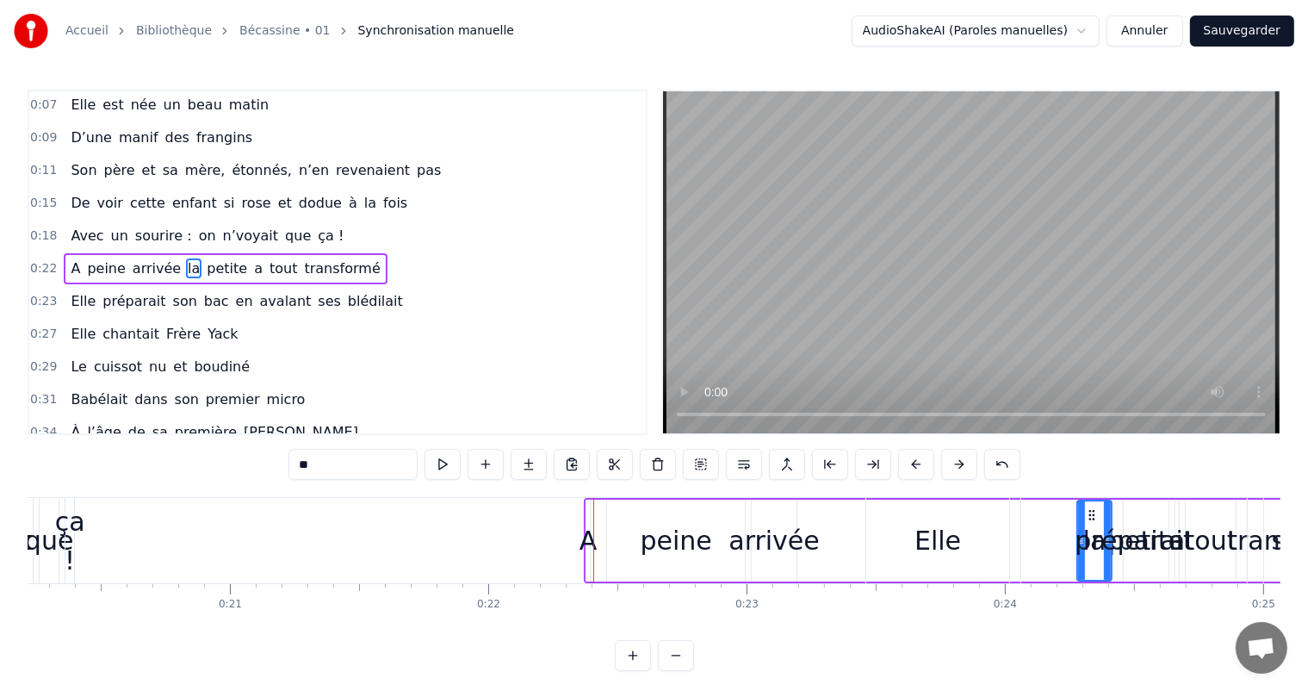
click at [964, 467] on button at bounding box center [959, 464] width 36 height 31
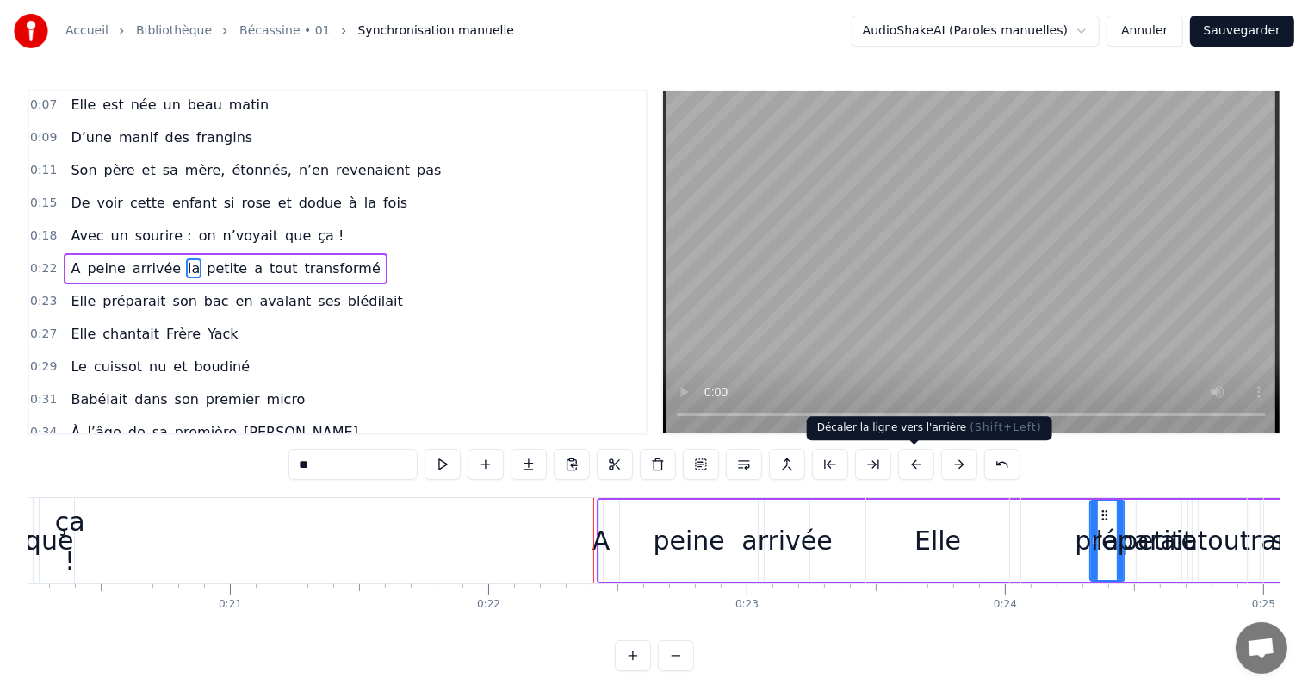
click at [919, 469] on button at bounding box center [916, 464] width 36 height 31
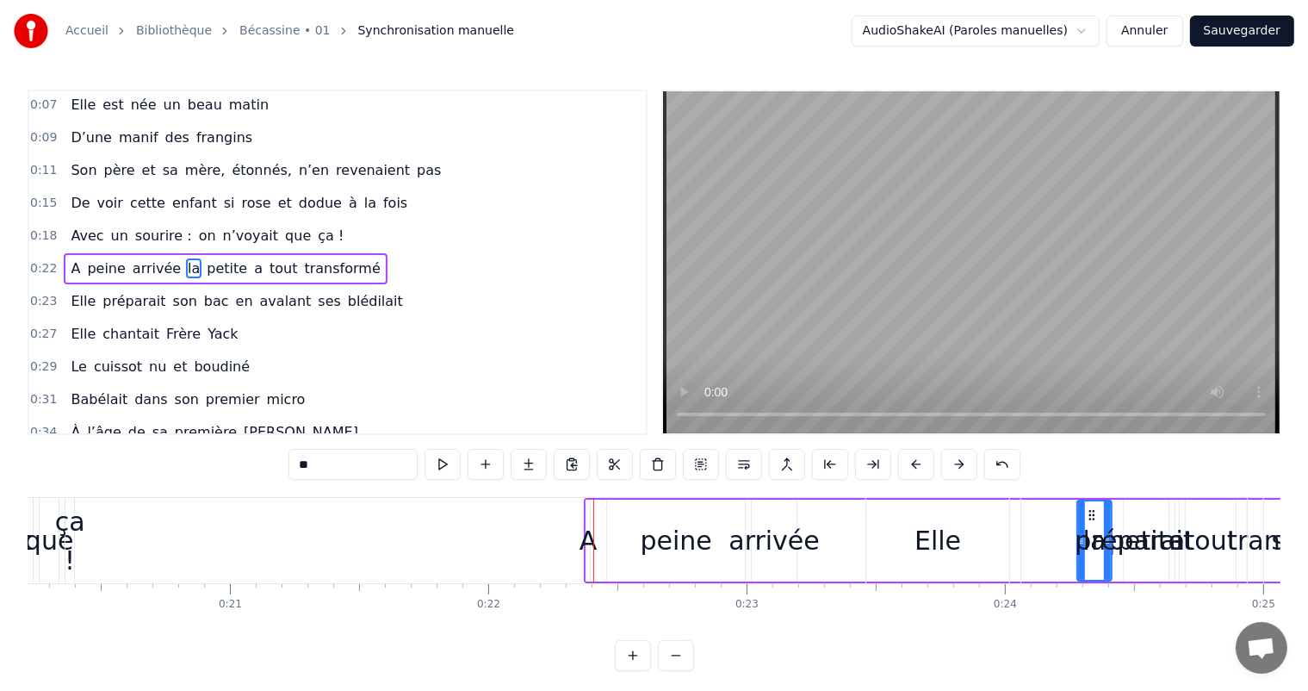
click at [919, 469] on button at bounding box center [916, 464] width 36 height 31
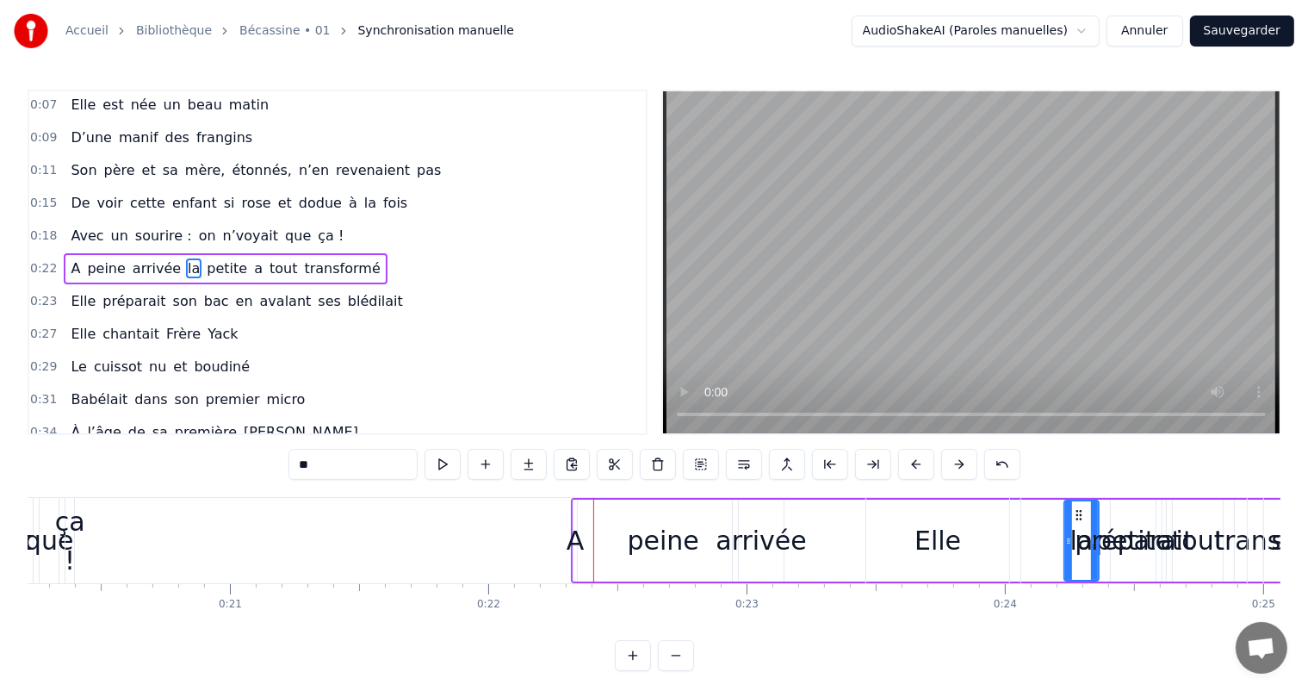
click at [346, 291] on span "blédilait" at bounding box center [375, 301] width 59 height 20
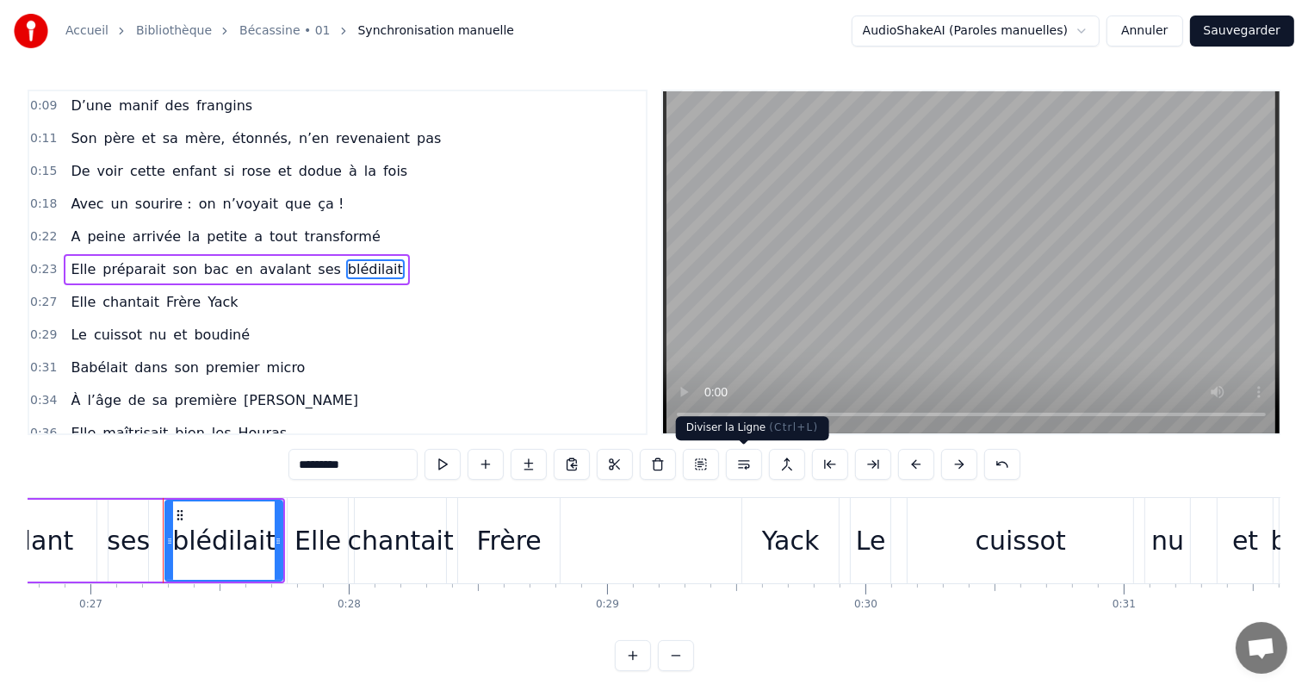
scroll to position [0, 6961]
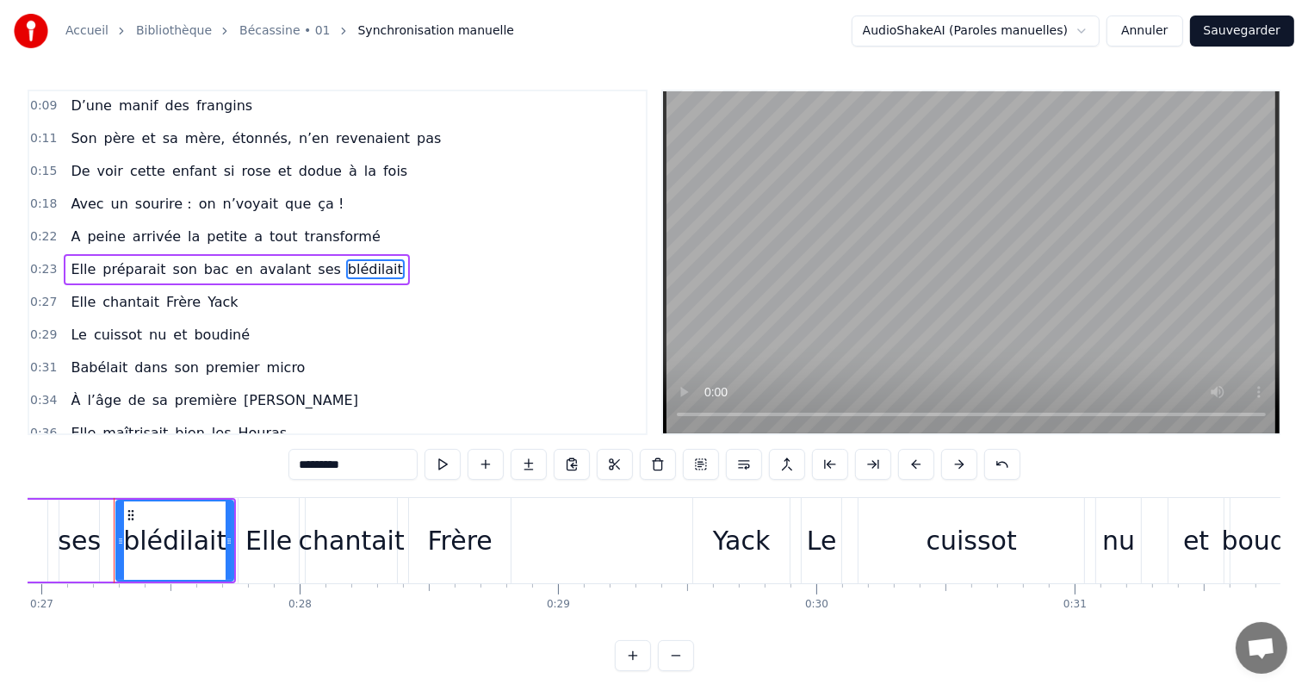
click at [958, 464] on button at bounding box center [959, 464] width 36 height 31
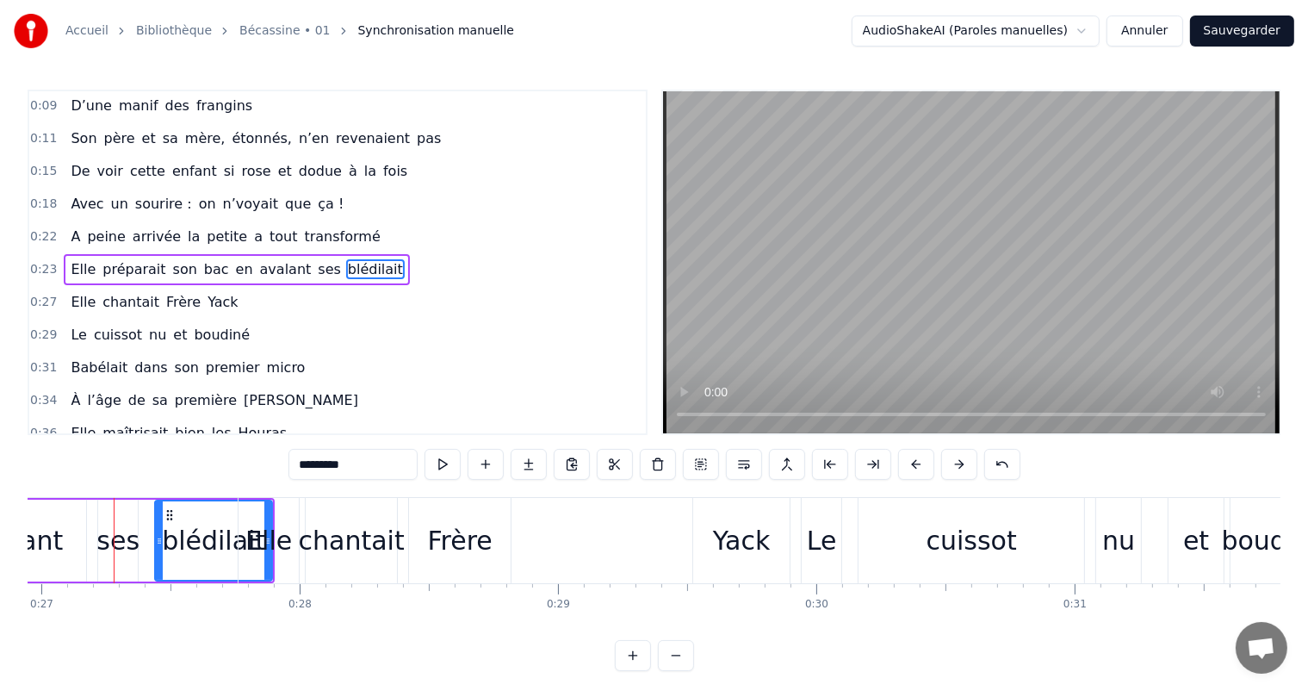
click at [958, 464] on button at bounding box center [959, 464] width 36 height 31
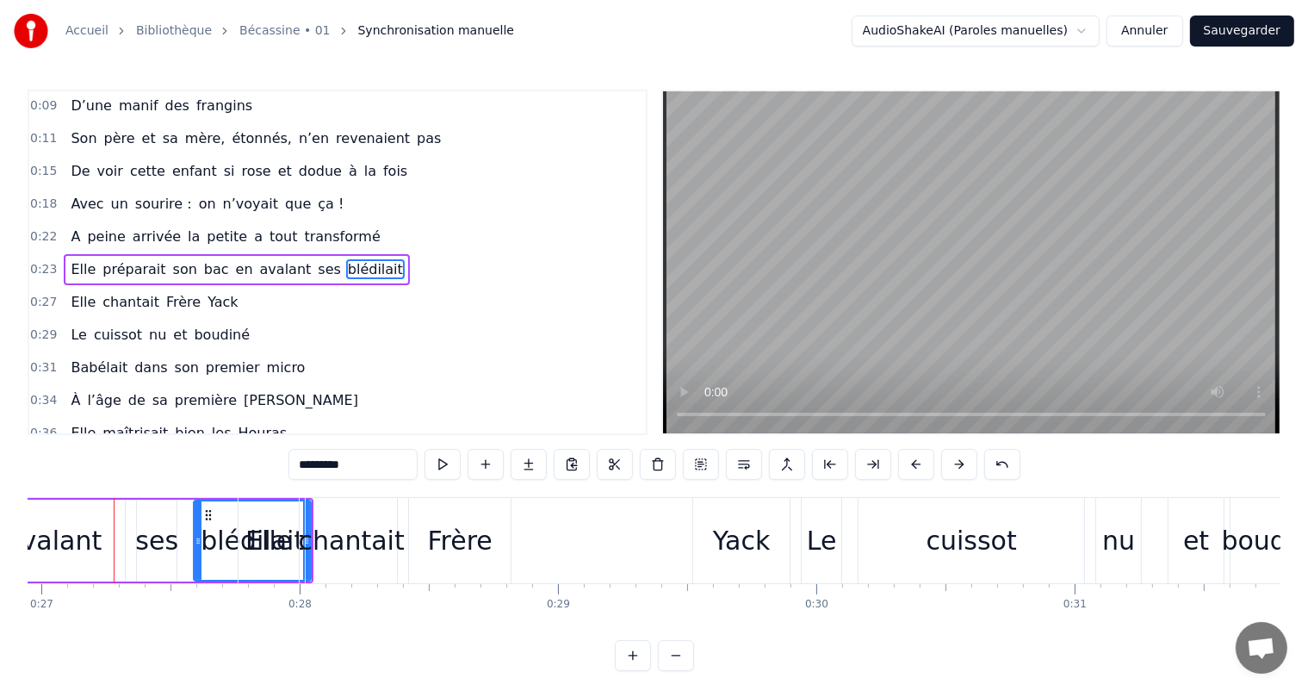
click at [958, 464] on button at bounding box center [959, 464] width 36 height 31
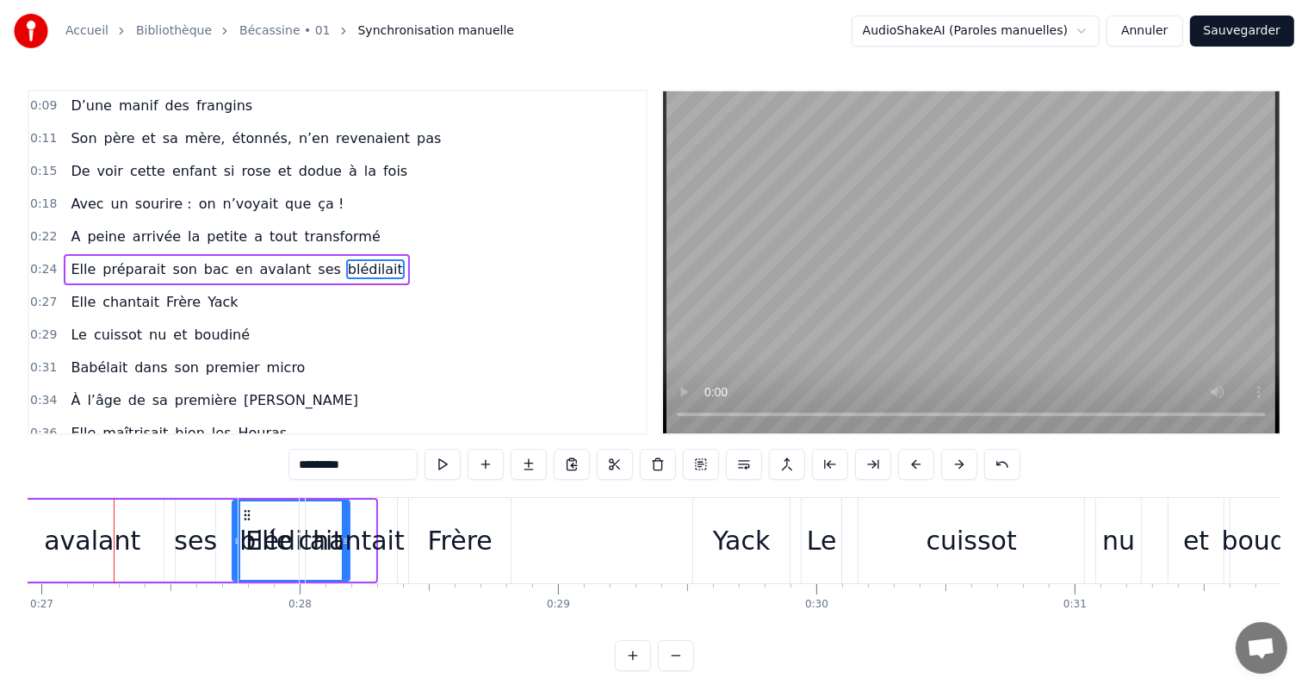
click at [958, 464] on button at bounding box center [959, 464] width 36 height 31
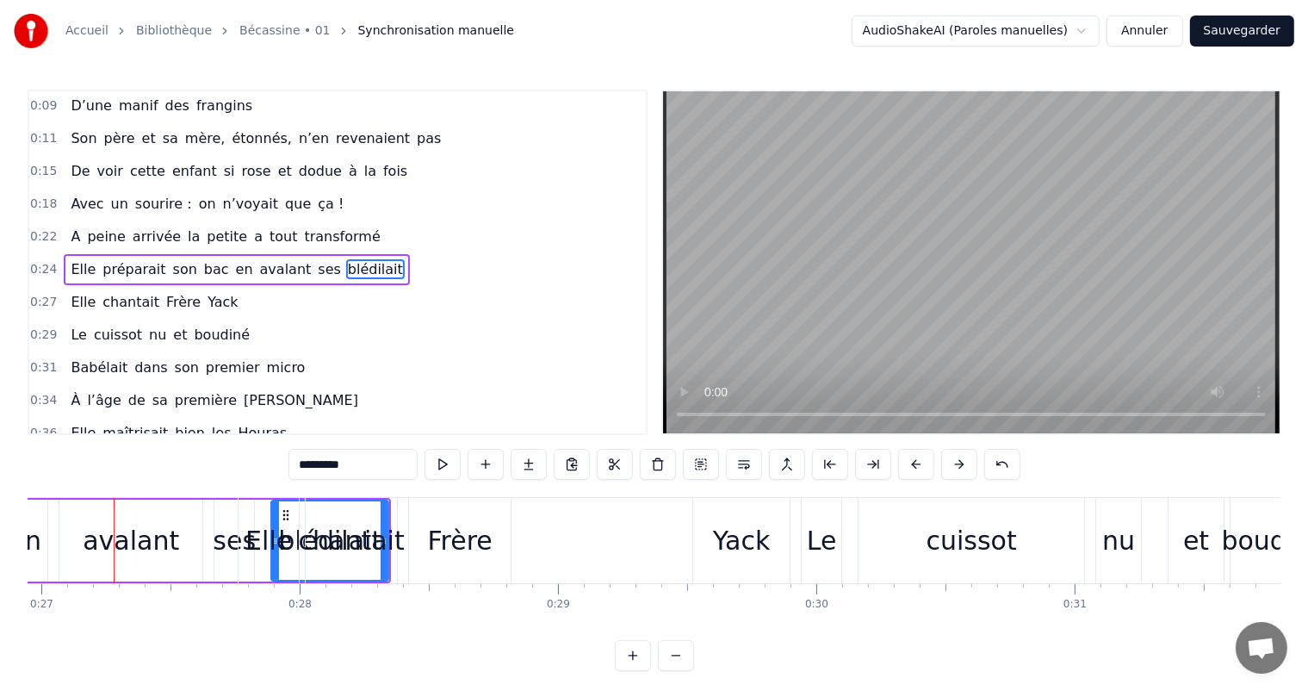
click at [958, 464] on button at bounding box center [959, 464] width 36 height 31
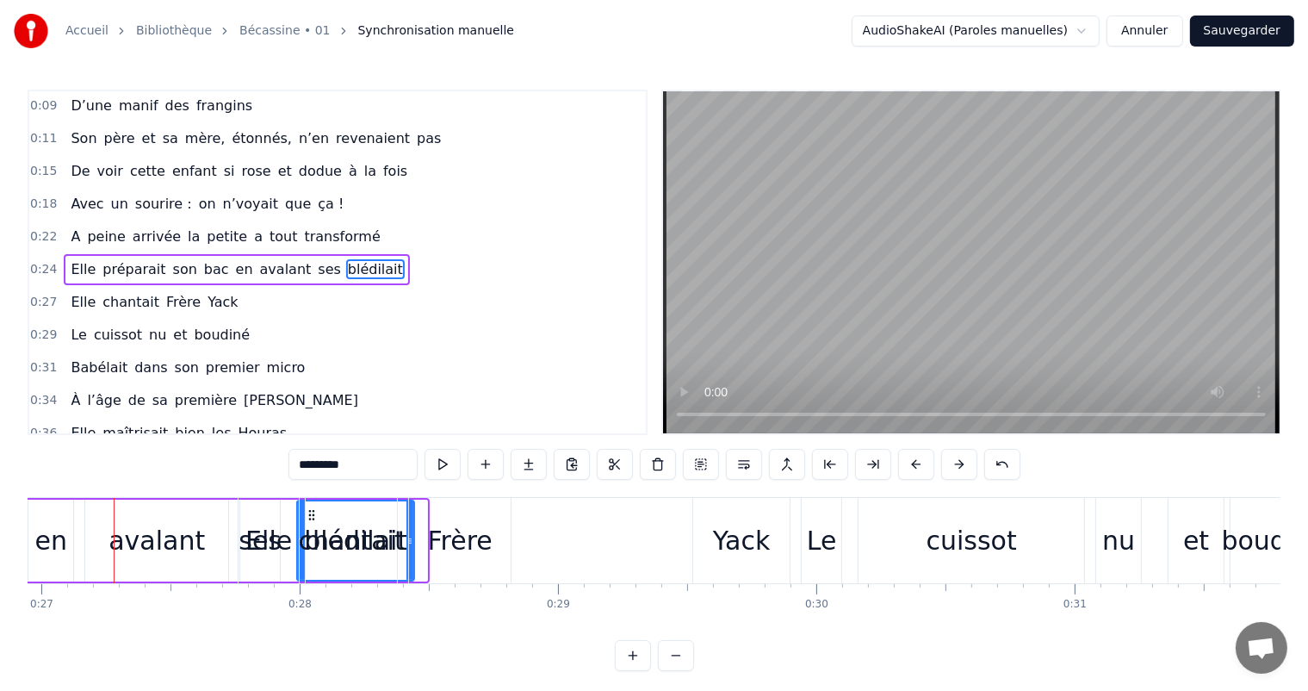
click at [958, 464] on button at bounding box center [959, 464] width 36 height 31
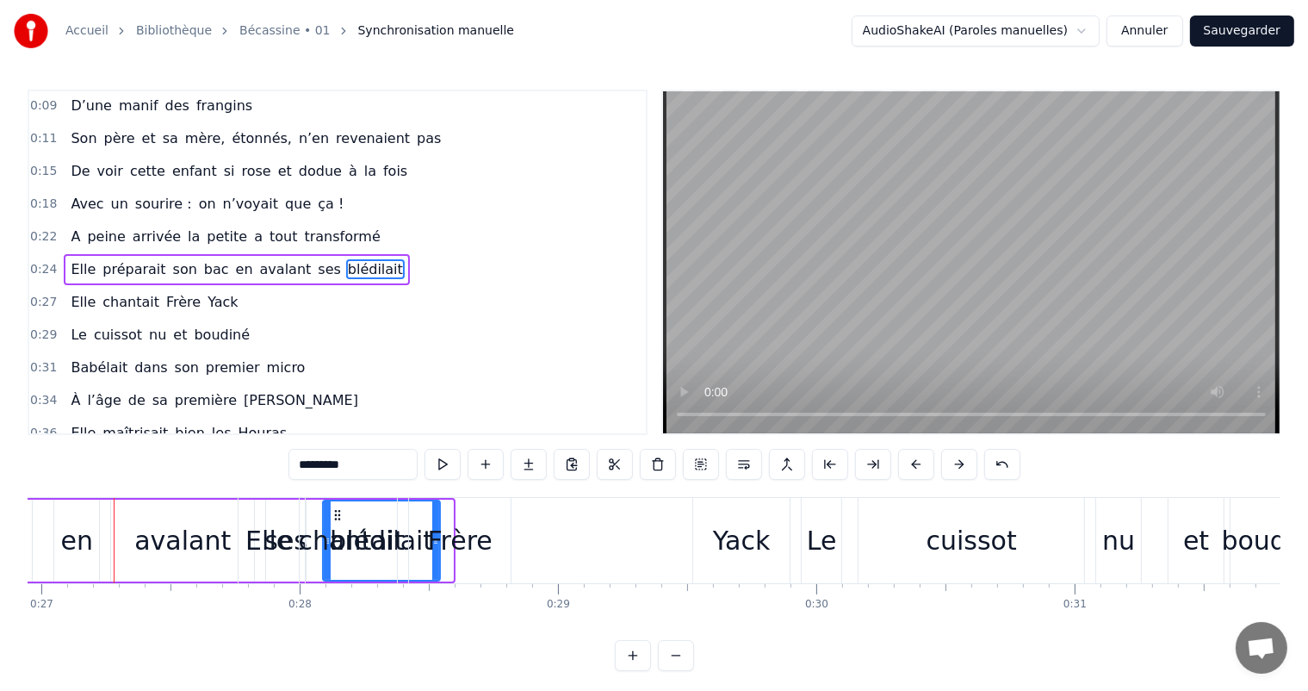
click at [958, 464] on button at bounding box center [959, 464] width 36 height 31
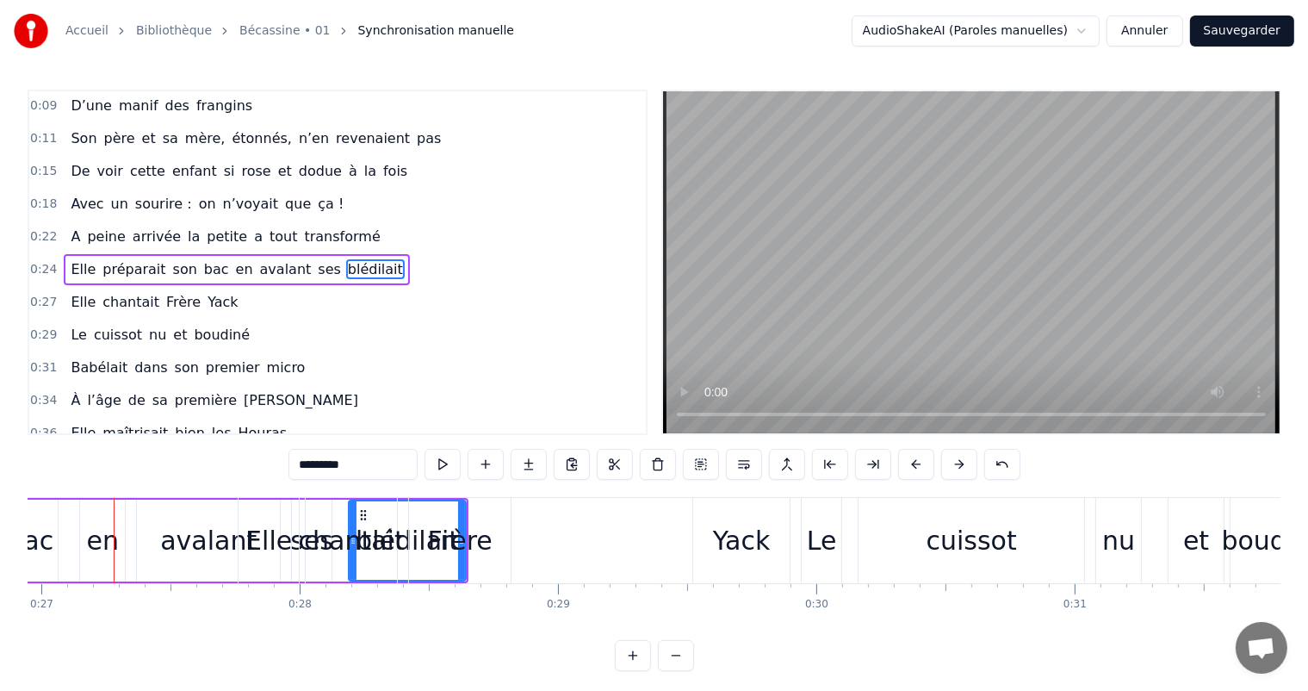
click at [958, 464] on button at bounding box center [959, 464] width 36 height 31
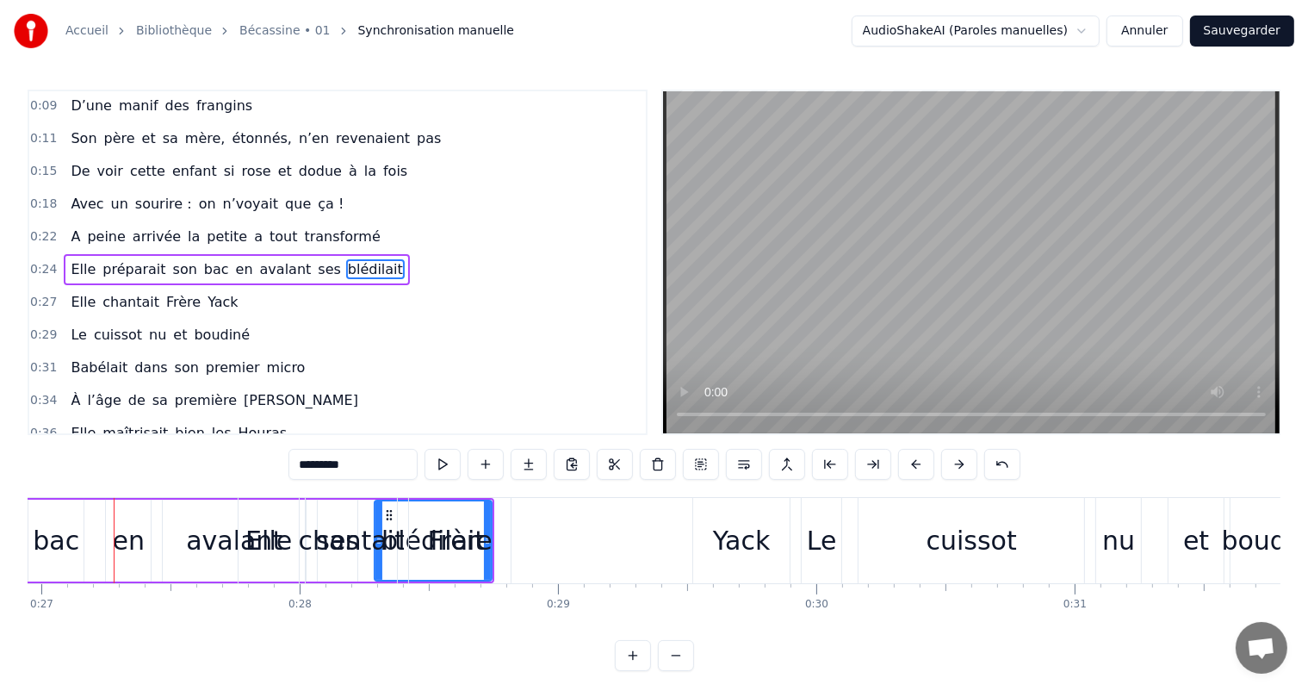
click at [958, 464] on button at bounding box center [959, 464] width 36 height 31
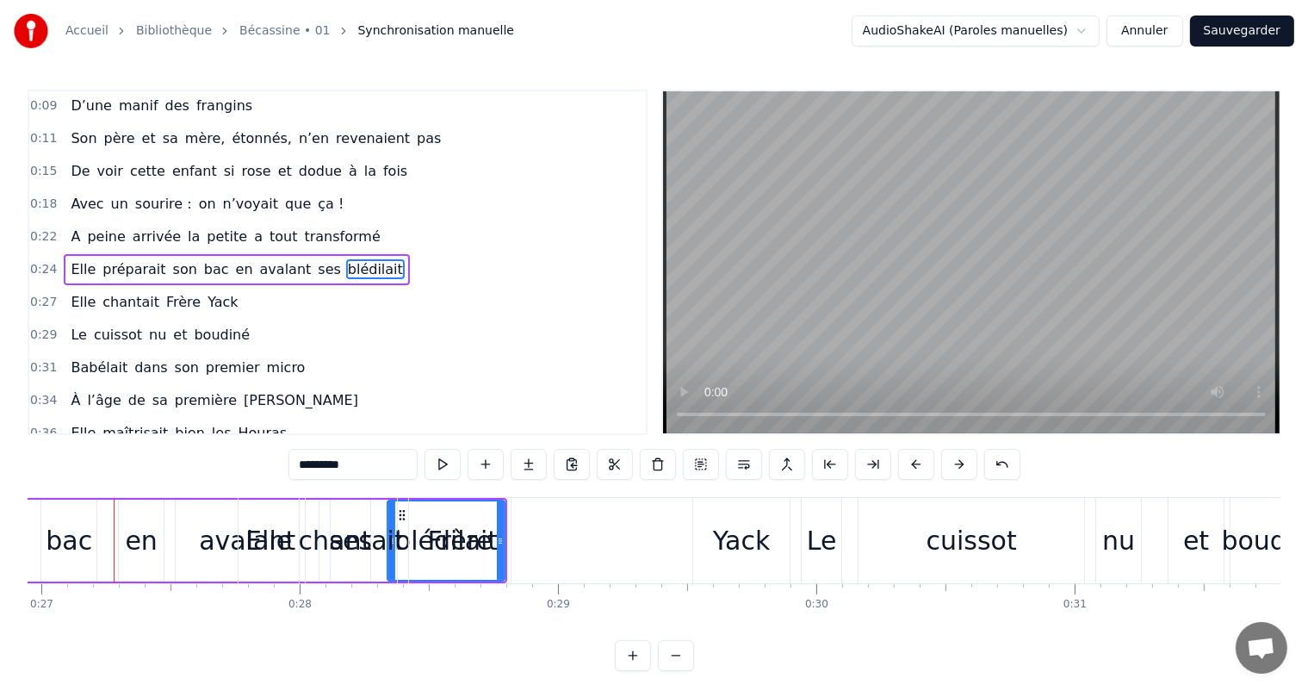
click at [958, 464] on button at bounding box center [959, 464] width 36 height 31
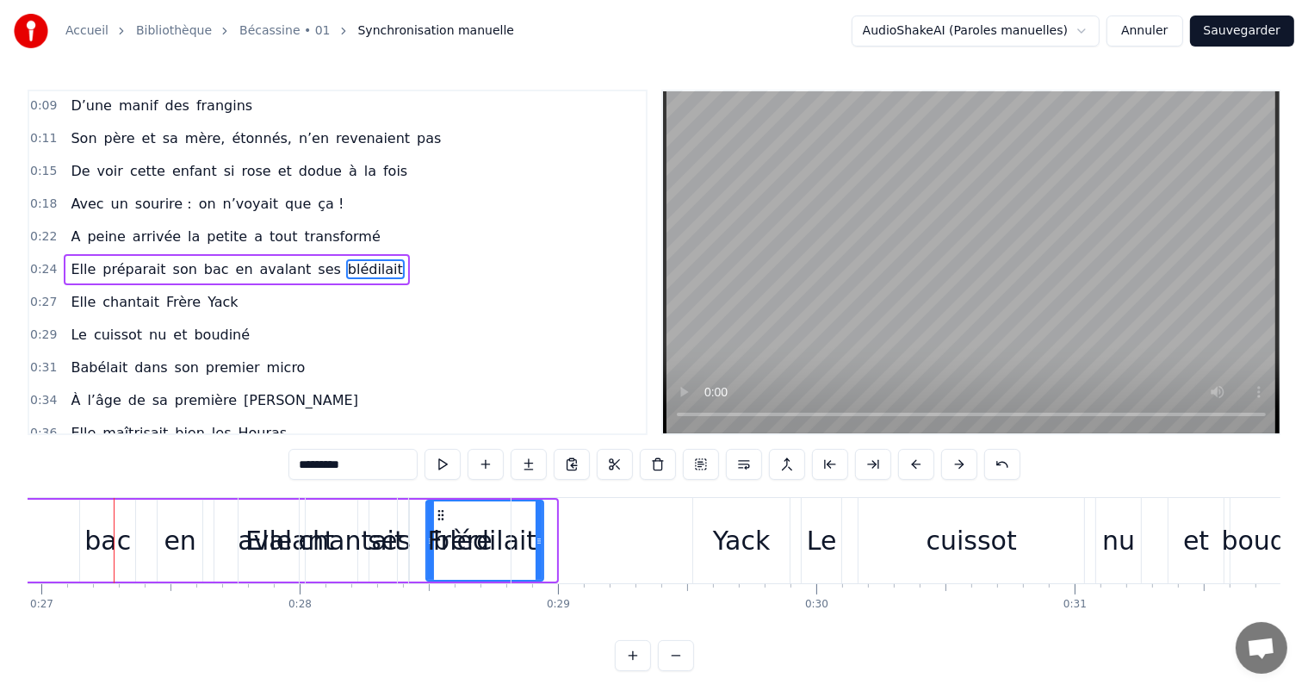
click at [958, 464] on button at bounding box center [959, 464] width 36 height 31
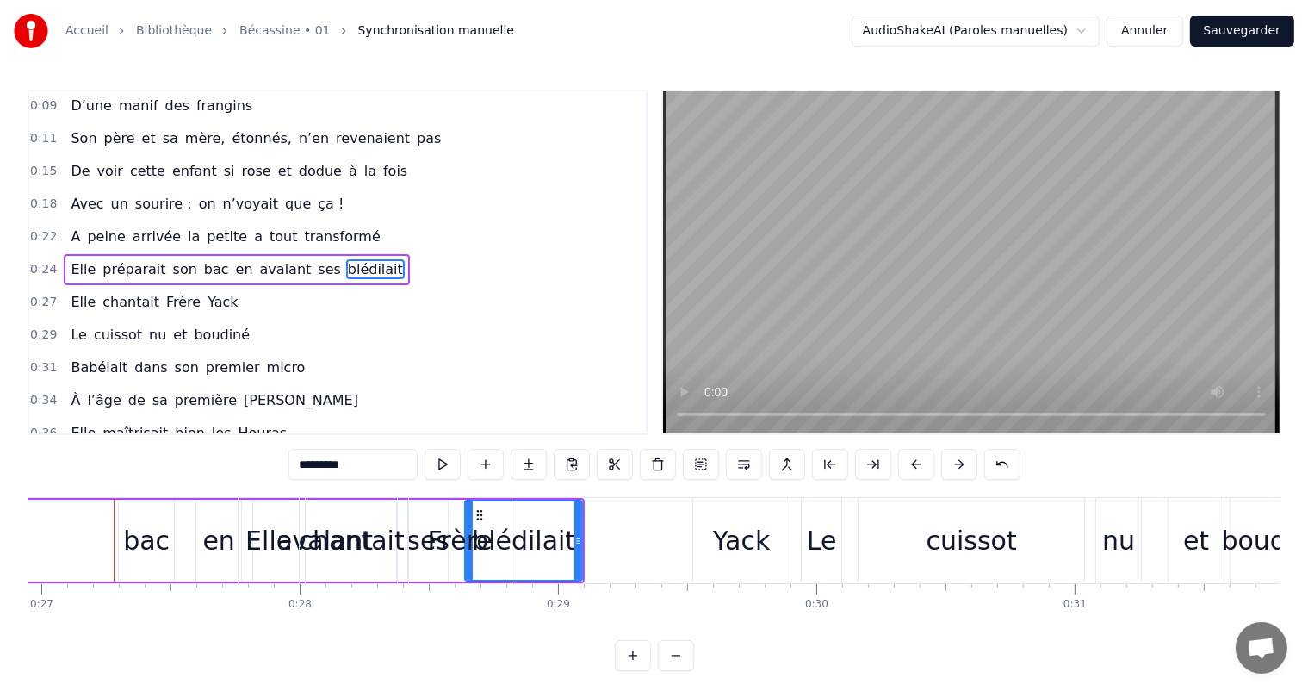
click at [958, 464] on button at bounding box center [959, 464] width 36 height 31
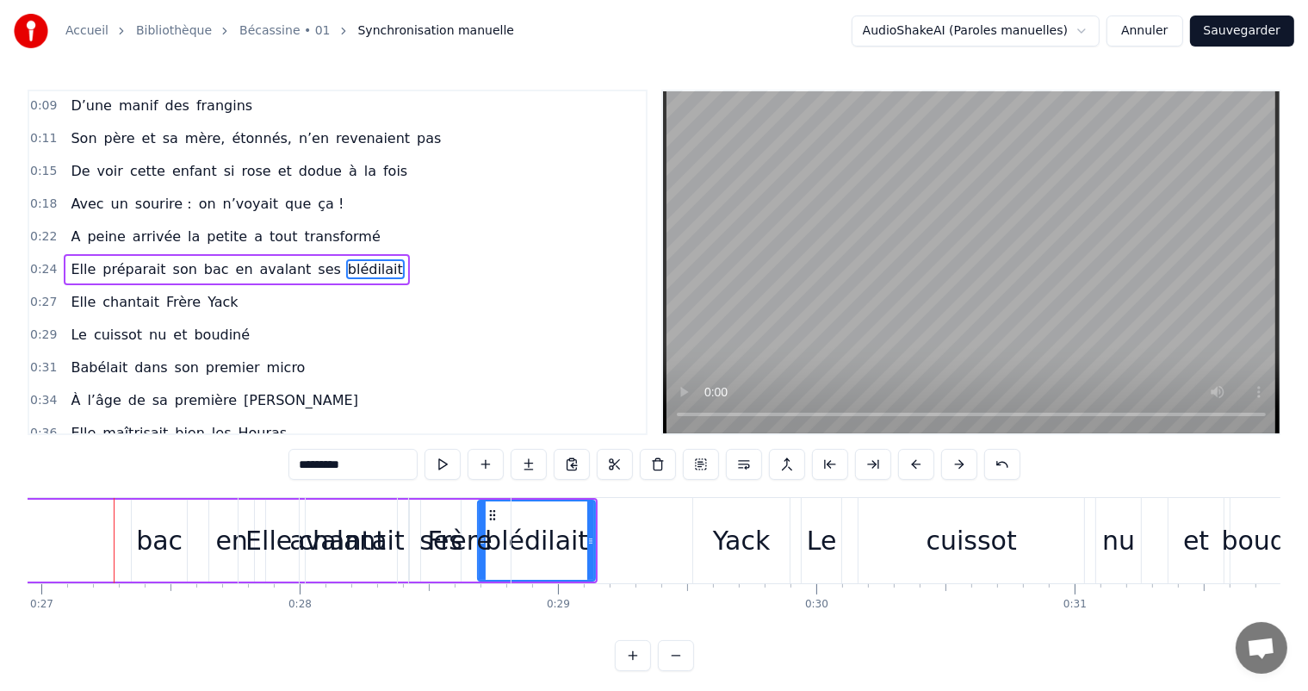
click at [958, 464] on button at bounding box center [959, 464] width 36 height 31
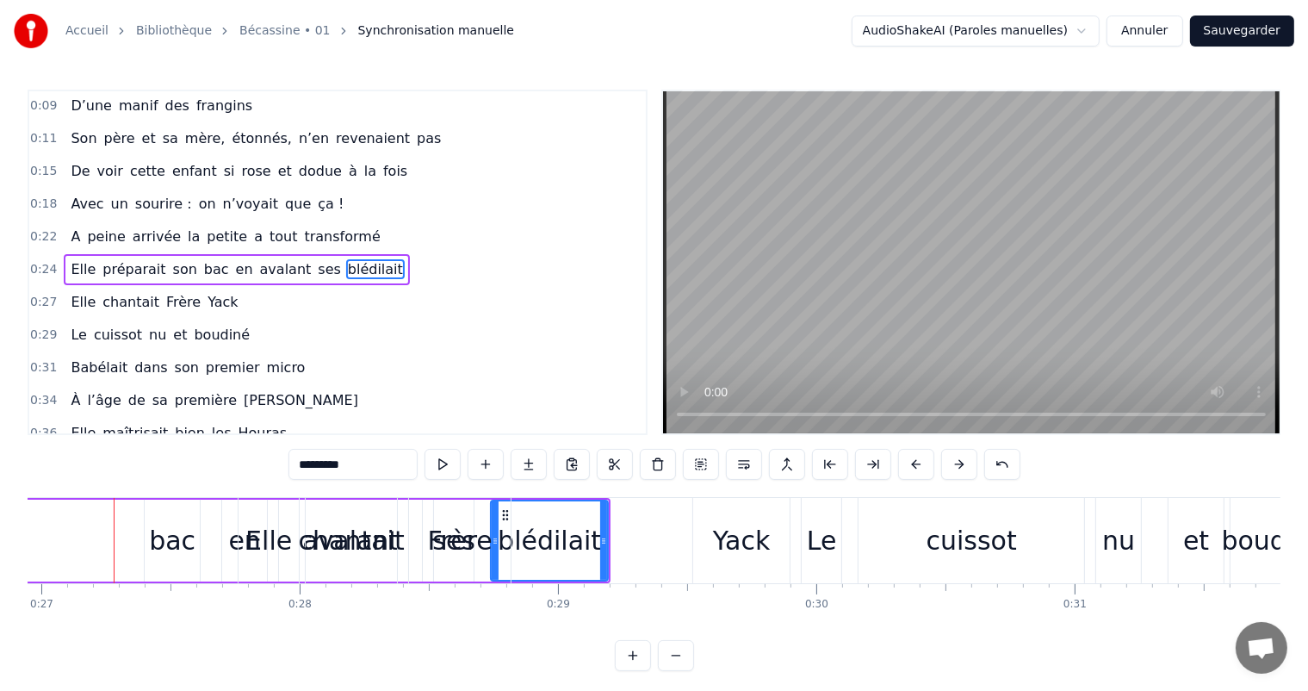
click at [958, 464] on button at bounding box center [959, 464] width 36 height 31
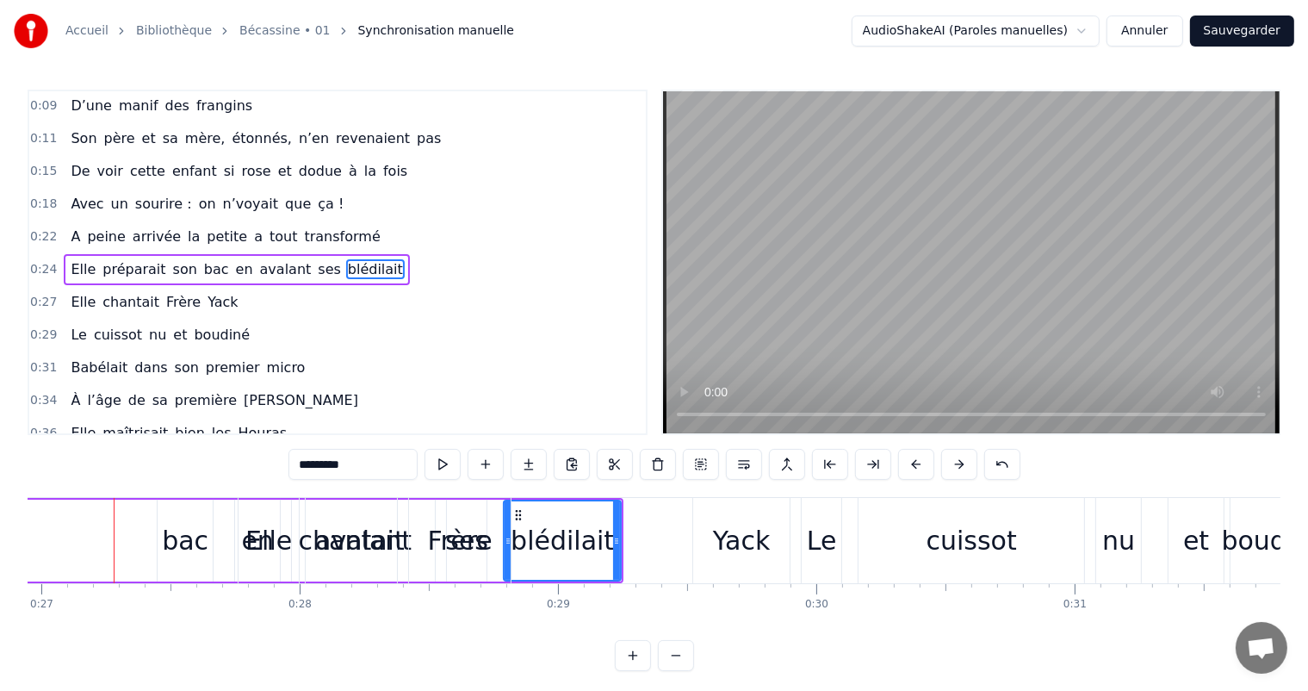
click at [958, 464] on button at bounding box center [959, 464] width 36 height 31
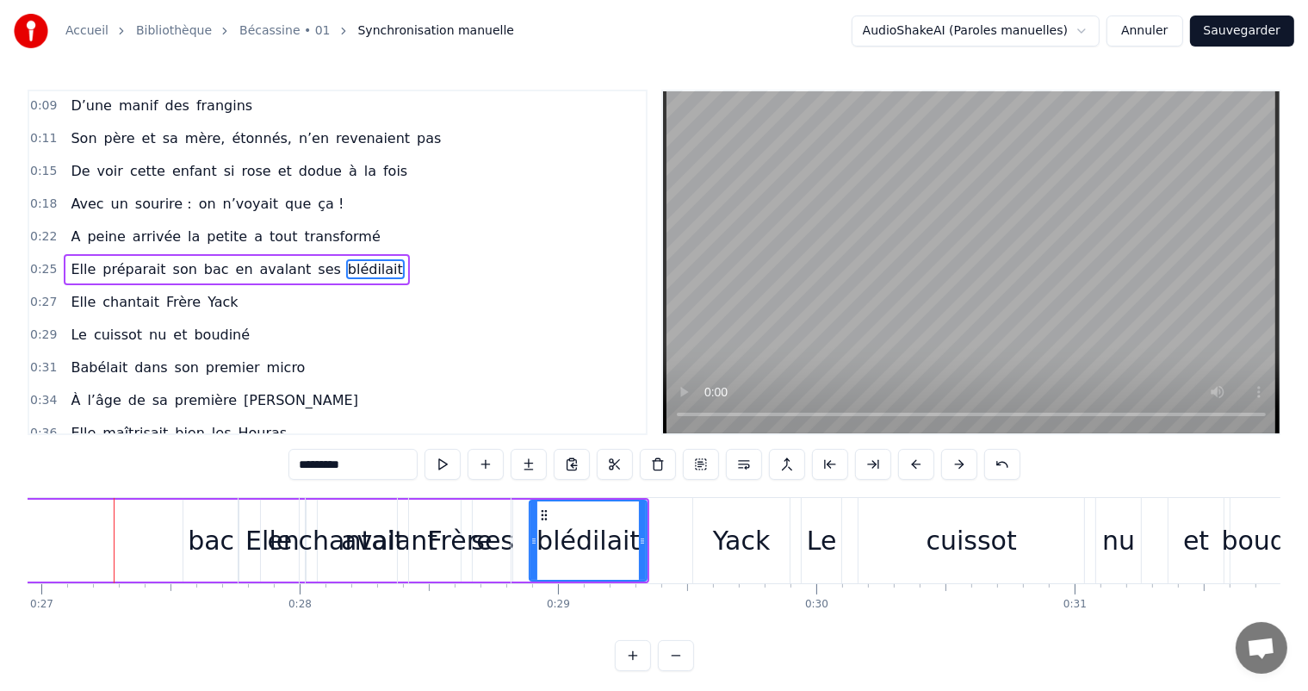
click at [958, 464] on button at bounding box center [959, 464] width 36 height 31
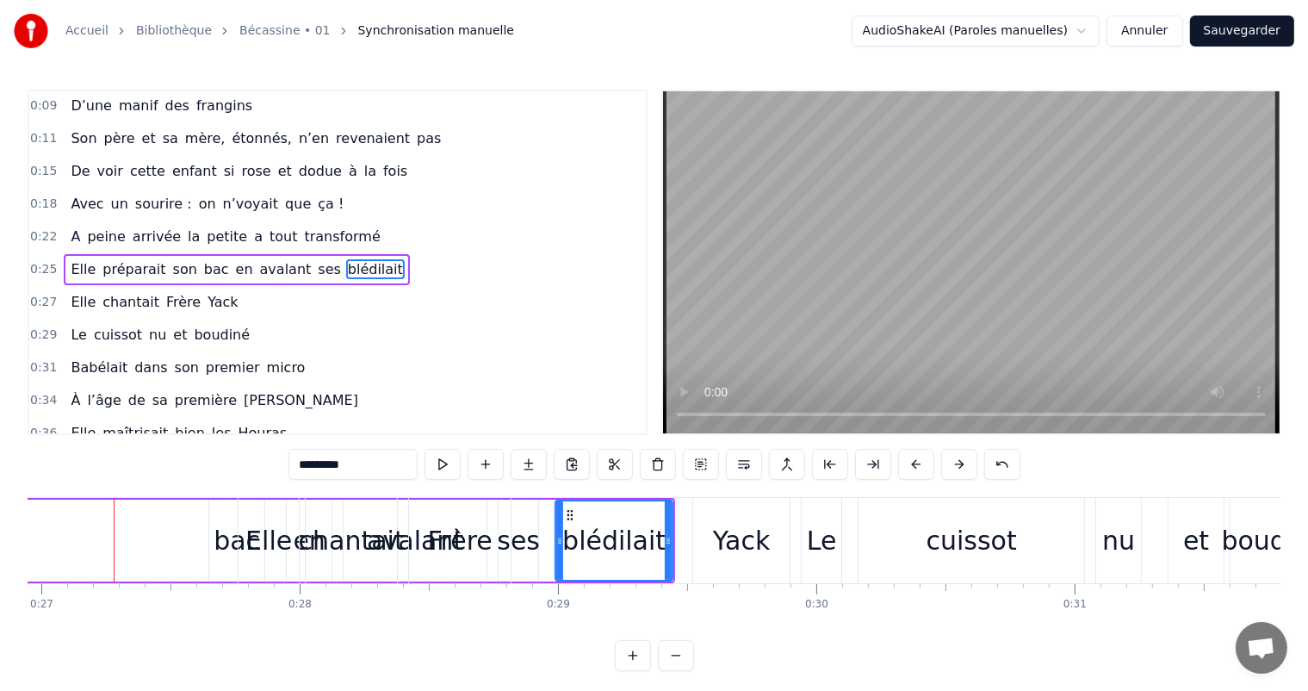
click at [958, 464] on button at bounding box center [959, 464] width 36 height 31
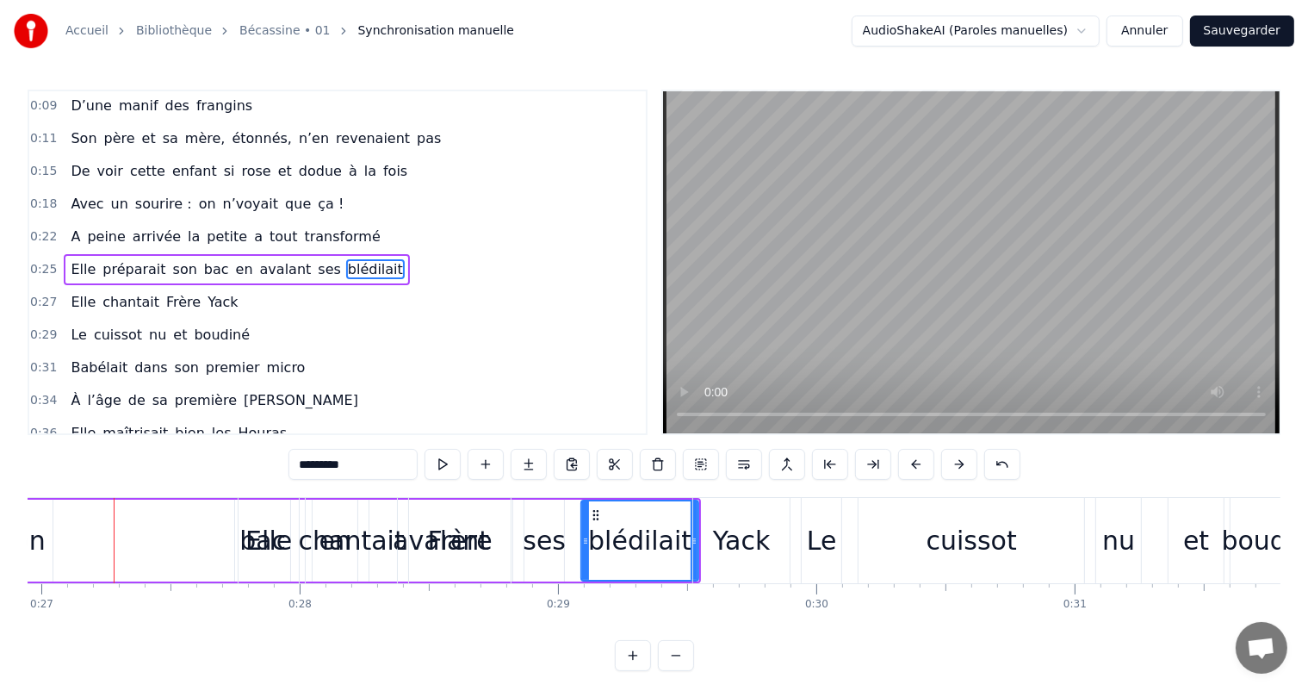
click at [958, 464] on button at bounding box center [959, 464] width 36 height 31
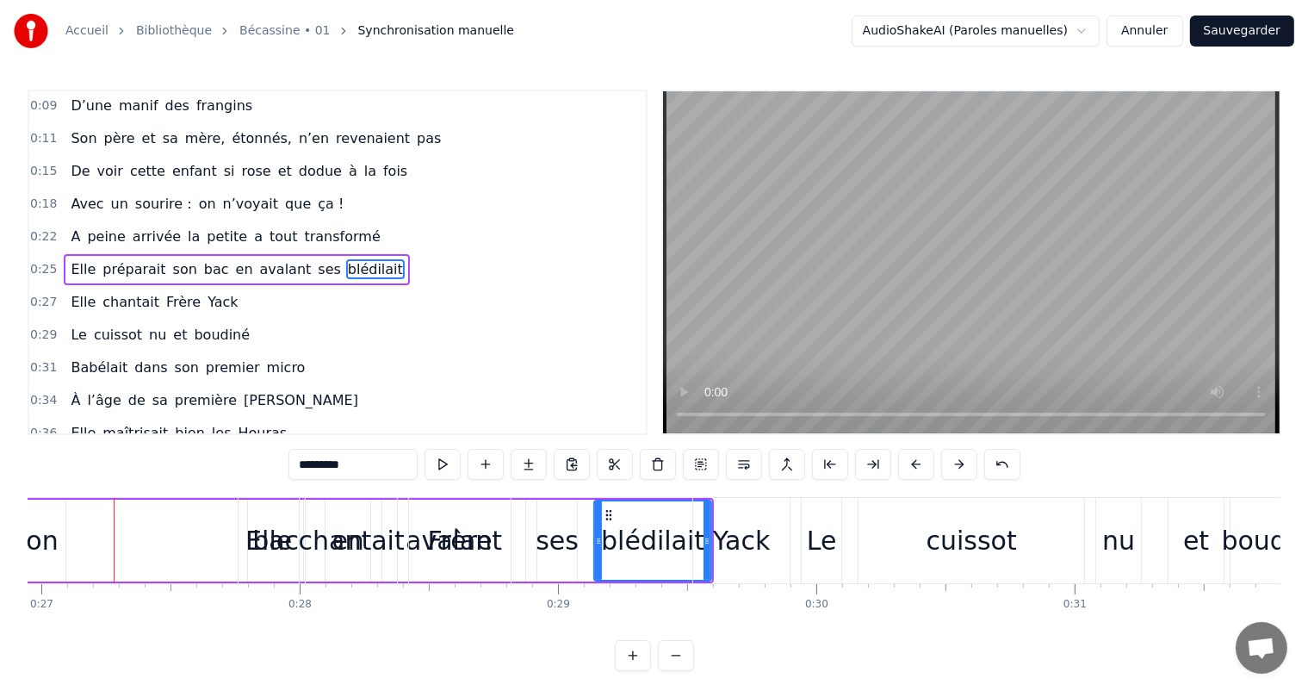
click at [958, 464] on button at bounding box center [959, 464] width 36 height 31
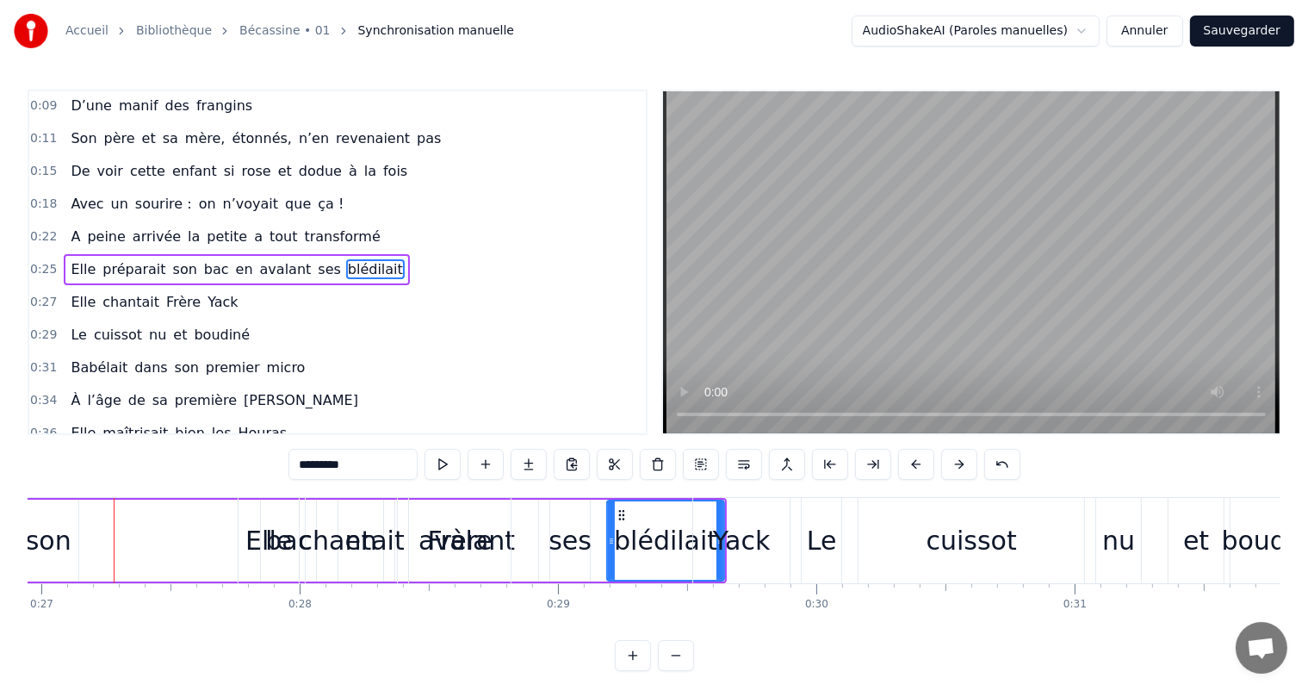
click at [958, 464] on button at bounding box center [959, 464] width 36 height 31
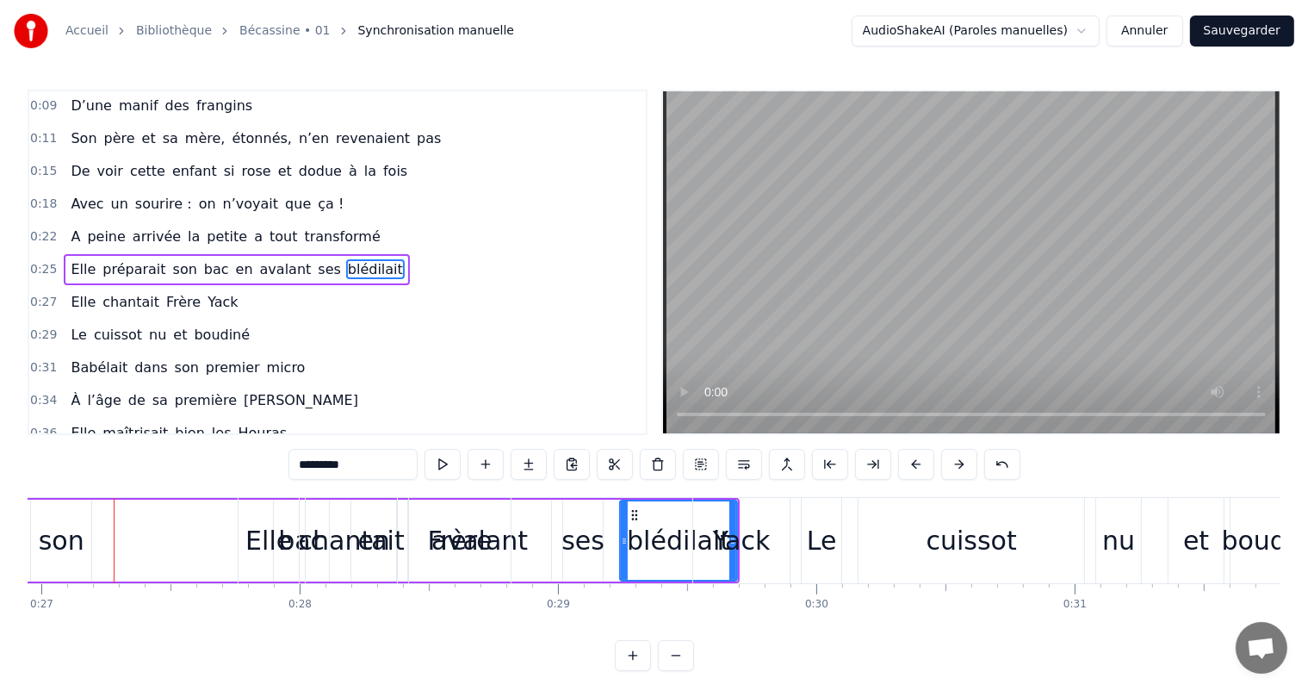
click at [958, 464] on button at bounding box center [959, 464] width 36 height 31
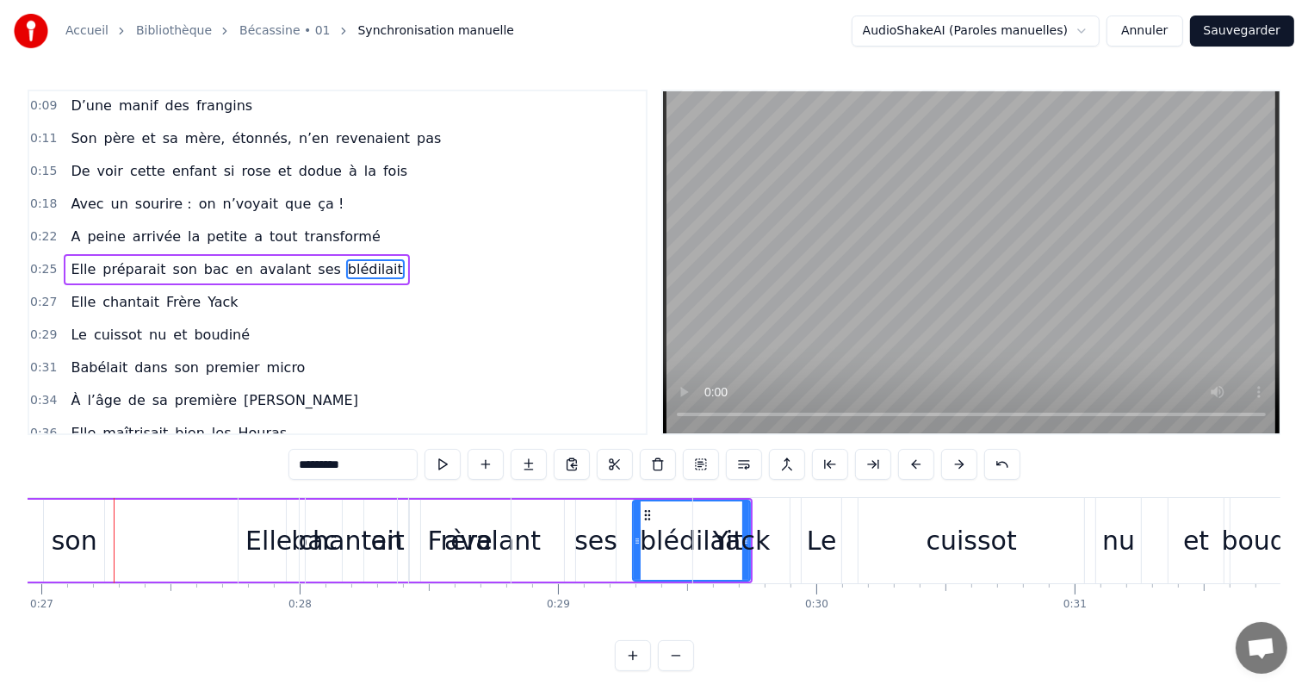
click at [958, 464] on button at bounding box center [959, 464] width 36 height 31
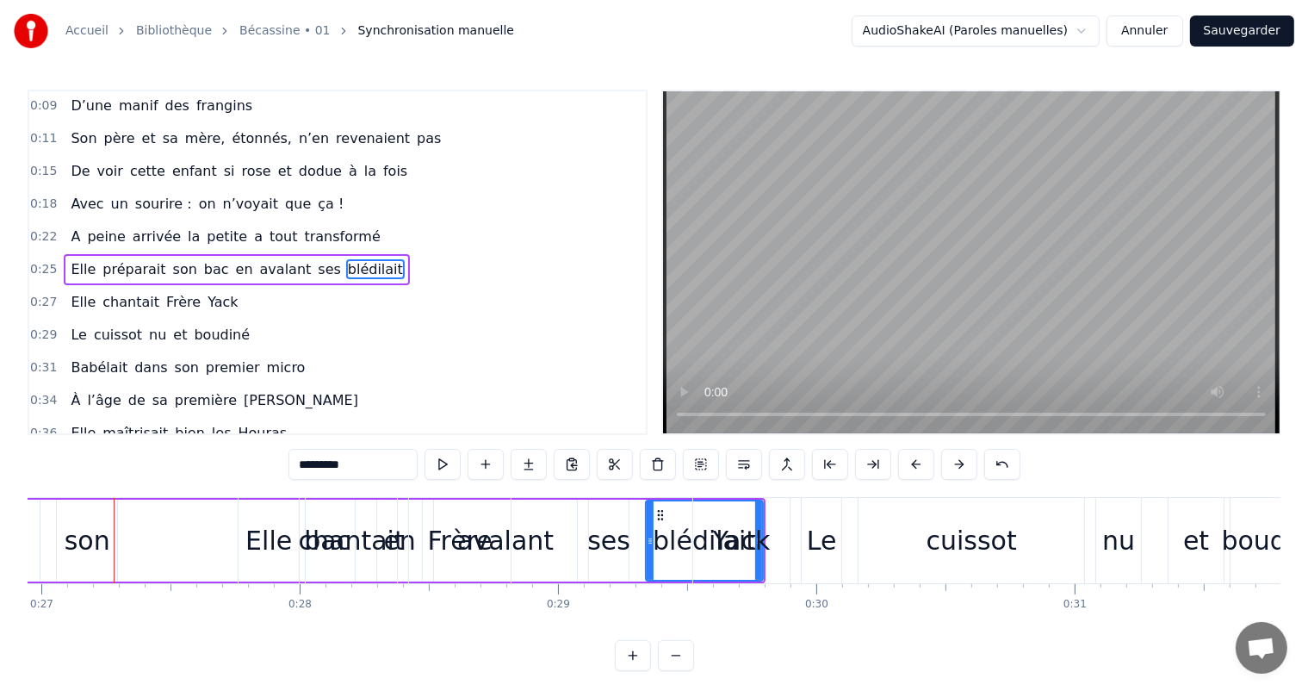
click at [958, 464] on button at bounding box center [959, 464] width 36 height 31
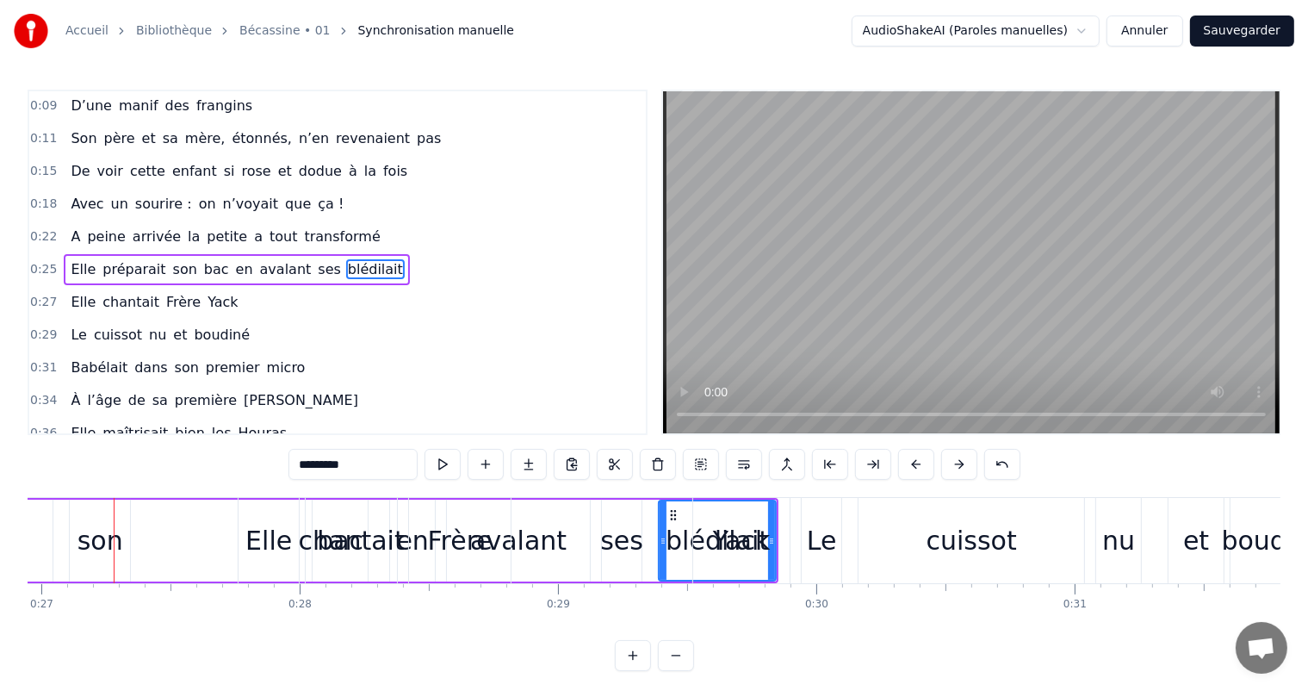
click at [958, 464] on button at bounding box center [959, 464] width 36 height 31
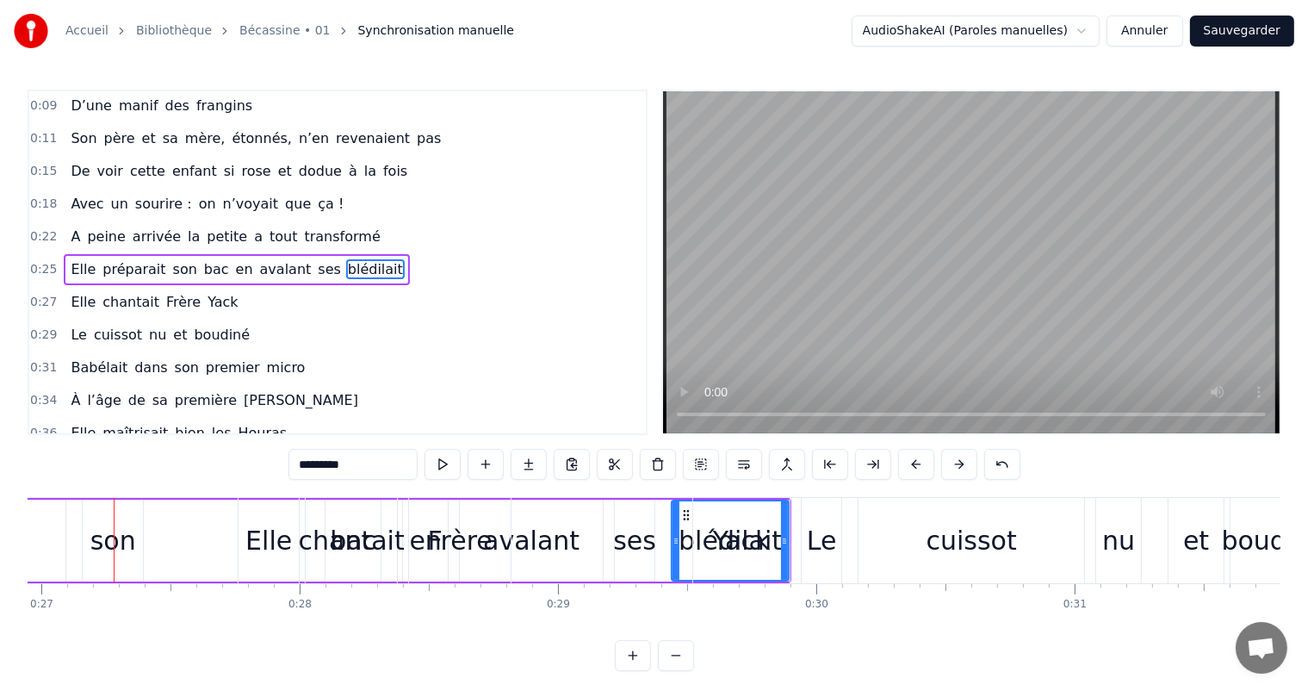
click at [958, 464] on button at bounding box center [959, 464] width 36 height 31
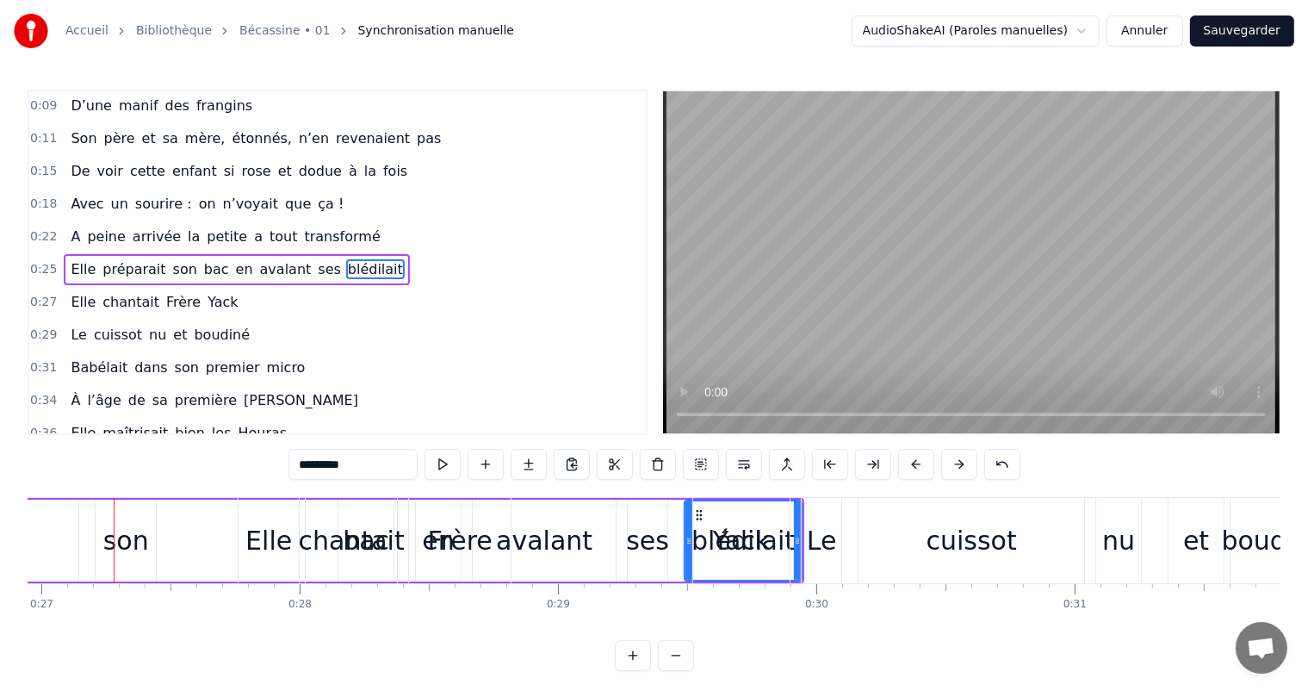
click at [958, 464] on button at bounding box center [959, 464] width 36 height 31
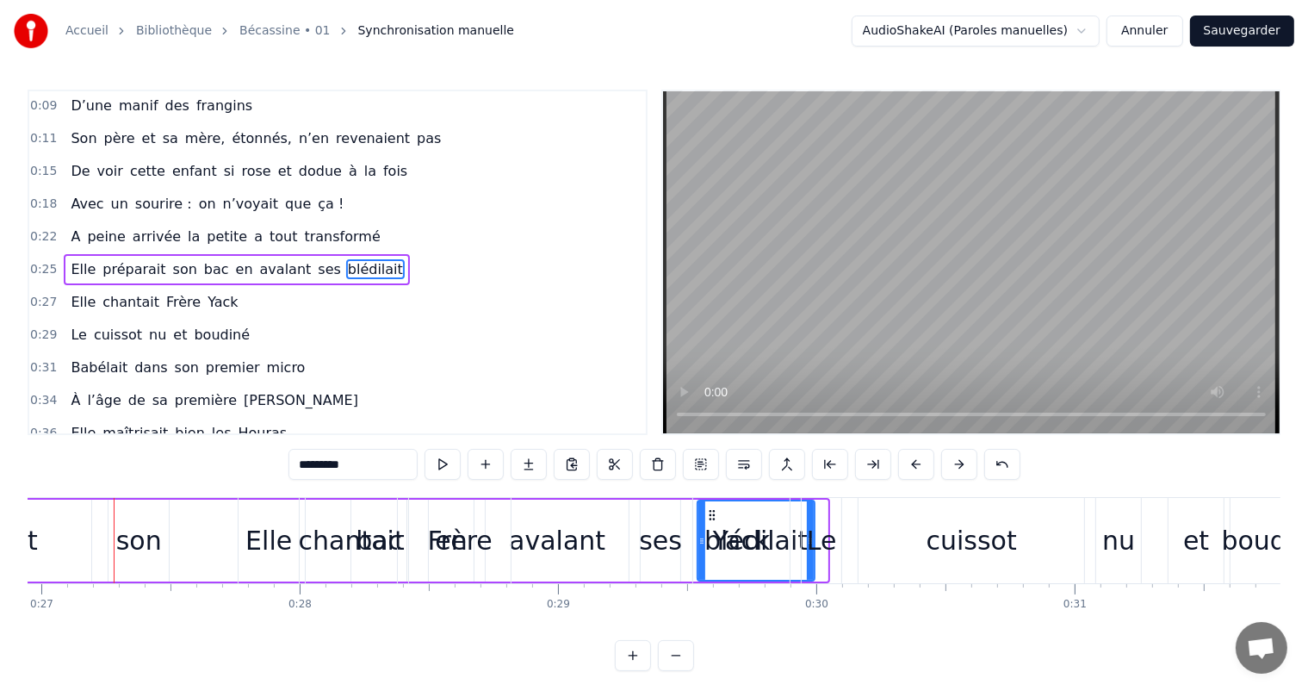
click at [958, 464] on button at bounding box center [959, 464] width 36 height 31
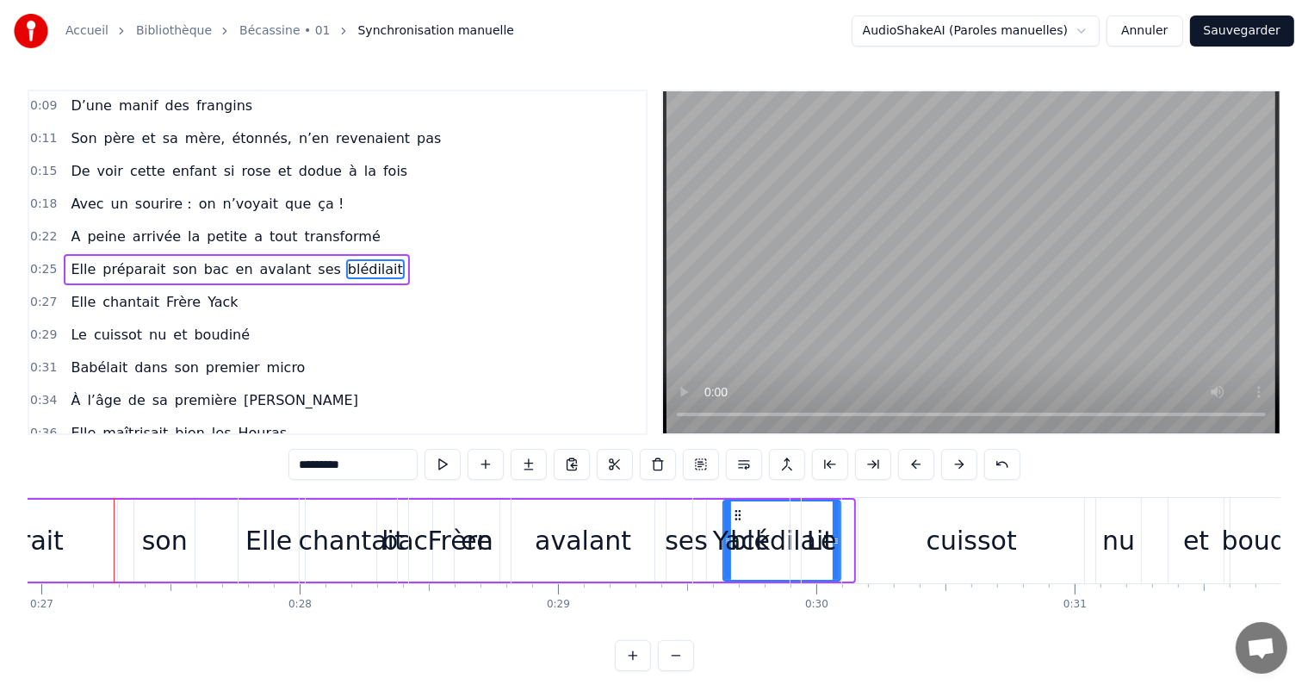
click at [958, 464] on button at bounding box center [959, 464] width 36 height 31
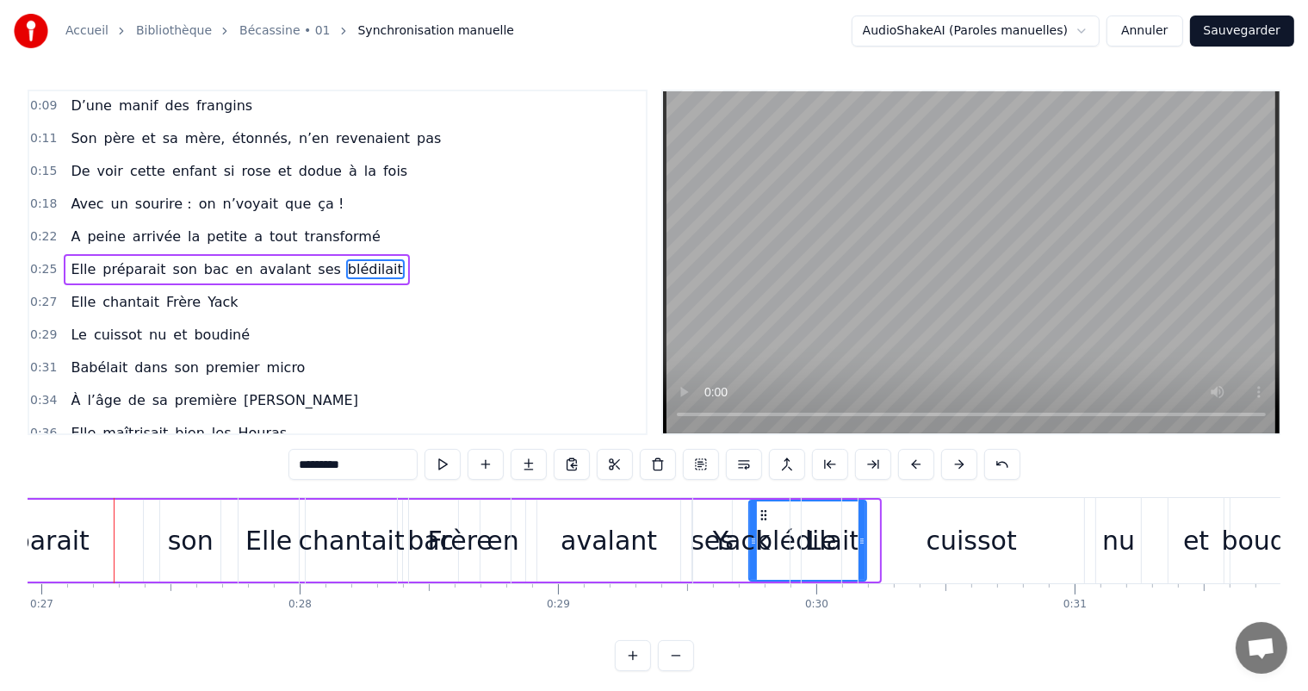
click at [958, 464] on button at bounding box center [959, 464] width 36 height 31
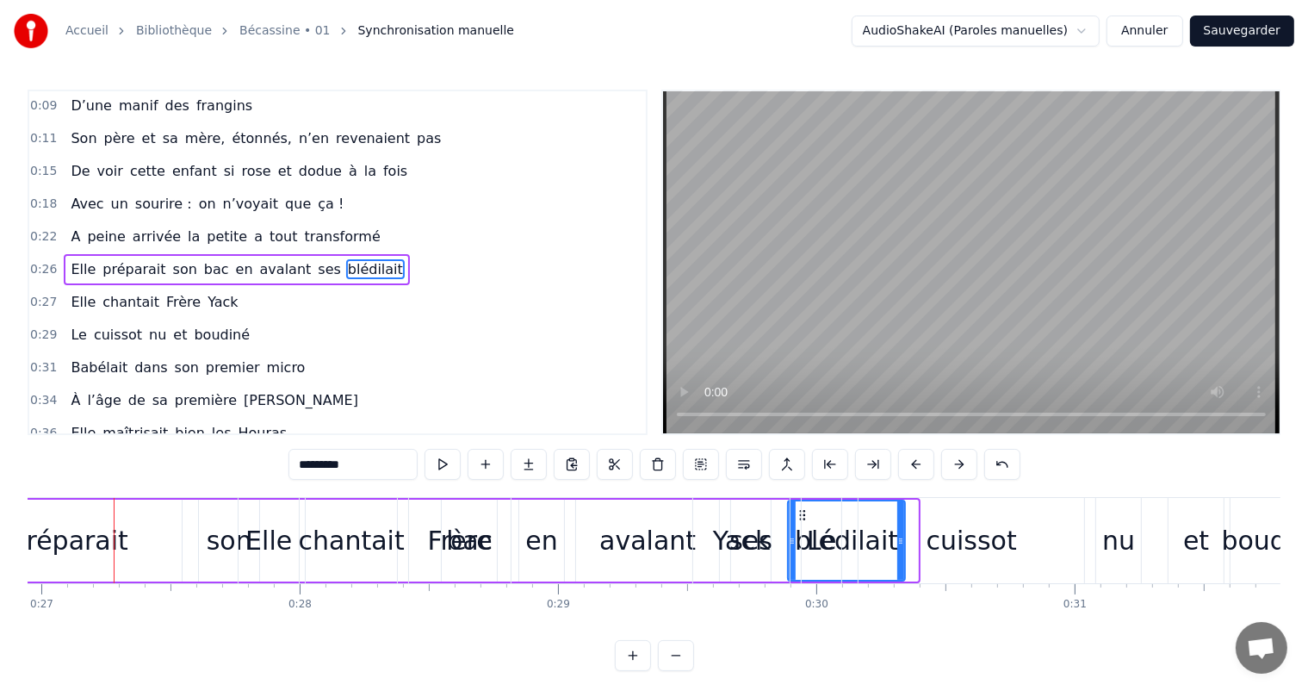
click at [958, 464] on button at bounding box center [959, 464] width 36 height 31
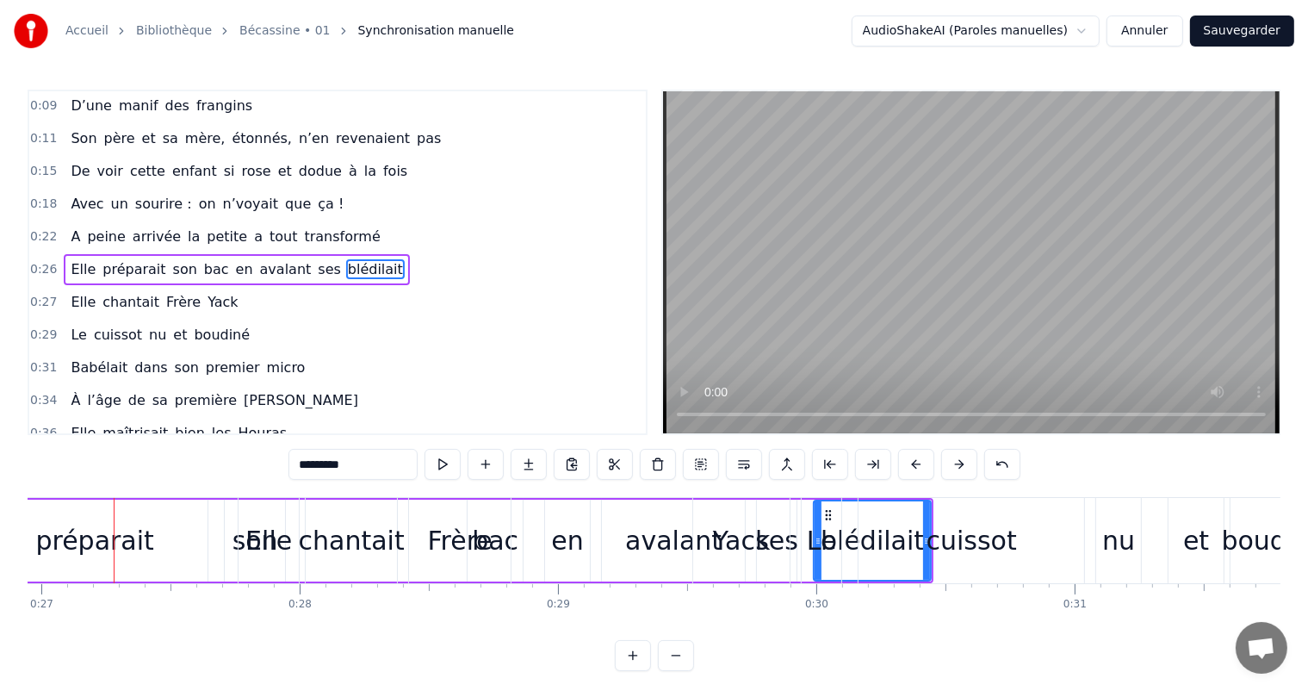
click at [958, 464] on button at bounding box center [959, 464] width 36 height 31
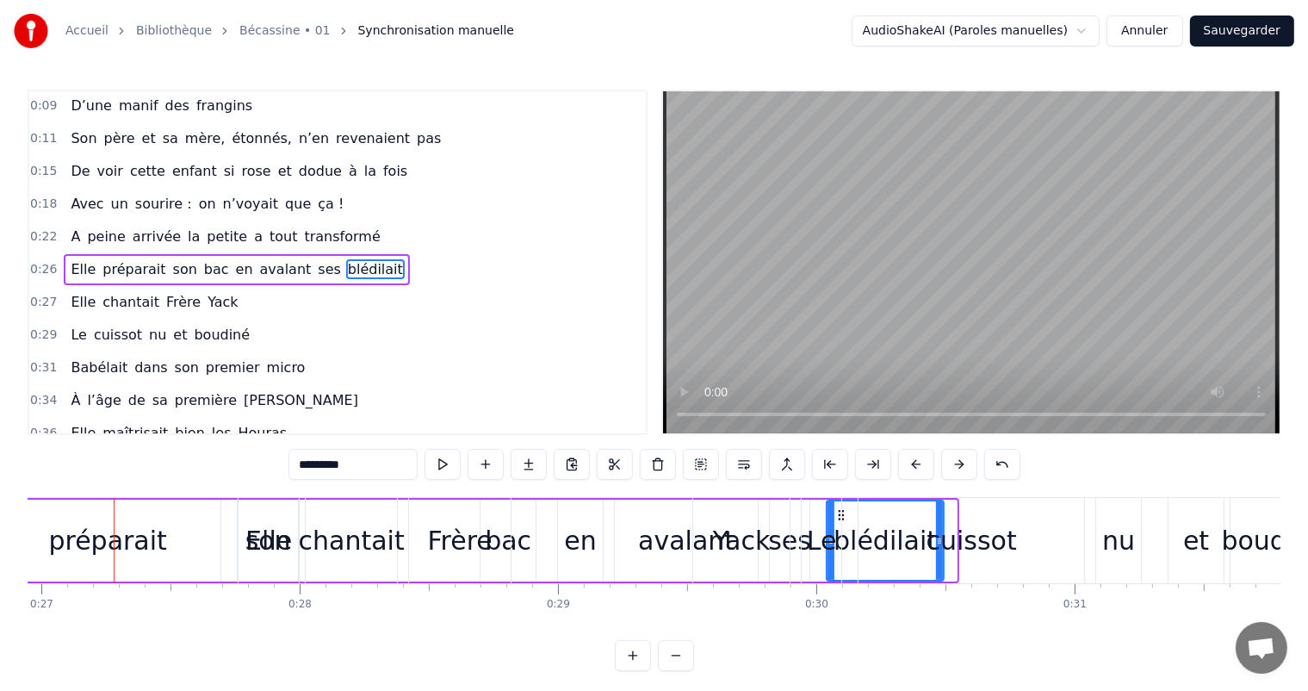
click at [958, 464] on button at bounding box center [959, 464] width 36 height 31
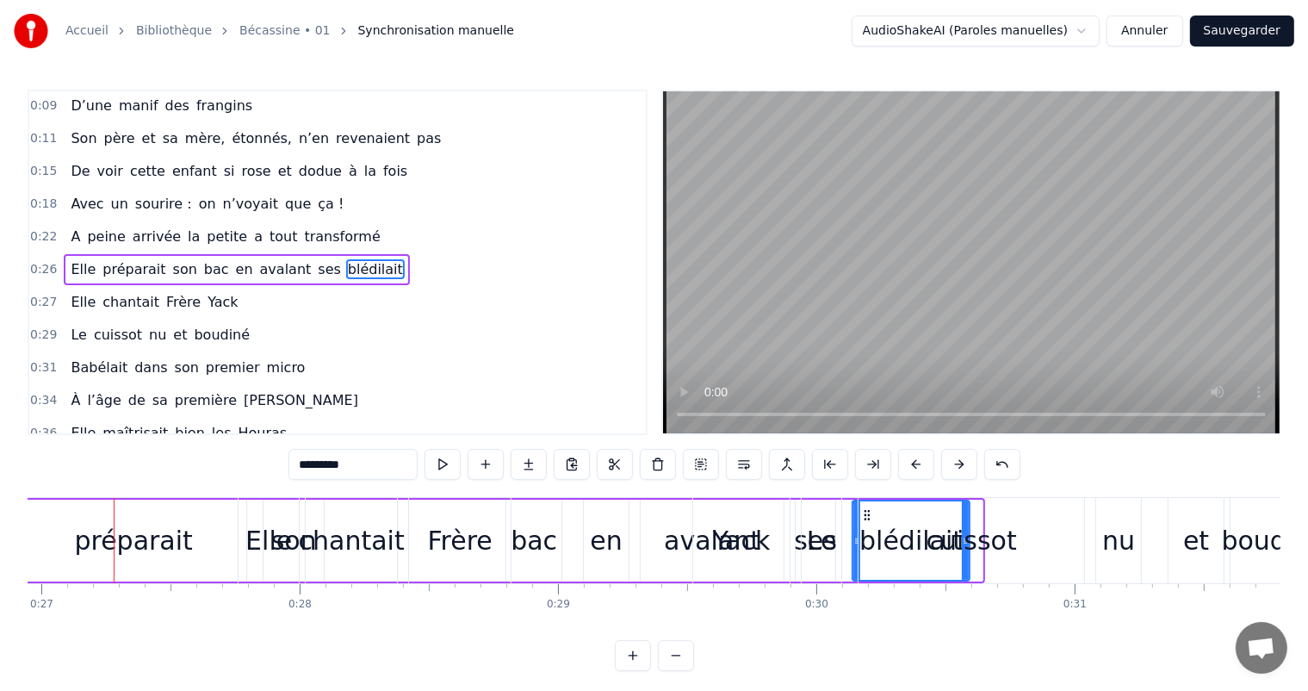
click at [958, 464] on button at bounding box center [959, 464] width 36 height 31
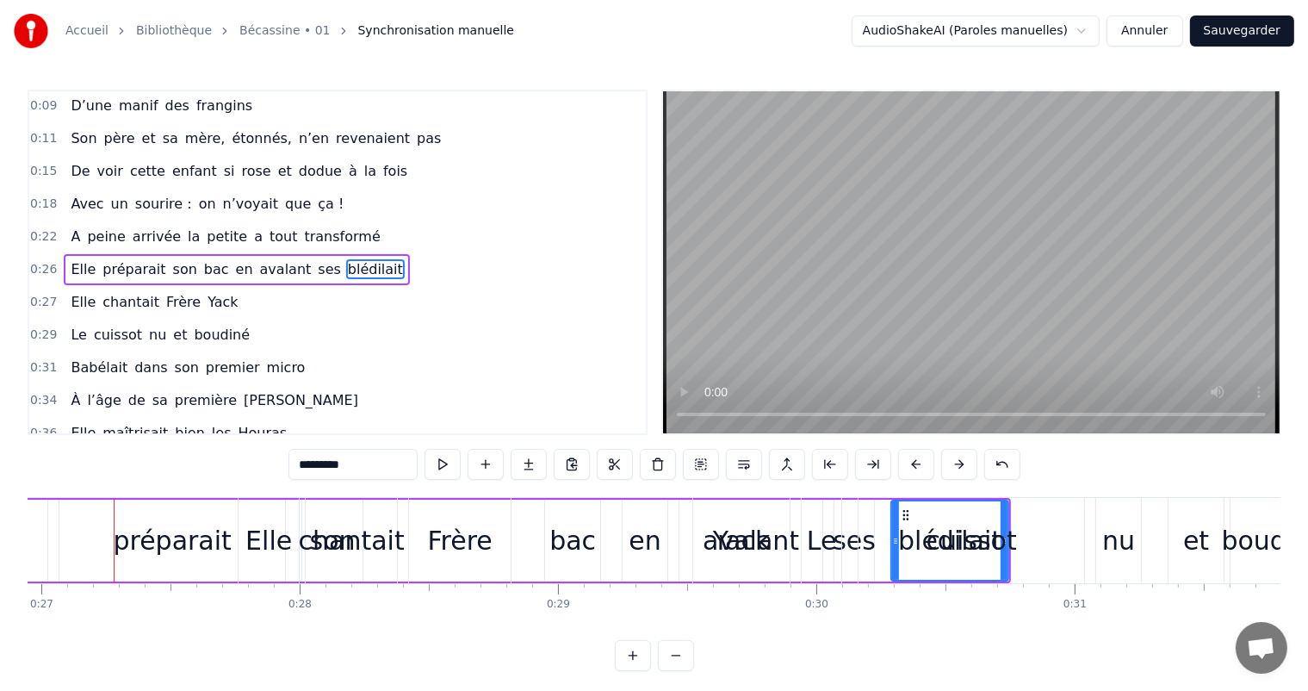
click at [958, 464] on button at bounding box center [959, 464] width 36 height 31
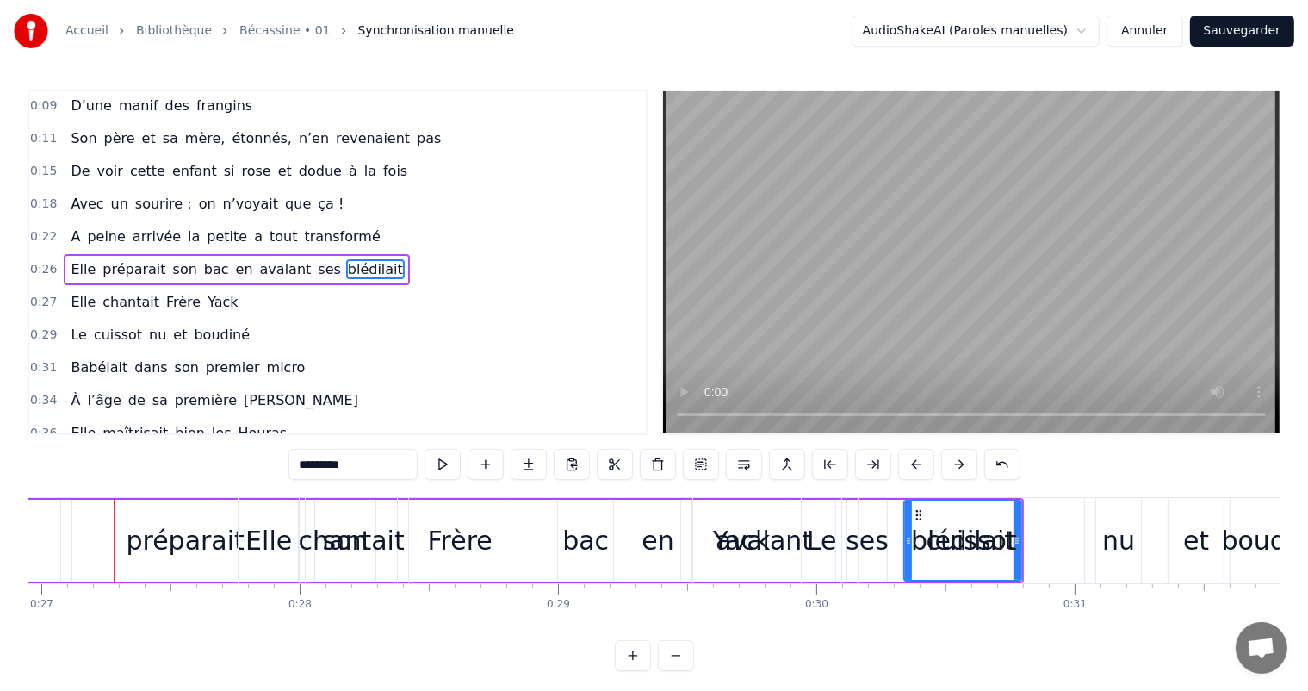
click at [958, 464] on button at bounding box center [959, 464] width 36 height 31
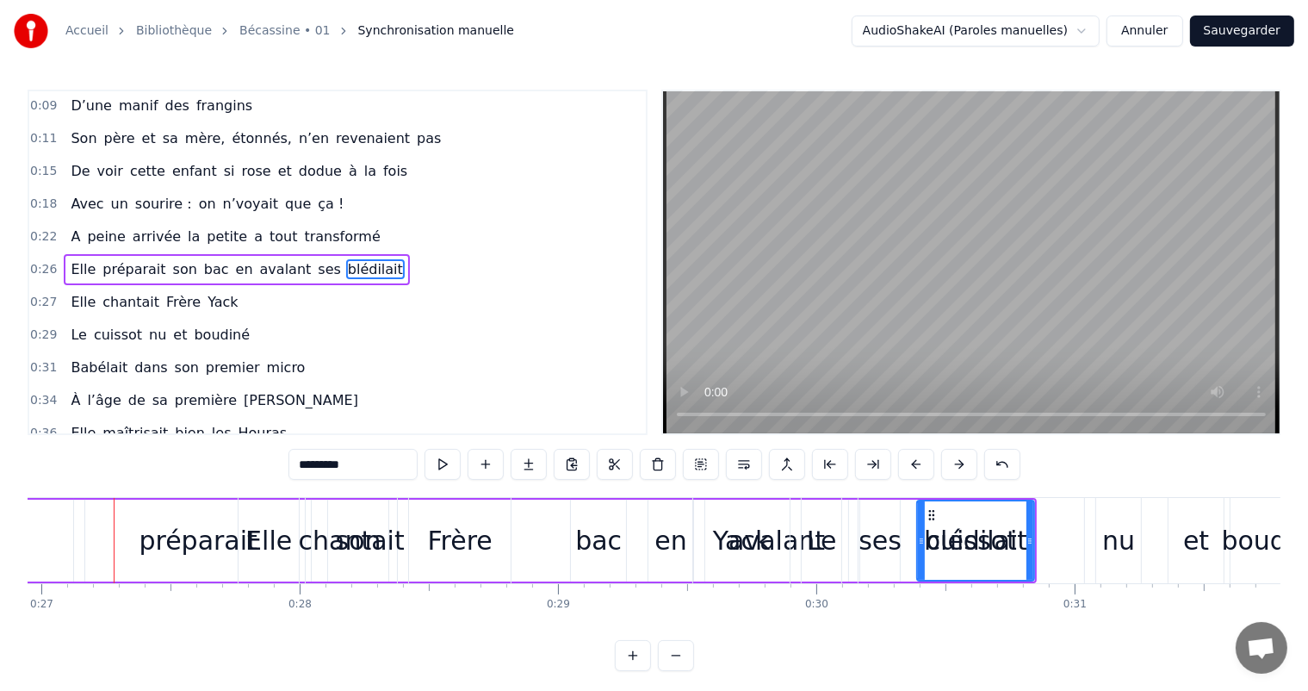
click at [958, 464] on button at bounding box center [959, 464] width 36 height 31
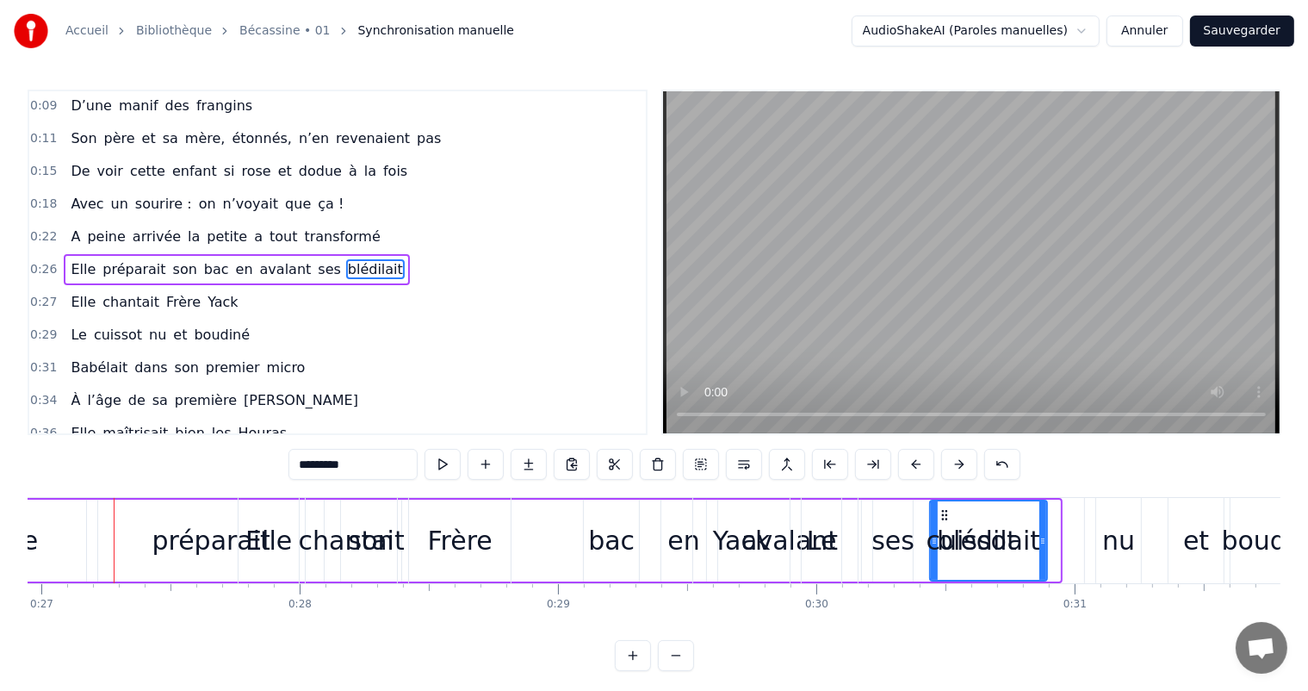
click at [958, 464] on button at bounding box center [959, 464] width 36 height 31
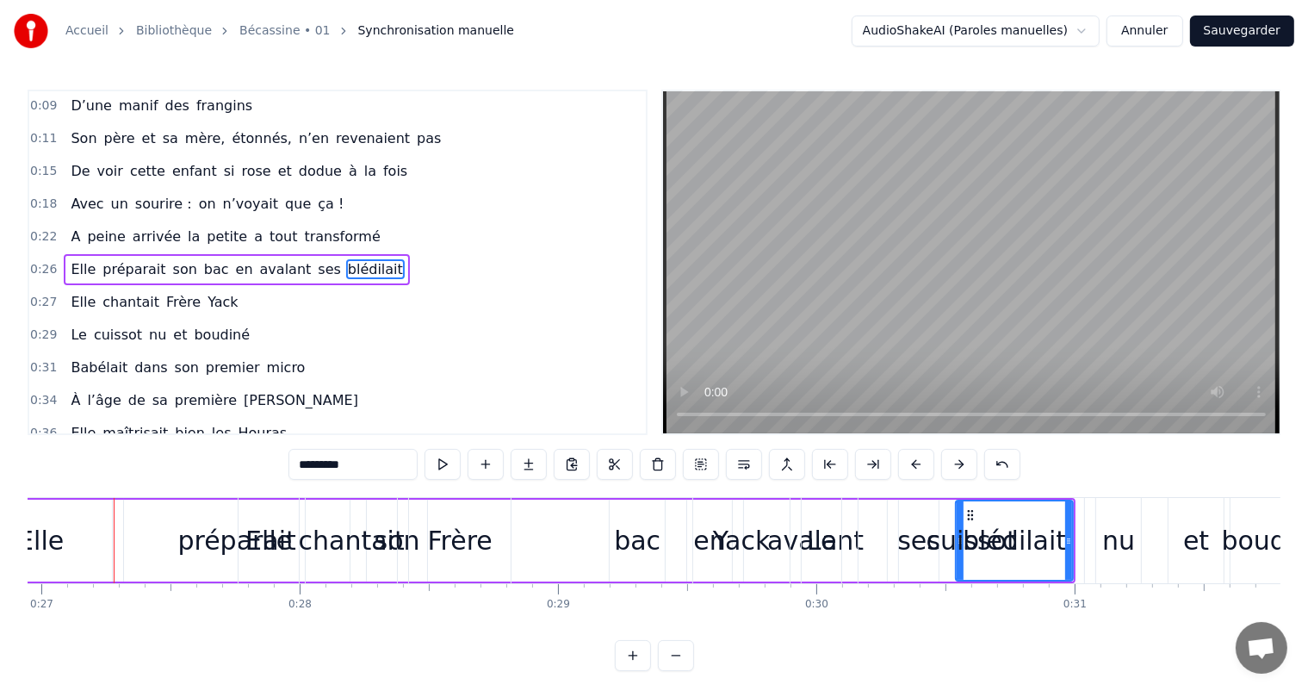
click at [958, 464] on button at bounding box center [959, 464] width 36 height 31
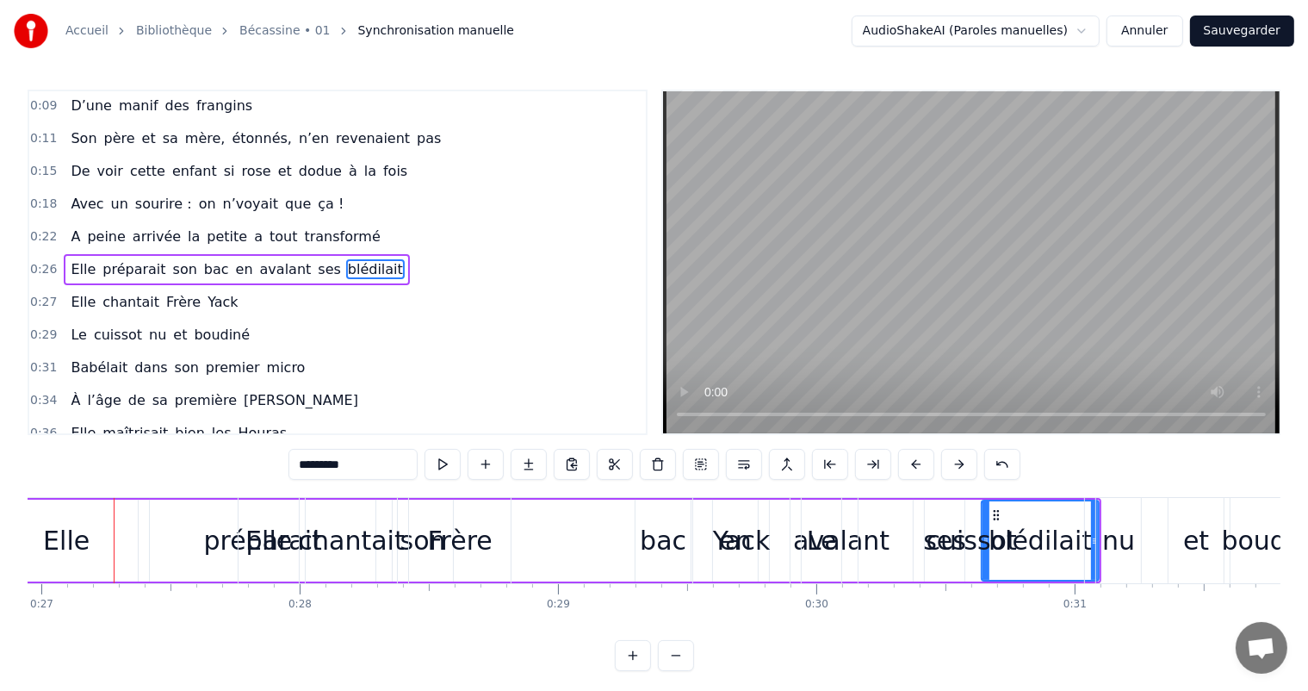
click at [958, 464] on button at bounding box center [959, 464] width 36 height 31
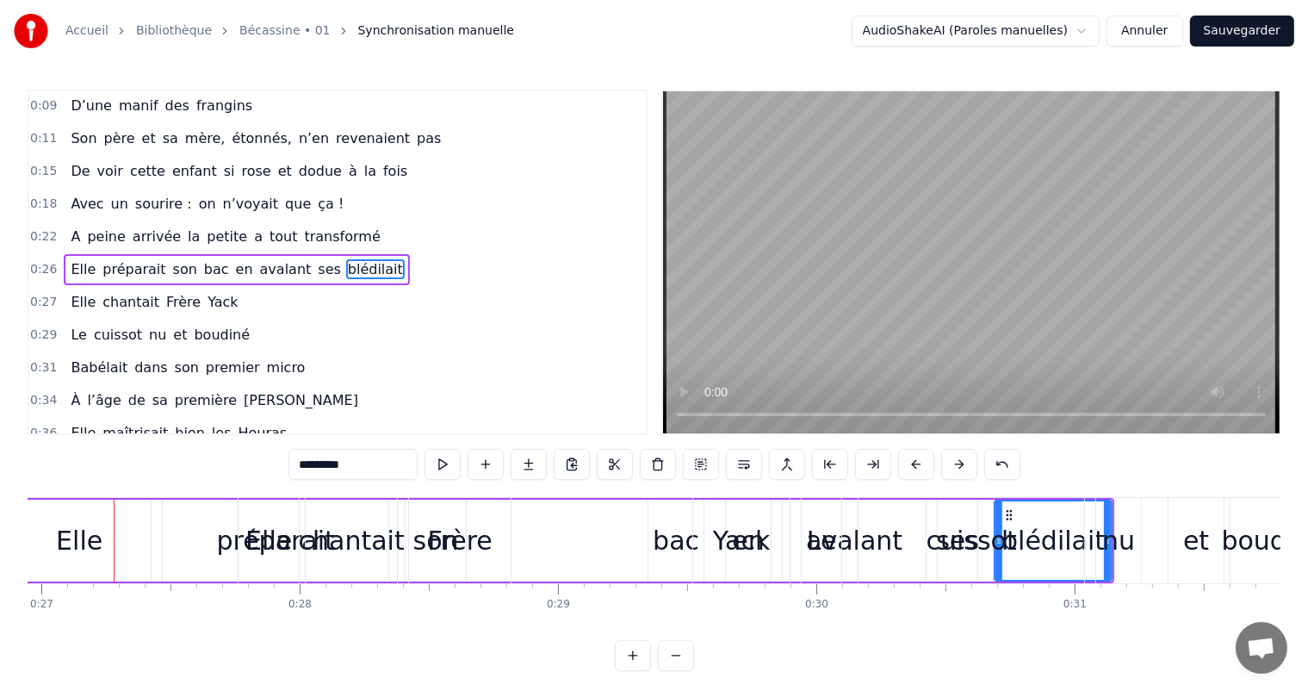
click at [958, 464] on button at bounding box center [959, 464] width 36 height 31
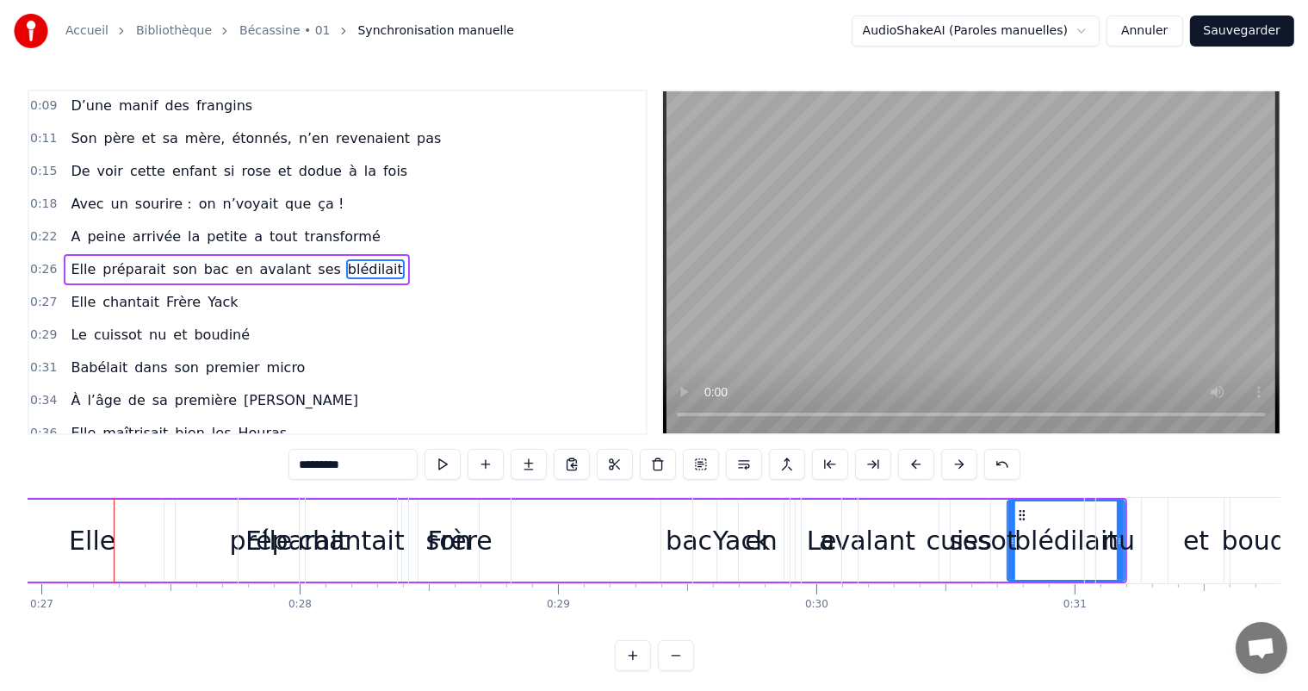
click at [958, 464] on button at bounding box center [959, 464] width 36 height 31
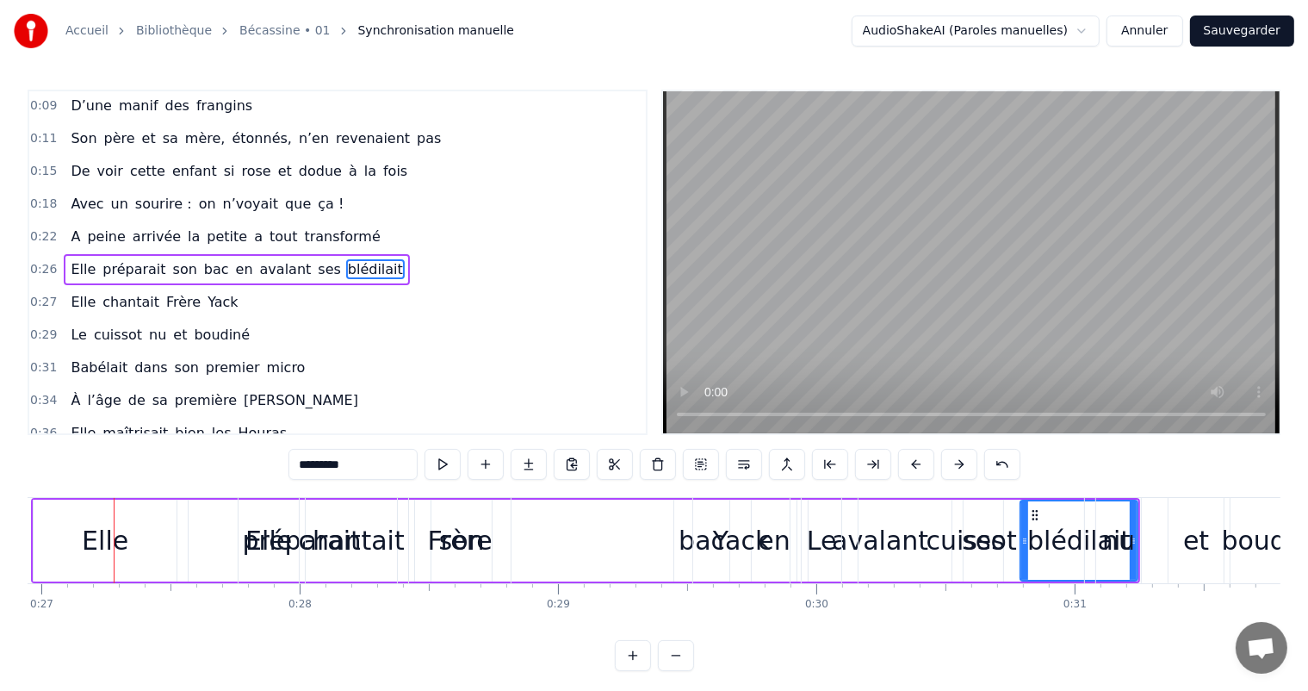
click at [958, 464] on button at bounding box center [959, 464] width 36 height 31
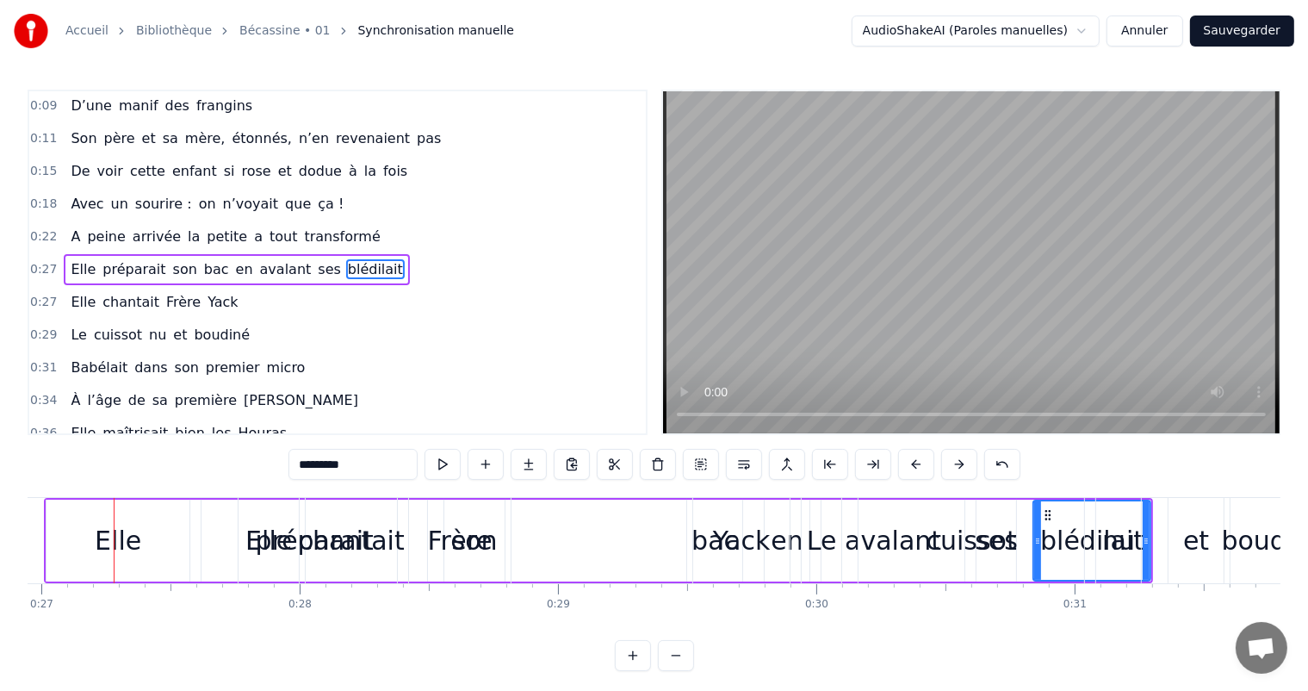
click at [958, 464] on button at bounding box center [959, 464] width 36 height 31
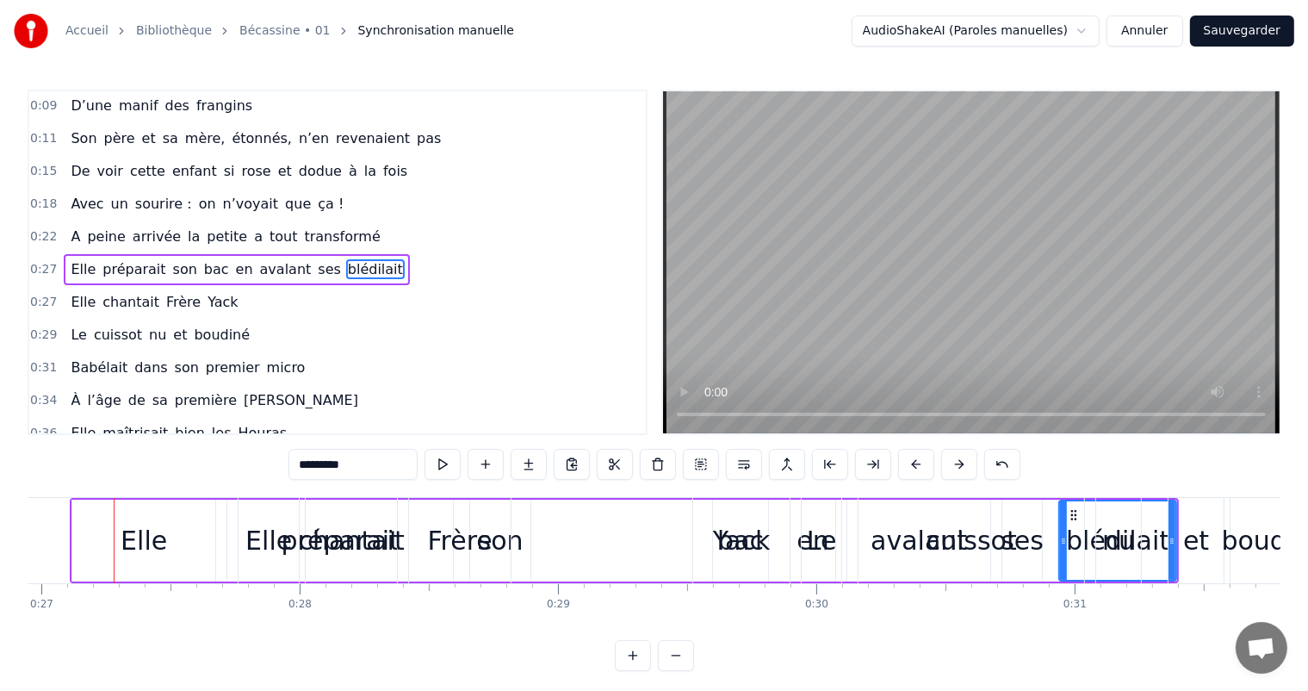
click at [958, 464] on button at bounding box center [959, 464] width 36 height 31
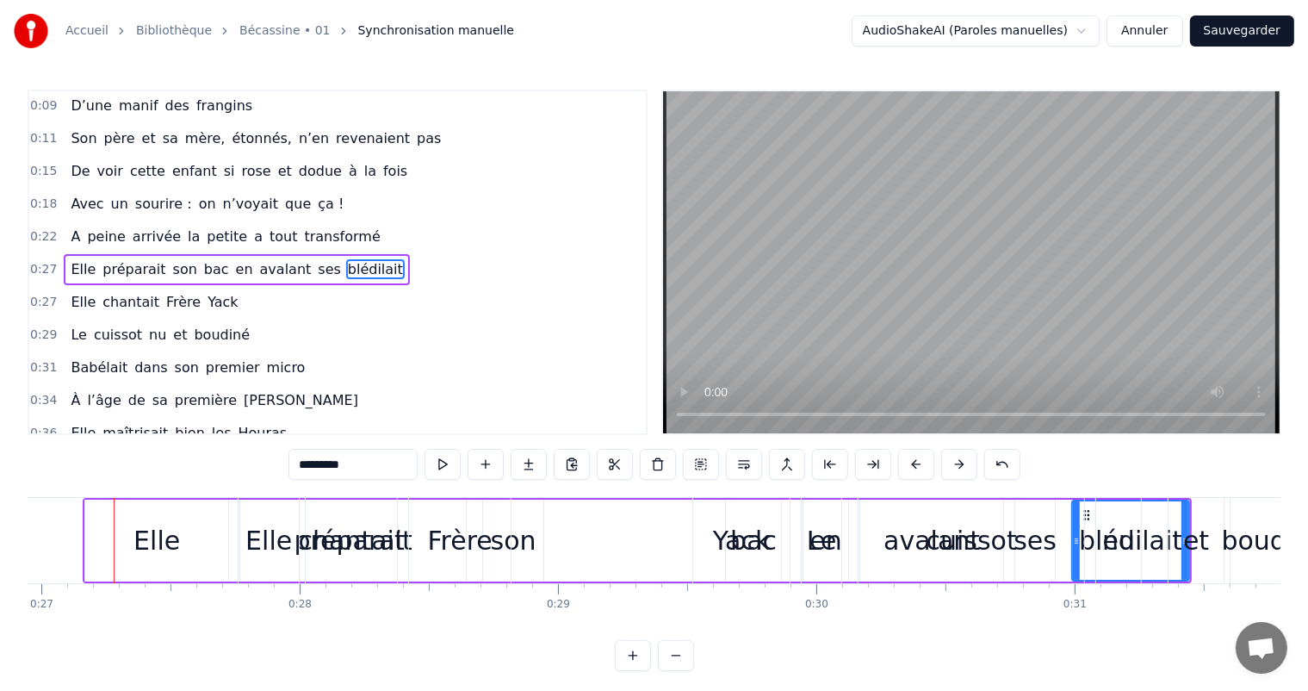
click at [958, 464] on button at bounding box center [959, 464] width 36 height 31
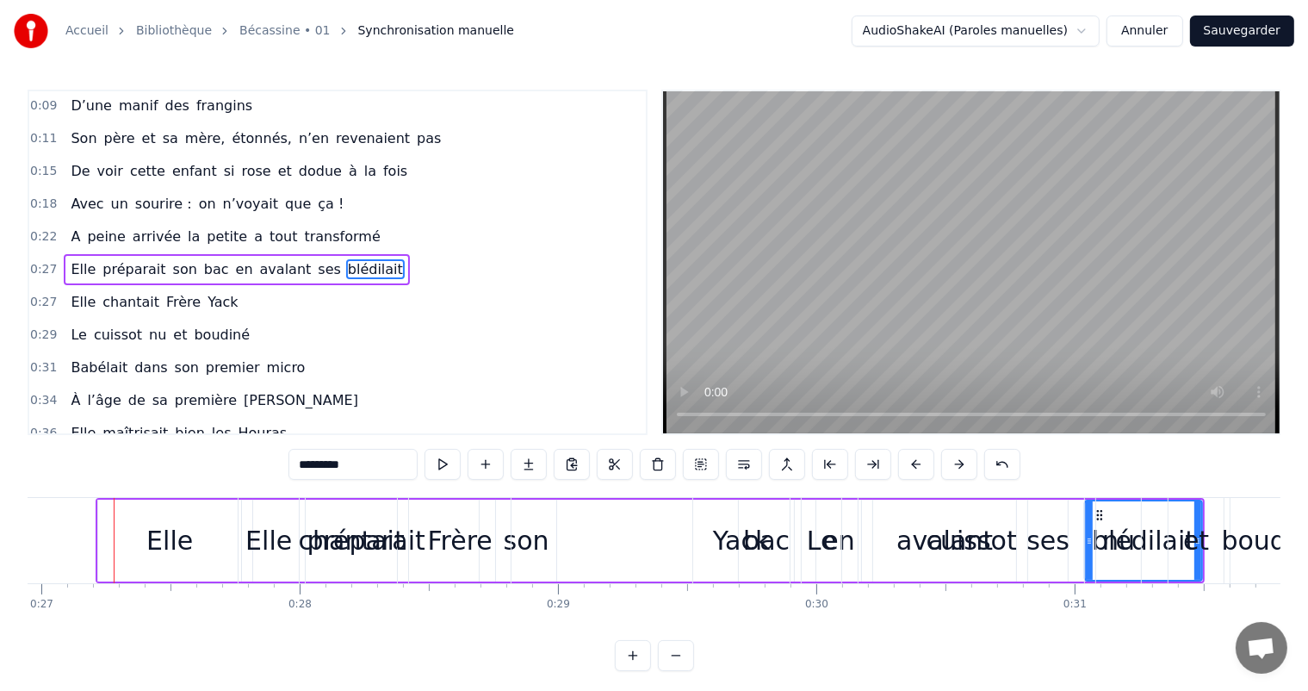
click at [958, 464] on button at bounding box center [959, 464] width 36 height 31
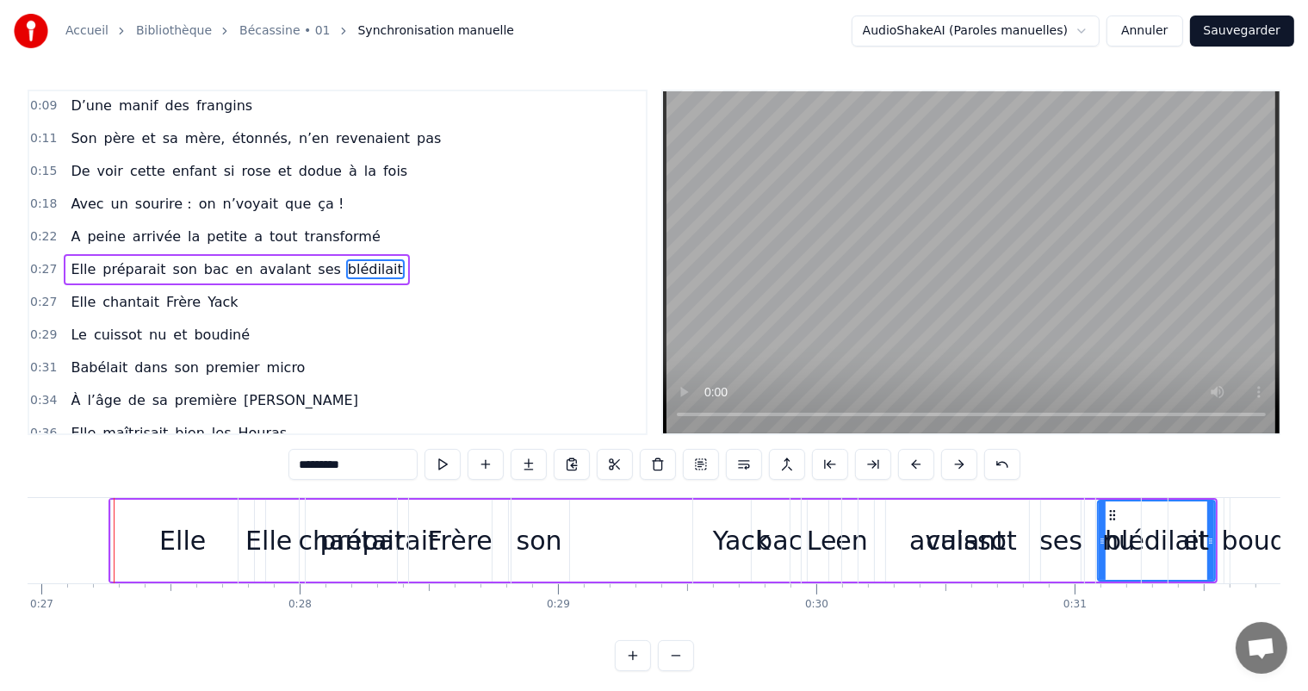
click at [958, 464] on button at bounding box center [959, 464] width 36 height 31
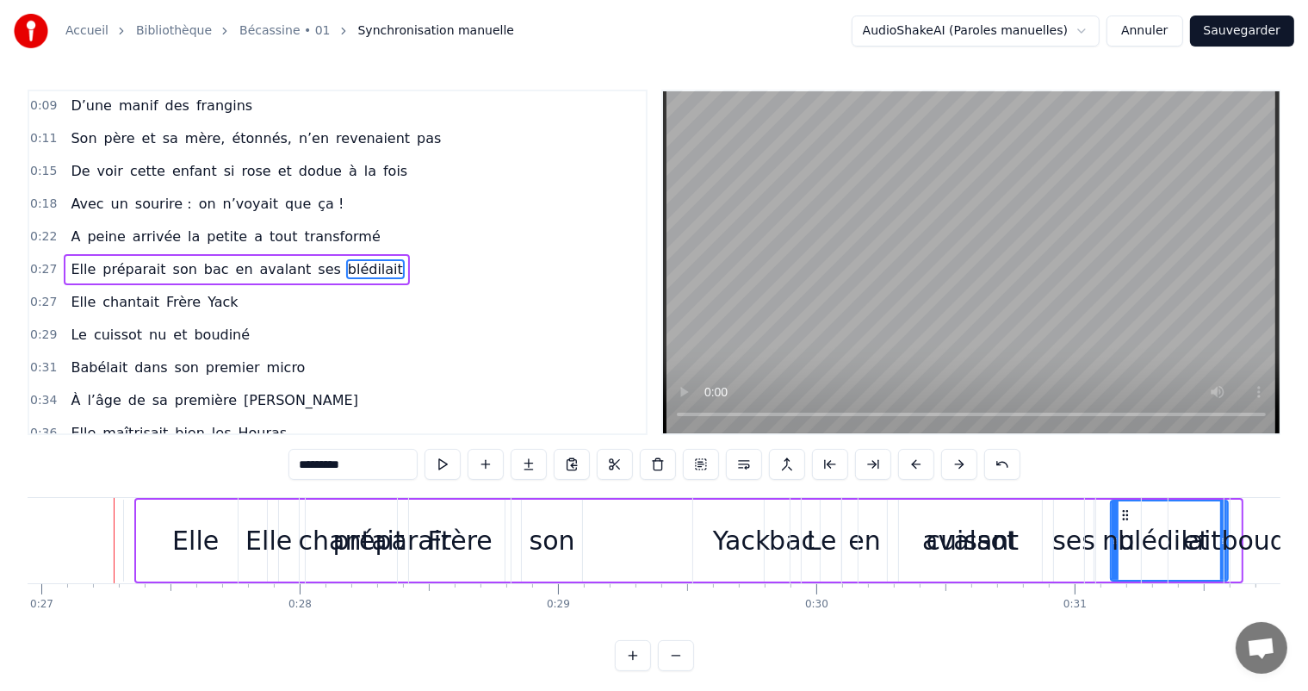
click at [958, 464] on button at bounding box center [959, 464] width 36 height 31
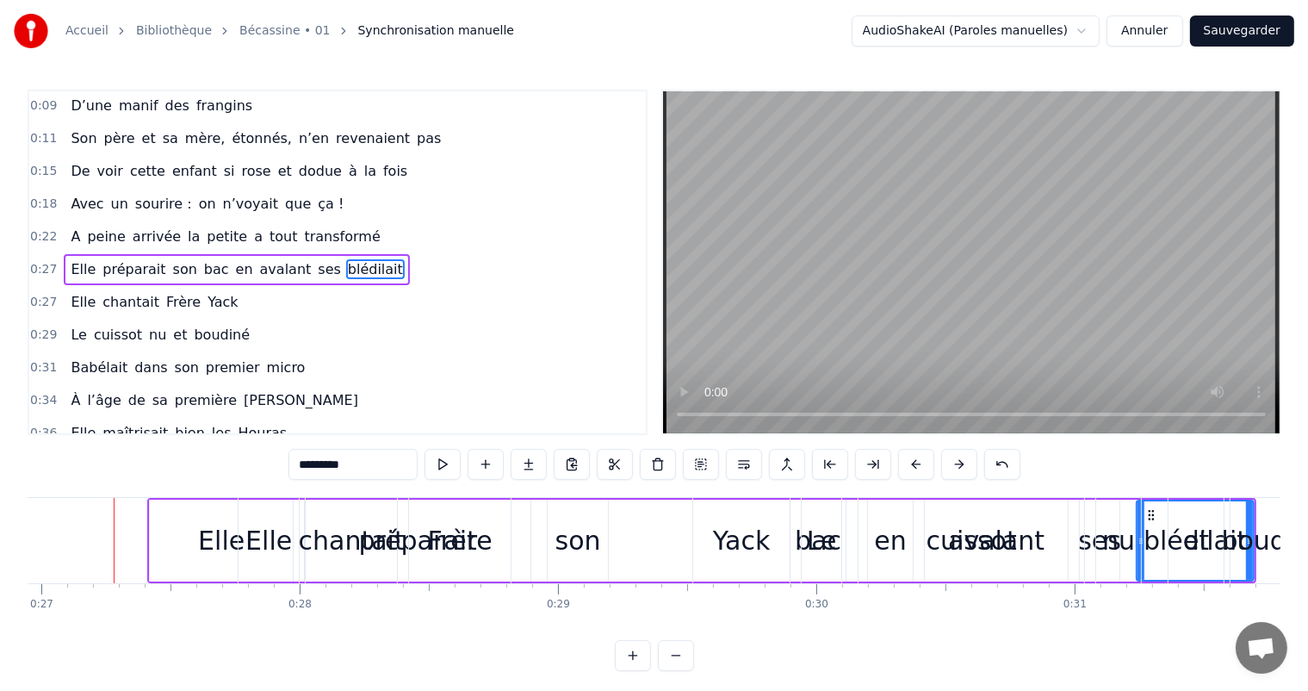
click at [958, 464] on button at bounding box center [959, 464] width 36 height 31
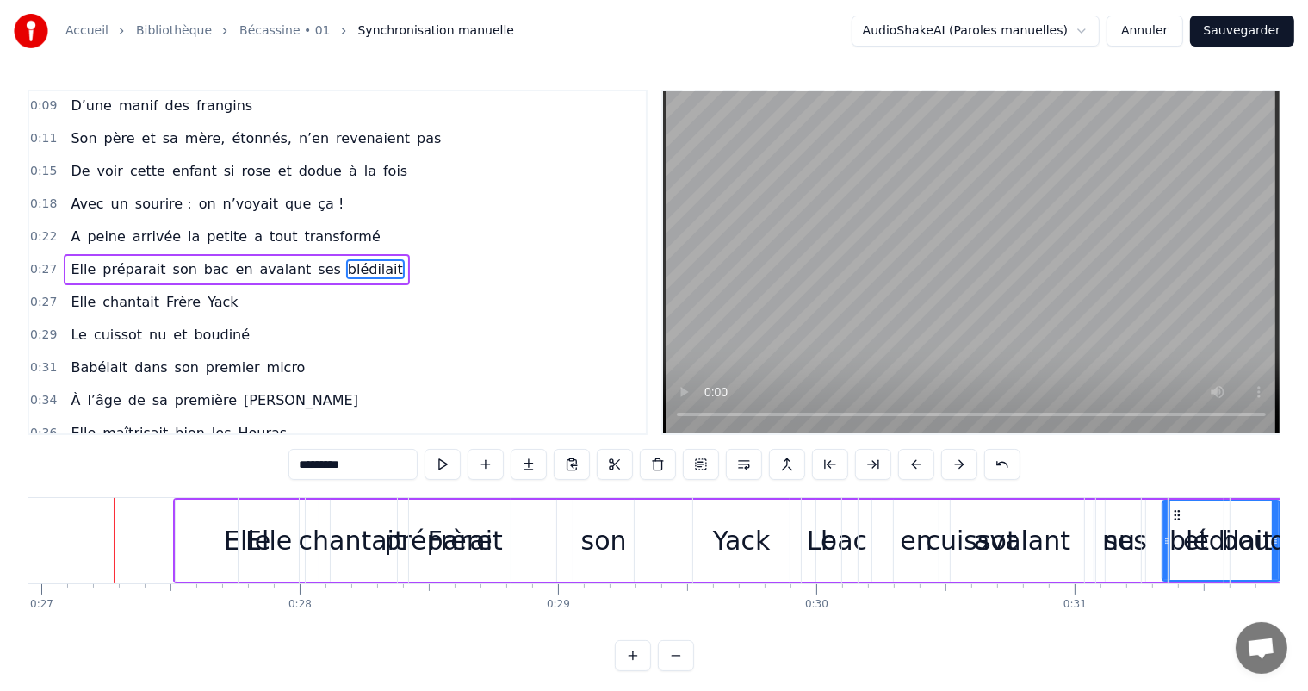
click at [958, 464] on button at bounding box center [959, 464] width 36 height 31
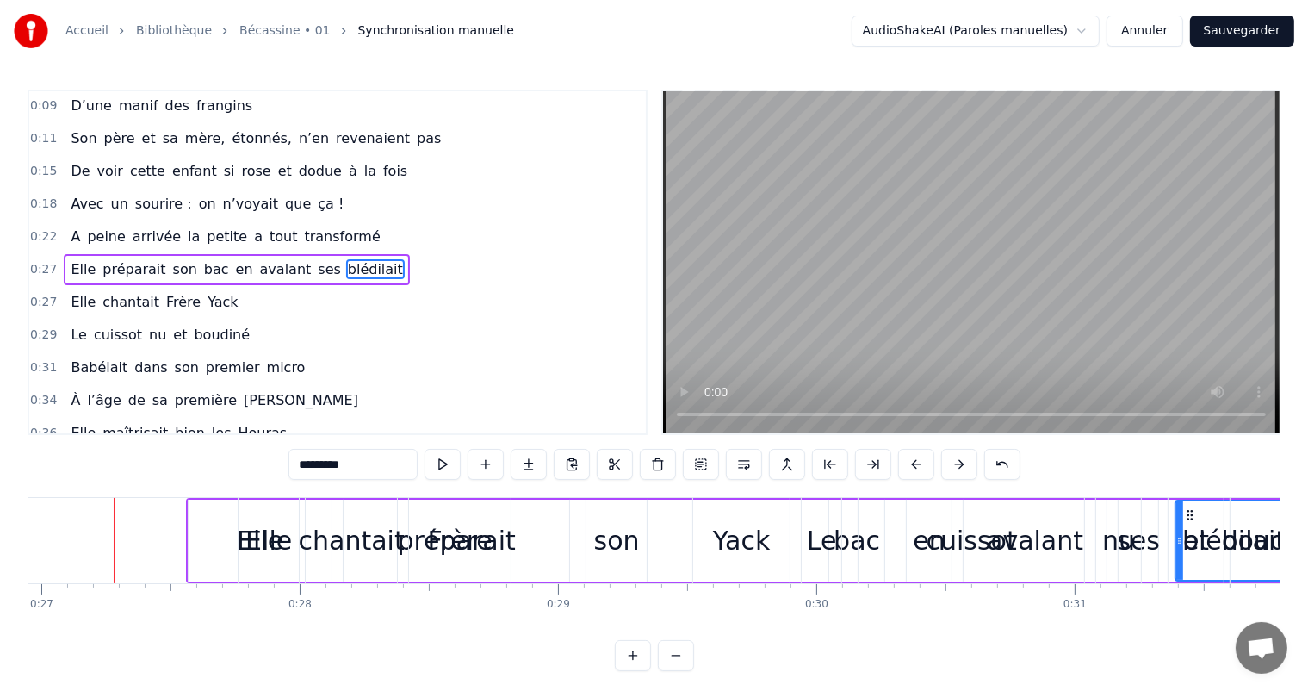
click at [958, 464] on button at bounding box center [959, 464] width 36 height 31
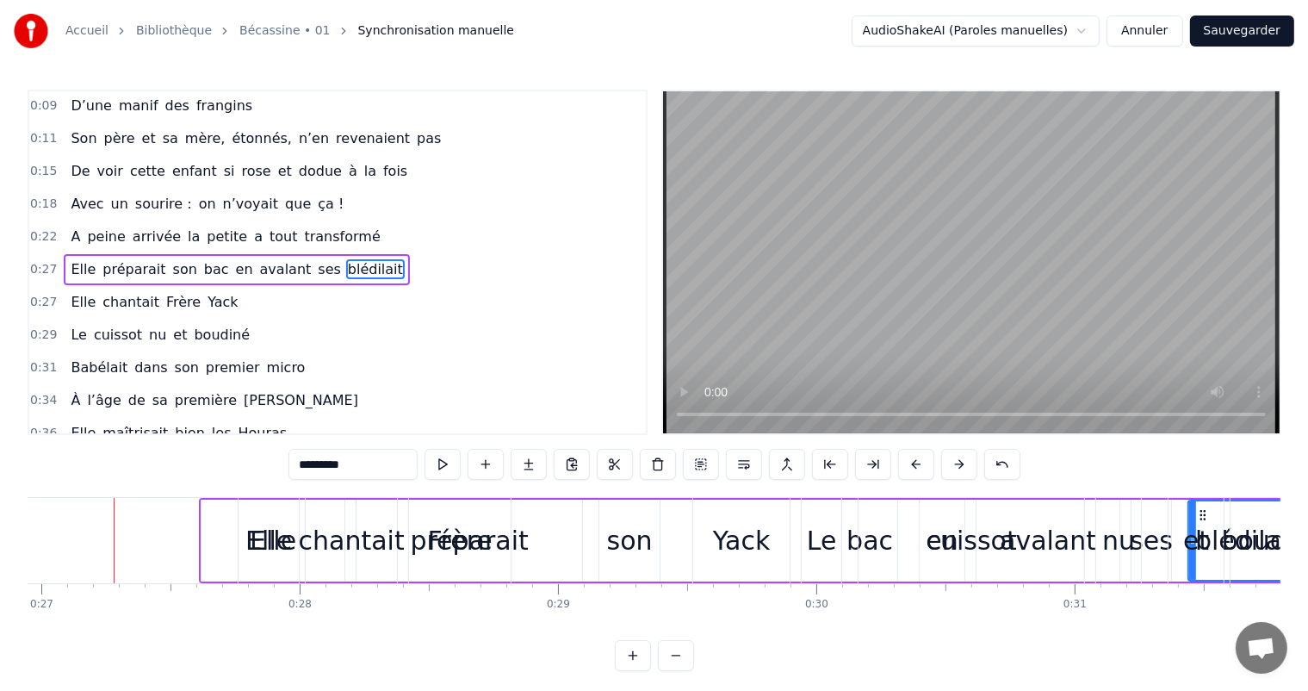
click at [958, 464] on button at bounding box center [959, 464] width 36 height 31
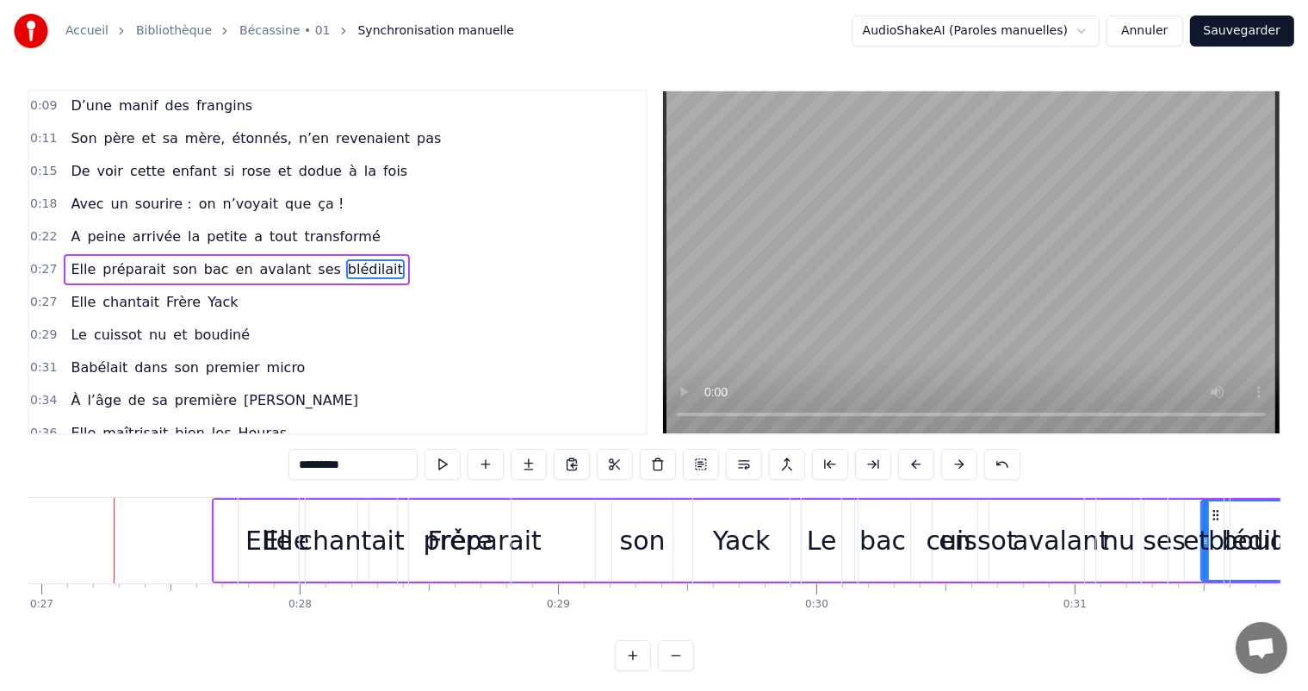
click at [958, 464] on button at bounding box center [959, 464] width 36 height 31
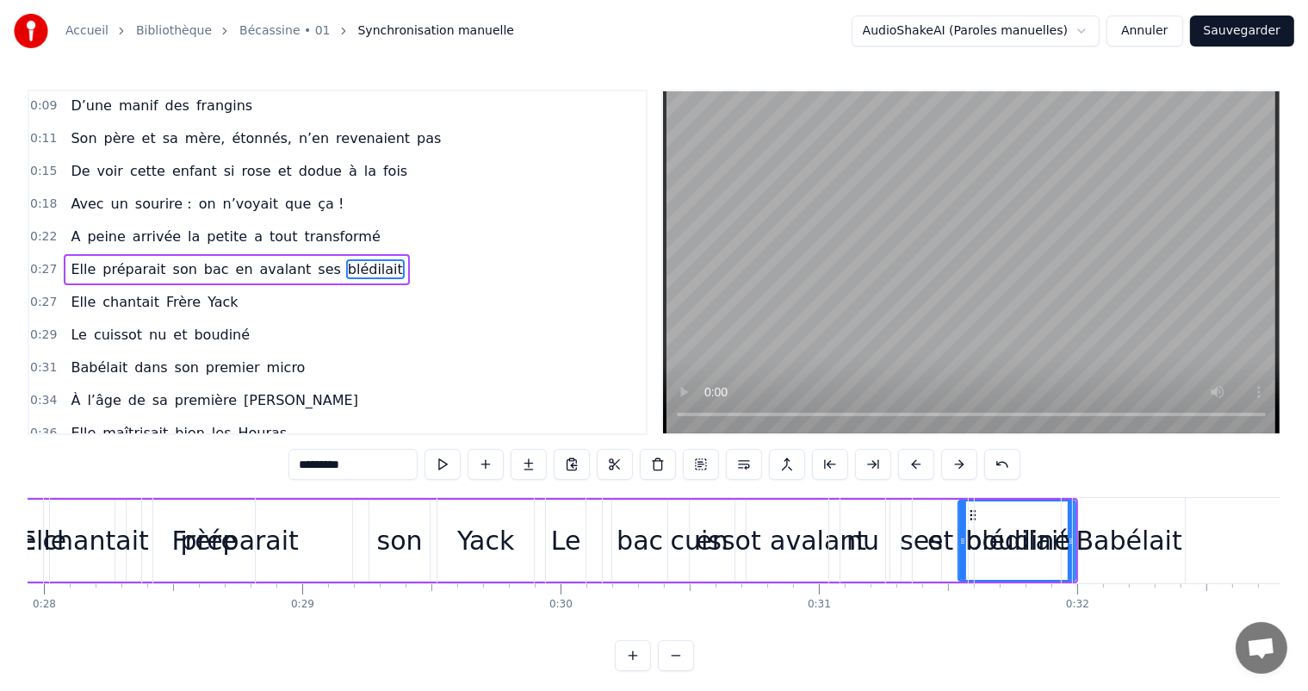
scroll to position [0, 6121]
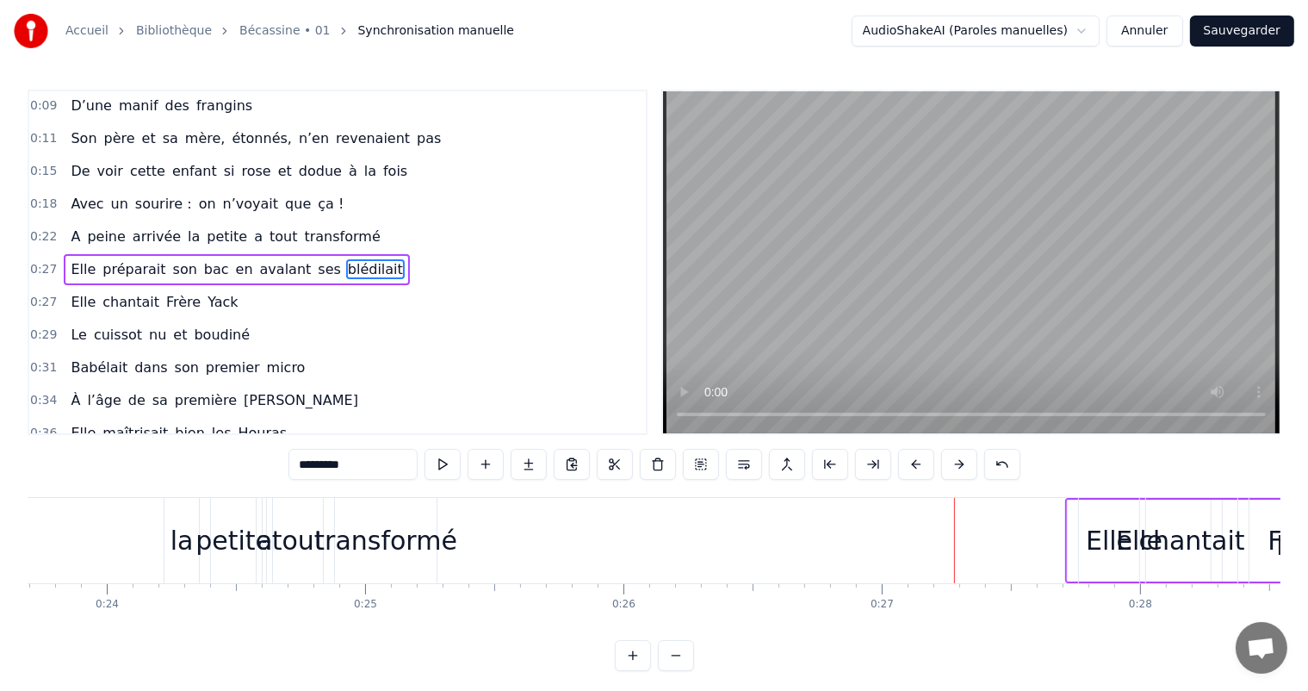
click at [910, 470] on button at bounding box center [916, 464] width 36 height 31
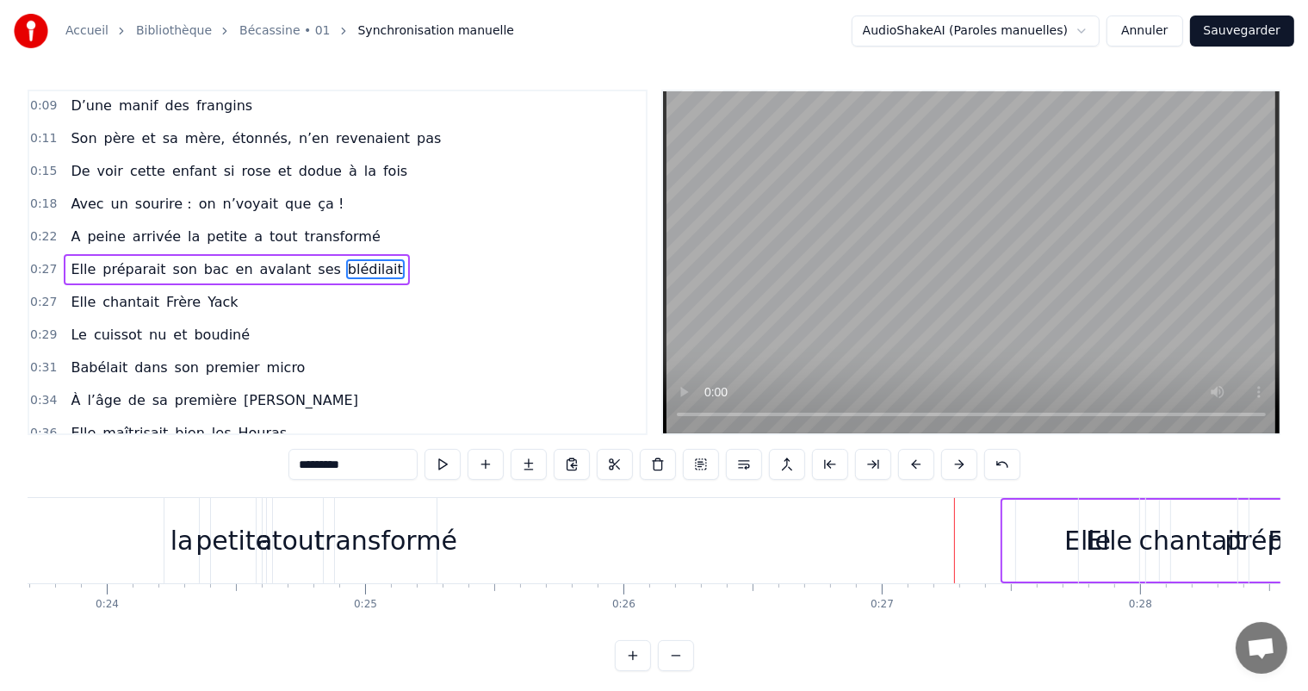
click at [910, 470] on button at bounding box center [916, 464] width 36 height 31
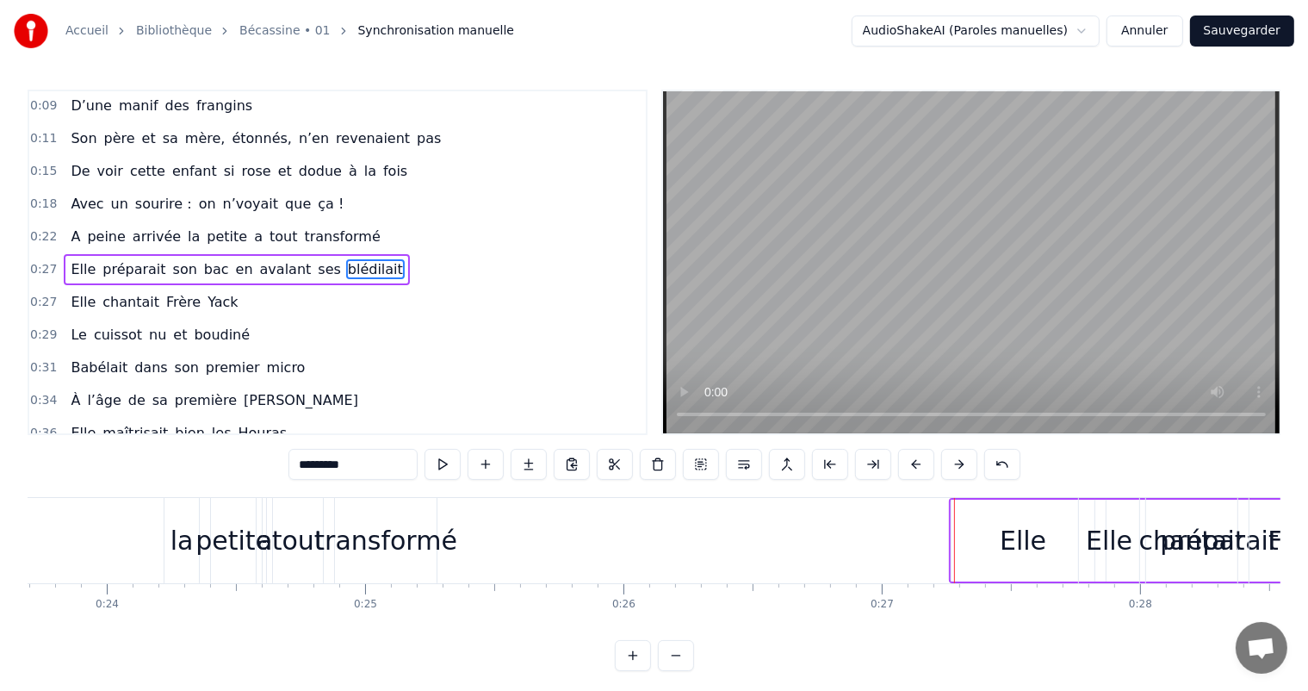
click at [910, 470] on button at bounding box center [916, 464] width 36 height 31
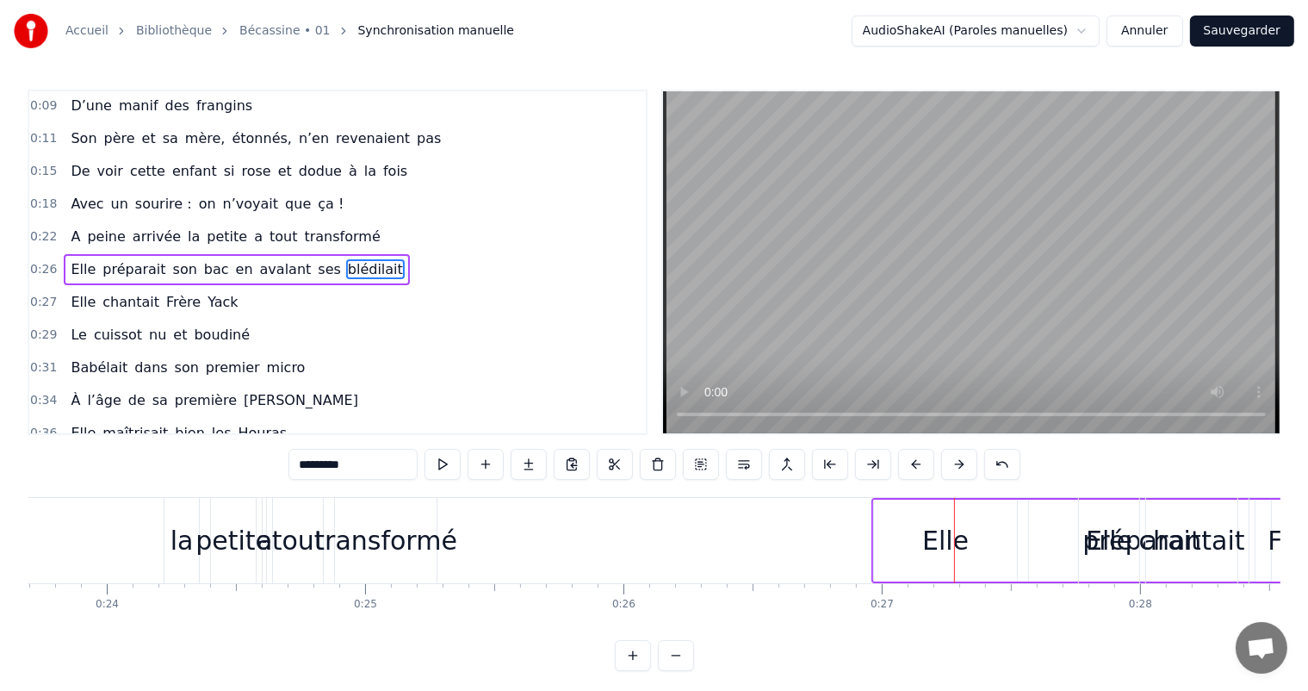
click at [910, 470] on button at bounding box center [916, 464] width 36 height 31
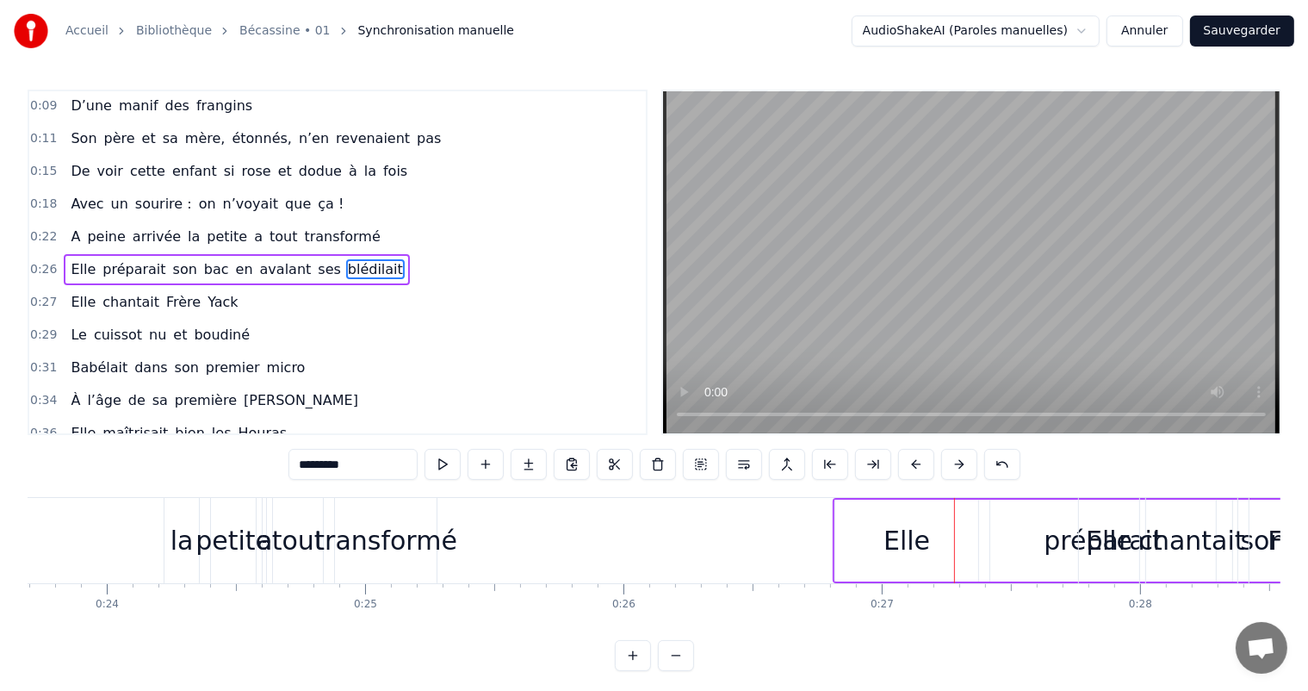
click at [910, 470] on button at bounding box center [916, 464] width 36 height 31
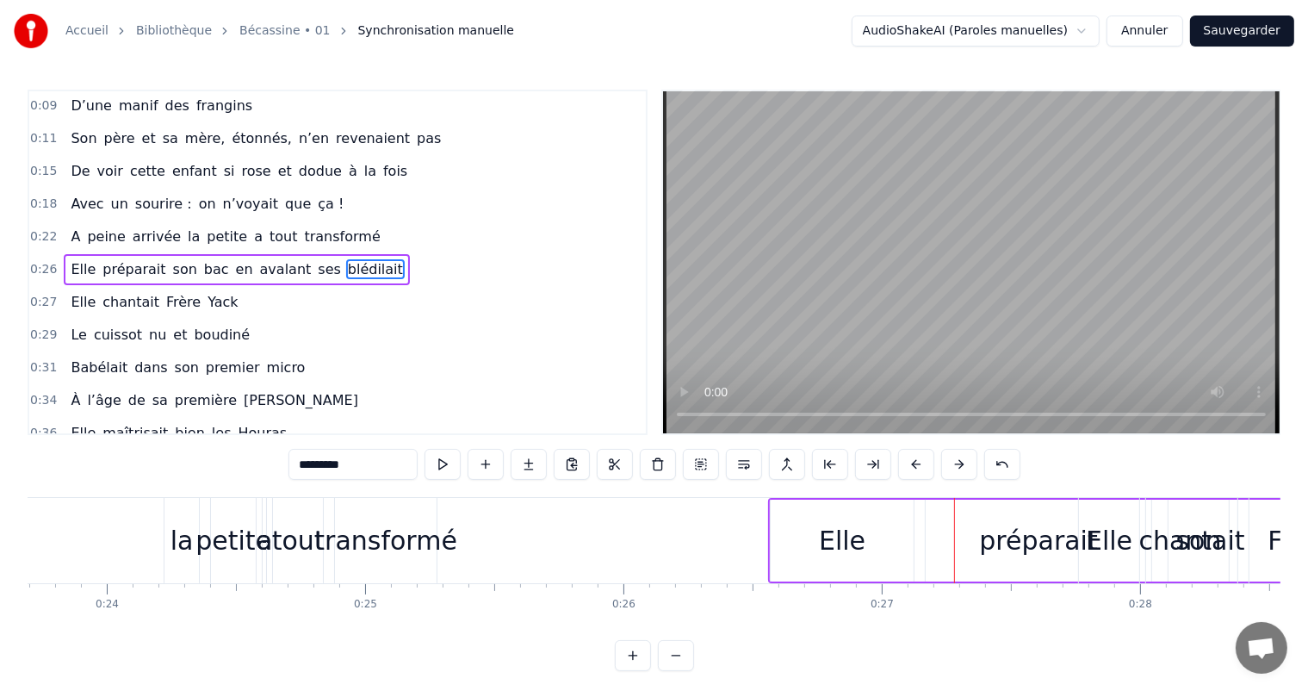
click at [910, 470] on button at bounding box center [916, 464] width 36 height 31
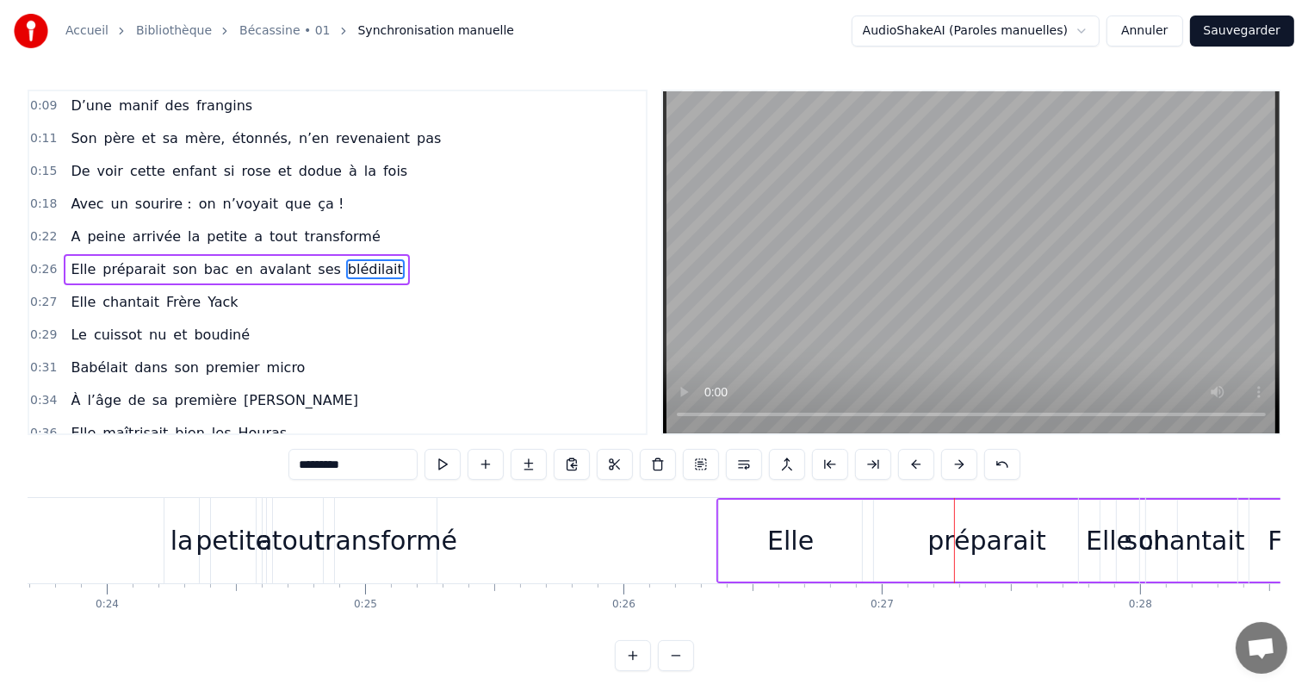
click at [910, 470] on button at bounding box center [916, 464] width 36 height 31
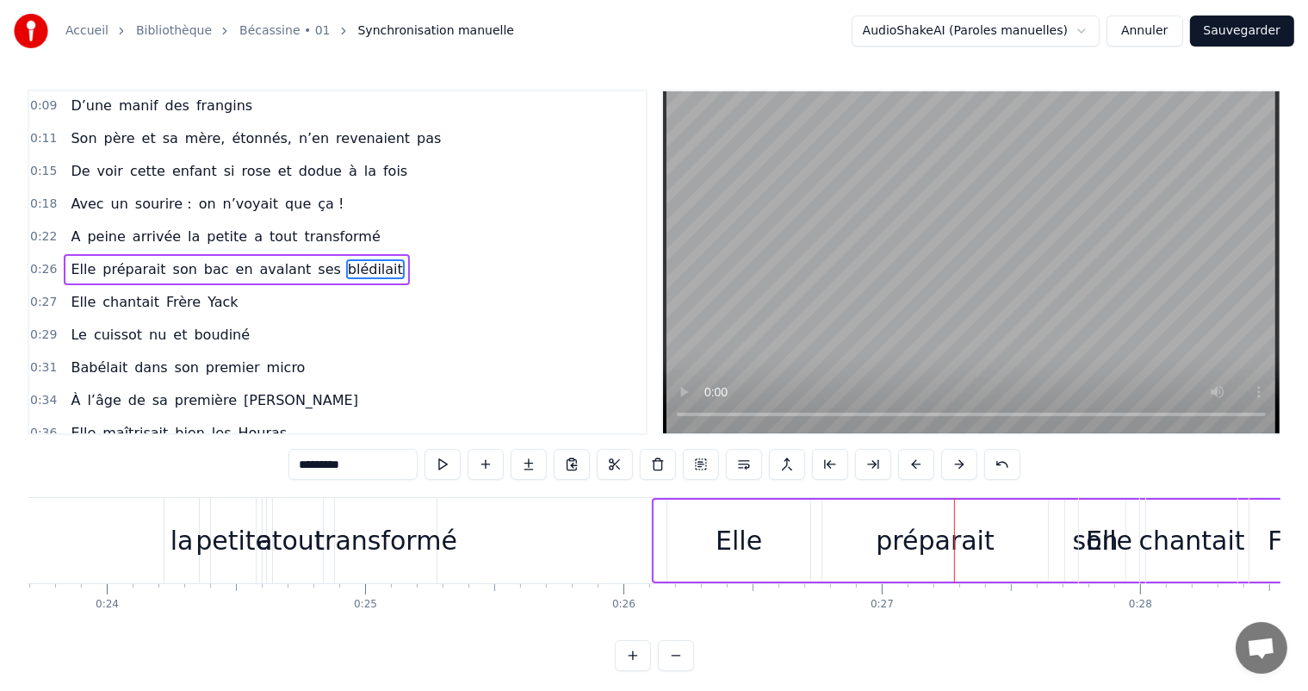
click at [910, 470] on button at bounding box center [916, 464] width 36 height 31
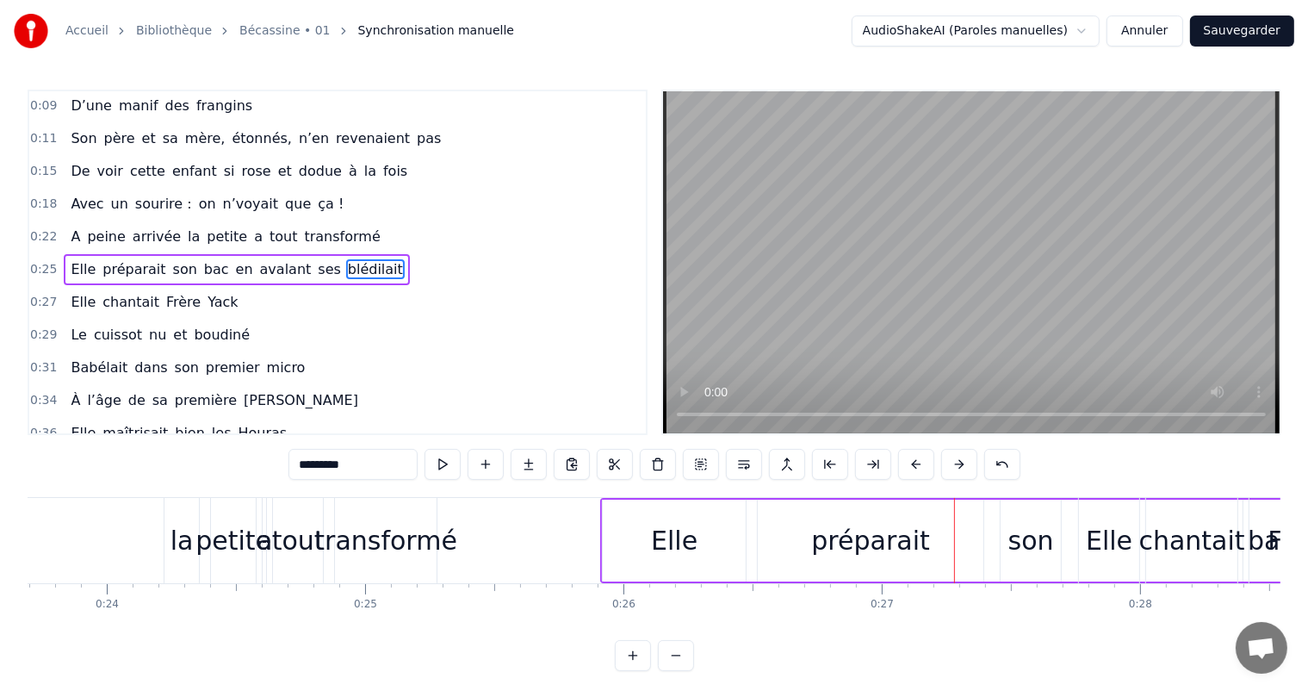
click at [910, 470] on button at bounding box center [916, 464] width 36 height 31
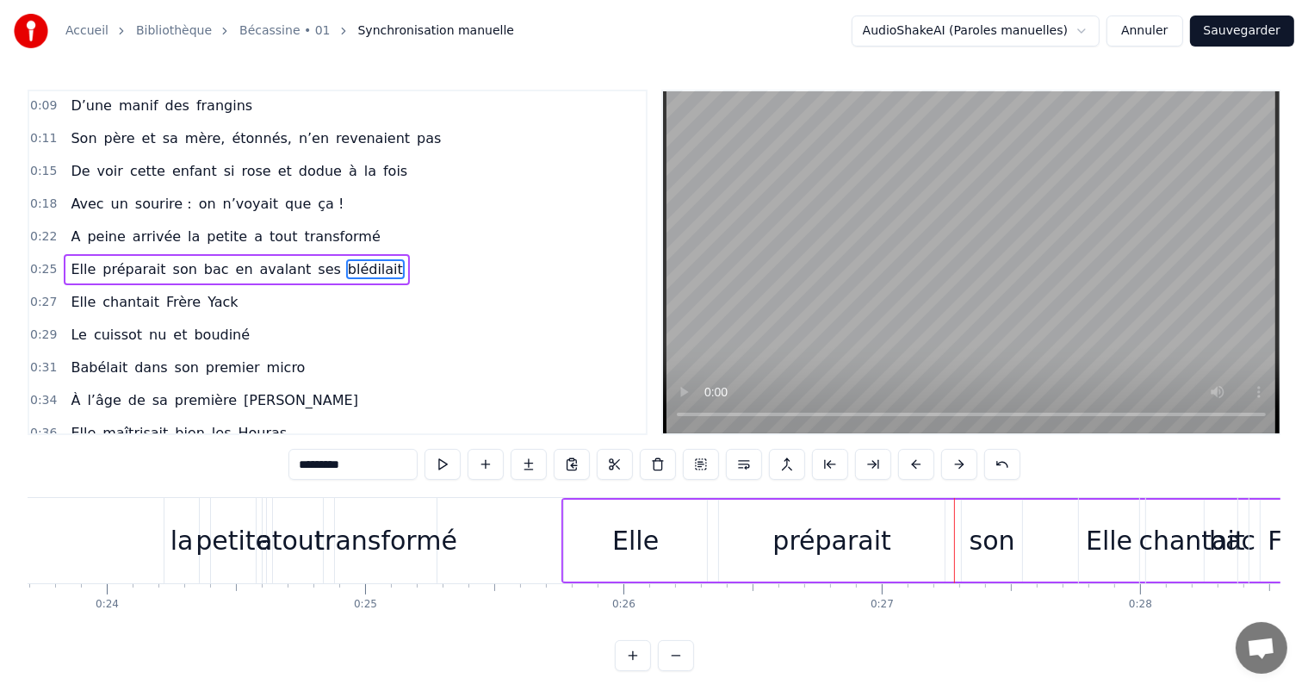
click at [961, 470] on button at bounding box center [959, 464] width 36 height 31
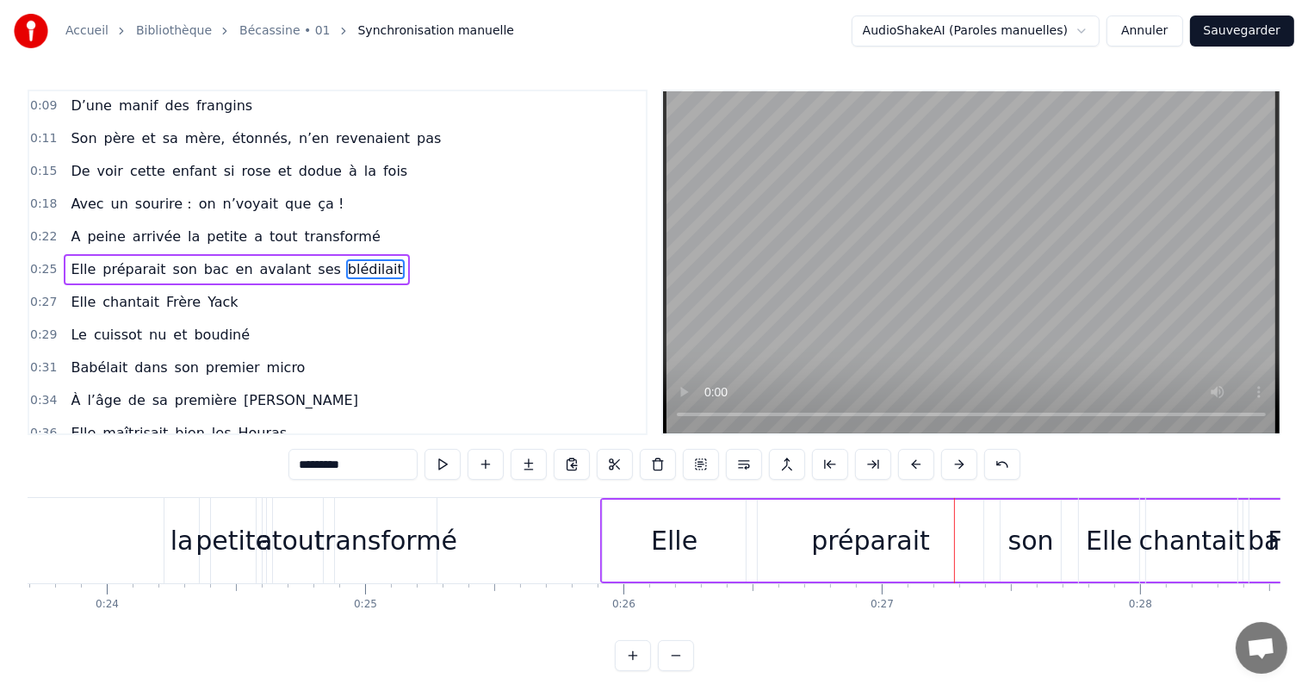
click at [961, 470] on button at bounding box center [959, 464] width 36 height 31
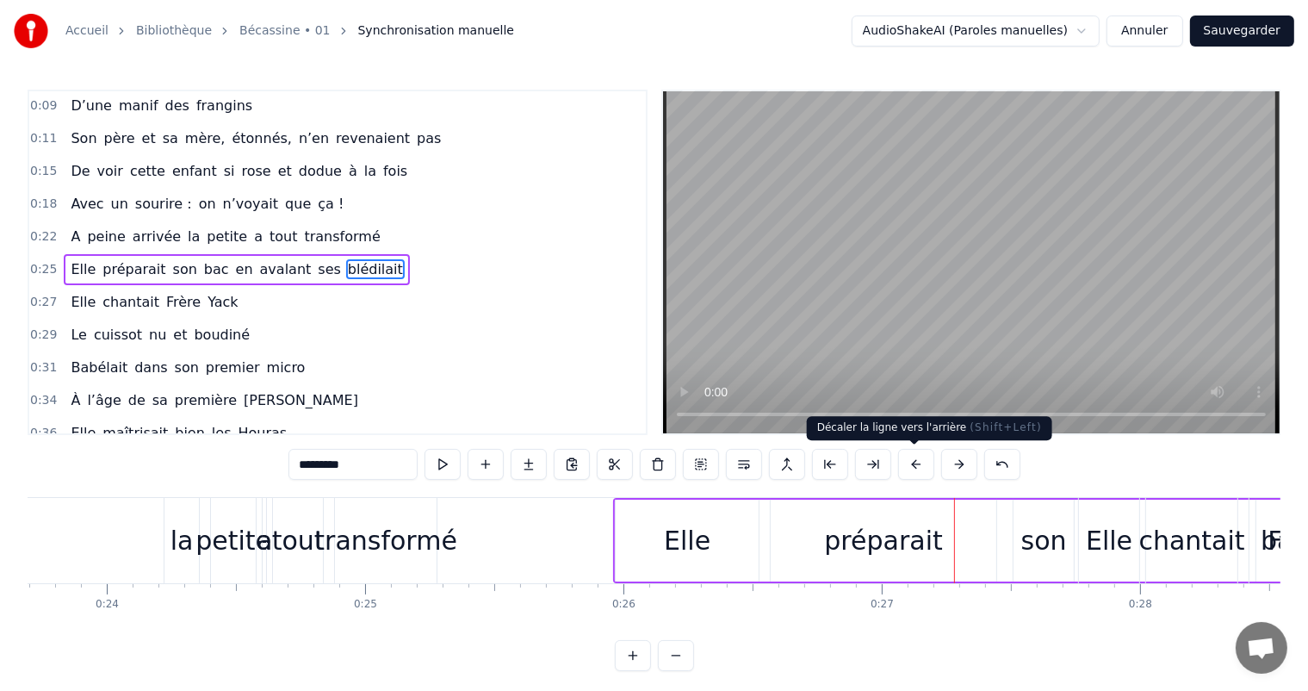
click at [923, 464] on button at bounding box center [916, 464] width 36 height 31
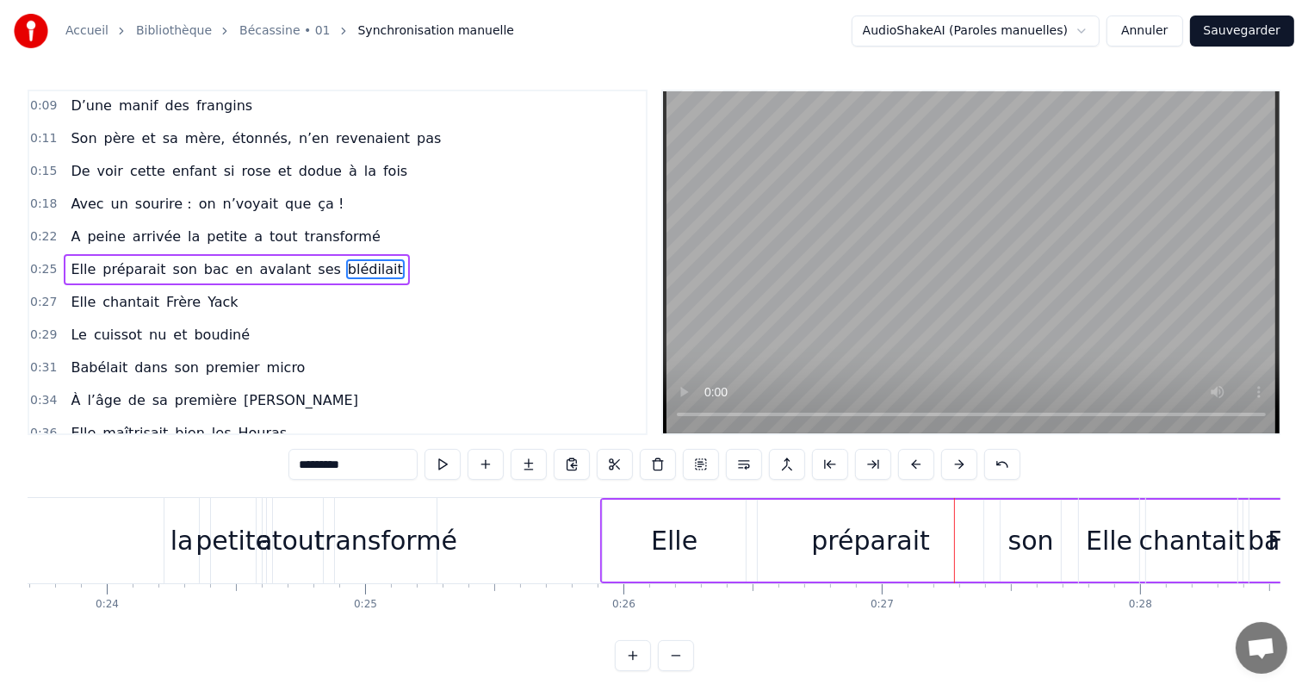
click at [923, 464] on button at bounding box center [916, 464] width 36 height 31
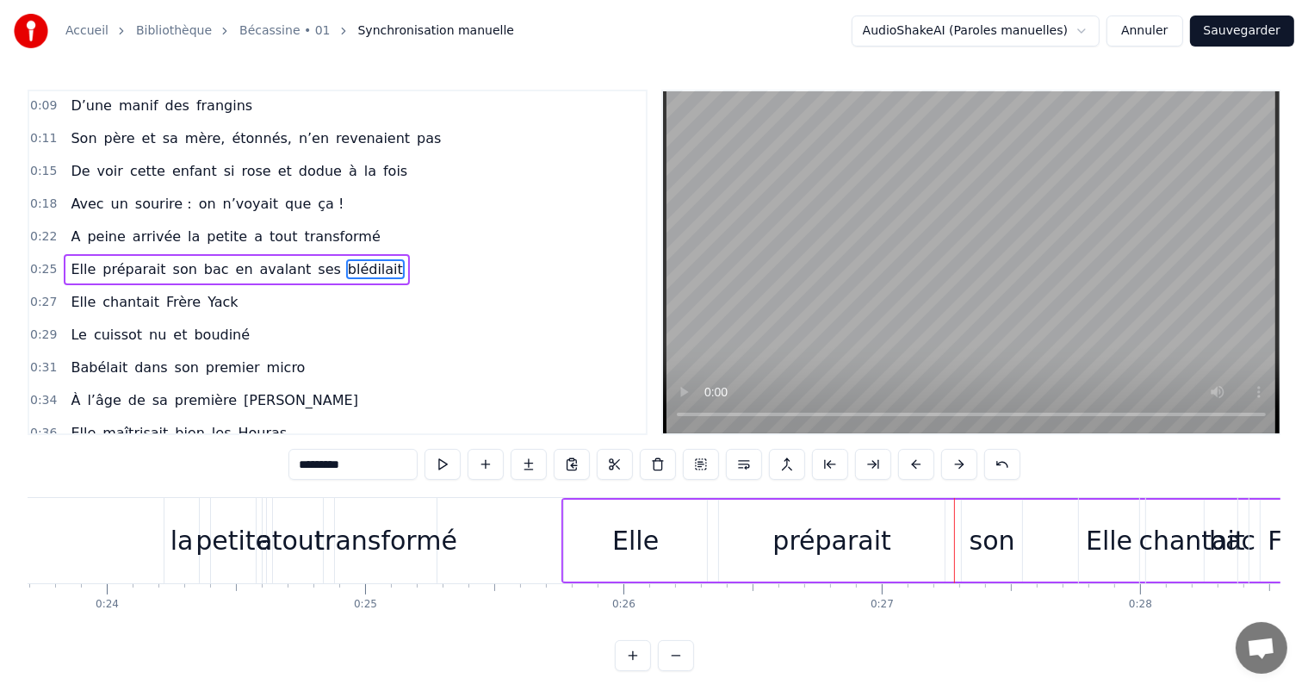
click at [923, 464] on button at bounding box center [916, 464] width 36 height 31
click at [390, 563] on div "transformé" at bounding box center [386, 540] width 102 height 85
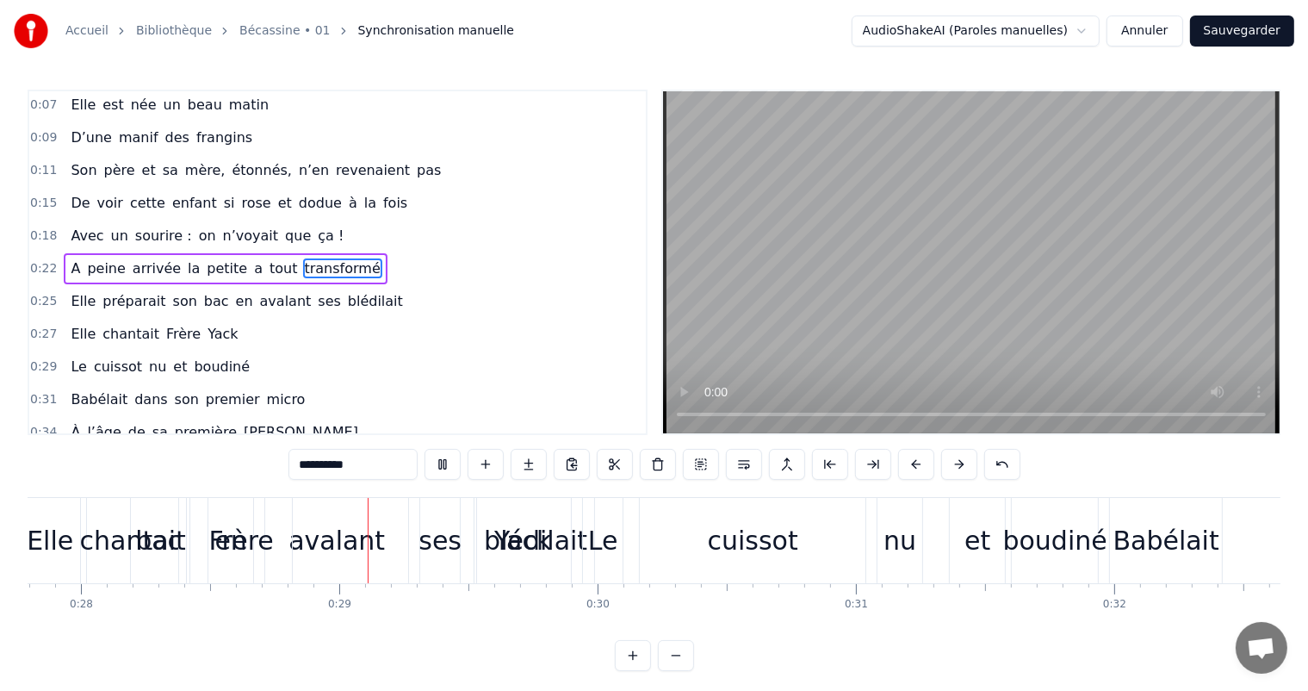
scroll to position [0, 7212]
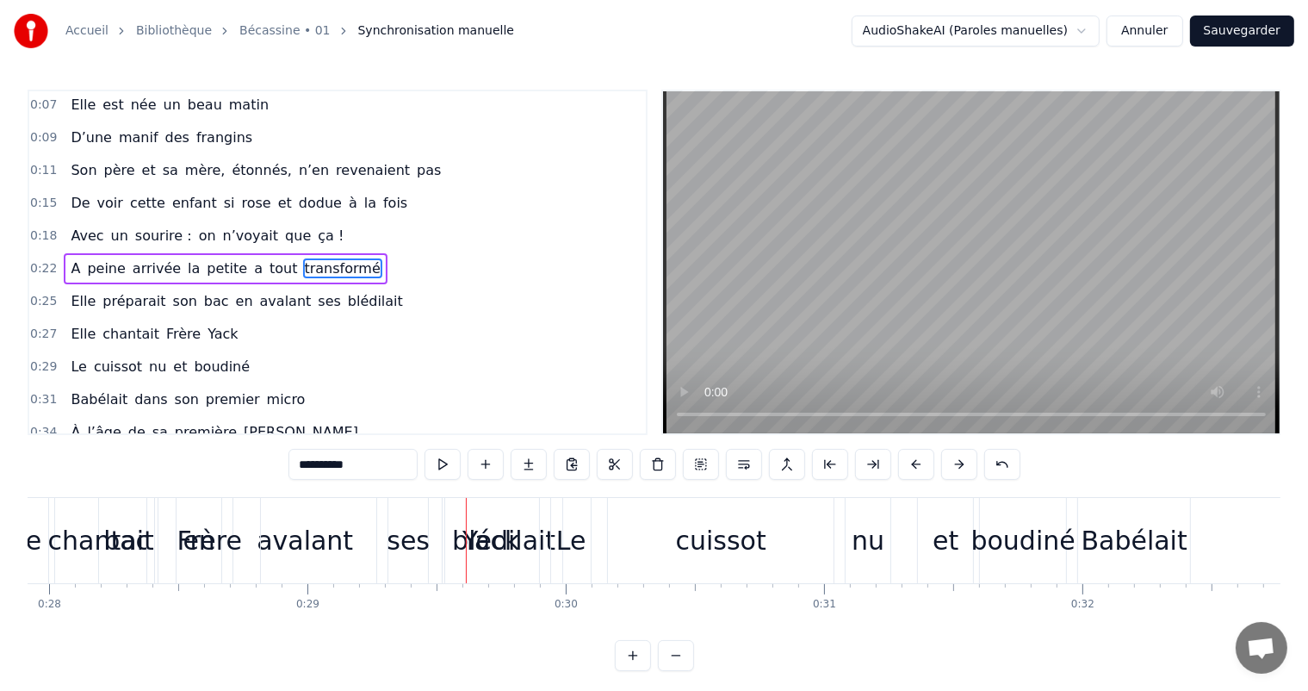
click at [206, 324] on span "Yack" at bounding box center [223, 334] width 34 height 20
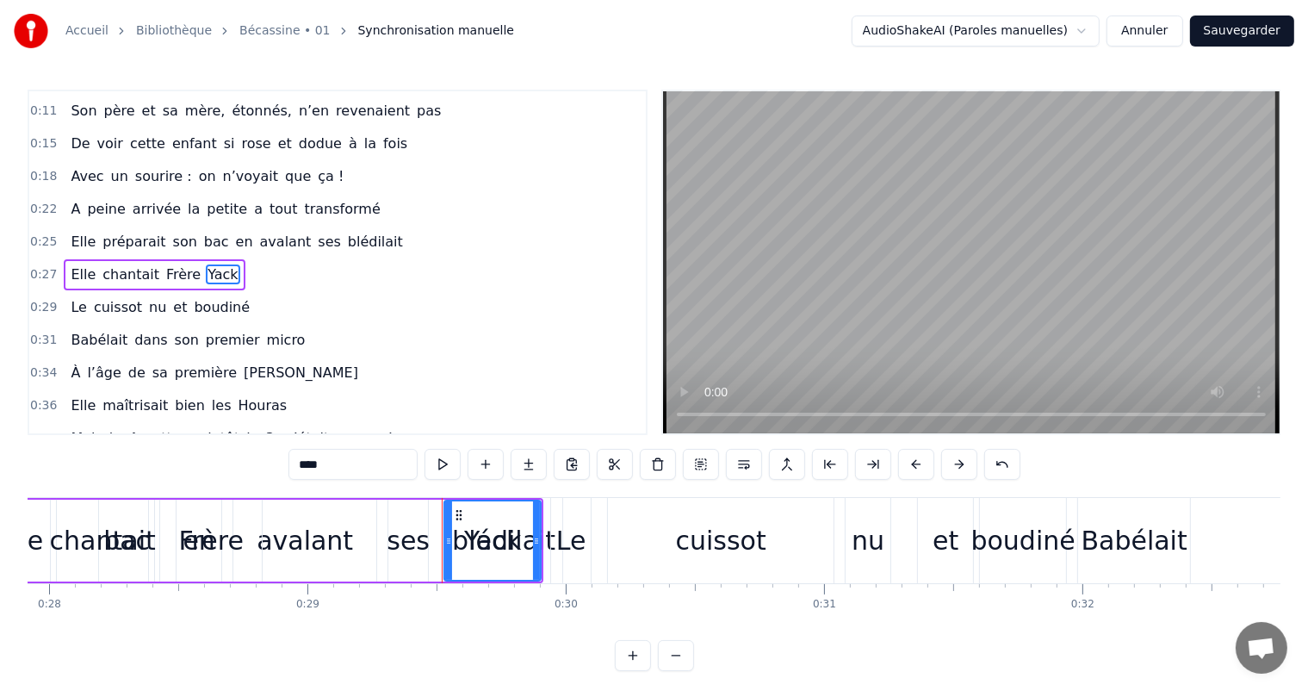
scroll to position [65, 0]
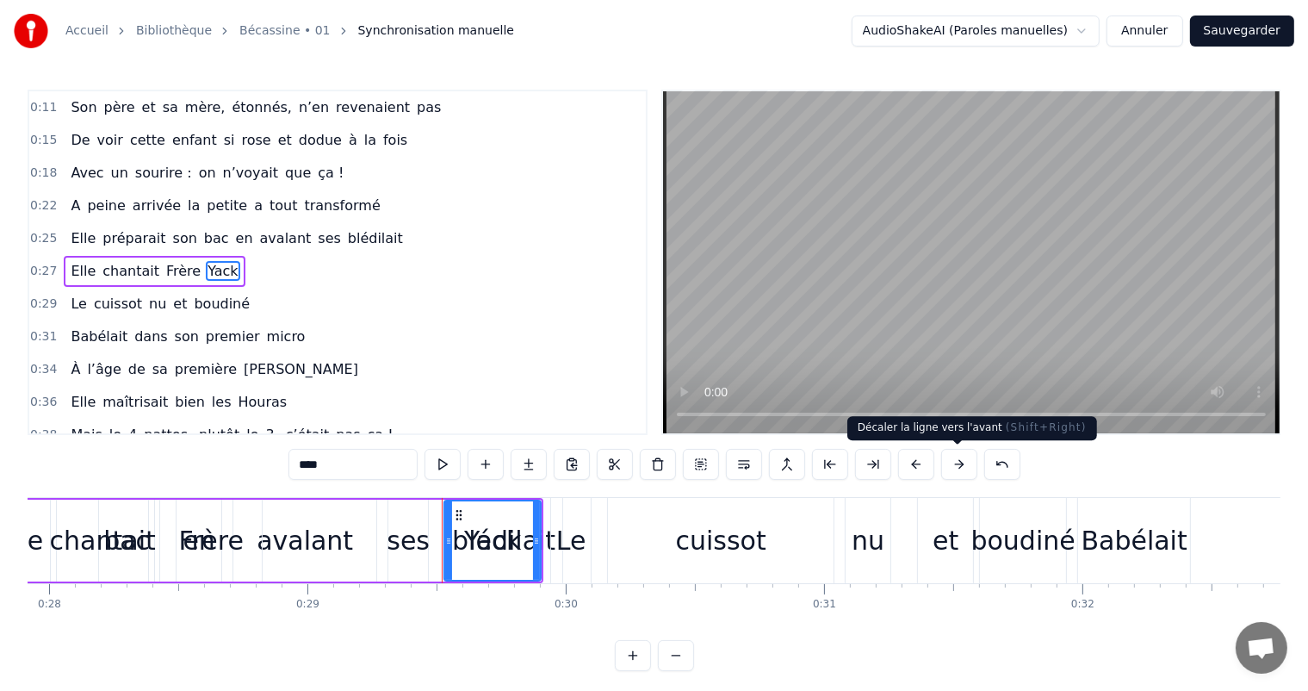
click at [954, 468] on button at bounding box center [959, 464] width 36 height 31
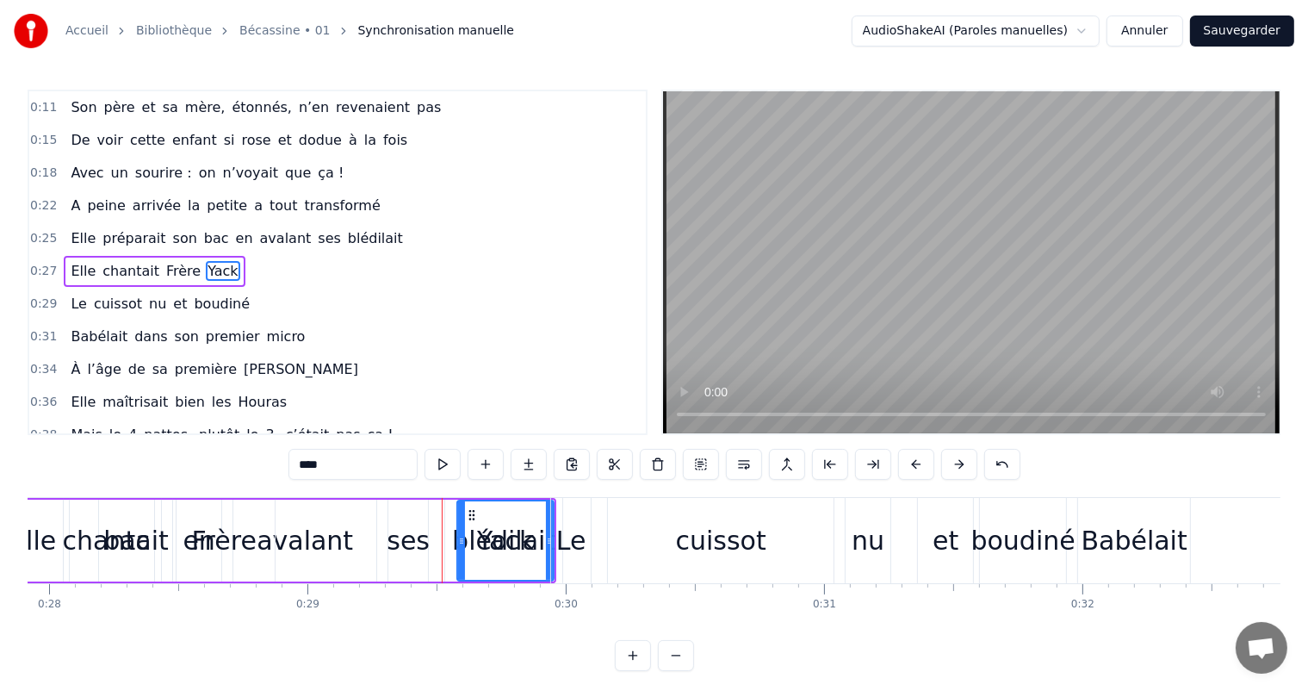
click at [954, 468] on button at bounding box center [959, 464] width 36 height 31
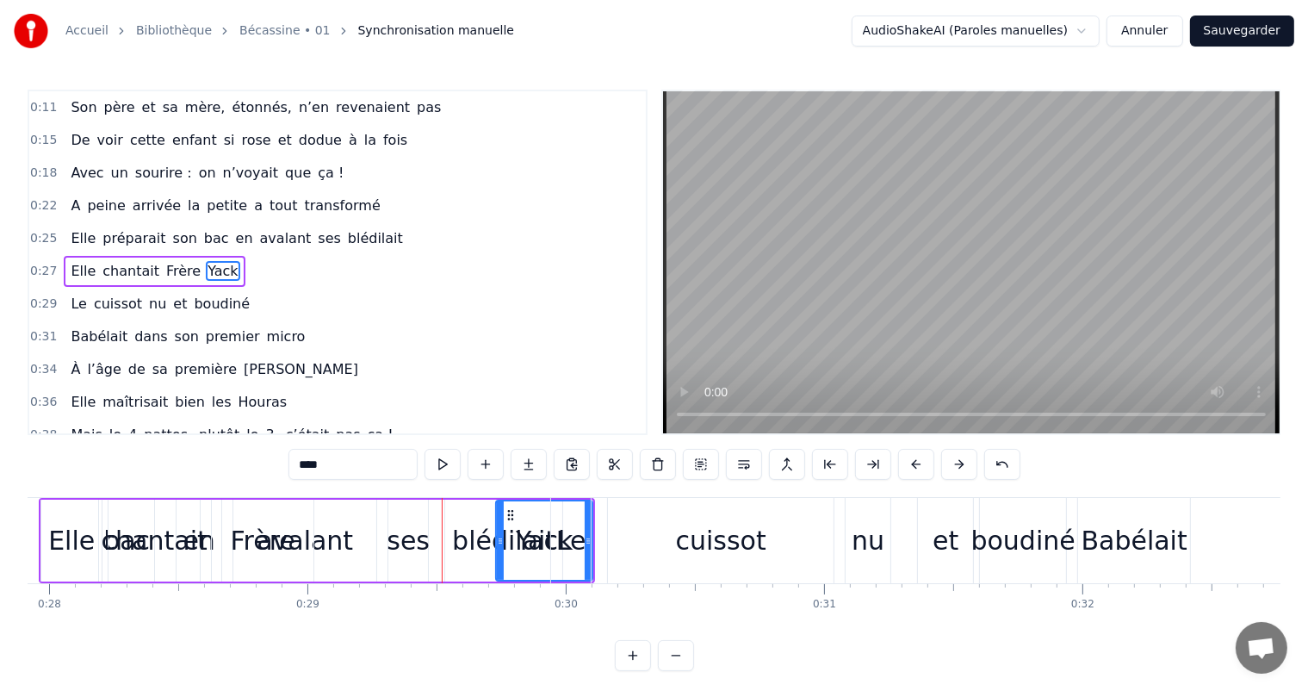
click at [954, 468] on button at bounding box center [959, 464] width 36 height 31
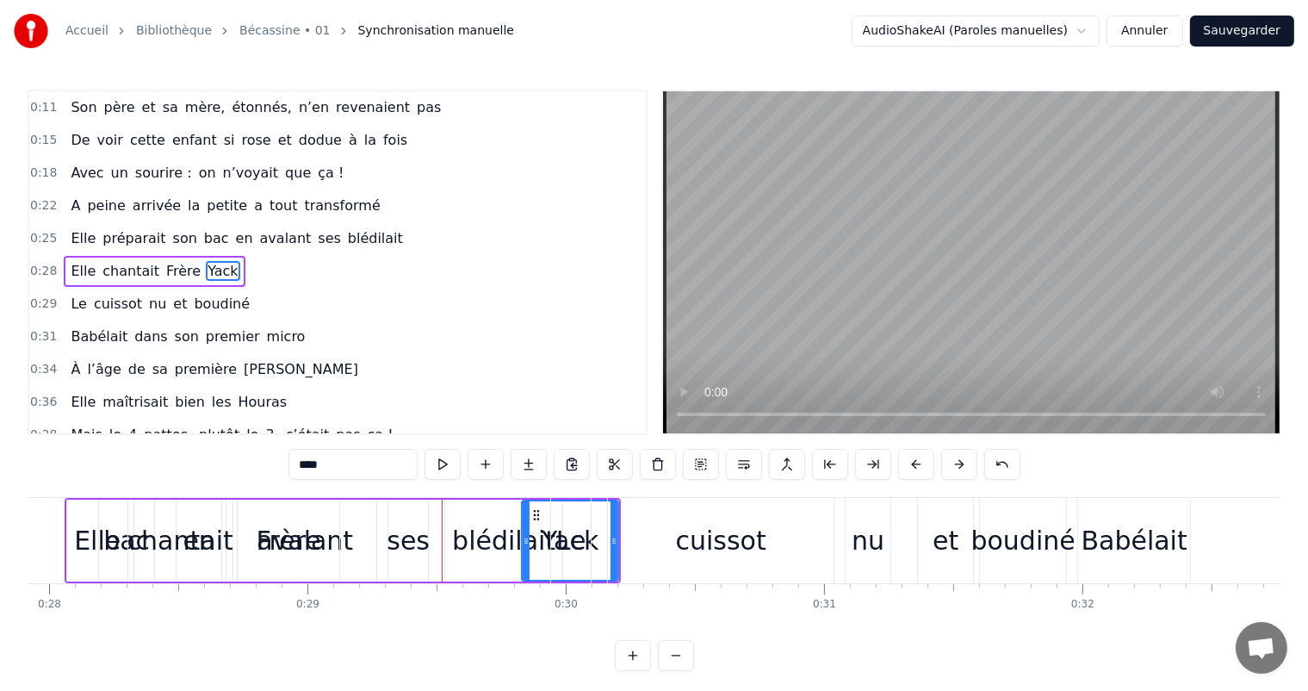
click at [954, 468] on button at bounding box center [959, 464] width 36 height 31
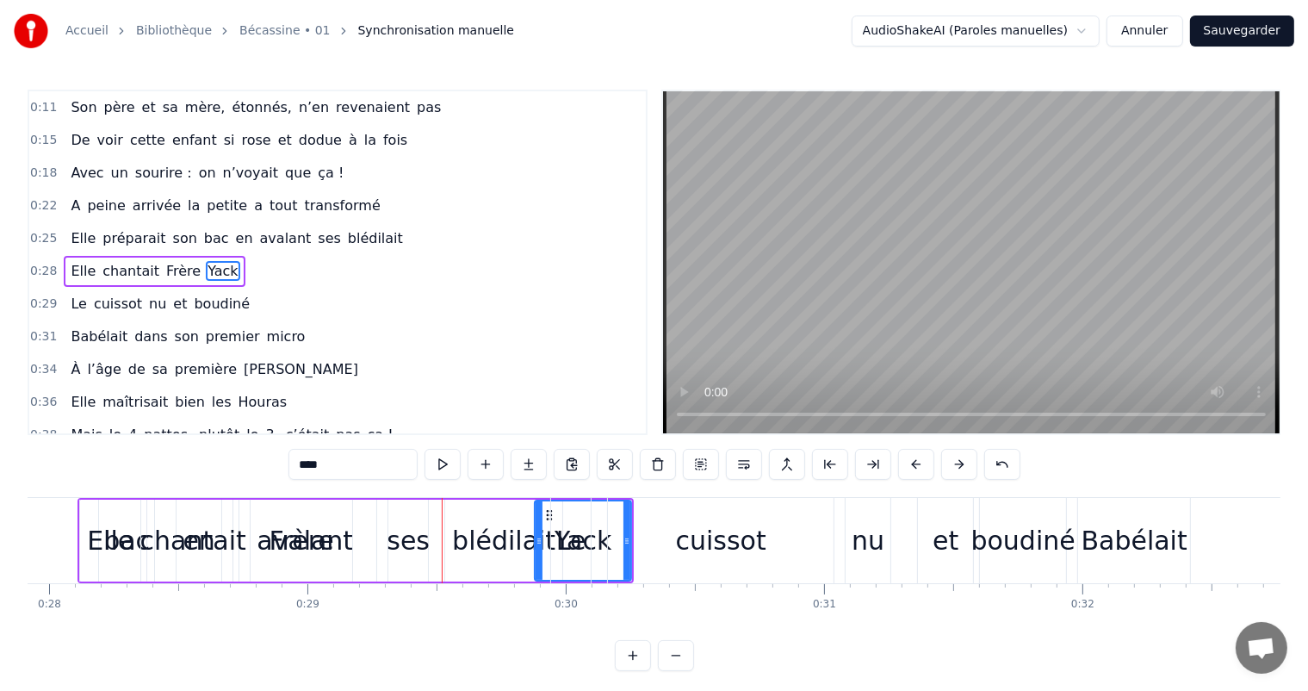
click at [954, 468] on button at bounding box center [959, 464] width 36 height 31
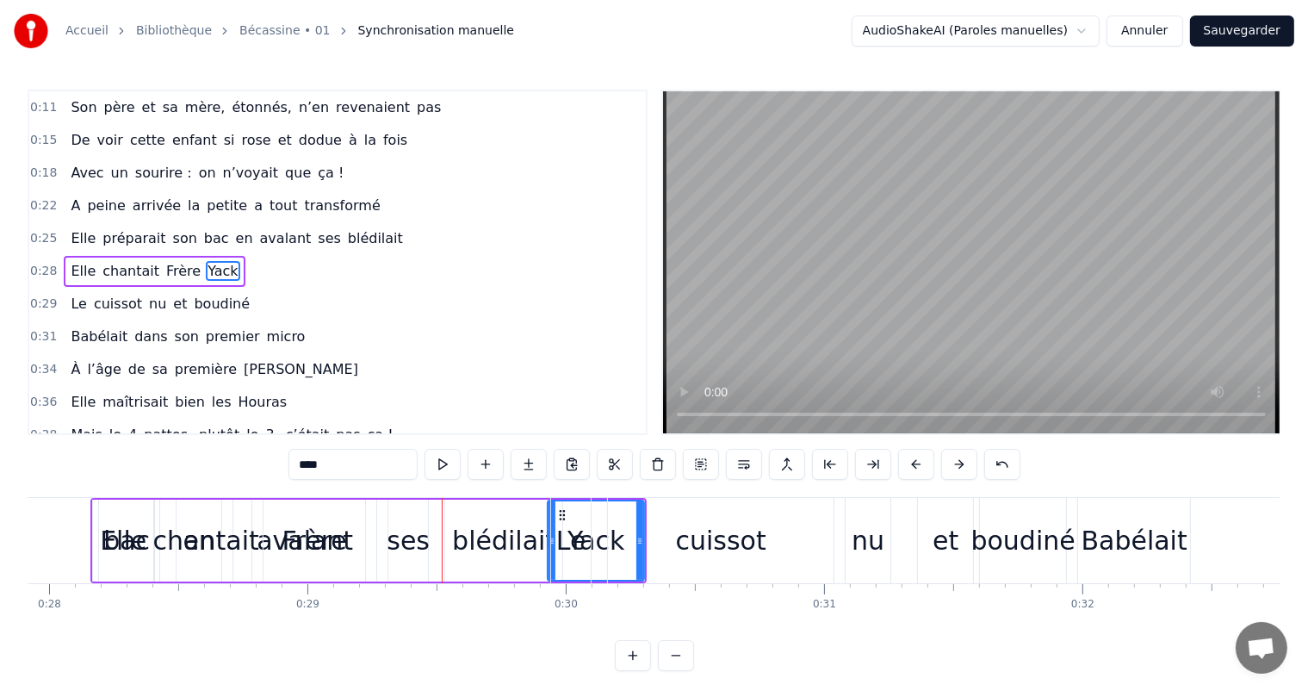
click at [954, 468] on button at bounding box center [959, 464] width 36 height 31
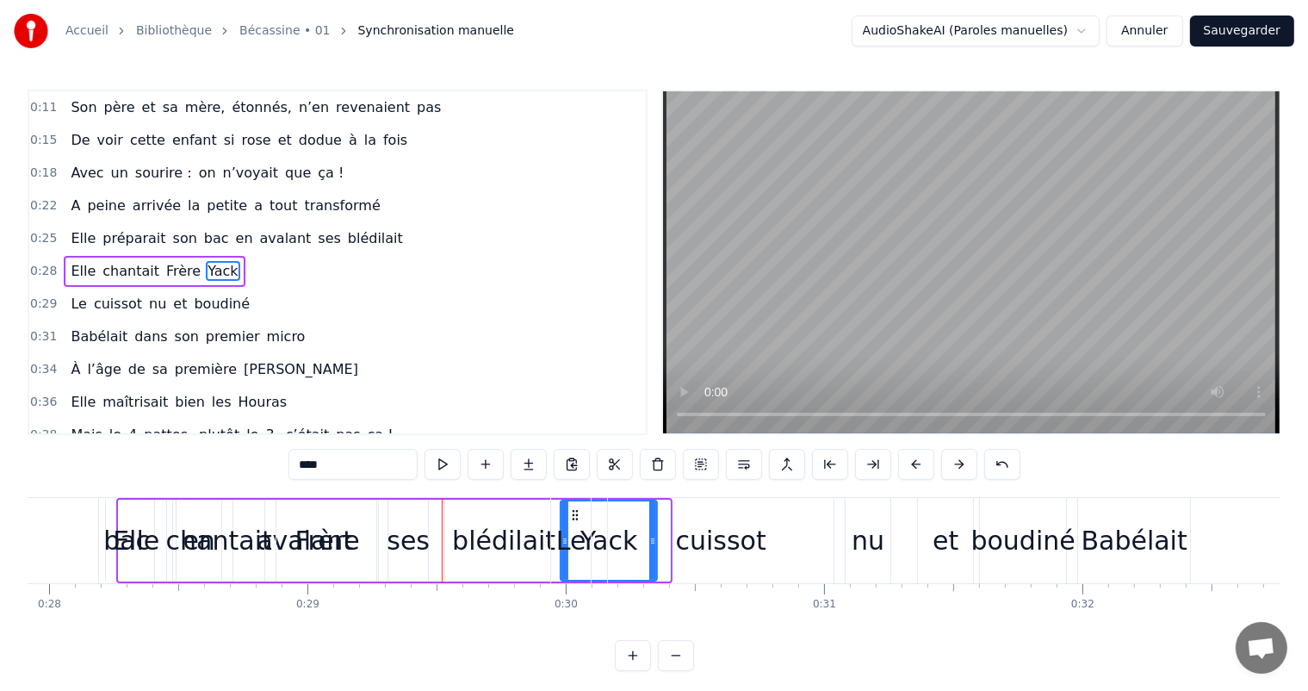
click at [954, 468] on button at bounding box center [959, 464] width 36 height 31
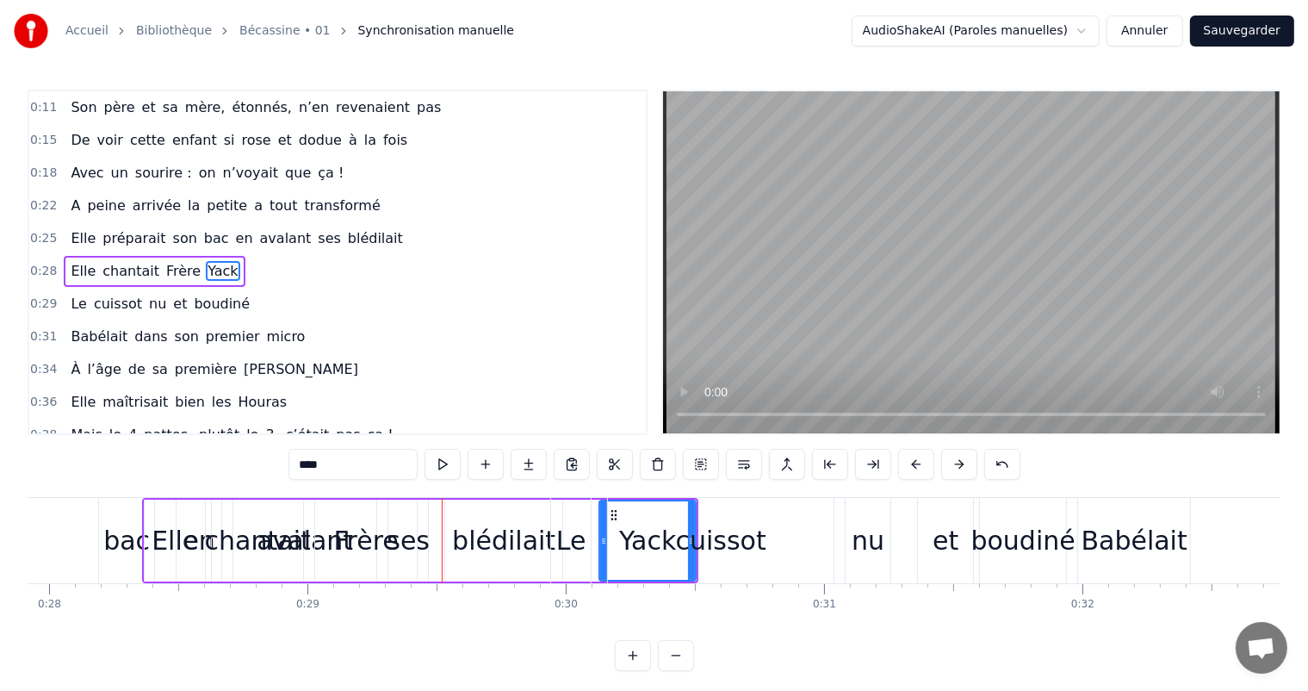
click at [954, 468] on button at bounding box center [959, 464] width 36 height 31
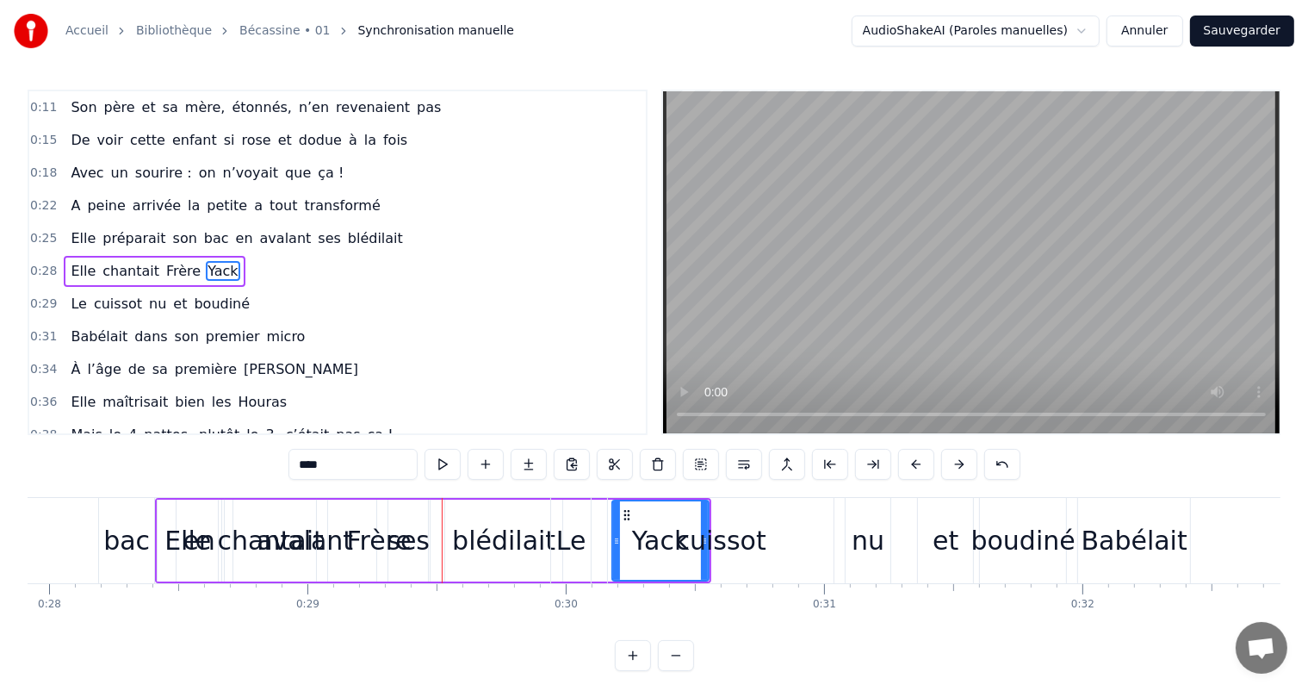
click at [954, 468] on button at bounding box center [959, 464] width 36 height 31
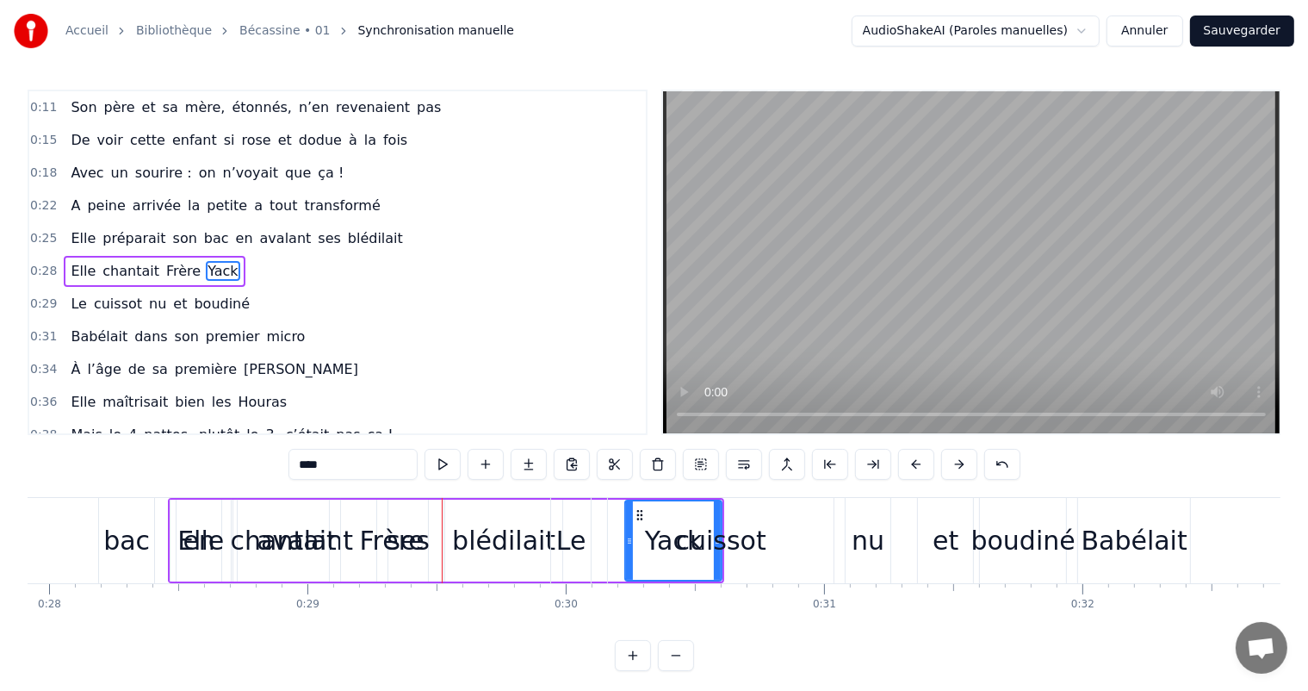
click at [954, 468] on button at bounding box center [959, 464] width 36 height 31
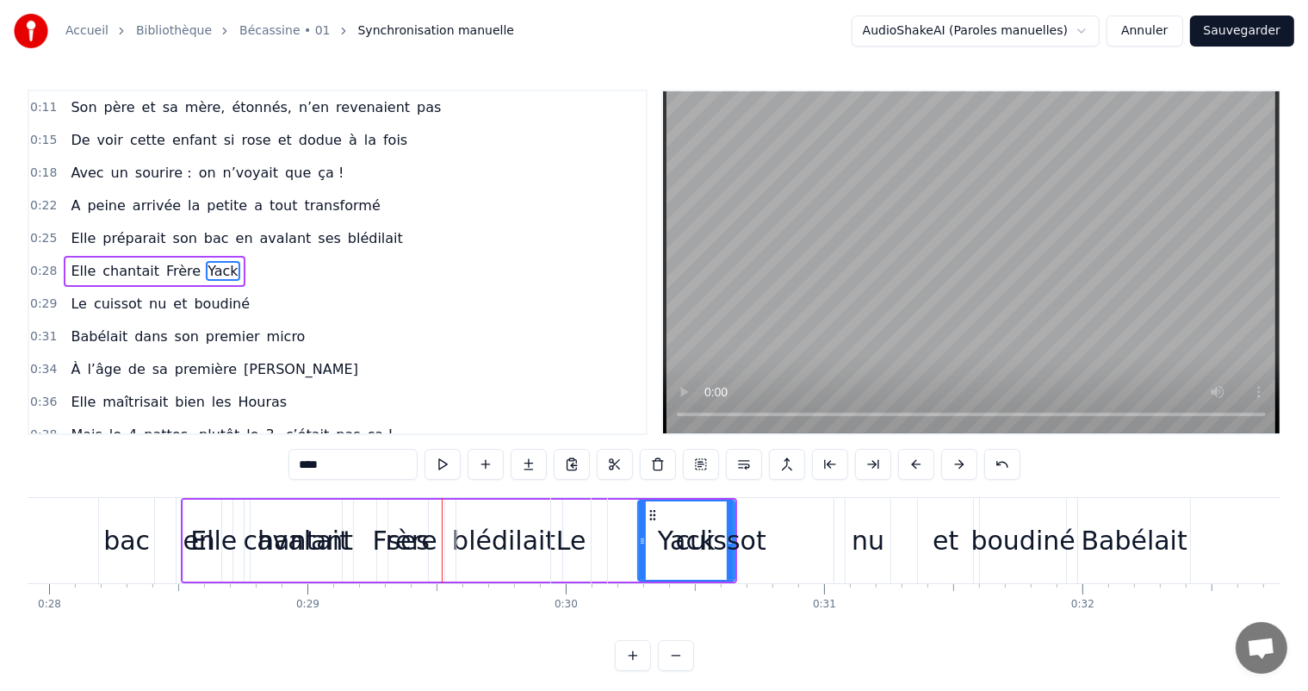
click at [954, 468] on button at bounding box center [959, 464] width 36 height 31
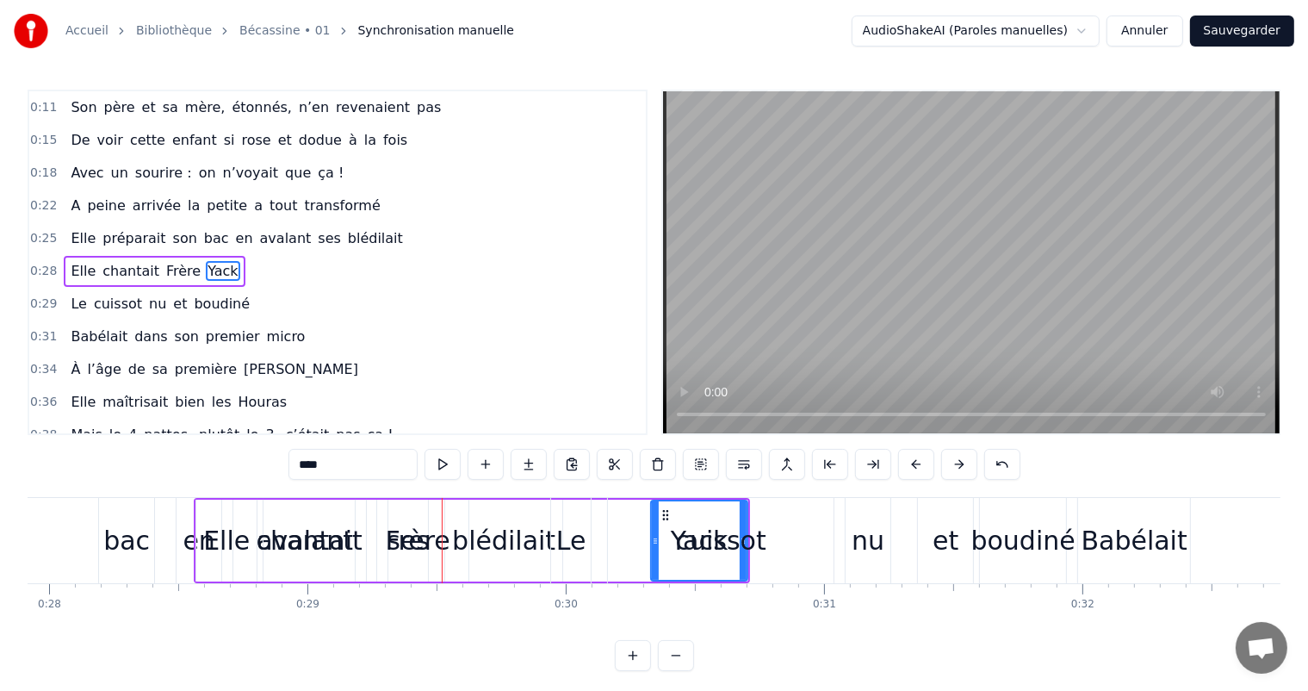
click at [954, 468] on button at bounding box center [959, 464] width 36 height 31
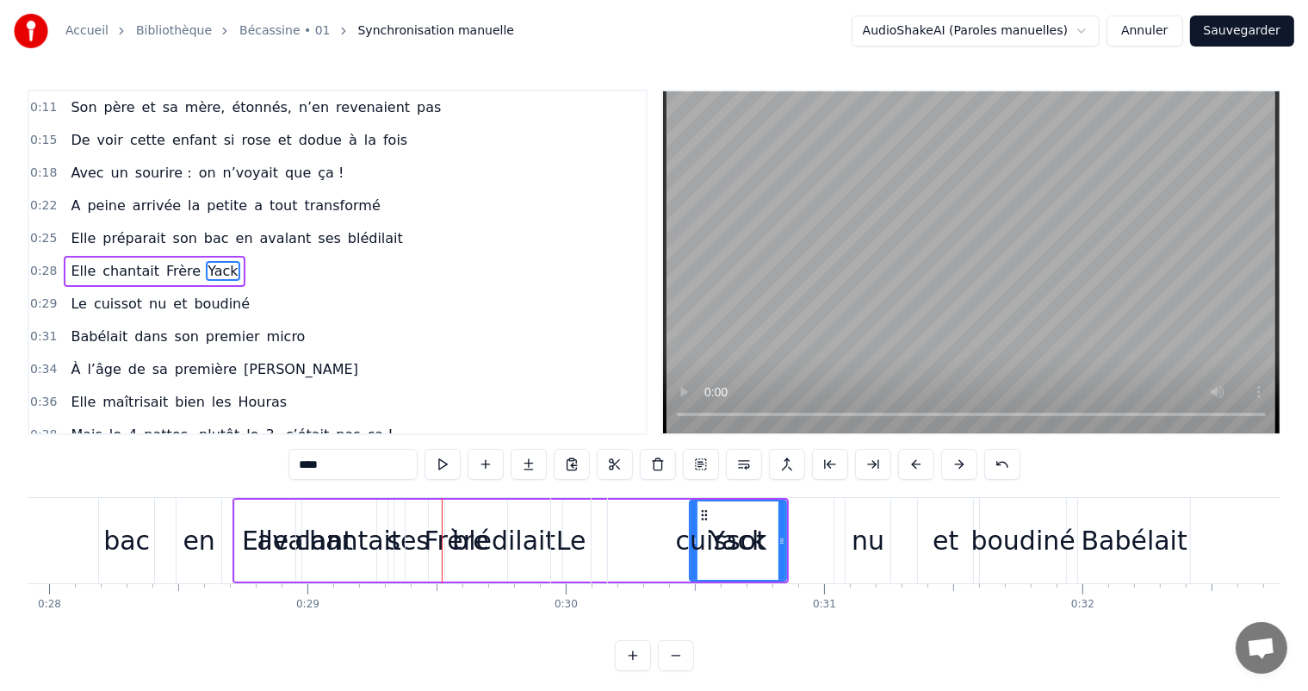
click at [954, 468] on button at bounding box center [959, 464] width 36 height 31
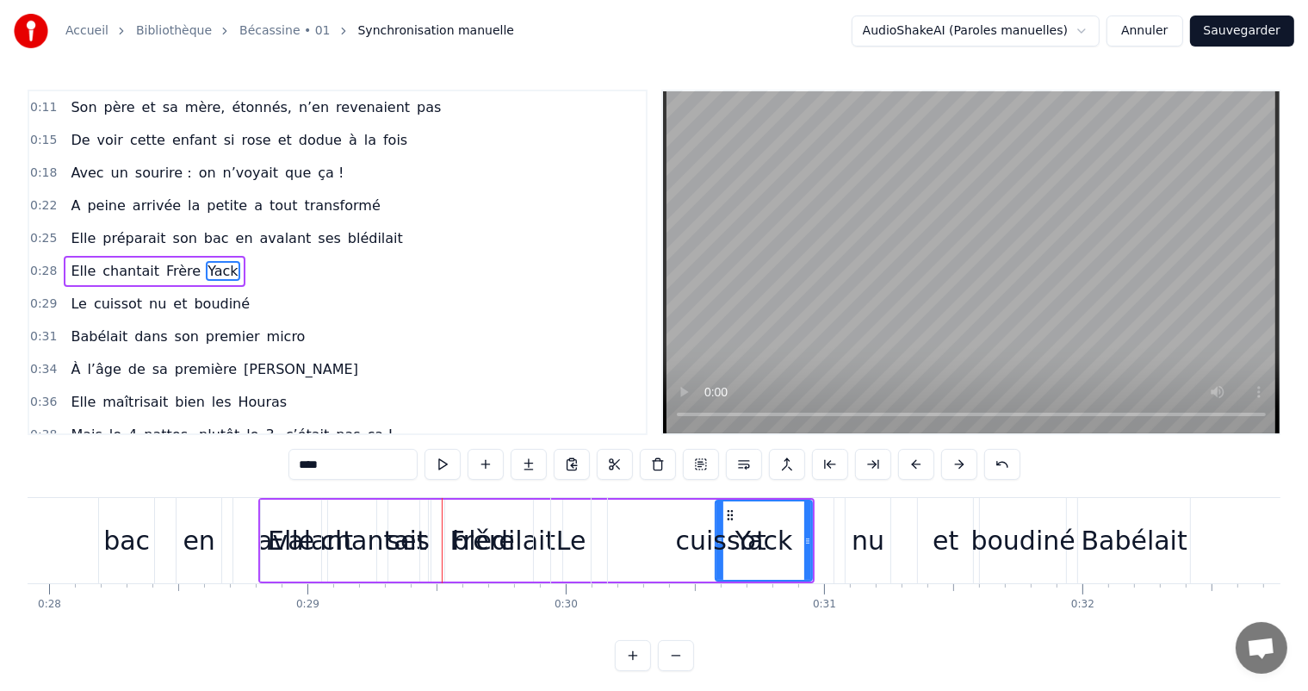
click at [954, 468] on button at bounding box center [959, 464] width 36 height 31
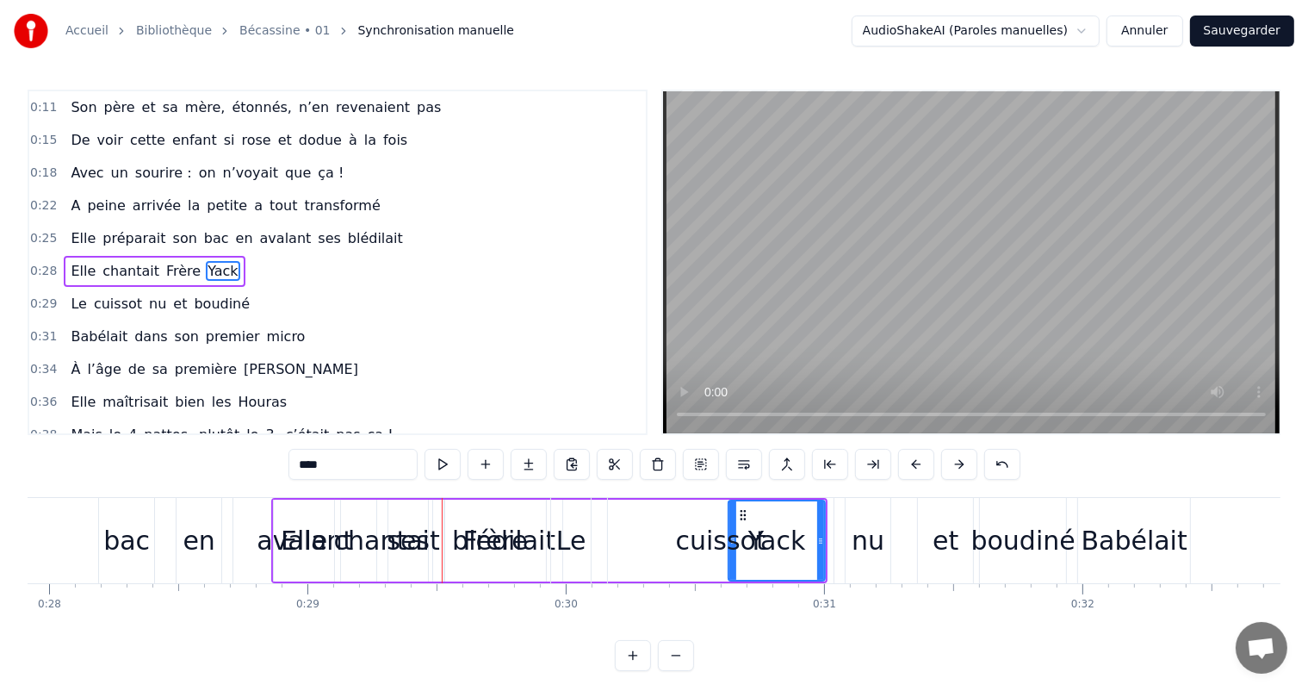
click at [954, 468] on button at bounding box center [959, 464] width 36 height 31
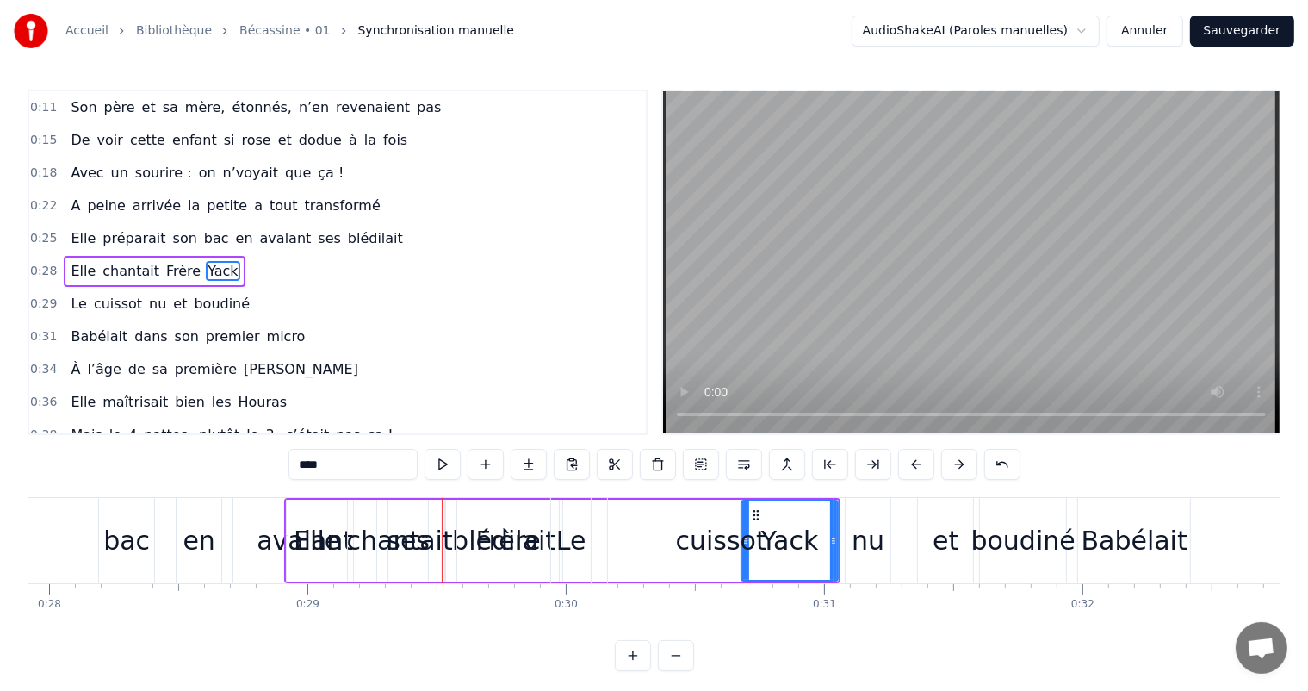
click at [954, 468] on button at bounding box center [959, 464] width 36 height 31
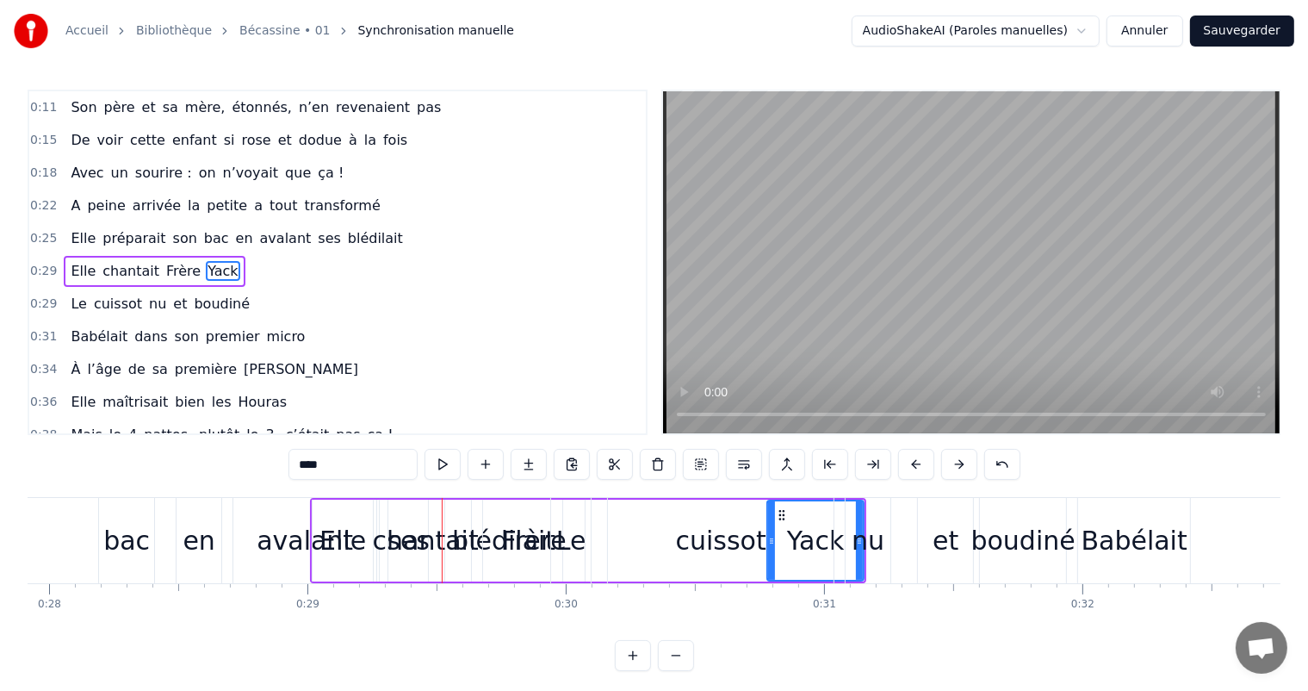
click at [954, 468] on button at bounding box center [959, 464] width 36 height 31
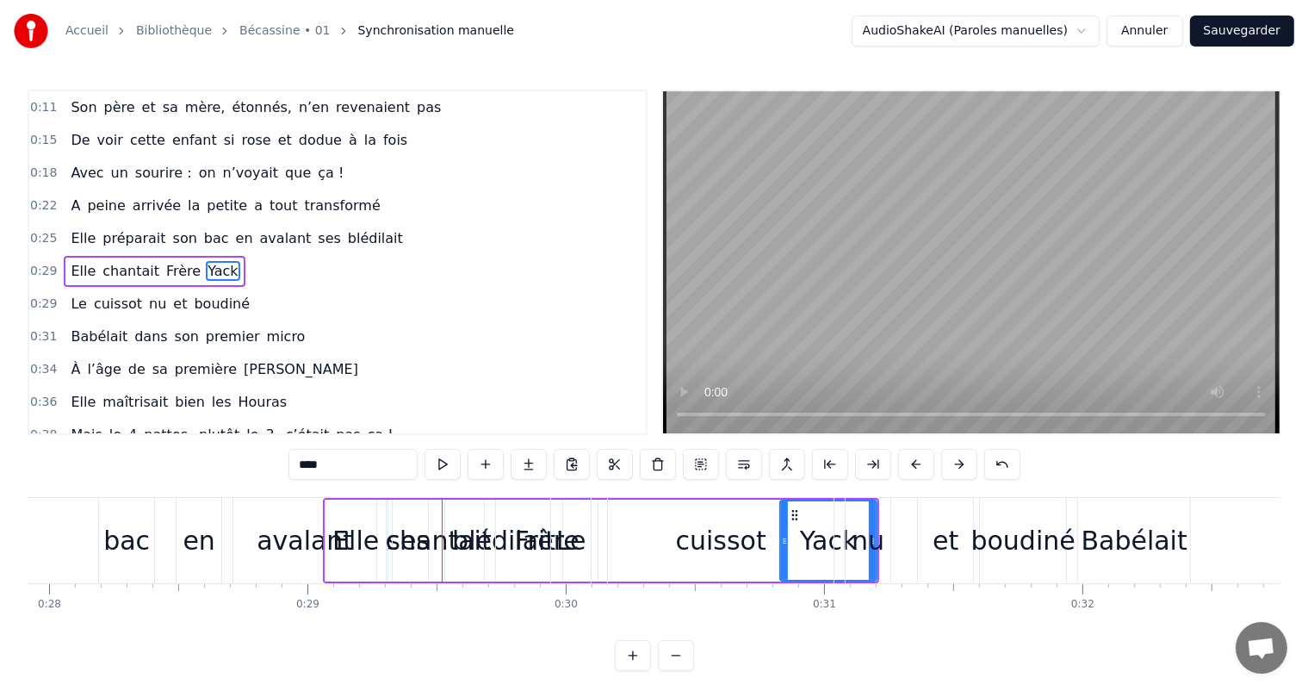
click at [954, 468] on button at bounding box center [959, 464] width 36 height 31
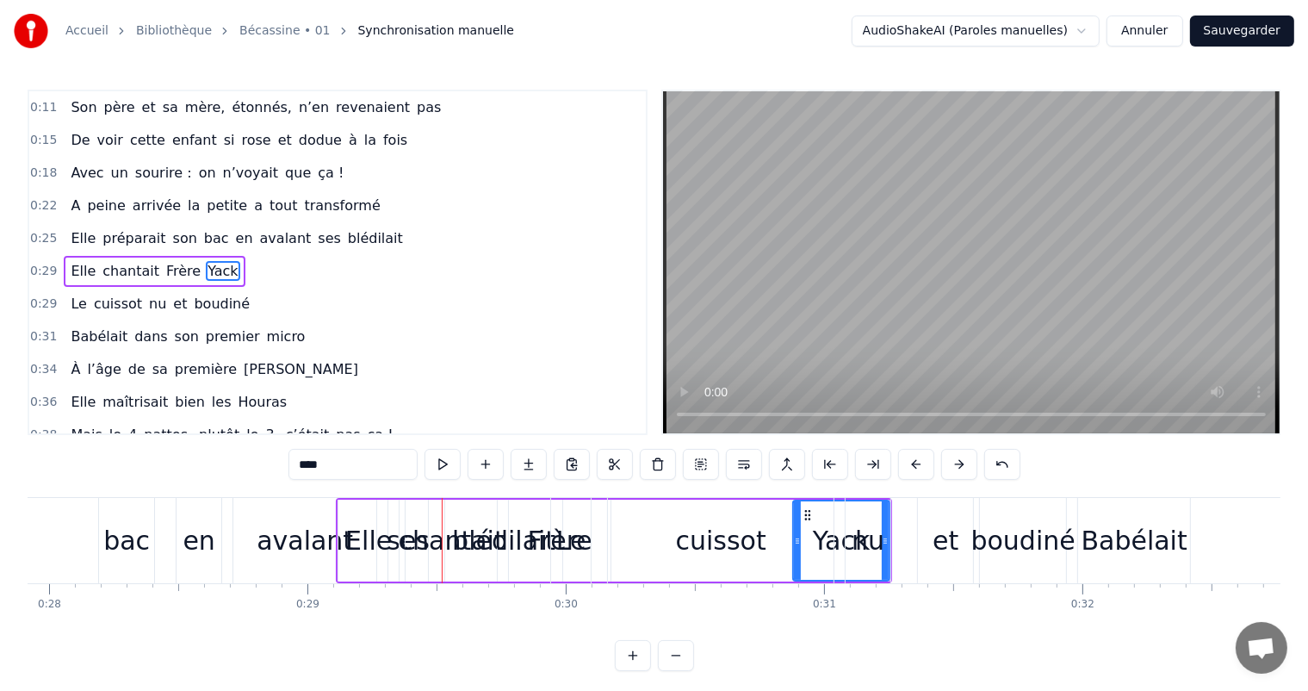
click at [954, 468] on button at bounding box center [959, 464] width 36 height 31
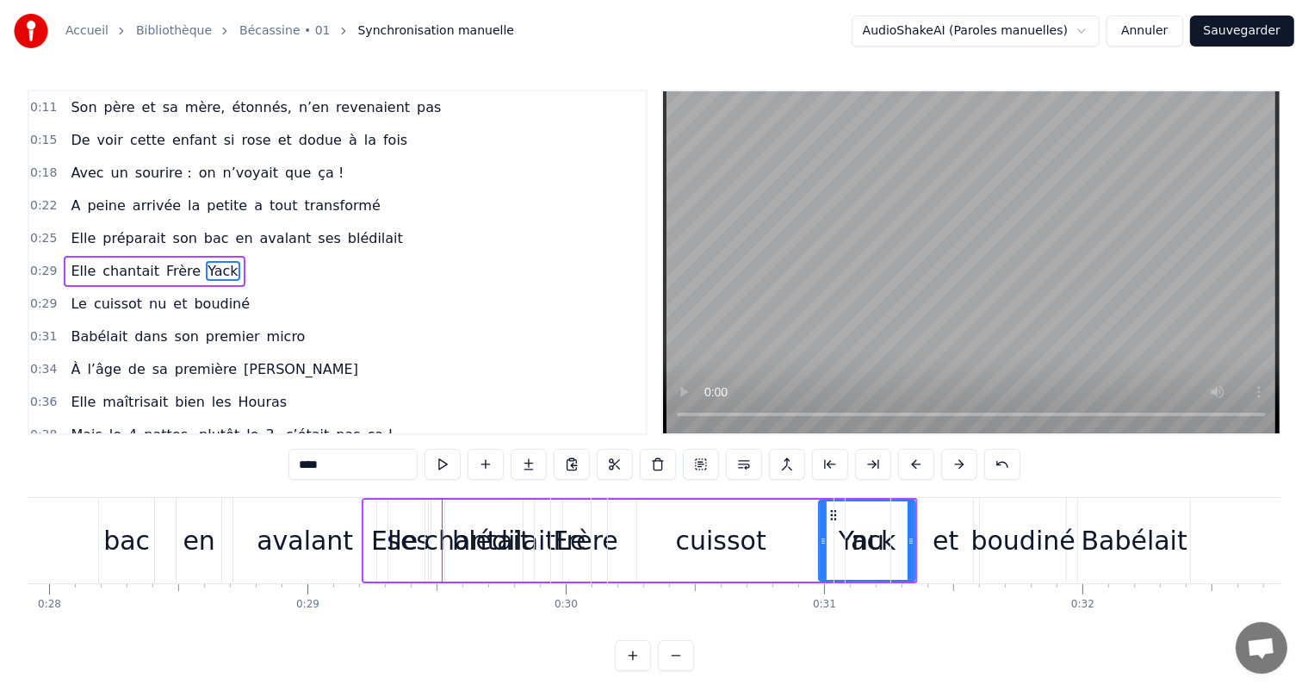
click at [954, 468] on button at bounding box center [959, 464] width 36 height 31
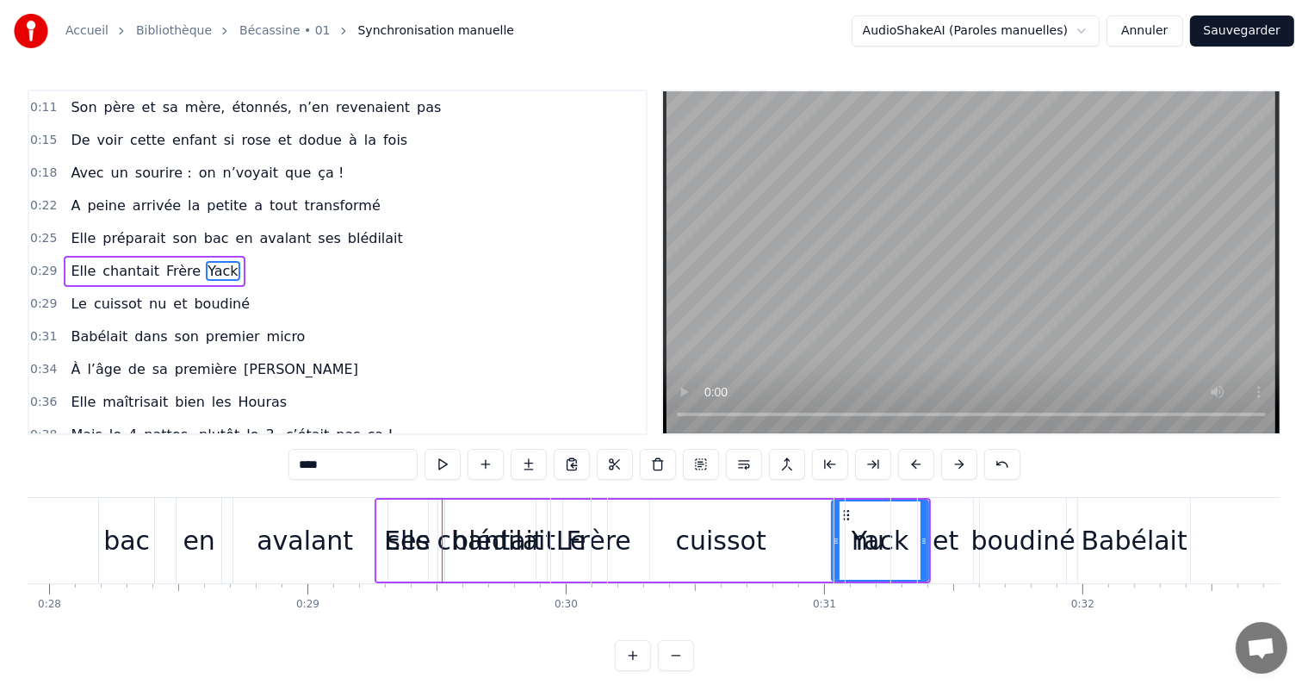
click at [954, 468] on button at bounding box center [959, 464] width 36 height 31
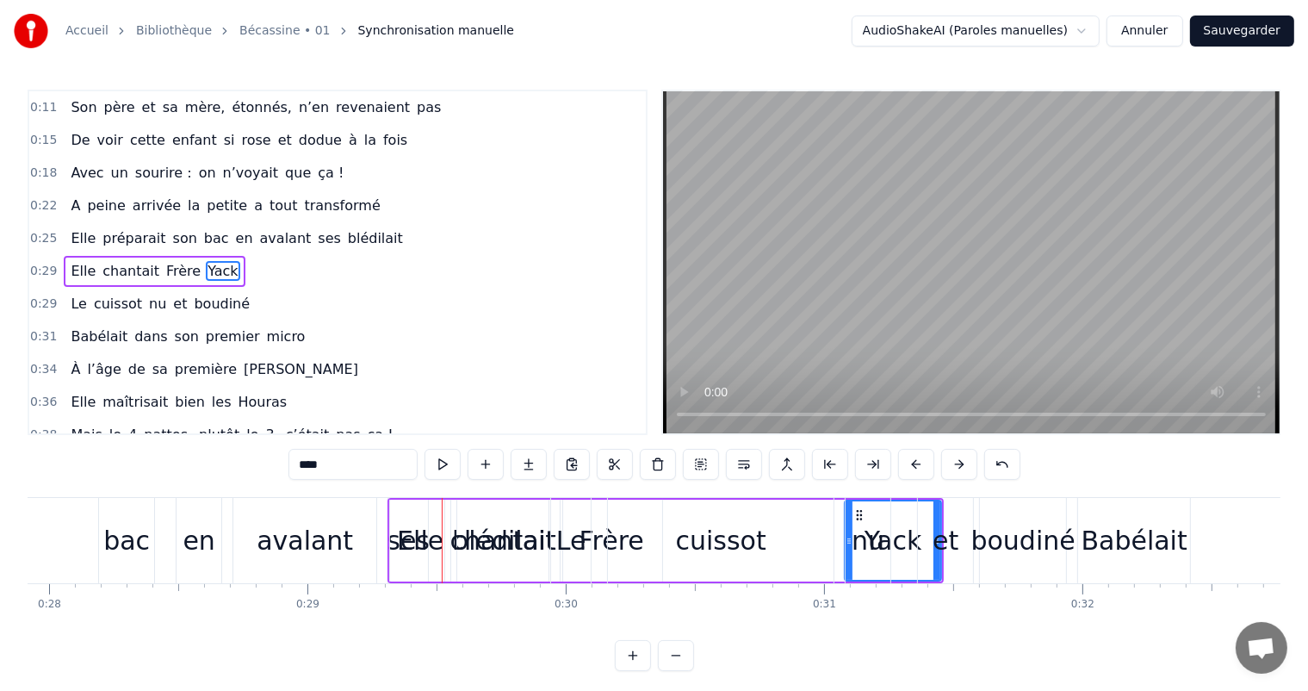
click at [954, 468] on button at bounding box center [959, 464] width 36 height 31
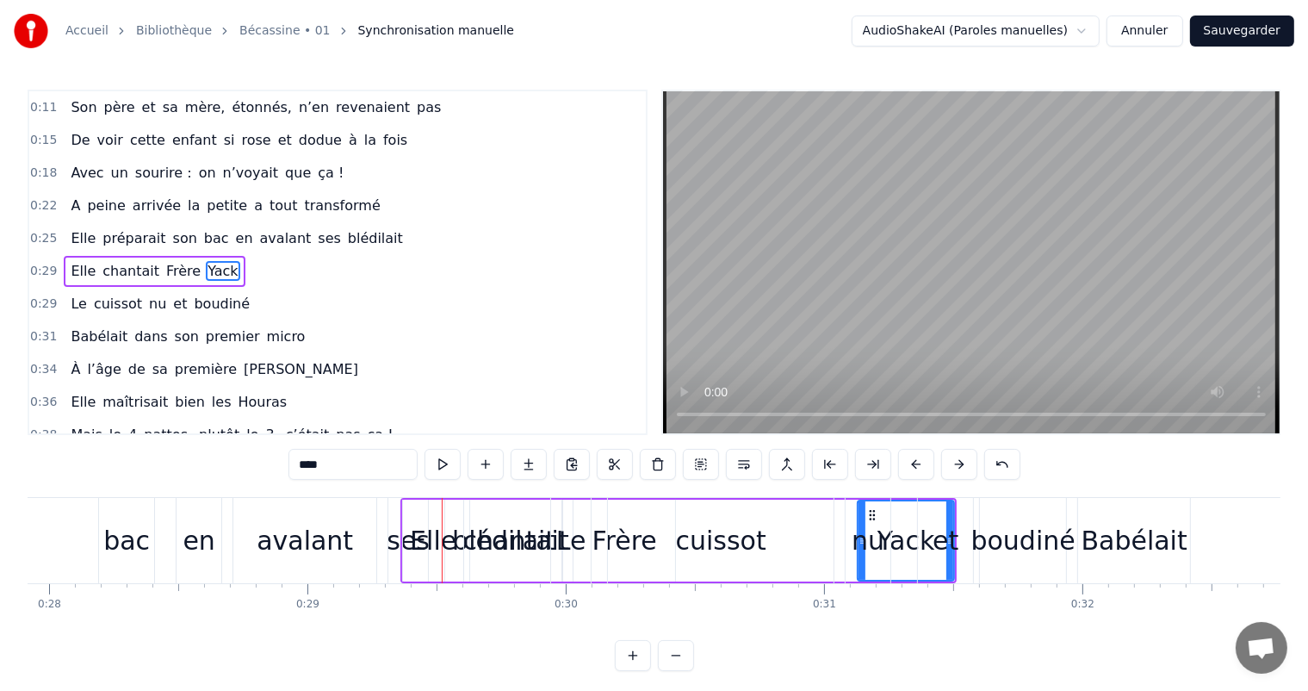
click at [954, 468] on button at bounding box center [959, 464] width 36 height 31
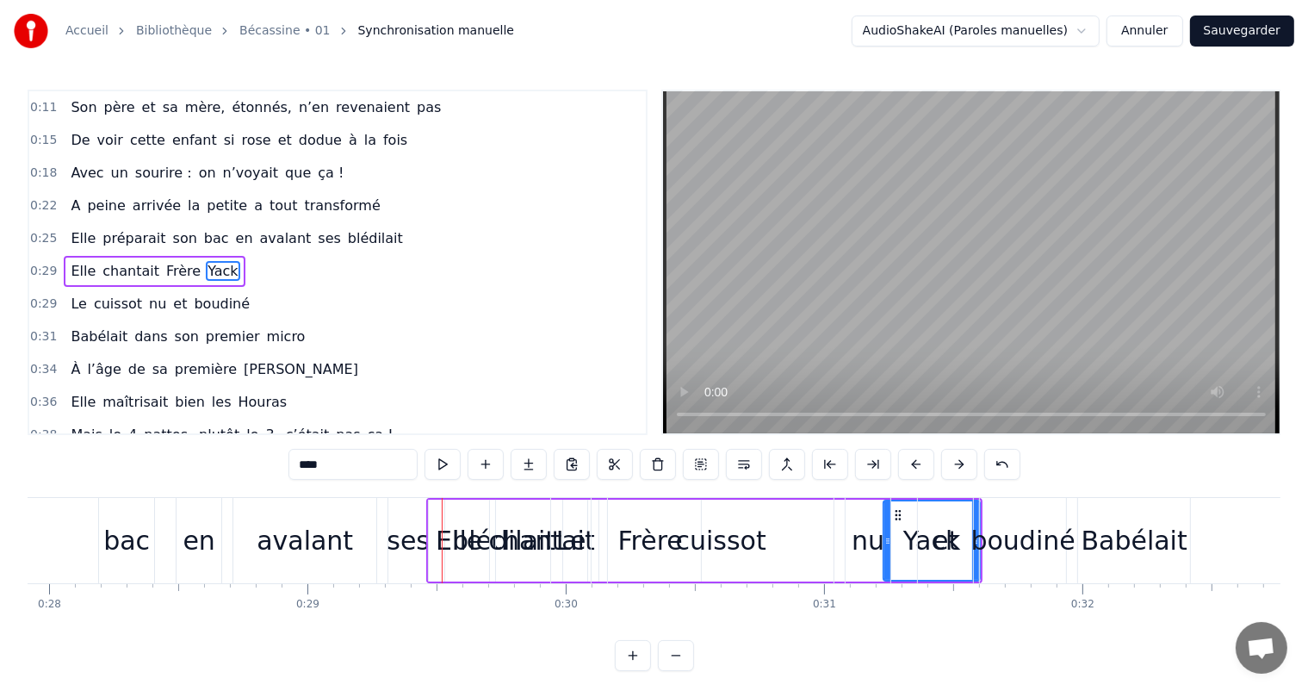
click at [954, 468] on button at bounding box center [959, 464] width 36 height 31
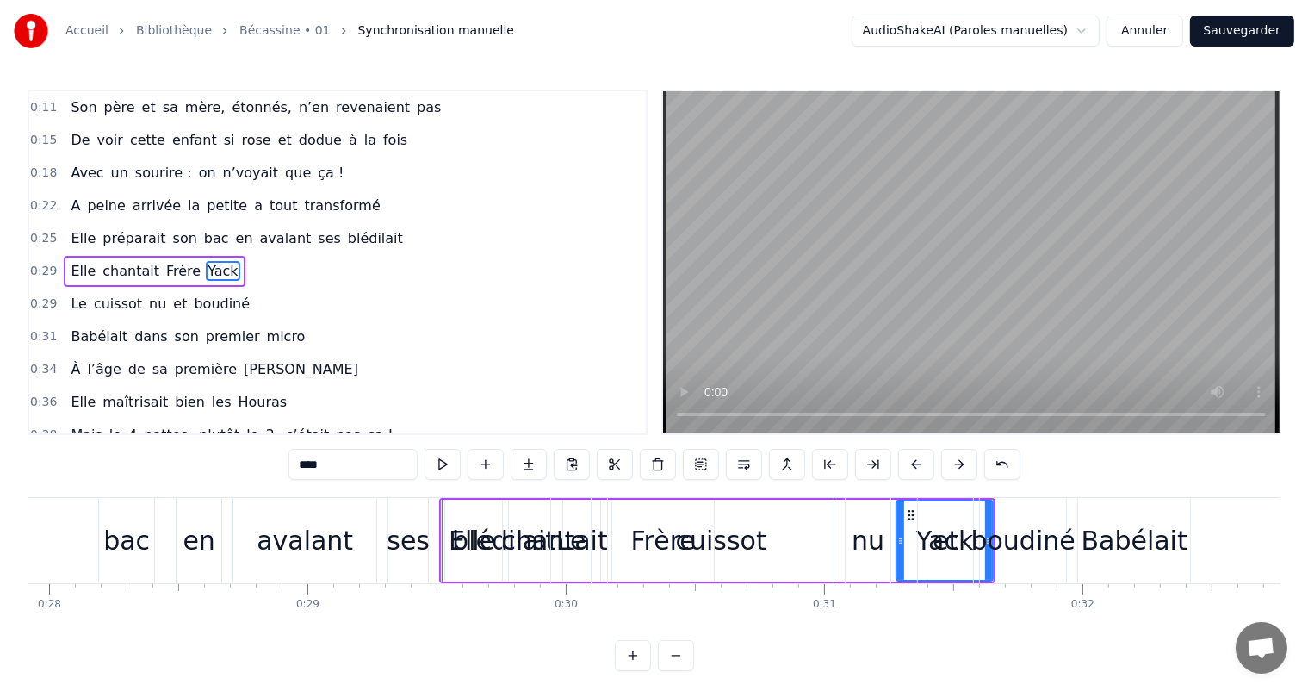
click at [954, 468] on button at bounding box center [959, 464] width 36 height 31
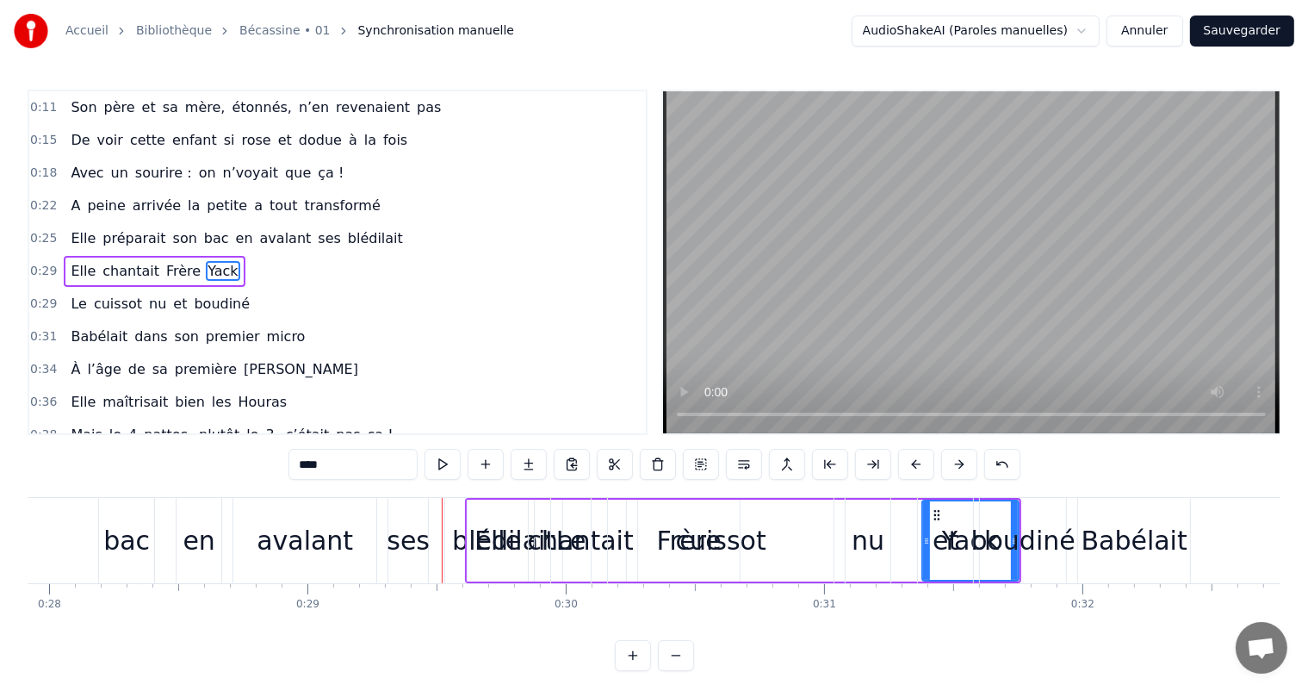
click at [954, 468] on button at bounding box center [959, 464] width 36 height 31
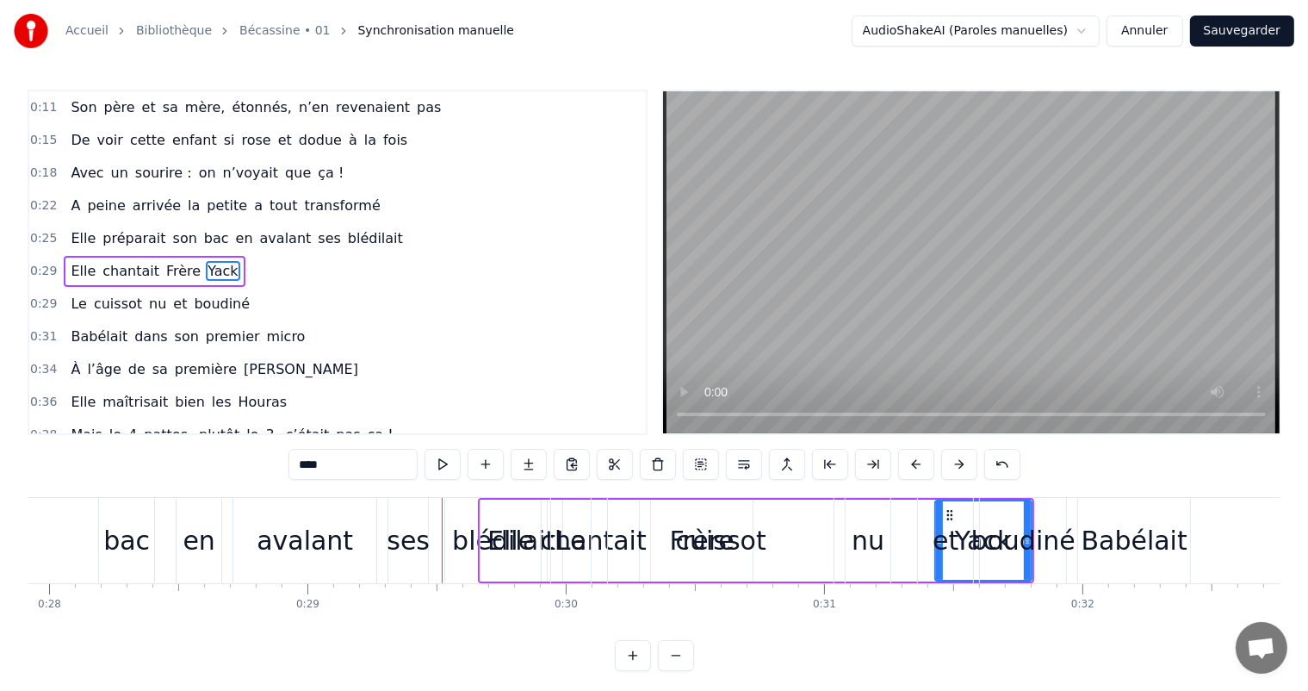
click at [954, 468] on button at bounding box center [959, 464] width 36 height 31
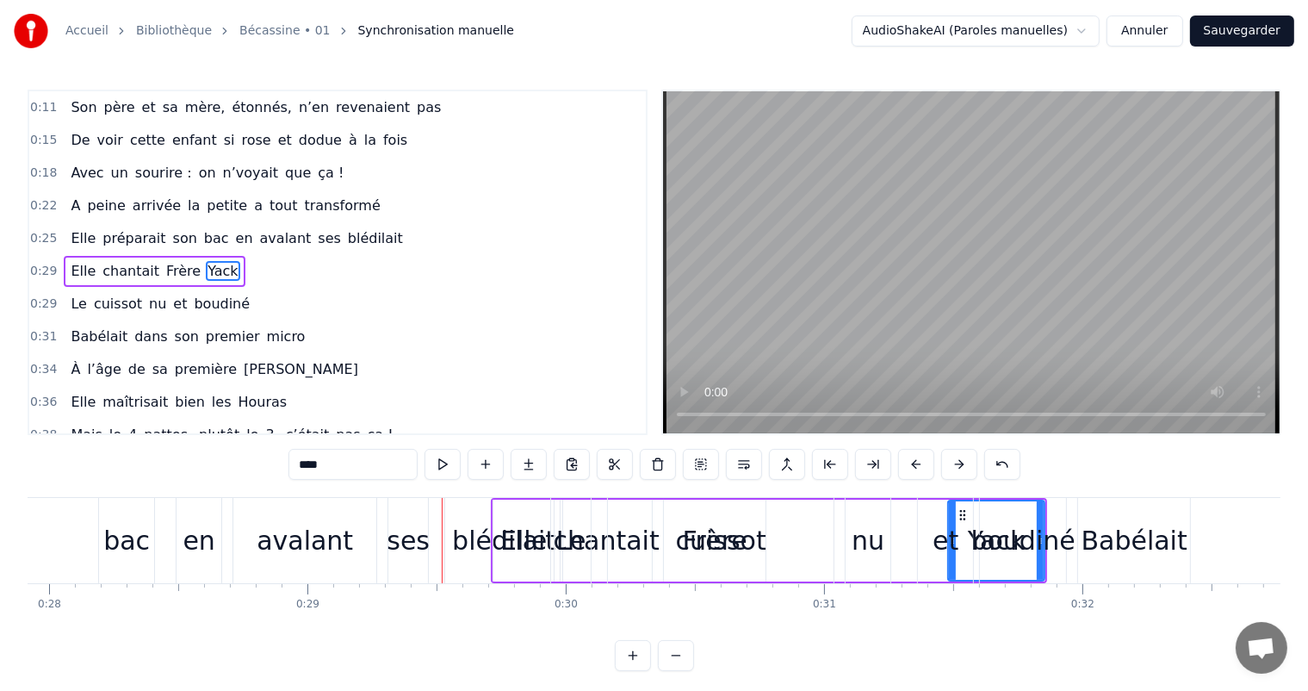
click at [954, 468] on button at bounding box center [959, 464] width 36 height 31
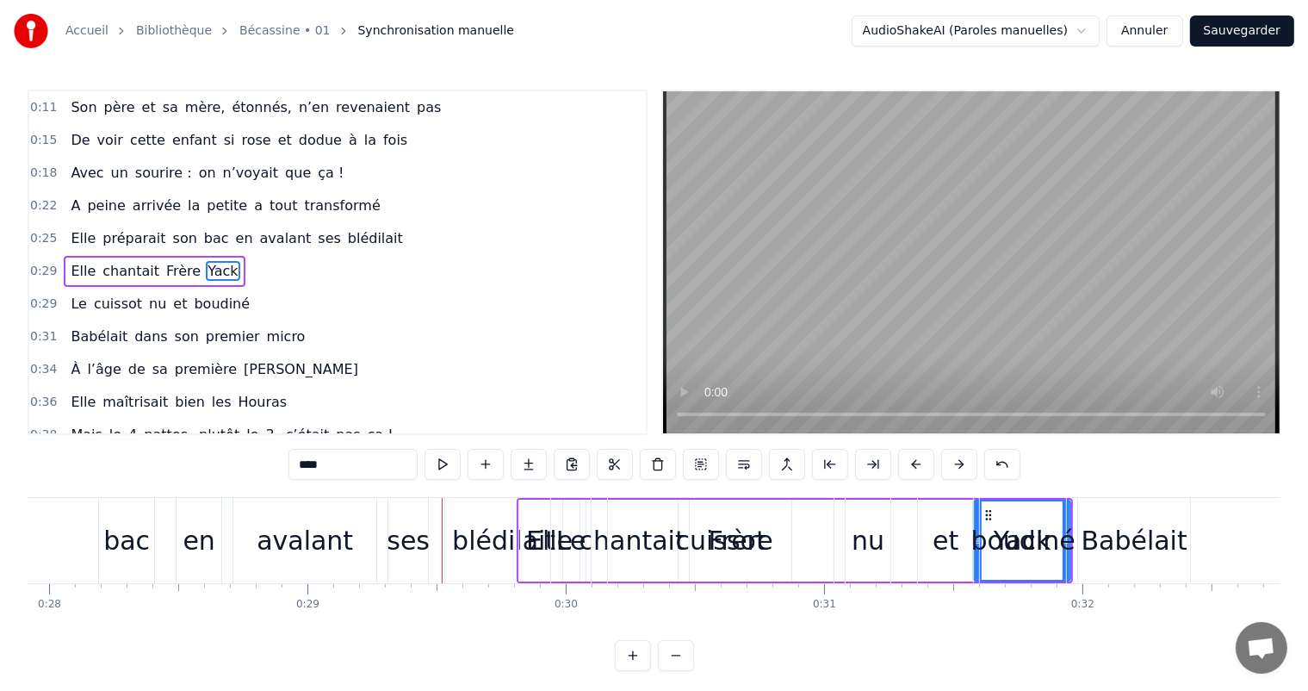
click at [954, 468] on button at bounding box center [959, 464] width 36 height 31
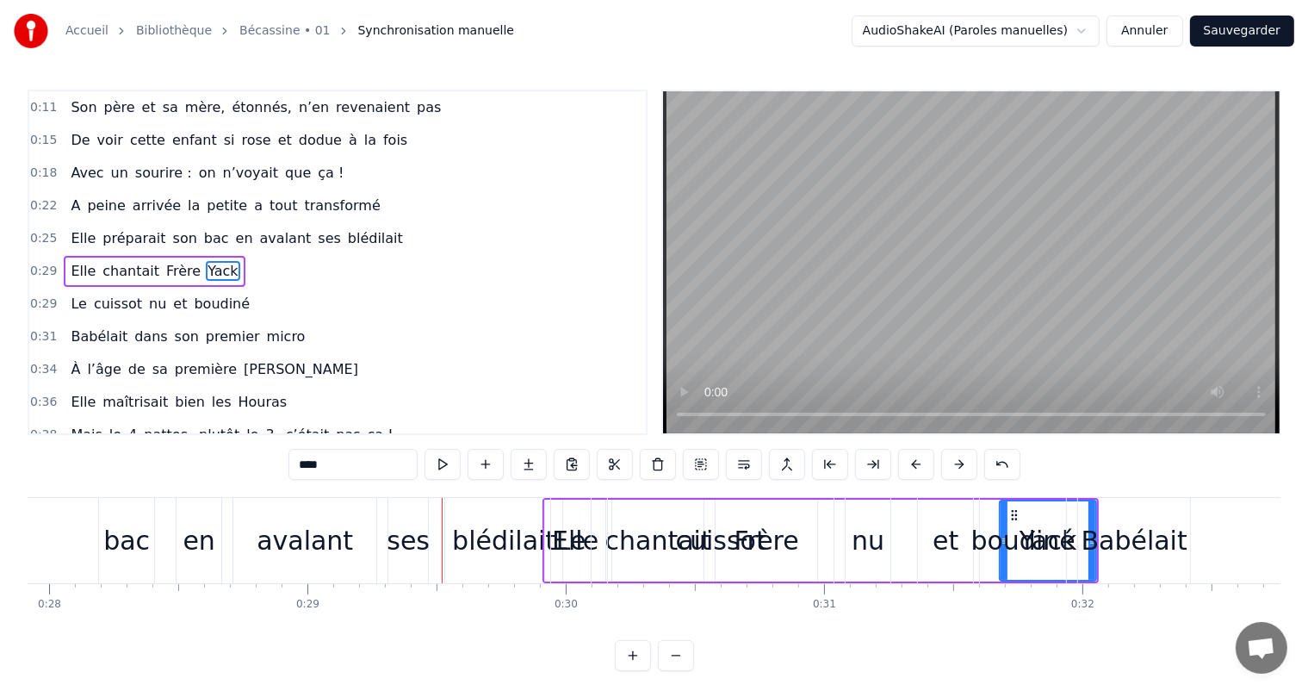
click at [954, 468] on button at bounding box center [959, 464] width 36 height 31
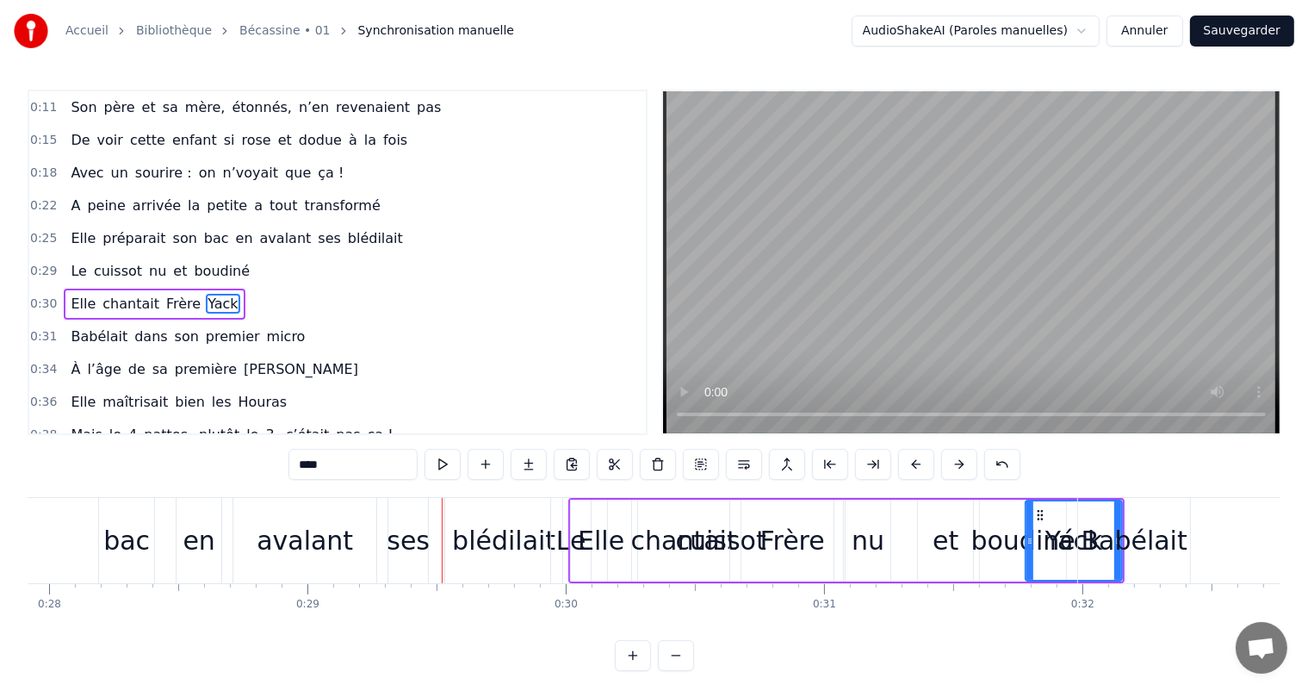
click at [954, 468] on button at bounding box center [959, 464] width 36 height 31
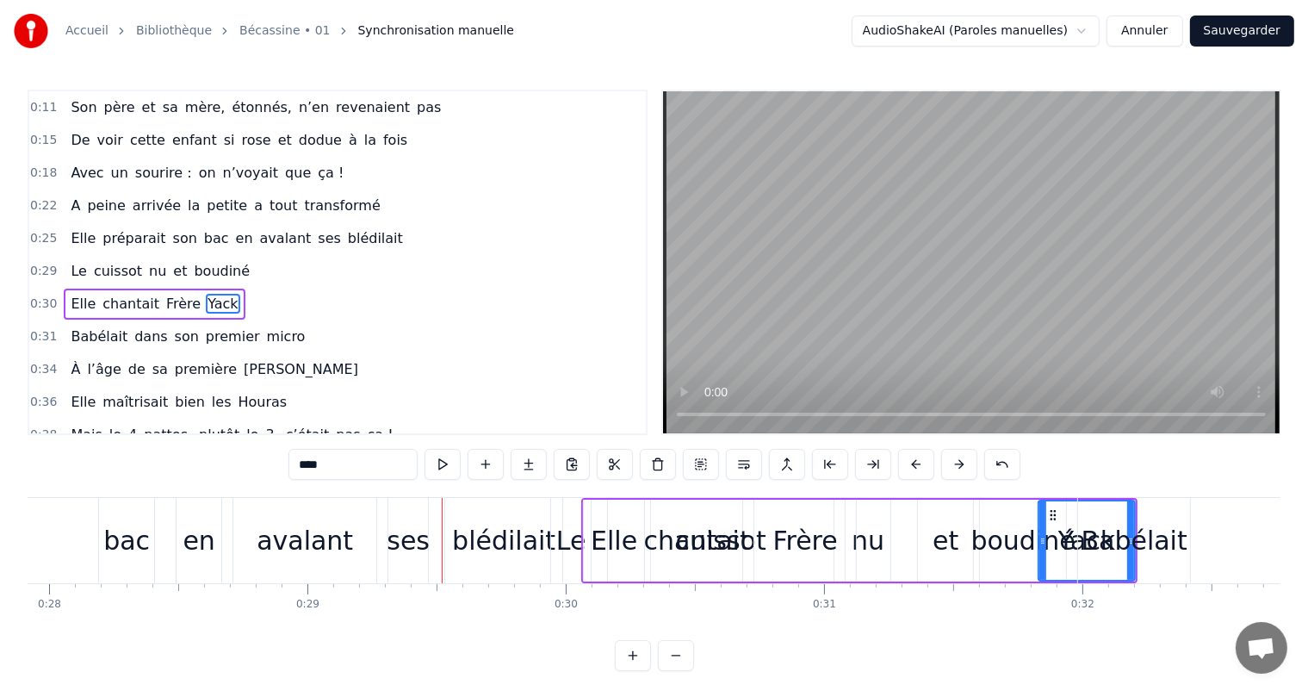
click at [954, 468] on button at bounding box center [959, 464] width 36 height 31
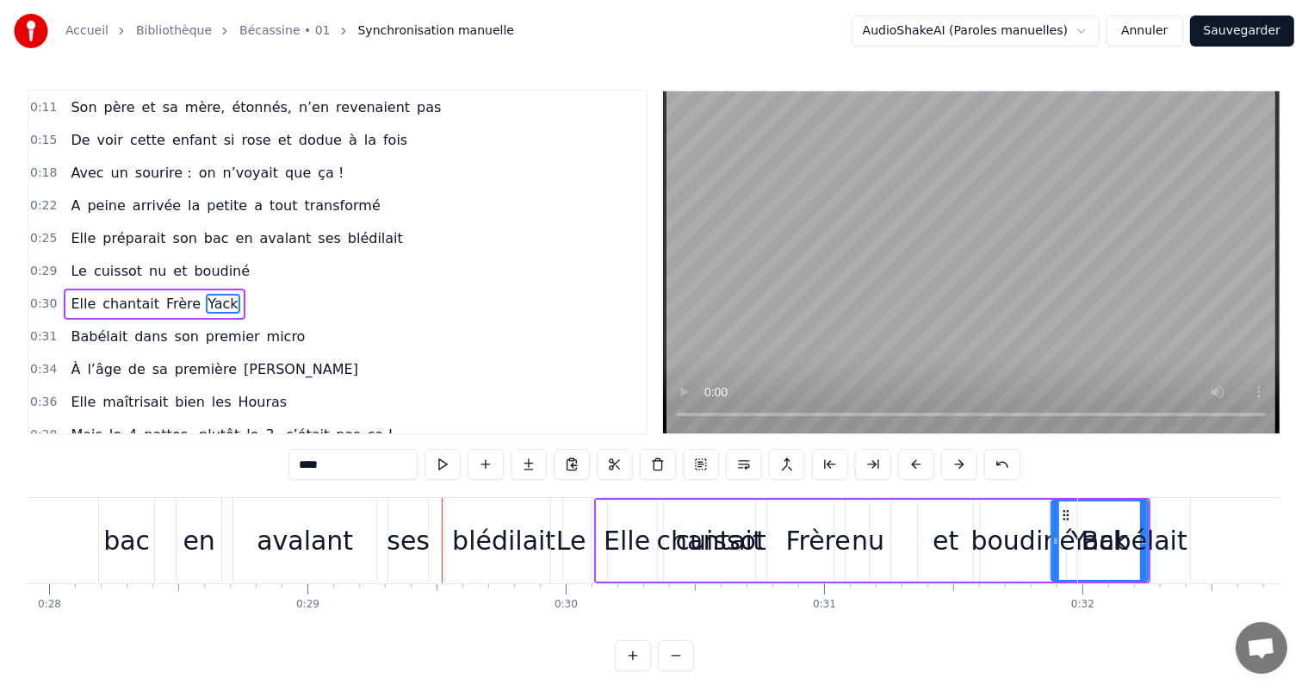
click at [954, 468] on button at bounding box center [959, 464] width 36 height 31
click at [921, 460] on button at bounding box center [916, 464] width 36 height 31
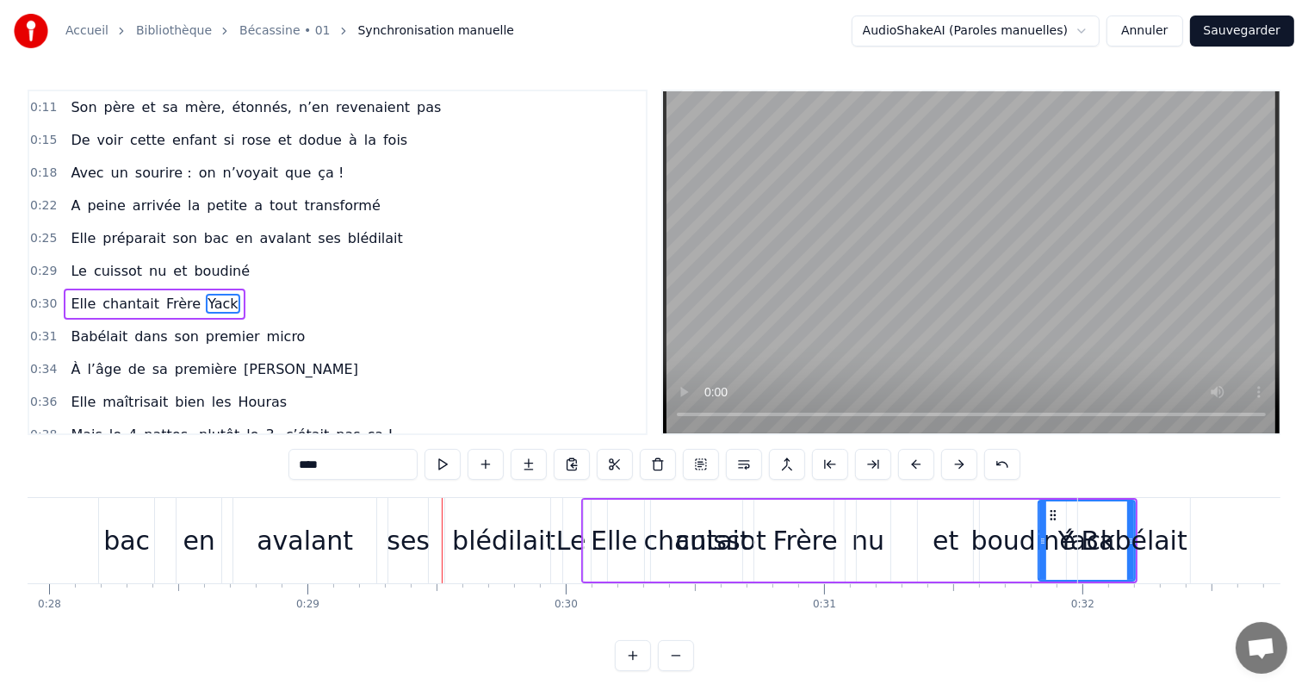
click at [265, 326] on span "micro" at bounding box center [286, 336] width 42 height 20
type input "*****"
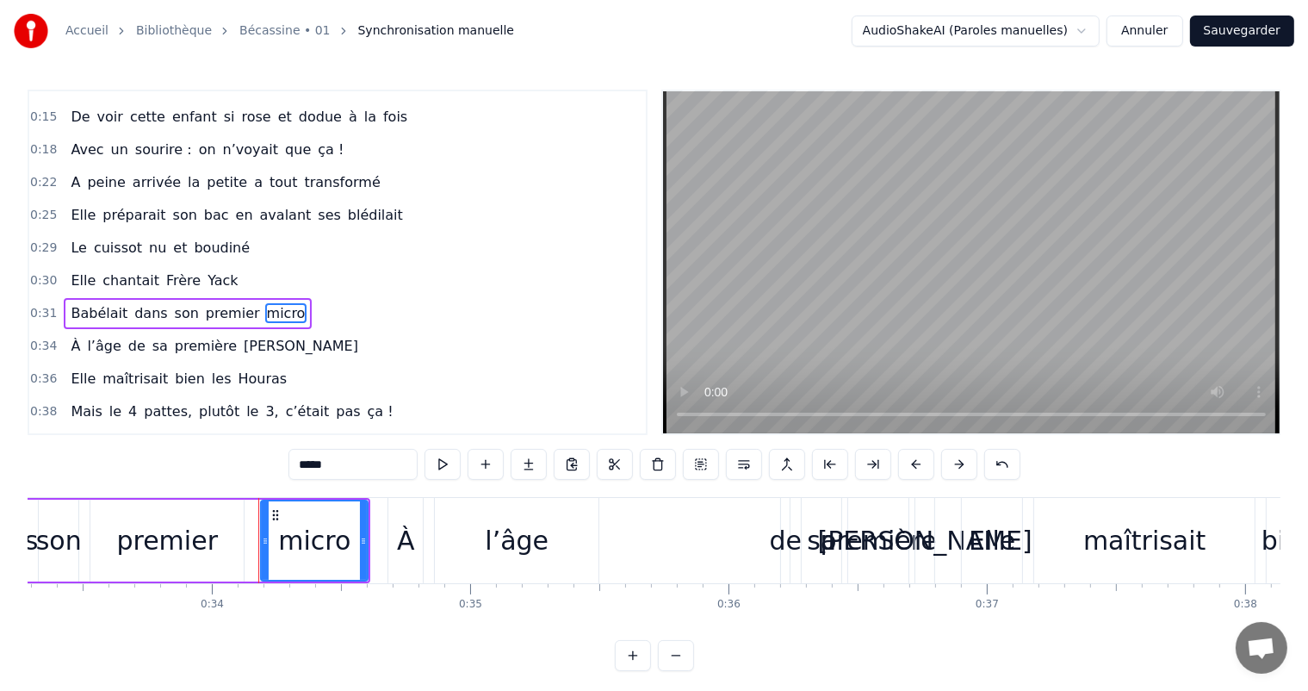
scroll to position [0, 8743]
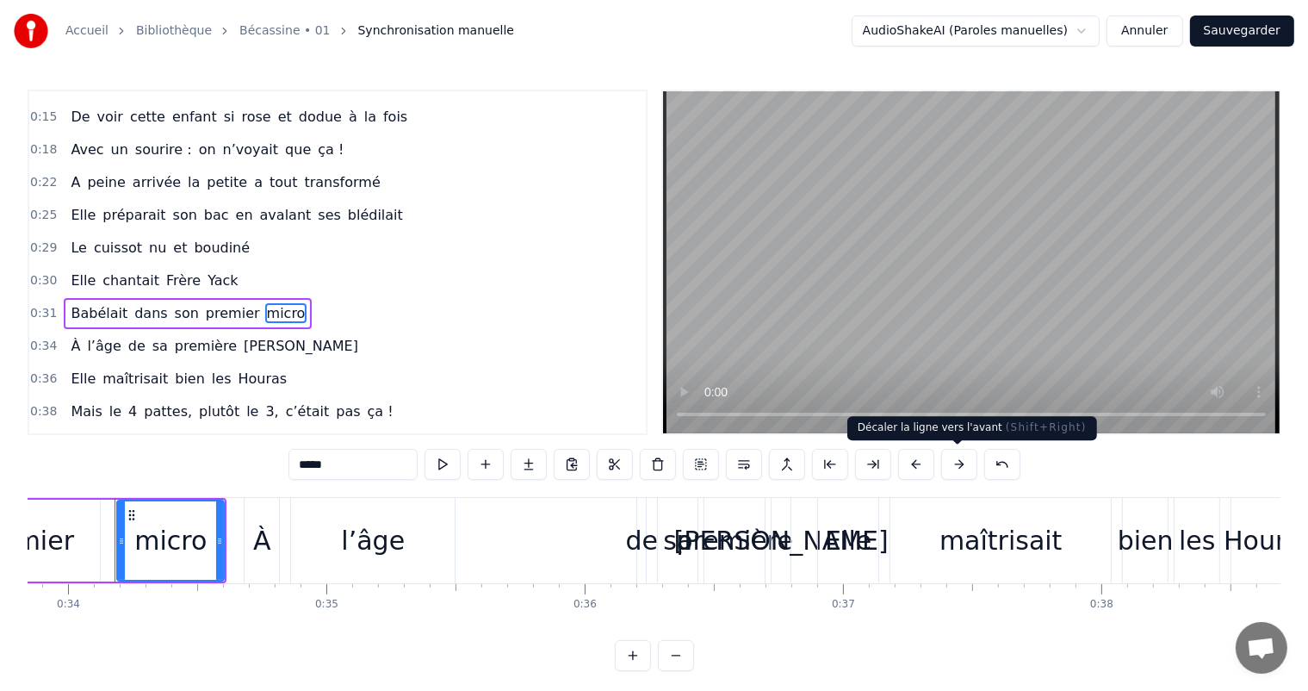
click at [952, 470] on button at bounding box center [959, 464] width 36 height 31
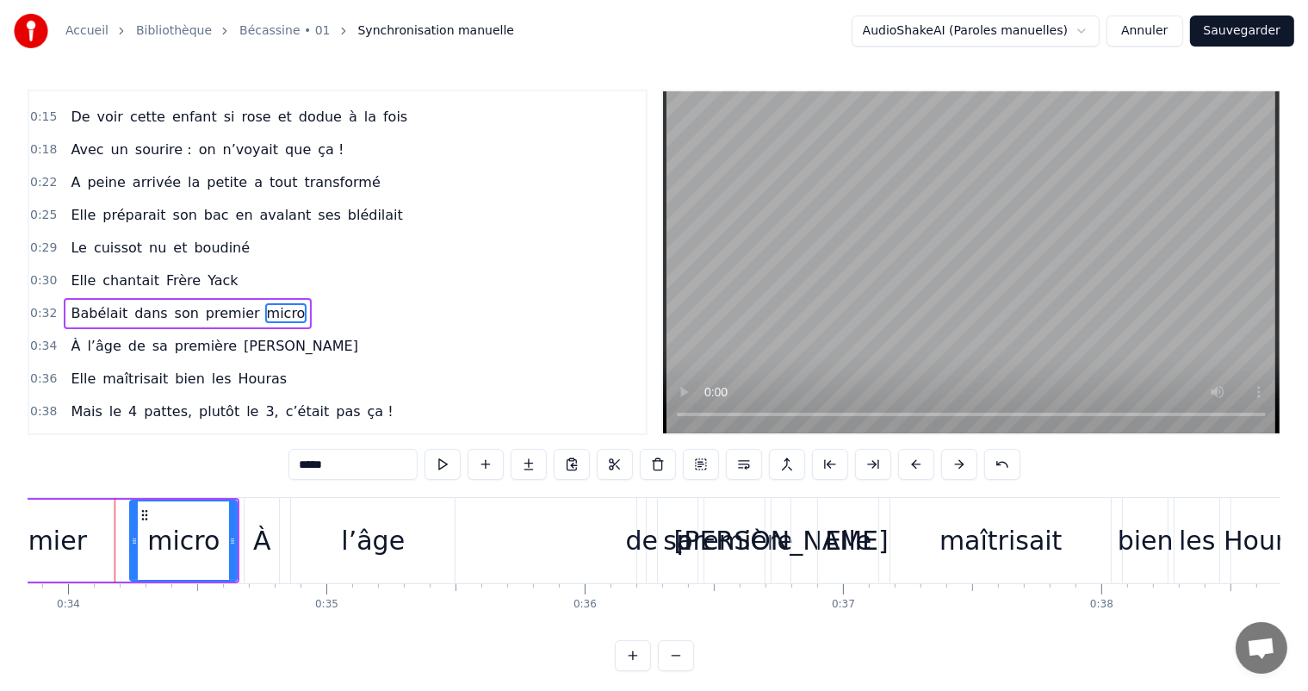
click at [952, 470] on button at bounding box center [959, 464] width 36 height 31
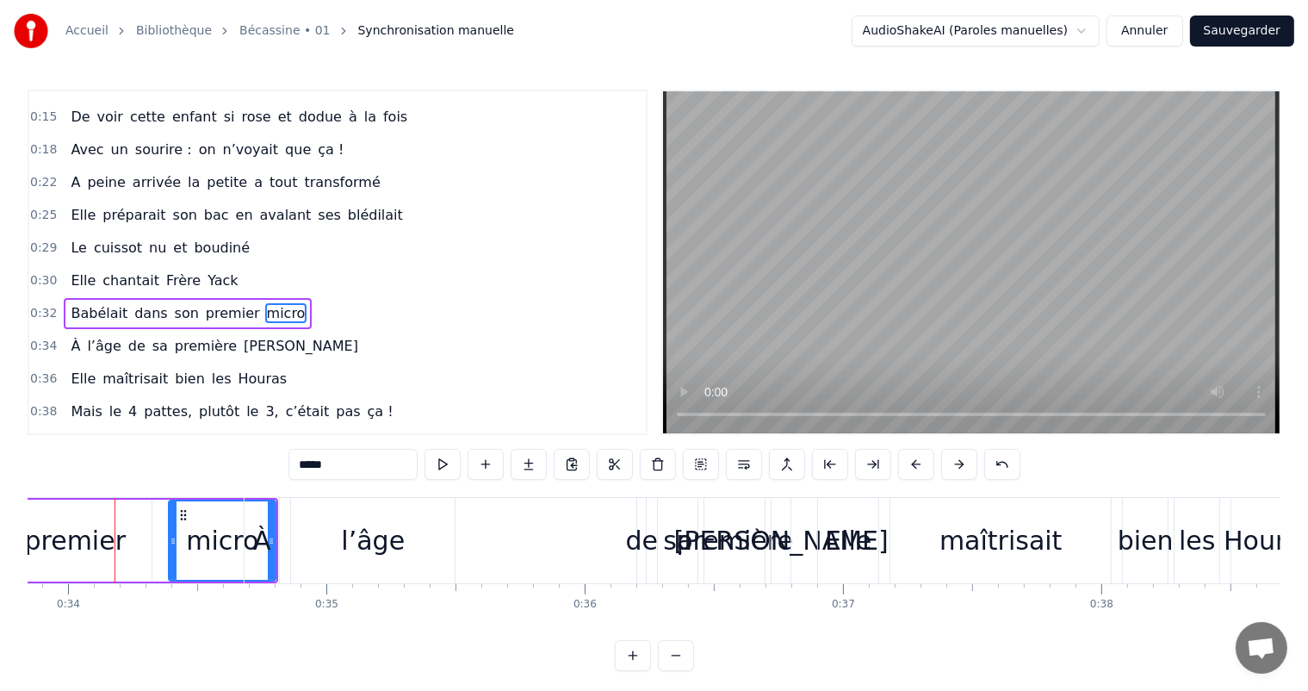
click at [952, 470] on button at bounding box center [959, 464] width 36 height 31
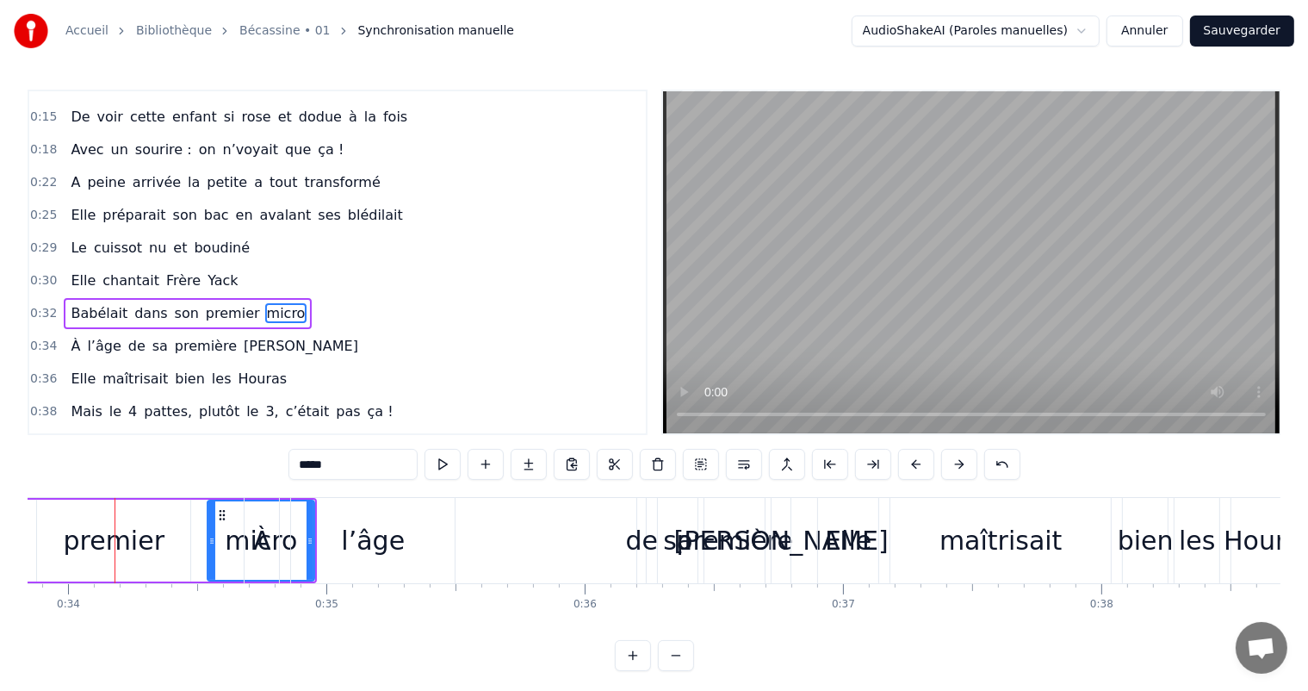
click at [952, 470] on button at bounding box center [959, 464] width 36 height 31
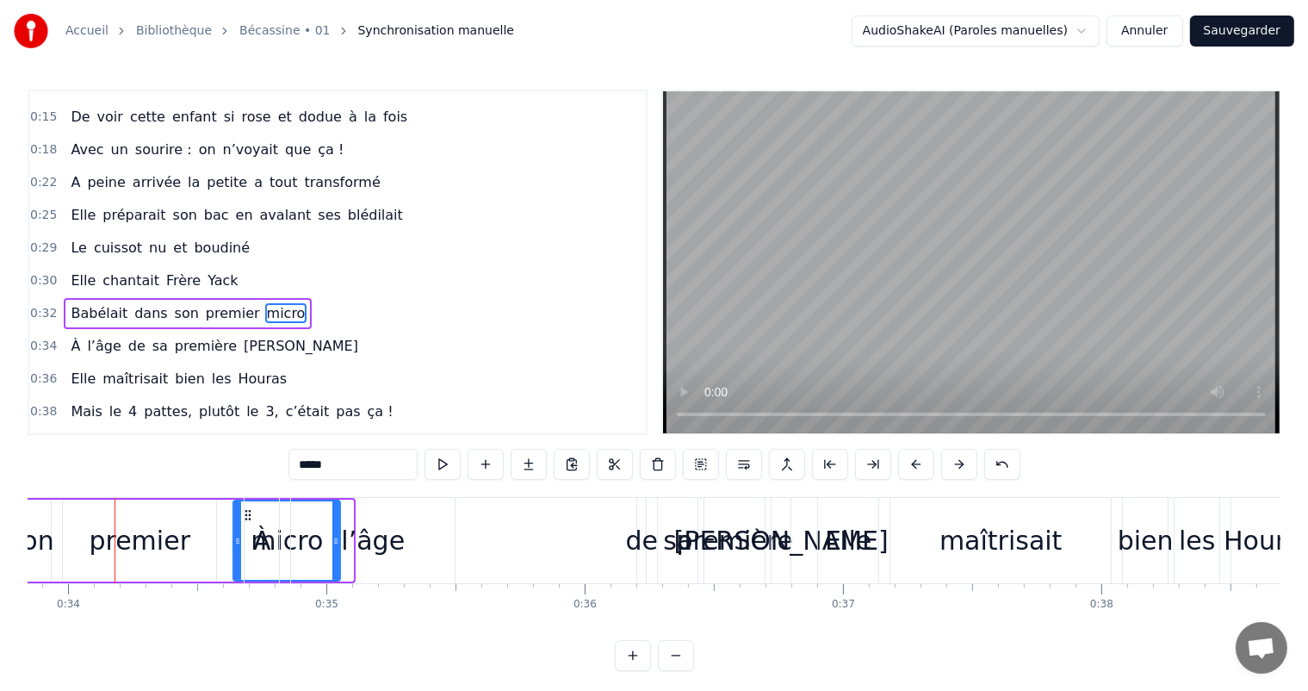
click at [952, 470] on button at bounding box center [959, 464] width 36 height 31
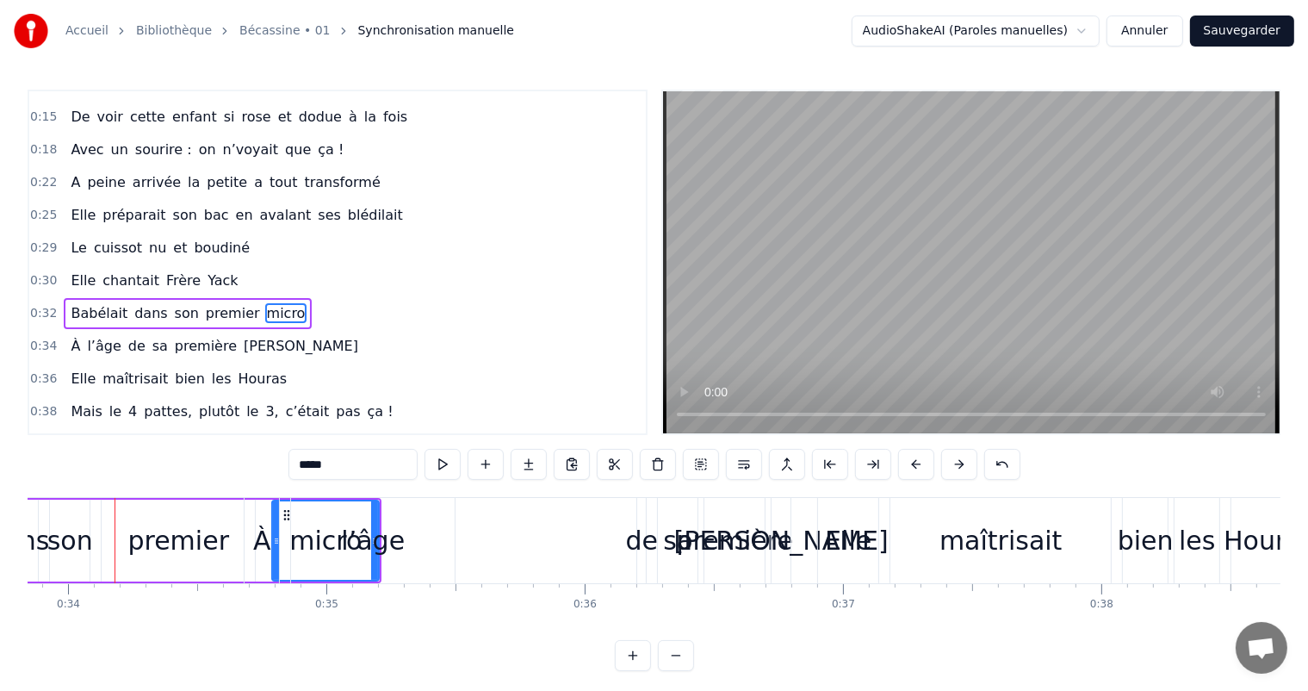
click at [952, 470] on button at bounding box center [959, 464] width 36 height 31
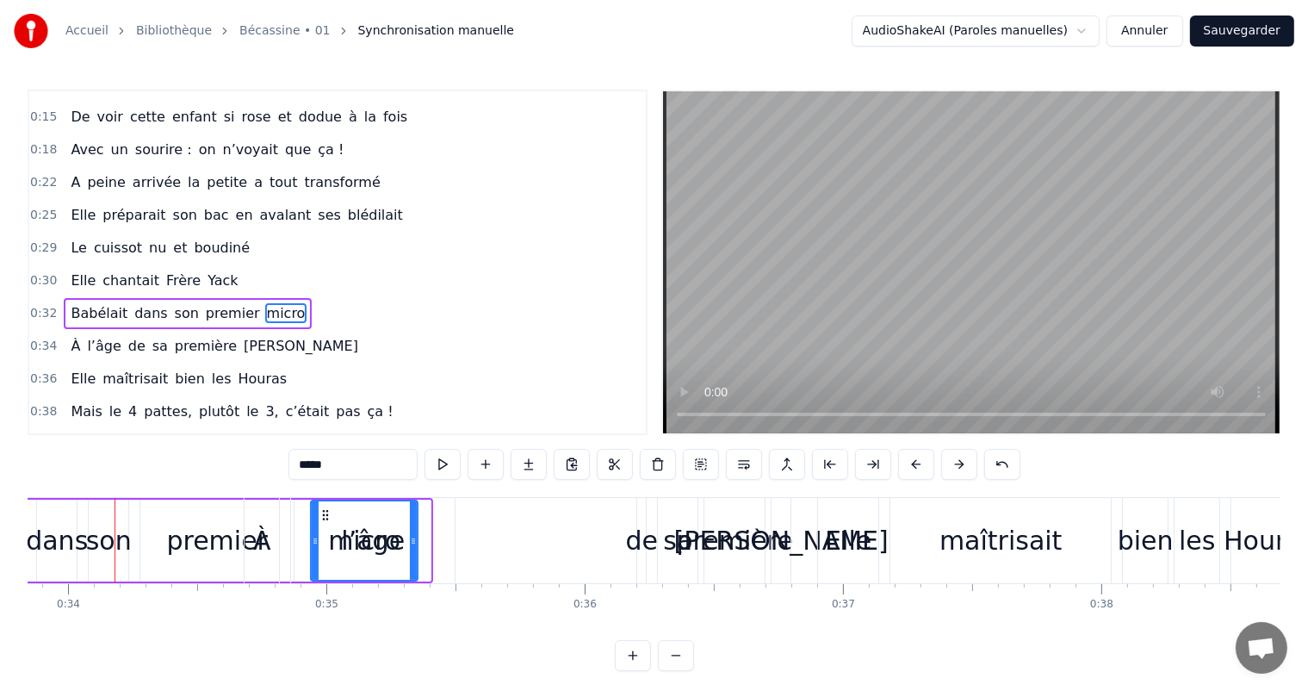
click at [952, 470] on button at bounding box center [959, 464] width 36 height 31
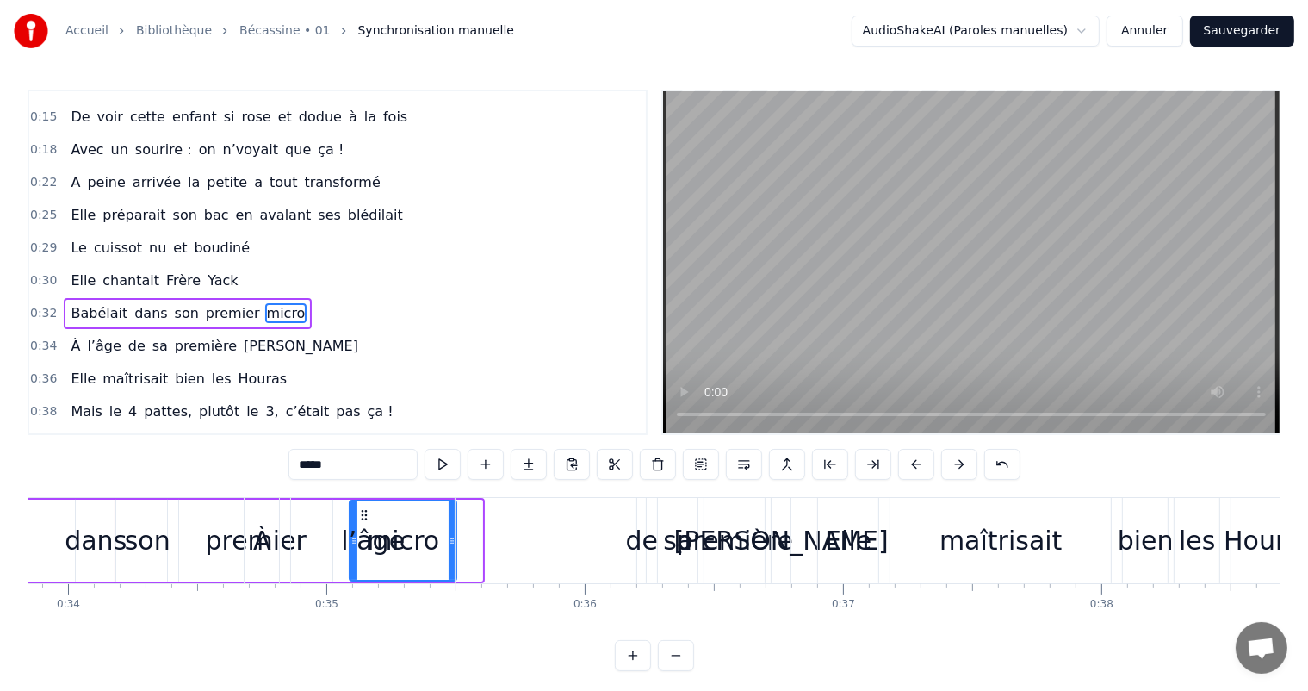
click at [952, 470] on button at bounding box center [959, 464] width 36 height 31
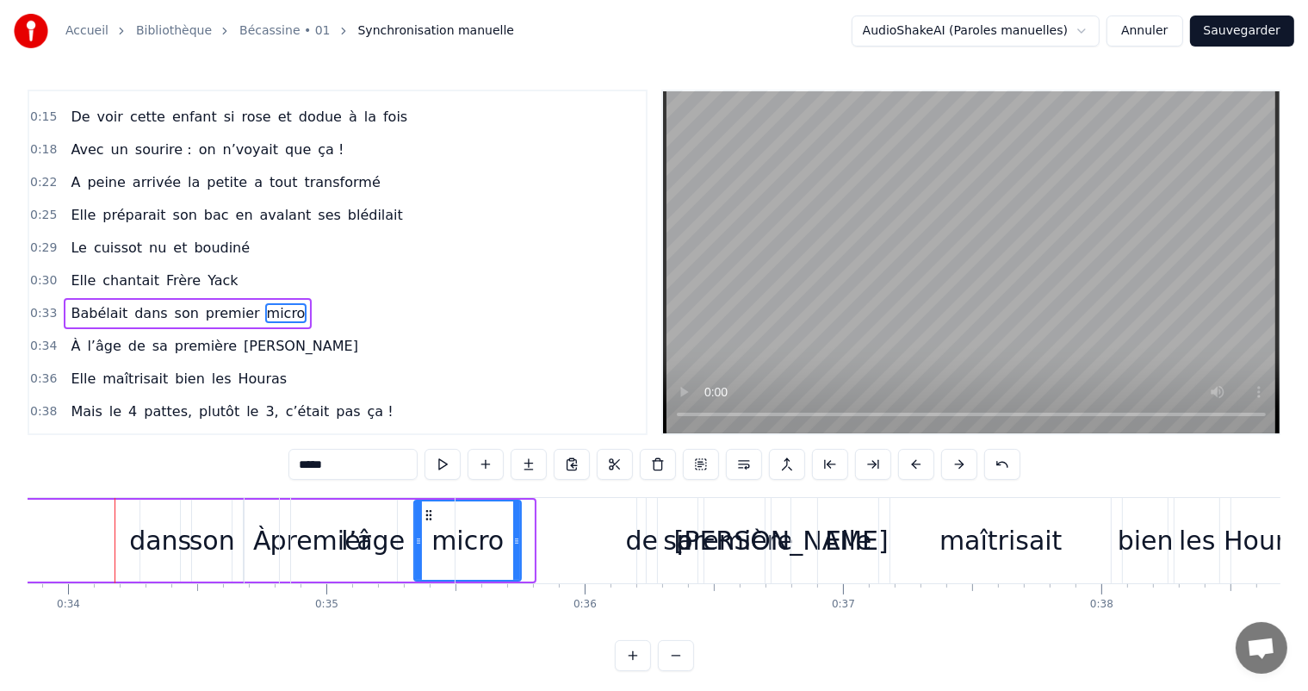
click at [952, 470] on button at bounding box center [959, 464] width 36 height 31
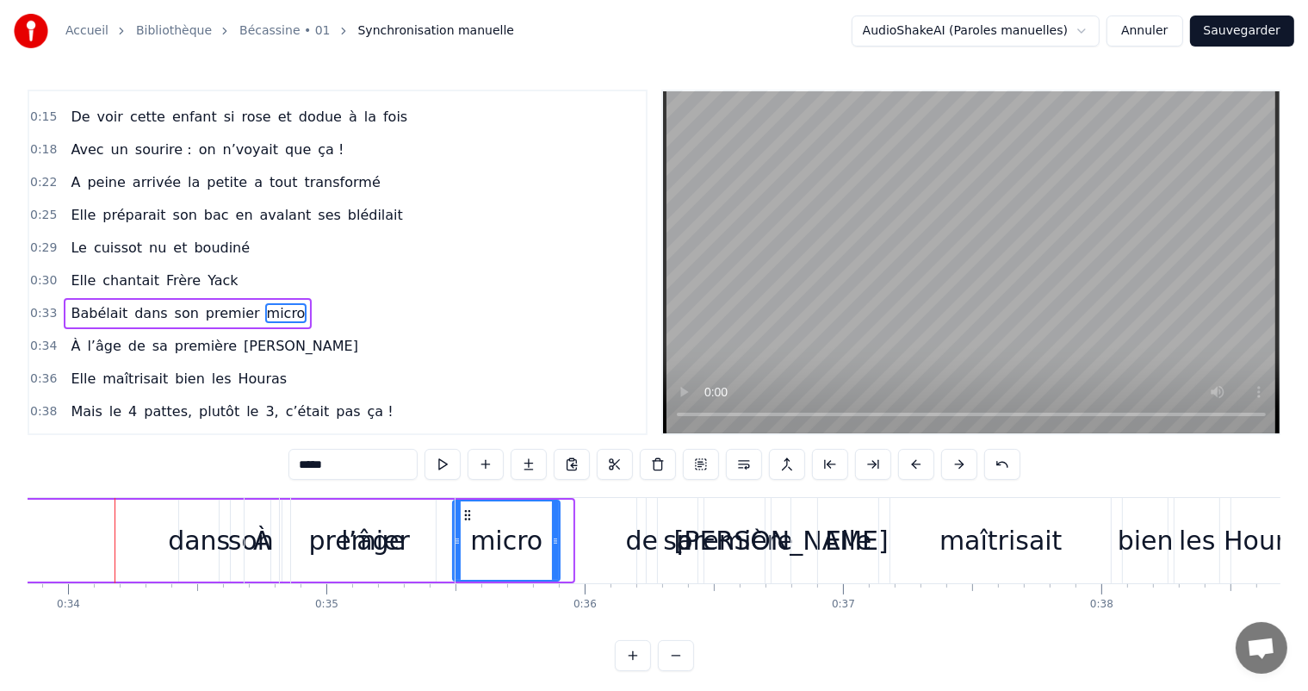
click at [952, 470] on button at bounding box center [959, 464] width 36 height 31
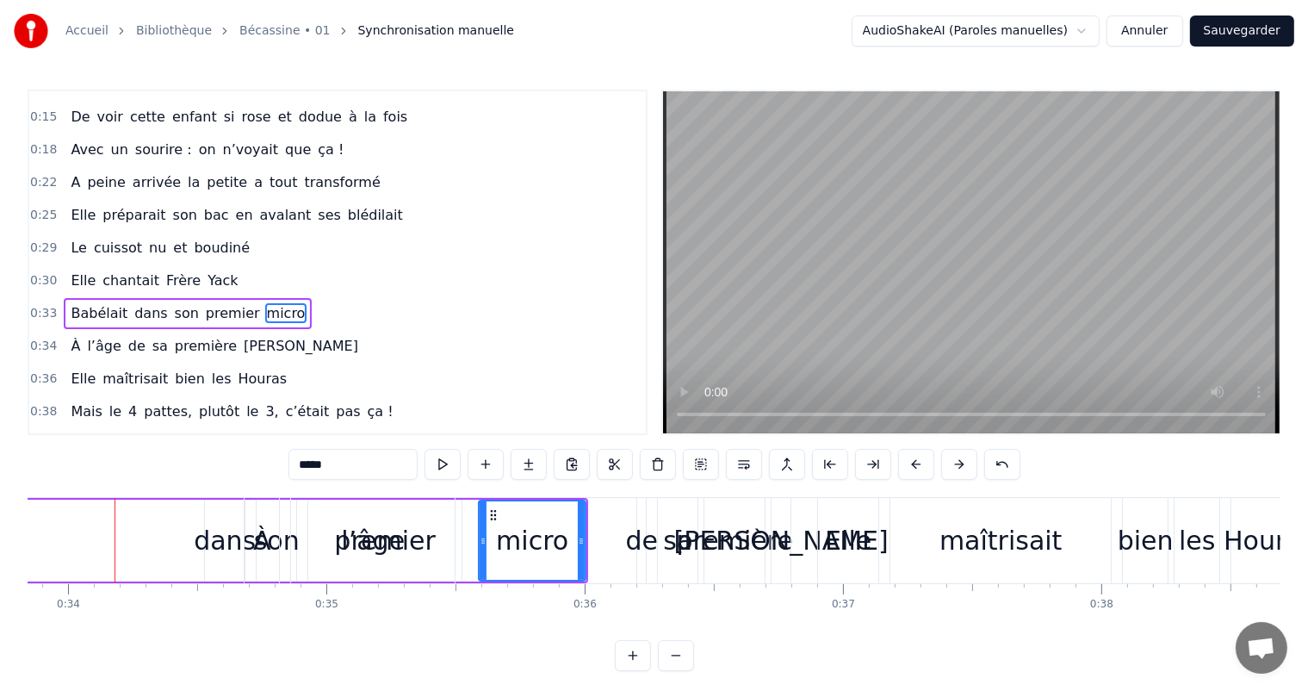
click at [952, 470] on button at bounding box center [959, 464] width 36 height 31
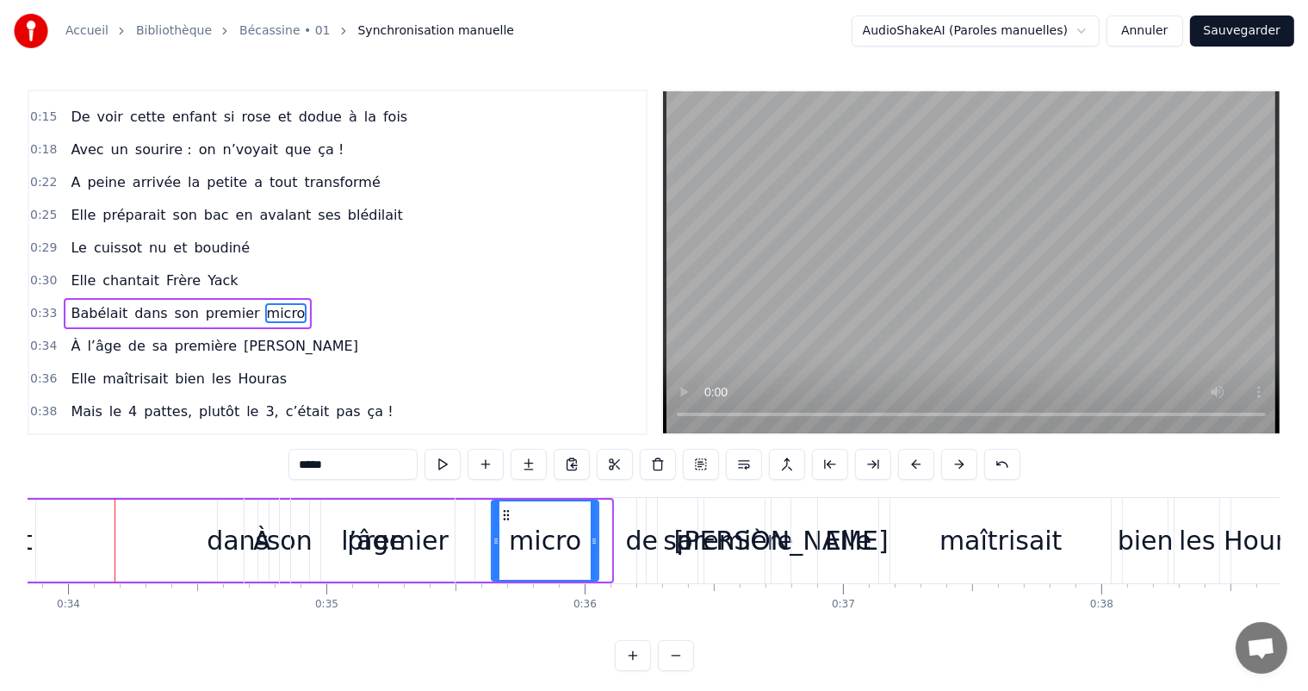
click at [952, 470] on button at bounding box center [959, 464] width 36 height 31
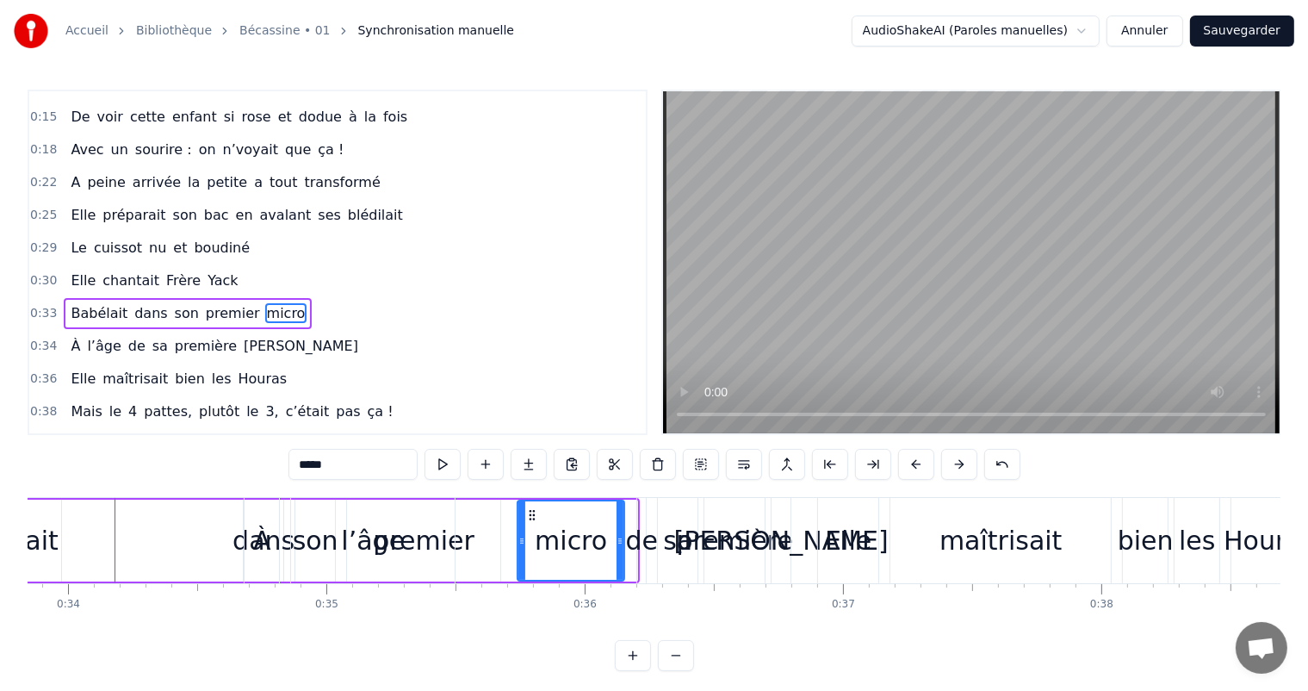
click at [952, 470] on button at bounding box center [959, 464] width 36 height 31
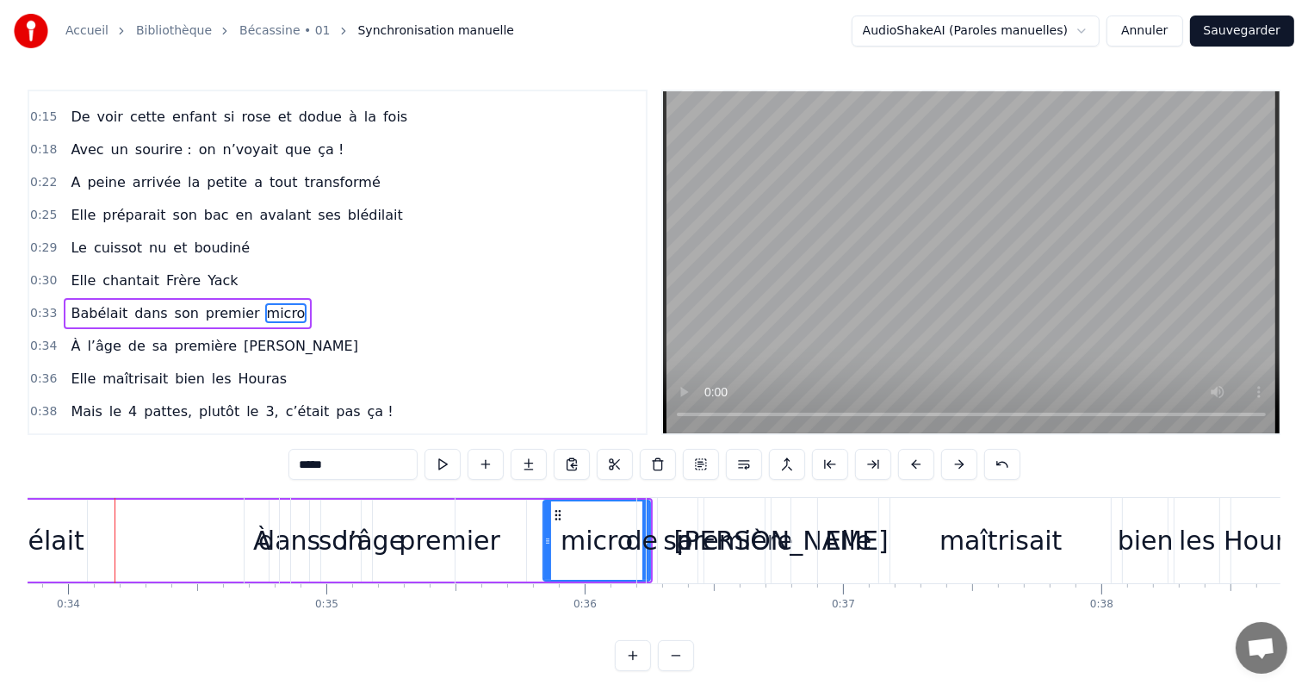
click at [952, 470] on button at bounding box center [959, 464] width 36 height 31
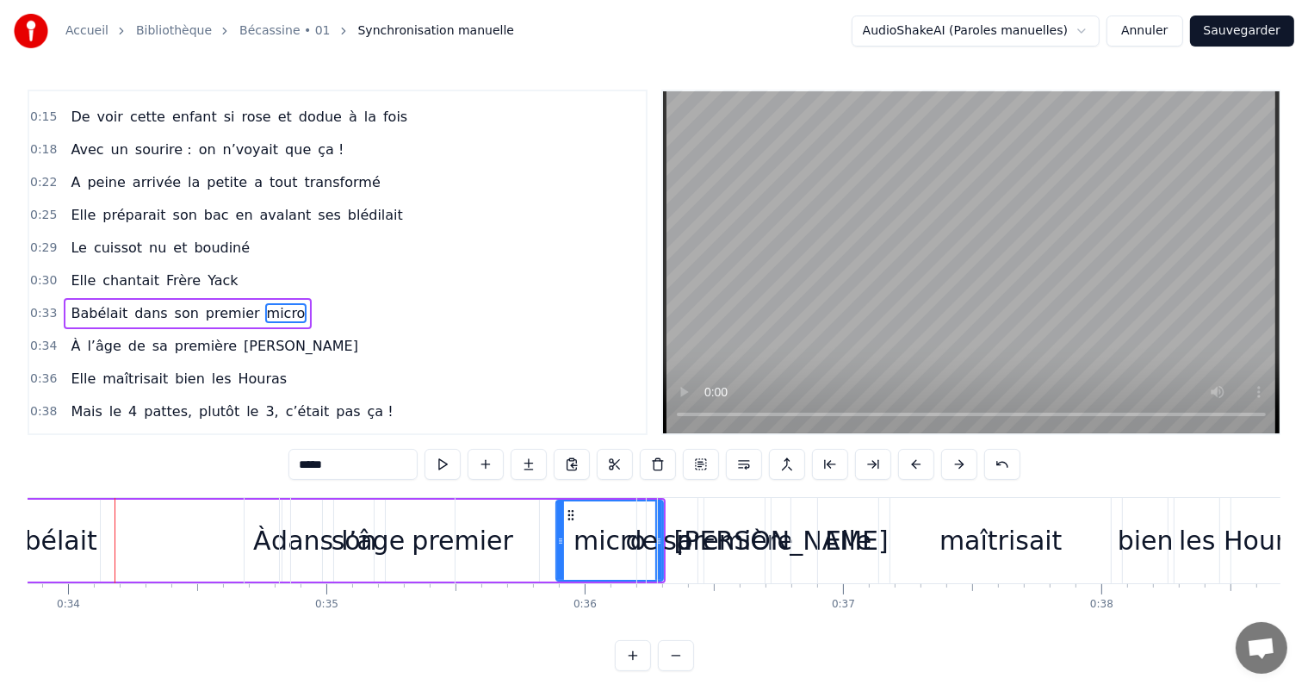
click at [952, 470] on button at bounding box center [959, 464] width 36 height 31
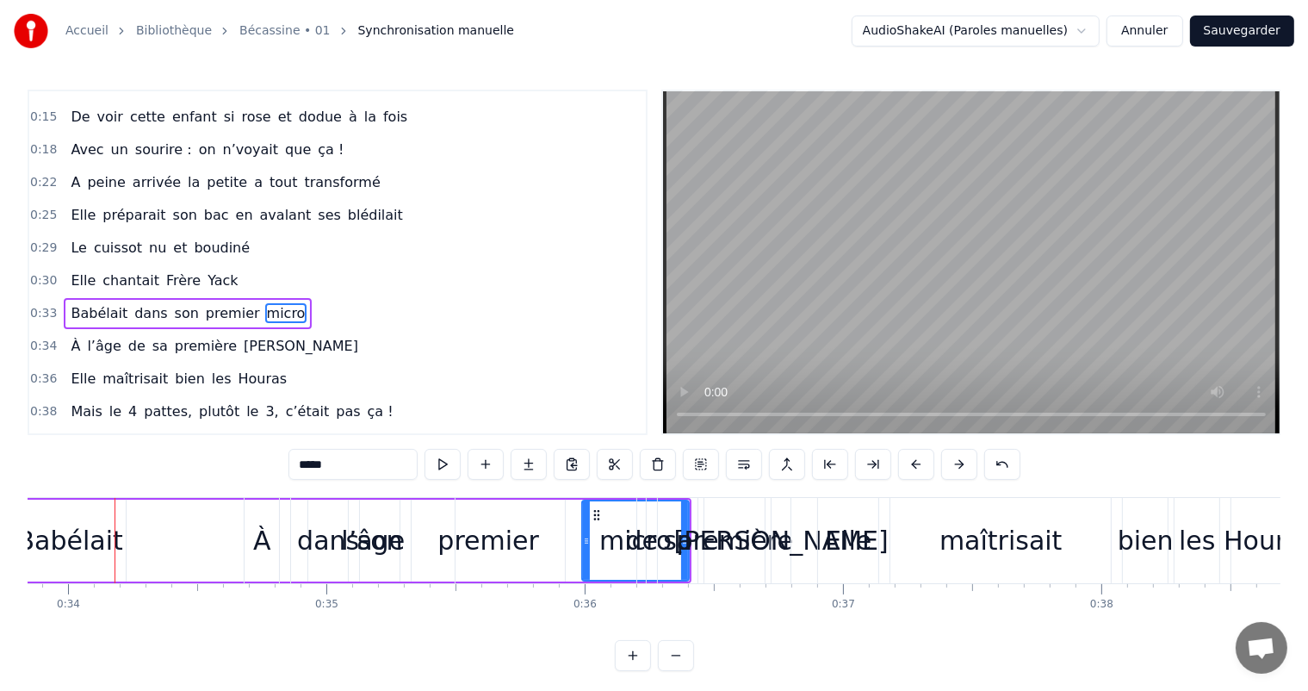
click at [952, 470] on button at bounding box center [959, 464] width 36 height 31
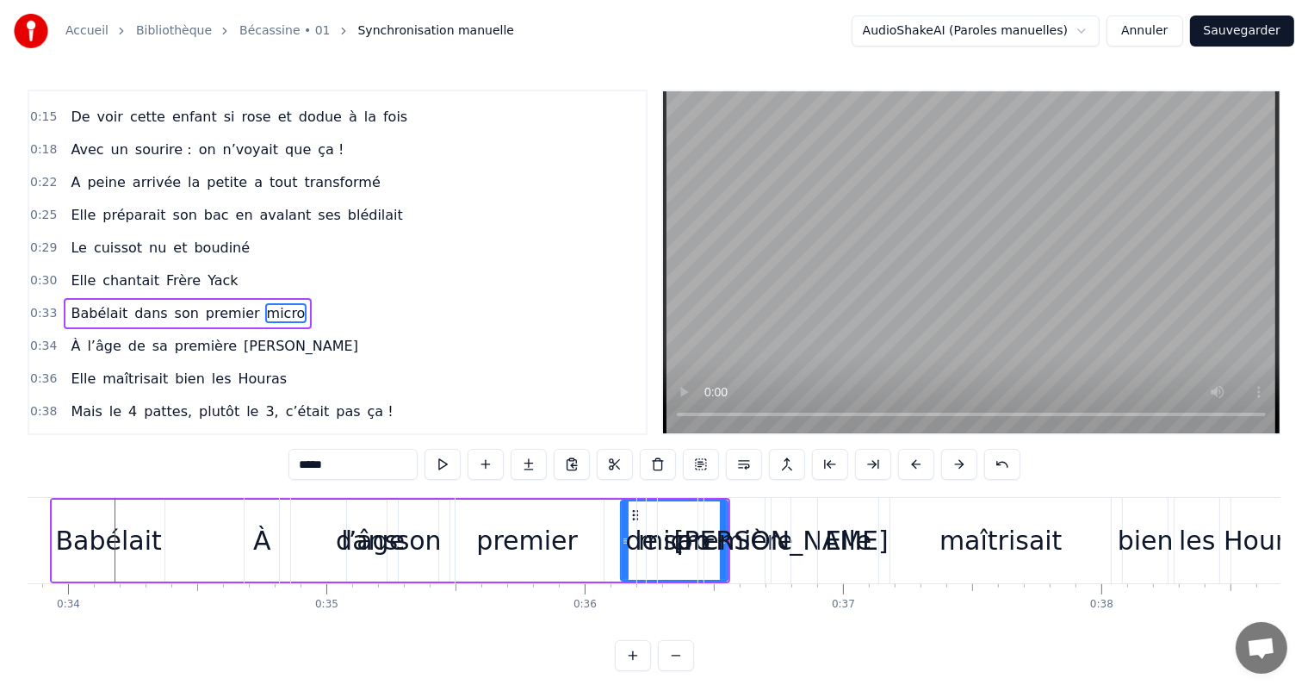
click at [952, 470] on button at bounding box center [959, 464] width 36 height 31
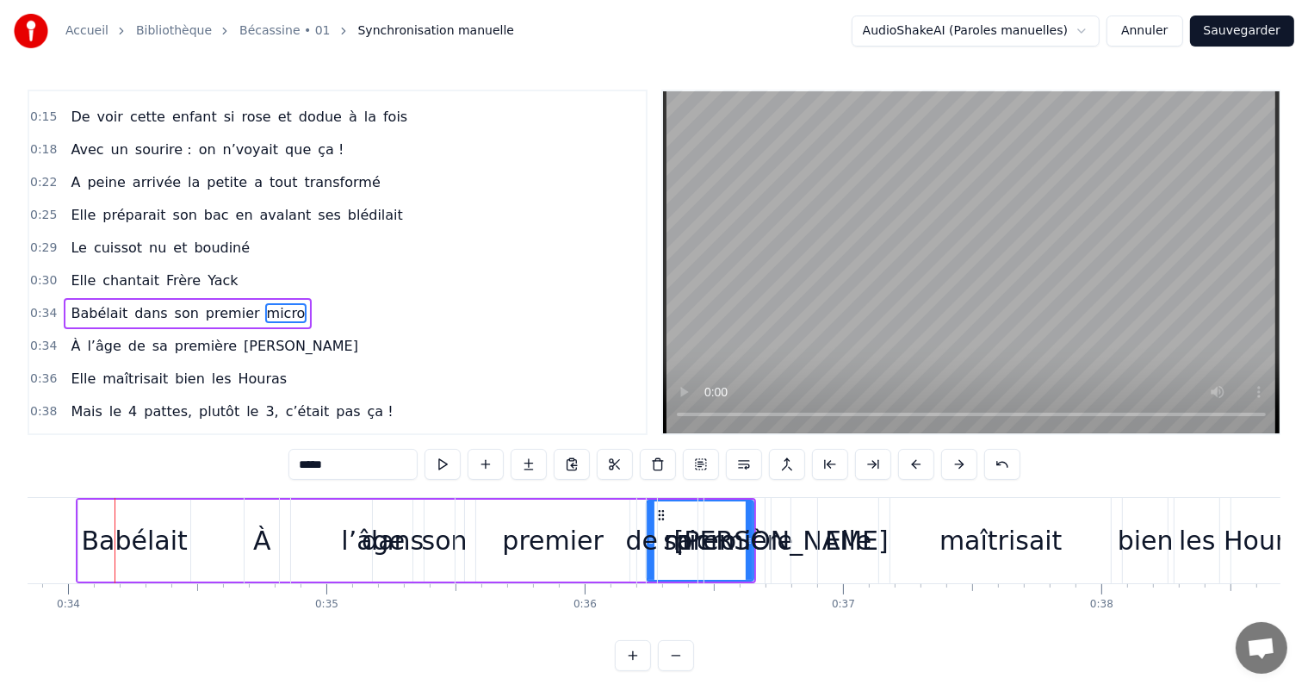
click at [952, 470] on button at bounding box center [959, 464] width 36 height 31
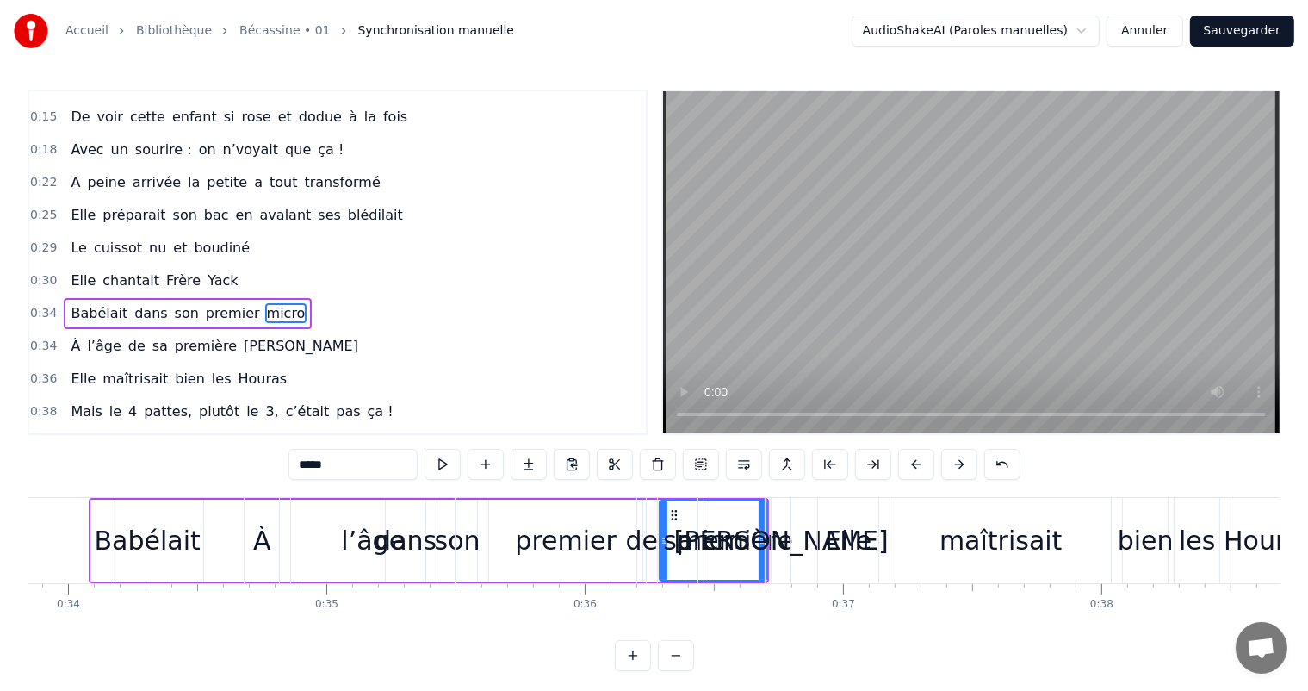
click at [952, 470] on button at bounding box center [959, 464] width 36 height 31
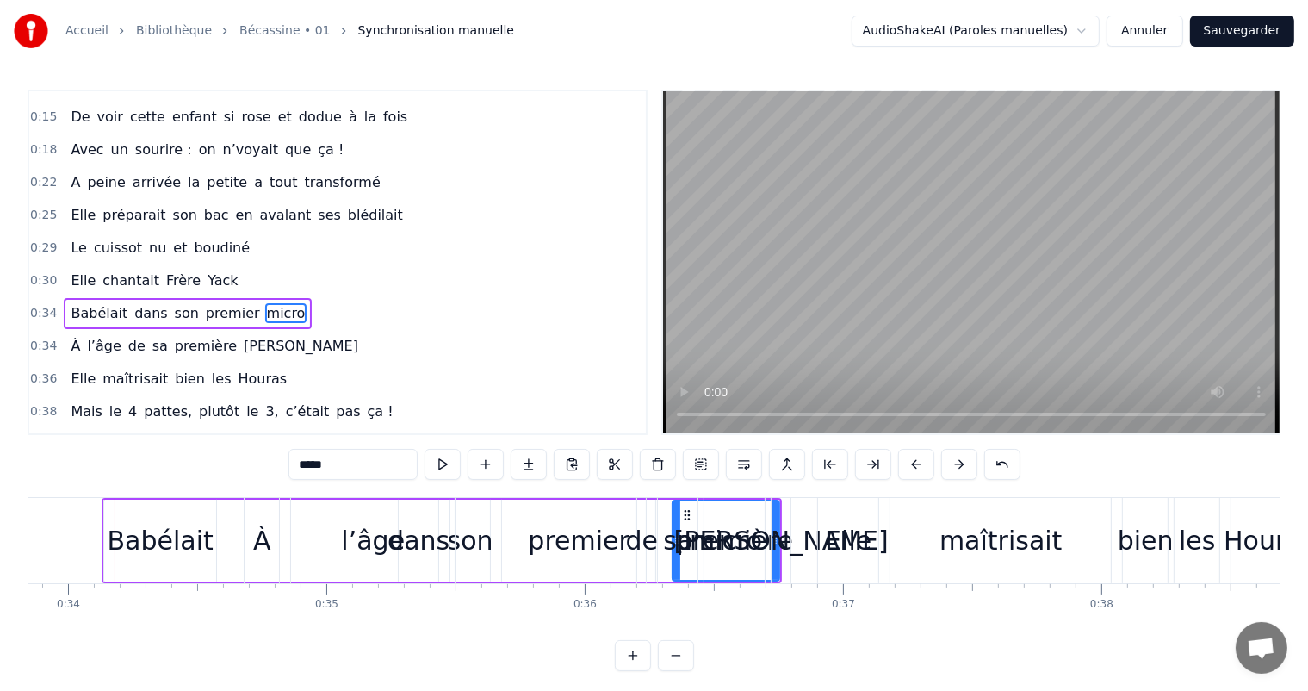
click at [952, 470] on button at bounding box center [959, 464] width 36 height 31
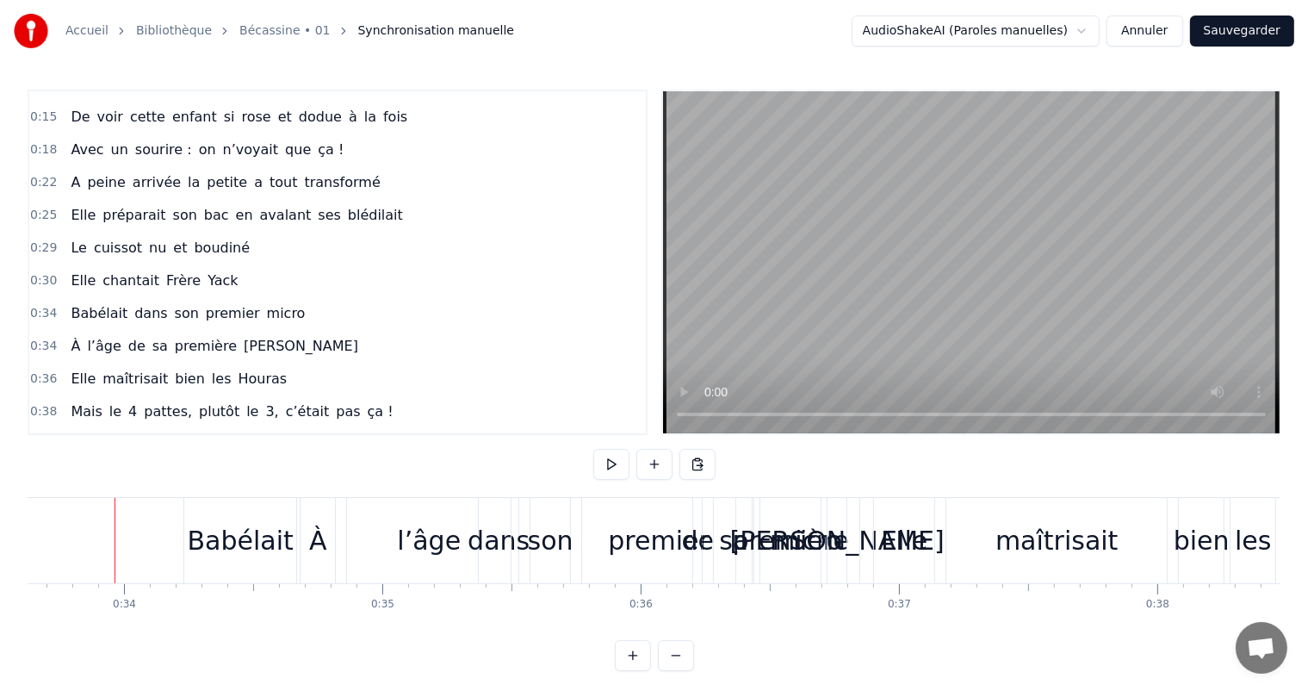
scroll to position [0, 7591]
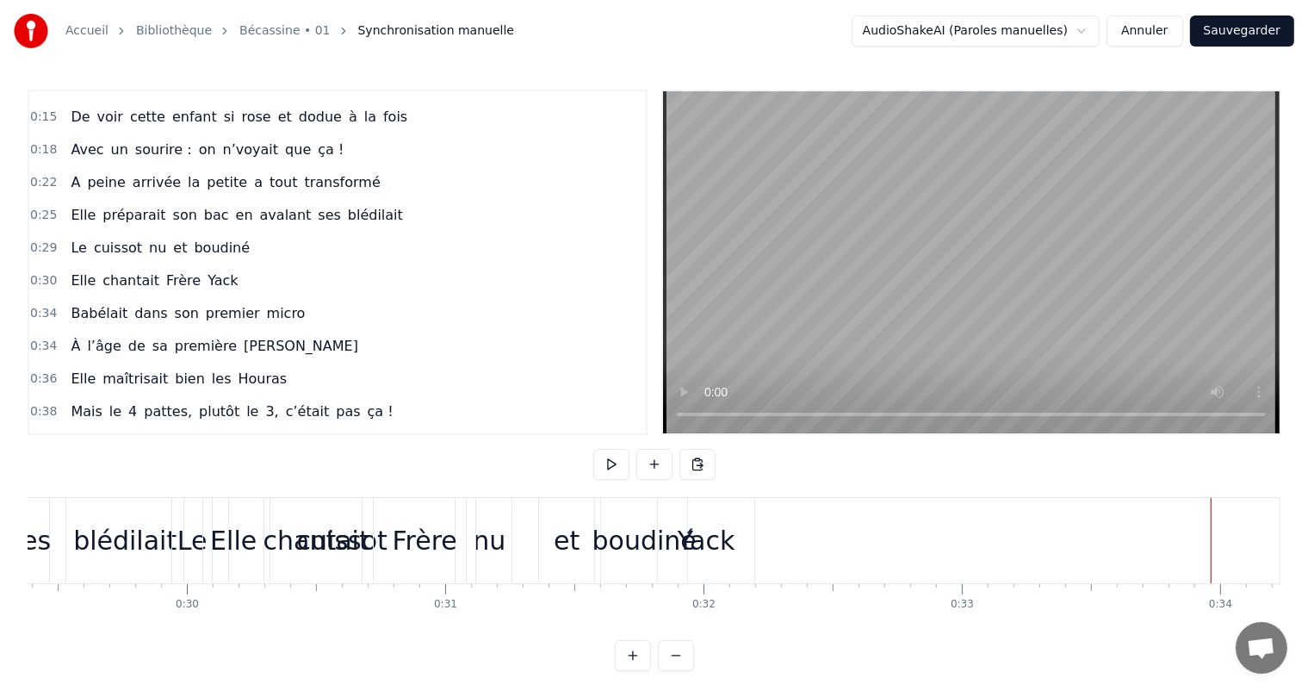
click at [177, 279] on span "Frère" at bounding box center [183, 280] width 38 height 20
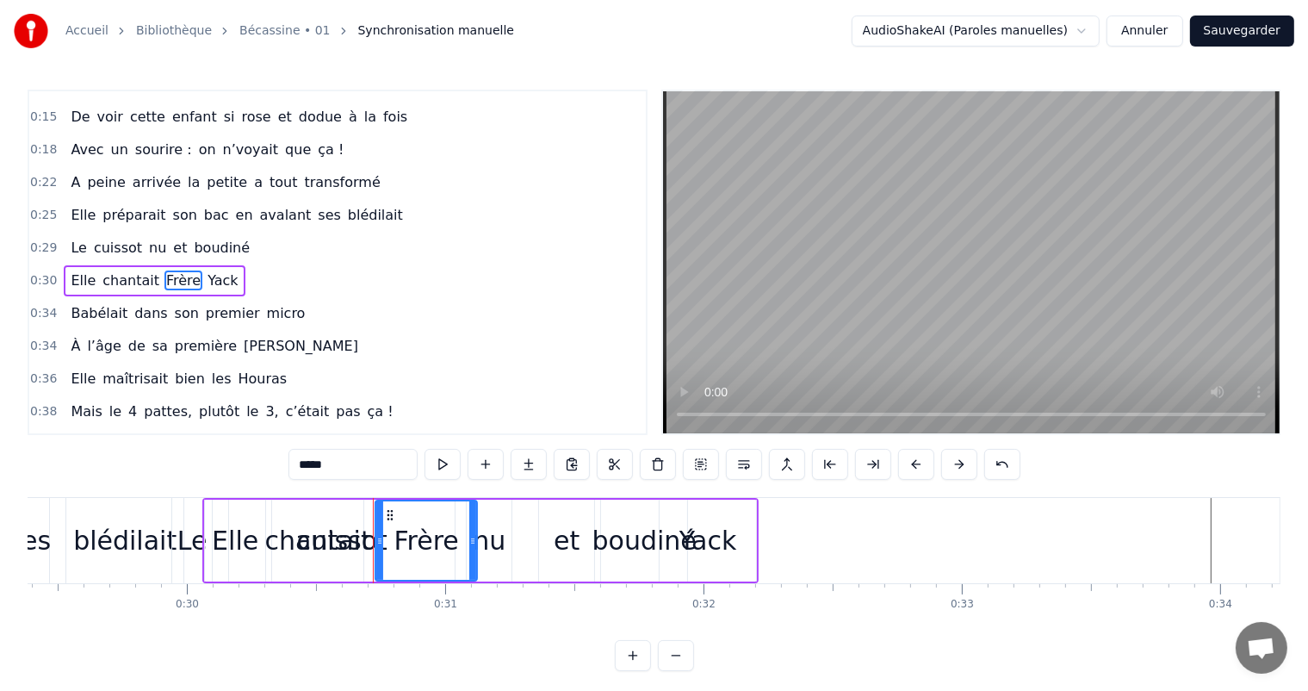
scroll to position [97, 0]
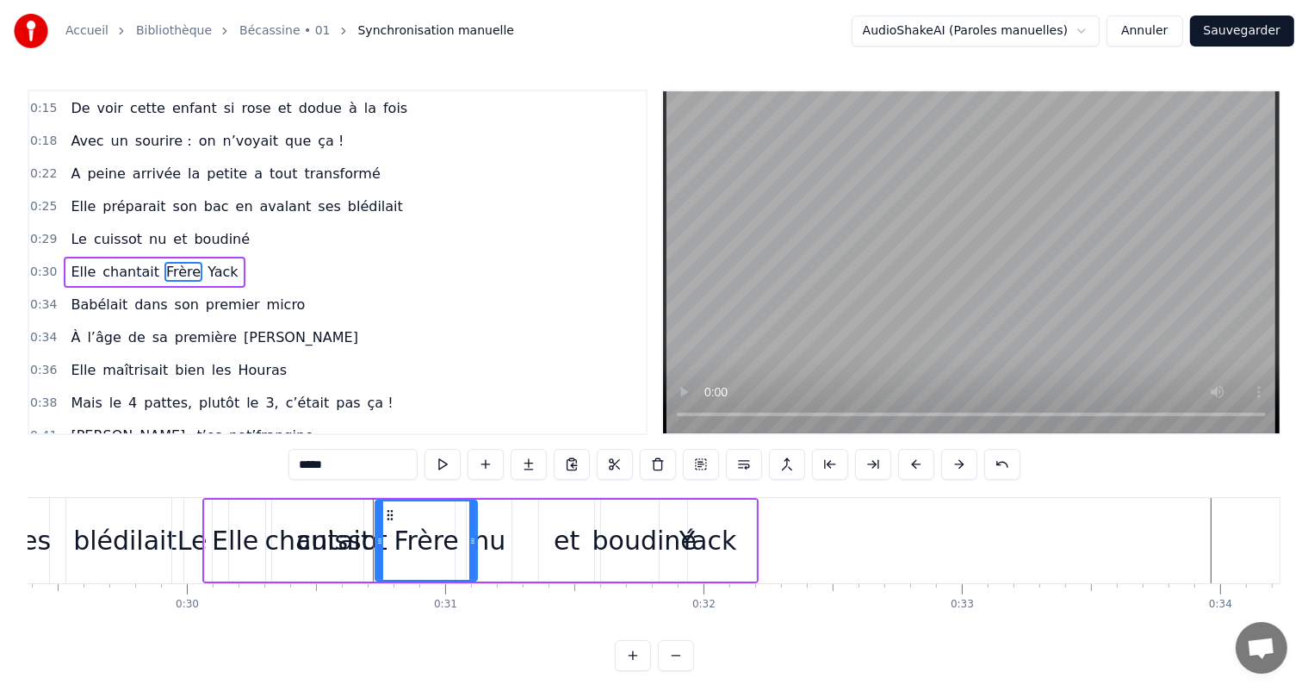
click at [147, 234] on span "nu" at bounding box center [157, 239] width 21 height 20
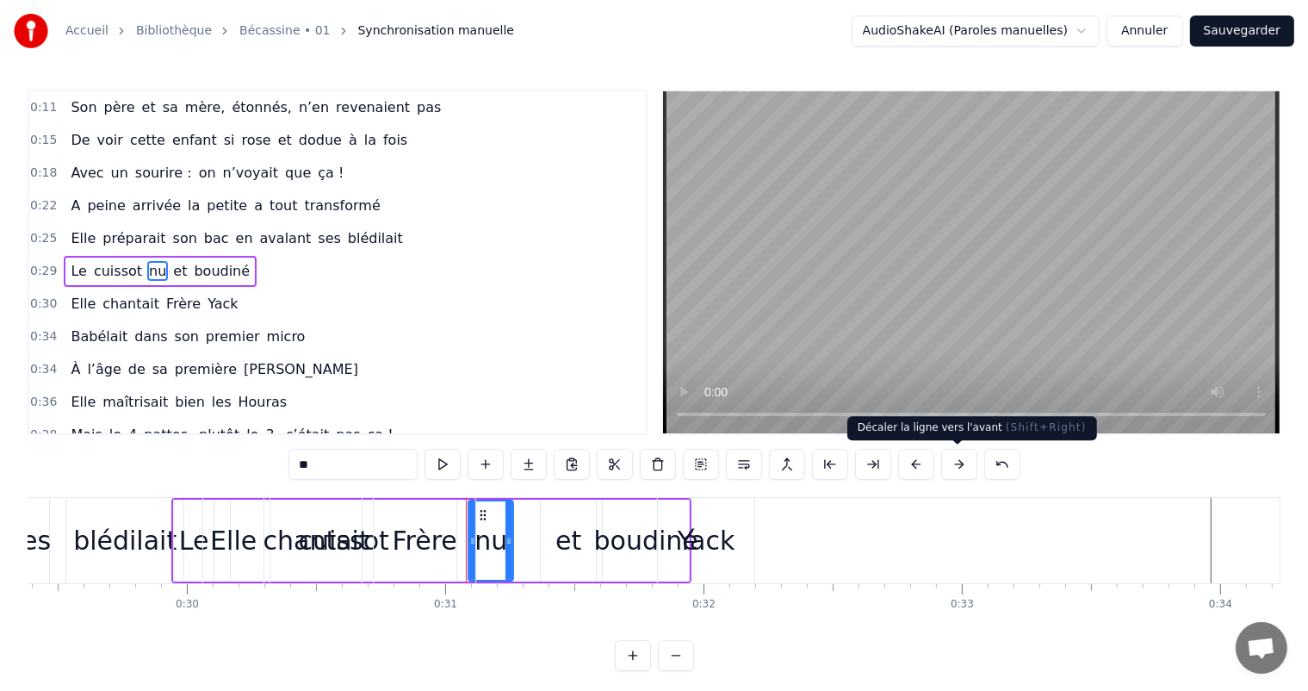
click at [955, 456] on button at bounding box center [959, 464] width 36 height 31
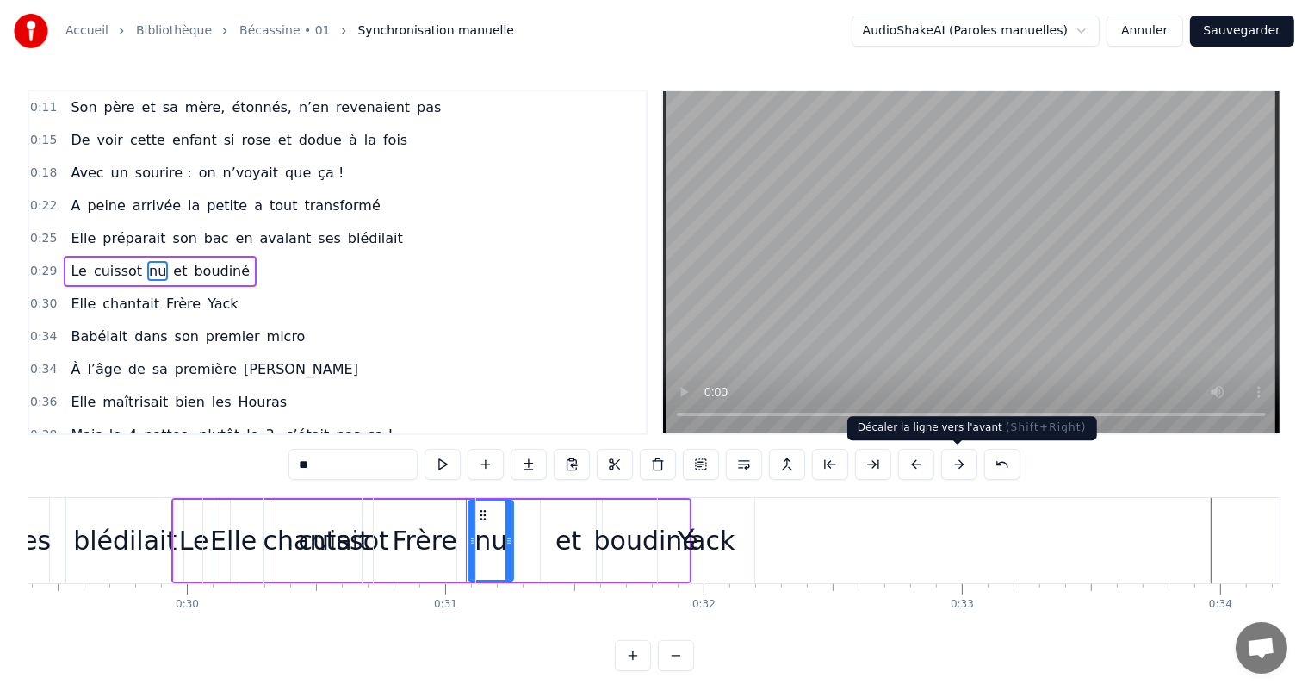
click at [955, 456] on button at bounding box center [959, 464] width 36 height 31
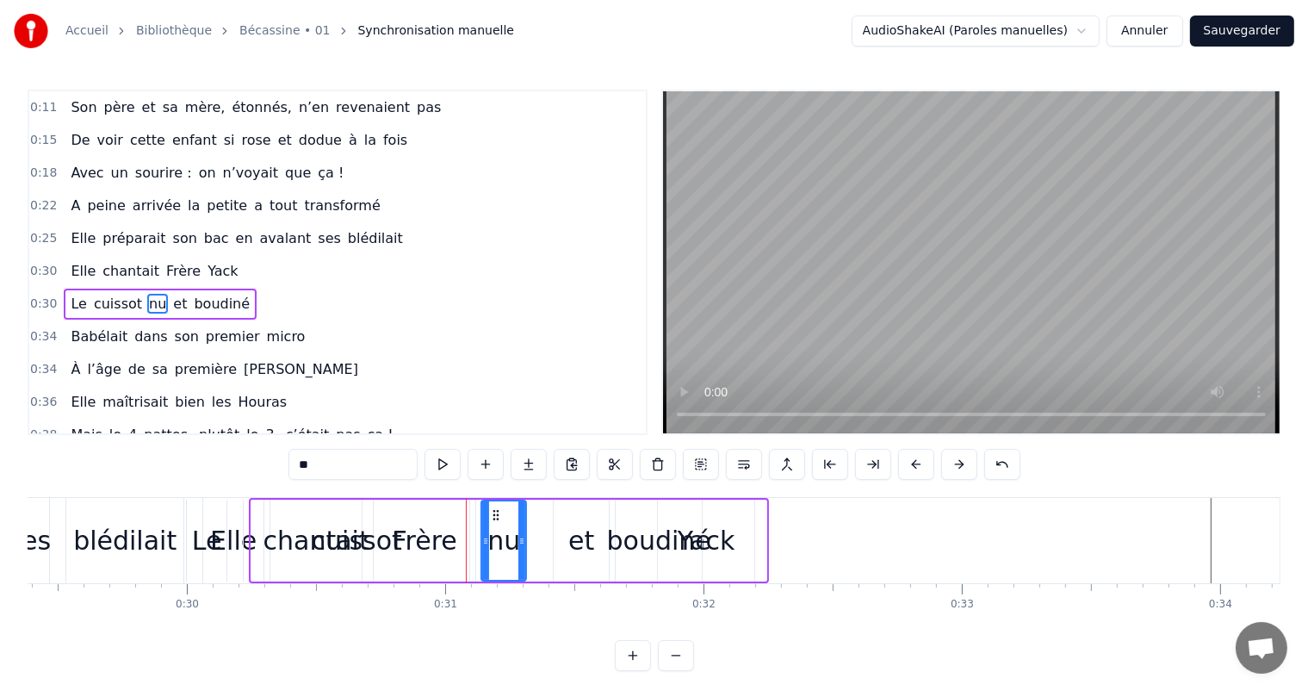
click at [955, 456] on button at bounding box center [959, 464] width 36 height 31
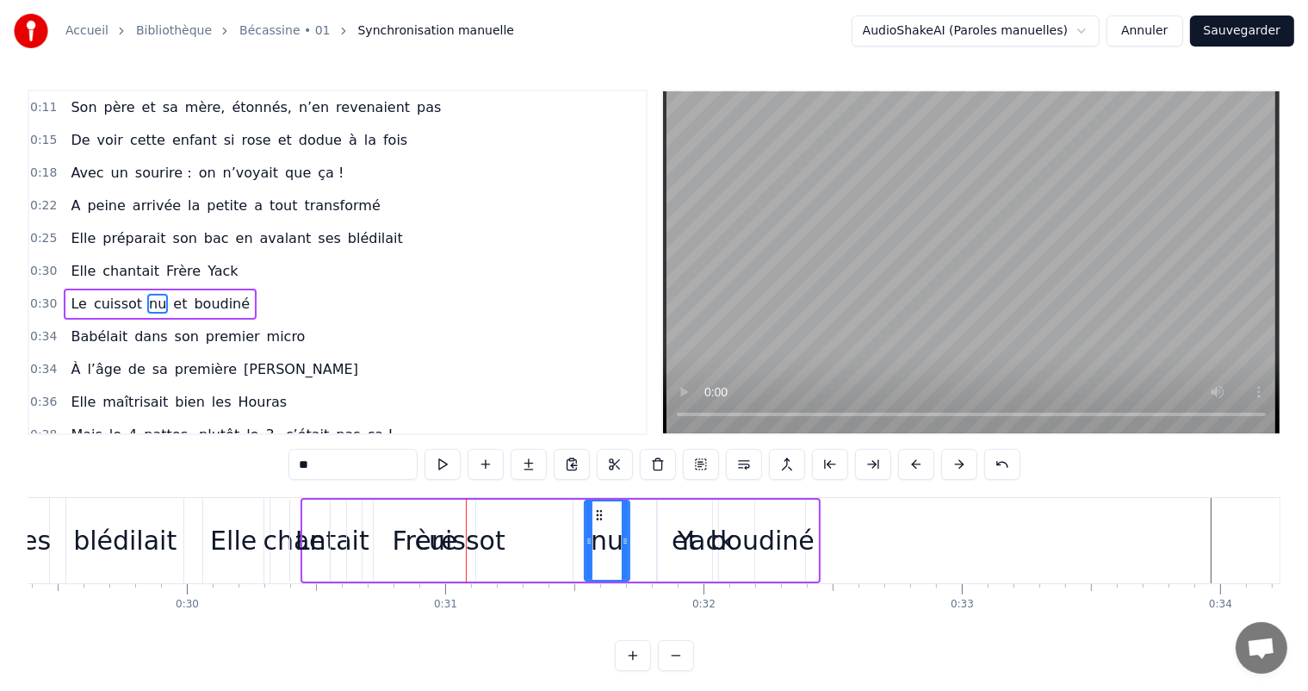
click at [955, 456] on button at bounding box center [959, 464] width 36 height 31
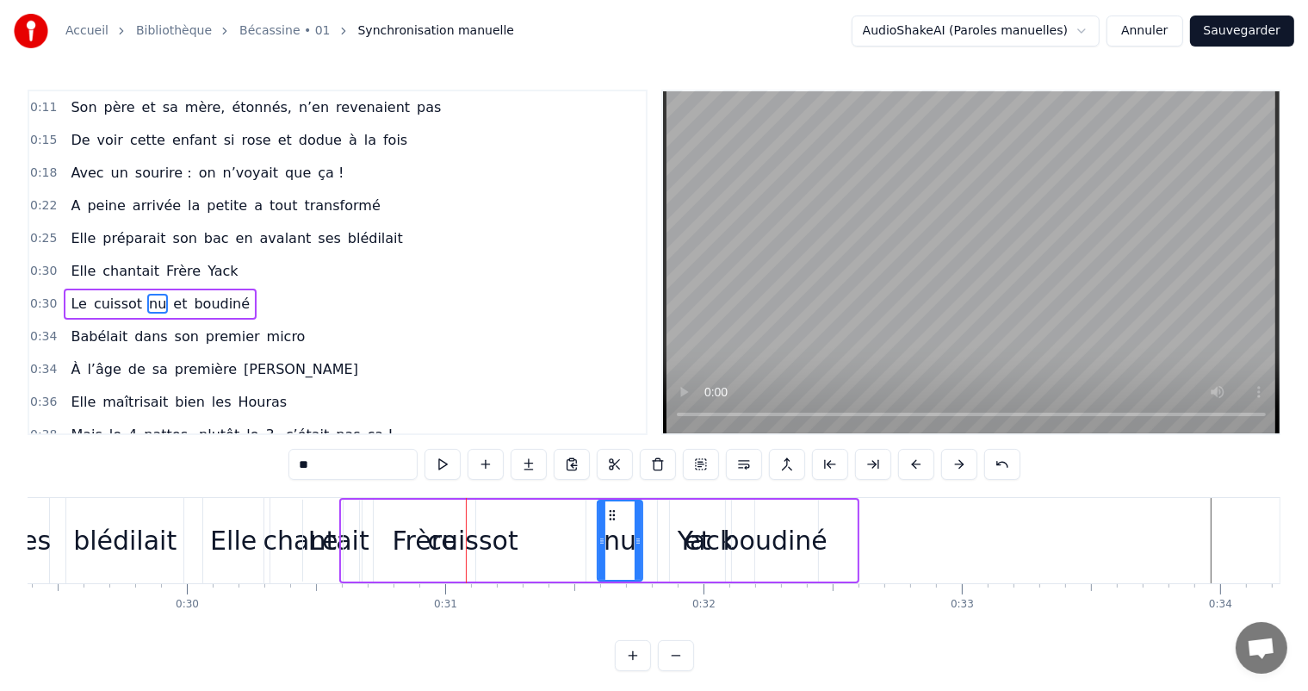
click at [955, 456] on button at bounding box center [959, 464] width 36 height 31
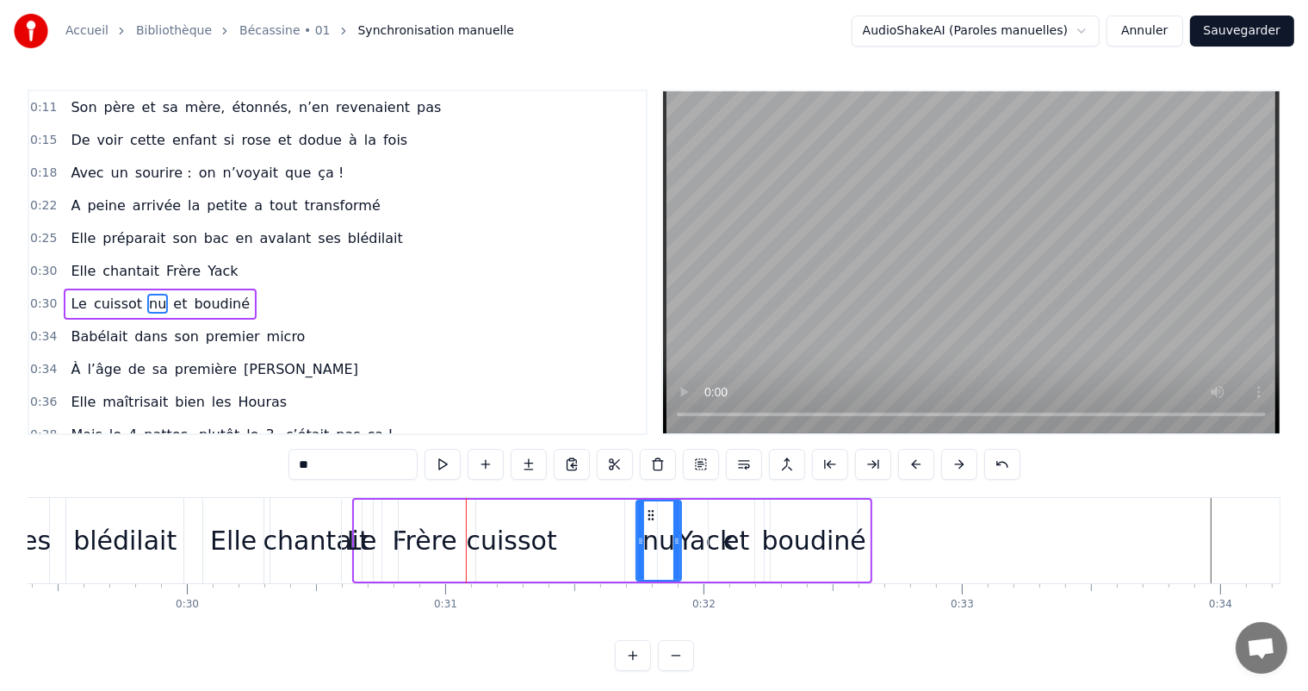
click at [955, 456] on button at bounding box center [959, 464] width 36 height 31
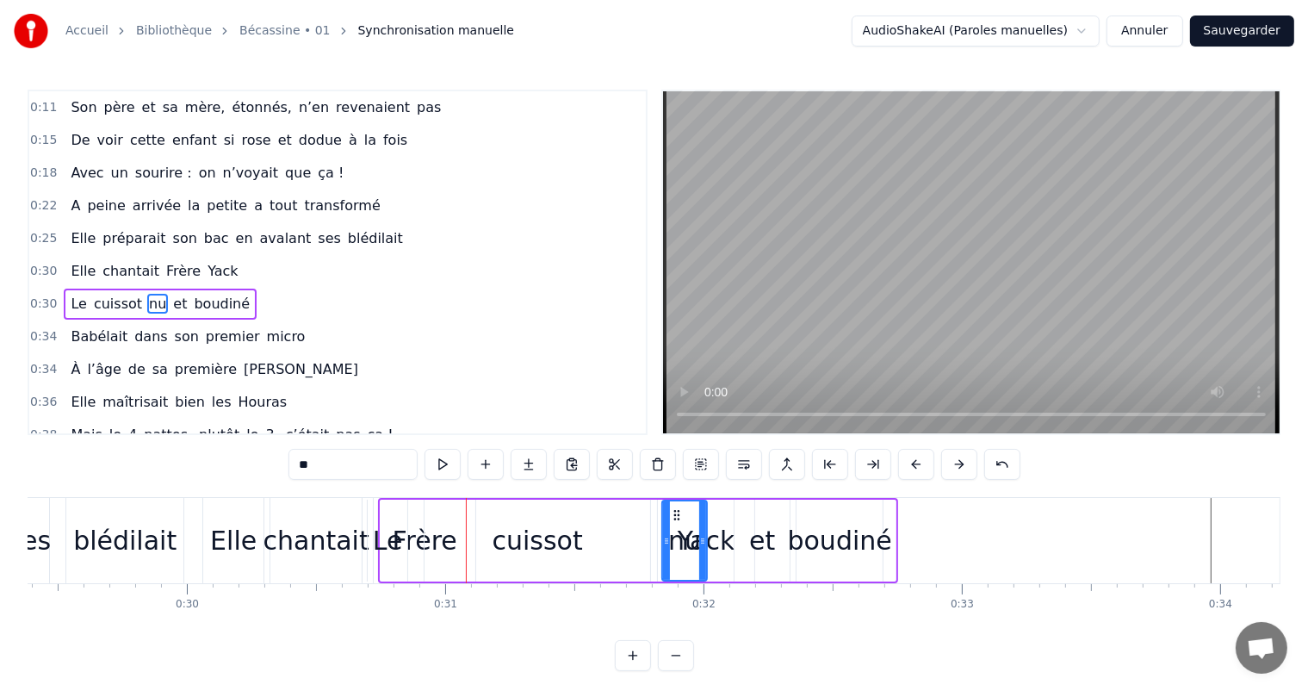
click at [955, 456] on button at bounding box center [959, 464] width 36 height 31
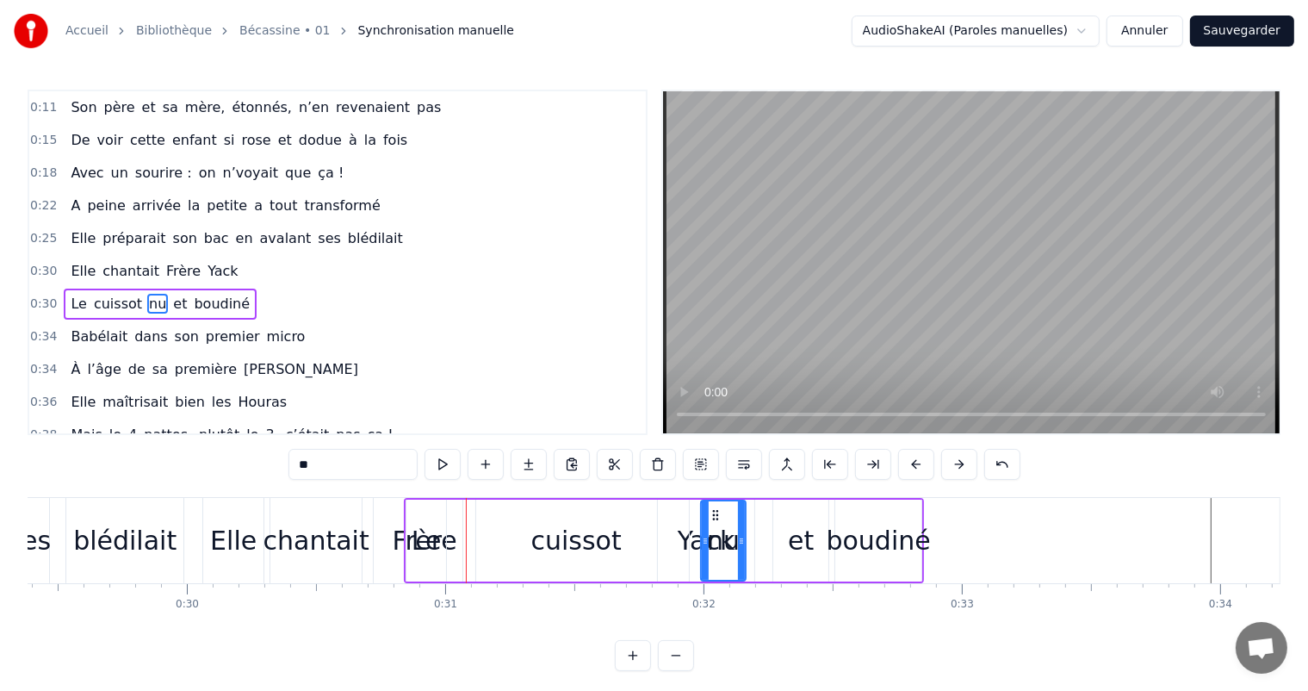
click at [955, 456] on button at bounding box center [959, 464] width 36 height 31
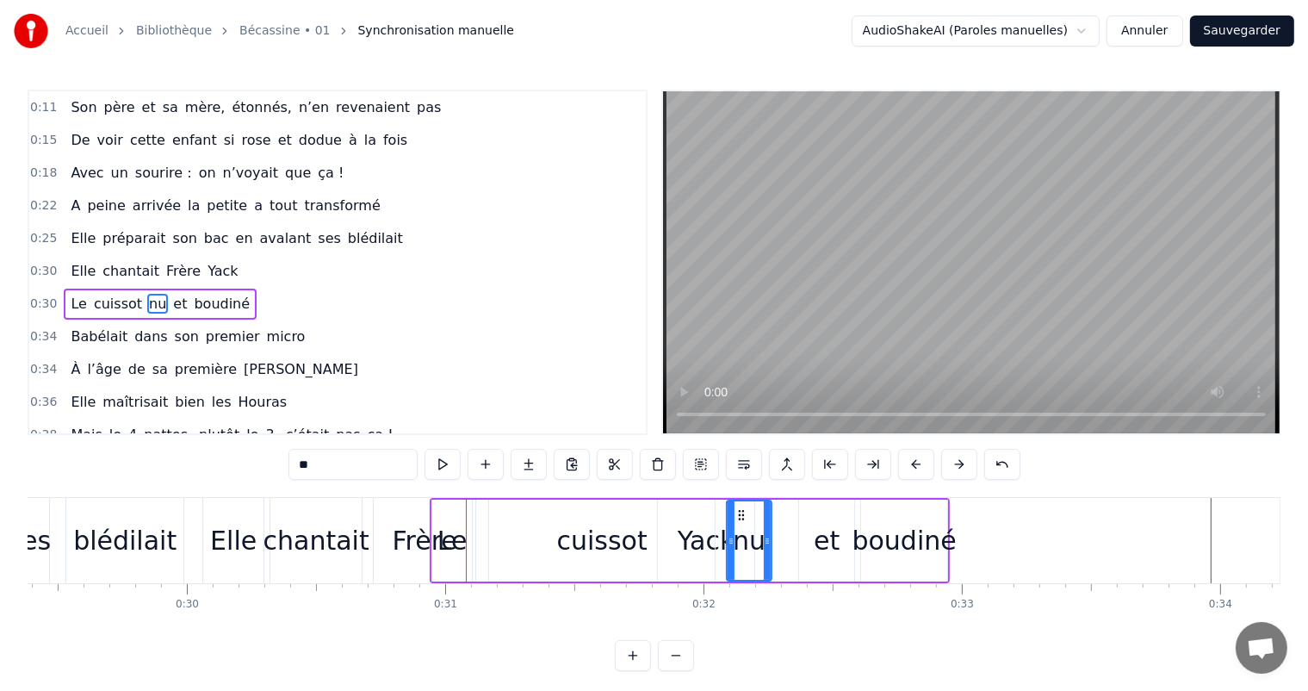
click
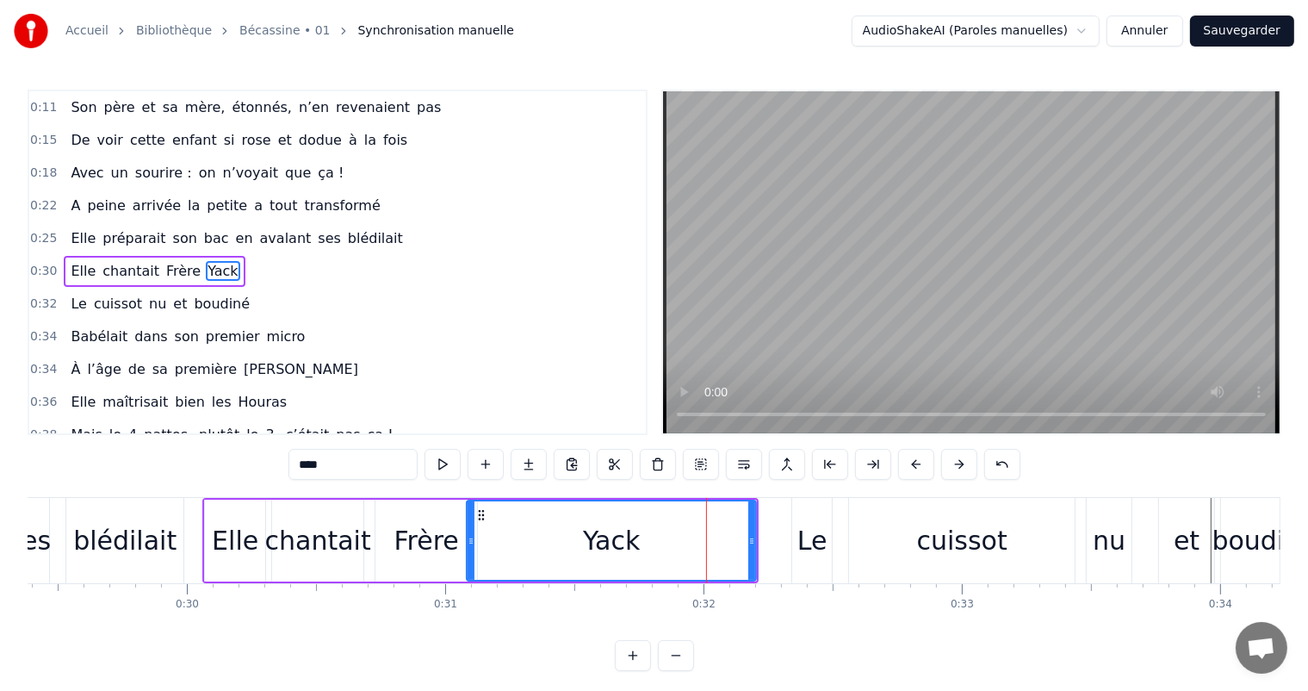
drag, startPoint x: 660, startPoint y: 537, endPoint x: 468, endPoint y: 517, distance: 194.0
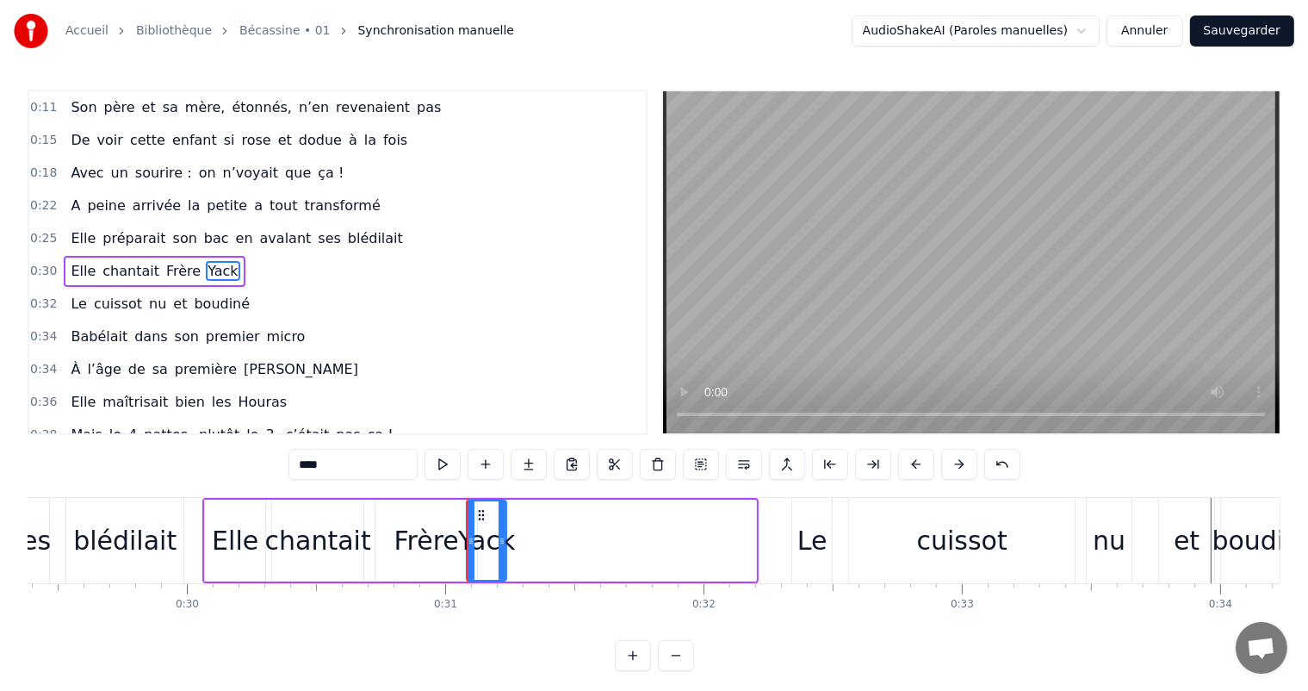
drag, startPoint x: 749, startPoint y: 537, endPoint x: 499, endPoint y: 537, distance: 249.7
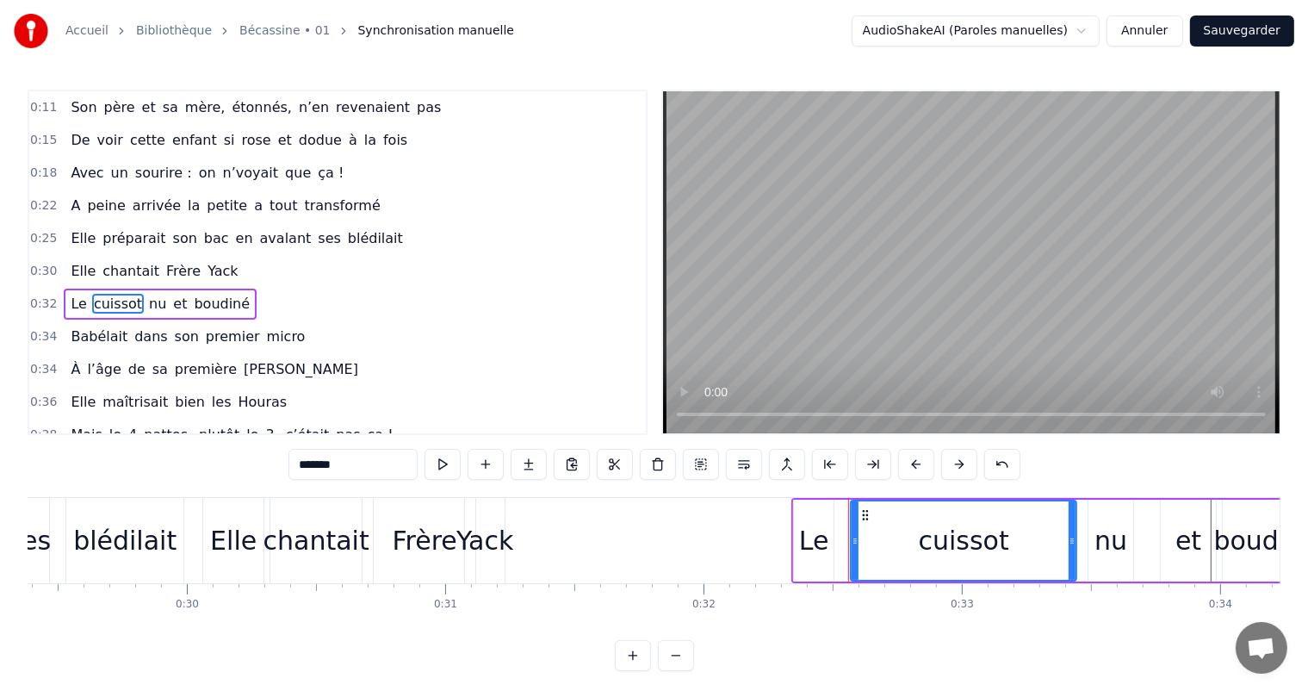
scroll to position [97, 0]
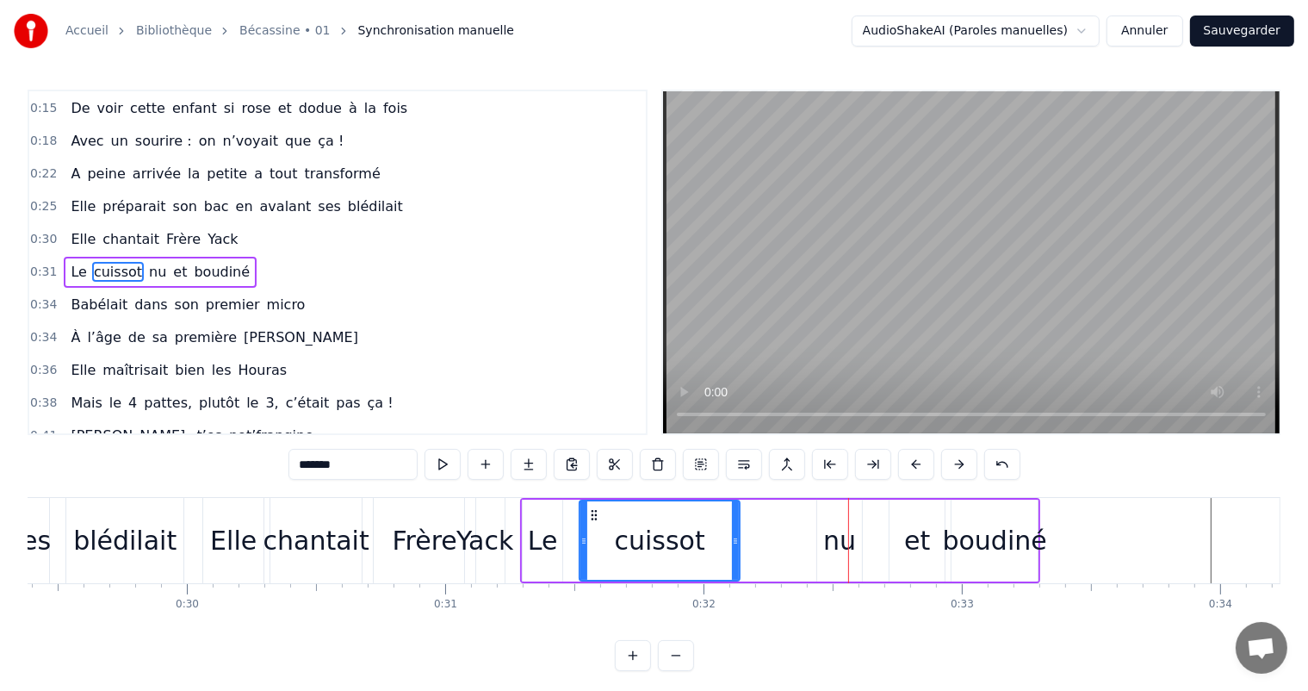
drag, startPoint x: 803, startPoint y: 536, endPoint x: 729, endPoint y: 530, distance: 73.4
drag, startPoint x: 729, startPoint y: 530, endPoint x: 643, endPoint y: 524, distance: 86.4
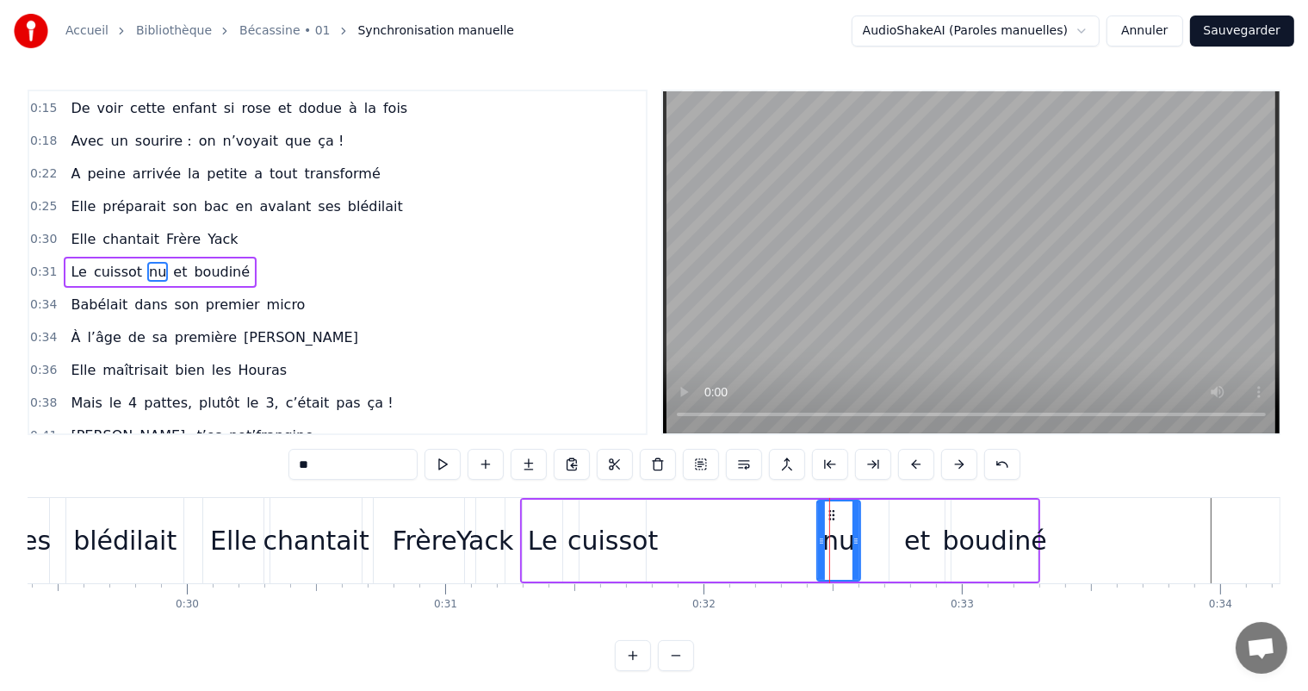
drag, startPoint x: 860, startPoint y: 544, endPoint x: 860, endPoint y: 533, distance: 11.2
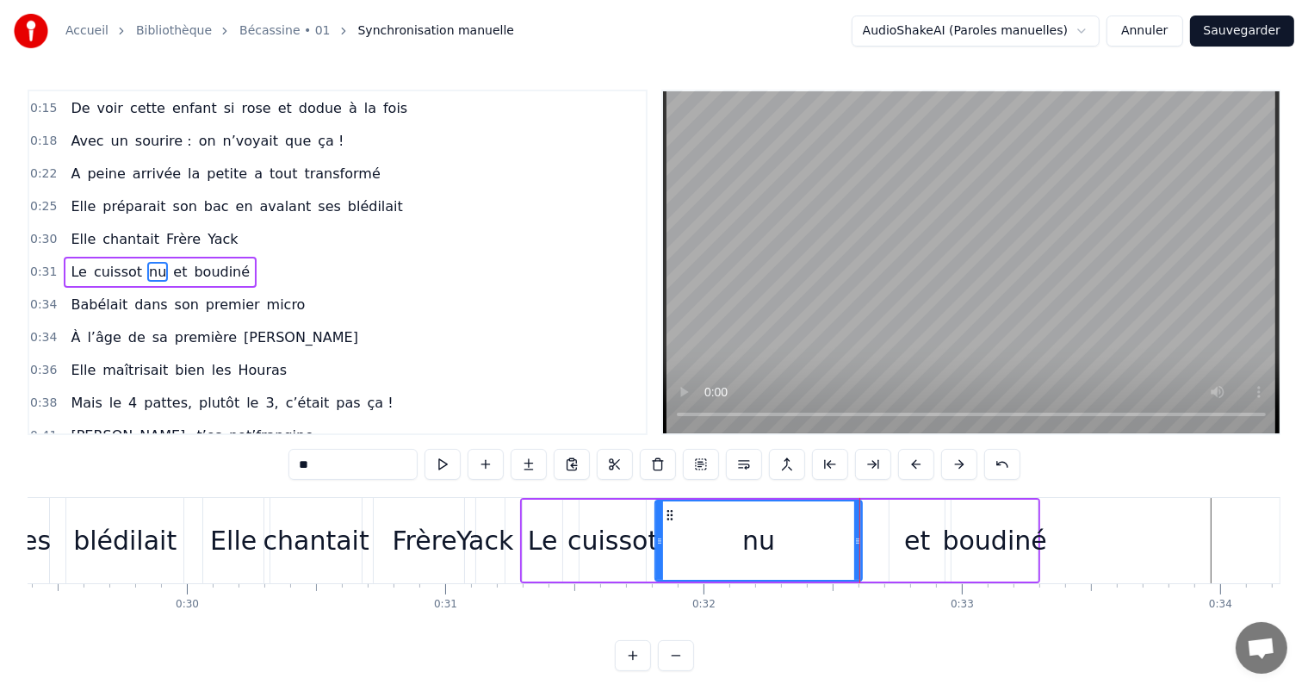
drag, startPoint x: 817, startPoint y: 541, endPoint x: 655, endPoint y: 530, distance: 162.3
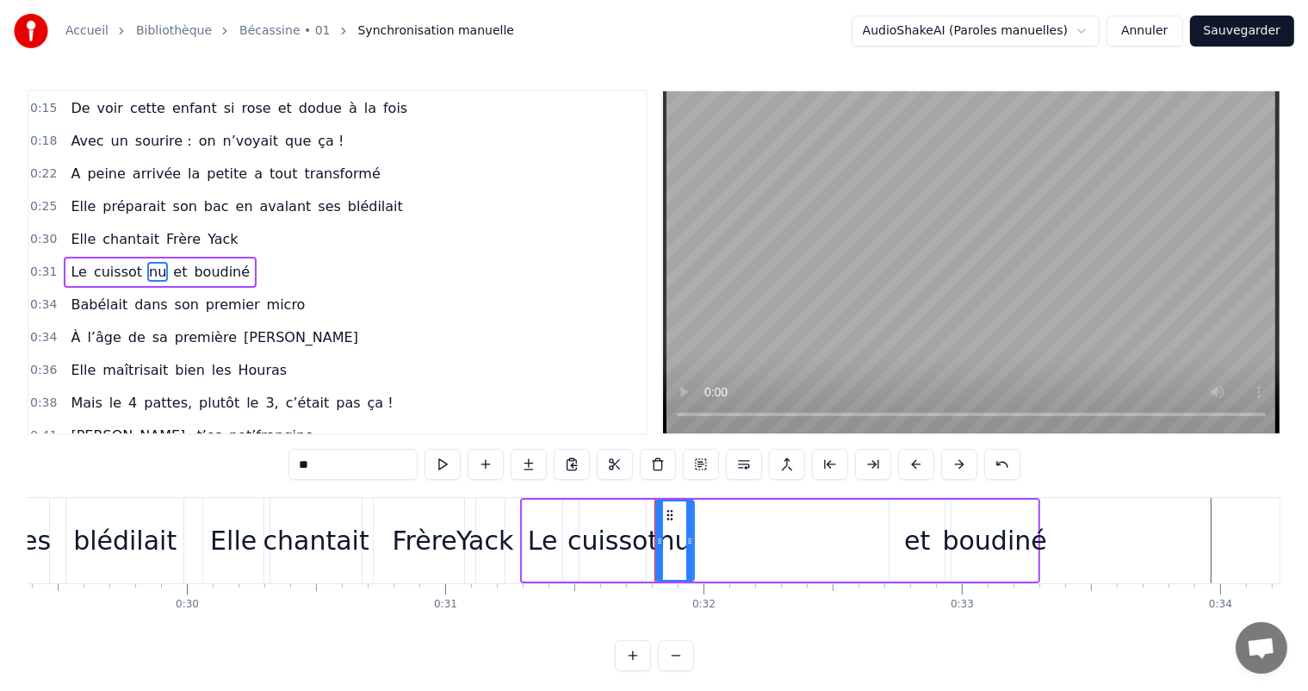
drag, startPoint x: 860, startPoint y: 535, endPoint x: 692, endPoint y: 520, distance: 168.6
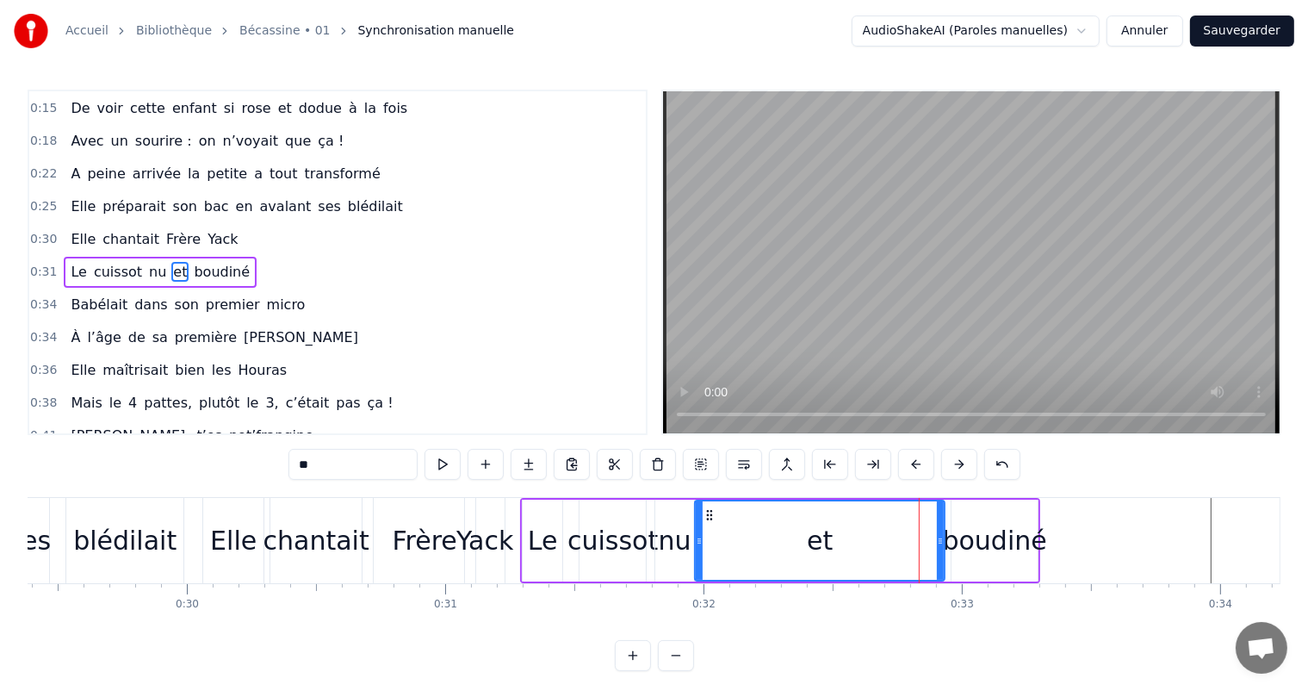
drag, startPoint x: 896, startPoint y: 540, endPoint x: 701, endPoint y: 529, distance: 194.9
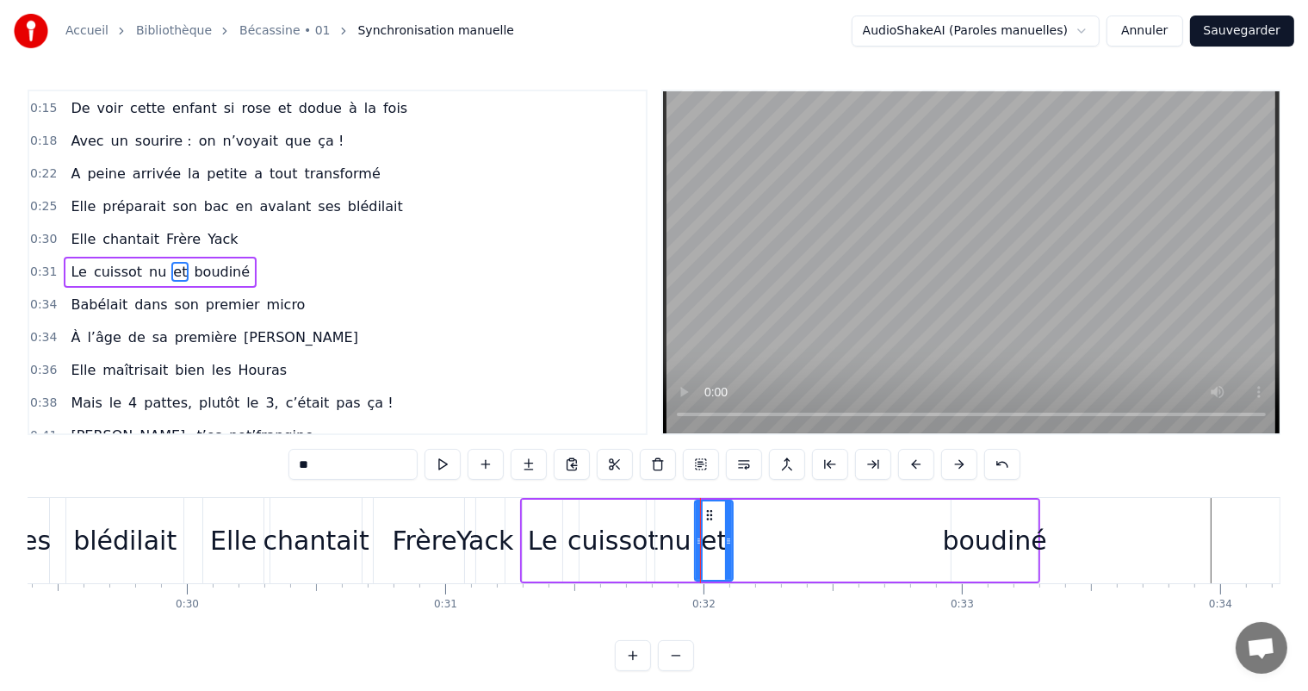
drag, startPoint x: 939, startPoint y: 536, endPoint x: 727, endPoint y: 530, distance: 211.9
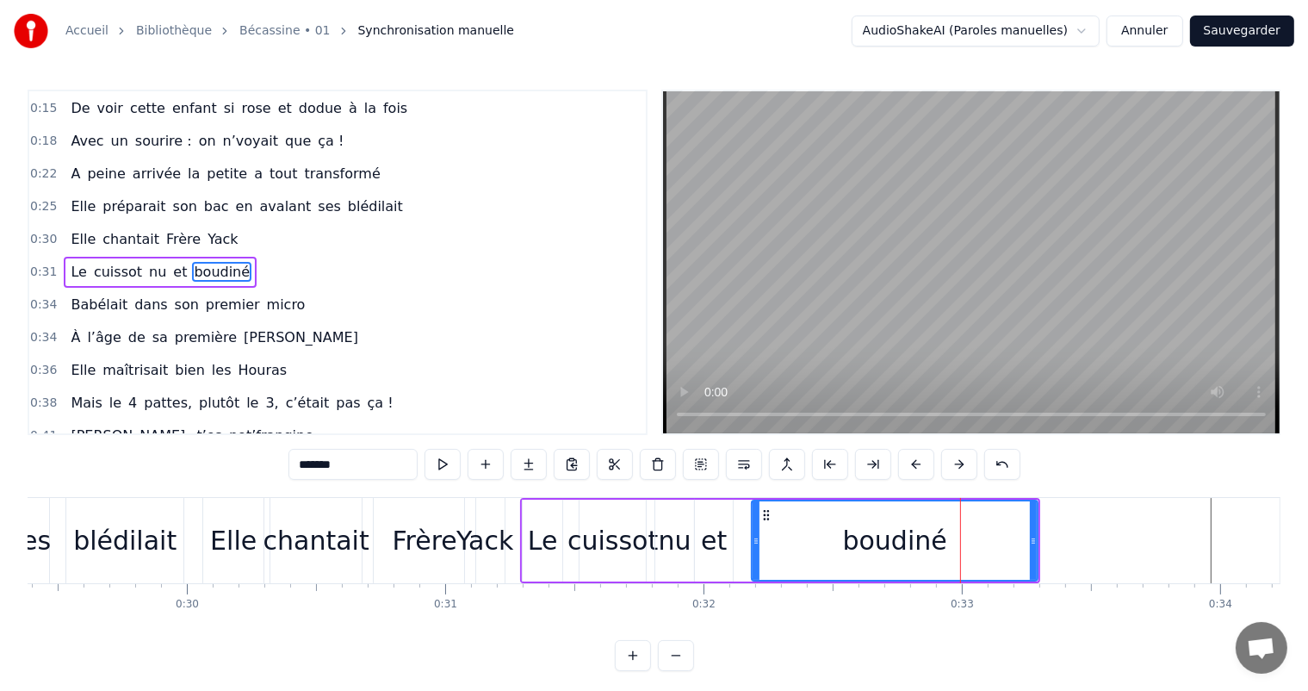
drag, startPoint x: 953, startPoint y: 542, endPoint x: 753, endPoint y: 534, distance: 199.9
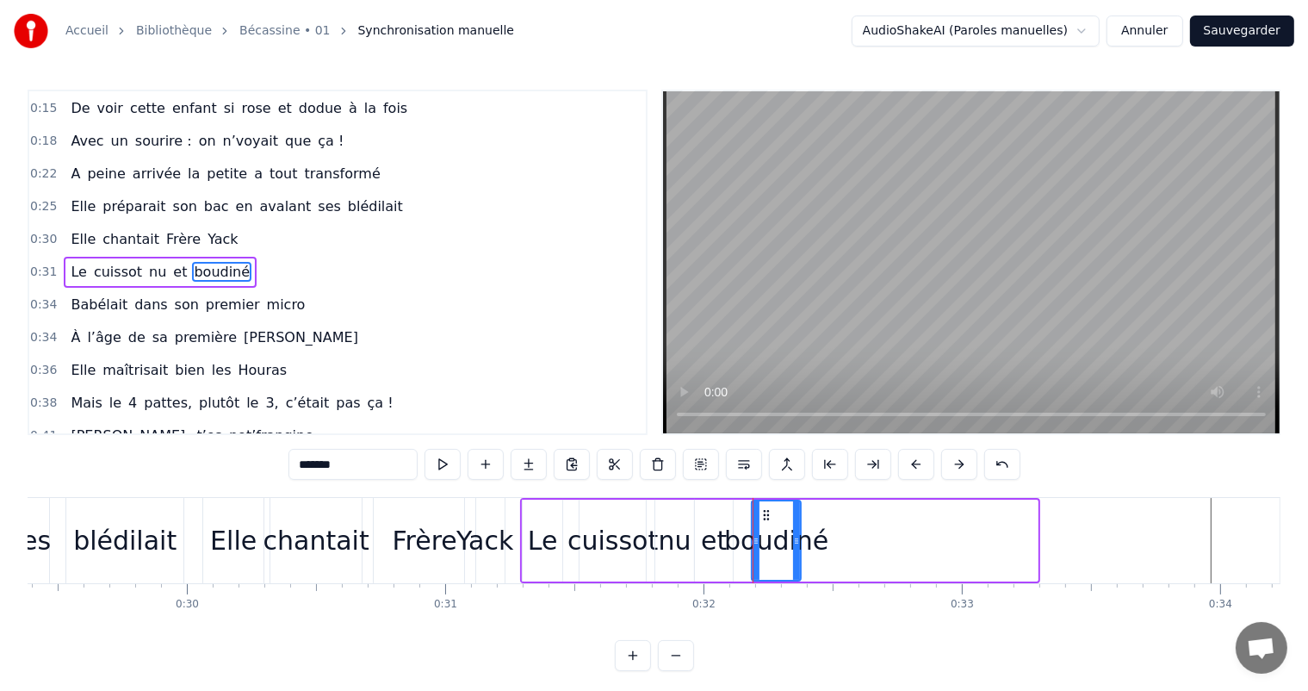
drag, startPoint x: 1030, startPoint y: 538, endPoint x: 793, endPoint y: 519, distance: 237.6
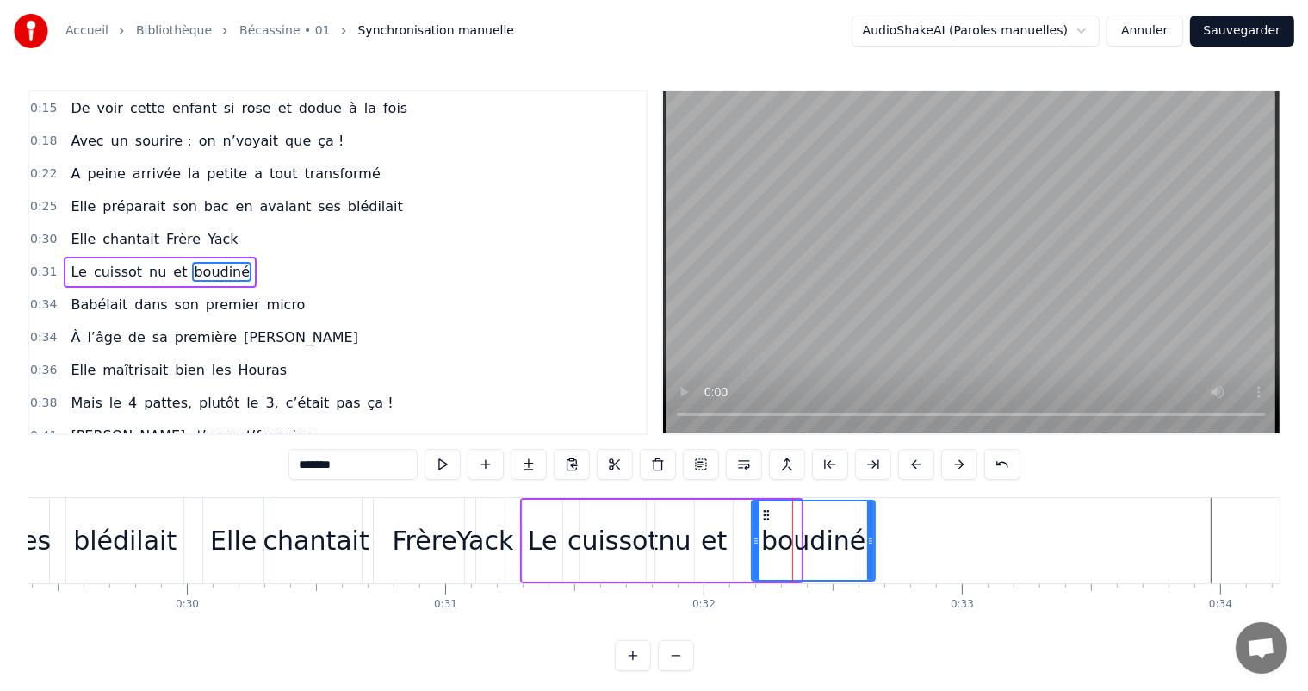
drag, startPoint x: 793, startPoint y: 539, endPoint x: 867, endPoint y: 528, distance: 74.9
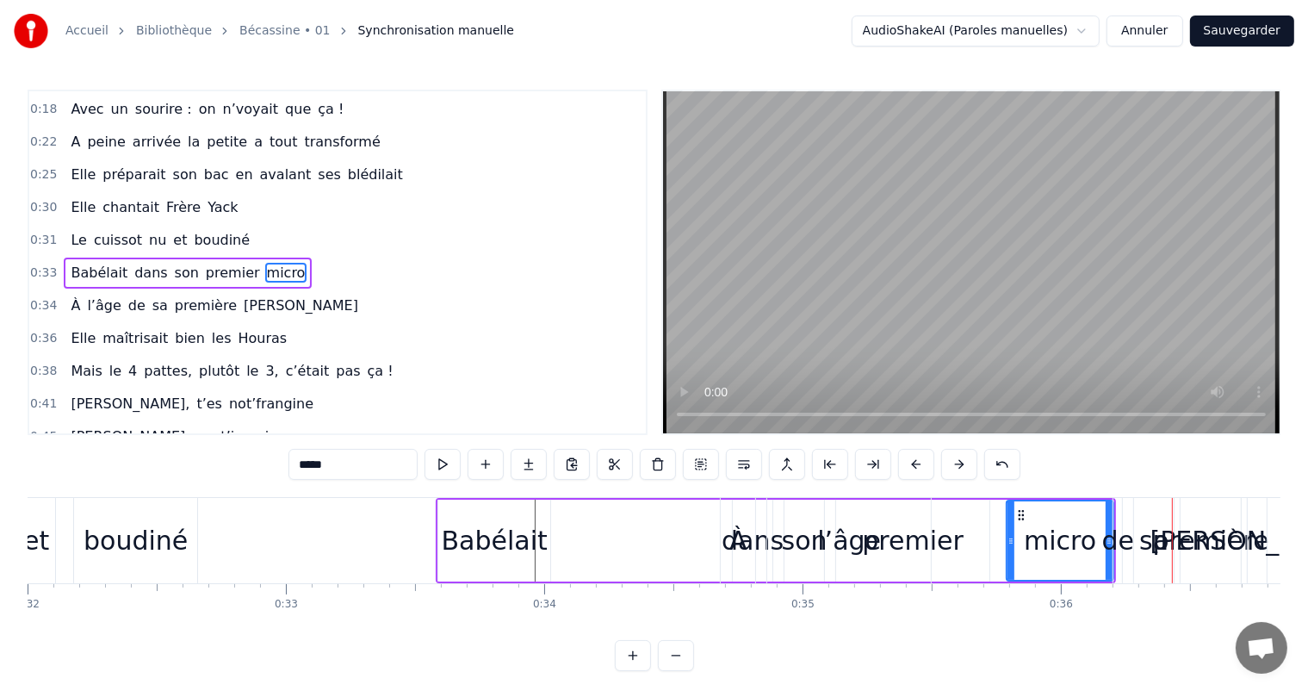
scroll to position [0, 8220]
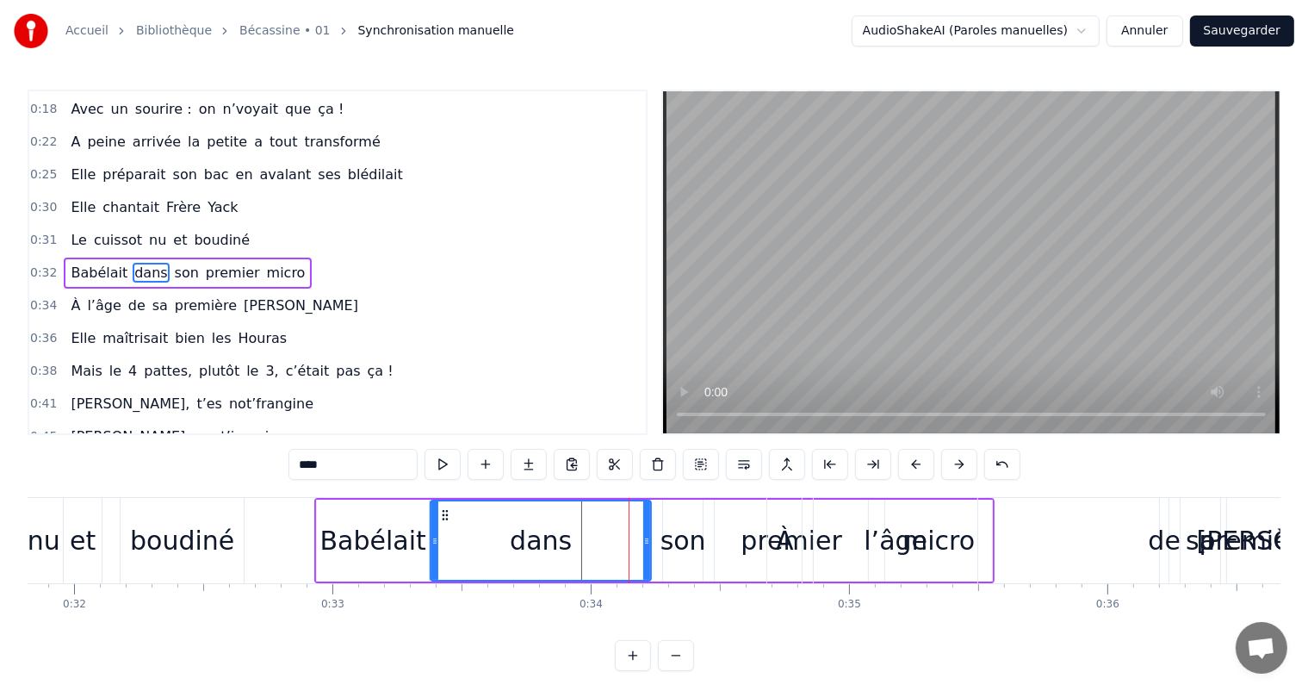
drag, startPoint x: 612, startPoint y: 536, endPoint x: 431, endPoint y: 526, distance: 181.1
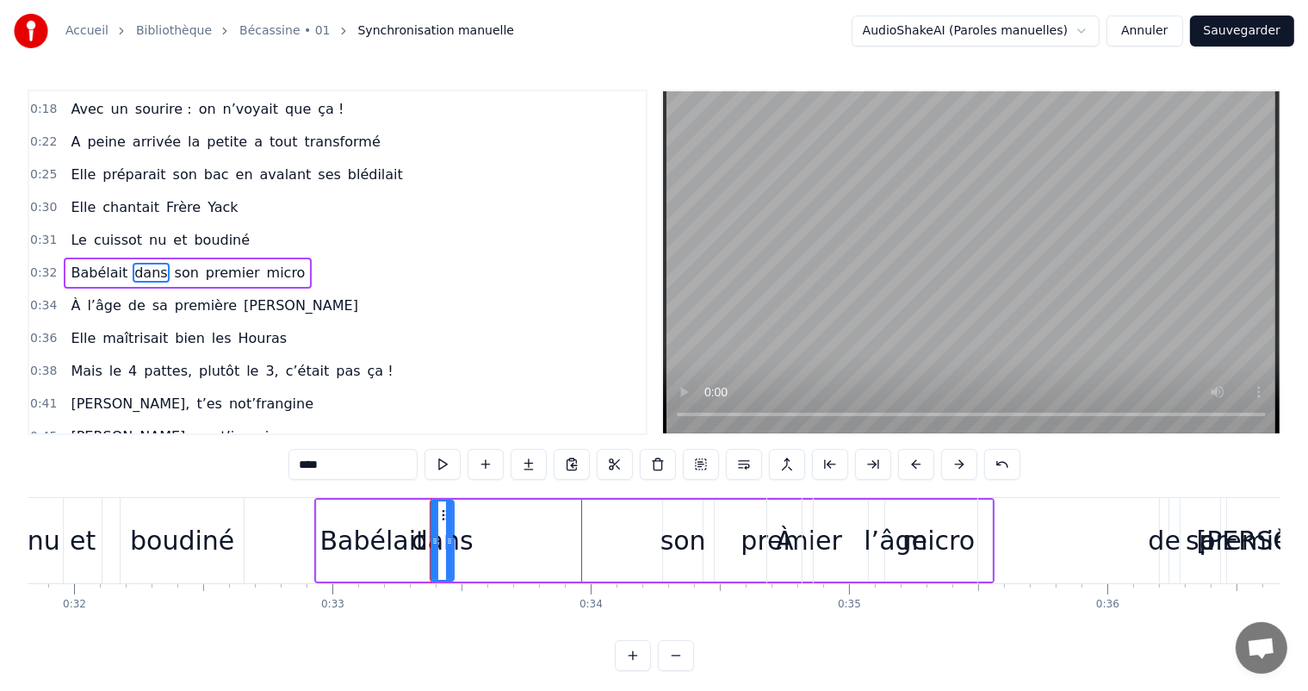
drag, startPoint x: 648, startPoint y: 536, endPoint x: 451, endPoint y: 517, distance: 198.1
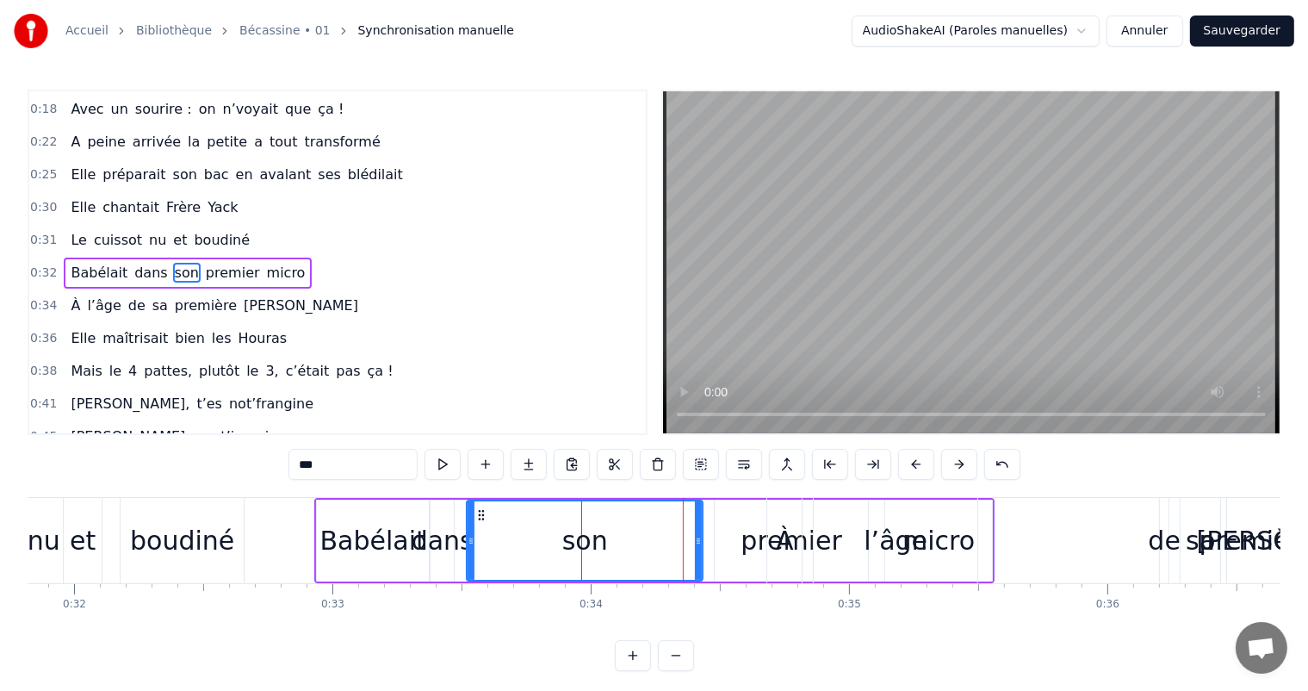
drag, startPoint x: 665, startPoint y: 537, endPoint x: 468, endPoint y: 510, distance: 198.3
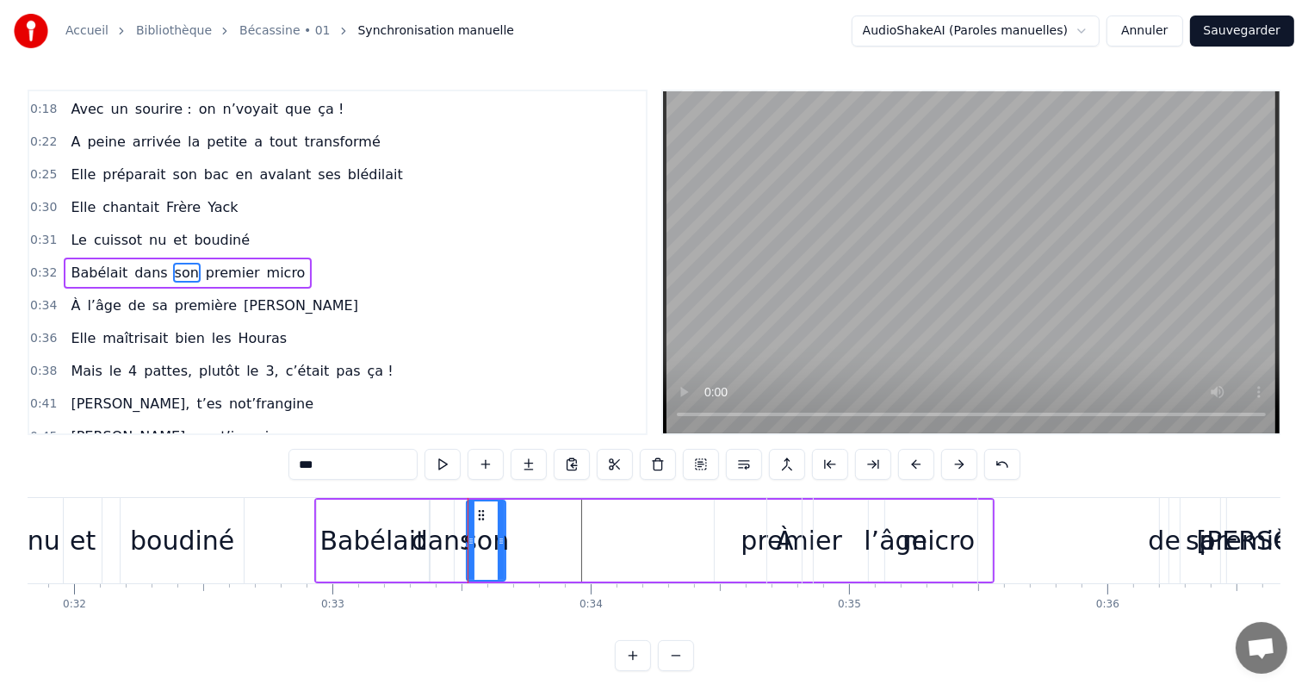
drag, startPoint x: 698, startPoint y: 534, endPoint x: 500, endPoint y: 510, distance: 198.7
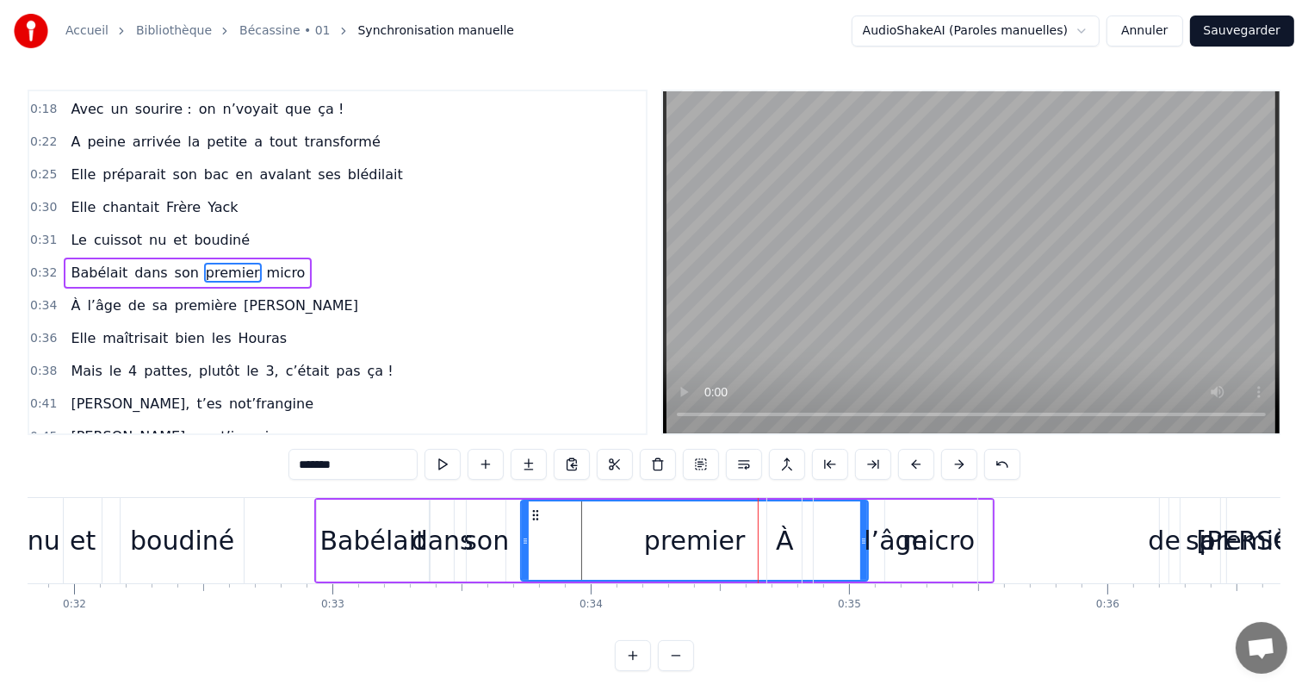
drag, startPoint x: 716, startPoint y: 542, endPoint x: 523, endPoint y: 525, distance: 194.4
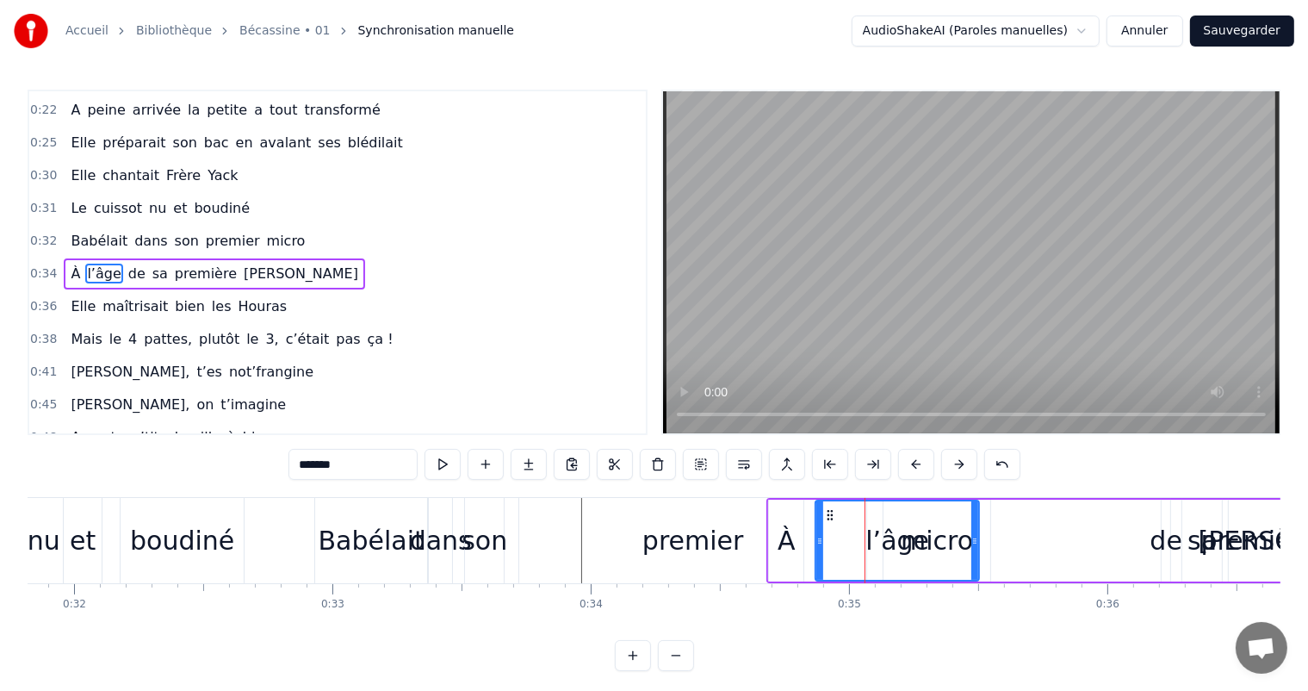
scroll to position [129, 0]
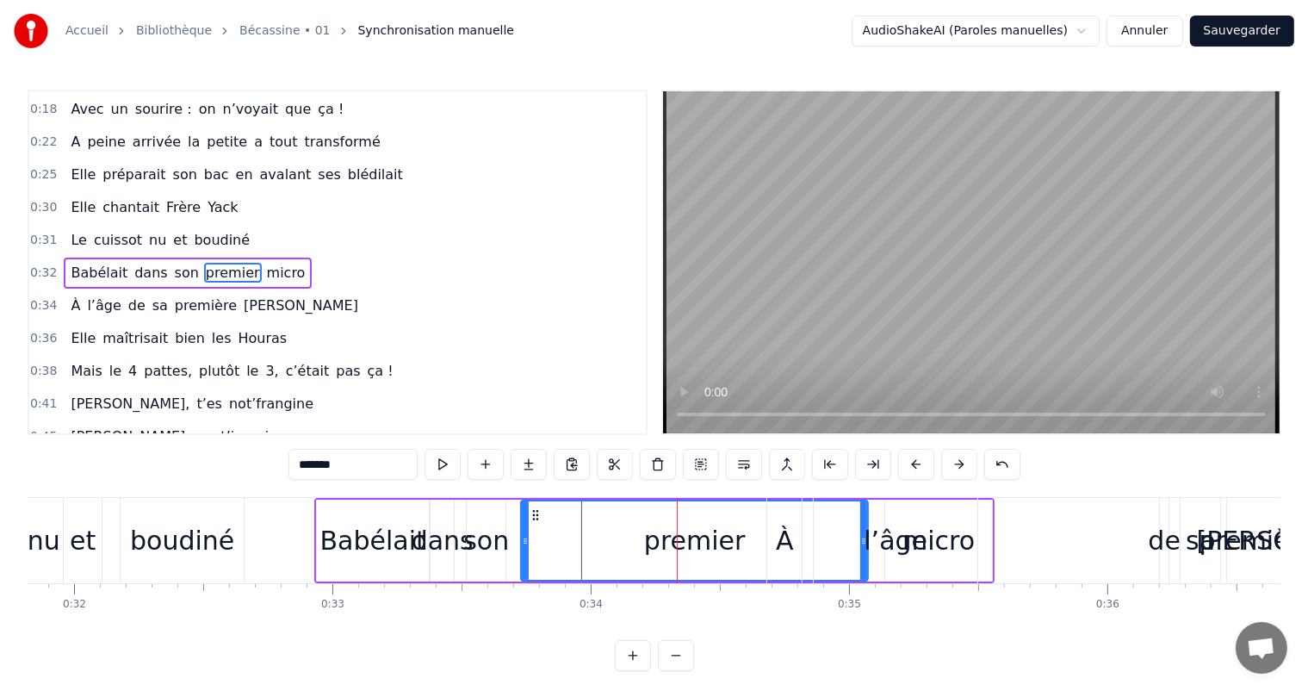
drag, startPoint x: 859, startPoint y: 542, endPoint x: 828, endPoint y: 540, distance: 31.0
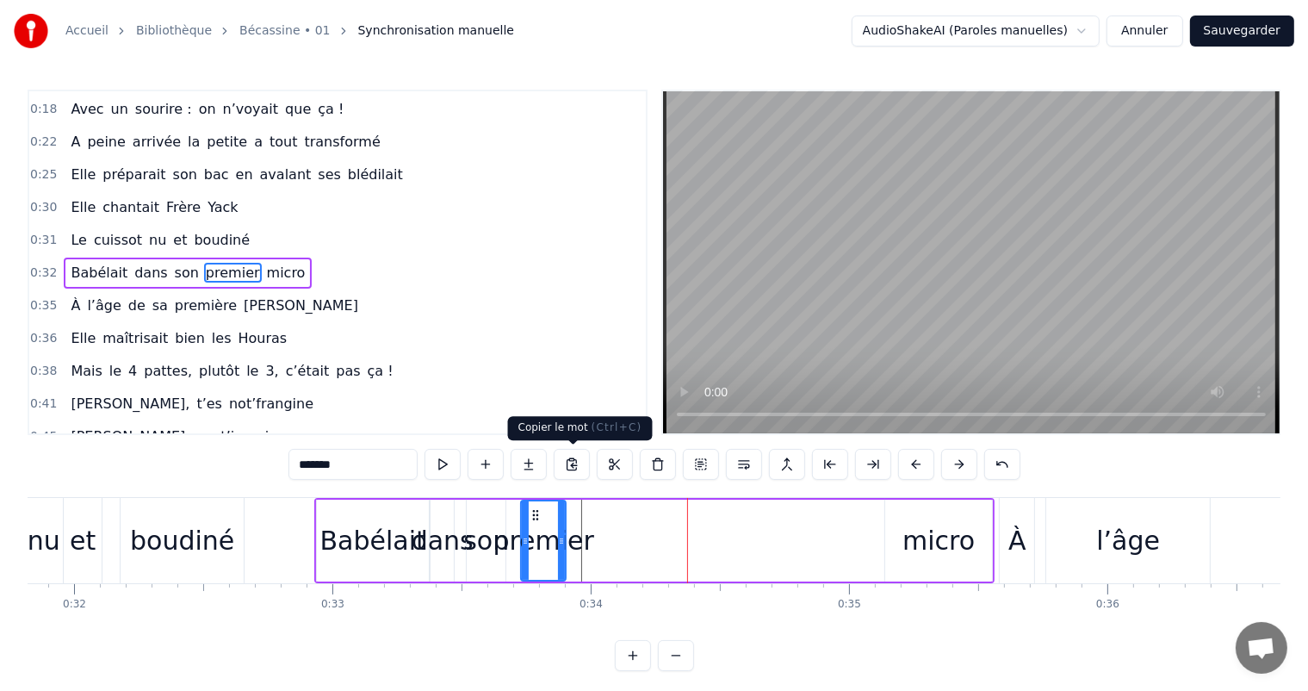
drag, startPoint x: 864, startPoint y: 540, endPoint x: 561, endPoint y: 458, distance: 313.1
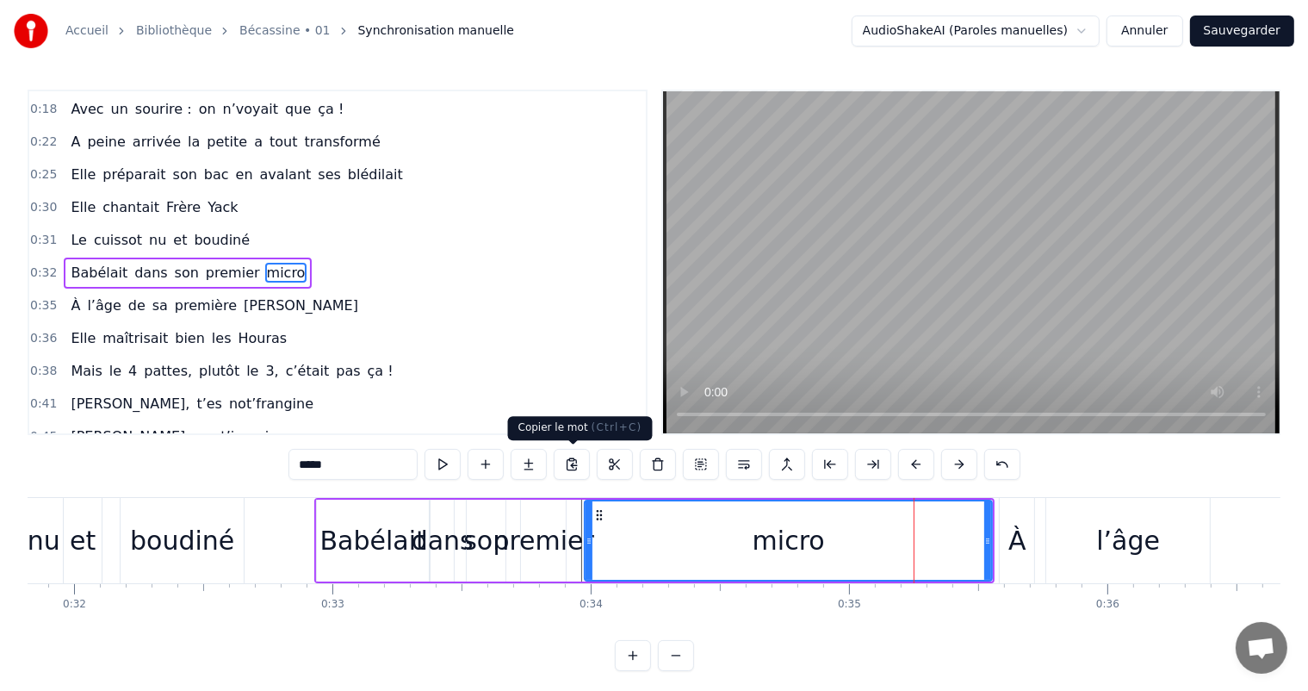
drag, startPoint x: 889, startPoint y: 538, endPoint x: 588, endPoint y: 479, distance: 306.3
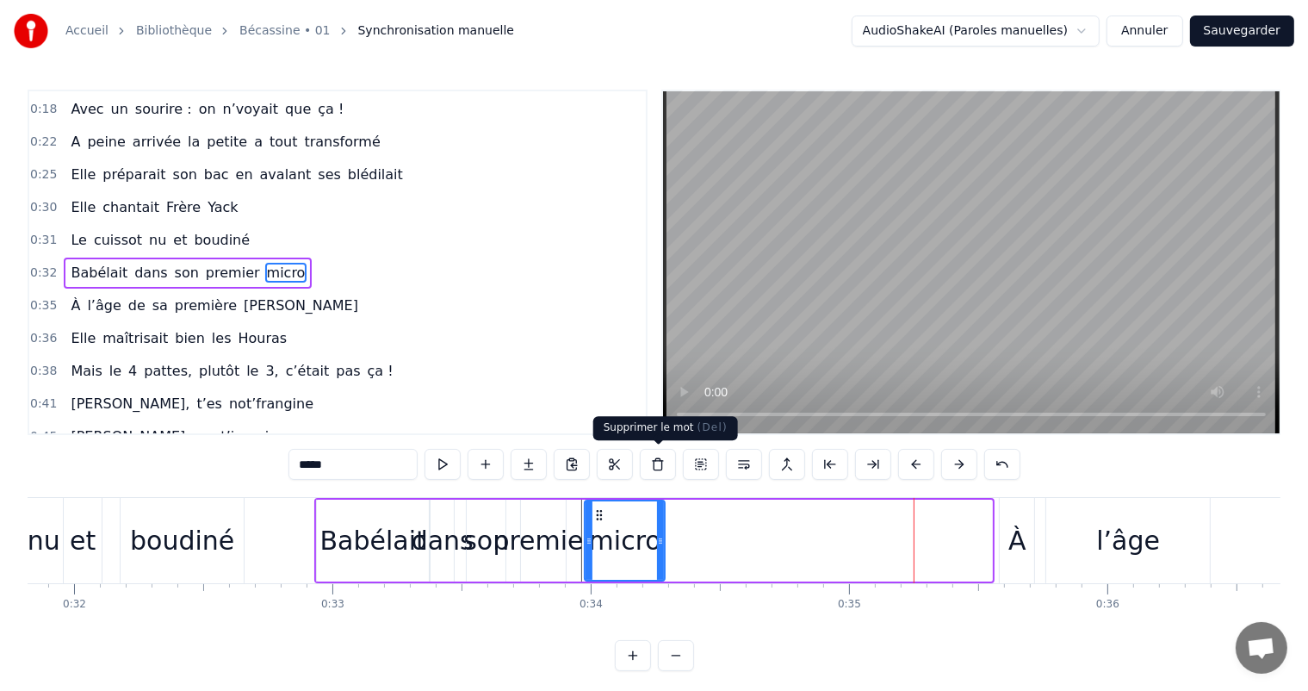
drag, startPoint x: 990, startPoint y: 531, endPoint x: 663, endPoint y: 456, distance: 335.7
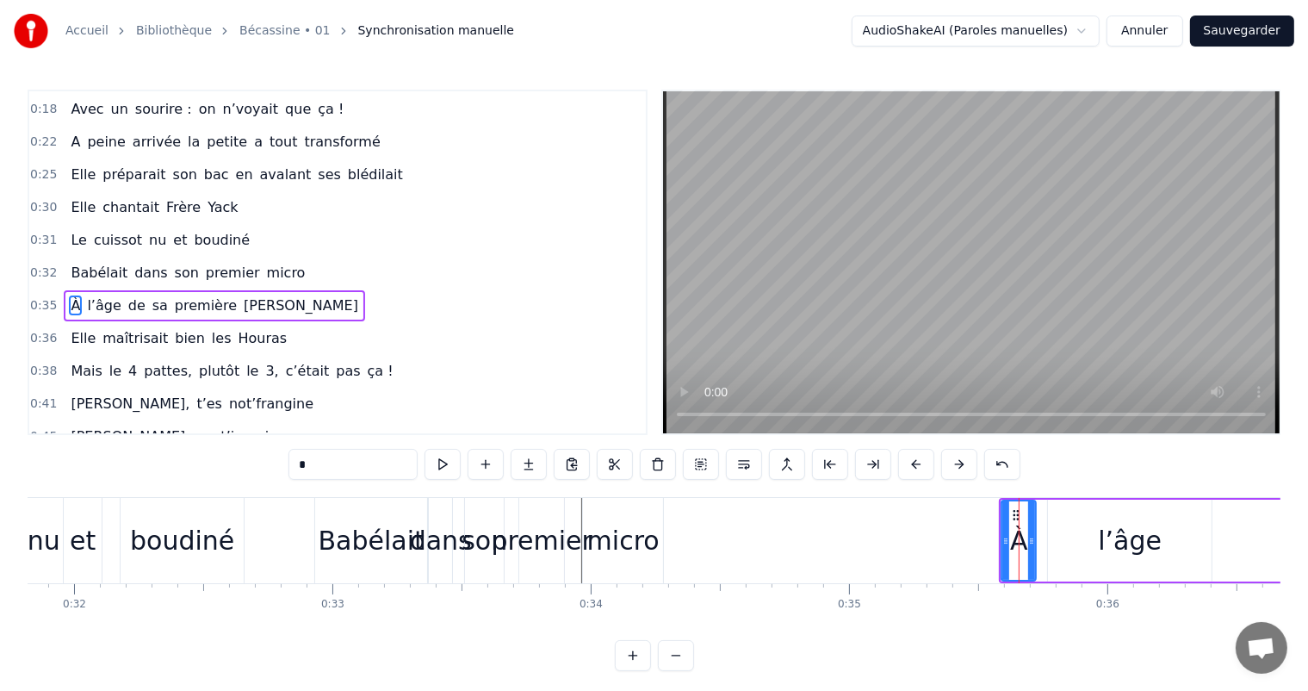
scroll to position [161, 0]
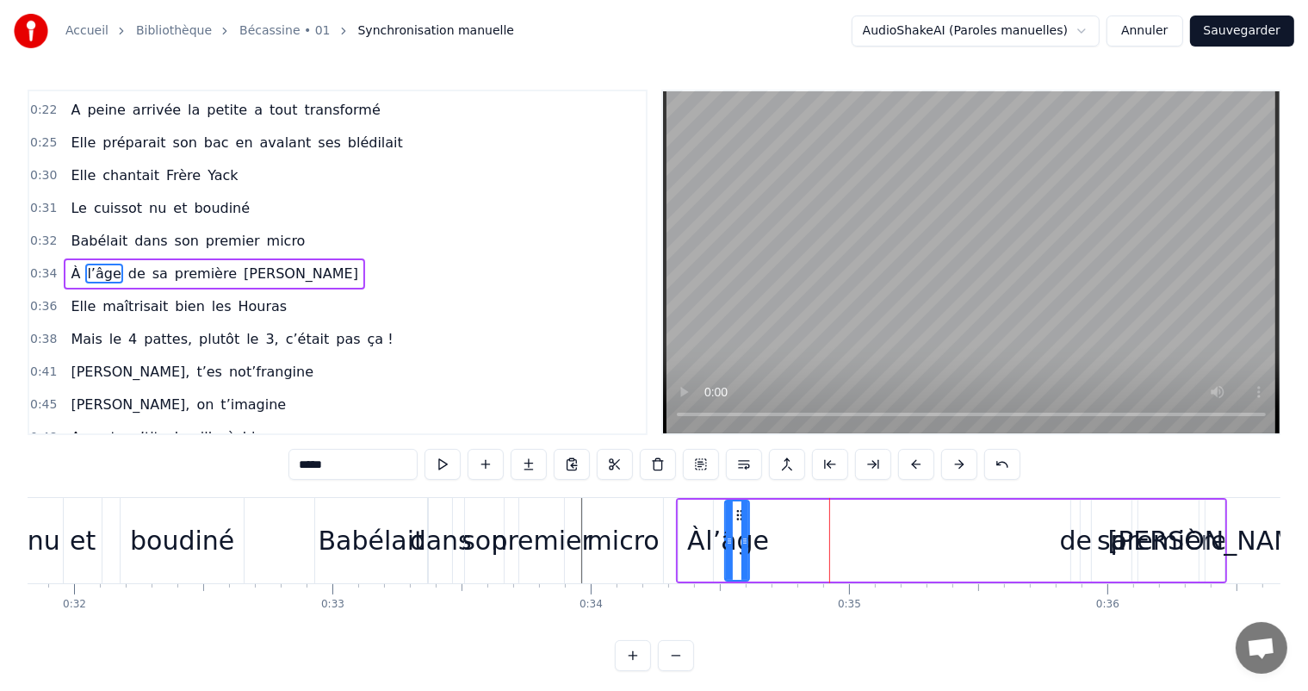
drag, startPoint x: 886, startPoint y: 542, endPoint x: 747, endPoint y: 520, distance: 141.2
type input "**"
drag, startPoint x: 1073, startPoint y: 538, endPoint x: 803, endPoint y: 512, distance: 270.8
drag, startPoint x: 1068, startPoint y: 537, endPoint x: 958, endPoint y: 567, distance: 114.3
drag, startPoint x: 1064, startPoint y: 542, endPoint x: 1006, endPoint y: 537, distance: 58.7
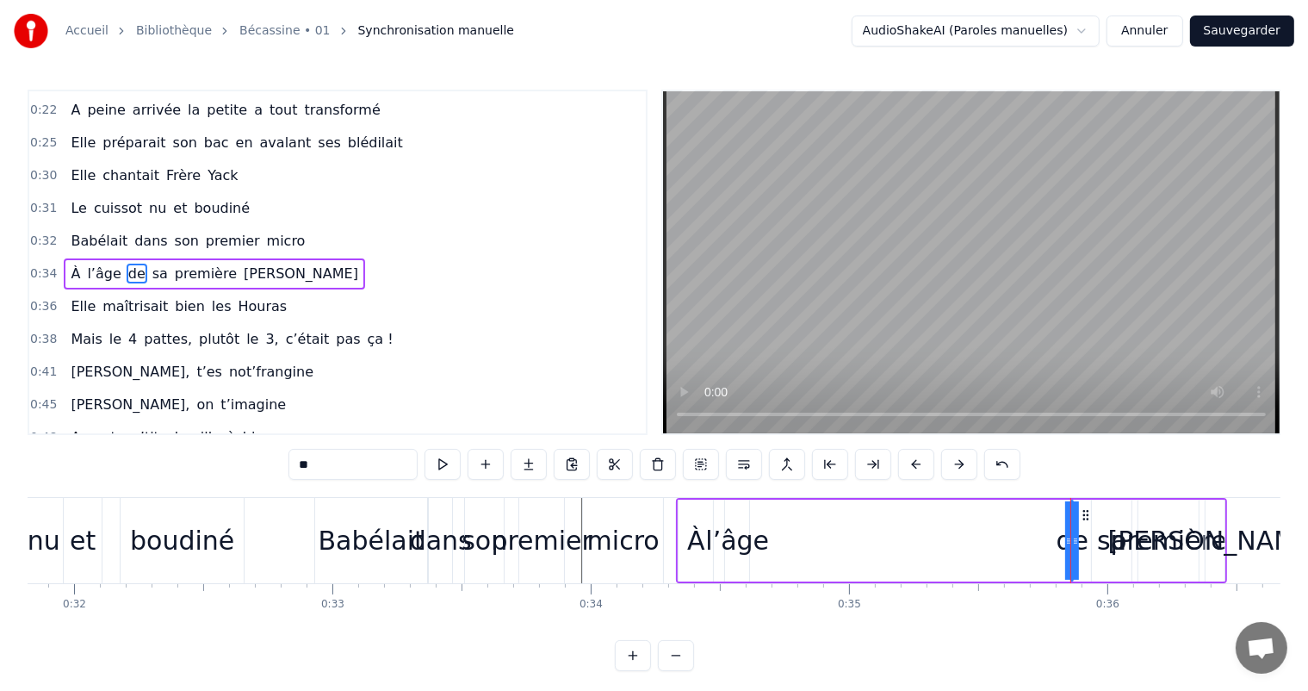
drag, startPoint x: 1066, startPoint y: 544, endPoint x: 978, endPoint y: 533, distance: 88.5
drag, startPoint x: 1078, startPoint y: 543, endPoint x: 1113, endPoint y: 551, distance: 35.5
drag, startPoint x: 1075, startPoint y: 539, endPoint x: 1092, endPoint y: 535, distance: 17.8
drag, startPoint x: 1069, startPoint y: 541, endPoint x: 987, endPoint y: 530, distance: 82.5
drag, startPoint x: 1070, startPoint y: 540, endPoint x: 880, endPoint y: 582, distance: 194.9
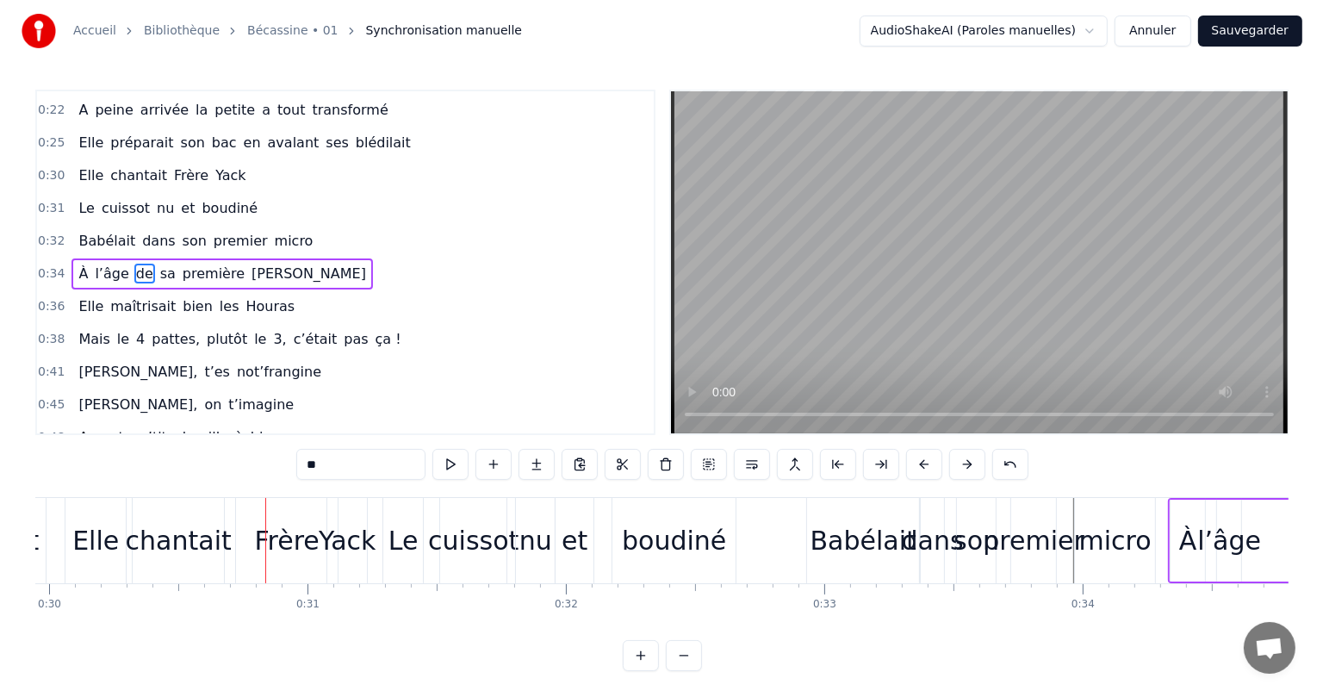
scroll to position [0, 7807]
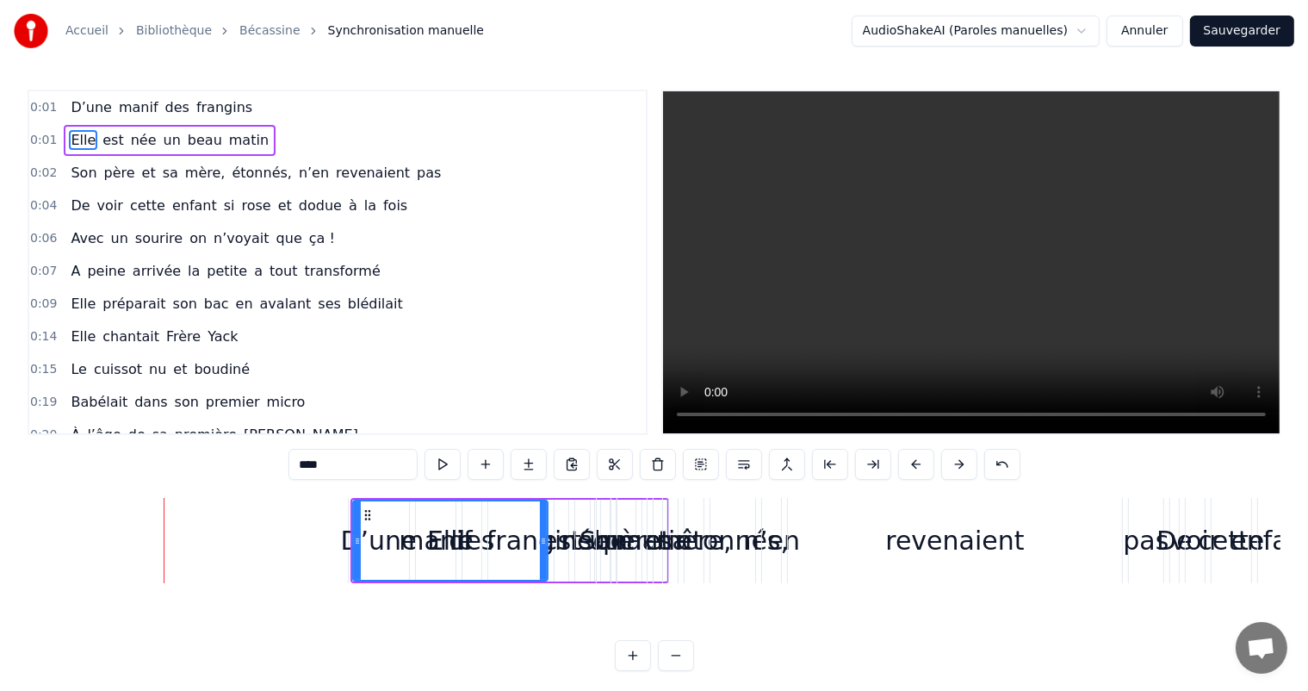
type input "*****"
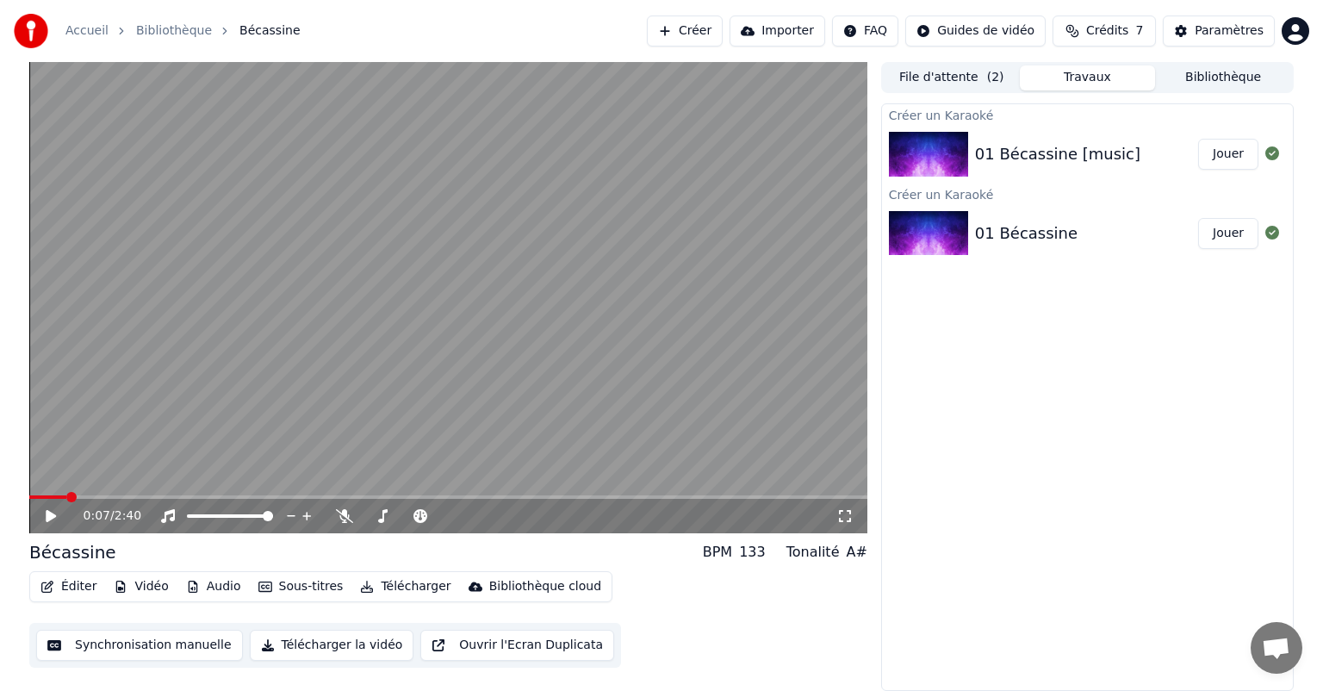
drag, startPoint x: 677, startPoint y: 428, endPoint x: 1212, endPoint y: -14, distance: 694.3
click at [1208, 29] on div "Paramètres" at bounding box center [1228, 30] width 69 height 17
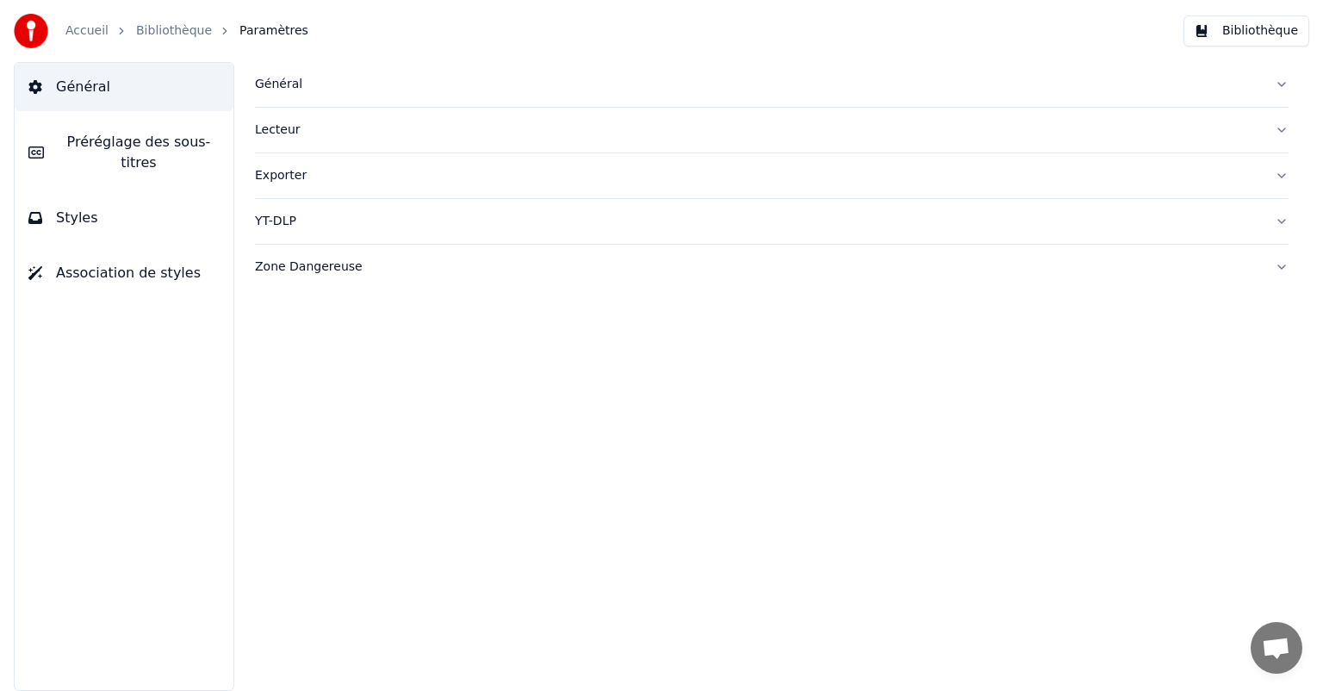
click at [143, 31] on link "Bibliothèque" at bounding box center [174, 30] width 76 height 17
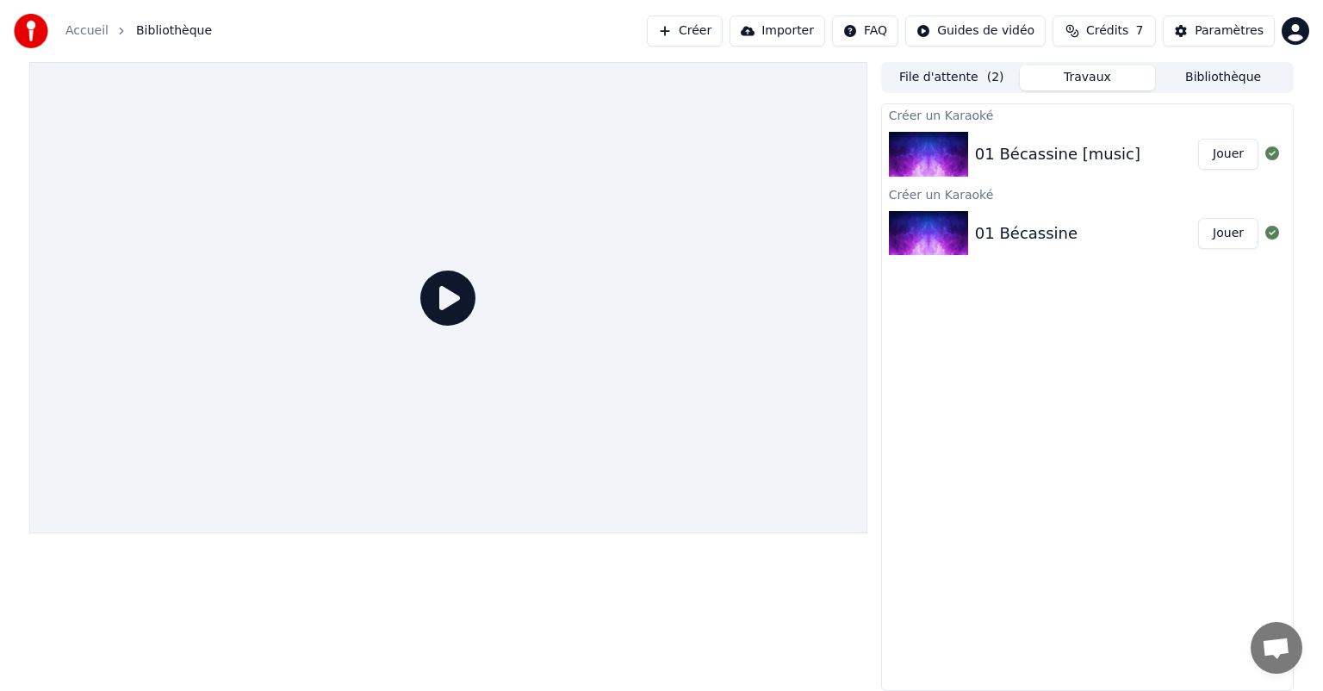
click at [703, 32] on button "Créer" at bounding box center [685, 31] width 76 height 31
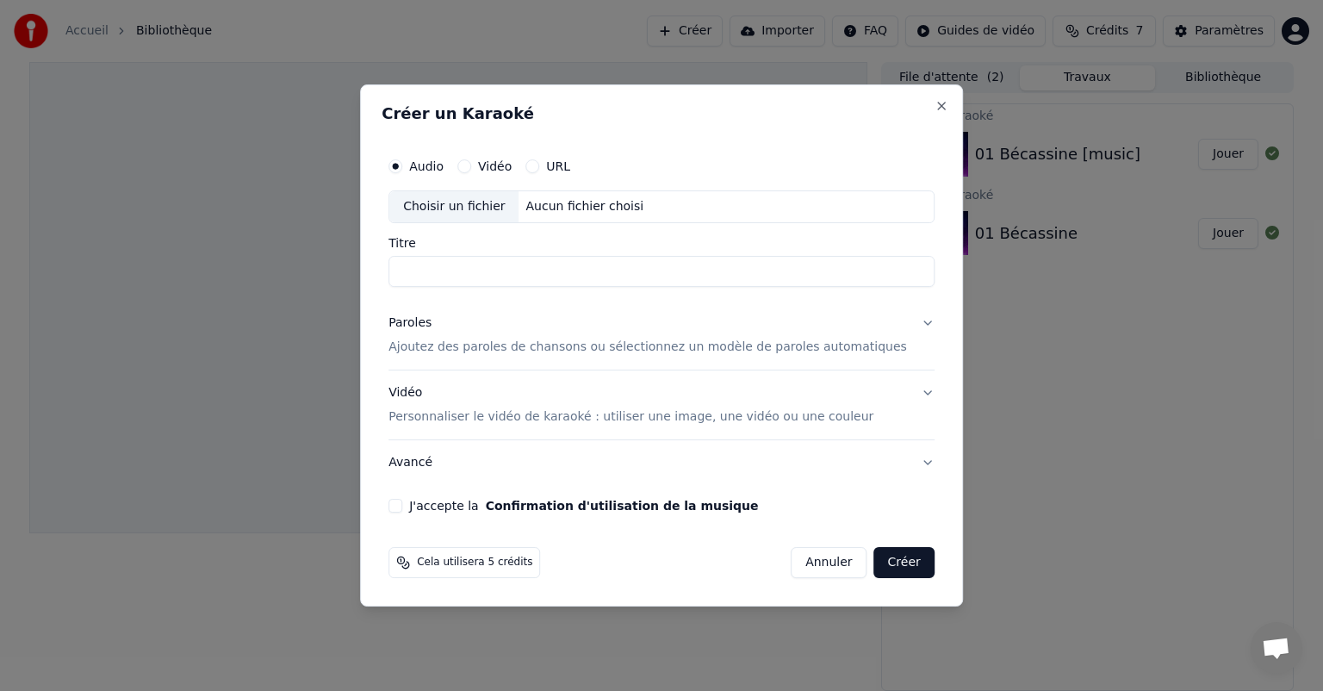
click at [509, 165] on label "Vidéo" at bounding box center [495, 166] width 34 height 12
click at [471, 165] on button "Vidéo" at bounding box center [464, 166] width 14 height 14
click at [898, 457] on button "Avancé" at bounding box center [661, 462] width 546 height 45
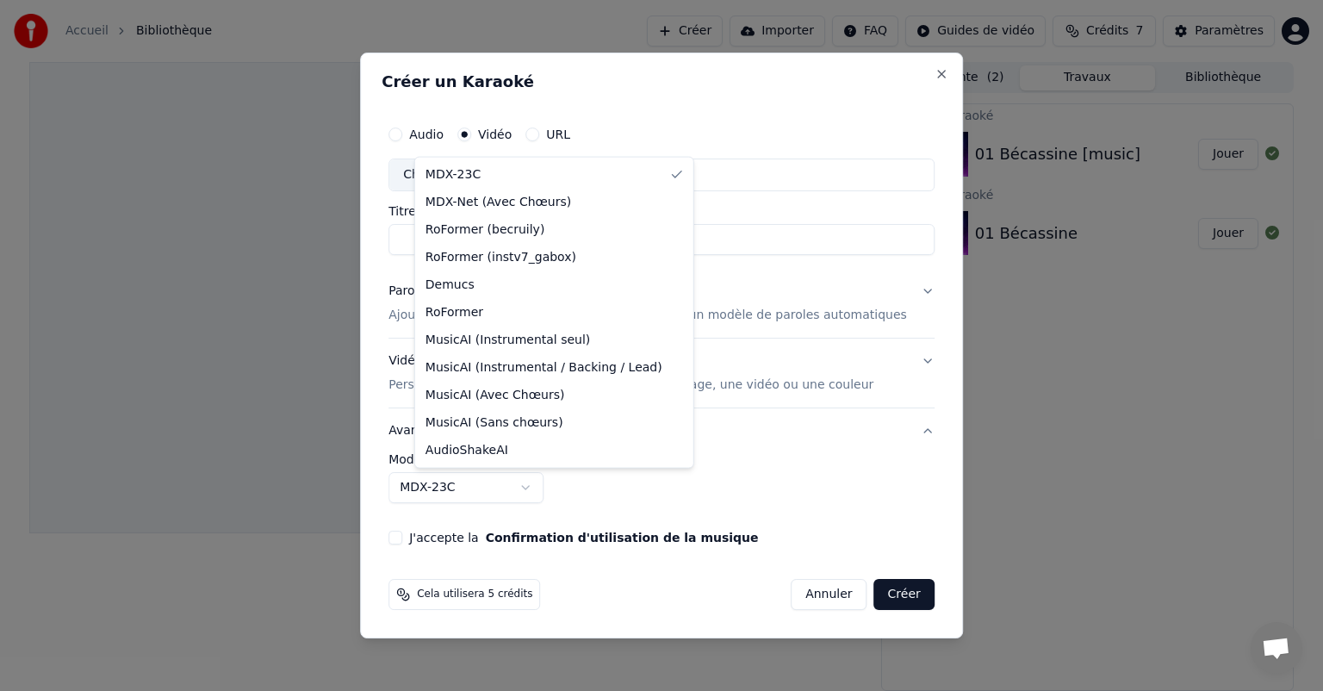
click at [553, 486] on body "**********" at bounding box center [661, 345] width 1323 height 691
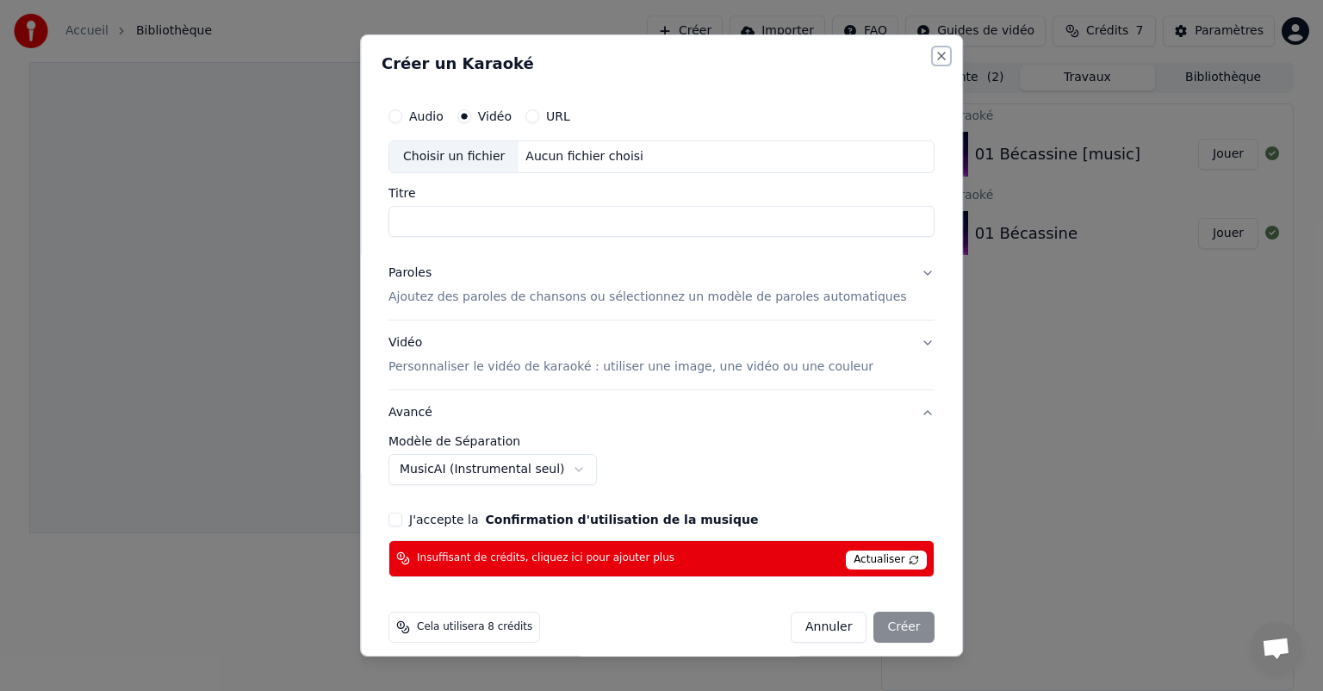
click at [934, 53] on button "Close" at bounding box center [941, 56] width 14 height 14
select select "******"
